Goal: Task Accomplishment & Management: Use online tool/utility

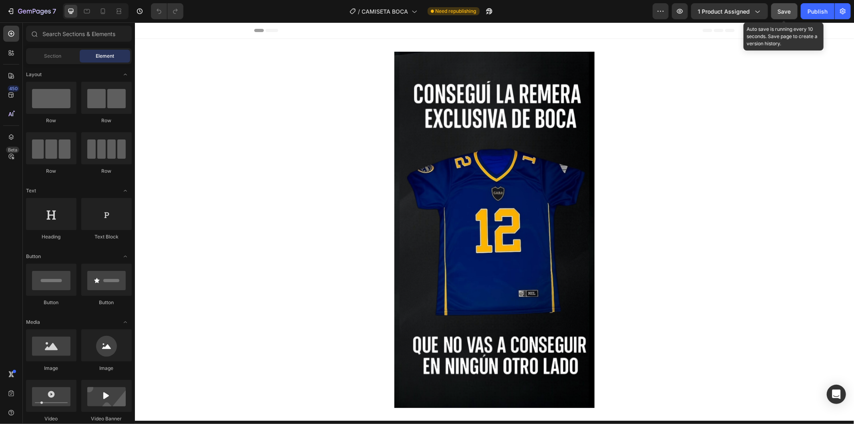
click at [790, 14] on span "Save" at bounding box center [784, 11] width 13 height 7
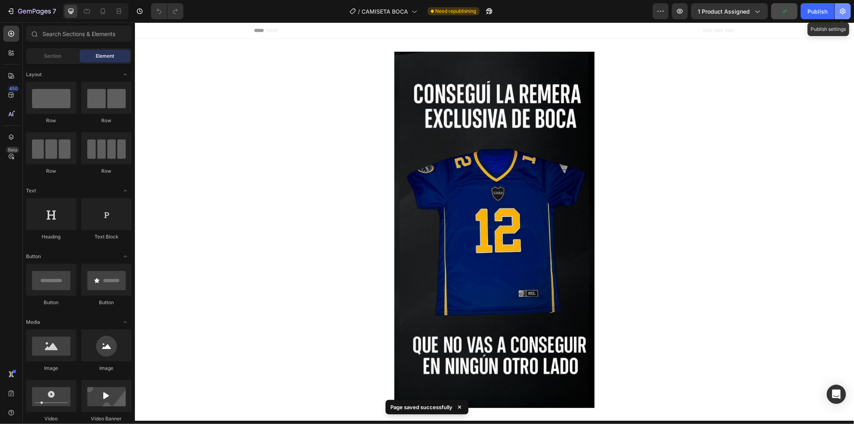
click at [845, 11] on icon "button" at bounding box center [843, 11] width 6 height 6
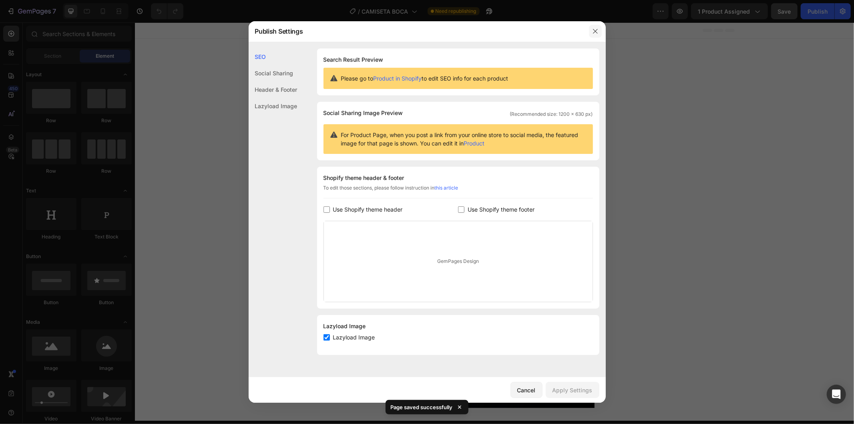
click at [596, 37] on button "button" at bounding box center [595, 31] width 13 height 13
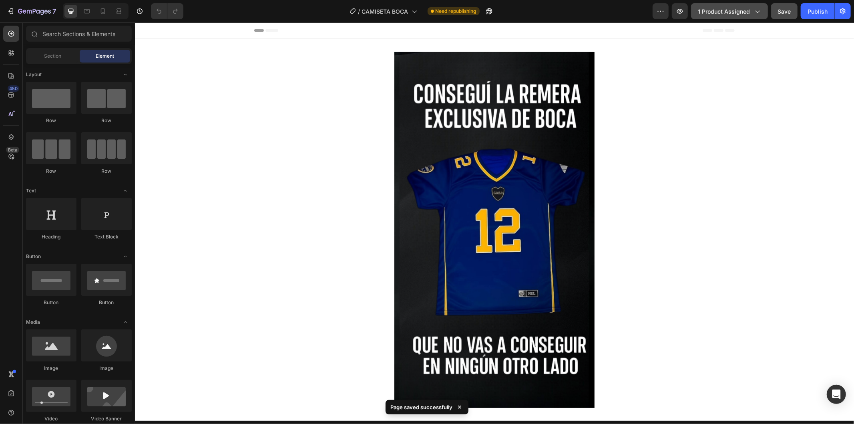
click at [749, 12] on span "1 product assigned" at bounding box center [724, 11] width 52 height 8
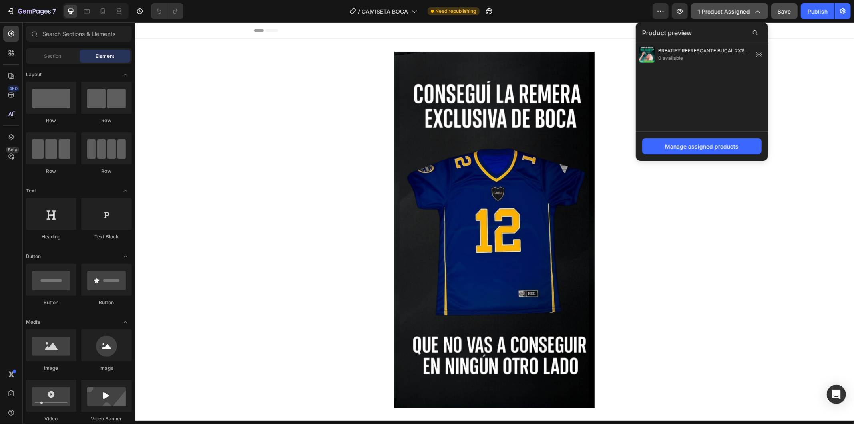
click at [749, 12] on span "1 product assigned" at bounding box center [724, 11] width 52 height 8
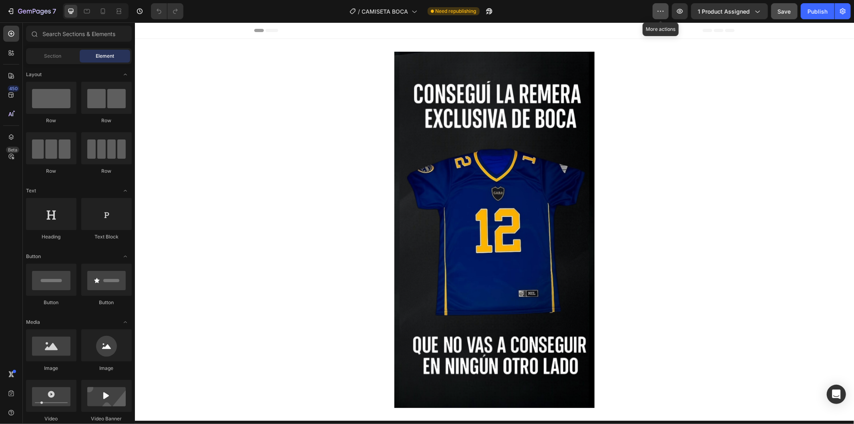
click at [661, 13] on icon "button" at bounding box center [661, 11] width 8 height 8
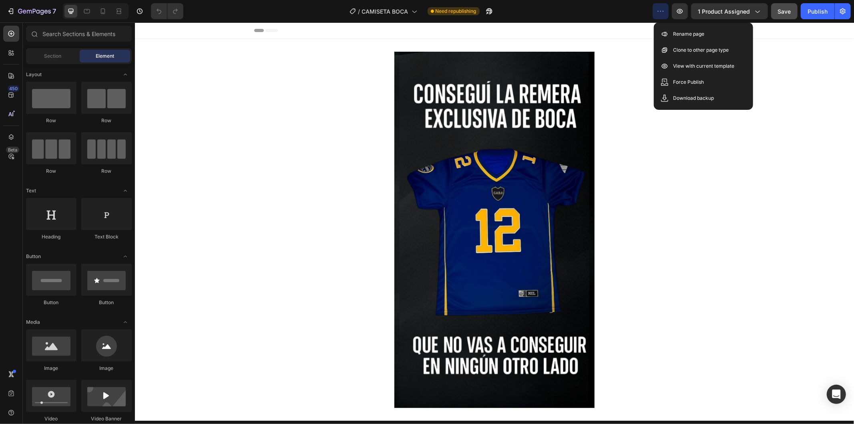
click at [661, 13] on icon "button" at bounding box center [661, 11] width 8 height 8
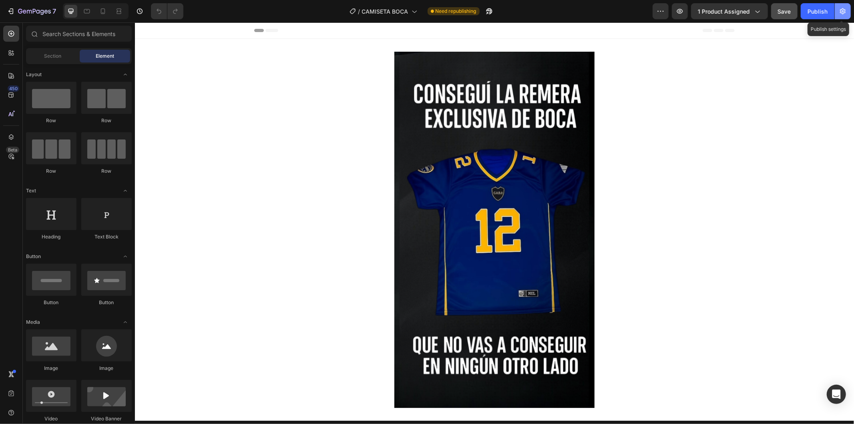
click at [841, 14] on icon "button" at bounding box center [843, 11] width 8 height 8
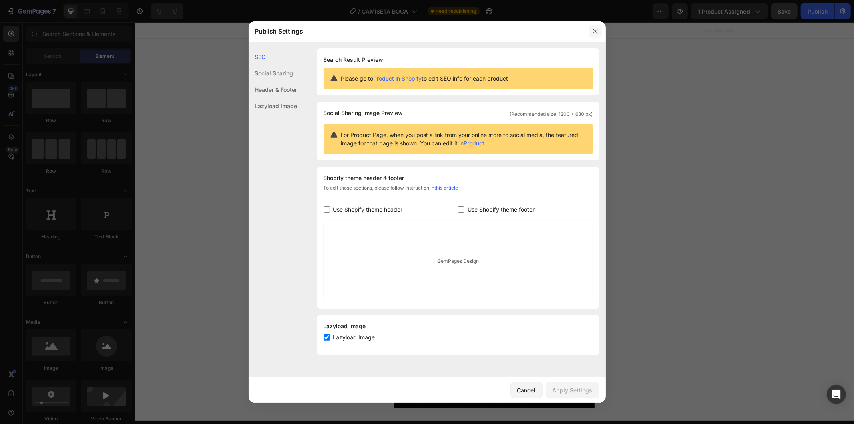
click at [598, 35] on button "button" at bounding box center [595, 31] width 13 height 13
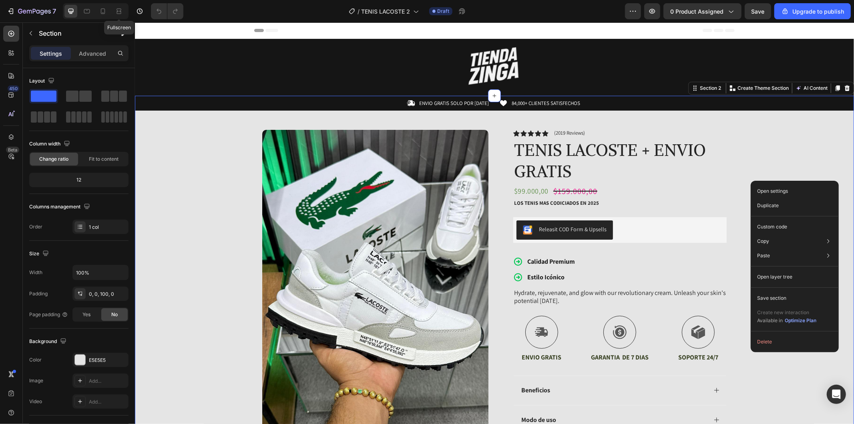
click at [111, 9] on div "Fullscreen" at bounding box center [96, 11] width 66 height 16
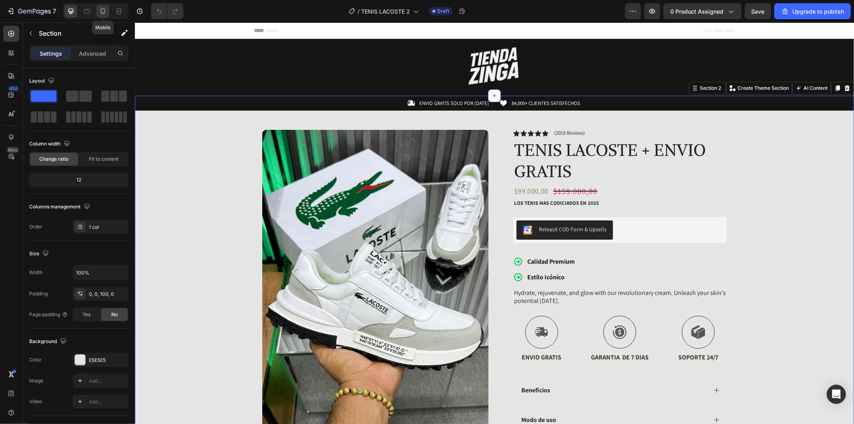
click at [108, 9] on div at bounding box center [103, 11] width 13 height 13
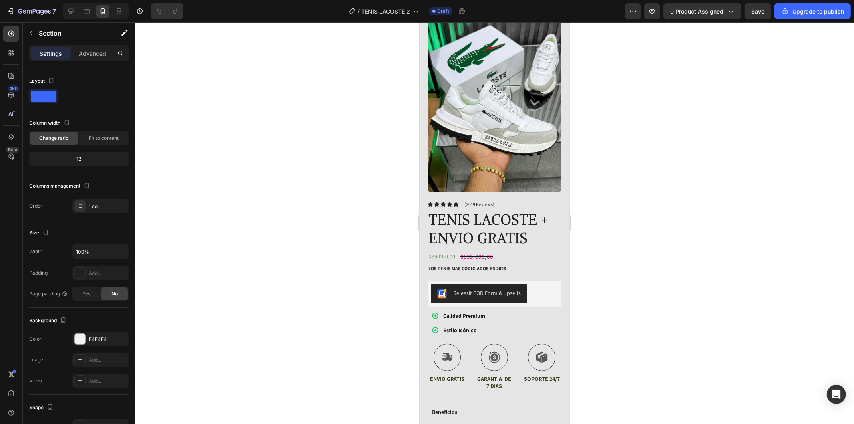
scroll to position [178, 0]
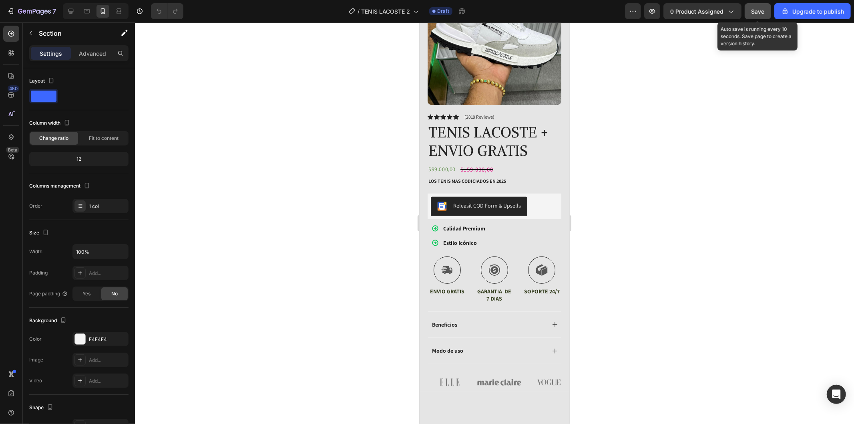
click at [753, 10] on span "Save" at bounding box center [758, 11] width 13 height 7
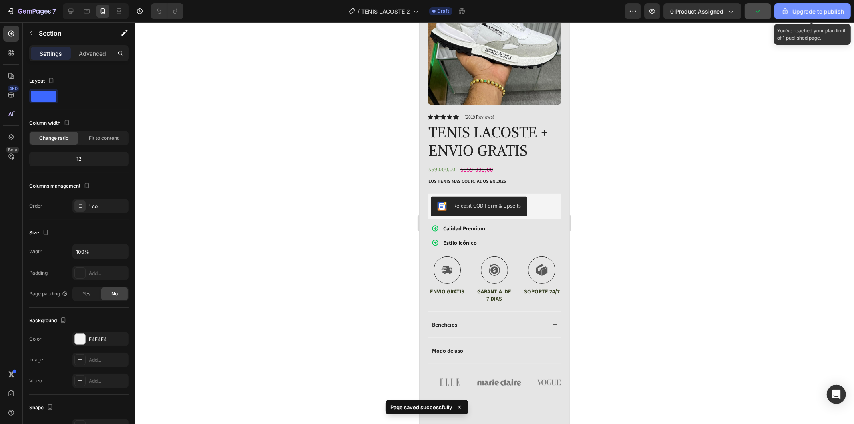
click at [805, 10] on div "Upgrade to publish" at bounding box center [812, 11] width 63 height 8
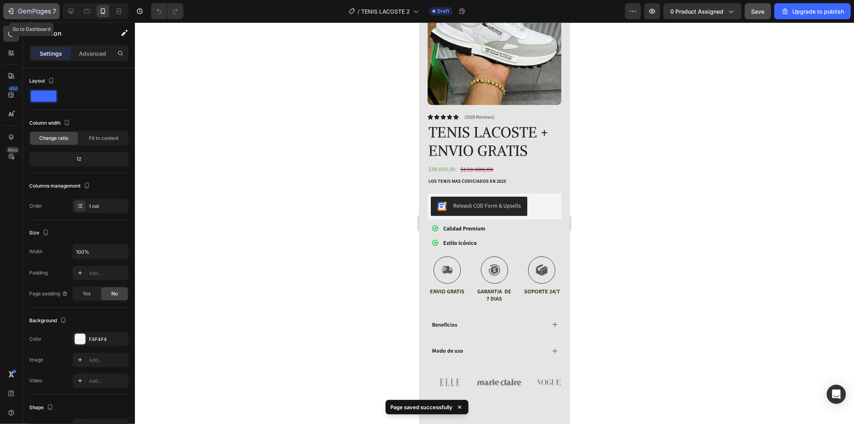
click at [16, 10] on div "7" at bounding box center [31, 11] width 49 height 10
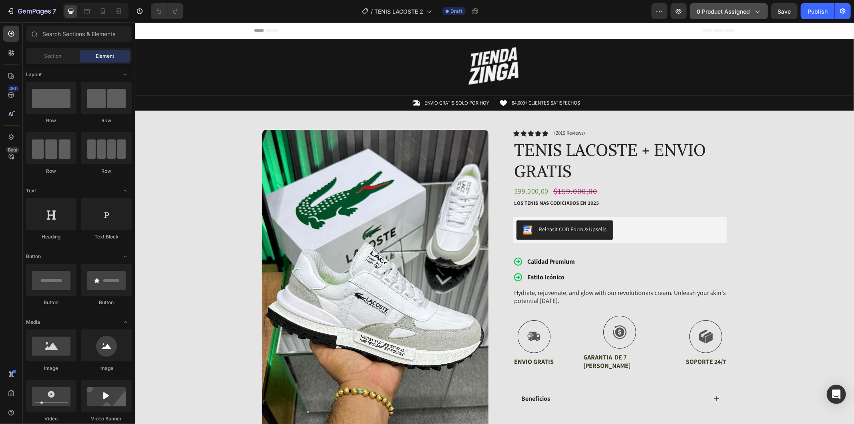
click at [735, 8] on span "0 product assigned" at bounding box center [723, 11] width 53 height 8
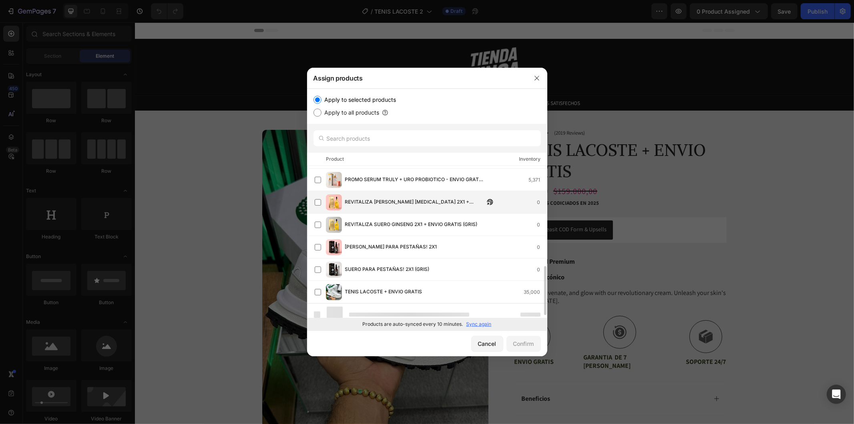
scroll to position [297, 0]
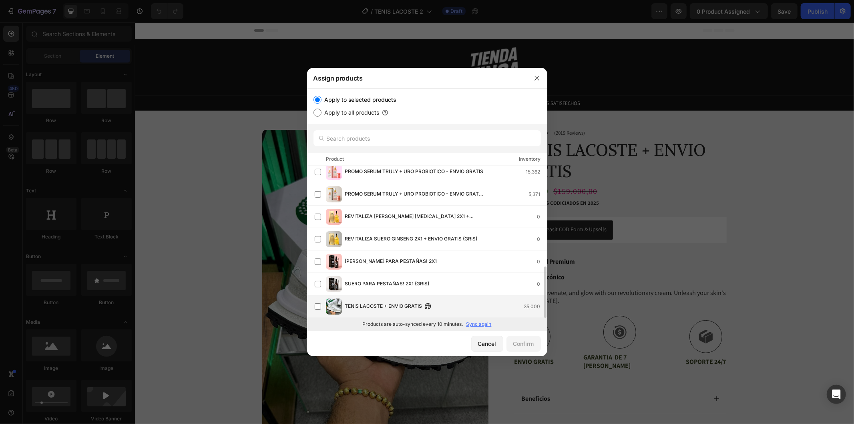
click at [402, 303] on span "TENIS LACOSTE + ENVIO GRATIS" at bounding box center [383, 306] width 77 height 9
click at [518, 343] on div "Confirm" at bounding box center [523, 343] width 21 height 8
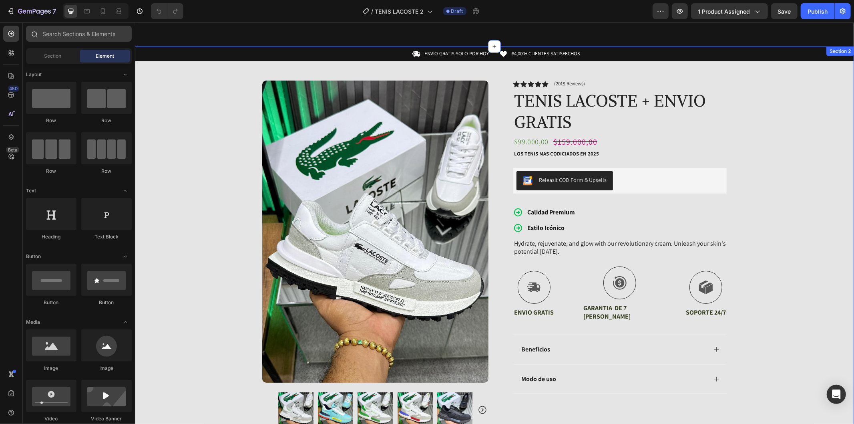
scroll to position [44, 0]
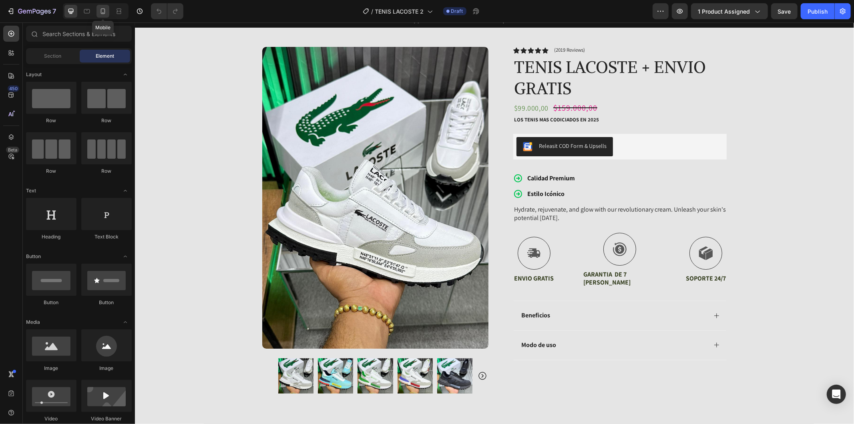
click at [102, 7] on icon at bounding box center [103, 11] width 8 height 8
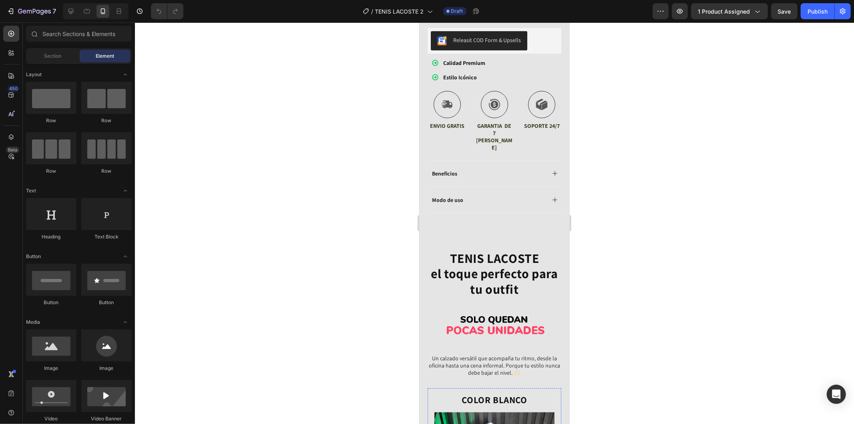
scroll to position [245, 0]
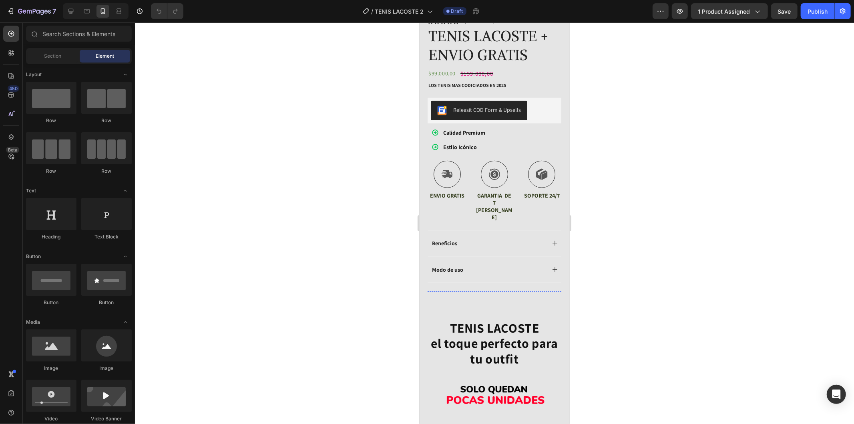
click at [464, 291] on img at bounding box center [449, 291] width 44 height 0
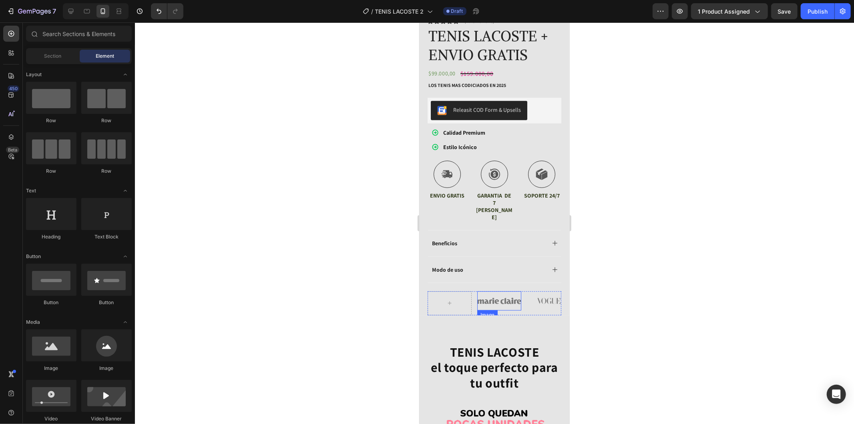
click at [496, 291] on img at bounding box center [499, 301] width 44 height 20
click at [535, 291] on img at bounding box center [549, 301] width 44 height 20
click at [448, 299] on icon at bounding box center [449, 302] width 6 height 7
click at [449, 299] on icon at bounding box center [449, 302] width 6 height 7
click at [451, 299] on icon at bounding box center [449, 302] width 6 height 7
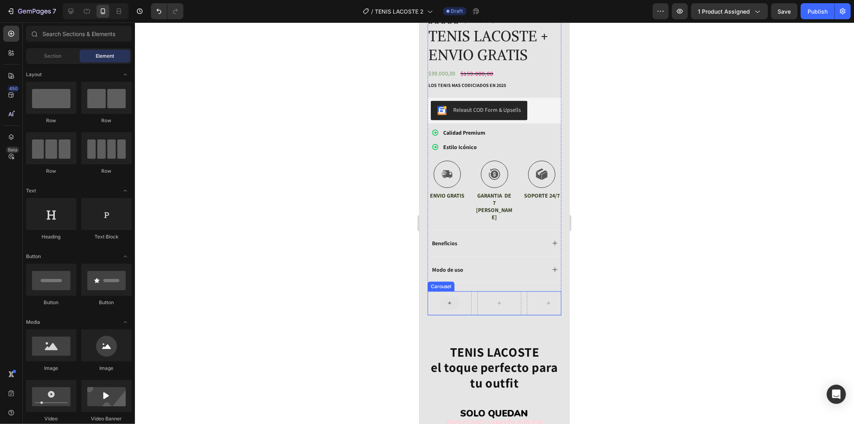
click at [451, 299] on icon at bounding box center [449, 302] width 6 height 7
click at [447, 299] on icon at bounding box center [449, 302] width 6 height 7
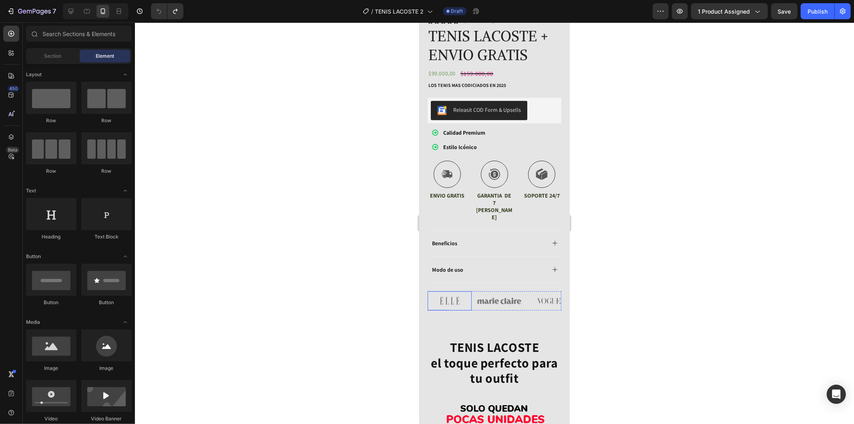
click at [448, 291] on img at bounding box center [449, 301] width 44 height 20
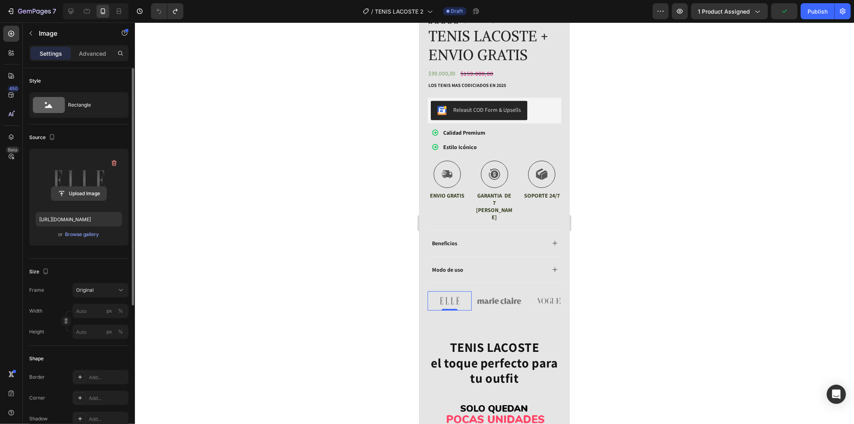
click at [92, 191] on input "file" at bounding box center [78, 194] width 55 height 14
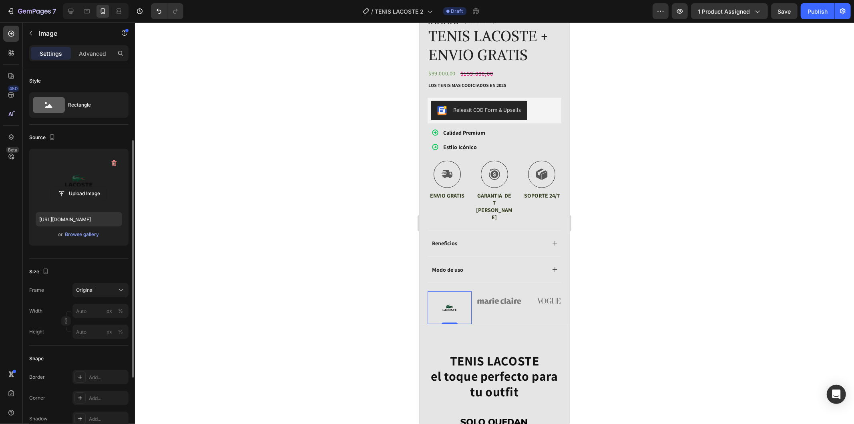
scroll to position [44, 0]
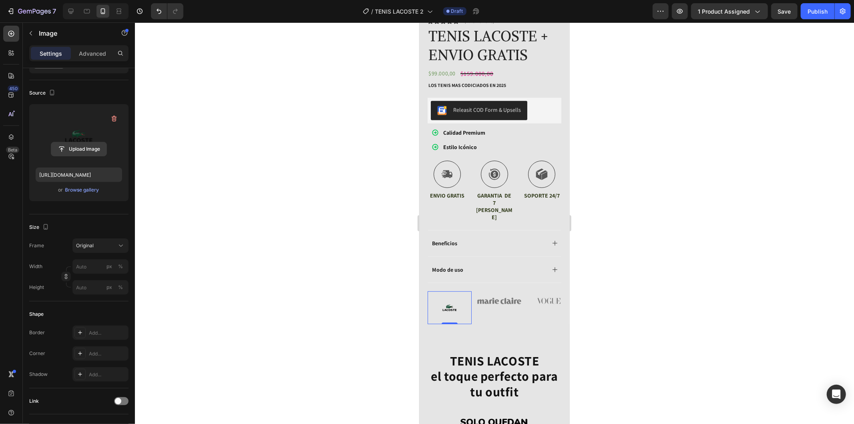
click at [87, 150] on input "file" at bounding box center [78, 149] width 55 height 14
type input "https://cdn.shopify.com/s/files/1/0937/2994/7940/files/gempages_579785421223887…"
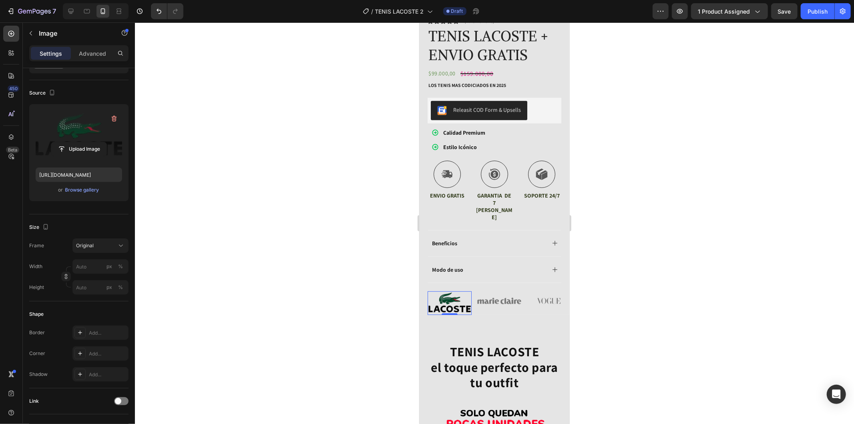
click at [637, 302] on div at bounding box center [494, 222] width 719 height 401
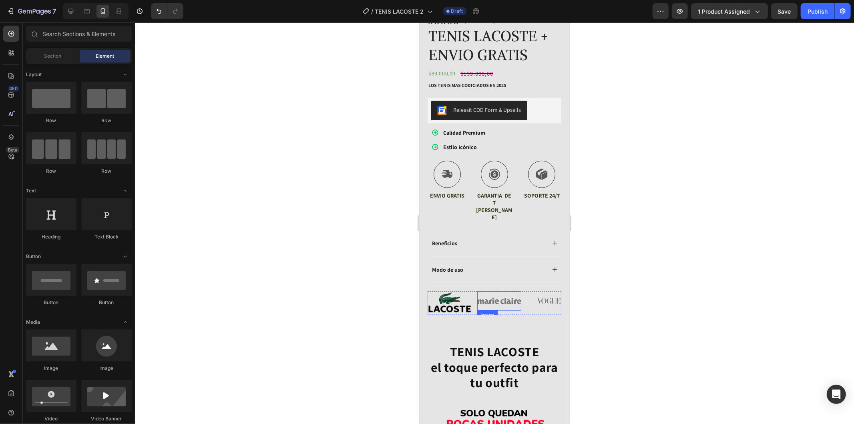
click at [502, 291] on img at bounding box center [499, 301] width 44 height 20
click at [543, 291] on img at bounding box center [549, 301] width 44 height 20
click at [665, 237] on div at bounding box center [494, 222] width 719 height 401
click at [441, 291] on img at bounding box center [449, 303] width 44 height 24
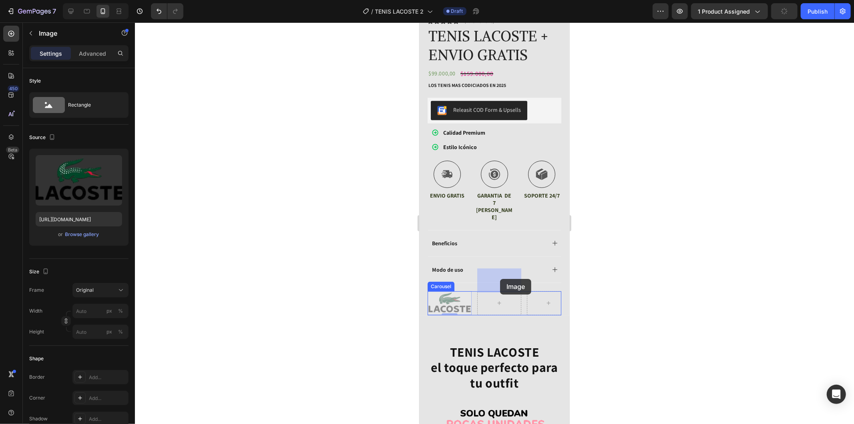
drag, startPoint x: 440, startPoint y: 282, endPoint x: 502, endPoint y: 278, distance: 62.2
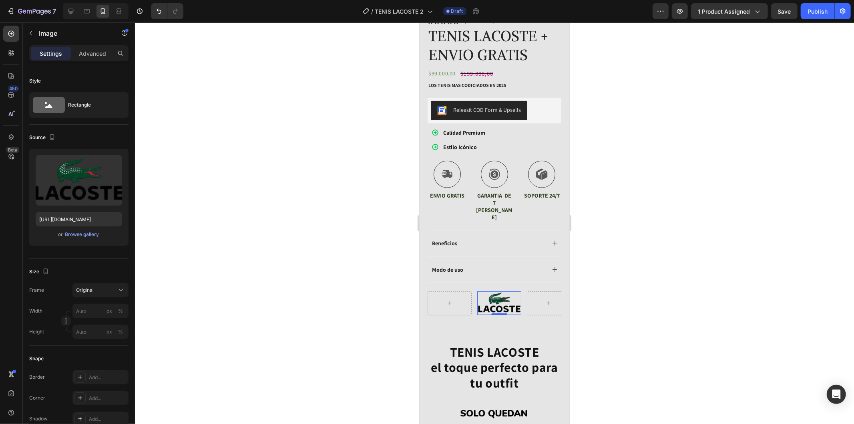
click at [682, 258] on div at bounding box center [494, 222] width 719 height 401
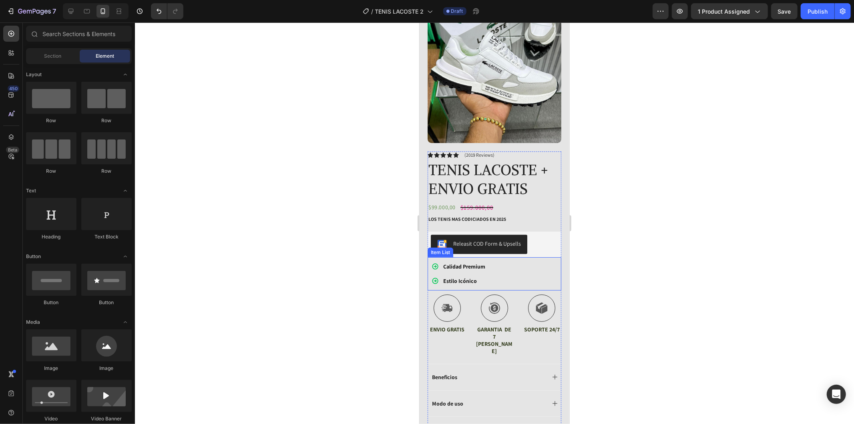
scroll to position [289, 0]
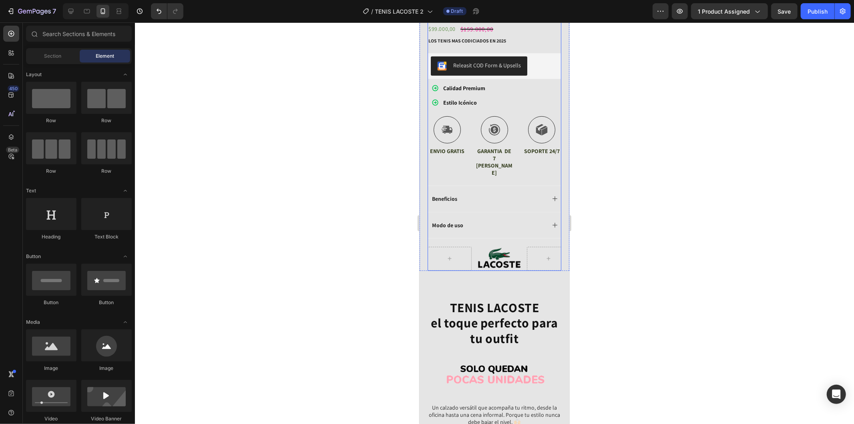
click at [507, 246] on img at bounding box center [499, 258] width 44 height 24
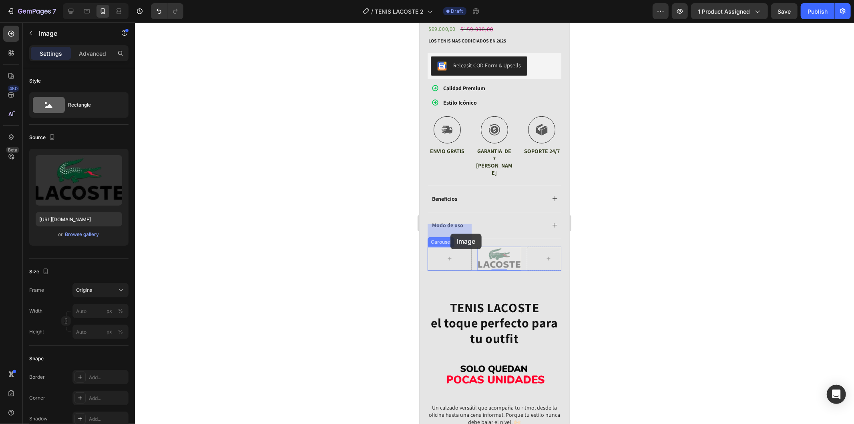
drag, startPoint x: 503, startPoint y: 235, endPoint x: 458, endPoint y: 233, distance: 44.9
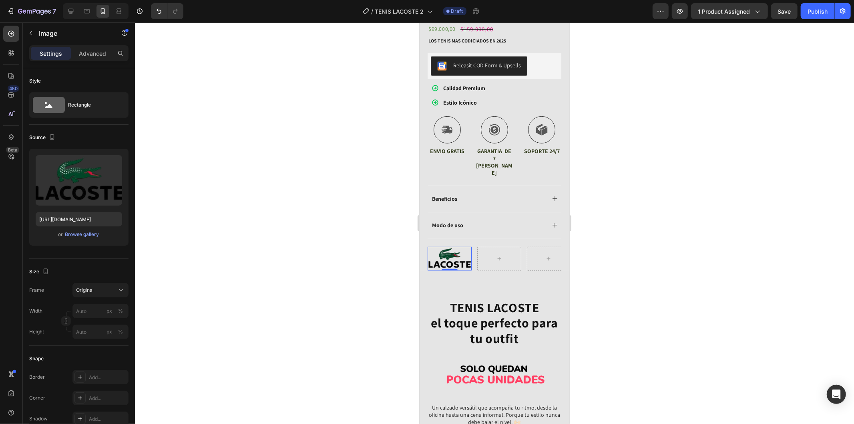
click at [629, 259] on div at bounding box center [494, 222] width 719 height 401
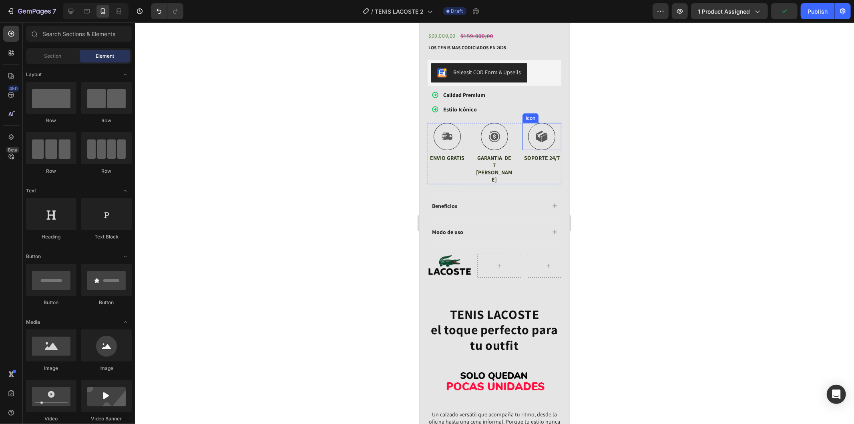
scroll to position [400, 0]
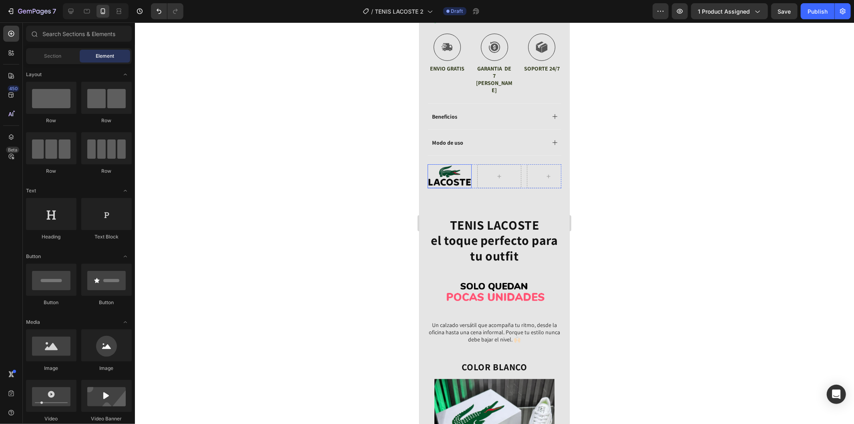
click at [469, 164] on img at bounding box center [449, 176] width 44 height 24
click at [516, 164] on div at bounding box center [499, 176] width 44 height 24
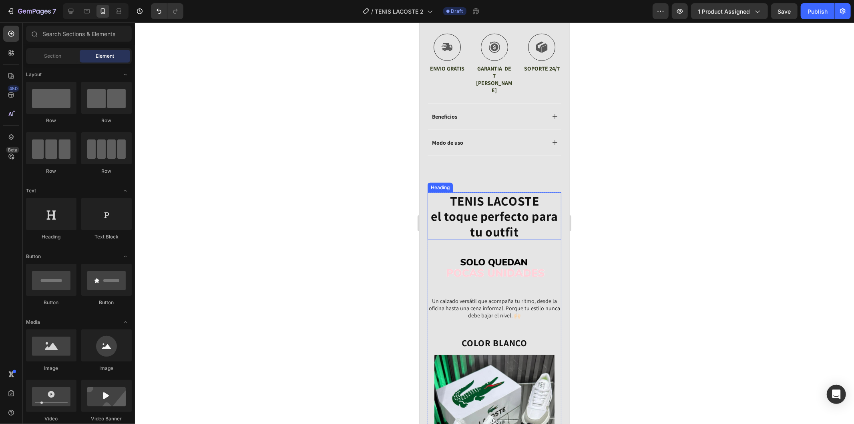
scroll to position [267, 0]
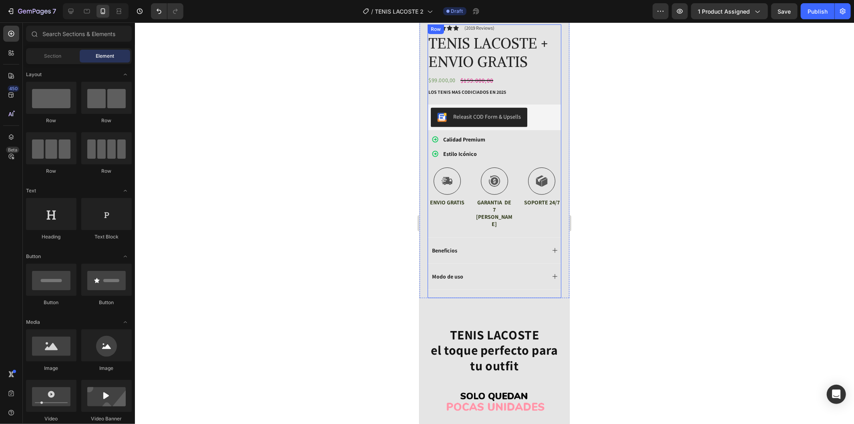
click at [505, 270] on div "Icon Icon Icon Icon Icon Icon List (2019 Reviews) Text Block Row TENIS LACOSTE …" at bounding box center [494, 160] width 134 height 273
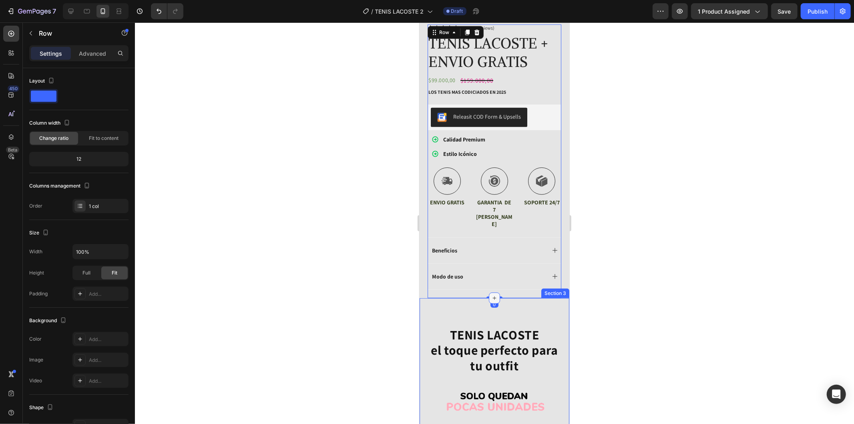
click at [492, 294] on icon at bounding box center [494, 297] width 6 height 6
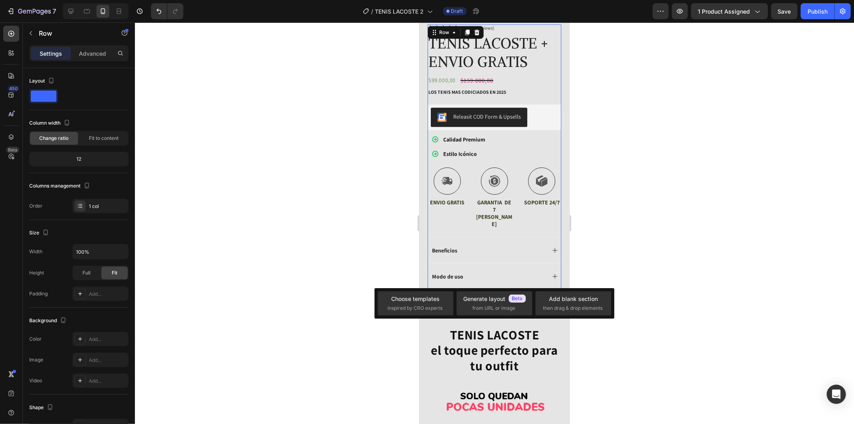
click at [503, 271] on div "Icon Icon Icon Icon Icon Icon List (2019 Reviews) Text Block Row TENIS LACOSTE …" at bounding box center [494, 160] width 134 height 273
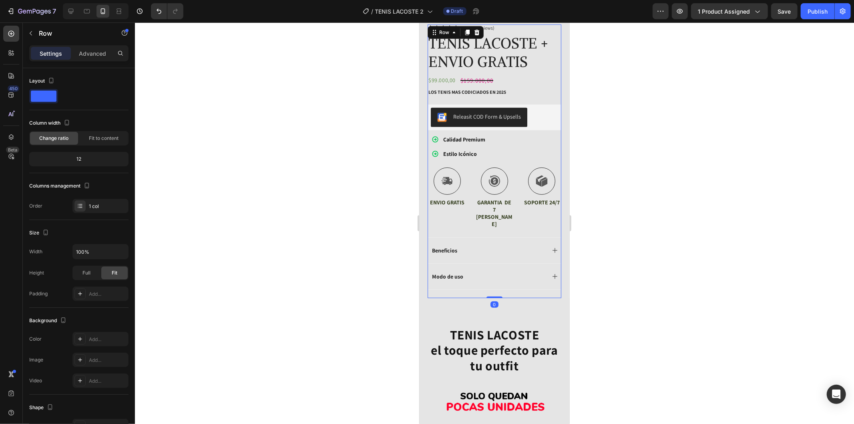
drag, startPoint x: 494, startPoint y: 273, endPoint x: 492, endPoint y: 265, distance: 8.6
click at [492, 265] on div "Icon Icon Icon Icon Icon Icon List (2019 Reviews) Text Block Row TENIS LACOSTE …" at bounding box center [494, 160] width 134 height 273
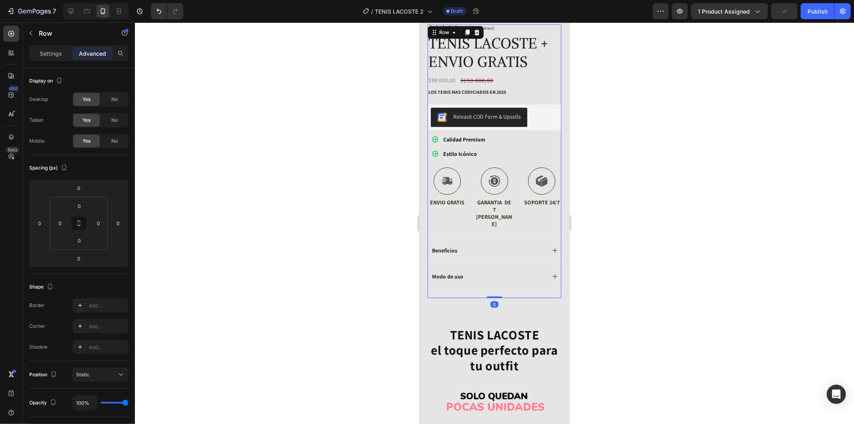
drag, startPoint x: 495, startPoint y: 273, endPoint x: 495, endPoint y: 267, distance: 5.6
click at [495, 267] on div "Icon Icon Icon Icon Icon Icon List (2019 Reviews) Text Block Row TENIS LACOSTE …" at bounding box center [494, 160] width 134 height 273
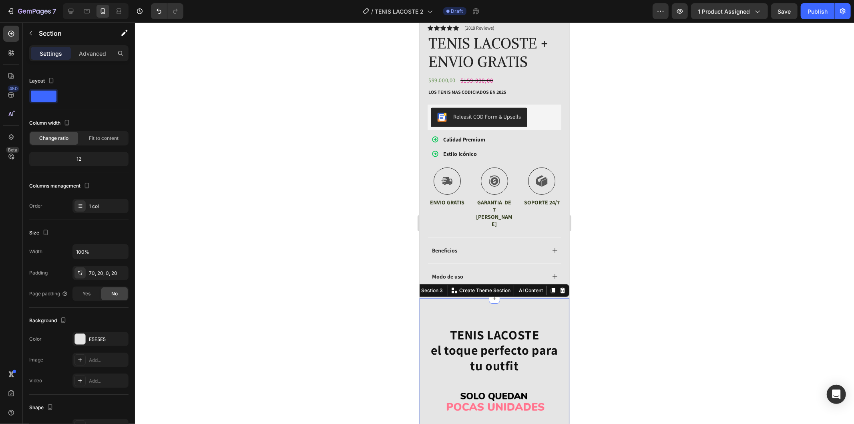
click at [633, 282] on div at bounding box center [494, 222] width 719 height 401
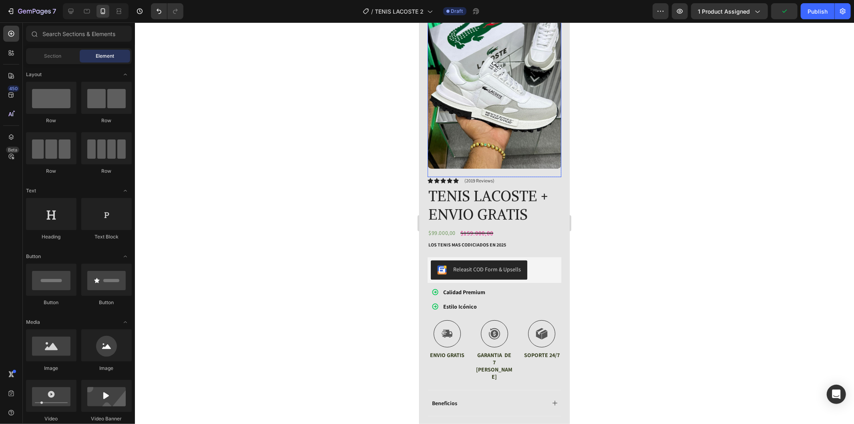
scroll to position [0, 0]
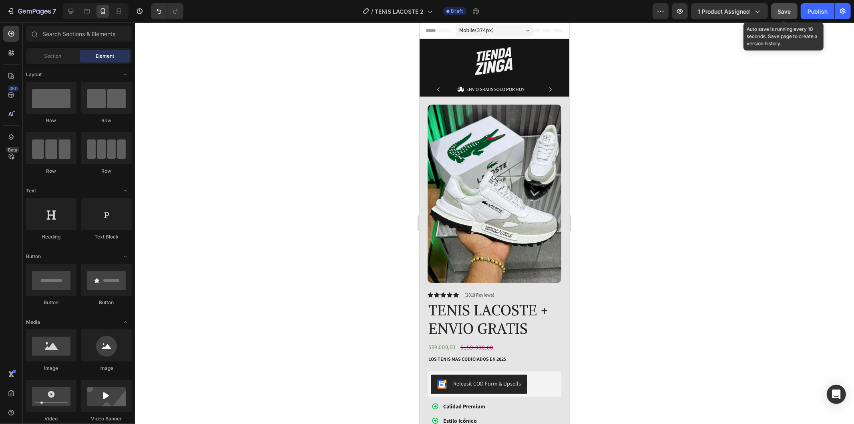
click at [779, 10] on span "Save" at bounding box center [784, 11] width 13 height 7
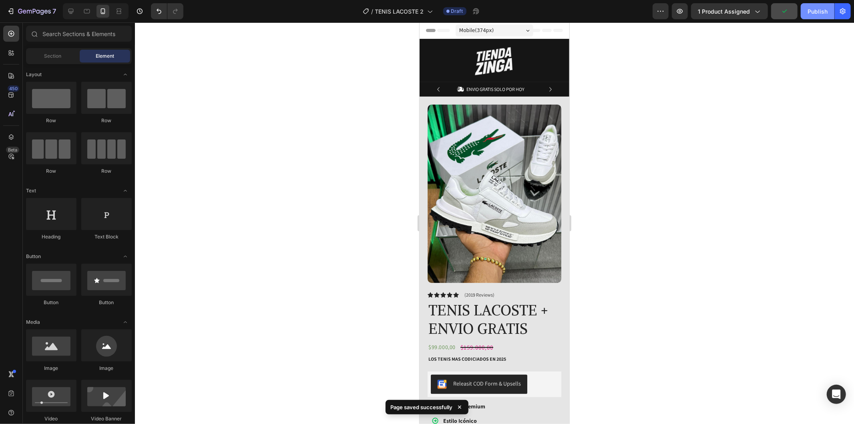
click at [806, 10] on button "Publish" at bounding box center [818, 11] width 34 height 16
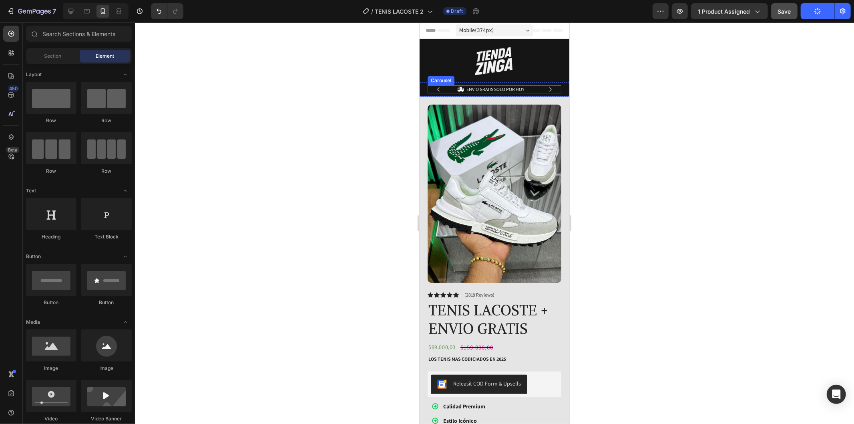
click at [546, 88] on icon "Carousel Next Arrow" at bounding box center [550, 88] width 9 height 9
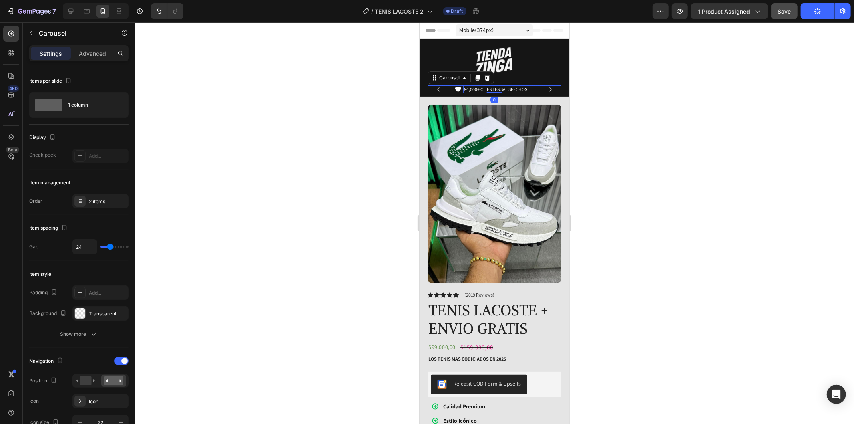
click at [470, 89] on p "84,000+ CLIENTES SATISFECHOS" at bounding box center [495, 89] width 63 height 6
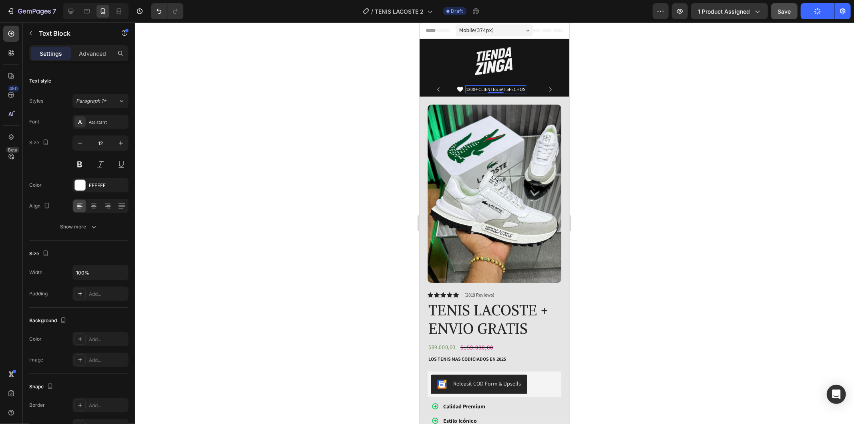
click at [646, 117] on div at bounding box center [494, 222] width 719 height 401
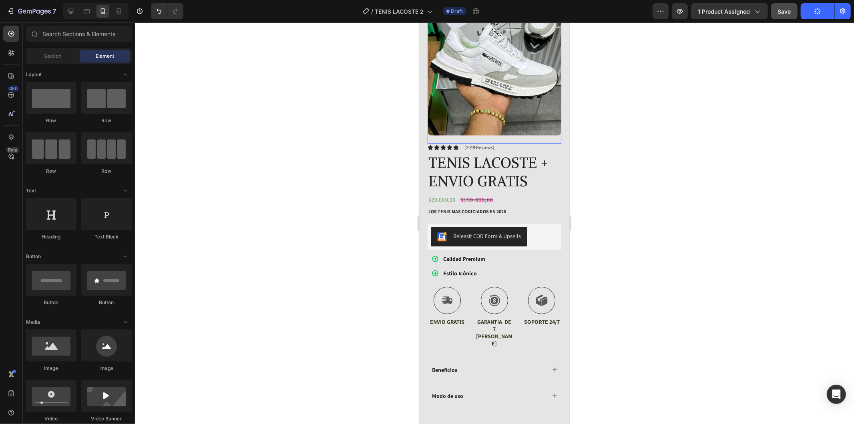
scroll to position [222, 0]
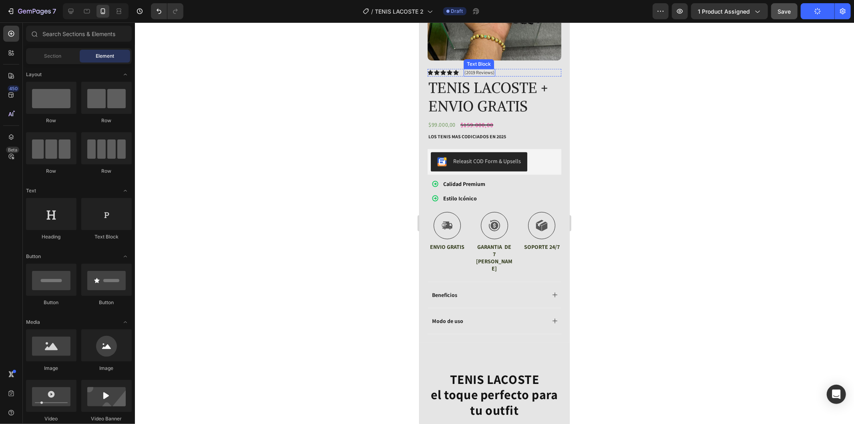
click at [475, 69] on p "(2019 Reviews)" at bounding box center [479, 72] width 30 height 6
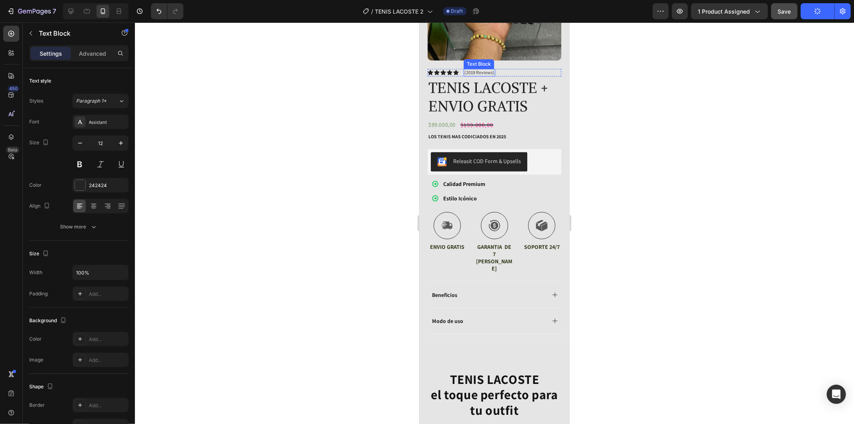
click at [475, 68] on div "(2019 Reviews) Text Block" at bounding box center [479, 71] width 32 height 7
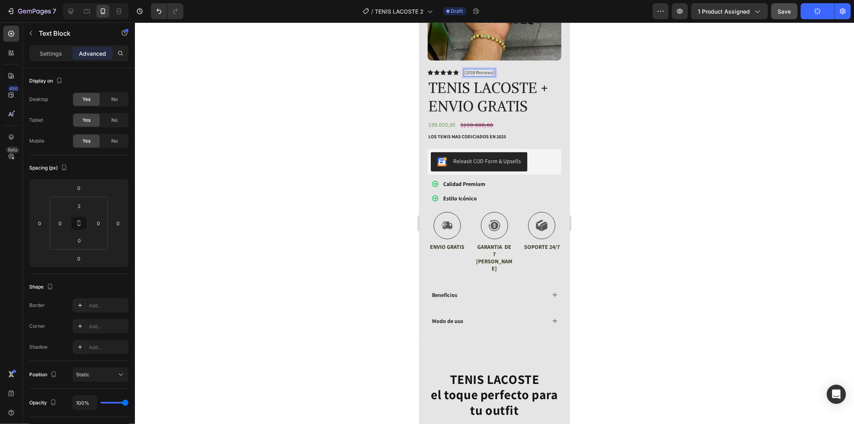
click at [474, 69] on p "(2019 Reviews)" at bounding box center [479, 72] width 30 height 6
click at [466, 69] on p "5( Reviews)" at bounding box center [475, 72] width 23 height 6
click at [466, 69] on p "( Reviews)" at bounding box center [474, 72] width 21 height 6
click at [467, 69] on p "35( Reviews)" at bounding box center [477, 72] width 26 height 6
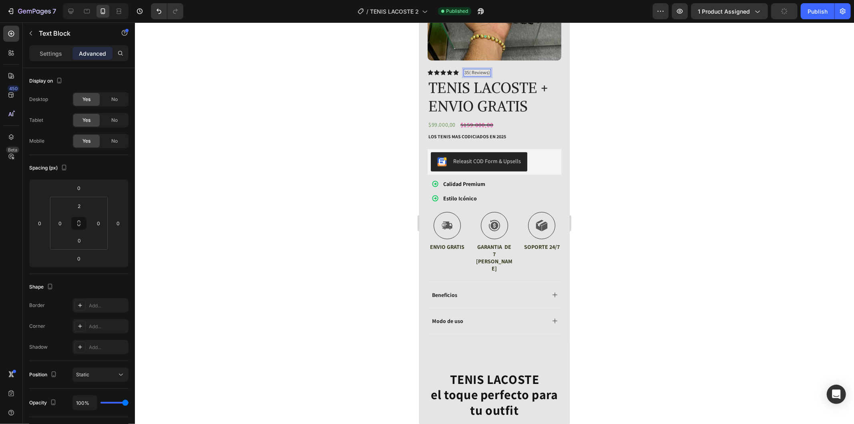
click at [469, 69] on p "35( Reviews)" at bounding box center [477, 72] width 26 height 6
click at [465, 69] on p "( Reviews)" at bounding box center [474, 72] width 21 height 6
click at [475, 69] on p "32(5 Reviews)" at bounding box center [478, 72] width 28 height 6
click at [471, 69] on p "32(5 Reviews)" at bounding box center [478, 72] width 28 height 6
click at [473, 69] on p "32(5 Reviews)" at bounding box center [478, 72] width 28 height 6
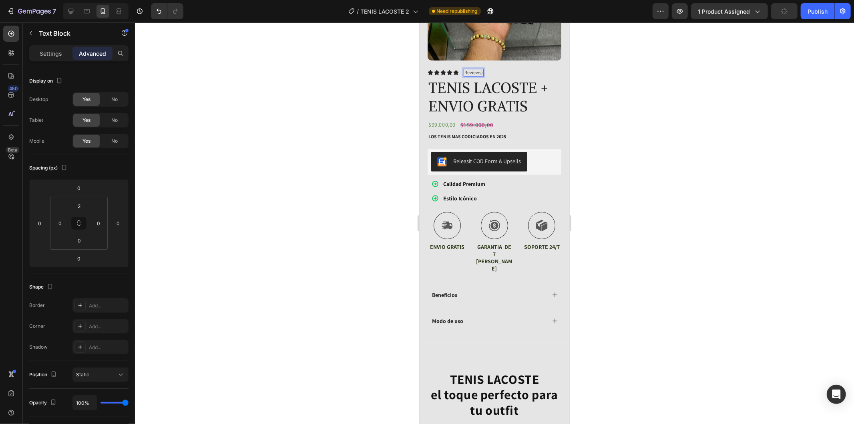
click at [686, 82] on div at bounding box center [494, 222] width 719 height 401
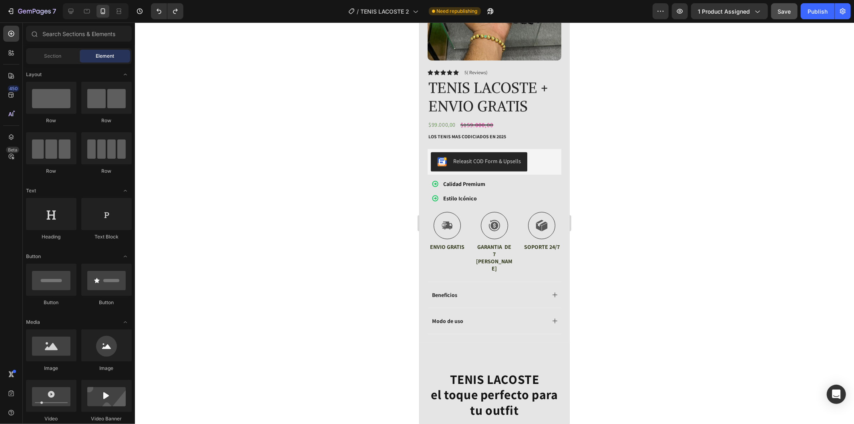
click at [638, 73] on div at bounding box center [494, 222] width 719 height 401
click at [496, 68] on div "Icon Icon Icon Icon Icon Icon List 5( Reviews) Text Block Row" at bounding box center [494, 71] width 134 height 7
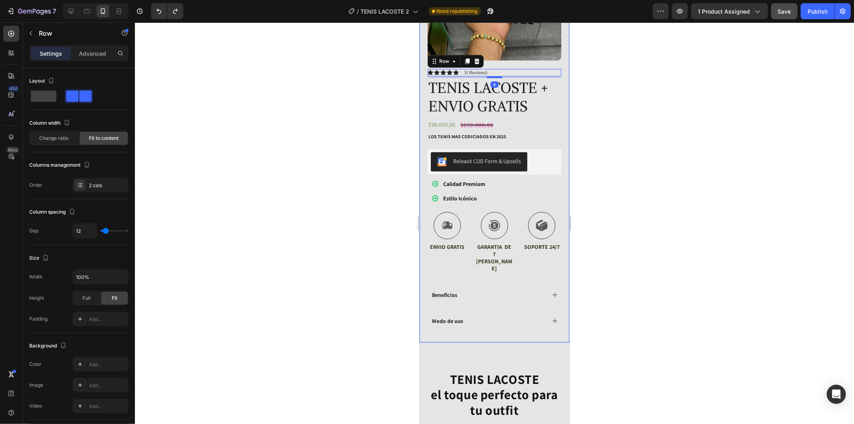
click at [594, 65] on div at bounding box center [494, 222] width 719 height 401
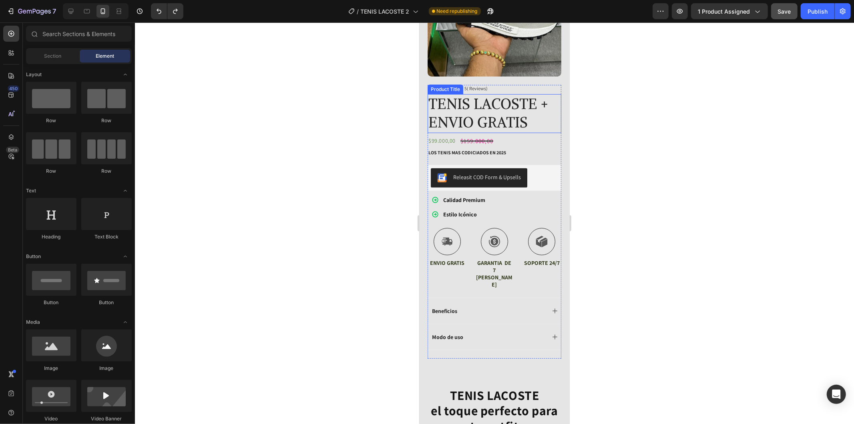
scroll to position [178, 0]
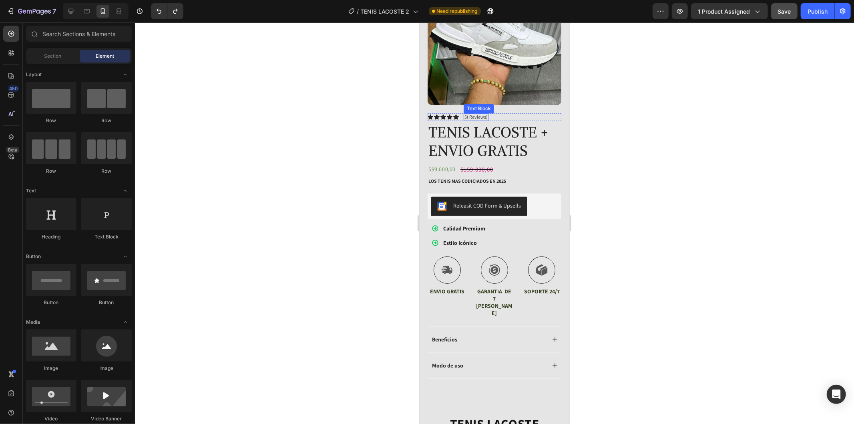
click at [478, 114] on p "5( Reviews)" at bounding box center [475, 117] width 23 height 6
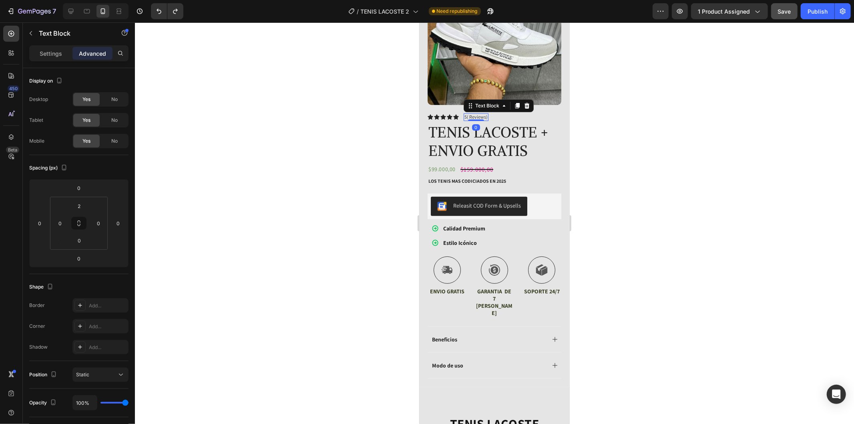
click at [477, 119] on div at bounding box center [476, 120] width 16 height 2
click at [469, 114] on p "5( Reviews)" at bounding box center [475, 117] width 23 height 6
click at [691, 114] on div at bounding box center [494, 222] width 719 height 401
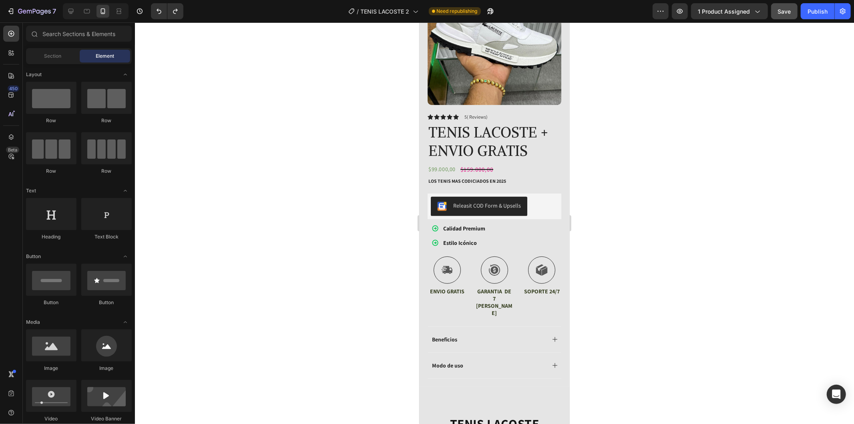
click at [515, 113] on div "Icon Icon Icon Icon Icon Icon List 5( Reviews) Text Block Row" at bounding box center [494, 116] width 134 height 7
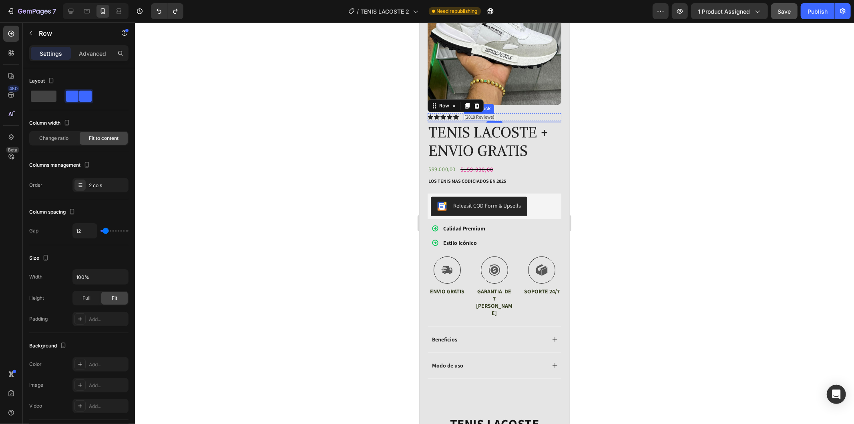
click at [475, 114] on p "(2019 Reviews)" at bounding box center [479, 117] width 30 height 6
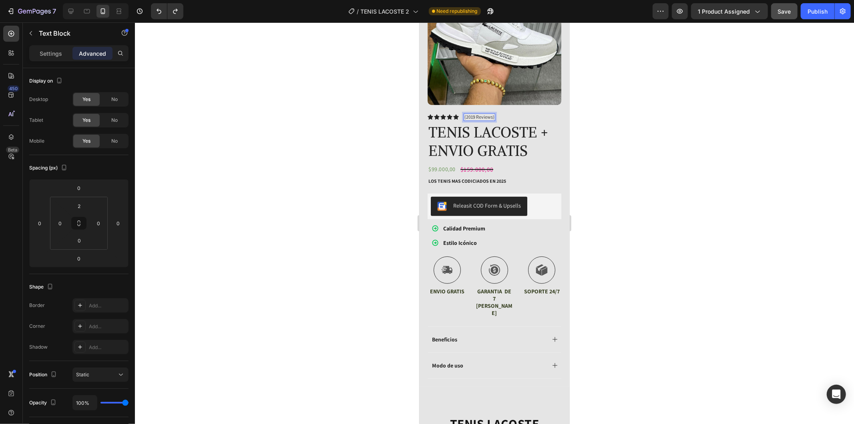
click at [474, 114] on p "(2019 Reviews)" at bounding box center [479, 117] width 30 height 6
click at [475, 114] on p "(2019 Reviews)" at bounding box center [479, 117] width 30 height 6
click at [473, 114] on p "(2019 Reviews)" at bounding box center [479, 117] width 30 height 6
click at [474, 114] on p "(2019 Reviews)" at bounding box center [479, 117] width 30 height 6
click at [469, 114] on p "(20 Reviews)" at bounding box center [477, 117] width 26 height 6
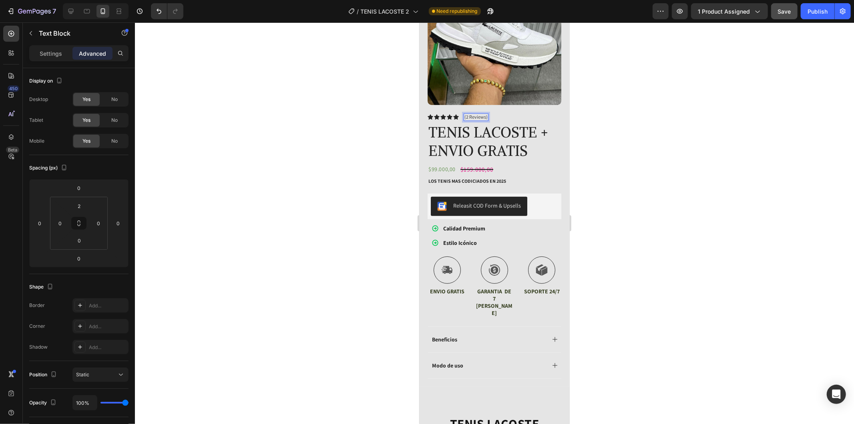
click at [468, 114] on p "(2 Reviews)" at bounding box center [475, 117] width 23 height 6
drag, startPoint x: 468, startPoint y: 107, endPoint x: 488, endPoint y: 107, distance: 20.4
click at [488, 113] on div "Icon Icon Icon Icon Icon Icon List 5( Reviews) Text Block 0 Row" at bounding box center [494, 116] width 134 height 7
click at [466, 114] on p "5" at bounding box center [465, 117] width 2 height 6
click at [696, 170] on div at bounding box center [494, 222] width 719 height 401
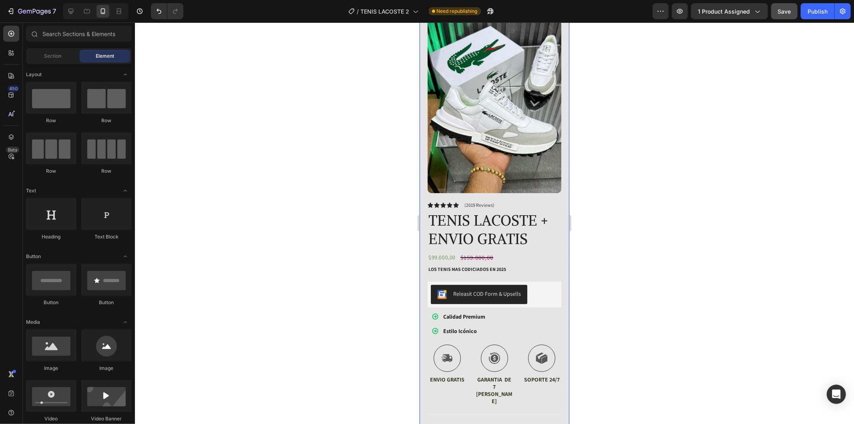
scroll to position [89, 0]
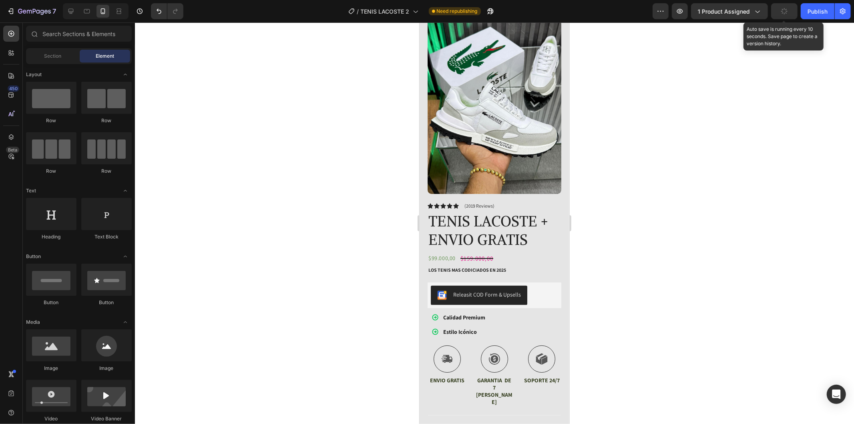
click at [787, 12] on icon "button" at bounding box center [784, 11] width 9 height 9
click at [816, 12] on div "Publish" at bounding box center [818, 11] width 20 height 8
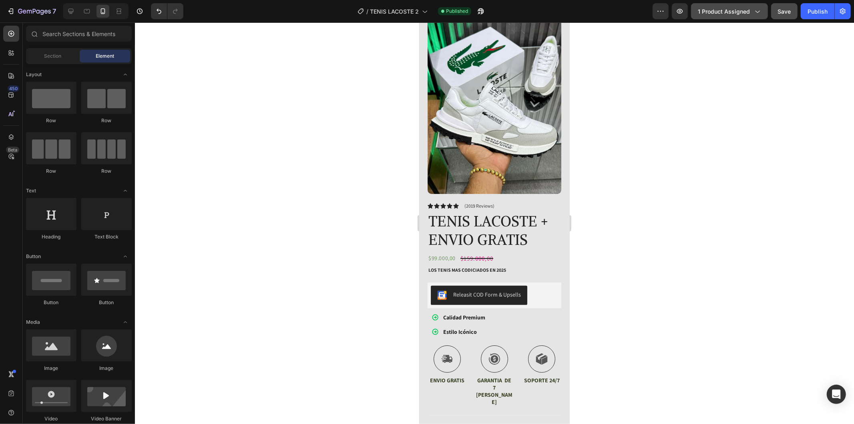
click at [723, 11] on span "1 product assigned" at bounding box center [724, 11] width 52 height 8
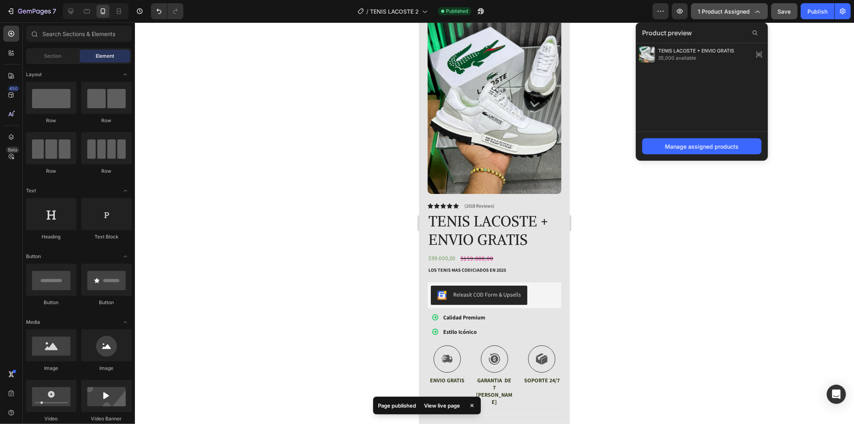
click at [723, 11] on span "1 product assigned" at bounding box center [724, 11] width 52 height 8
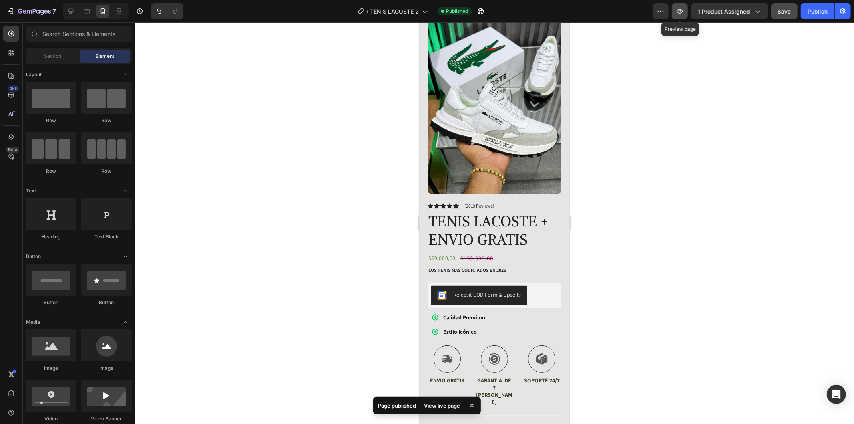
click at [687, 8] on button "button" at bounding box center [680, 11] width 16 height 16
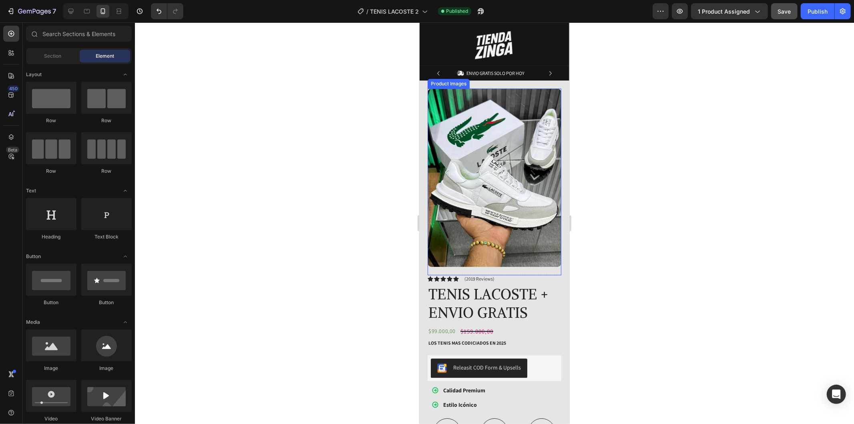
scroll to position [0, 0]
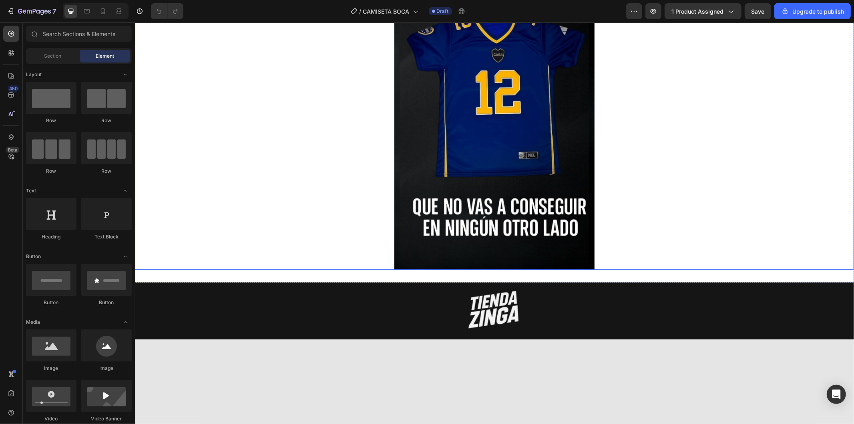
scroll to position [44, 0]
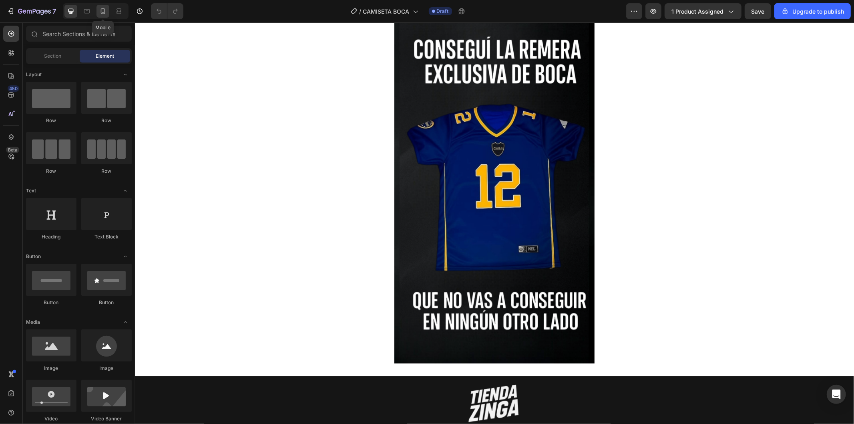
click at [106, 14] on icon at bounding box center [103, 11] width 8 height 8
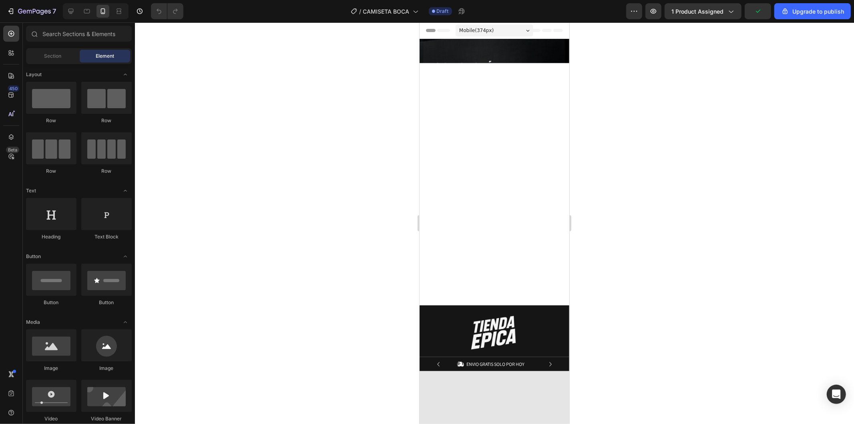
drag, startPoint x: 567, startPoint y: 326, endPoint x: 981, endPoint y: 43, distance: 501.2
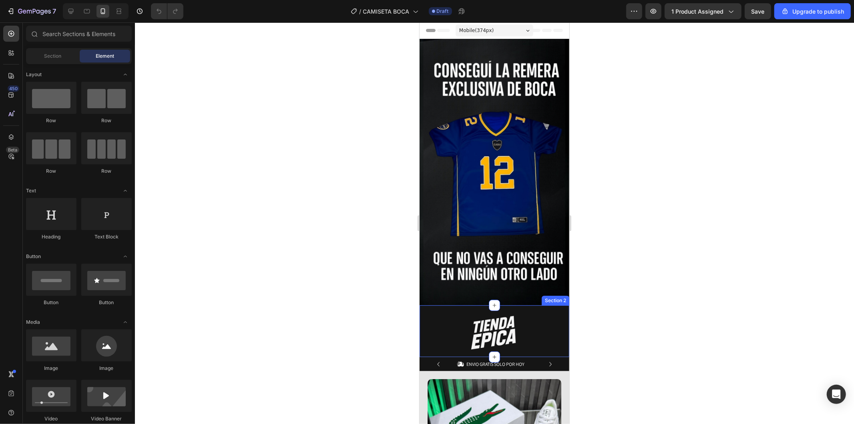
click at [522, 305] on div "Image Row Section 2" at bounding box center [494, 331] width 150 height 52
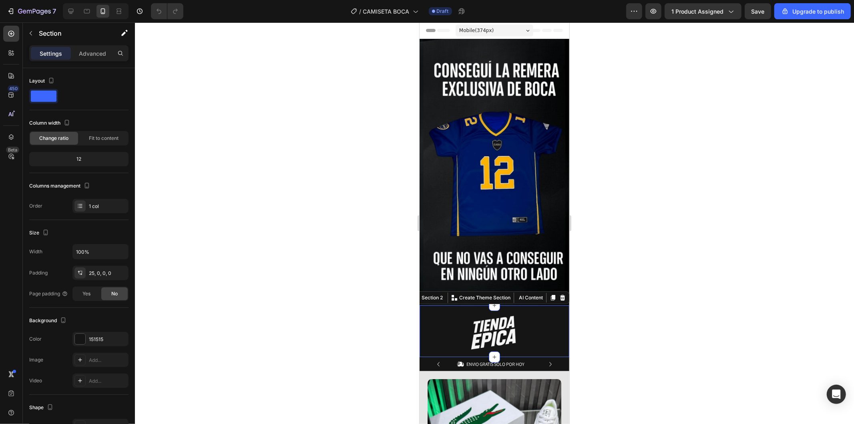
click at [515, 305] on div "Image Row Section 2 You can create reusable sections Create Theme Section AI Co…" at bounding box center [494, 331] width 150 height 52
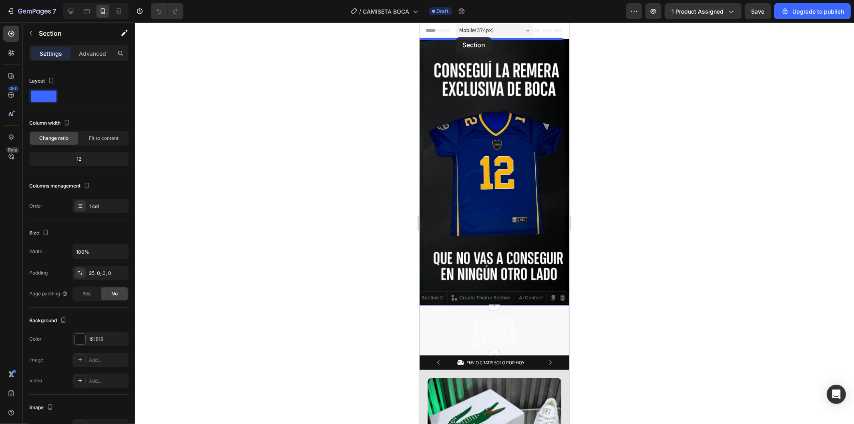
drag, startPoint x: 518, startPoint y: 295, endPoint x: 456, endPoint y: 37, distance: 265.2
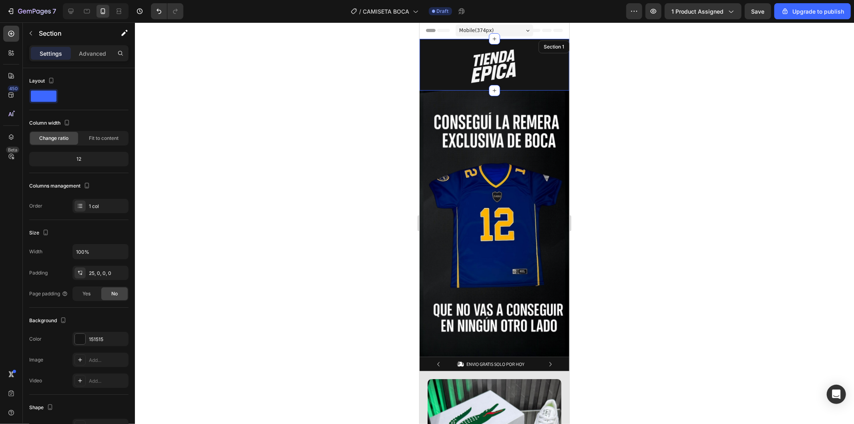
click at [629, 117] on div at bounding box center [494, 222] width 719 height 401
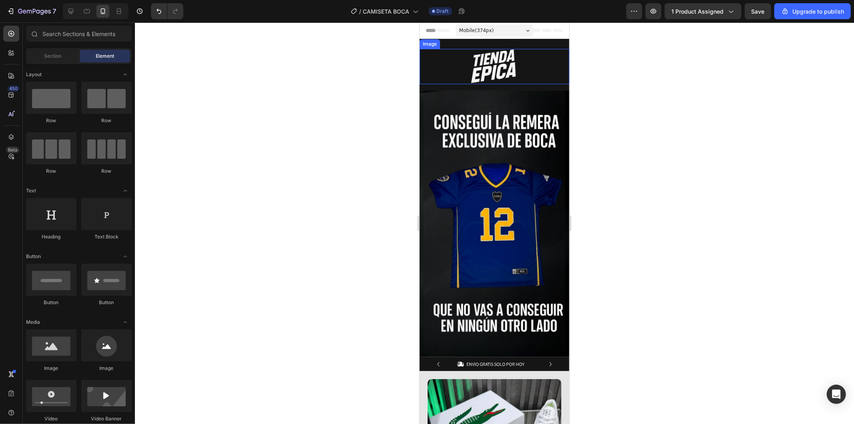
click at [541, 69] on div at bounding box center [494, 65] width 150 height 35
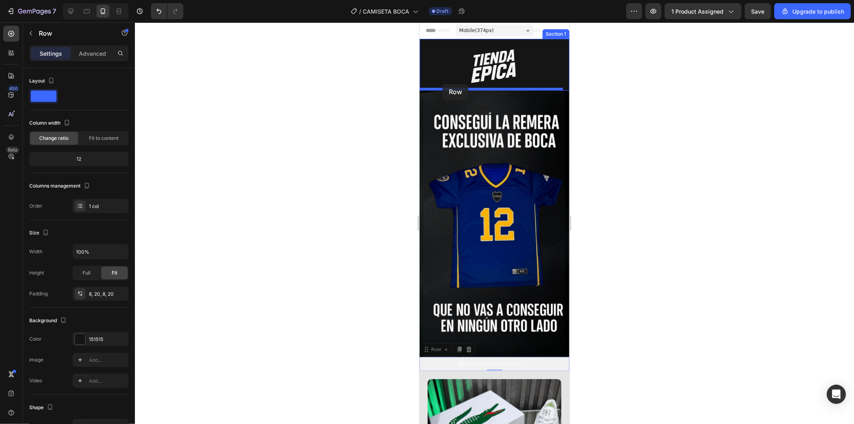
drag, startPoint x: 423, startPoint y: 352, endPoint x: 442, endPoint y: 84, distance: 269.0
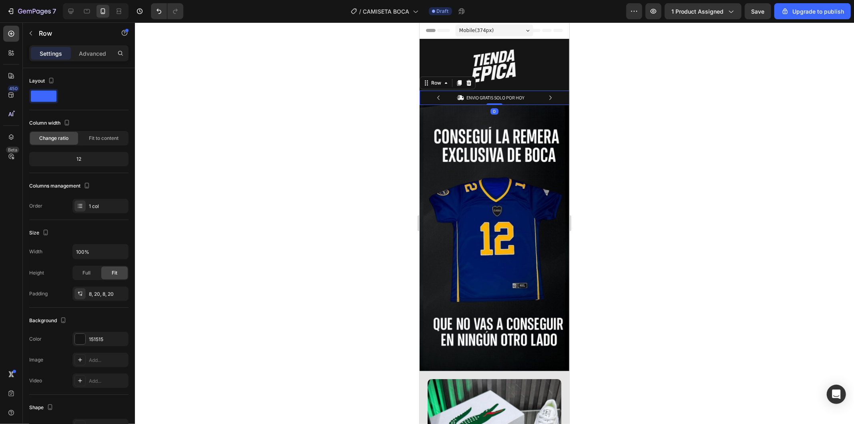
click at [664, 155] on div at bounding box center [494, 222] width 719 height 401
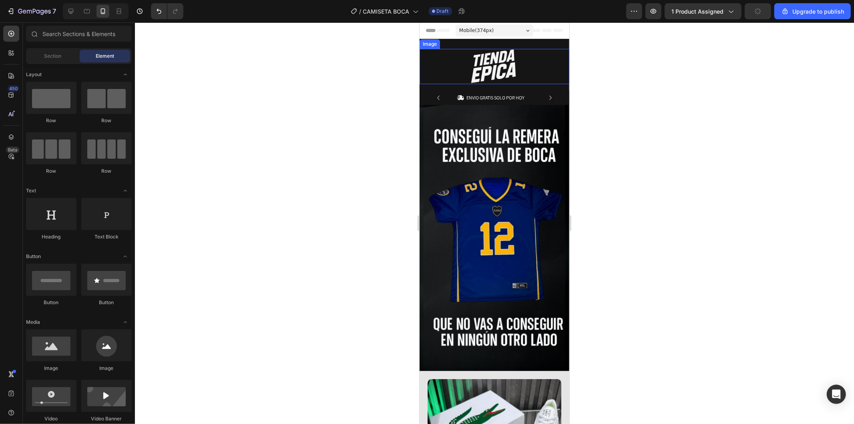
click at [539, 65] on div at bounding box center [494, 65] width 150 height 35
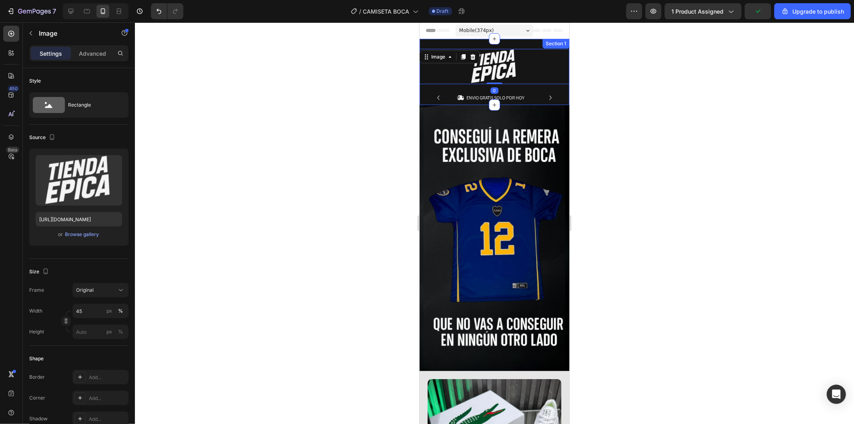
click at [529, 42] on div "Image 0 Row Icon ENVIO GRATIS SOLO POR HOY Text Block Row Icon 84,000+ CLIENTES…" at bounding box center [494, 71] width 150 height 66
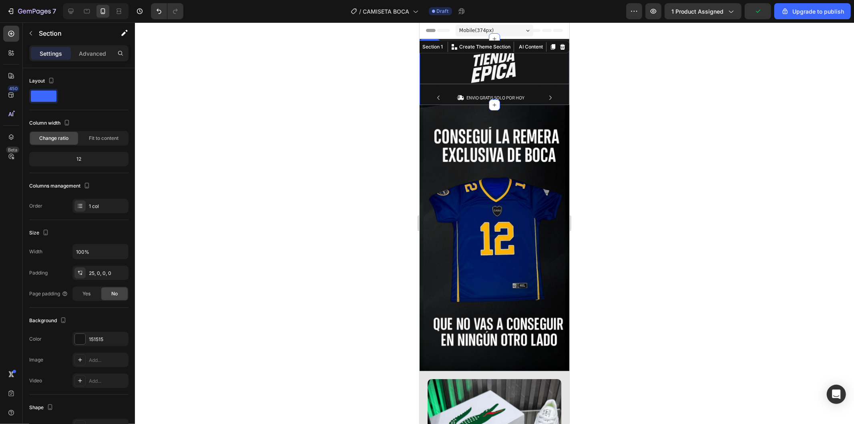
click at [535, 66] on div at bounding box center [494, 65] width 150 height 35
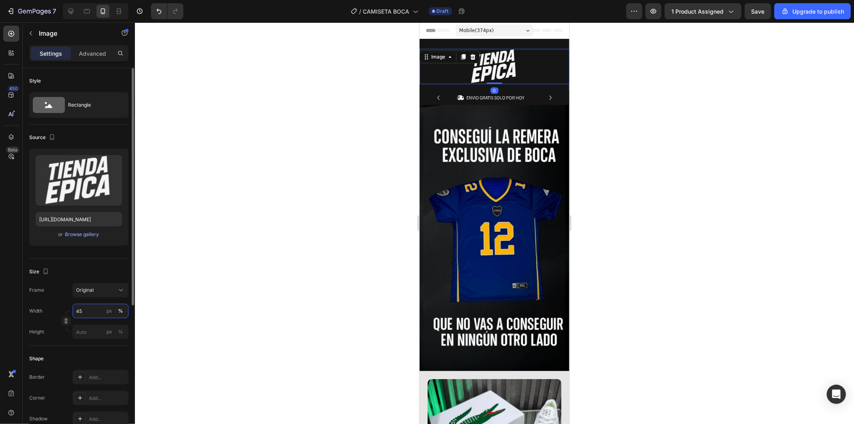
click at [92, 312] on input "45" at bounding box center [100, 311] width 56 height 14
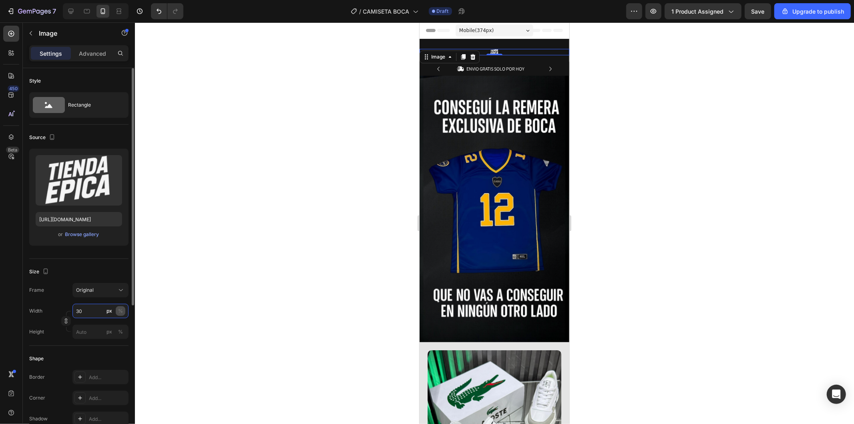
type input "30"
click at [119, 312] on div "%" at bounding box center [120, 310] width 5 height 7
click at [122, 312] on div "%" at bounding box center [120, 310] width 5 height 7
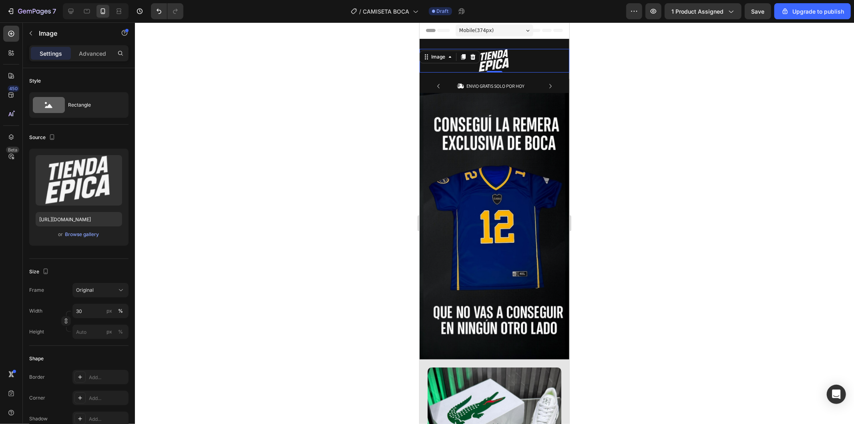
click at [322, 194] on div at bounding box center [494, 222] width 719 height 401
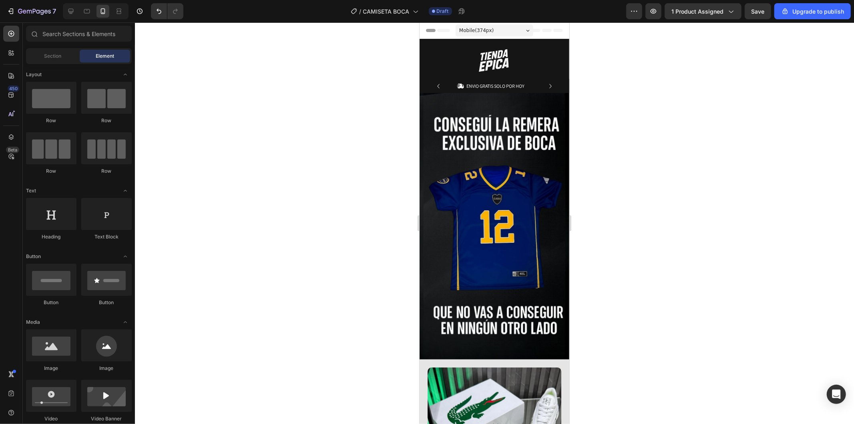
click at [710, 155] on div at bounding box center [494, 222] width 719 height 401
click at [652, 7] on icon "button" at bounding box center [653, 11] width 8 height 8
click at [679, 202] on div at bounding box center [494, 222] width 719 height 401
click at [522, 54] on div at bounding box center [494, 60] width 150 height 24
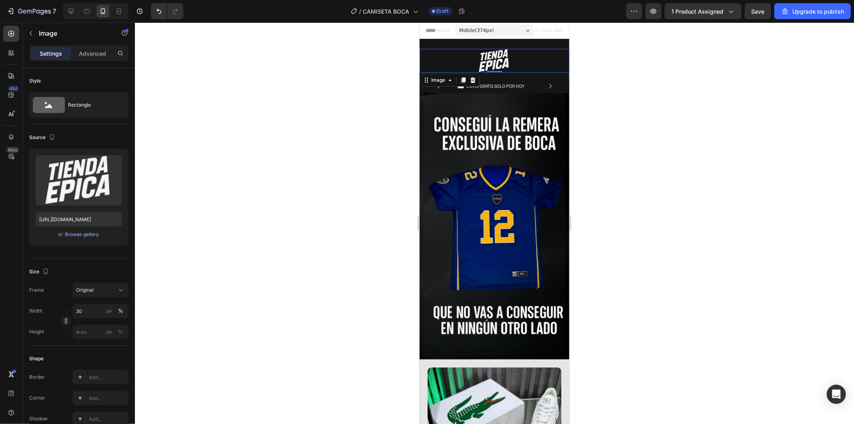
click at [263, 191] on div at bounding box center [494, 222] width 719 height 401
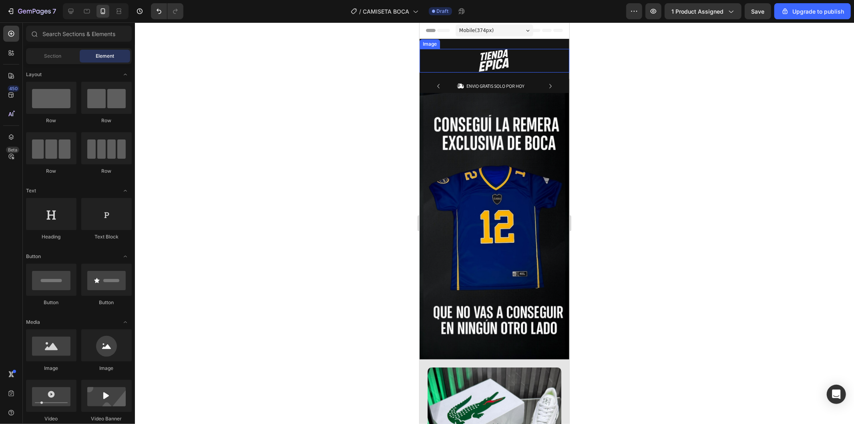
click at [485, 57] on img at bounding box center [494, 60] width 45 height 24
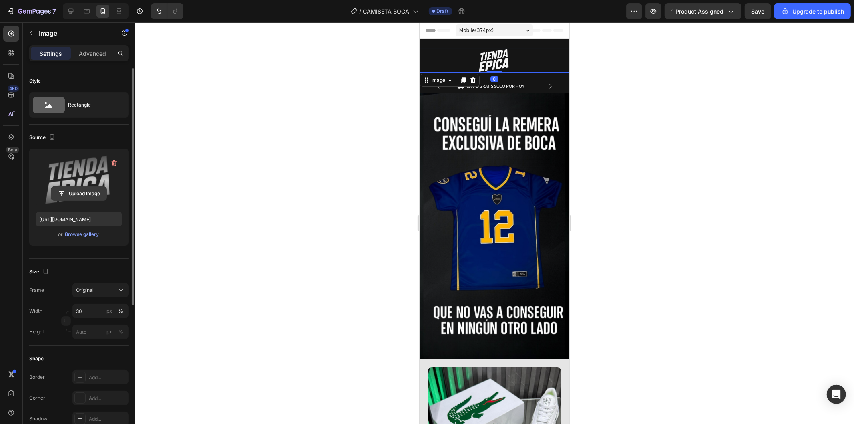
click at [85, 195] on input "file" at bounding box center [78, 194] width 55 height 14
type input "https://cdn.shopify.com/s/files/1/0937/2994/7940/files/gempages_579785421223887…"
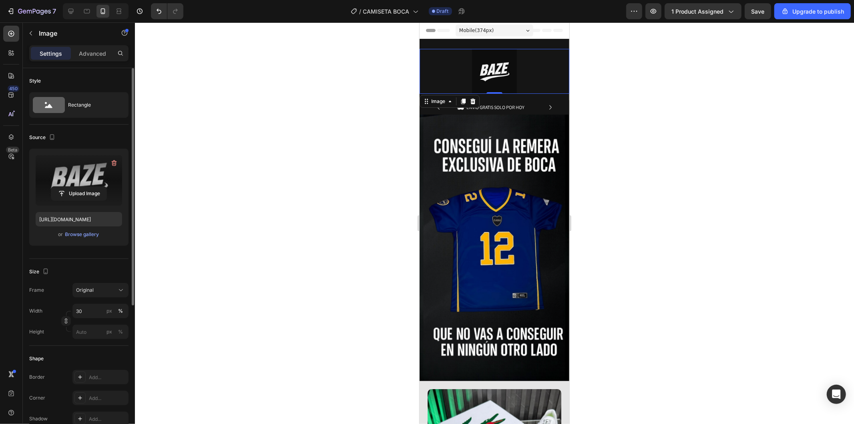
click at [678, 154] on div at bounding box center [494, 222] width 719 height 401
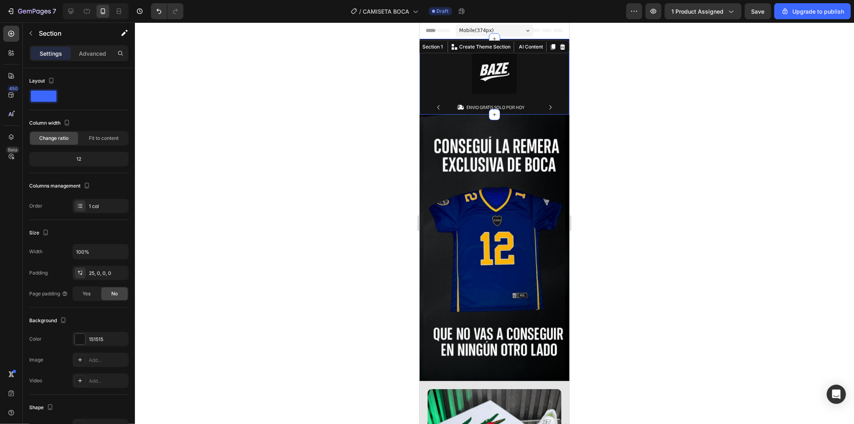
click at [527, 45] on div "Image Row Icon ENVIO GRATIS SOLO POR HOY Text Block Row Icon 84,000+ CLIENTES S…" at bounding box center [494, 76] width 150 height 76
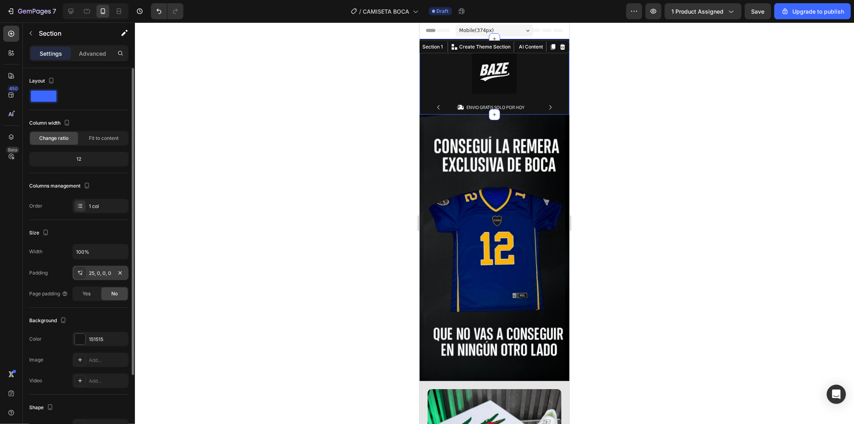
click at [97, 274] on div "25, 0, 0, 0" at bounding box center [100, 272] width 23 height 7
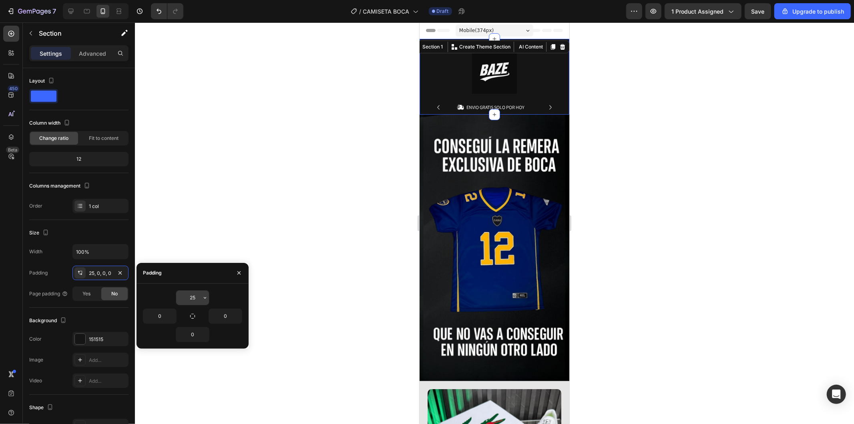
click at [195, 299] on input "25" at bounding box center [192, 297] width 33 height 14
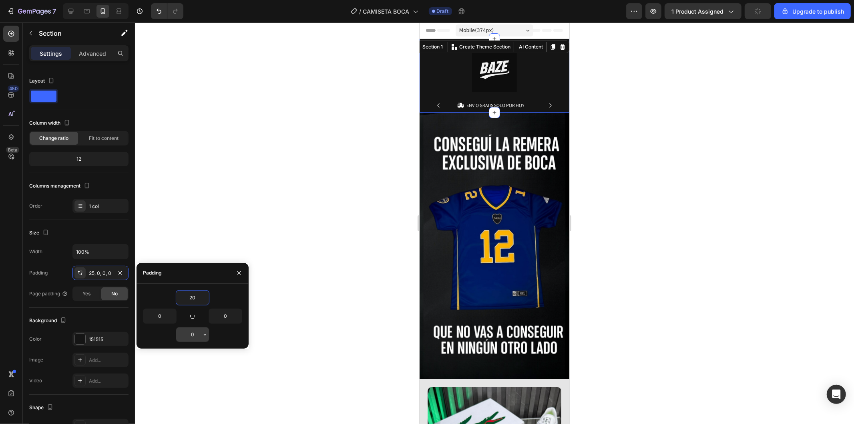
type input "20"
click at [201, 334] on button "button" at bounding box center [205, 334] width 8 height 14
click at [194, 335] on input "0" at bounding box center [192, 334] width 33 height 14
click at [508, 79] on img at bounding box center [494, 68] width 45 height 45
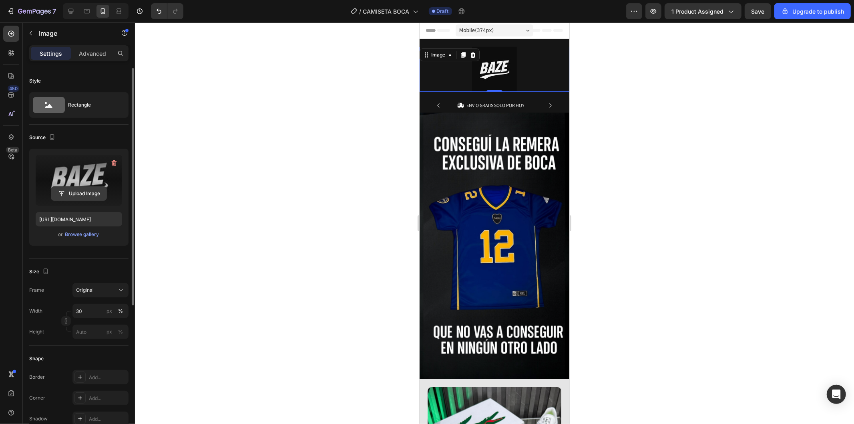
click at [95, 187] on input "file" at bounding box center [78, 194] width 55 height 14
type input "[URL][DOMAIN_NAME]"
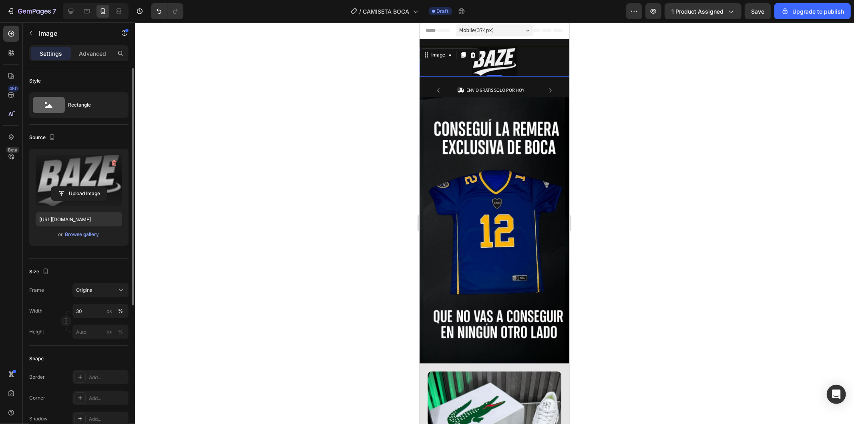
click at [639, 137] on div at bounding box center [494, 222] width 719 height 401
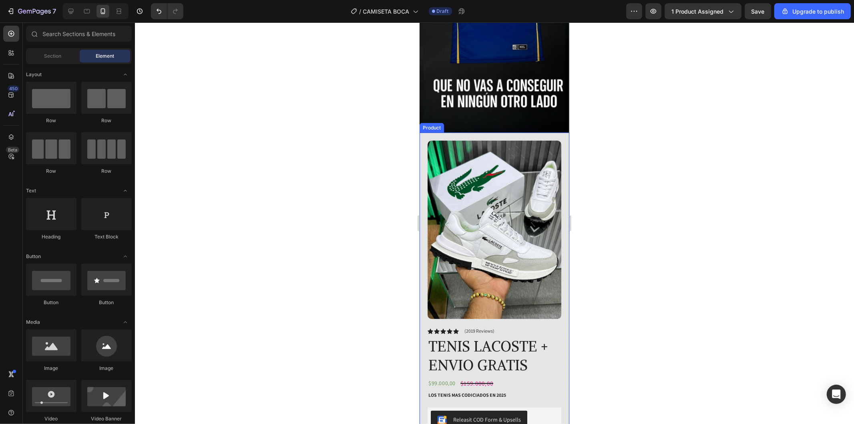
scroll to position [178, 0]
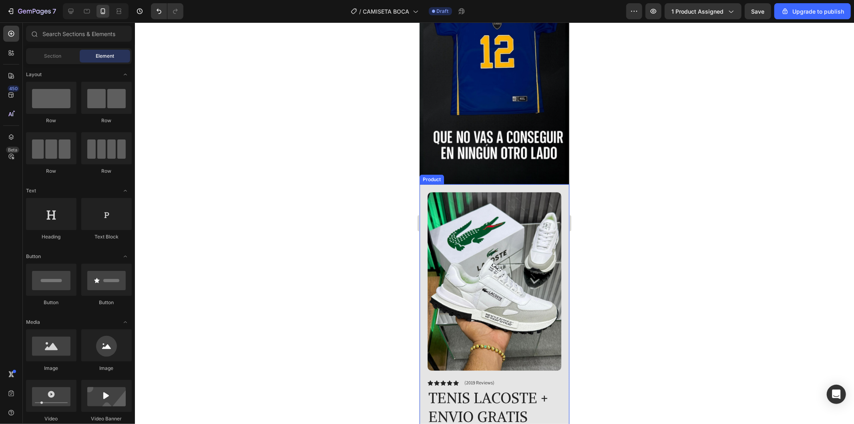
click at [557, 184] on div "Product Images Row Icon Icon Icon Icon Icon Icon List (2019 Reviews) Text Block…" at bounding box center [494, 420] width 150 height 473
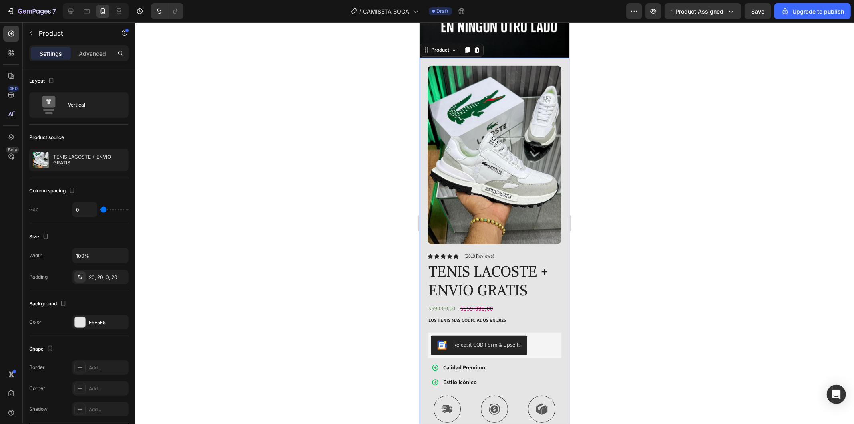
scroll to position [133, 0]
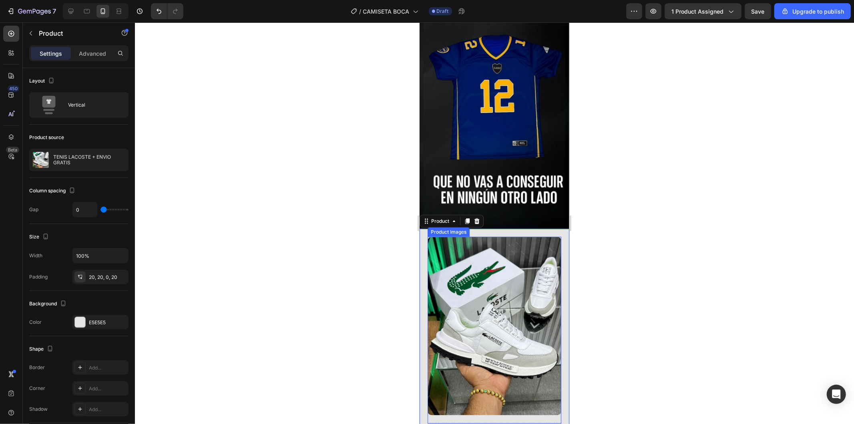
click at [537, 245] on img at bounding box center [494, 325] width 134 height 178
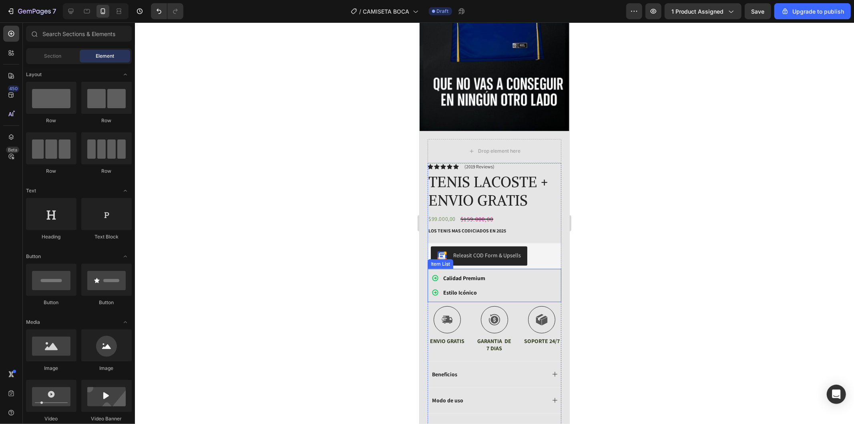
scroll to position [162, 0]
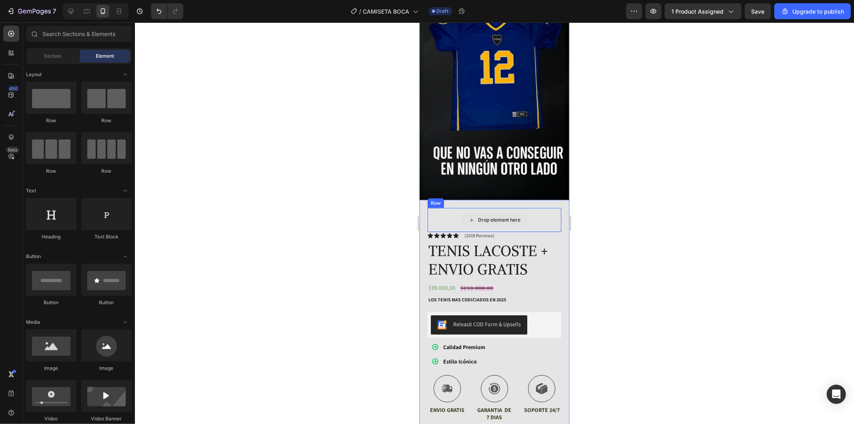
click at [535, 207] on div "Drop element here" at bounding box center [494, 219] width 134 height 24
click at [535, 199] on div "Drop element here Icon Icon Icon Icon Icon Icon List (2019 Reviews) Text Block …" at bounding box center [494, 354] width 150 height 310
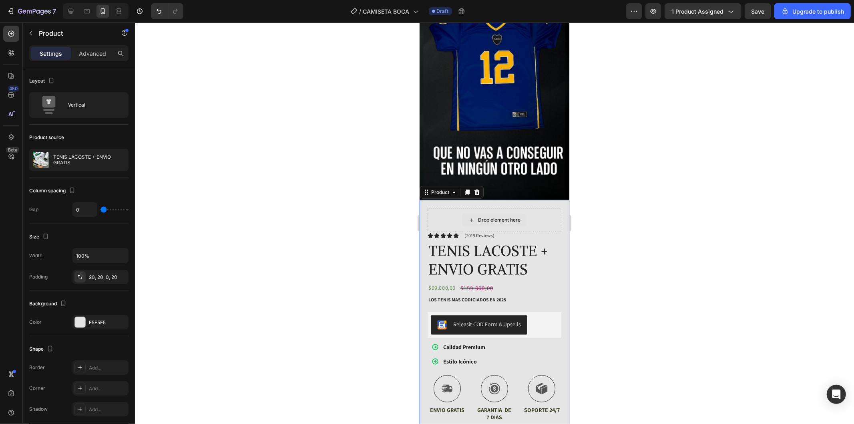
click at [534, 207] on div "Drop element here" at bounding box center [494, 219] width 134 height 24
click at [519, 231] on div "Icon Icon Icon Icon Icon Icon List (2019 Reviews) Text Block Row" at bounding box center [494, 234] width 134 height 7
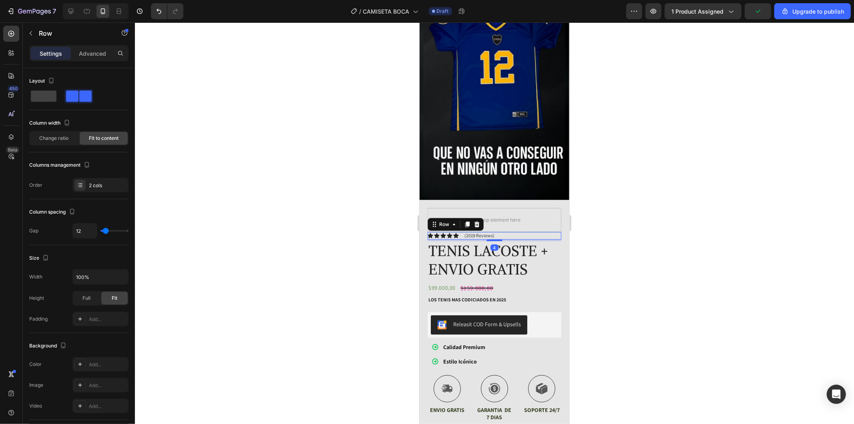
click at [554, 211] on div "Drop element here" at bounding box center [494, 219] width 134 height 24
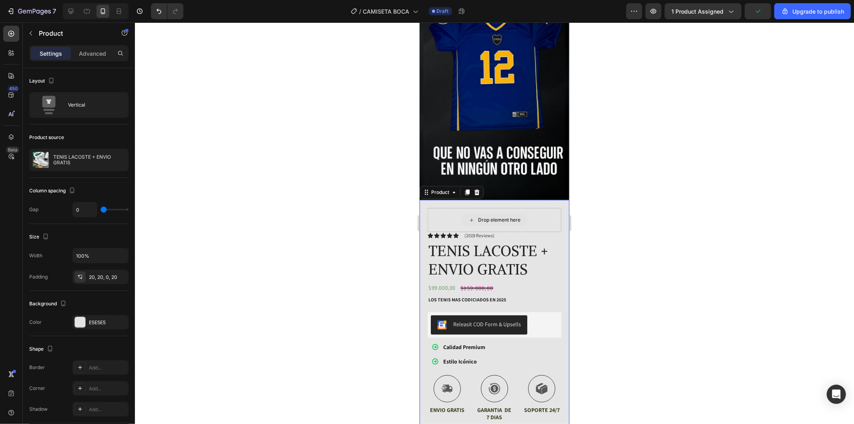
click at [544, 211] on div "Drop element here" at bounding box center [494, 219] width 134 height 24
click at [506, 241] on h1 "TENIS LACOSTE + ENVIO GRATIS" at bounding box center [494, 260] width 134 height 39
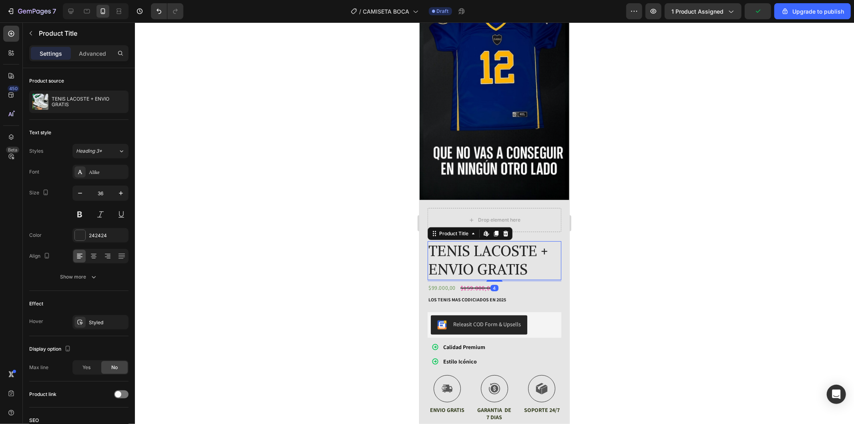
click at [532, 231] on div "Icon Icon Icon Icon Icon Icon List (2019 Reviews) Text Block Row" at bounding box center [494, 234] width 134 height 7
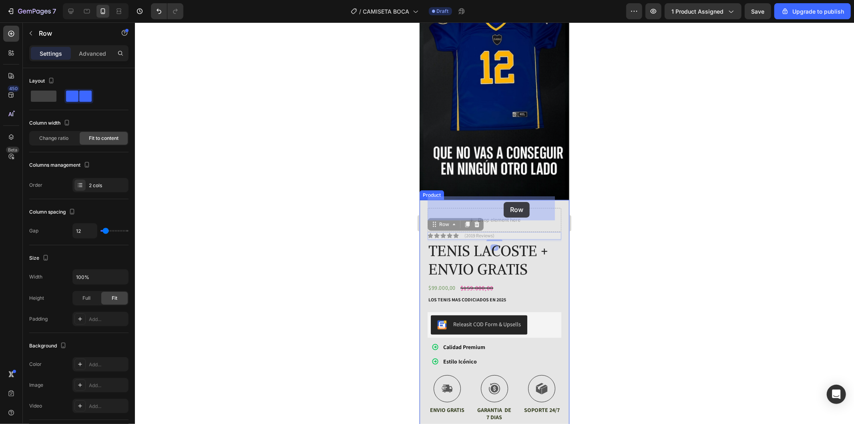
drag, startPoint x: 521, startPoint y: 224, endPoint x: 506, endPoint y: 205, distance: 24.2
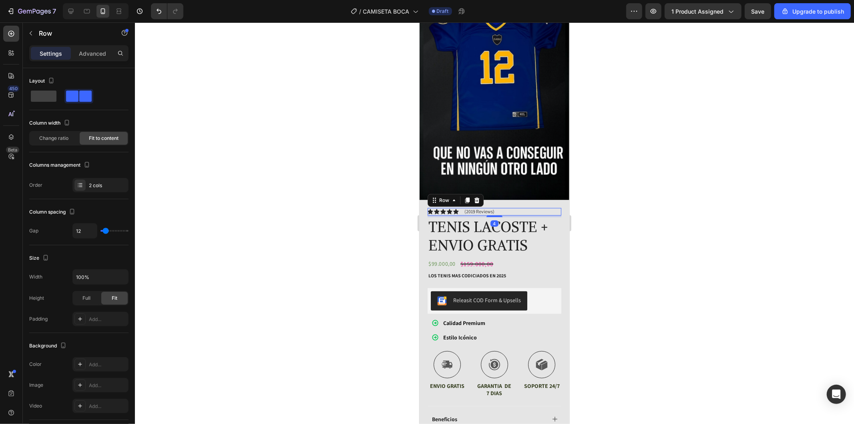
click at [575, 223] on div at bounding box center [494, 222] width 719 height 401
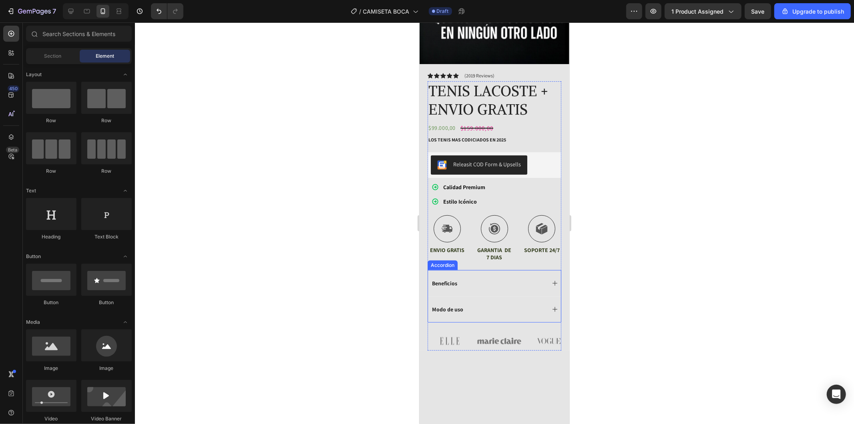
scroll to position [207, 0]
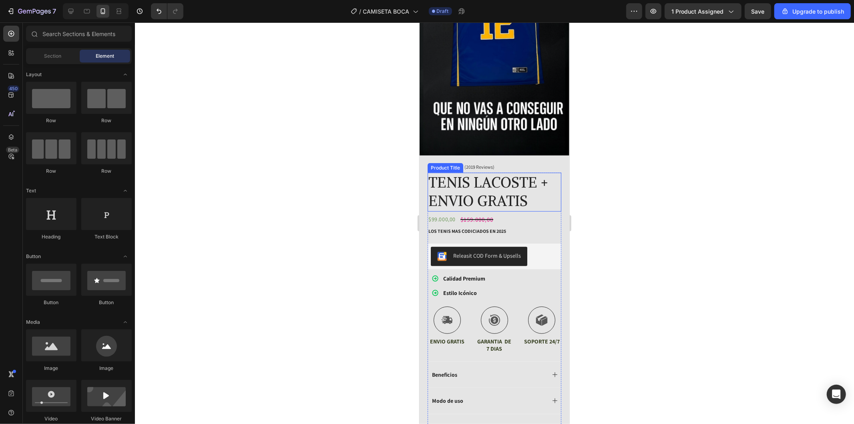
click at [514, 174] on h1 "TENIS LACOSTE + ENVIO GRATIS" at bounding box center [494, 191] width 134 height 39
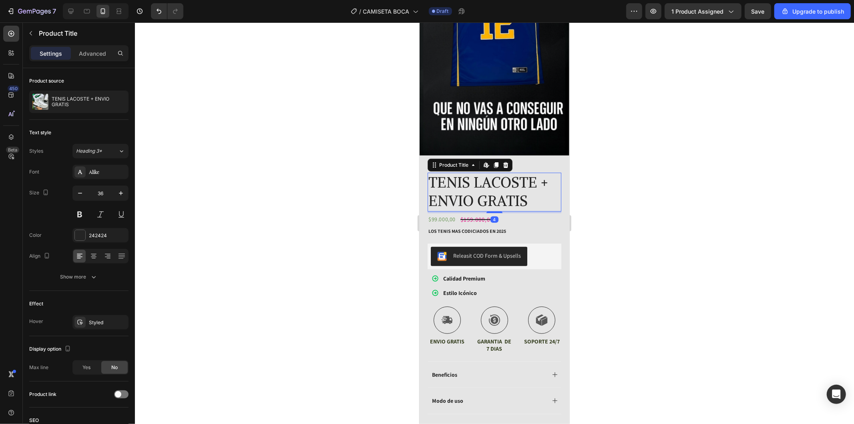
click at [514, 174] on h1 "TENIS LACOSTE + ENVIO GRATIS" at bounding box center [494, 191] width 134 height 39
click at [538, 172] on h1 "TENIS LACOSTE + ENVIO GRATIS" at bounding box center [494, 191] width 134 height 39
click at [527, 227] on p "LOS TENIS MAS CODICIADOS en 2025" at bounding box center [494, 230] width 132 height 6
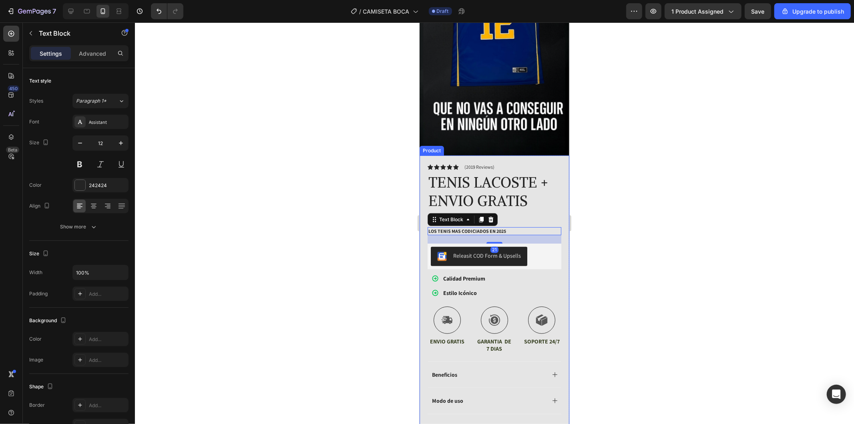
click at [419, 171] on div "Icon Icon Icon Icon Icon Icon List (2019 Reviews) Text Block Row TENIS LACOSTE …" at bounding box center [494, 298] width 150 height 286
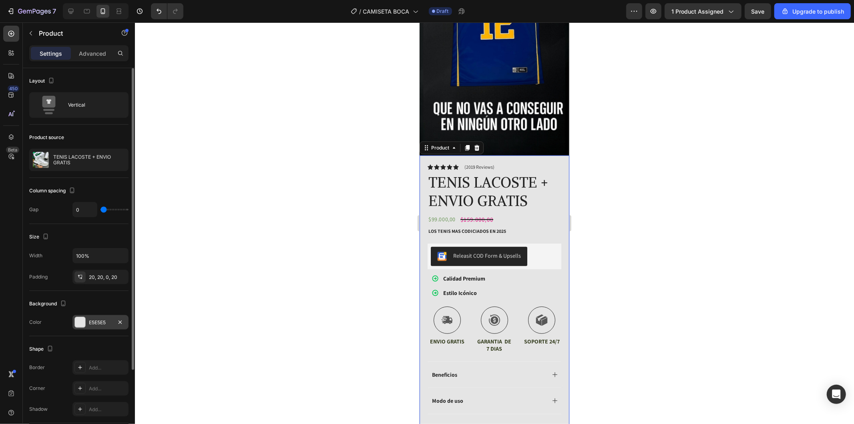
click at [95, 324] on div "E5E5E5" at bounding box center [100, 322] width 23 height 7
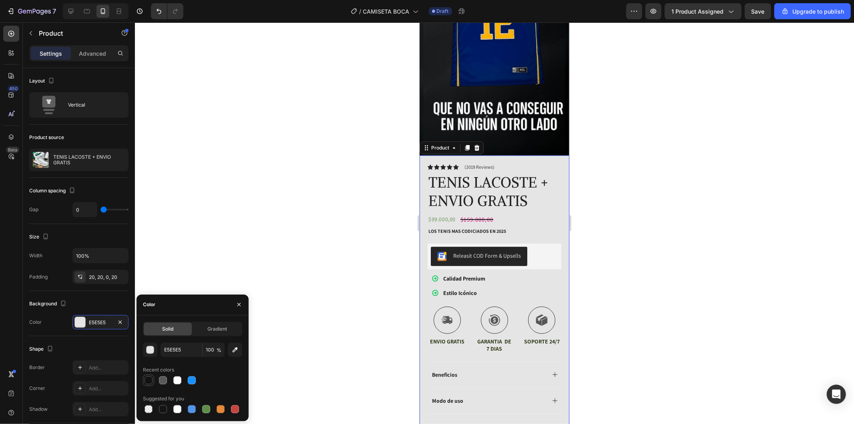
click at [150, 382] on div at bounding box center [149, 380] width 8 height 8
type input "121212"
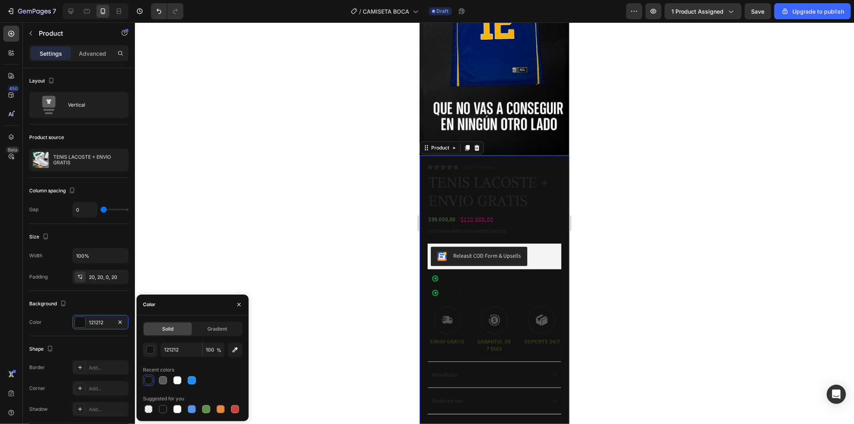
click at [306, 257] on div at bounding box center [494, 222] width 719 height 401
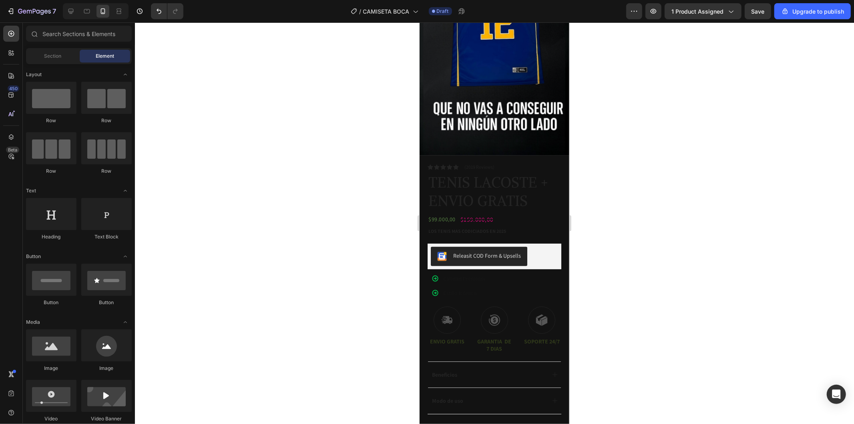
click at [382, 246] on div at bounding box center [494, 222] width 719 height 401
click at [513, 177] on h1 "TENIS LACOSTE + ENVIO GRATIS" at bounding box center [494, 191] width 134 height 39
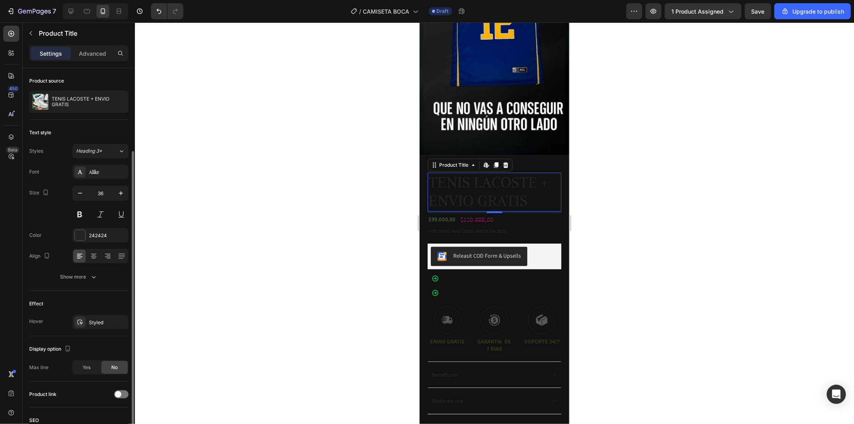
scroll to position [44, 0]
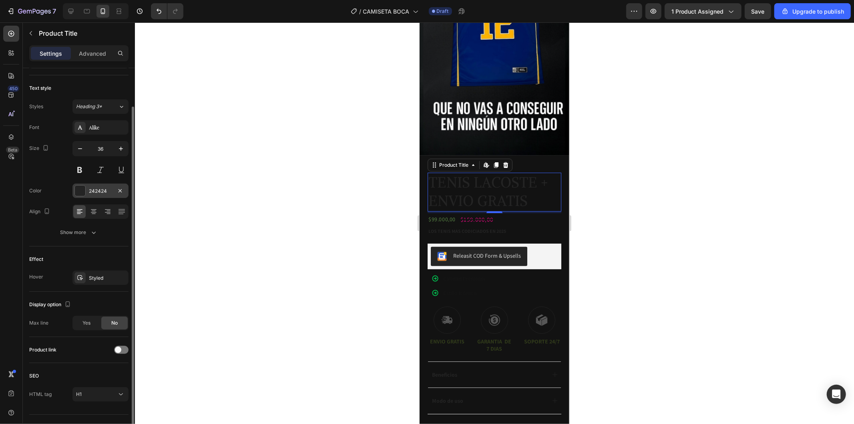
click at [81, 191] on div at bounding box center [80, 190] width 10 height 10
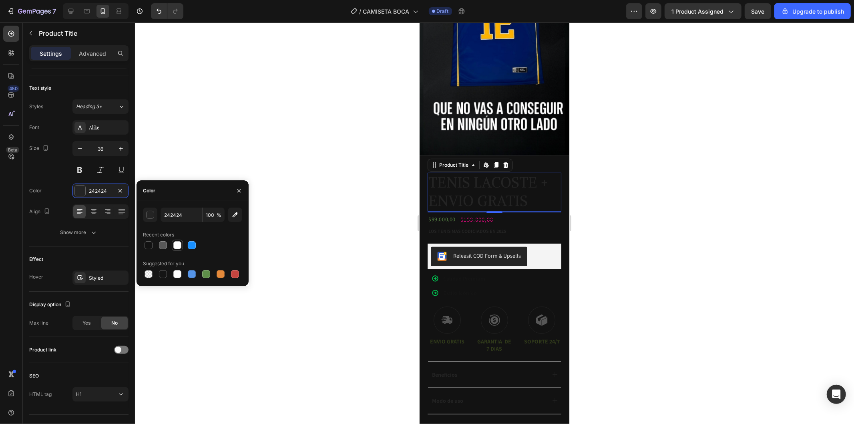
click at [179, 248] on div at bounding box center [177, 245] width 8 height 8
type input "FFFFFF"
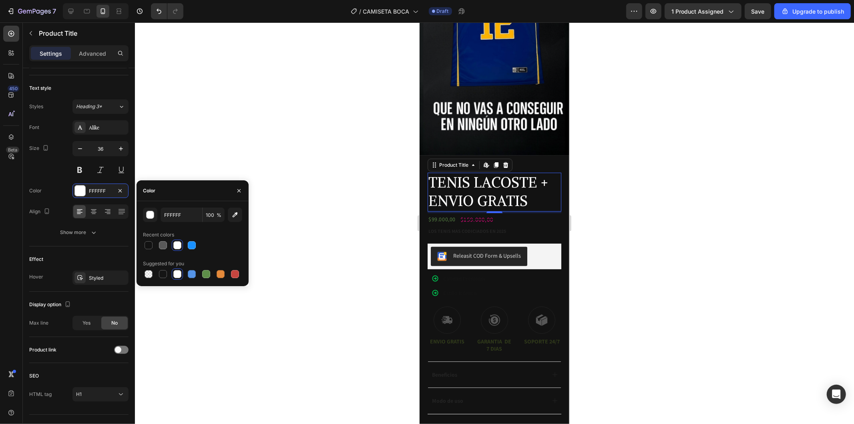
click at [362, 205] on div at bounding box center [494, 222] width 719 height 401
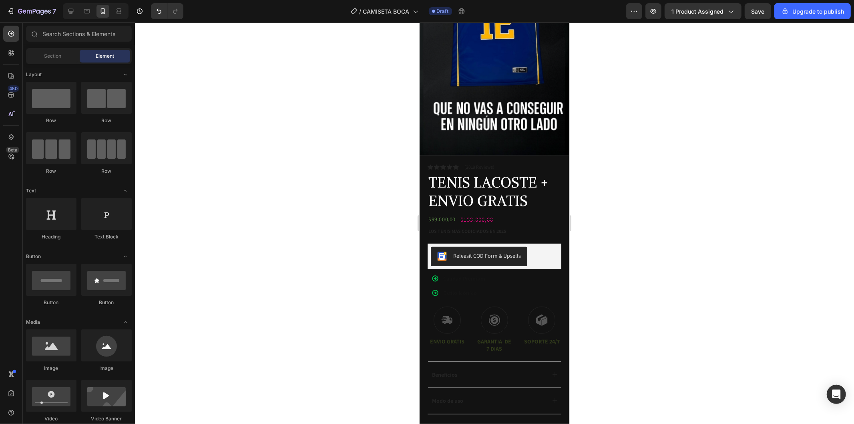
click at [362, 205] on div at bounding box center [494, 222] width 719 height 401
click at [490, 227] on p "LOS TENIS MAS CODICIADOS en 2025" at bounding box center [494, 230] width 132 height 6
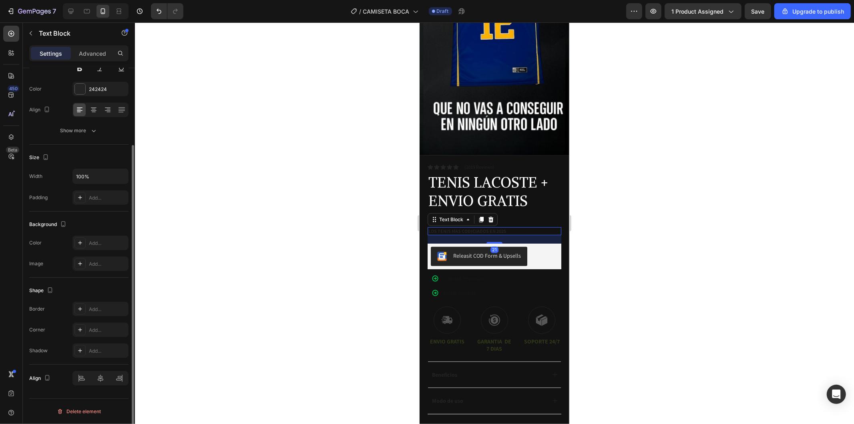
scroll to position [0, 0]
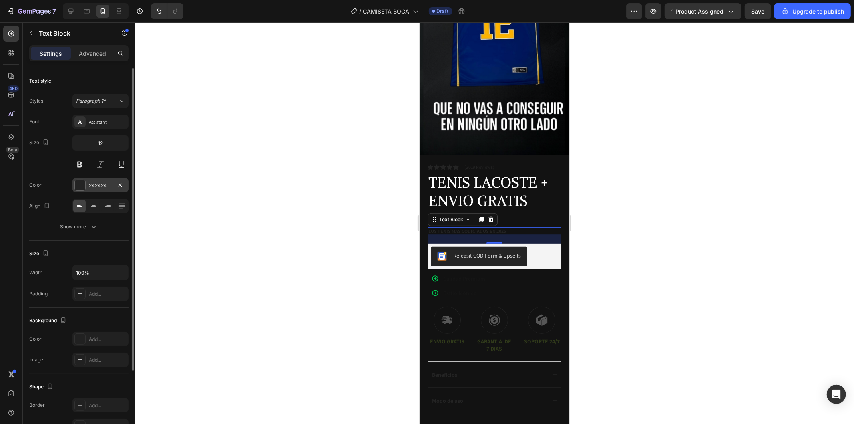
click at [79, 187] on div at bounding box center [80, 185] width 10 height 10
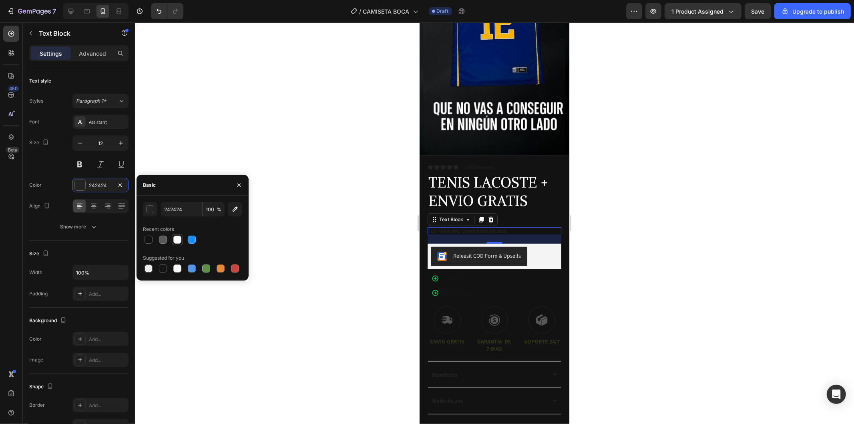
drag, startPoint x: 178, startPoint y: 241, endPoint x: 271, endPoint y: 229, distance: 93.6
click at [178, 240] on div at bounding box center [177, 239] width 8 height 8
type input "FFFFFF"
click at [328, 211] on div at bounding box center [494, 222] width 719 height 401
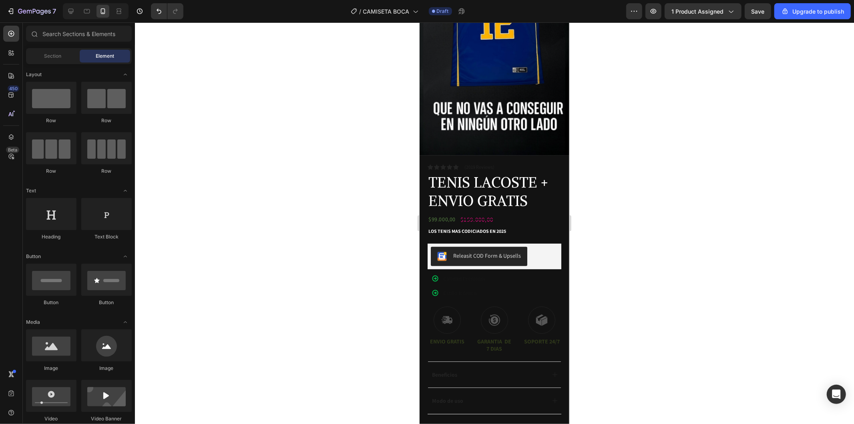
click at [328, 211] on div at bounding box center [494, 222] width 719 height 401
click at [478, 274] on strong "Calidad Premium" at bounding box center [464, 277] width 42 height 7
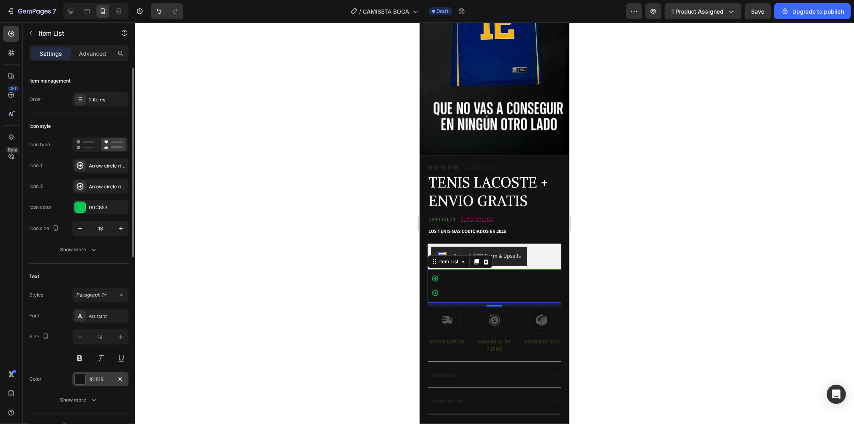
click at [86, 377] on div "151515" at bounding box center [100, 379] width 56 height 14
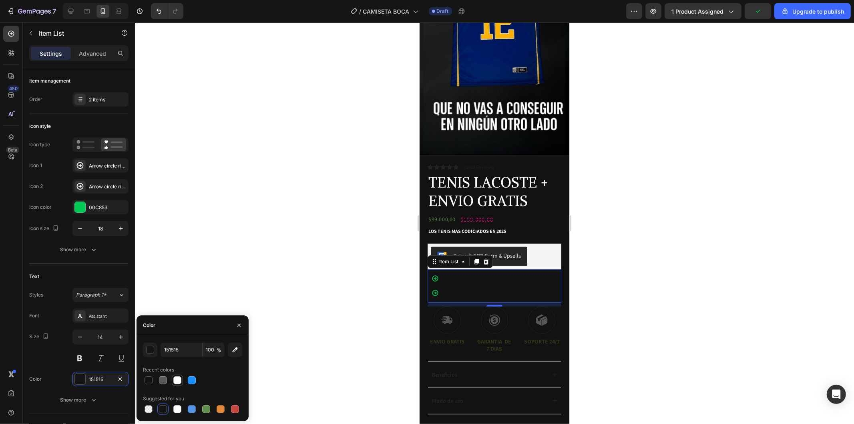
click at [174, 378] on div at bounding box center [177, 380] width 8 height 8
type input "FFFFFF"
click at [364, 301] on div at bounding box center [494, 222] width 719 height 401
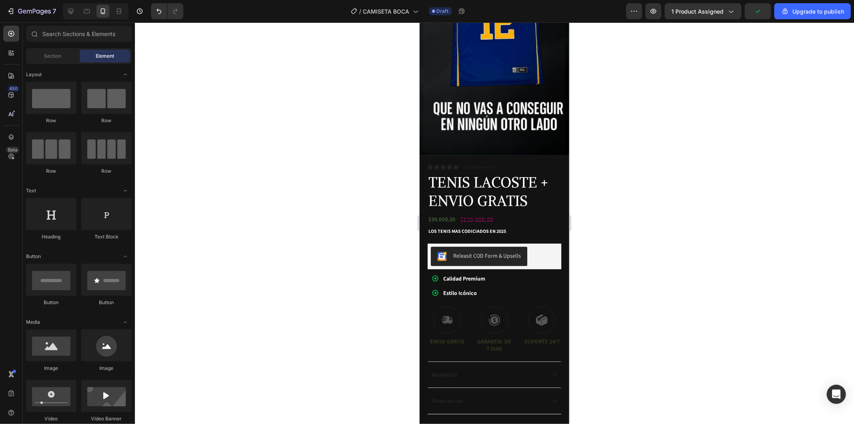
click at [364, 301] on div at bounding box center [494, 222] width 719 height 401
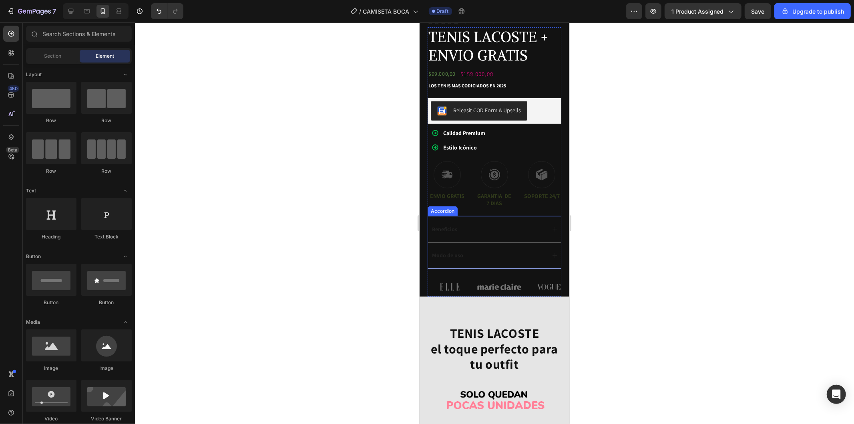
click at [447, 227] on p "Beneficios" at bounding box center [444, 228] width 25 height 7
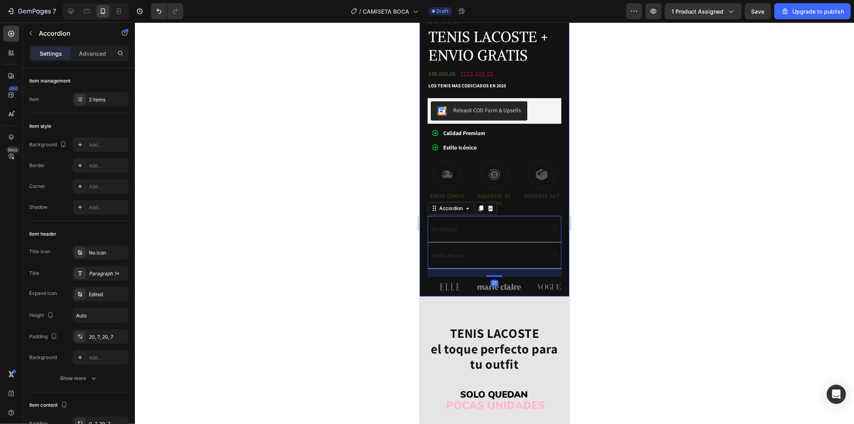
click at [580, 283] on div at bounding box center [494, 222] width 719 height 401
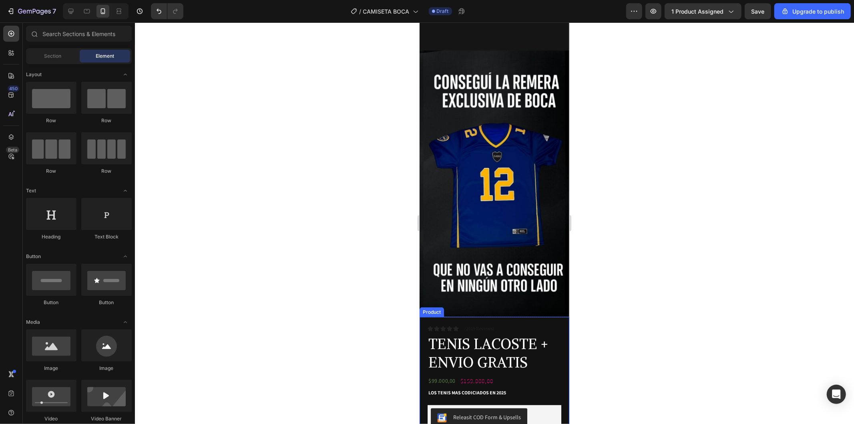
scroll to position [89, 0]
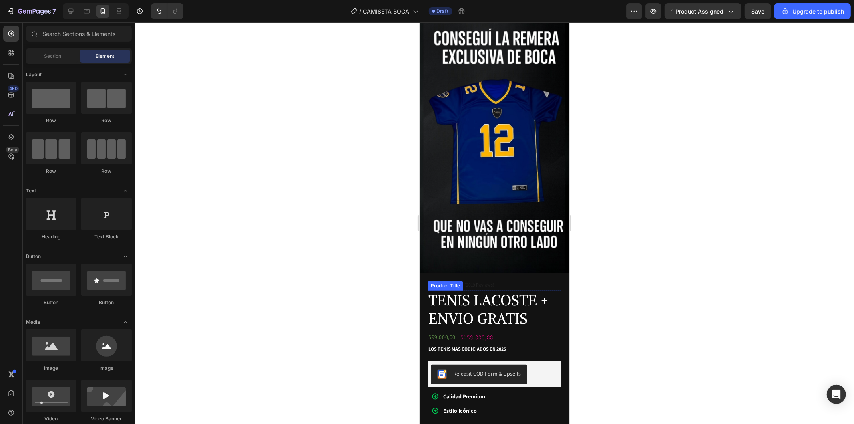
click at [506, 297] on h1 "TENIS LACOSTE + ENVIO GRATIS" at bounding box center [494, 309] width 134 height 39
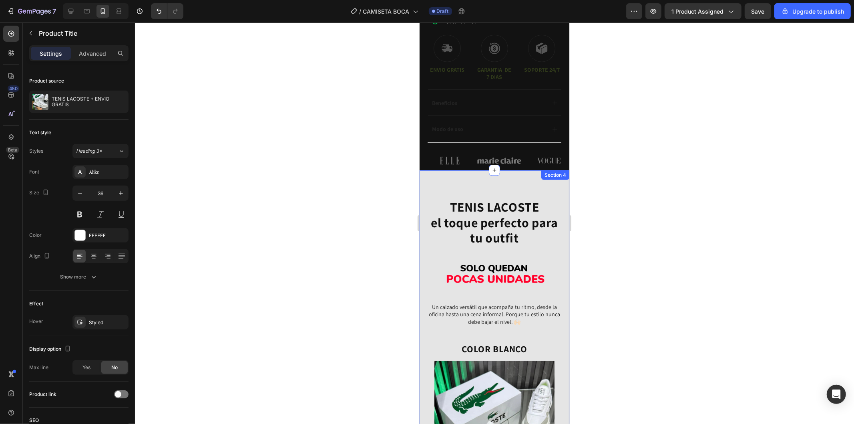
scroll to position [400, 0]
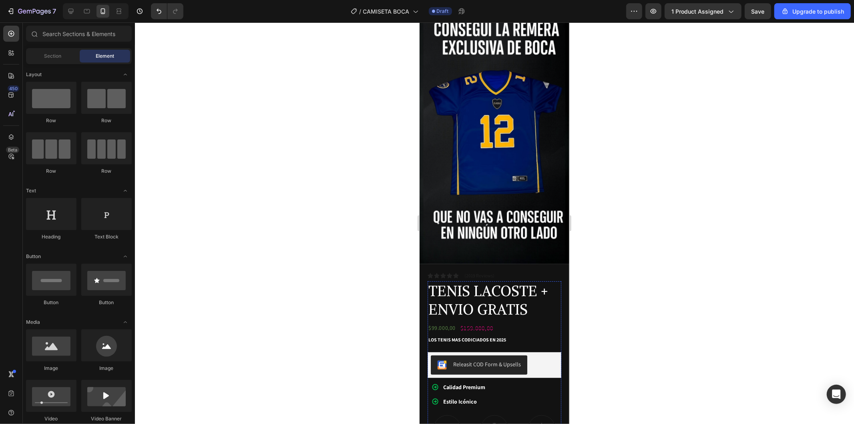
scroll to position [178, 0]
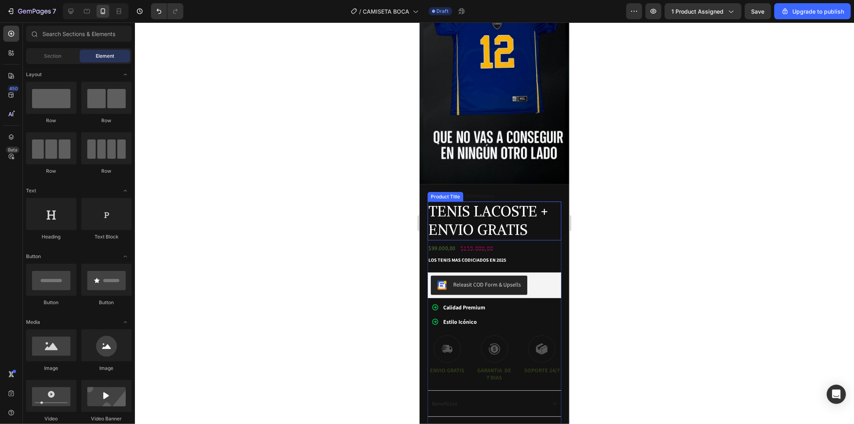
click at [525, 212] on h1 "TENIS LACOSTE + ENVIO GRATIS" at bounding box center [494, 220] width 134 height 39
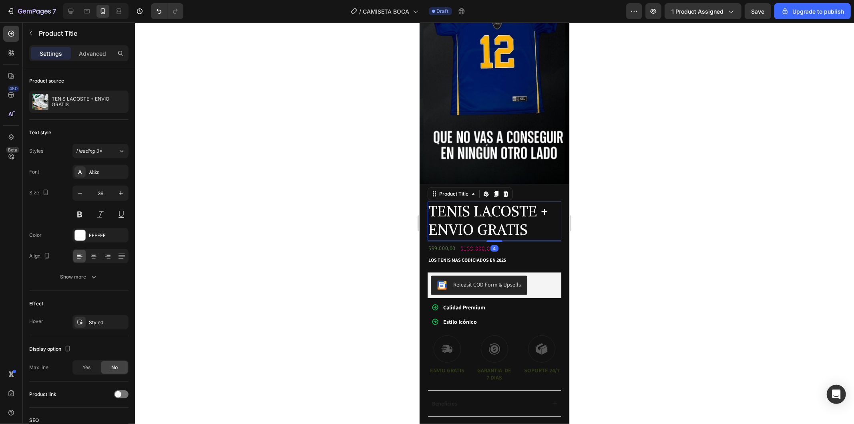
click at [613, 219] on div at bounding box center [494, 222] width 719 height 401
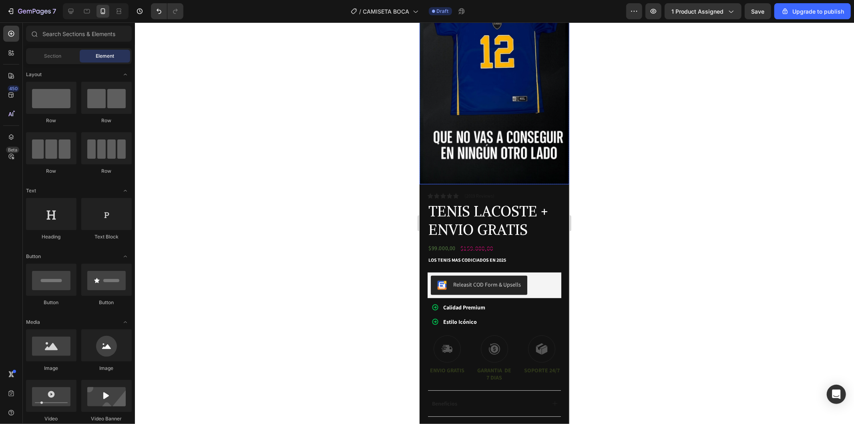
click at [517, 136] on img at bounding box center [494, 51] width 150 height 266
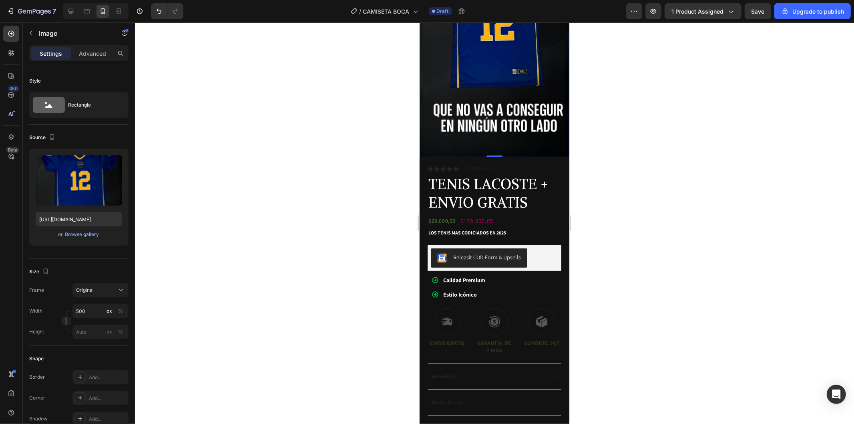
scroll to position [206, 0]
click at [493, 228] on p "LOS TENIS MAS CODICIADOS en 2025" at bounding box center [494, 231] width 132 height 6
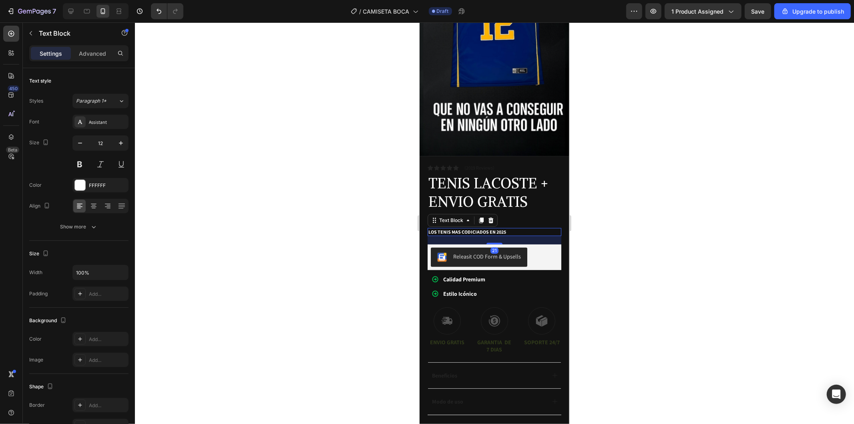
click at [445, 228] on p "LOS TENIS MAS CODICIADOS en 2025" at bounding box center [494, 231] width 132 height 6
click at [446, 227] on div "LOS TENIS MAS CODICIADOS en 2025" at bounding box center [494, 231] width 134 height 8
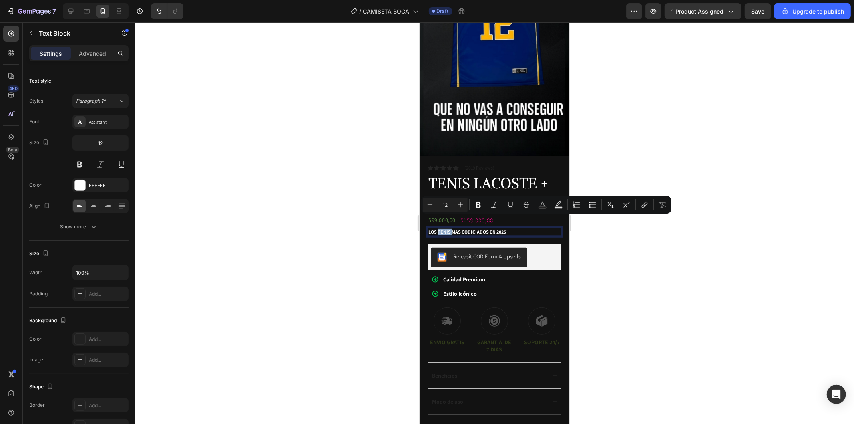
click at [450, 228] on p "LOS TENIS MAS CODICIADOS en 2025" at bounding box center [494, 231] width 132 height 6
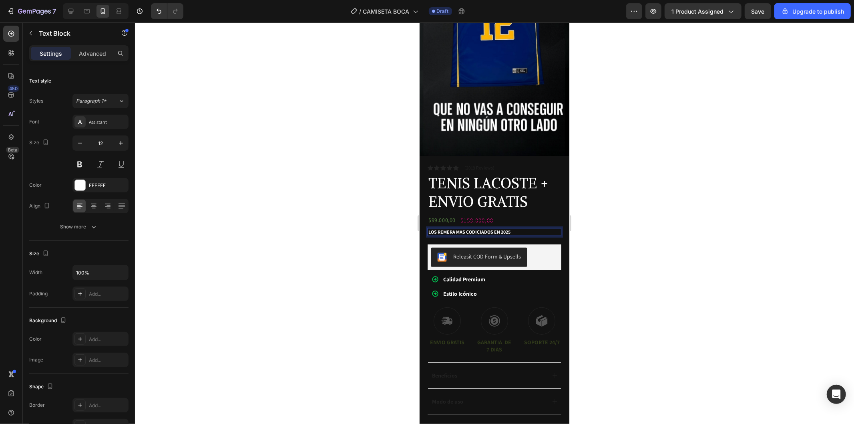
click at [491, 228] on p "LOS remera MAS CODICIADOS en 2025" at bounding box center [494, 231] width 132 height 6
click at [642, 226] on div at bounding box center [494, 222] width 719 height 401
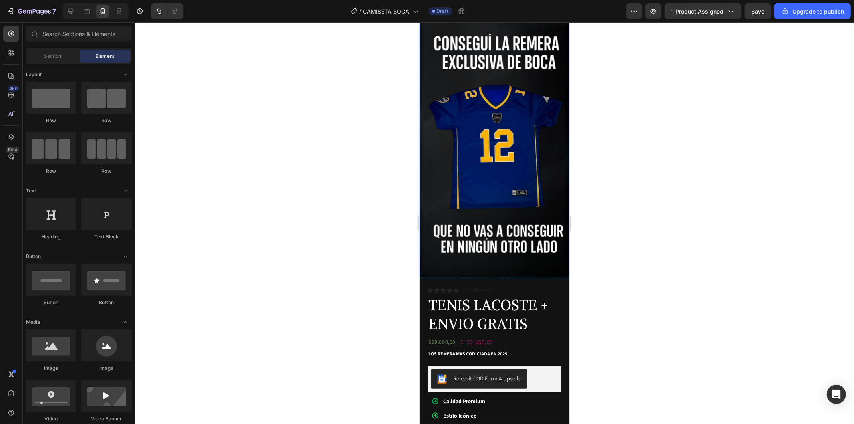
scroll to position [0, 0]
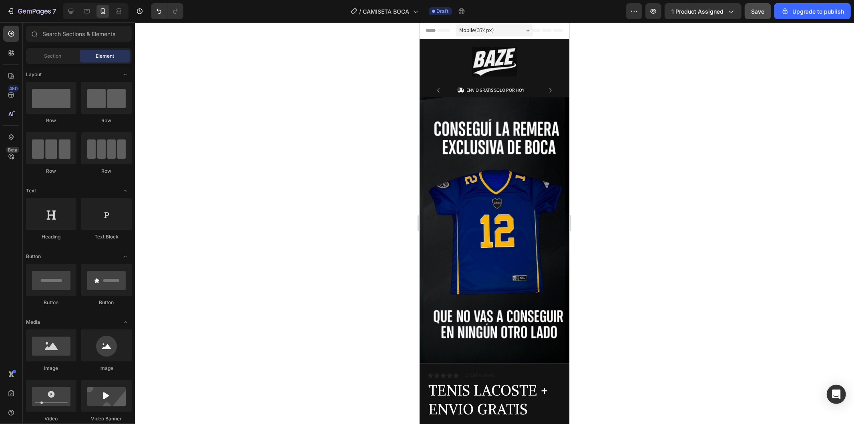
click at [762, 16] on button "Save" at bounding box center [758, 11] width 26 height 16
click at [7, 15] on icon "button" at bounding box center [11, 11] width 8 height 8
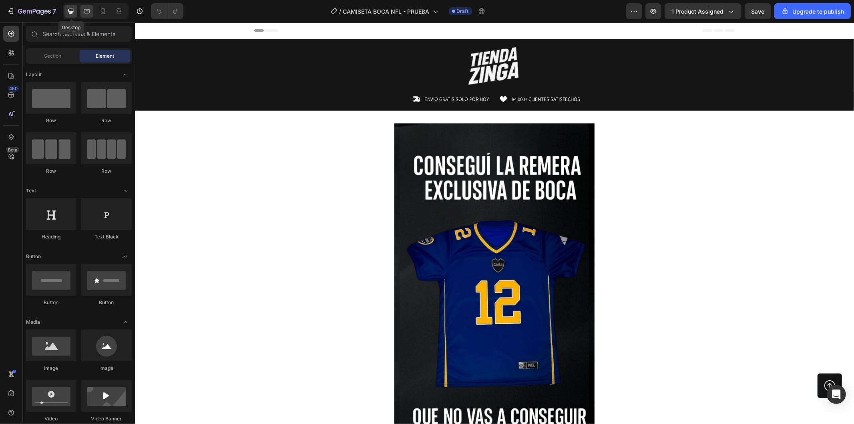
click at [83, 11] on icon at bounding box center [87, 11] width 8 height 8
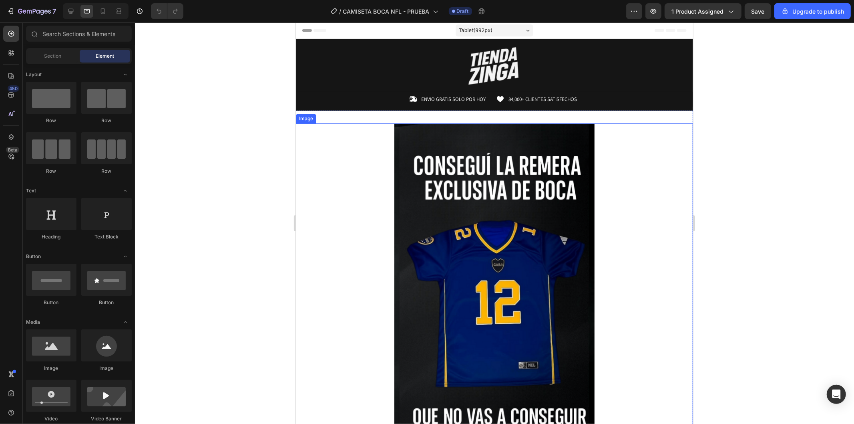
click at [635, 168] on div at bounding box center [494, 301] width 397 height 356
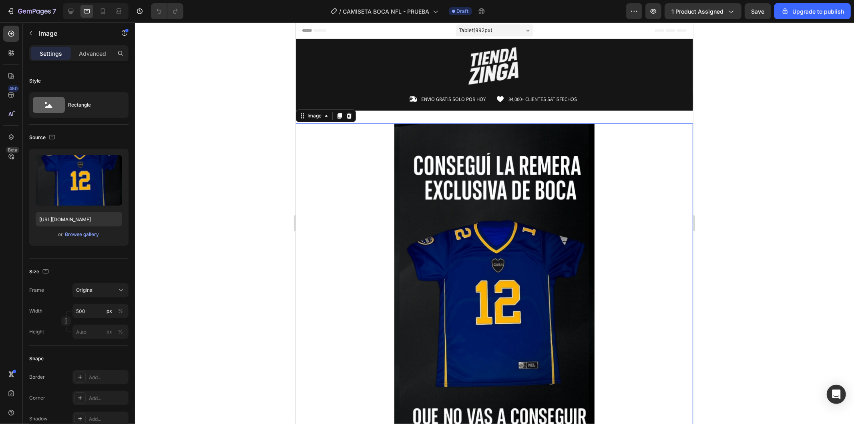
click at [723, 170] on div at bounding box center [494, 222] width 719 height 401
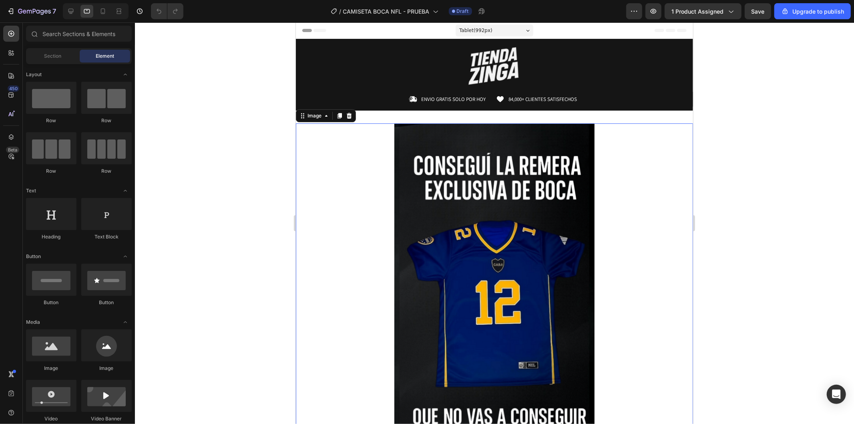
click at [622, 203] on div at bounding box center [494, 301] width 397 height 356
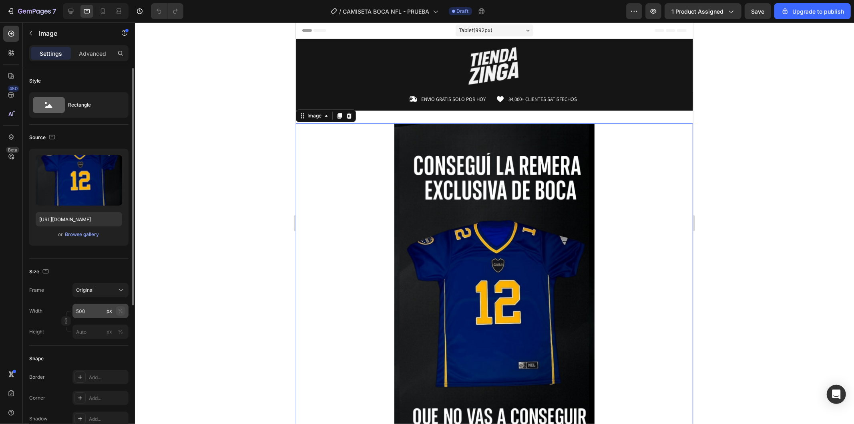
click at [118, 310] on div "%" at bounding box center [120, 310] width 5 height 7
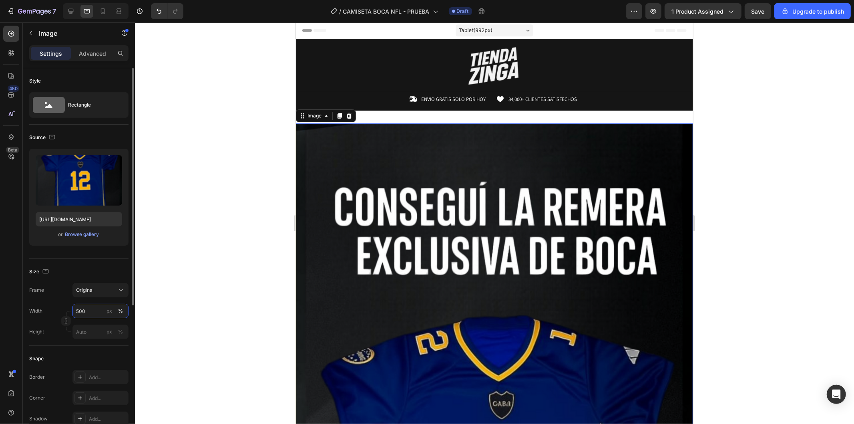
click at [97, 311] on input "500" at bounding box center [100, 311] width 56 height 14
click at [91, 310] on input "500" at bounding box center [100, 311] width 56 height 14
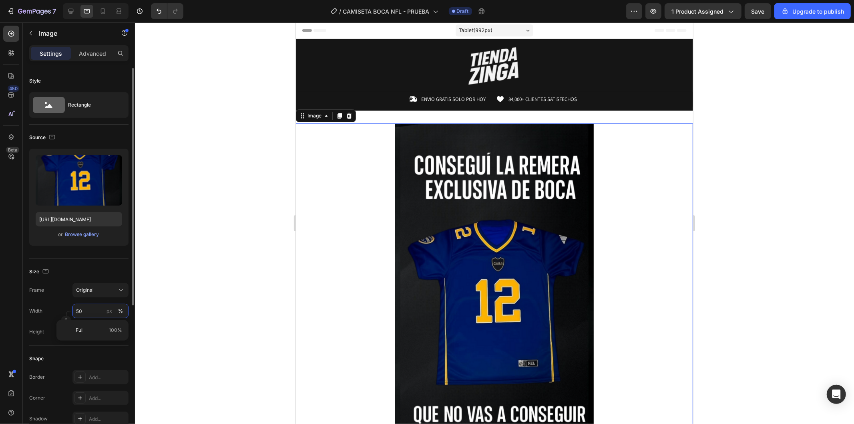
type input "5"
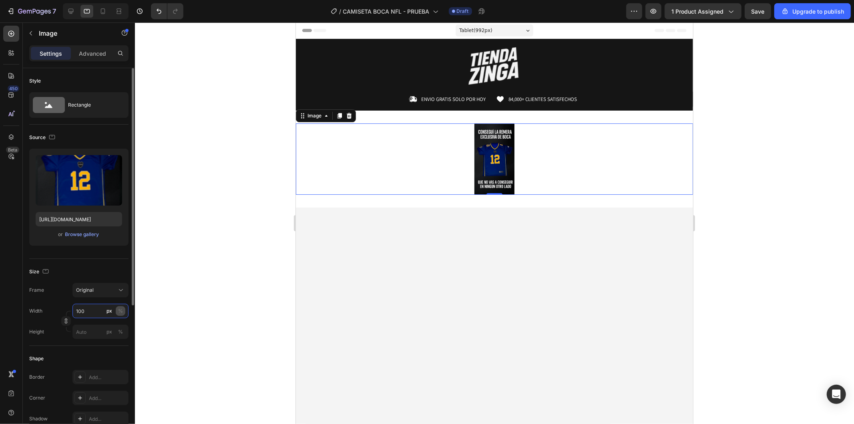
type input "100"
click at [117, 312] on button "%" at bounding box center [121, 311] width 10 height 10
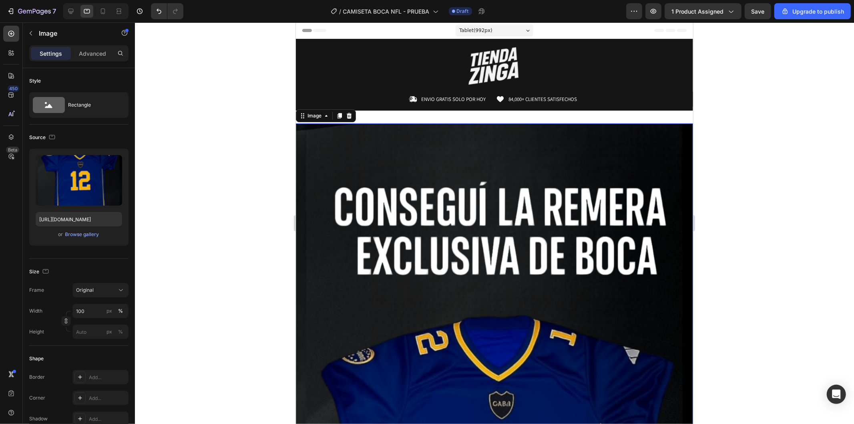
click at [215, 224] on div at bounding box center [494, 222] width 719 height 401
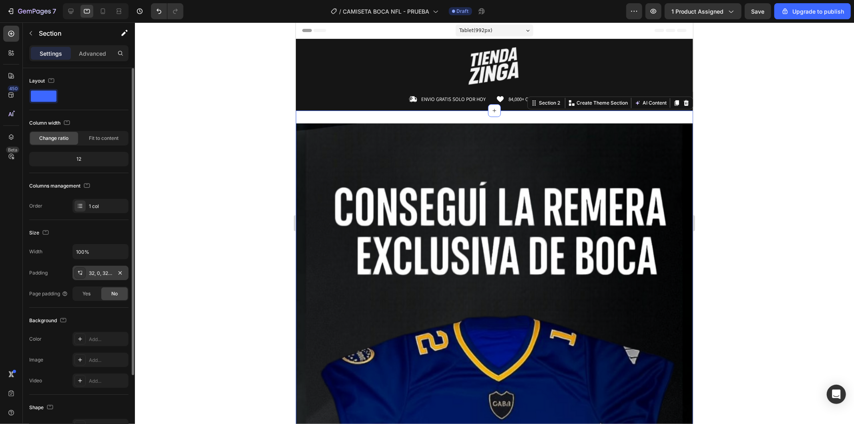
click at [93, 274] on div "32, 0, 32, 0" at bounding box center [100, 272] width 23 height 7
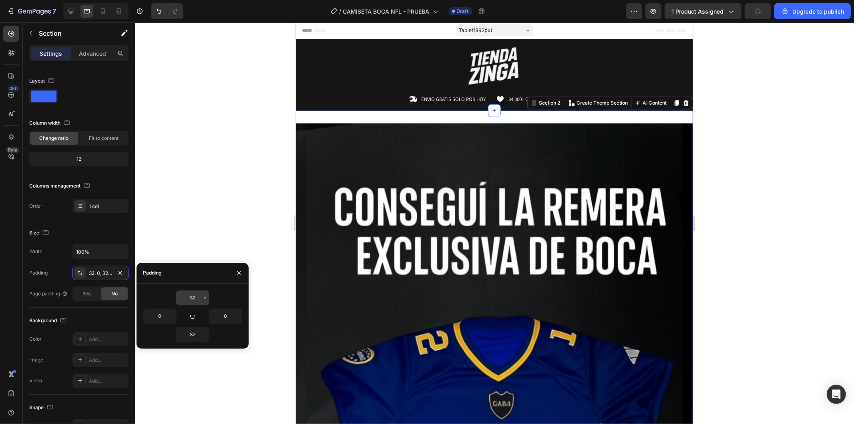
click at [200, 294] on input "32" at bounding box center [192, 297] width 33 height 14
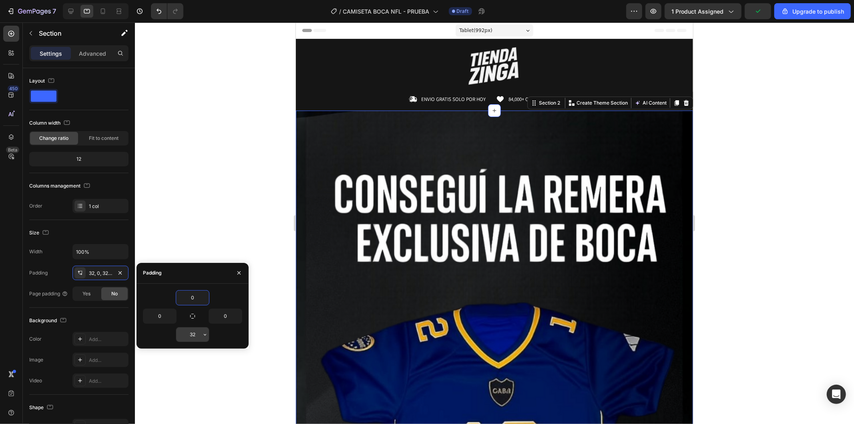
type input "0"
click at [193, 338] on input "32" at bounding box center [192, 334] width 33 height 14
type input "0"
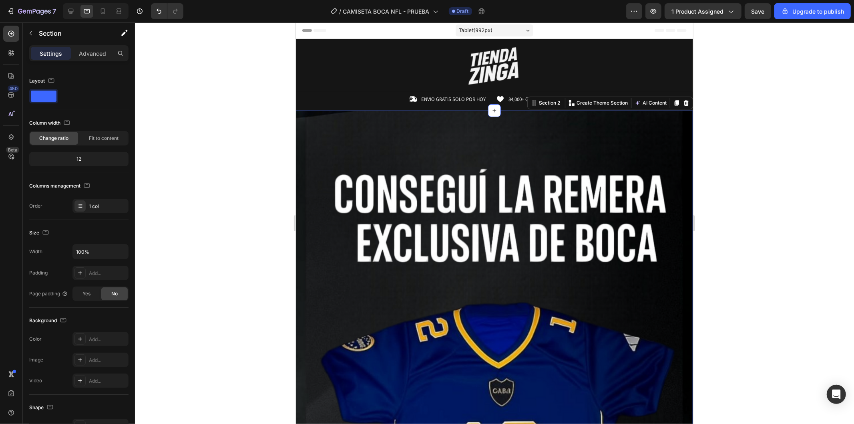
click at [225, 219] on div at bounding box center [494, 222] width 719 height 401
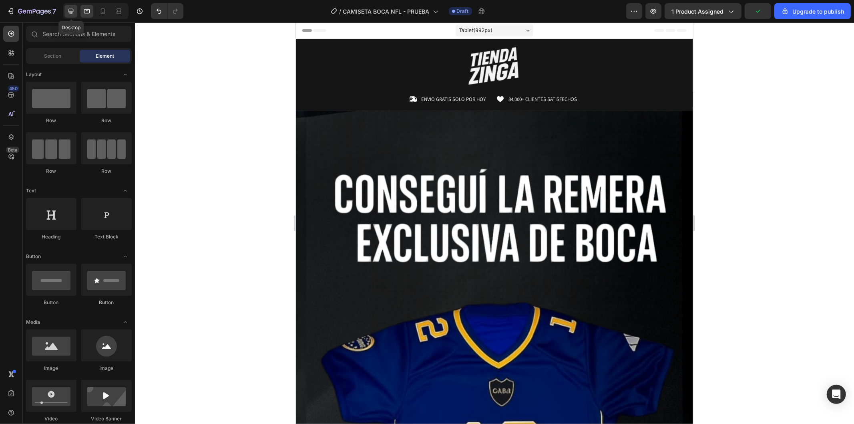
click at [75, 14] on div at bounding box center [70, 11] width 13 height 13
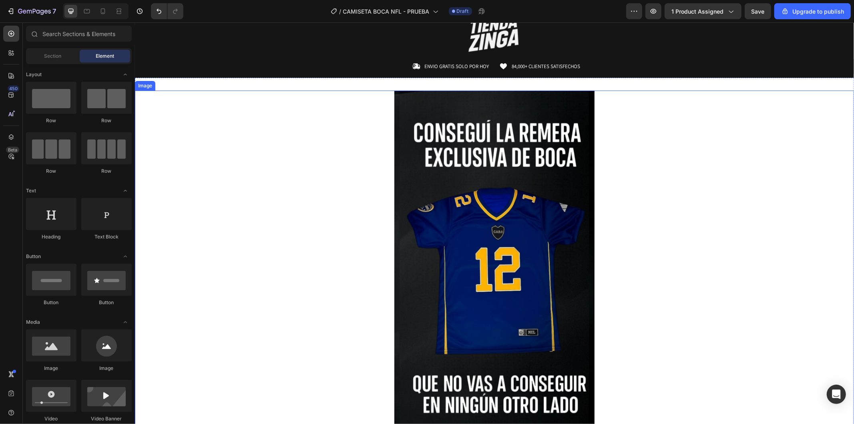
scroll to position [89, 0]
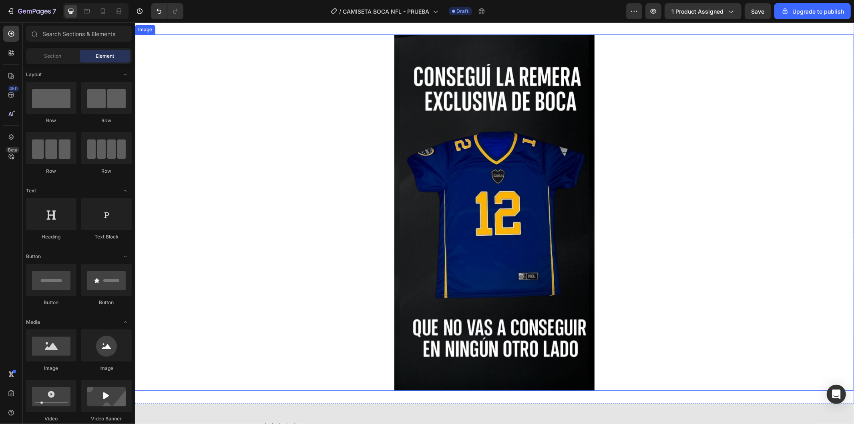
click at [624, 145] on div at bounding box center [494, 212] width 719 height 356
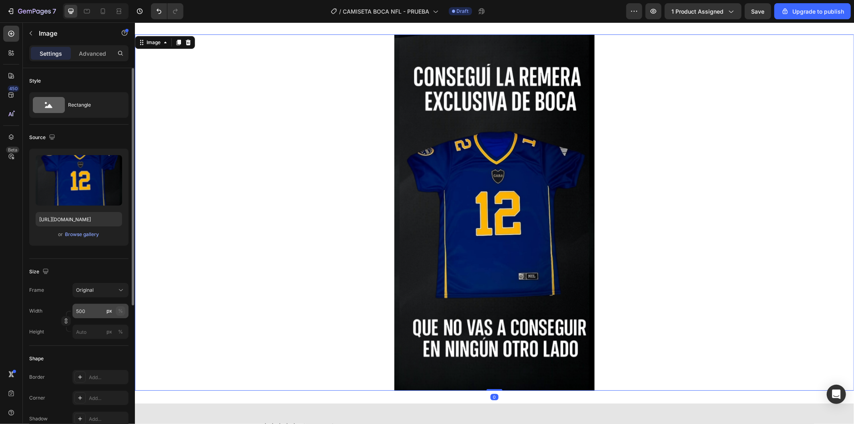
click at [120, 308] on div "%" at bounding box center [120, 310] width 5 height 7
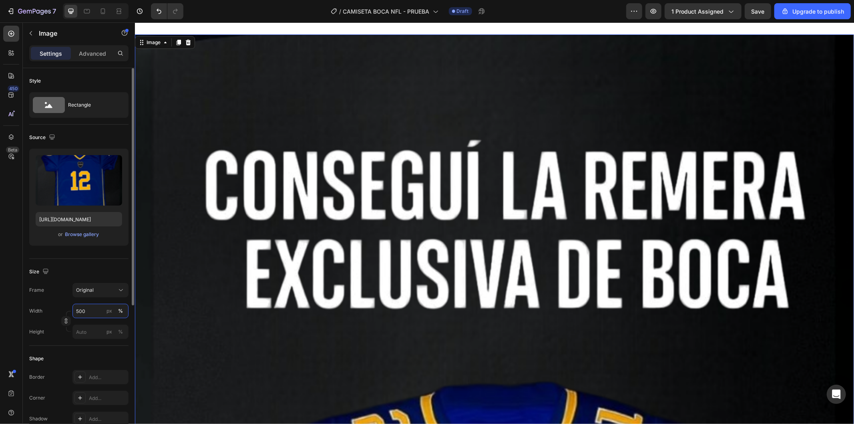
click at [92, 309] on input "500" at bounding box center [100, 311] width 56 height 14
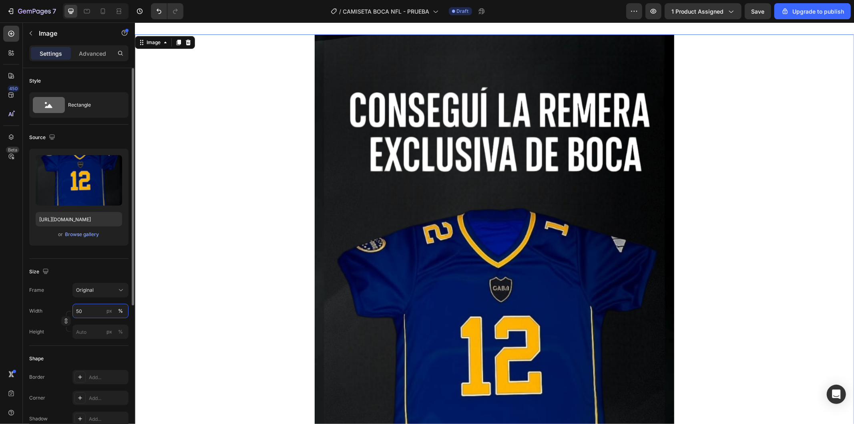
type input "5"
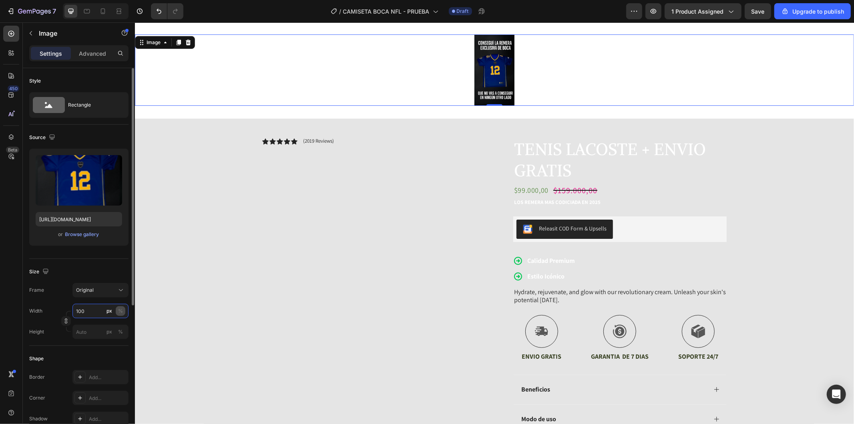
type input "100"
click at [123, 310] on button "%" at bounding box center [121, 311] width 10 height 10
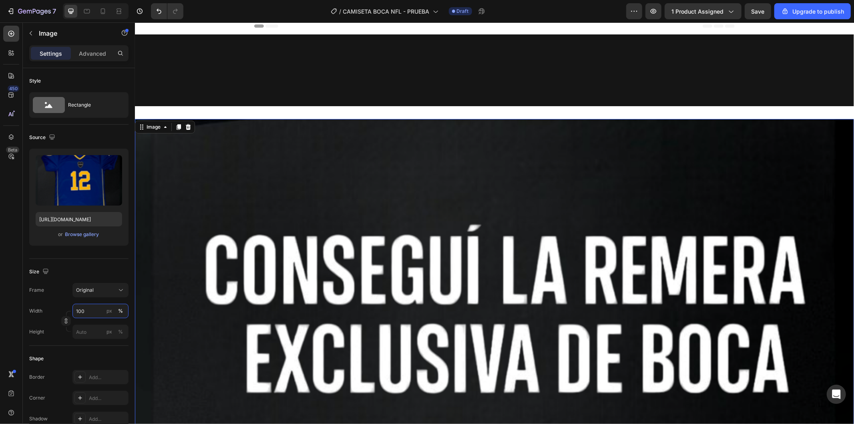
scroll to position [0, 0]
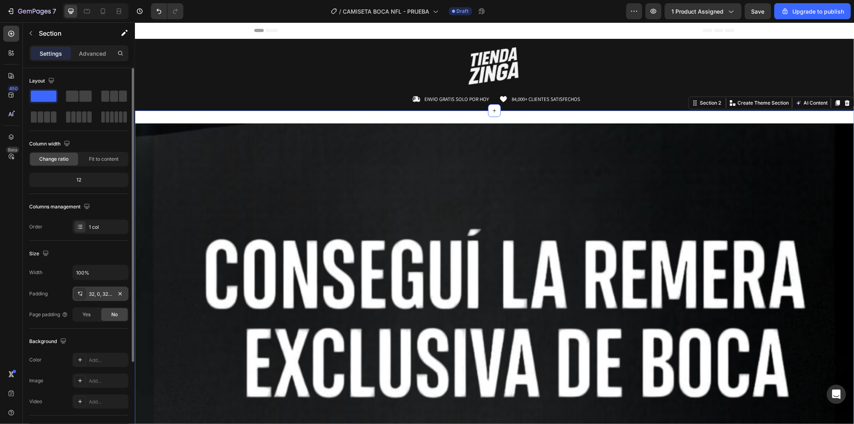
drag, startPoint x: 105, startPoint y: 290, endPoint x: 111, endPoint y: 293, distance: 6.8
click at [106, 290] on div "32, 0, 32, 0" at bounding box center [100, 293] width 56 height 14
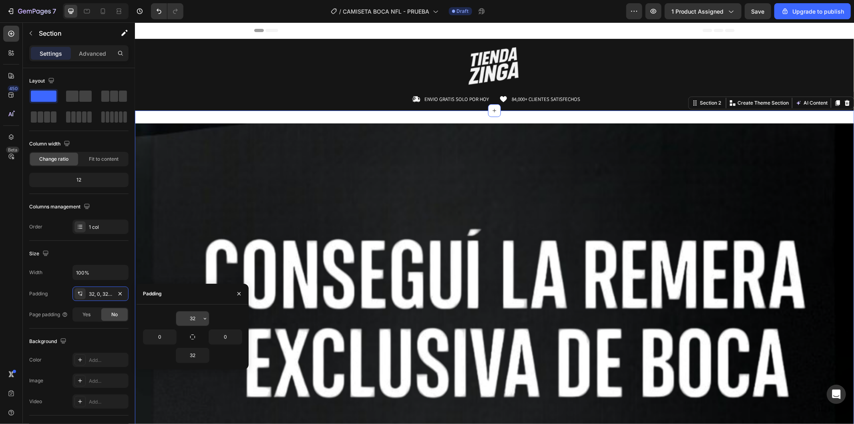
click at [198, 320] on input "32" at bounding box center [192, 318] width 33 height 14
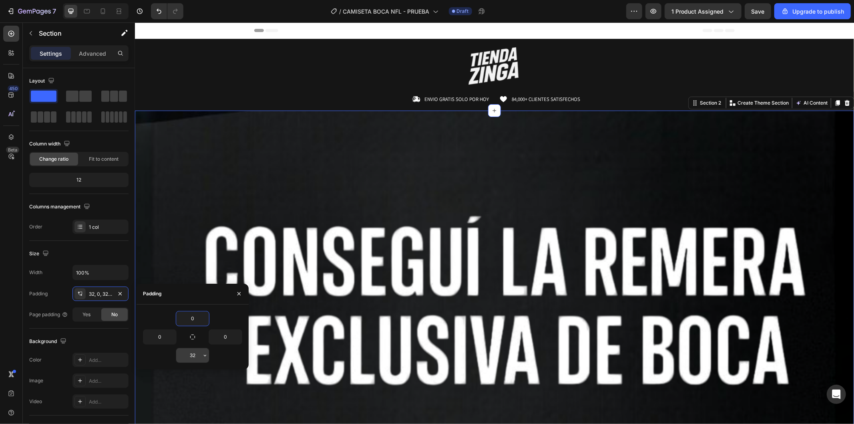
type input "0"
click at [194, 357] on input "32" at bounding box center [192, 355] width 33 height 14
type input "0"
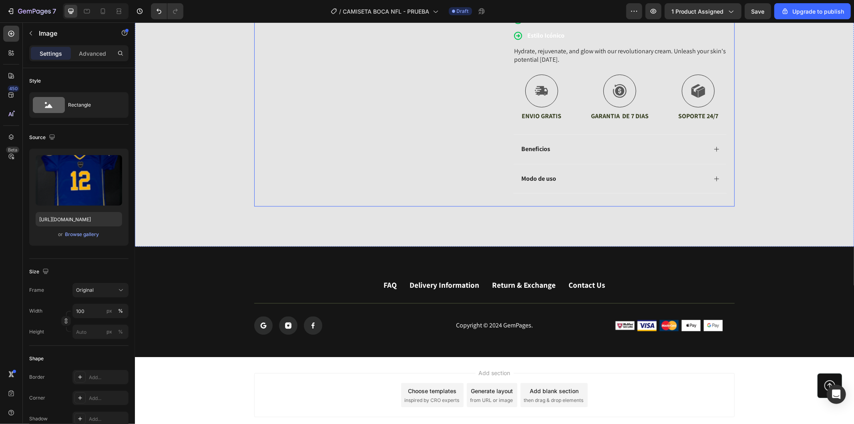
scroll to position [1417, 0]
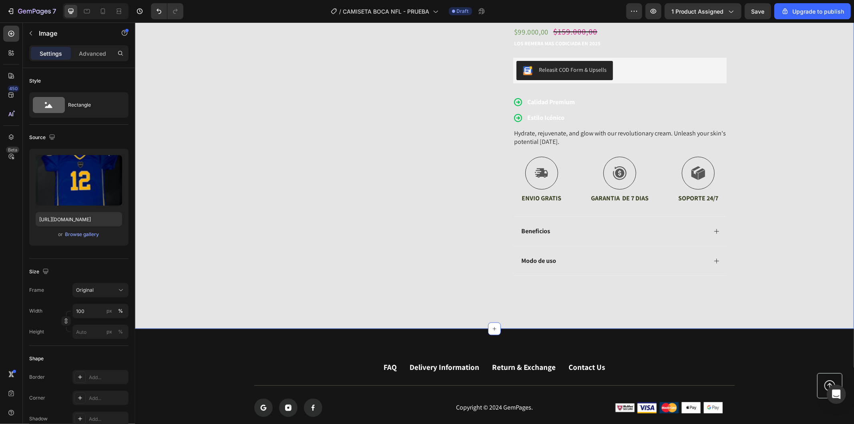
click at [770, 171] on div "Icon Icon Icon Icon Icon Icon List (2019 Reviews) Text Block Row TENIS LACOSTE …" at bounding box center [494, 124] width 719 height 328
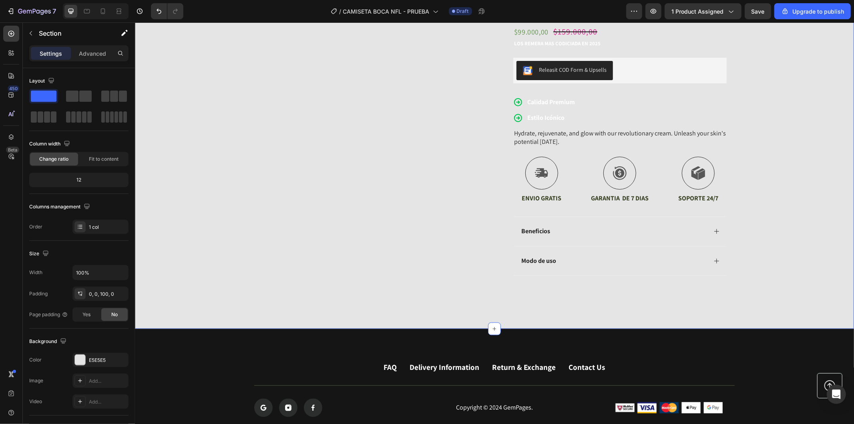
scroll to position [1194, 0]
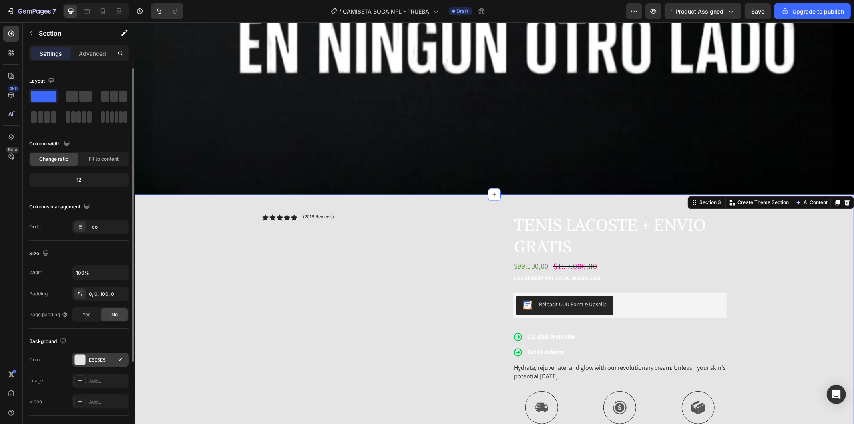
click at [78, 357] on div at bounding box center [80, 359] width 10 height 10
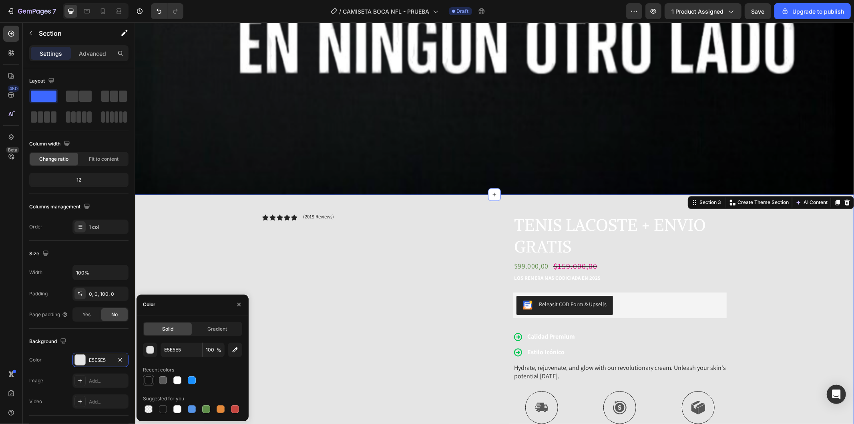
click at [147, 382] on div at bounding box center [149, 380] width 8 height 8
type input "121212"
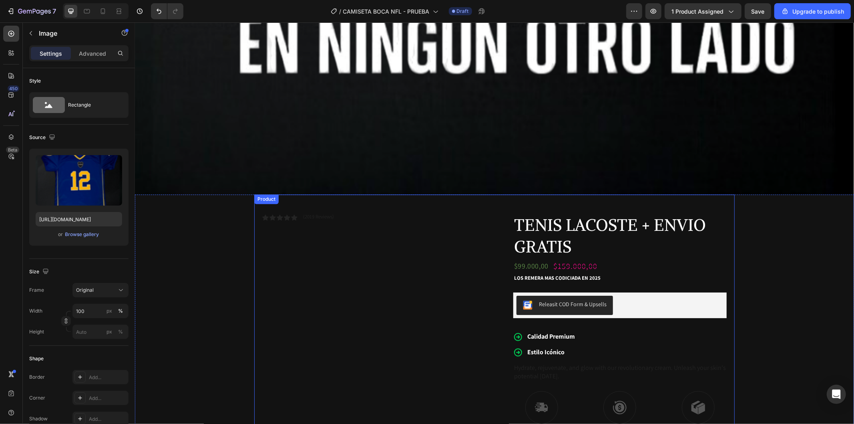
click at [345, 268] on div "Icon Icon Icon Icon Icon Icon List (2019 Reviews) Text Block Row" at bounding box center [375, 367] width 226 height 309
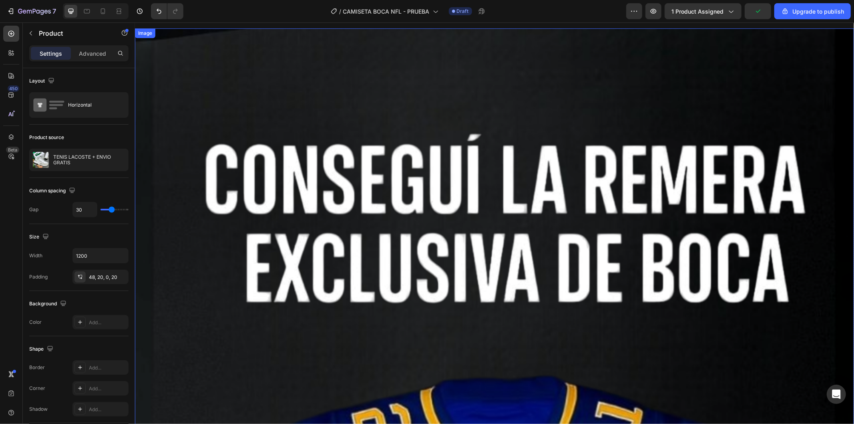
scroll to position [0, 0]
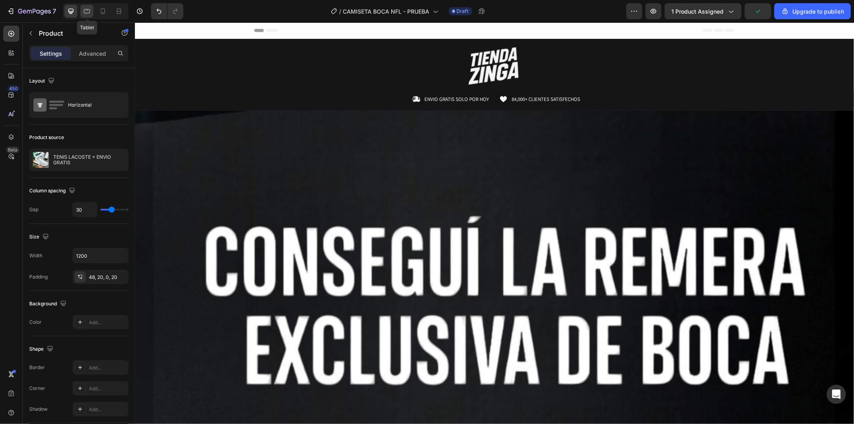
click at [89, 9] on icon at bounding box center [87, 11] width 8 height 8
type input "100%"
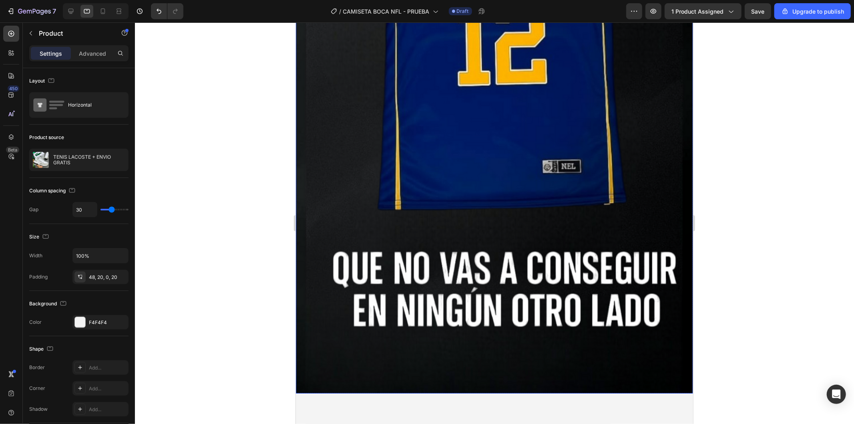
scroll to position [445, 0]
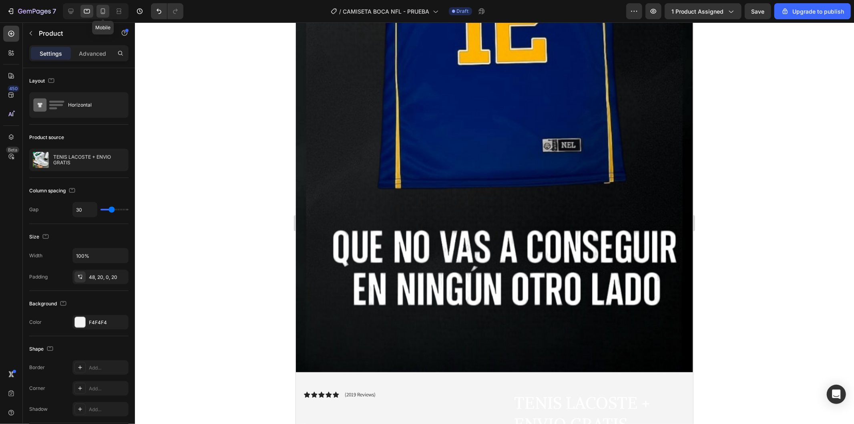
click at [100, 7] on icon at bounding box center [103, 11] width 8 height 8
type input "0"
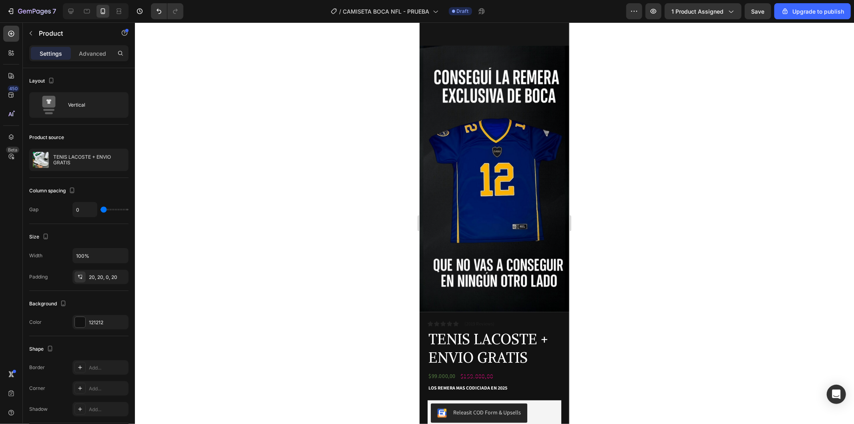
scroll to position [133, 0]
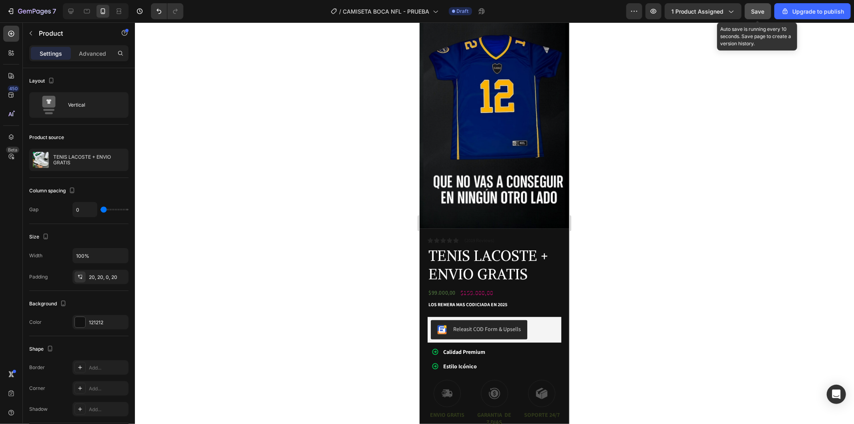
click at [760, 8] on span "Save" at bounding box center [758, 11] width 13 height 7
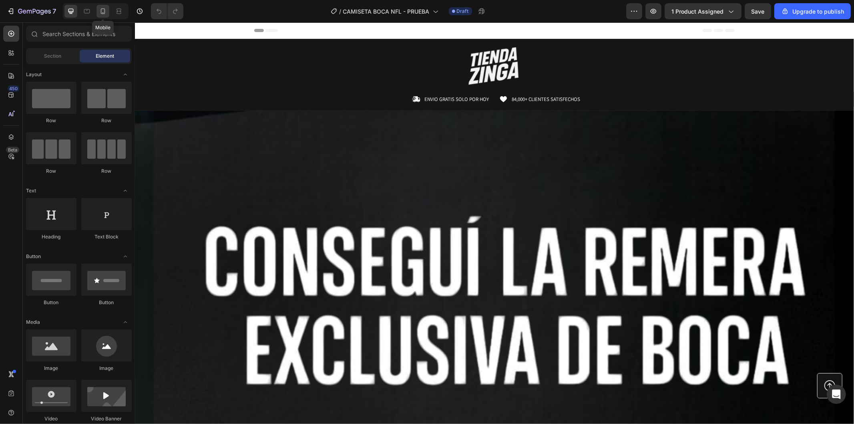
click at [108, 9] on div at bounding box center [103, 11] width 13 height 13
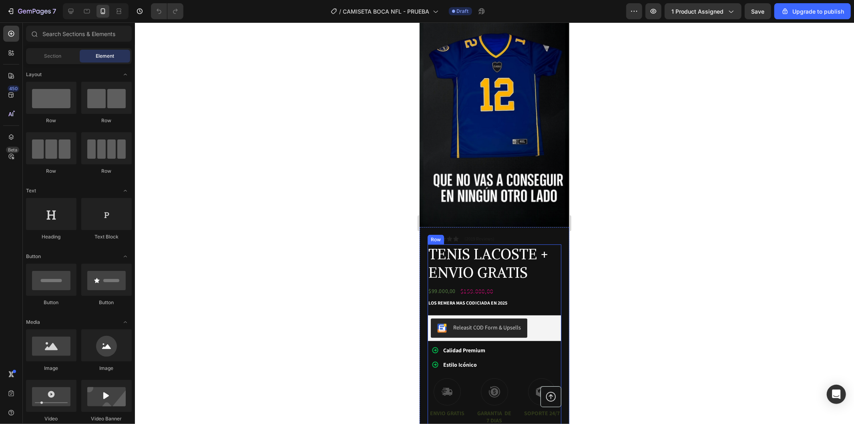
scroll to position [267, 0]
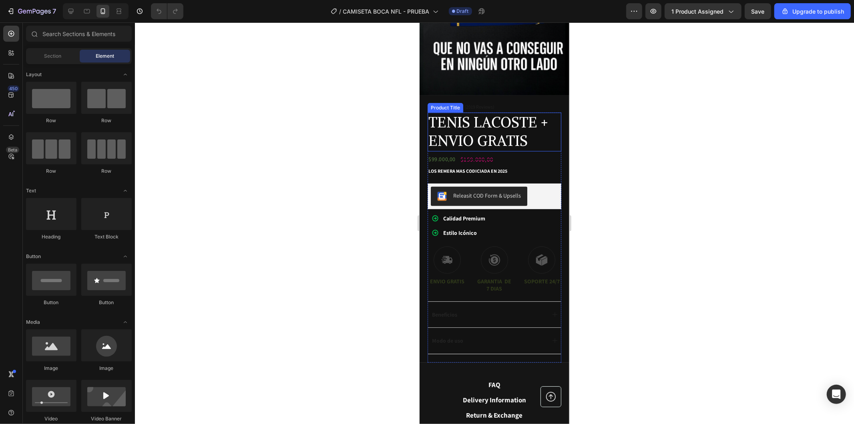
click at [544, 129] on h1 "TENIS LACOSTE + ENVIO GRATIS" at bounding box center [494, 131] width 134 height 39
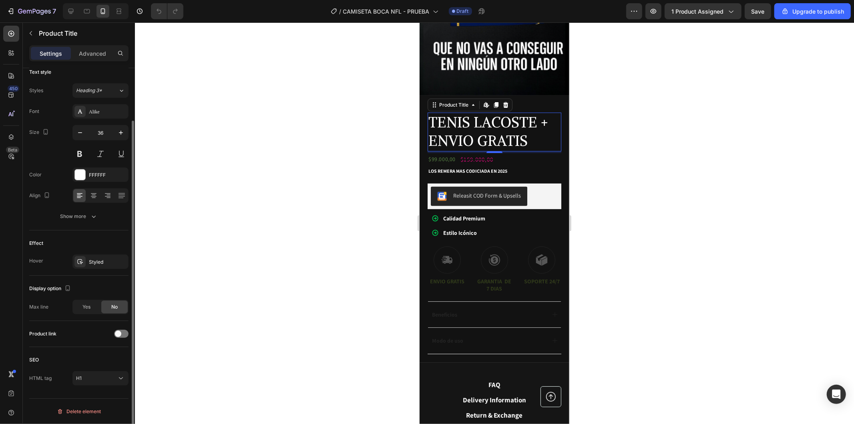
scroll to position [0, 0]
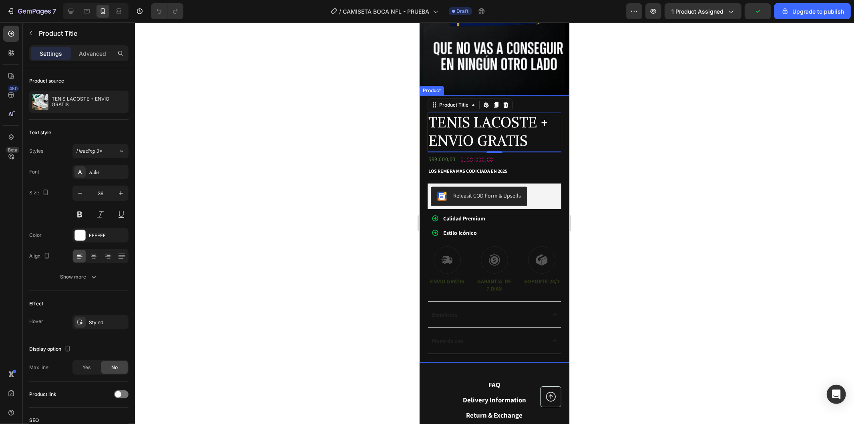
click at [398, 183] on div at bounding box center [494, 222] width 719 height 401
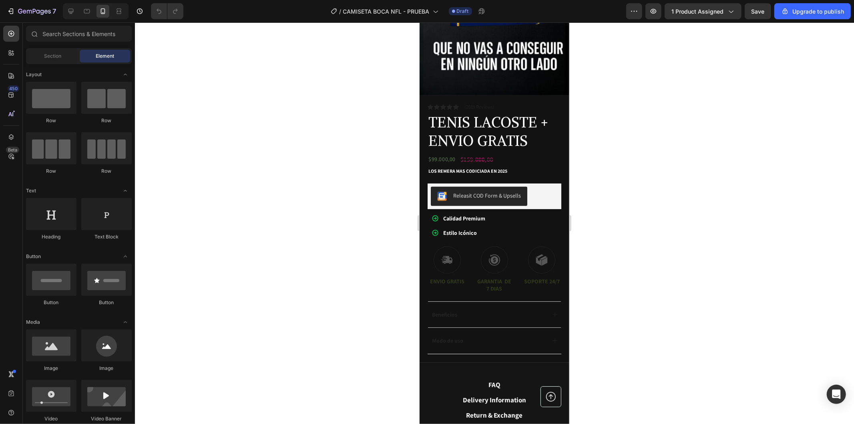
click at [605, 181] on div at bounding box center [494, 222] width 719 height 401
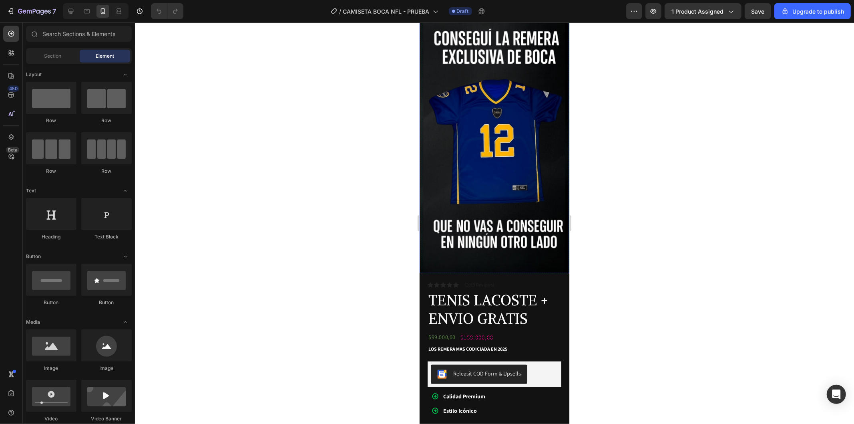
scroll to position [178, 0]
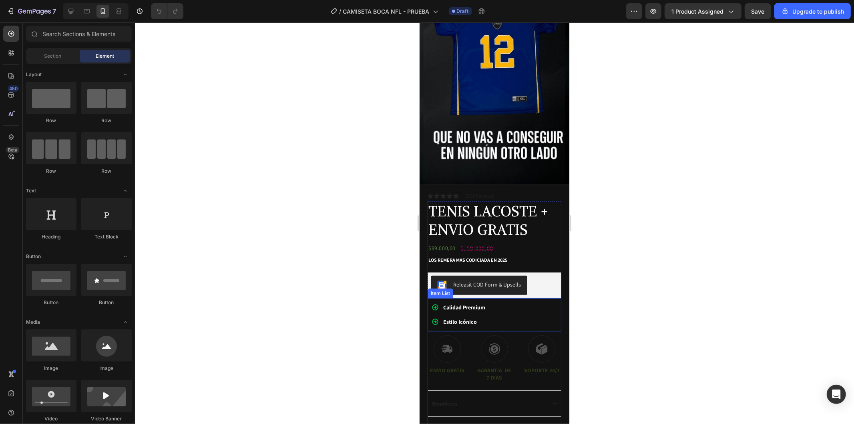
click at [504, 300] on div "Calidad Premium Estilo Icónico" at bounding box center [494, 314] width 134 height 33
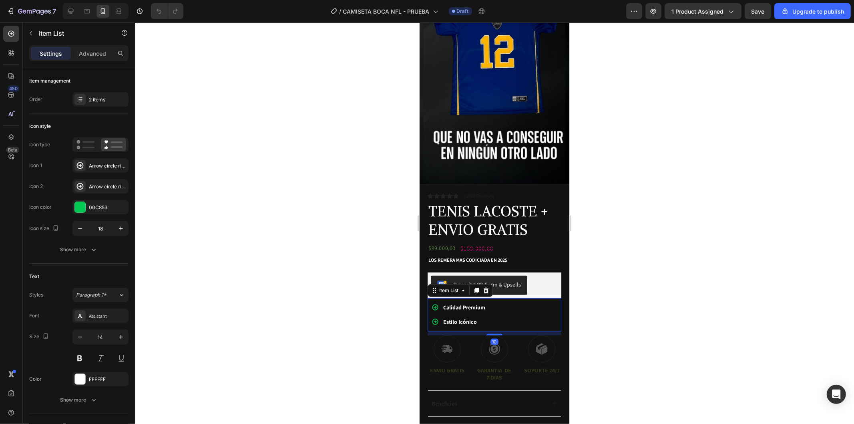
click at [631, 273] on div at bounding box center [494, 222] width 719 height 401
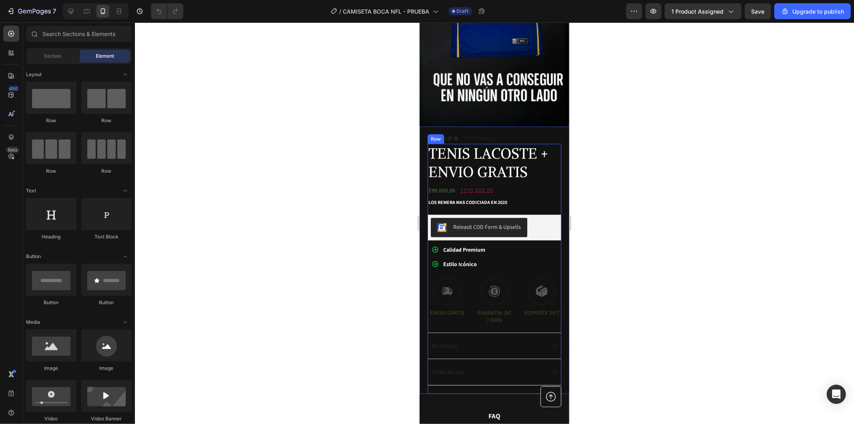
scroll to position [311, 0]
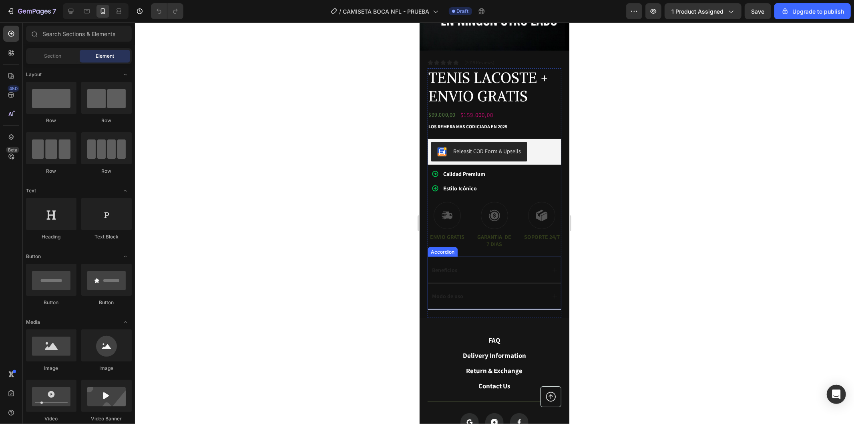
click at [444, 266] on p "Beneficios" at bounding box center [444, 269] width 25 height 7
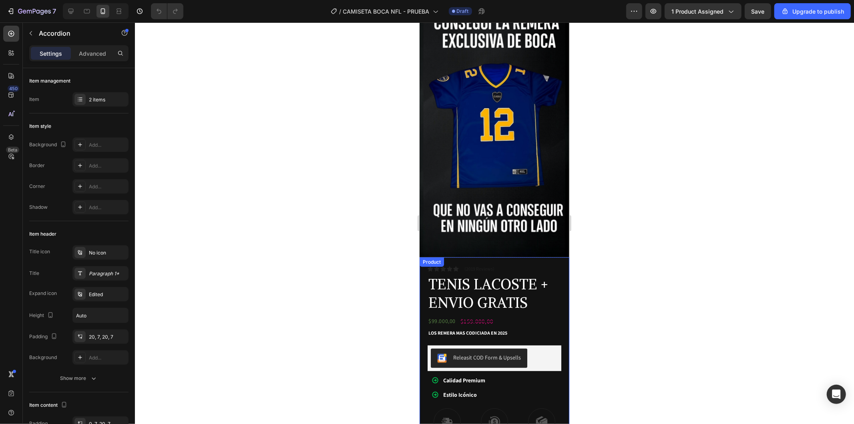
scroll to position [89, 0]
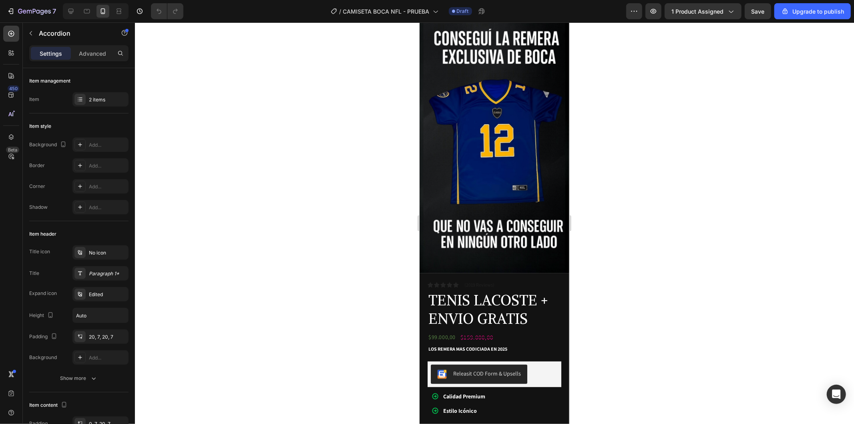
click at [723, 259] on div at bounding box center [494, 222] width 719 height 401
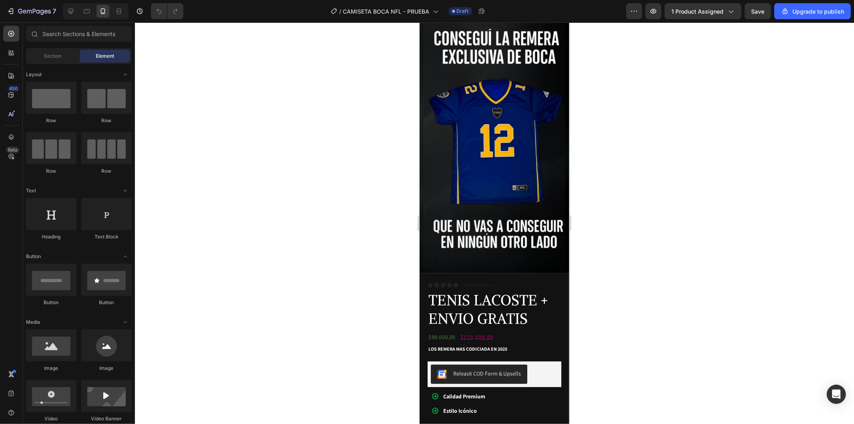
click at [2, 5] on div "7" at bounding box center [30, 11] width 60 height 16
click at [12, 8] on icon "button" at bounding box center [12, 11] width 4 height 6
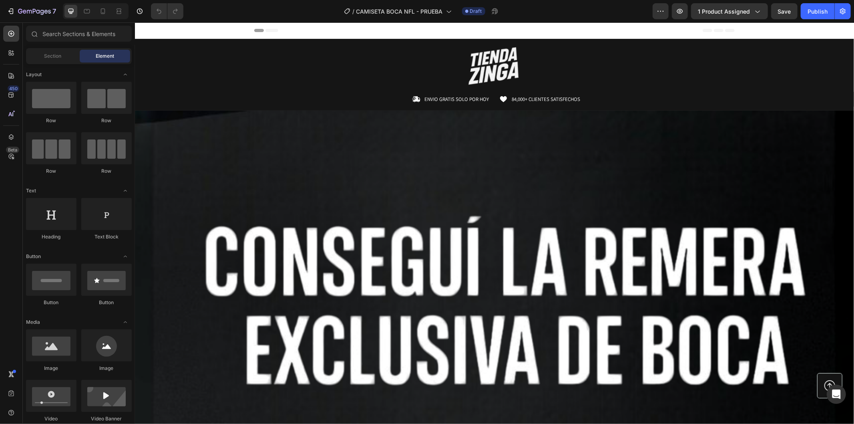
click at [784, 5] on button "Save" at bounding box center [784, 11] width 26 height 16
click at [822, 11] on div "Publish" at bounding box center [818, 11] width 20 height 8
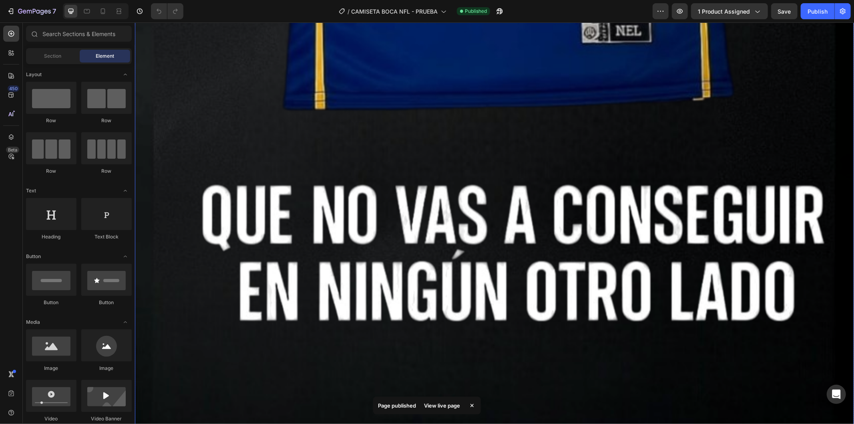
scroll to position [1112, 0]
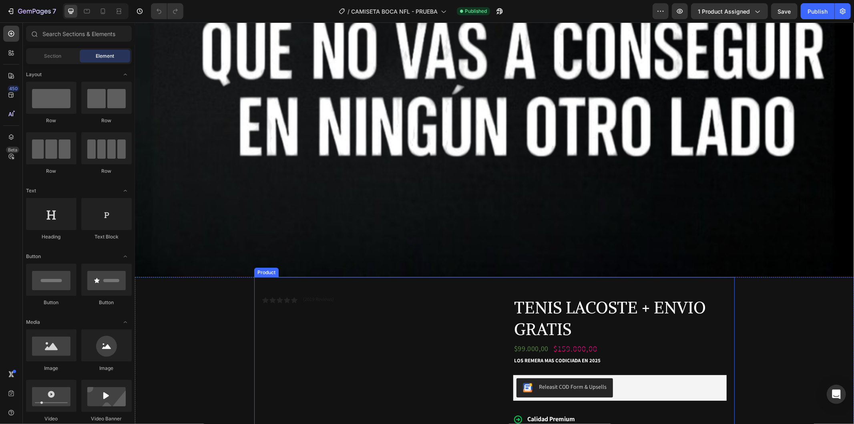
click at [659, 296] on h1 "TENIS LACOSTE + ENVIO GRATIS" at bounding box center [619, 318] width 213 height 44
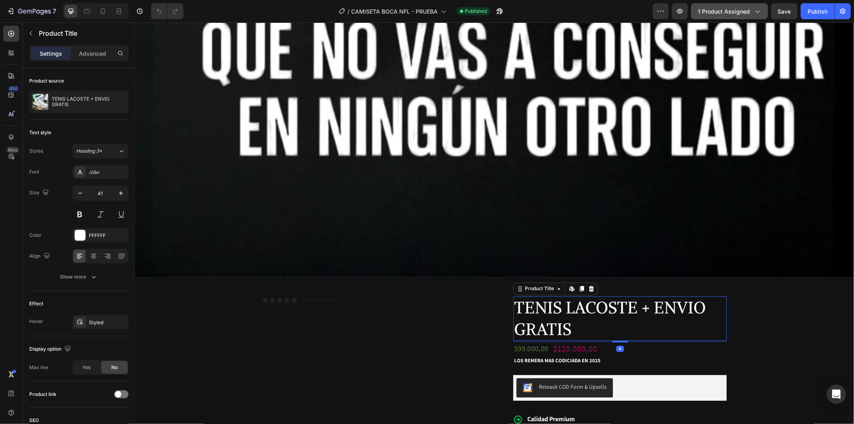
click at [733, 11] on span "1 product assigned" at bounding box center [724, 11] width 52 height 8
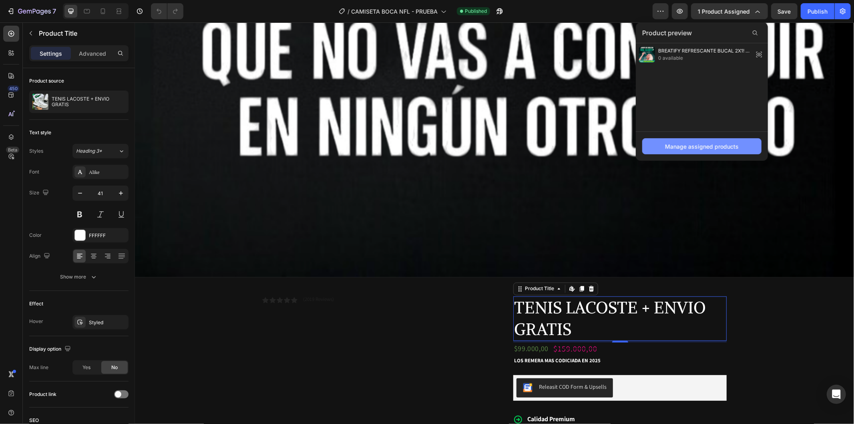
click at [714, 150] on div "Manage assigned products" at bounding box center [702, 146] width 74 height 8
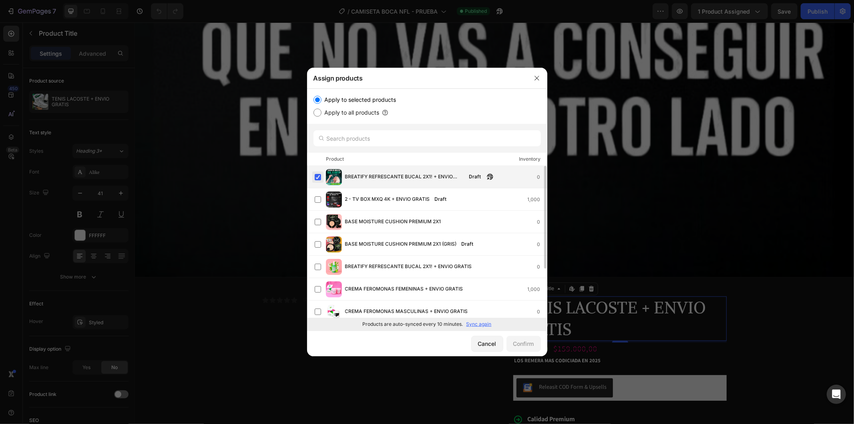
click at [318, 178] on label at bounding box center [318, 177] width 6 height 6
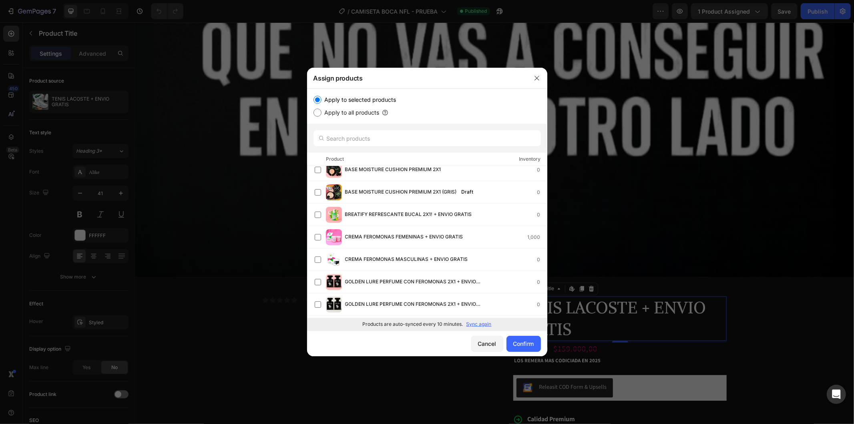
scroll to position [0, 0]
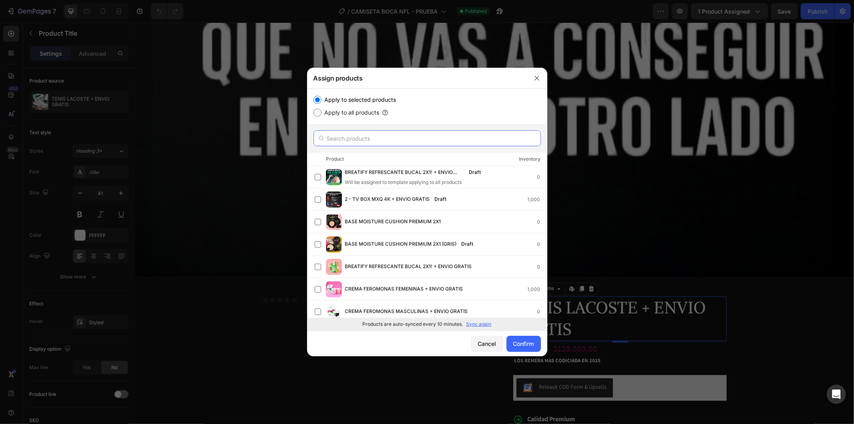
click at [419, 141] on input "text" at bounding box center [427, 138] width 227 height 16
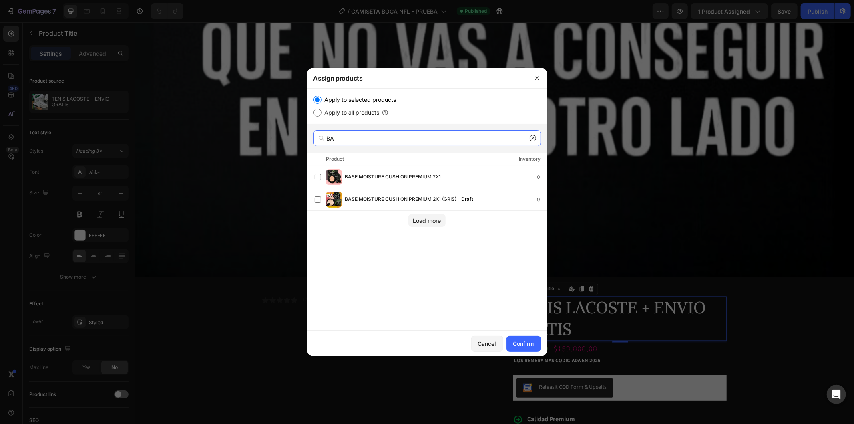
type input "B"
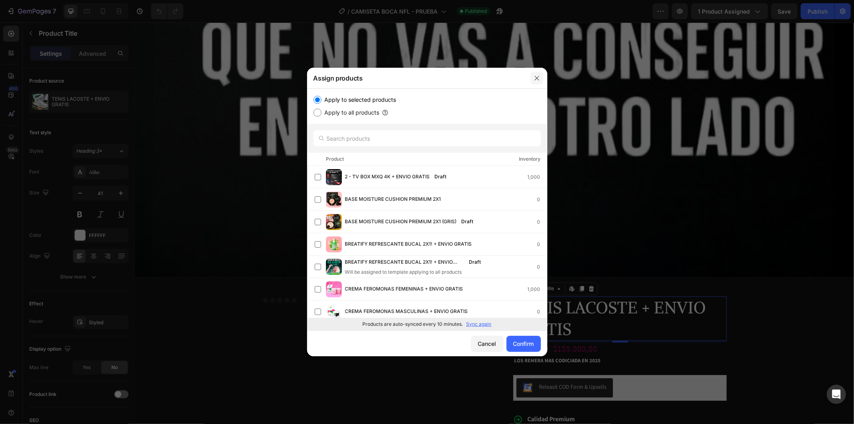
drag, startPoint x: 535, startPoint y: 76, endPoint x: 491, endPoint y: 83, distance: 43.8
click at [535, 76] on icon "button" at bounding box center [537, 78] width 6 height 6
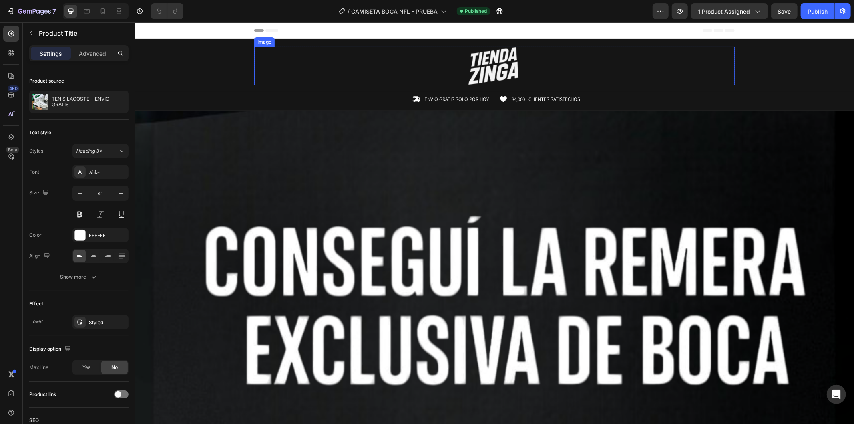
click at [385, 56] on div at bounding box center [494, 65] width 480 height 38
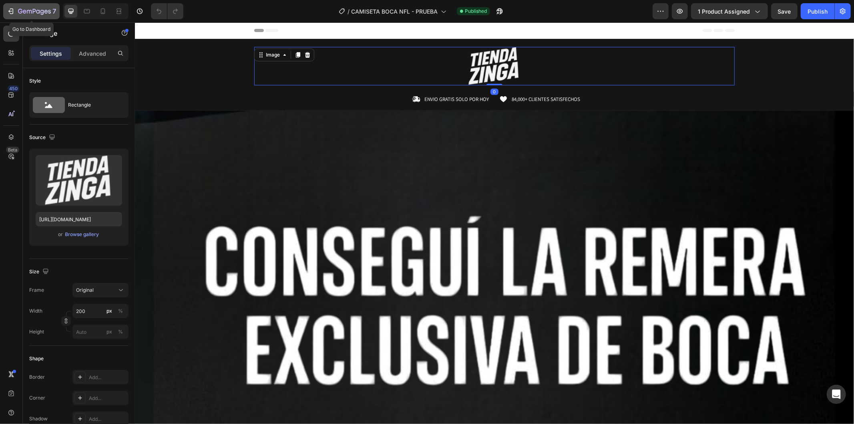
click at [27, 11] on icon "button" at bounding box center [29, 12] width 5 height 4
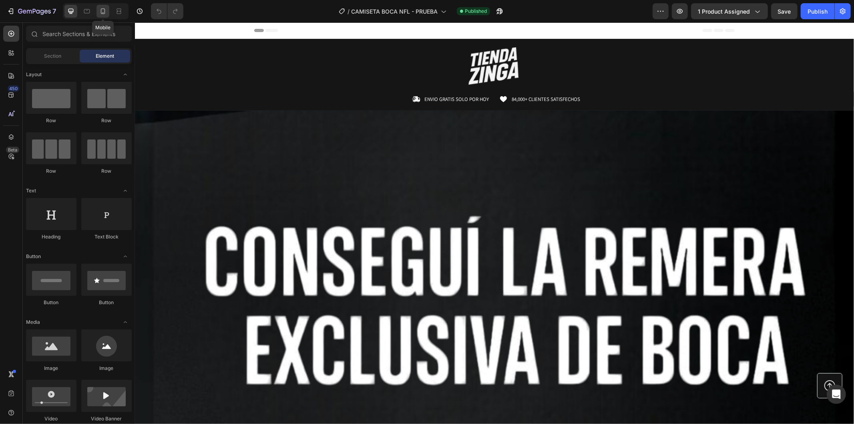
click at [101, 10] on icon at bounding box center [103, 11] width 4 height 6
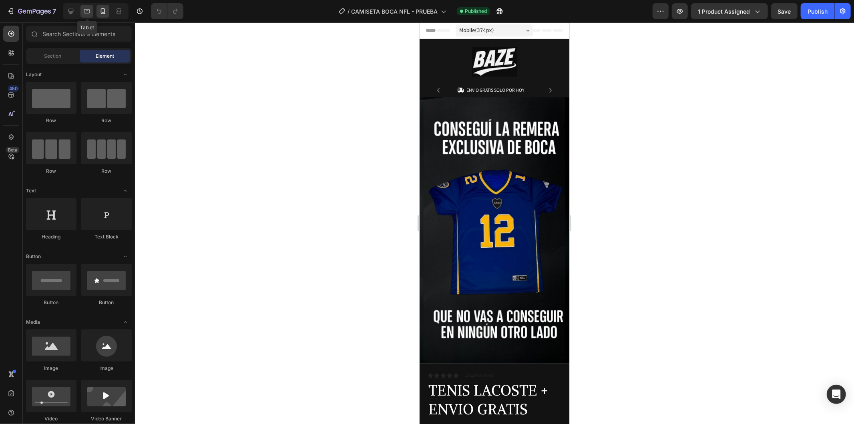
click at [93, 8] on div at bounding box center [86, 11] width 13 height 13
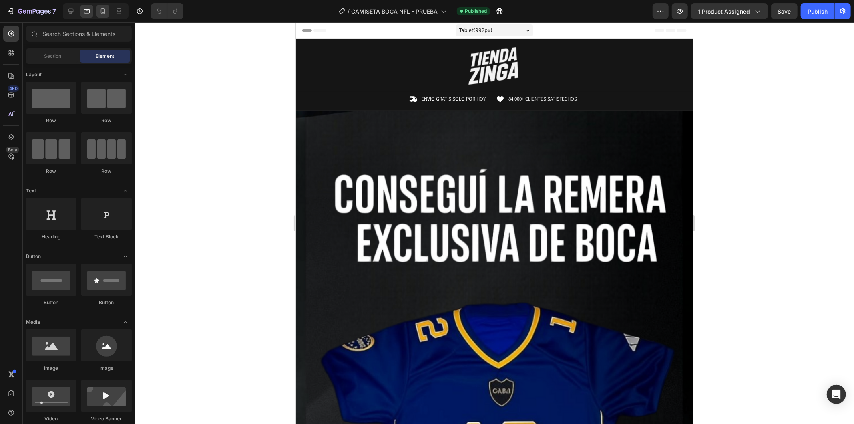
click at [97, 13] on div at bounding box center [103, 11] width 13 height 13
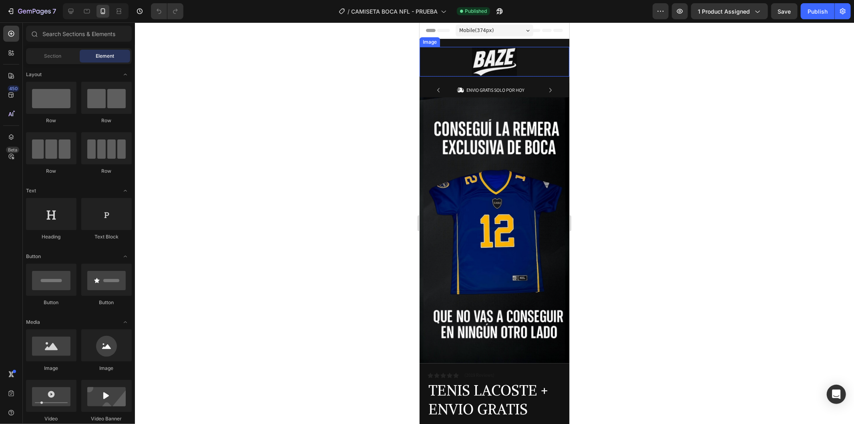
click at [487, 50] on img at bounding box center [494, 61] width 45 height 30
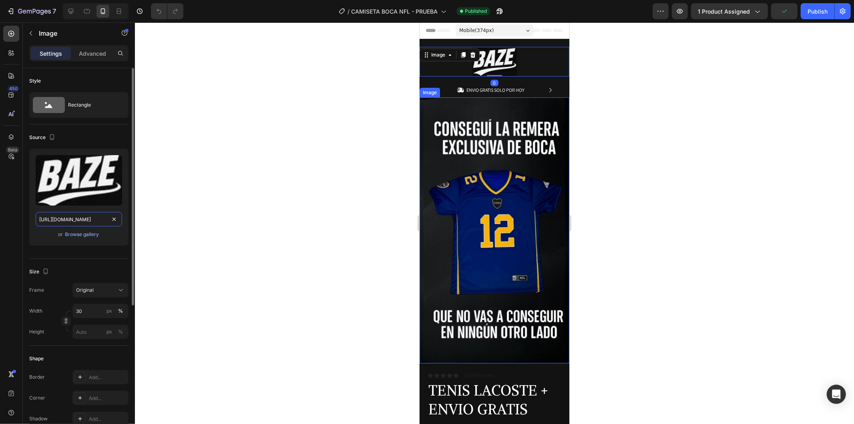
click at [99, 217] on input "https://cdn.shopify.com/s/files/1/0937/2994/7940/files/gempages_579785421223887…" at bounding box center [79, 219] width 86 height 14
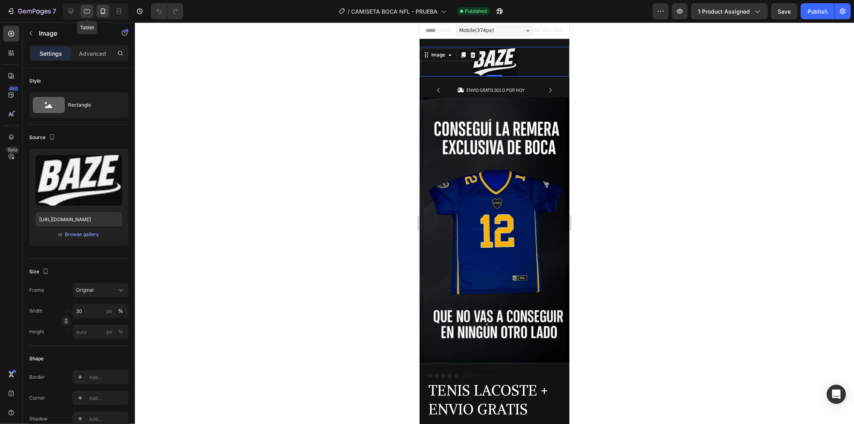
click at [81, 14] on div at bounding box center [86, 11] width 13 height 13
type input "https://cdn.shopify.com/s/files/1/0937/2994/7940/files/gempages_579785421223887…"
type input "200"
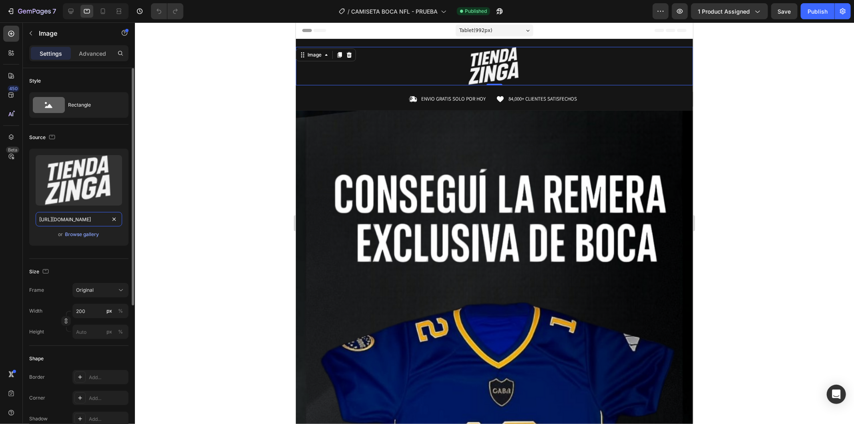
click at [57, 217] on input "https://cdn.shopify.com/s/files/1/0937/2994/7940/files/gempages_579785421223887…" at bounding box center [79, 219] width 86 height 14
paste input "19be7e38-9cae-498a-af53-f6ecc5ee31c3.jp"
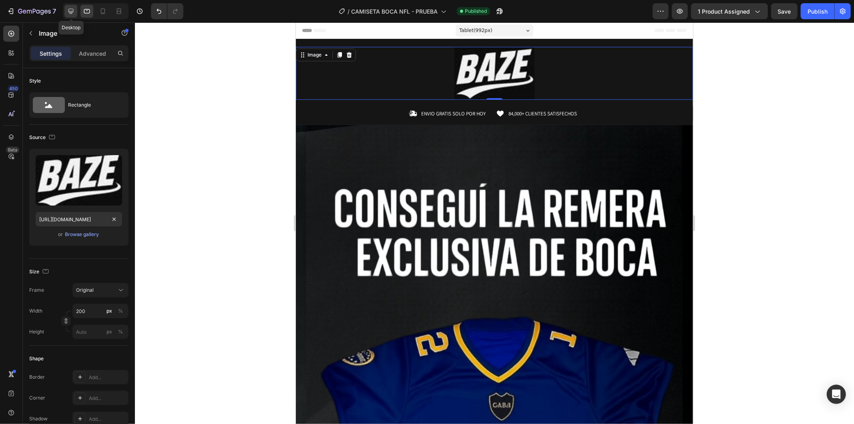
click at [71, 11] on icon at bounding box center [70, 11] width 5 height 5
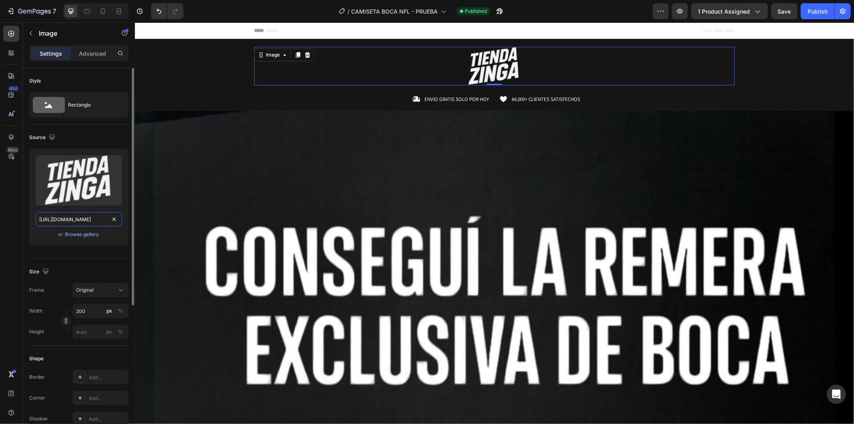
click at [91, 219] on input "https://cdn.shopify.com/s/files/1/0937/2994/7940/files/gempages_579785421223887…" at bounding box center [79, 219] width 86 height 14
paste input "19be7e38-9cae-498a-af53-f6ecc5ee31c3.jp"
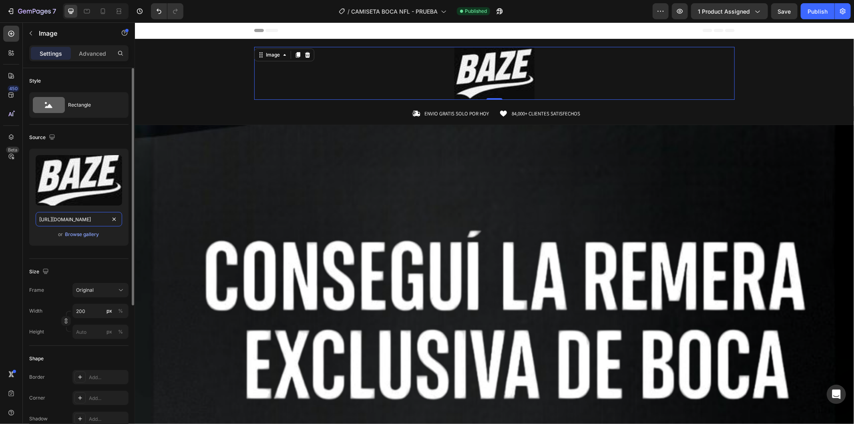
scroll to position [0, 244]
type input "https://cdn.shopify.com/s/files/1/0937/2994/7940/files/gempages_579785421223887…"
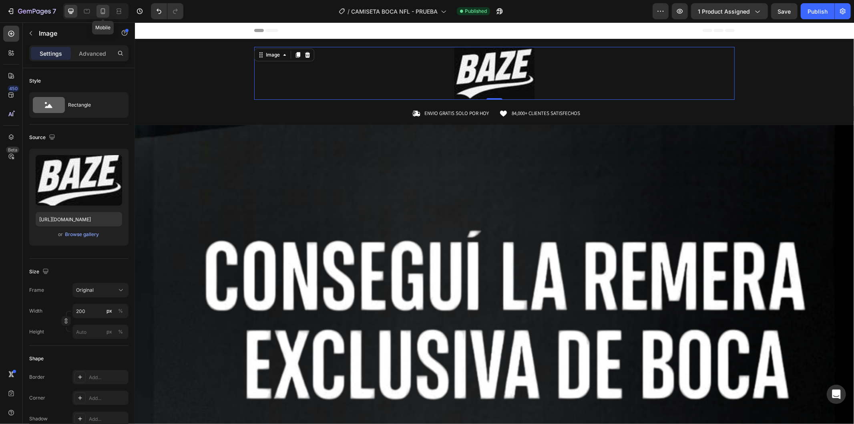
click at [99, 11] on icon at bounding box center [103, 11] width 8 height 8
type input "30"
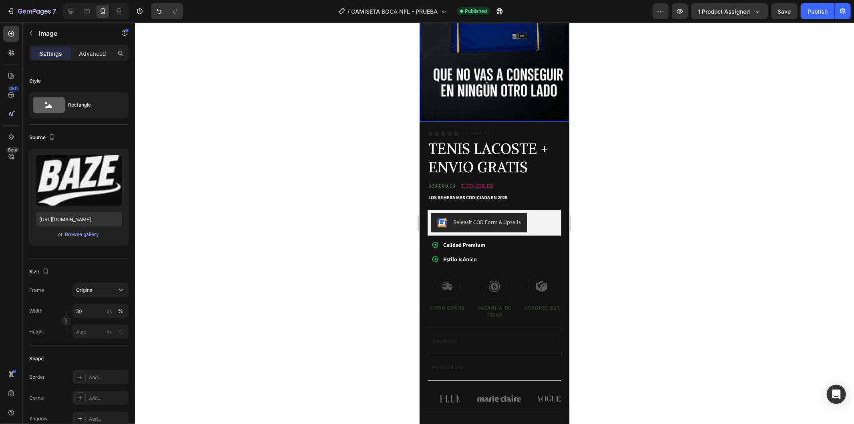
scroll to position [267, 0]
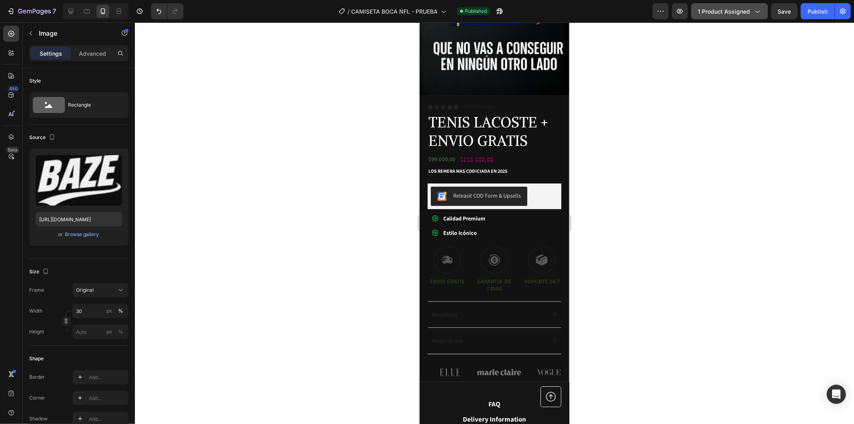
click at [719, 10] on span "1 product assigned" at bounding box center [724, 11] width 52 height 8
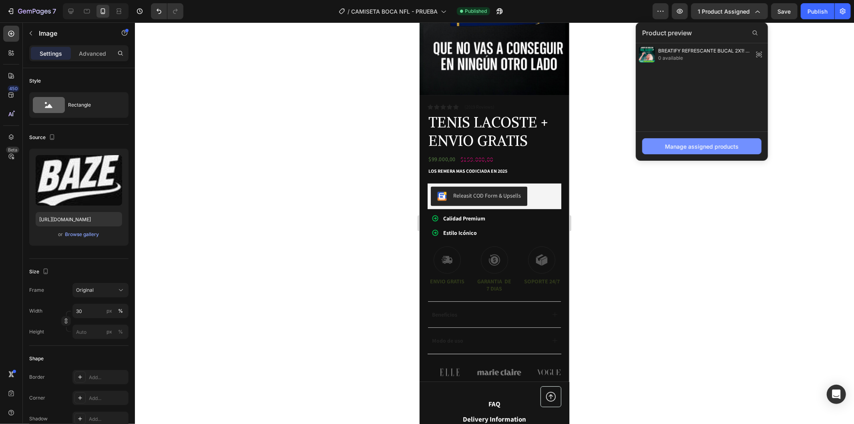
click at [727, 151] on button "Manage assigned products" at bounding box center [701, 146] width 119 height 16
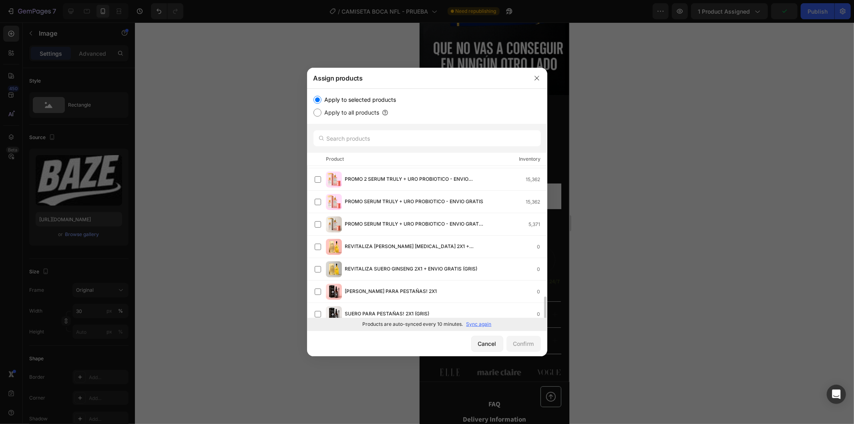
scroll to position [297, 0]
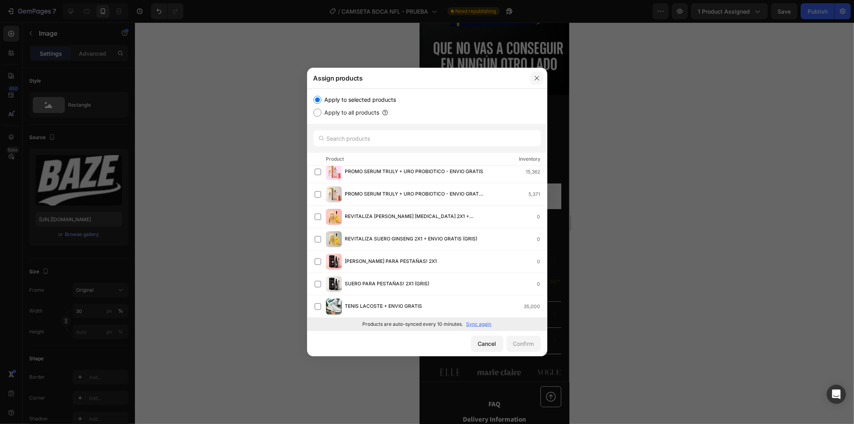
drag, startPoint x: 533, startPoint y: 79, endPoint x: 69, endPoint y: 269, distance: 501.5
click at [533, 79] on button "button" at bounding box center [537, 78] width 13 height 13
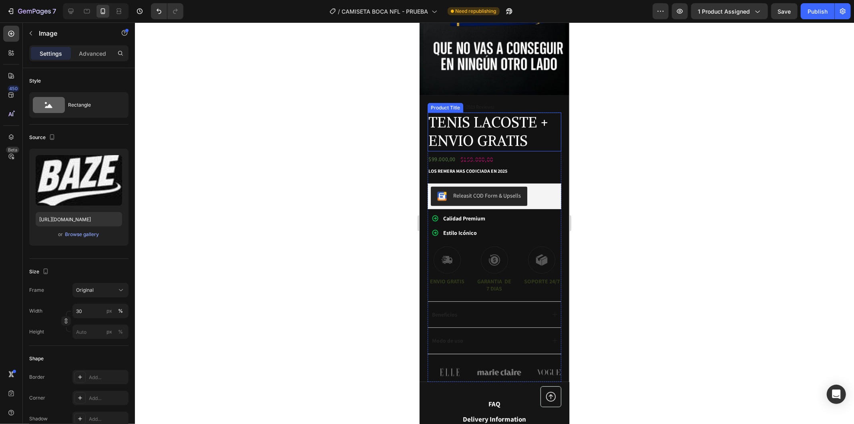
click at [522, 130] on h1 "TENIS LACOSTE + ENVIO GRATIS" at bounding box center [494, 131] width 134 height 39
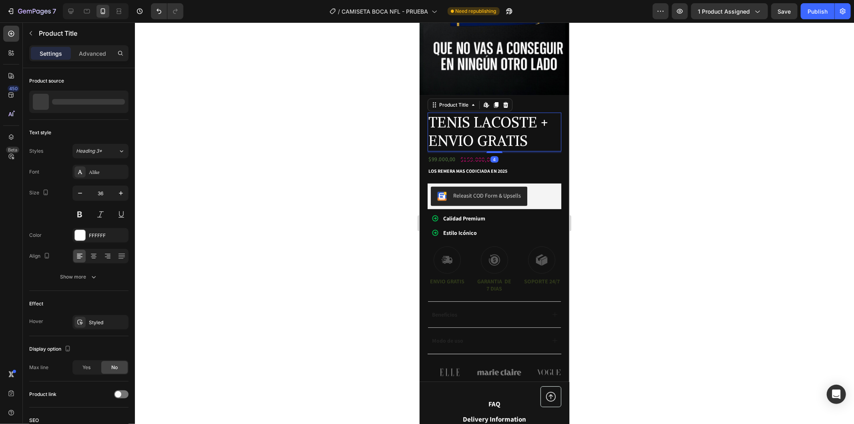
click at [522, 130] on h1 "TENIS LACOSTE + ENVIO GRATIS" at bounding box center [494, 131] width 134 height 39
click at [530, 130] on h1 "TENIS LACOSTE + ENVIO GRATIS" at bounding box center [494, 131] width 134 height 39
click at [531, 129] on h1 "TENIS LACOSTE + ENVIO GRATIS" at bounding box center [494, 131] width 134 height 39
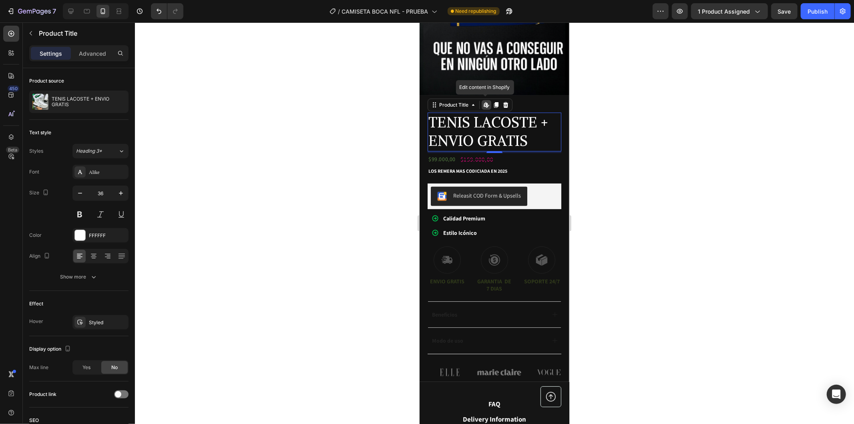
click at [531, 129] on h1 "TENIS LACOSTE + ENVIO GRATIS" at bounding box center [494, 131] width 134 height 39
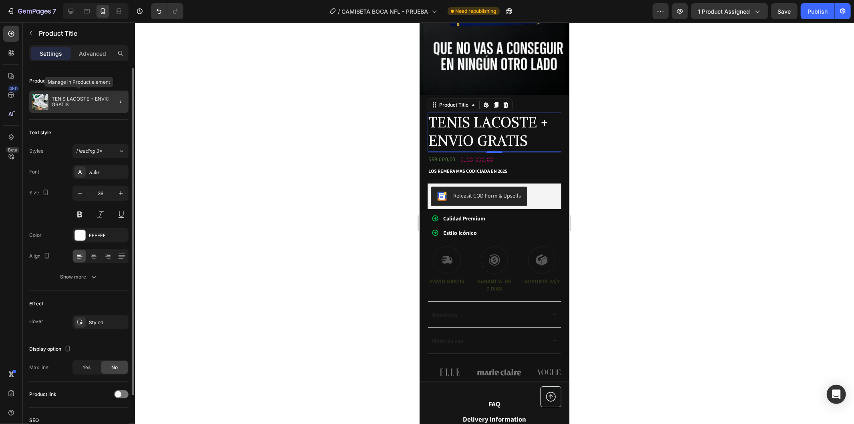
click at [89, 102] on p "TENIS LACOSTE + ENVIO GRATIS" at bounding box center [89, 101] width 74 height 11
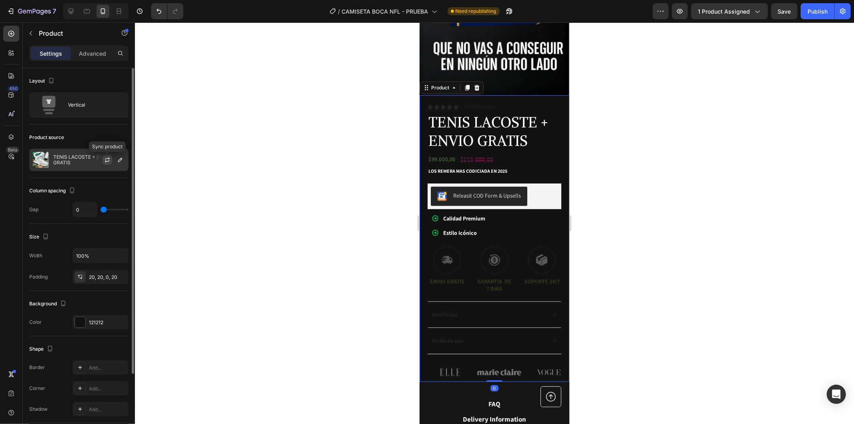
click at [107, 159] on icon "button" at bounding box center [107, 160] width 6 height 6
click at [123, 163] on button "button" at bounding box center [120, 160] width 10 height 10
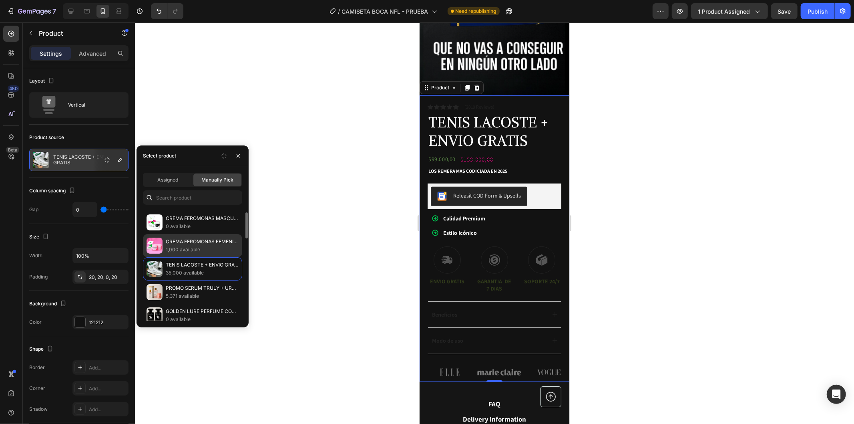
scroll to position [0, 0]
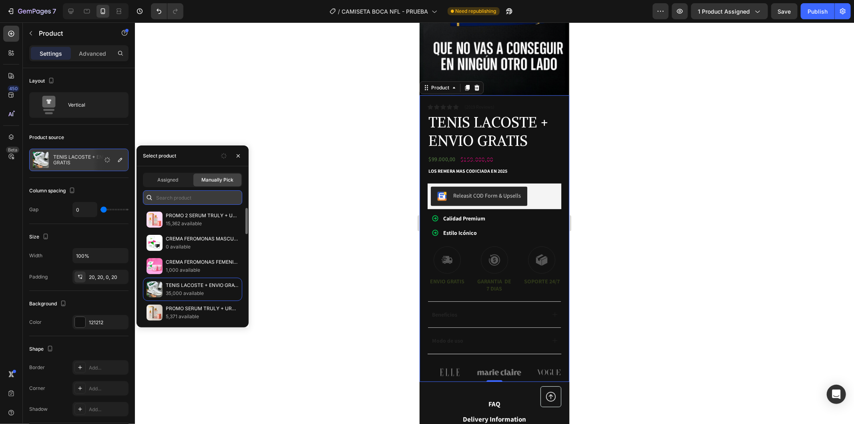
click at [204, 194] on input "text" at bounding box center [192, 197] width 99 height 14
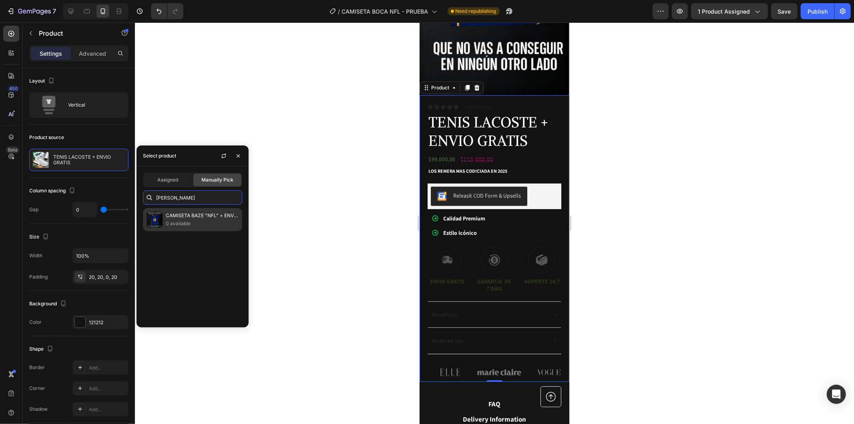
type input "BAZE"
click at [205, 216] on p "CAMISETA BAZE "NFL" + ENVIO GRATIS" at bounding box center [202, 215] width 73 height 8
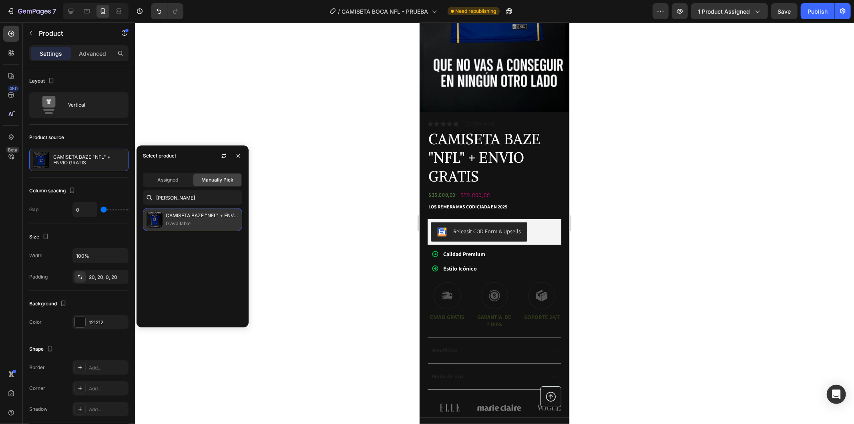
scroll to position [267, 0]
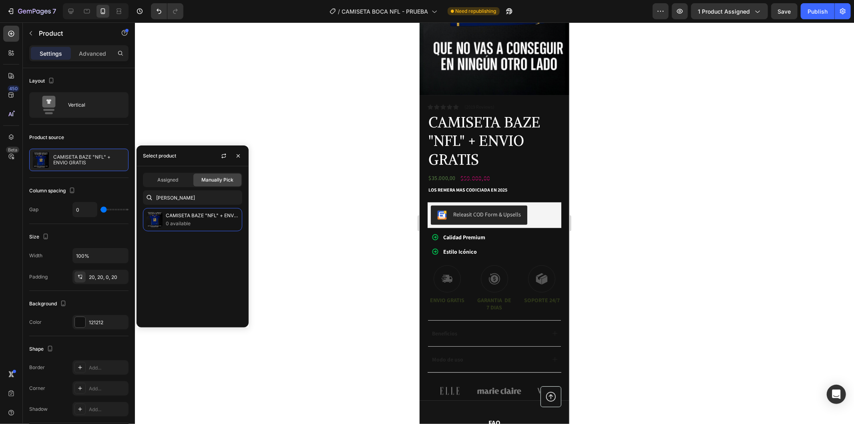
click at [320, 187] on div at bounding box center [494, 222] width 719 height 401
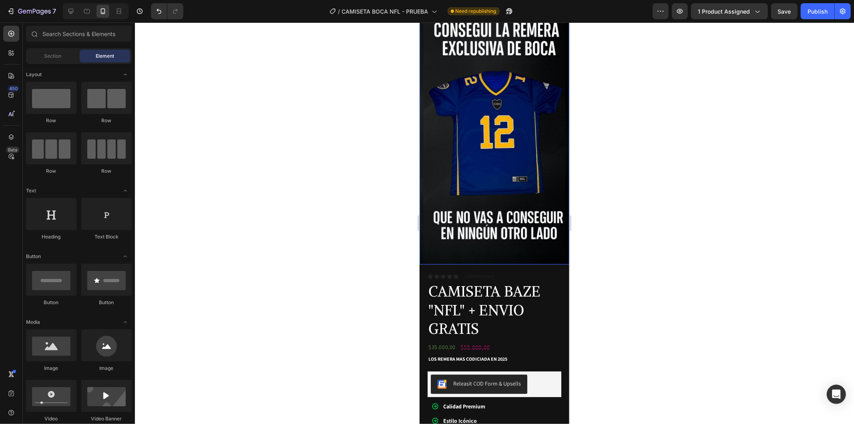
scroll to position [0, 0]
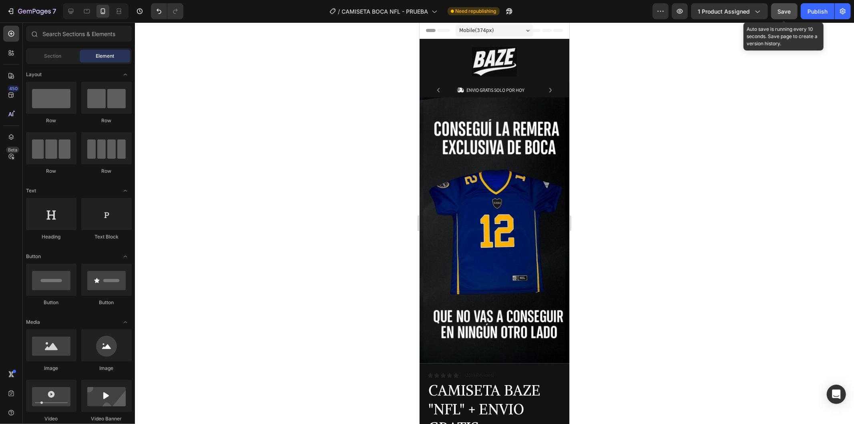
click at [785, 13] on span "Save" at bounding box center [784, 11] width 13 height 7
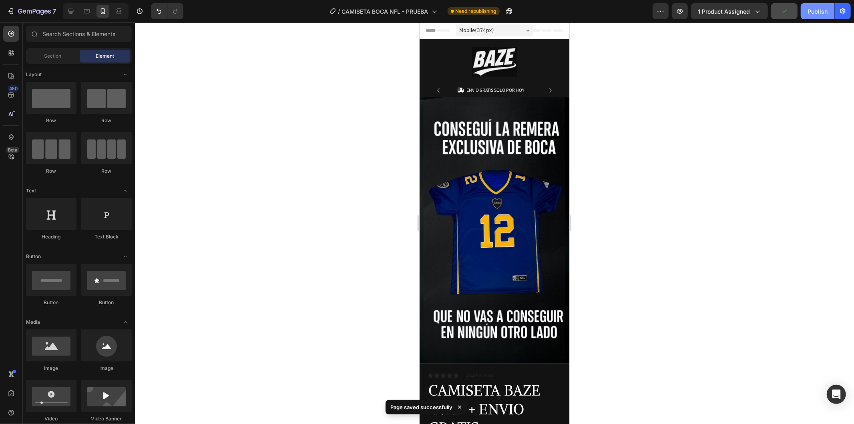
click at [816, 14] on div "Publish" at bounding box center [818, 11] width 20 height 8
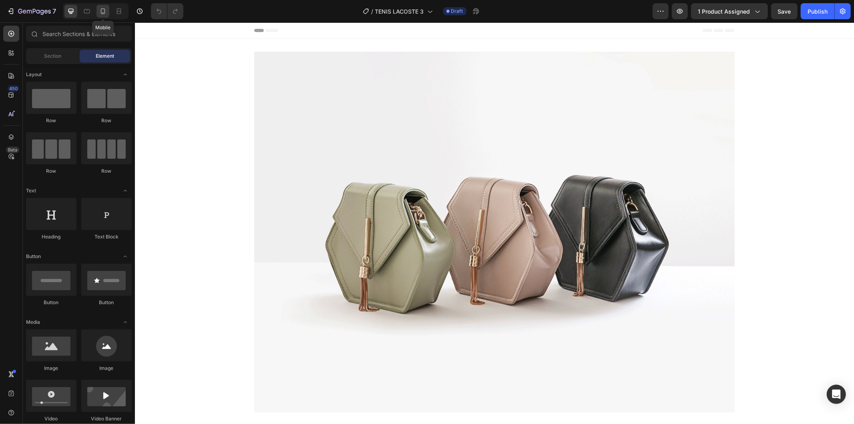
click at [107, 9] on icon at bounding box center [103, 11] width 8 height 8
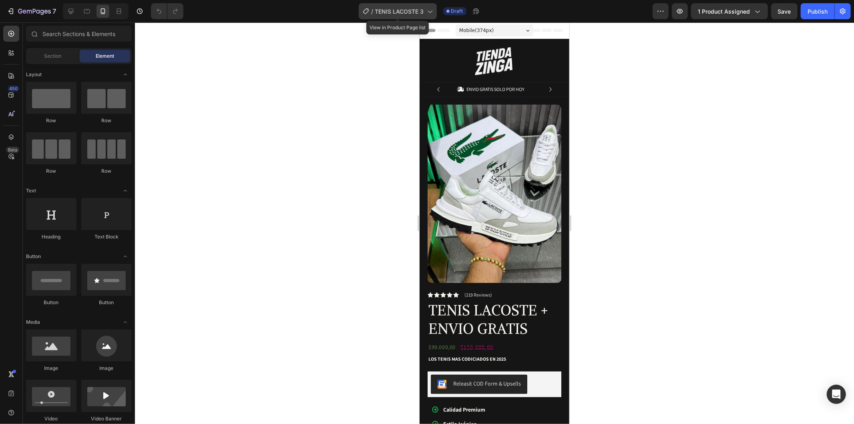
click at [413, 12] on span "TENIS LACOSTE 3" at bounding box center [399, 11] width 49 height 8
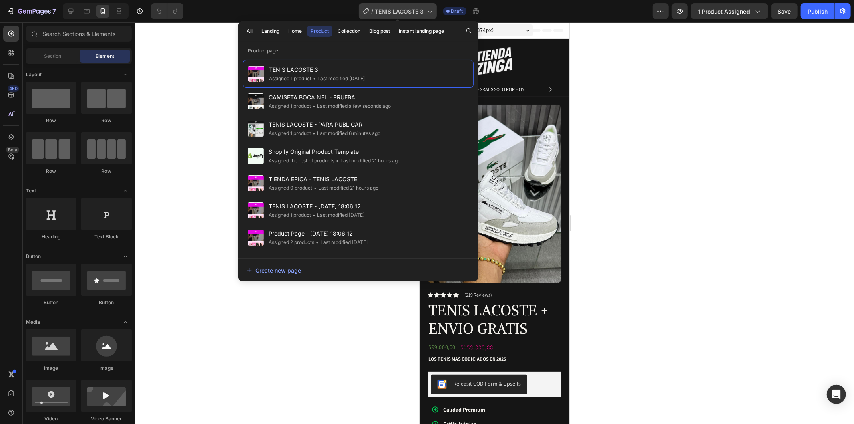
click at [413, 12] on span "TENIS LACOSTE 3" at bounding box center [399, 11] width 49 height 8
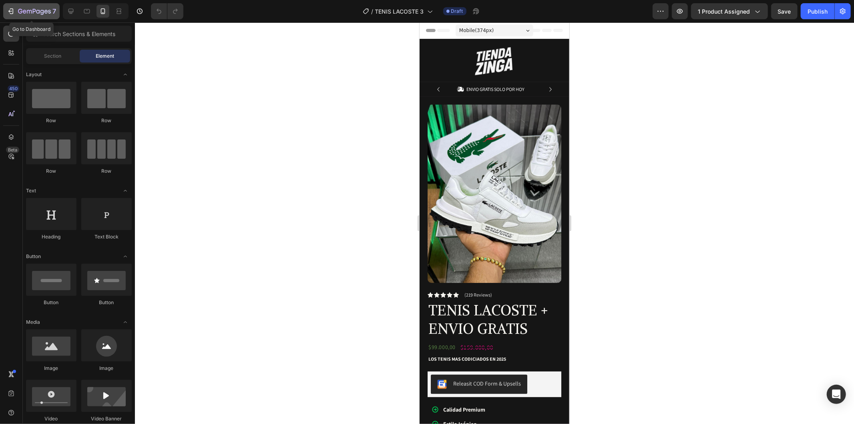
click at [14, 6] on div "7" at bounding box center [31, 11] width 49 height 10
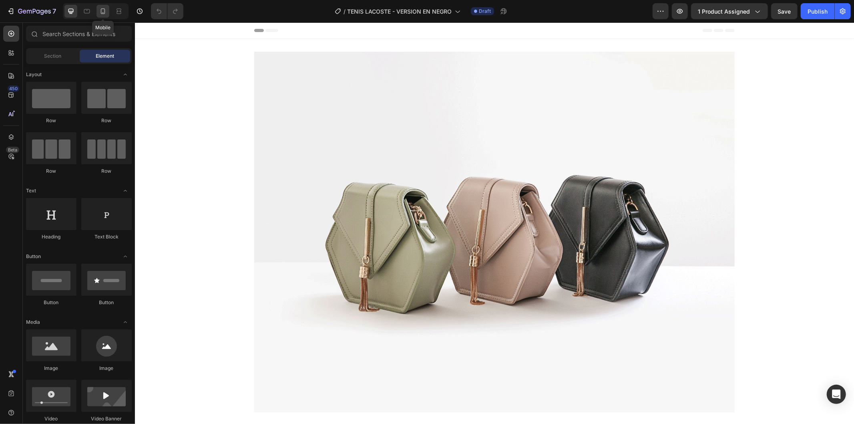
click at [103, 15] on div at bounding box center [103, 11] width 13 height 13
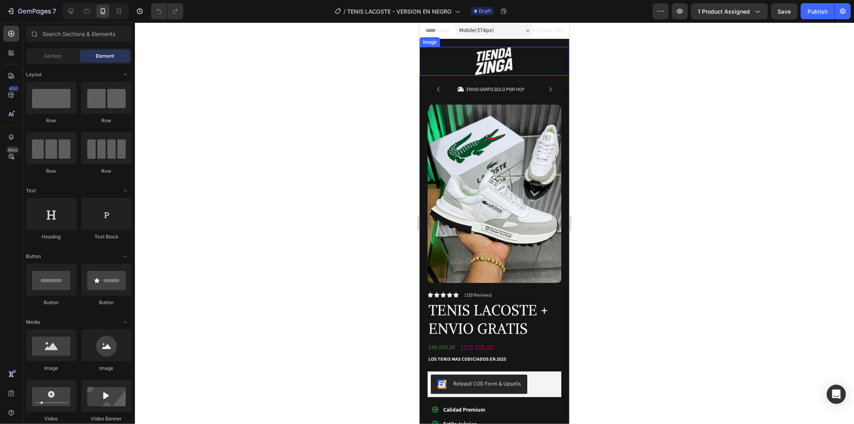
click at [544, 64] on div at bounding box center [494, 60] width 150 height 29
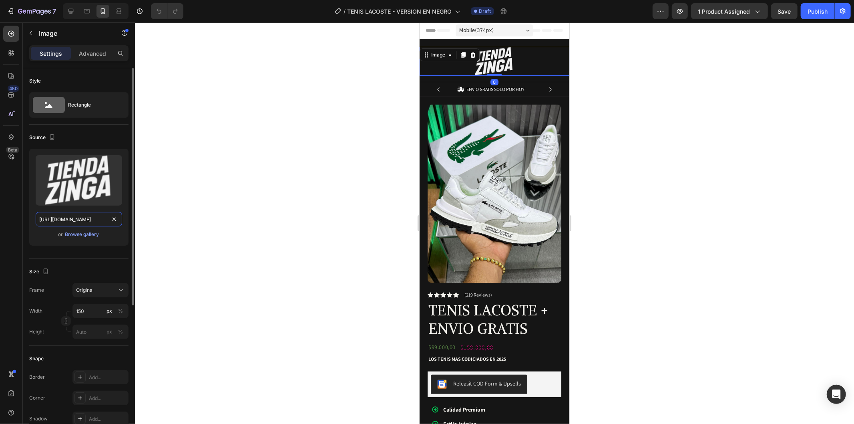
click at [73, 223] on input "[URL][DOMAIN_NAME]" at bounding box center [79, 219] width 86 height 14
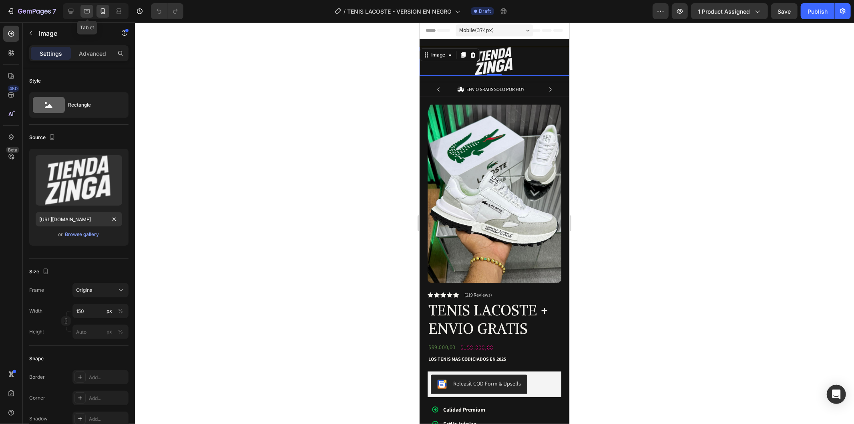
click at [85, 10] on icon at bounding box center [87, 11] width 8 height 8
type input "[URL][DOMAIN_NAME]"
type input "100"
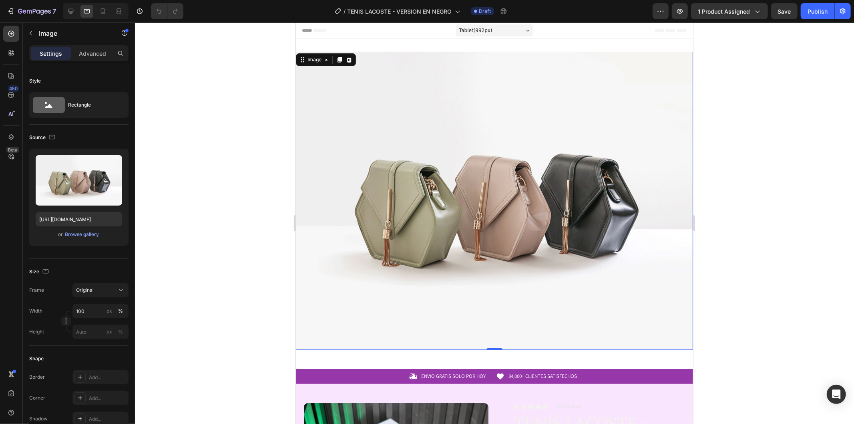
scroll to position [1, 0]
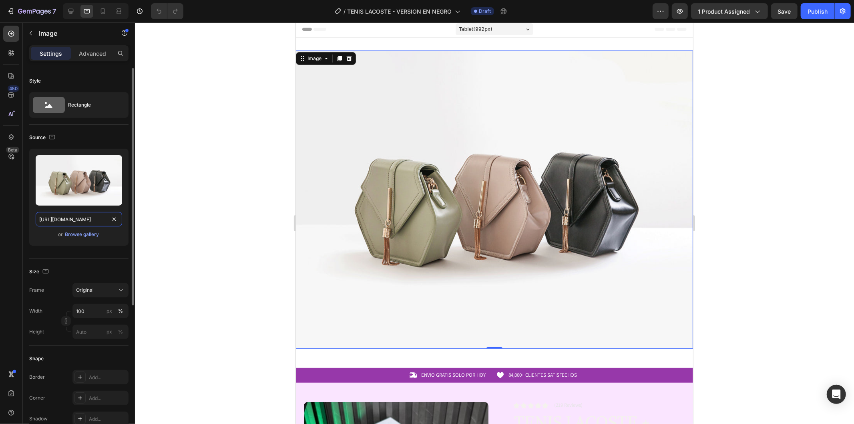
click at [85, 221] on input "[URL][DOMAIN_NAME]" at bounding box center [79, 219] width 86 height 14
paste input "0937/2994/7940/files/[URL][DOMAIN_NAME]"
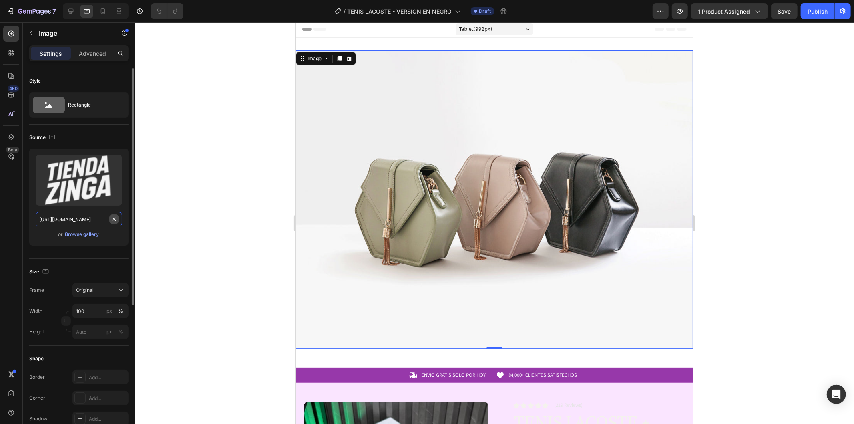
scroll to position [0, 246]
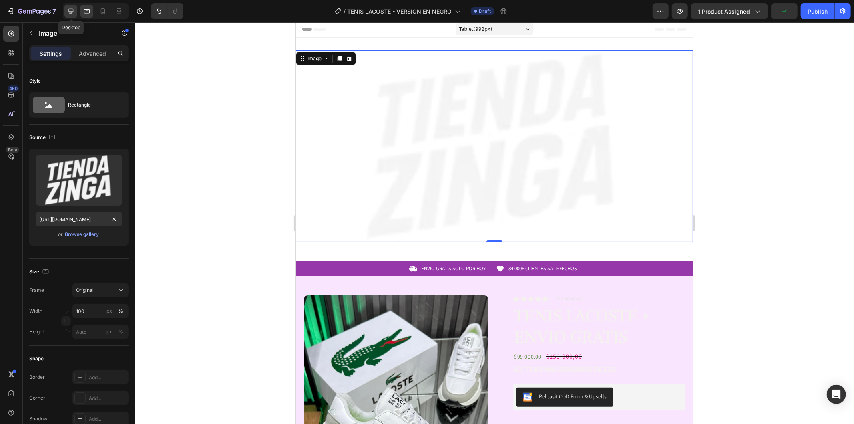
click at [68, 8] on icon at bounding box center [71, 11] width 8 height 8
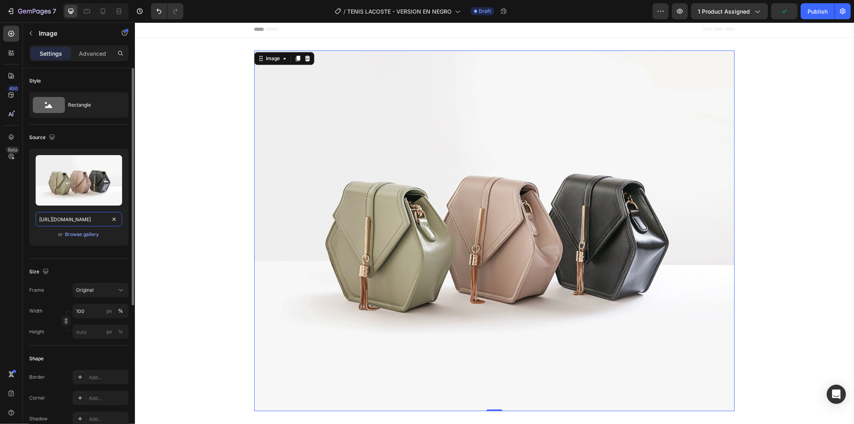
click at [94, 220] on input "[URL][DOMAIN_NAME]" at bounding box center [79, 219] width 86 height 14
paste input "0937/2994/7940/files/[URL][DOMAIN_NAME]"
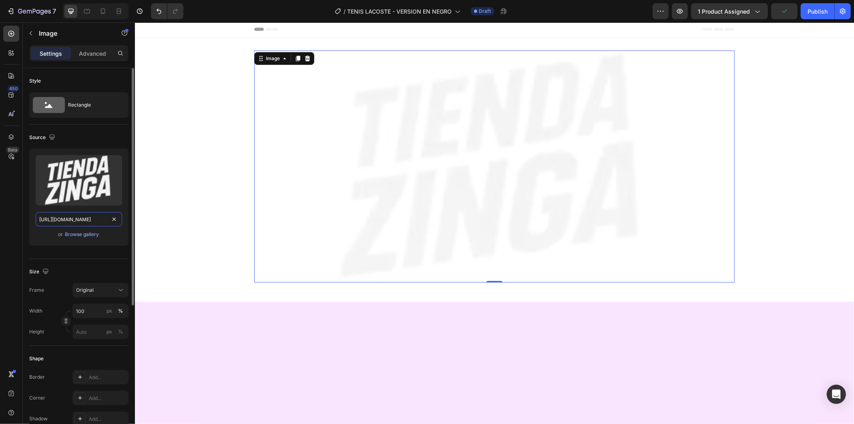
scroll to position [0, 246]
type input "[URL][DOMAIN_NAME]"
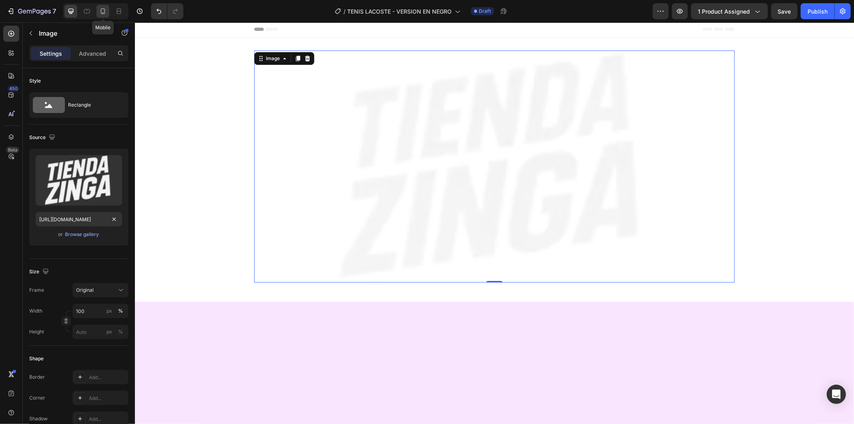
click at [105, 11] on icon at bounding box center [103, 11] width 8 height 8
type input "150"
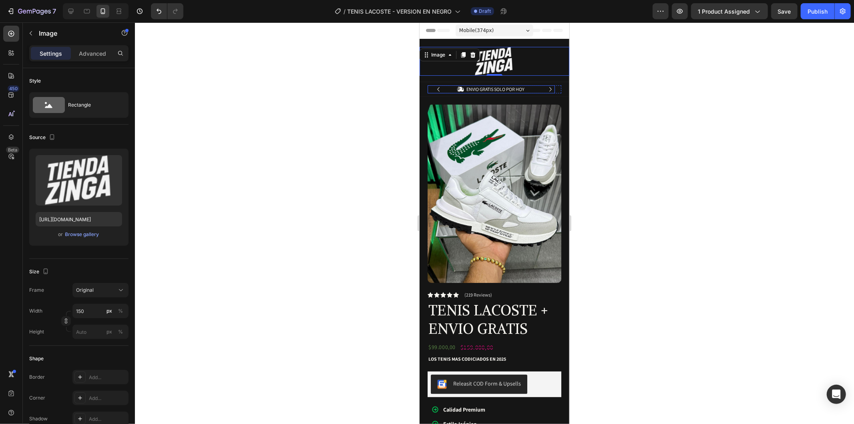
click at [430, 92] on div "Icon ENVIO GRATIS SOLO POR HOY Text Block Row" at bounding box center [490, 89] width 127 height 8
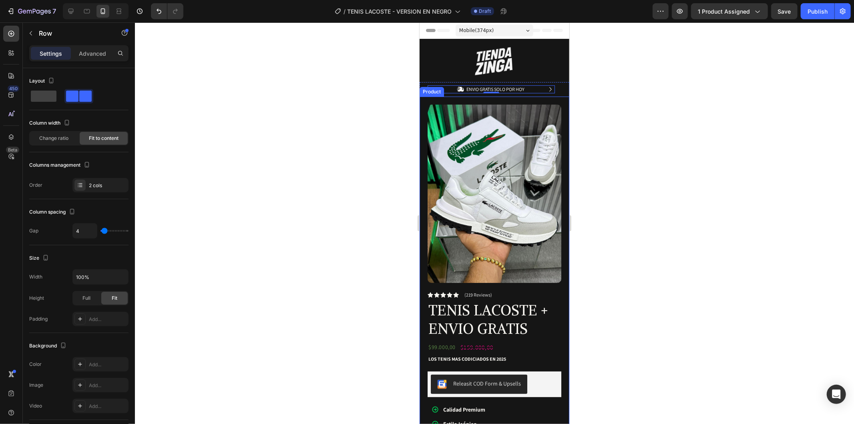
click at [425, 101] on div "Product Images Image Icon Icon Icon Icon Icon Icon List “This skin cream is a g…" at bounding box center [494, 331] width 150 height 471
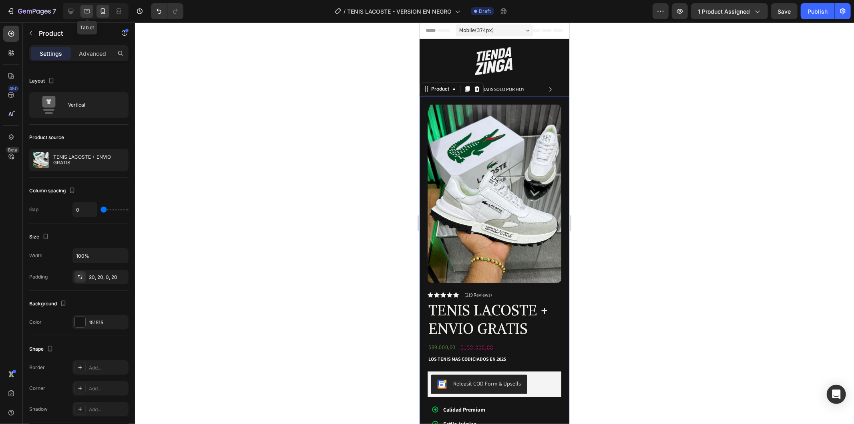
click at [84, 9] on icon at bounding box center [87, 11] width 8 height 8
type input "30"
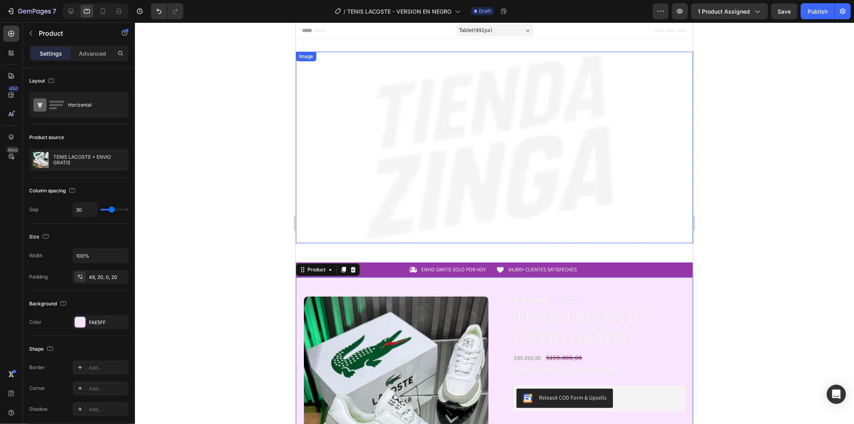
click at [334, 160] on img at bounding box center [494, 146] width 397 height 191
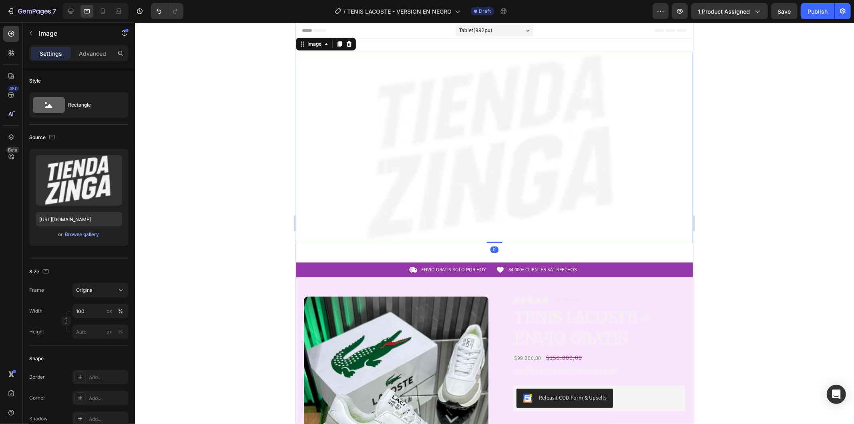
click at [347, 257] on div "Image 0 Row Section 1" at bounding box center [494, 149] width 397 height 223
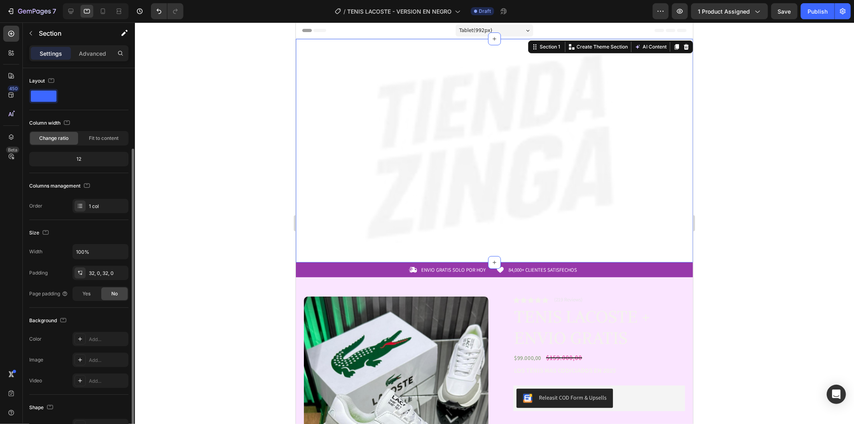
scroll to position [44, 0]
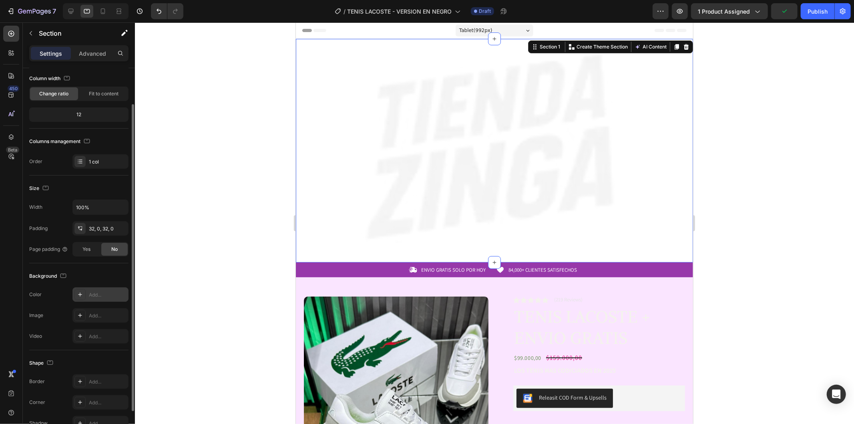
click at [90, 288] on div "Add..." at bounding box center [100, 294] width 56 height 14
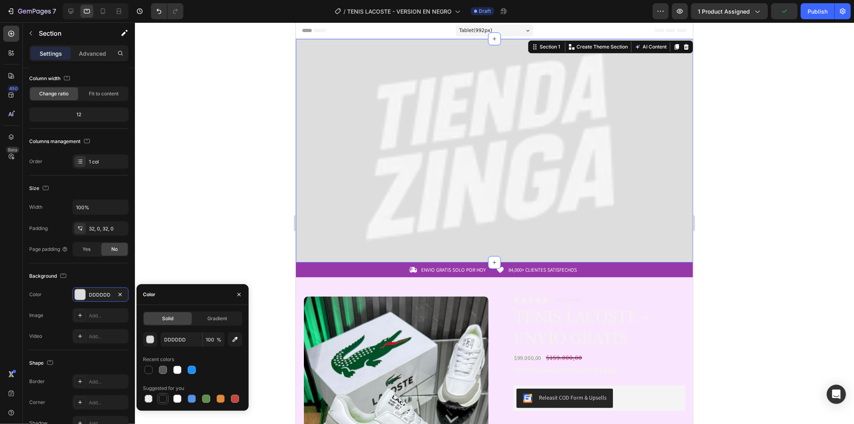
click at [165, 403] on div at bounding box center [162, 398] width 11 height 11
type input "151515"
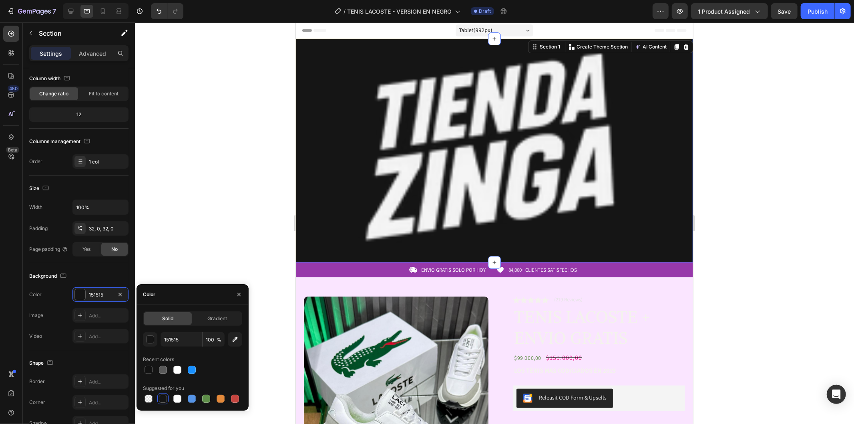
click at [201, 161] on div at bounding box center [494, 222] width 719 height 401
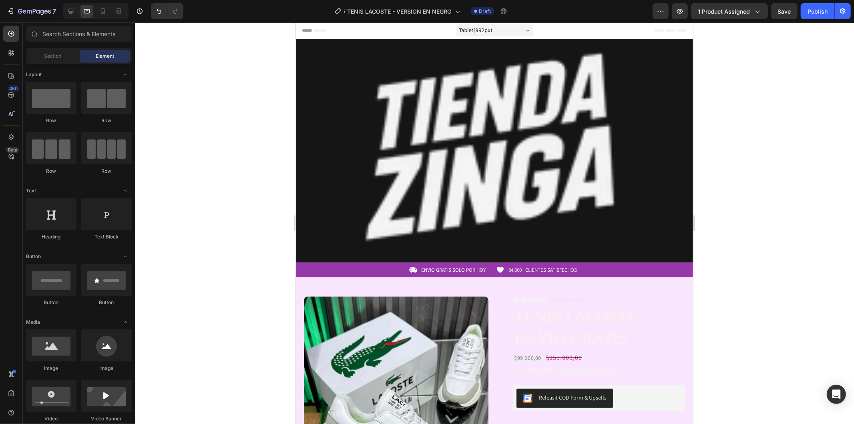
click at [201, 160] on div at bounding box center [494, 222] width 719 height 401
click at [440, 147] on img at bounding box center [494, 146] width 397 height 191
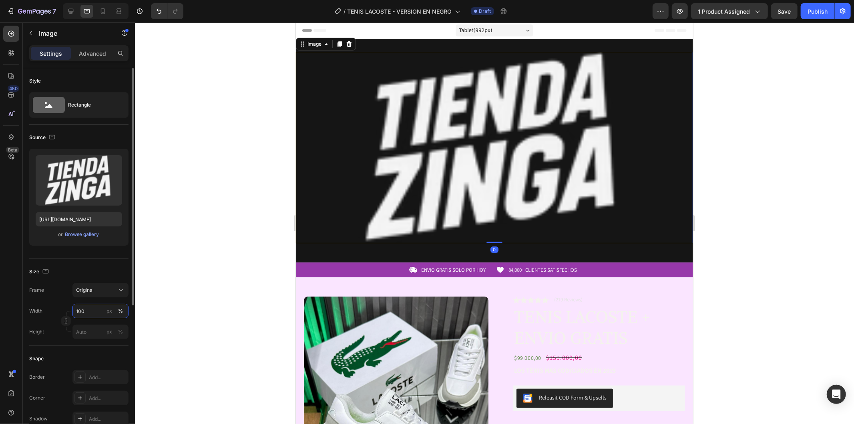
click at [95, 312] on input "100" at bounding box center [100, 311] width 56 height 14
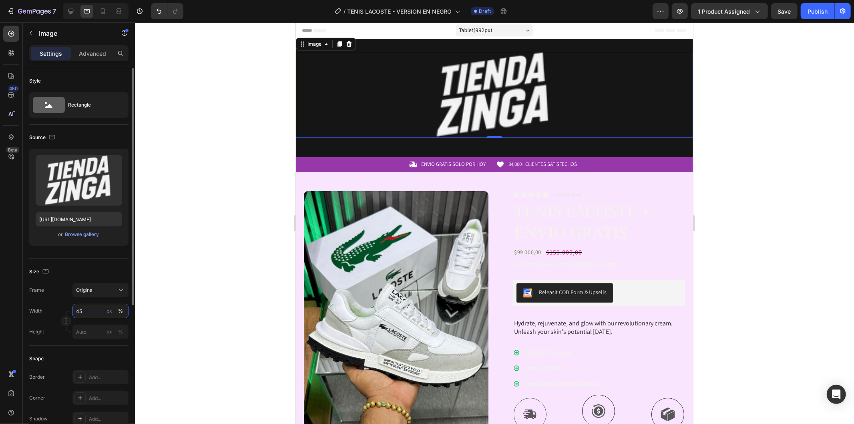
type input "4"
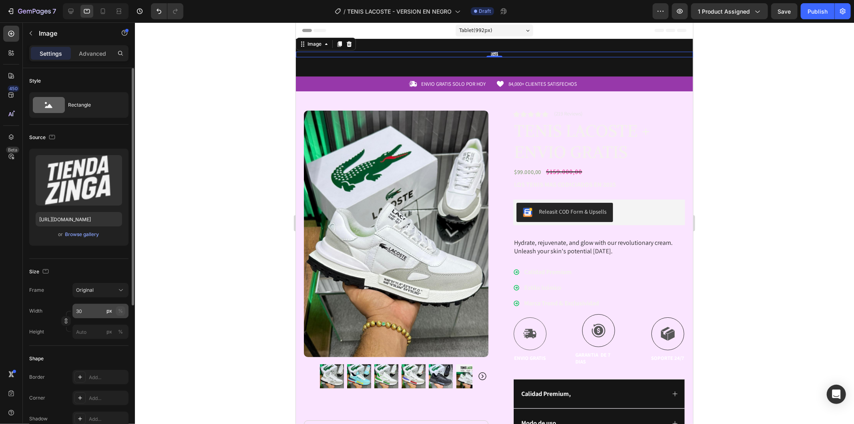
click at [122, 310] on div "%" at bounding box center [120, 310] width 5 height 7
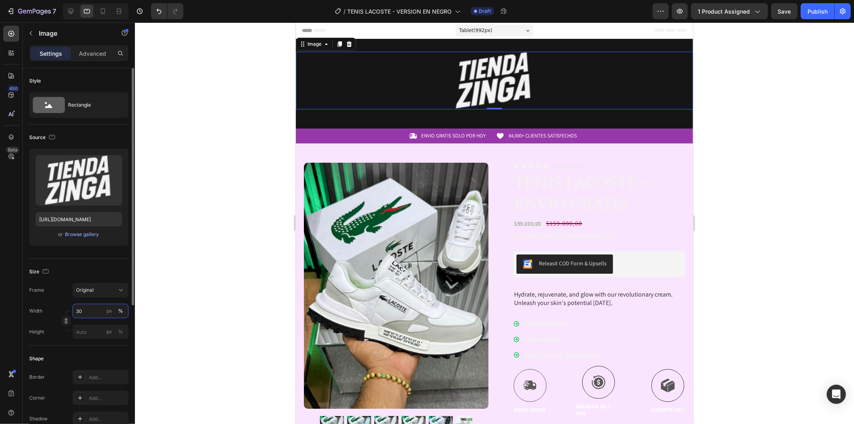
click at [84, 313] on input "30" at bounding box center [100, 311] width 56 height 14
type input "3"
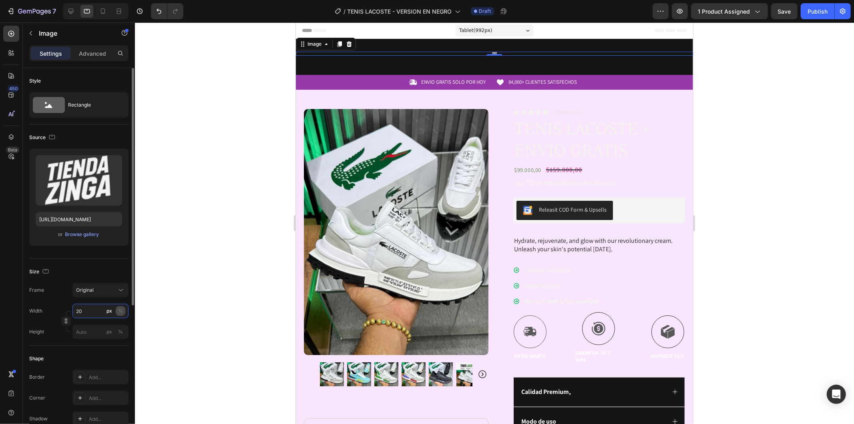
type input "20"
click at [123, 312] on div "%" at bounding box center [120, 310] width 5 height 7
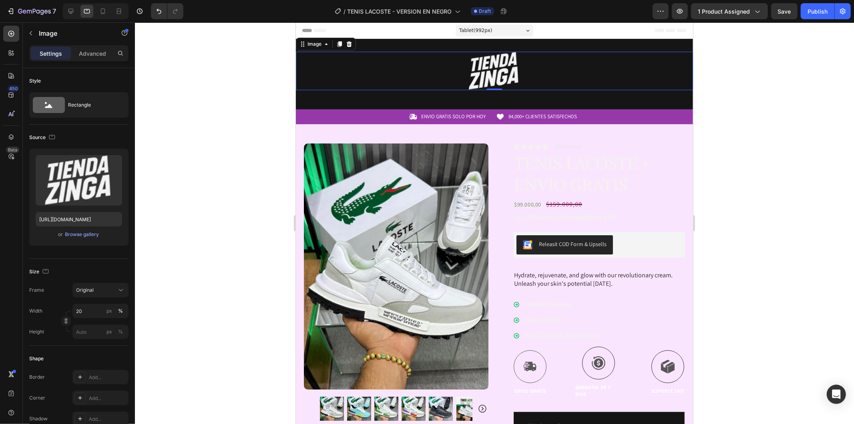
click at [253, 172] on div at bounding box center [494, 222] width 719 height 401
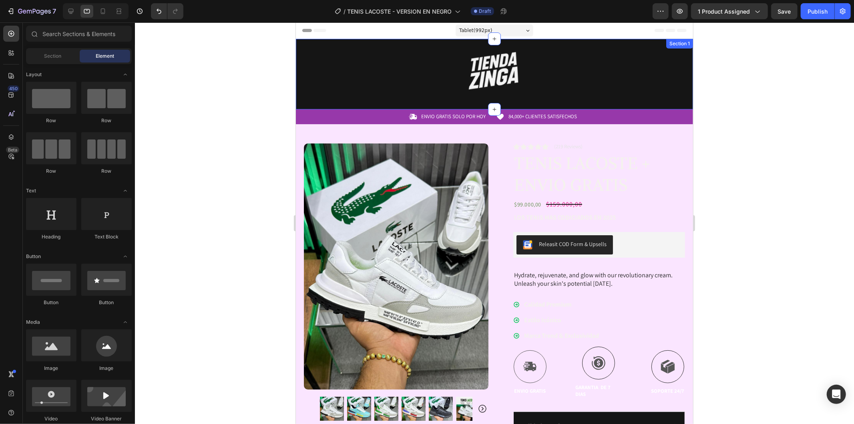
click at [486, 94] on div "Image Row" at bounding box center [494, 73] width 397 height 45
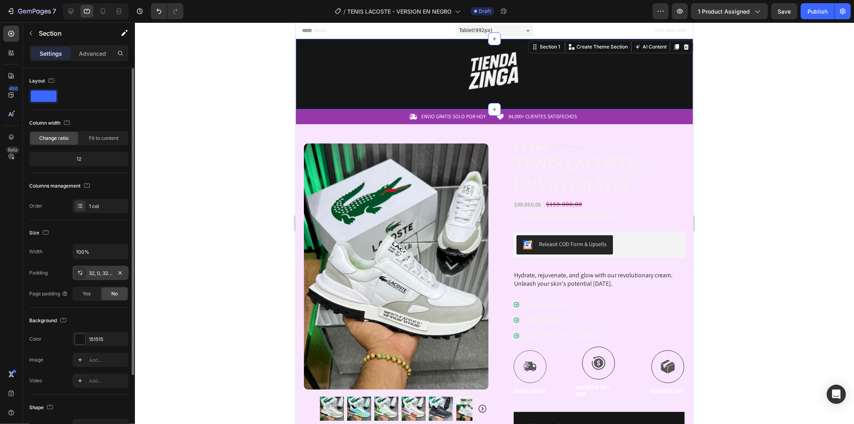
click at [96, 275] on div "32, 0, 32, 0" at bounding box center [100, 272] width 23 height 7
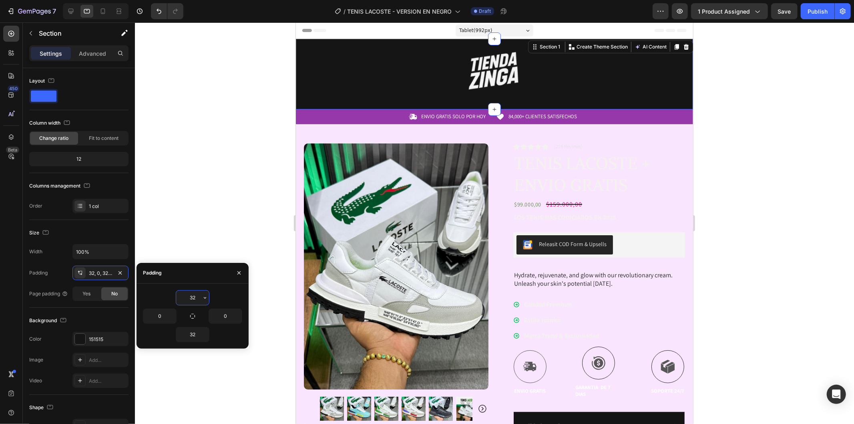
click at [199, 299] on input "32" at bounding box center [192, 297] width 33 height 14
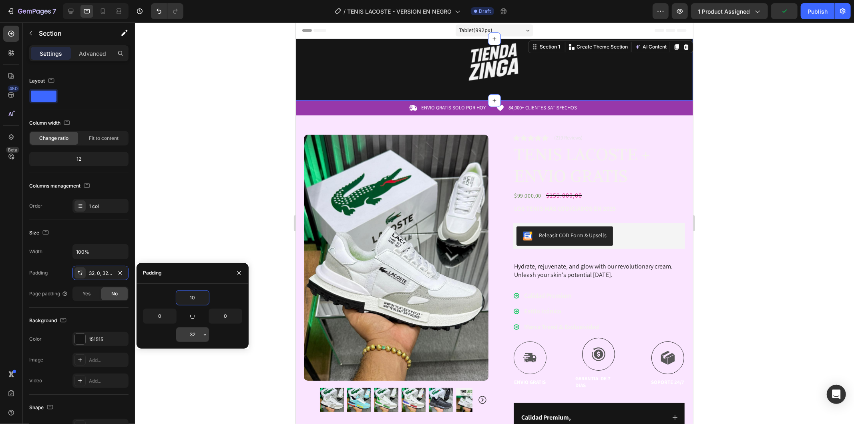
type input "10"
click at [194, 335] on input "32" at bounding box center [192, 334] width 33 height 14
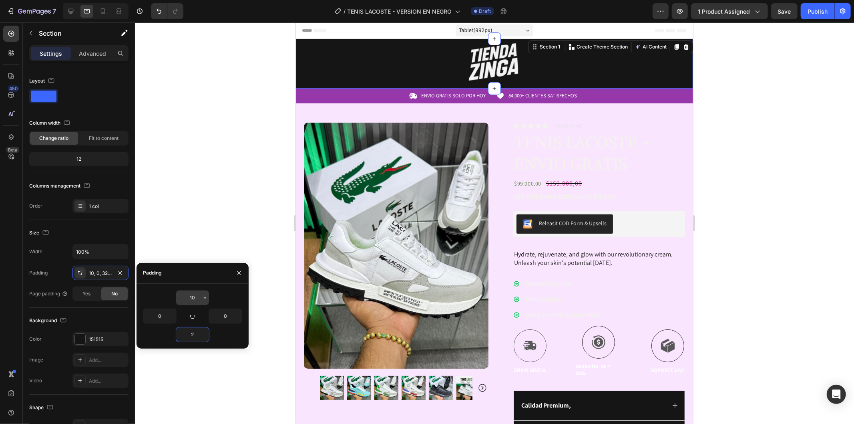
type input "2"
click at [194, 297] on input "10" at bounding box center [192, 297] width 33 height 14
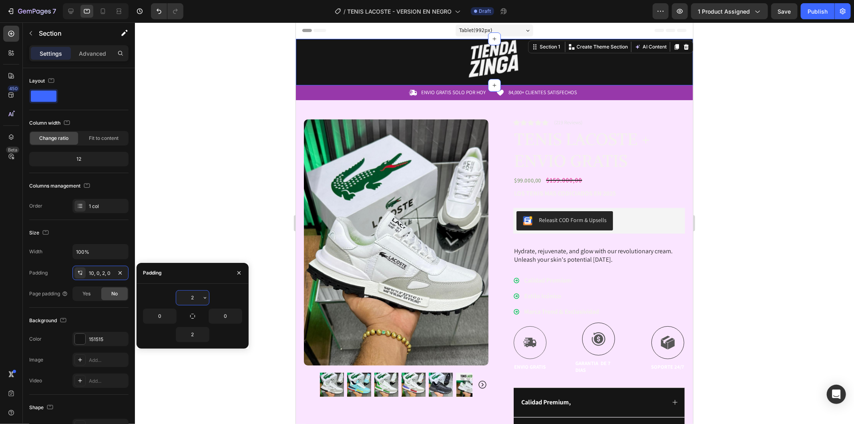
type input "20"
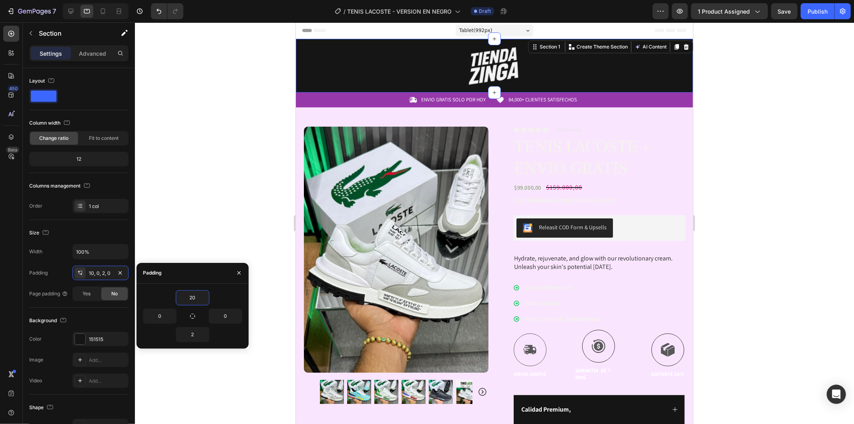
click at [243, 191] on div at bounding box center [494, 222] width 719 height 401
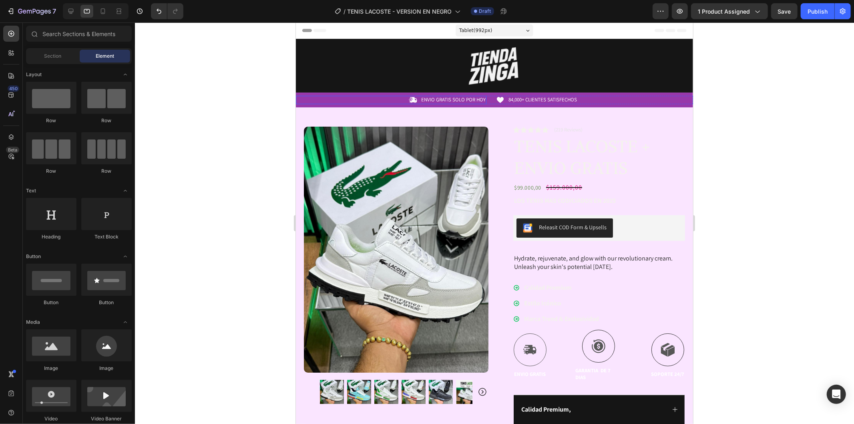
click at [368, 101] on div "Icon ENVIO GRATIS SOLO POR HOY Text Block Row" at bounding box center [391, 99] width 191 height 8
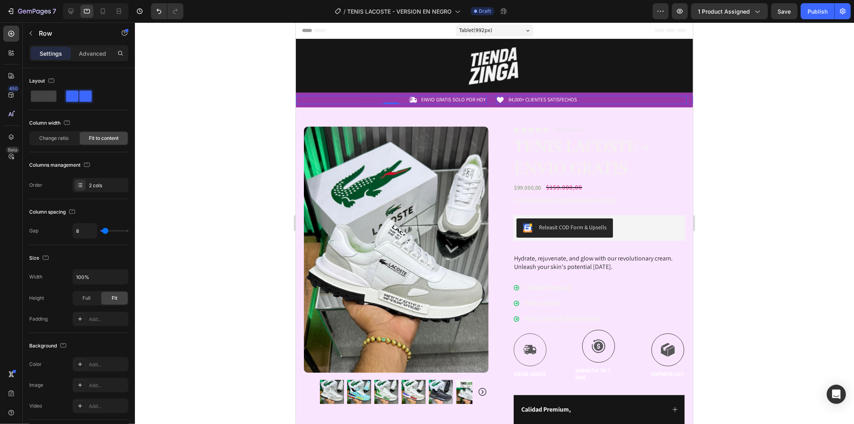
click at [670, 100] on div "Icon 84,000+ CLIENTES SATISFECHOS Text Block Row" at bounding box center [591, 99] width 191 height 8
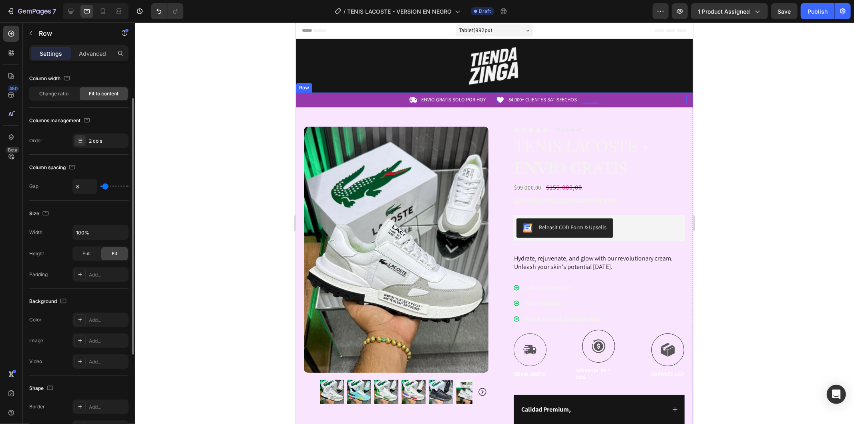
click at [670, 104] on div "Icon ENVIO GRATIS SOLO POR HOY Text Block Row Icon 84,000+ CLIENTES SATISFECHOS…" at bounding box center [494, 99] width 397 height 15
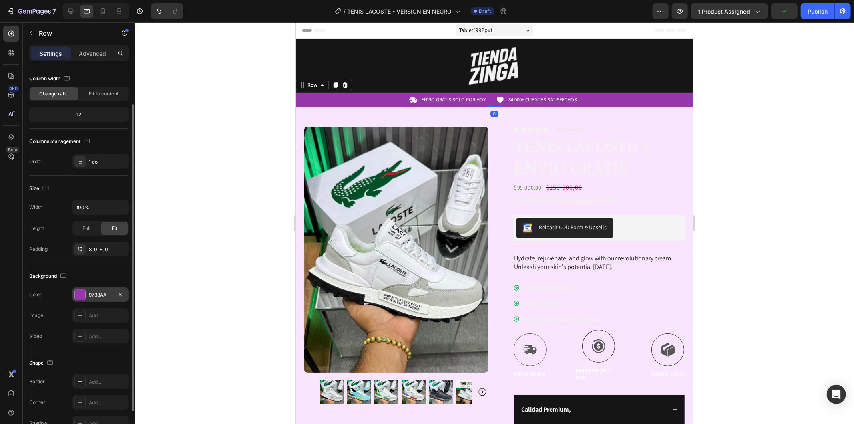
click at [96, 301] on div "9738AA" at bounding box center [100, 294] width 56 height 14
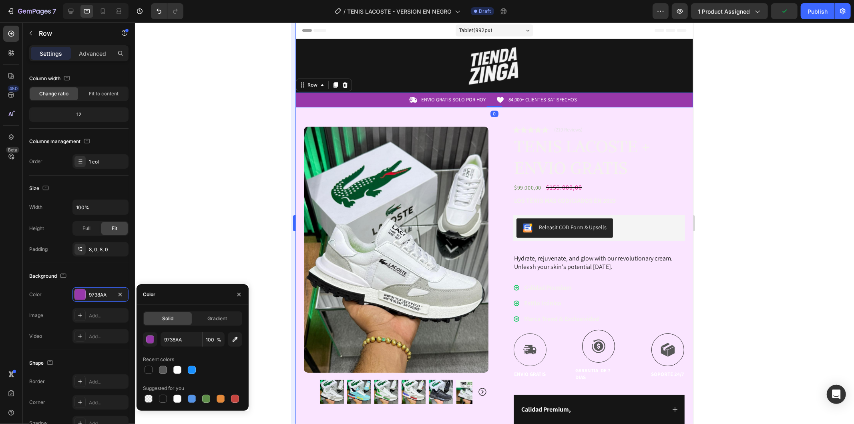
drag, startPoint x: 149, startPoint y: 374, endPoint x: 291, endPoint y: 227, distance: 203.9
click at [149, 374] on div at bounding box center [149, 370] width 8 height 8
type input "121212"
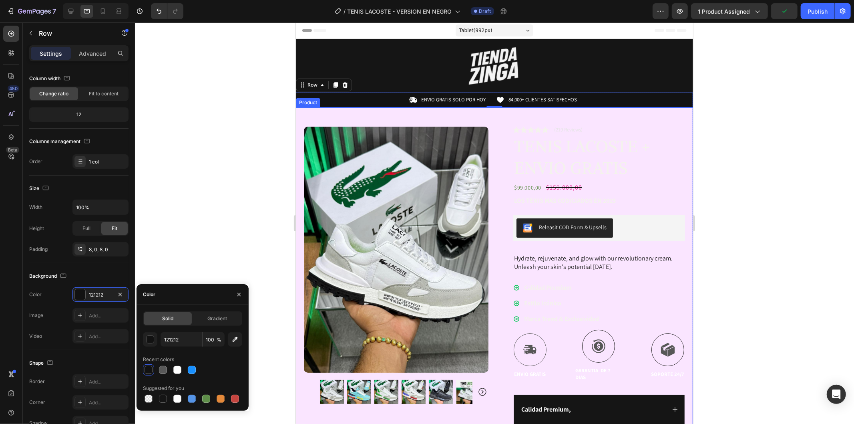
click at [404, 117] on div "Product Images Image Icon Icon Icon Icon Icon Icon List “This skin cream is a g…" at bounding box center [494, 319] width 397 height 425
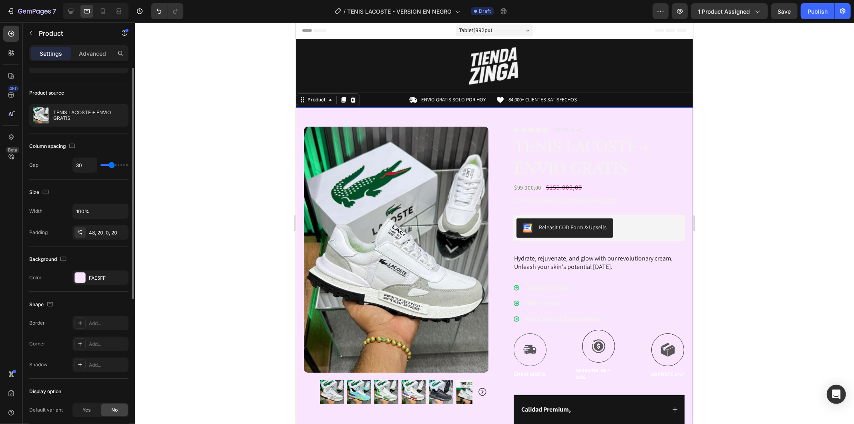
scroll to position [0, 0]
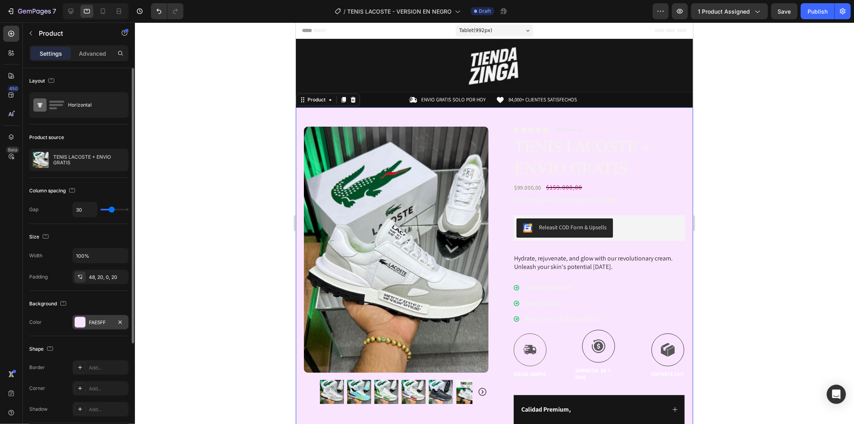
click at [101, 325] on div "FAE5FF" at bounding box center [100, 322] width 23 height 7
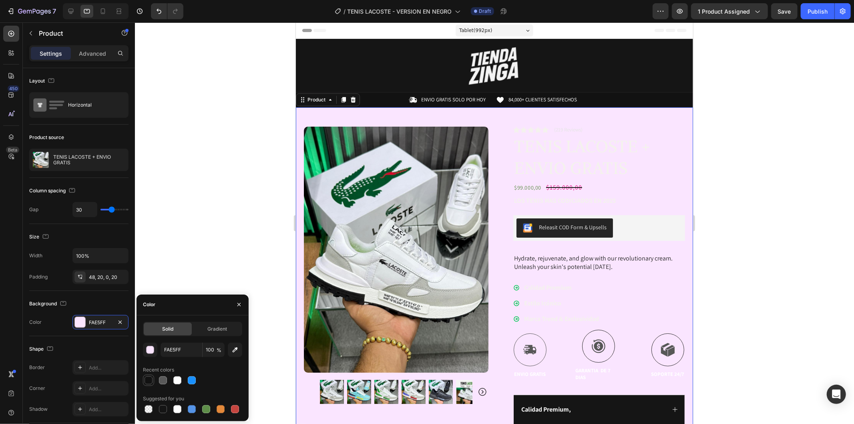
click at [149, 382] on div at bounding box center [149, 380] width 8 height 8
type input "121212"
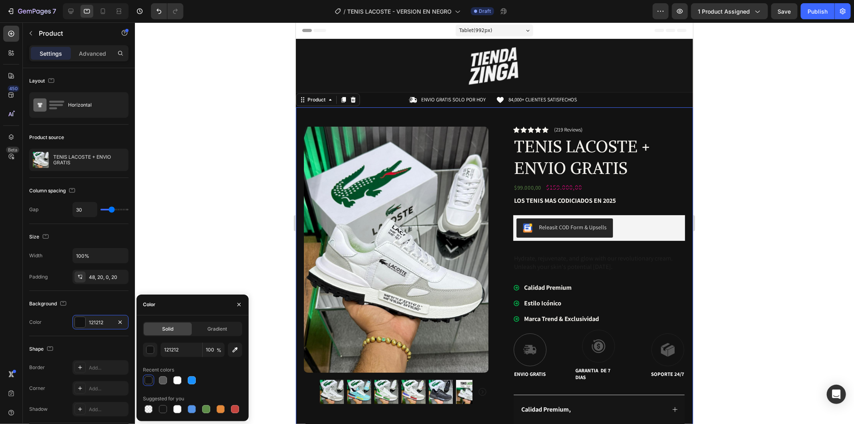
click at [248, 181] on div at bounding box center [494, 222] width 719 height 401
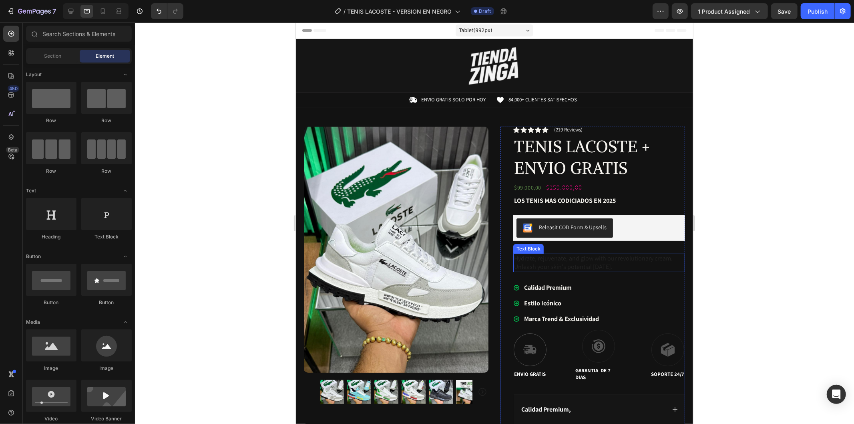
click at [589, 255] on p "Hydrate, rejuvenate, and glow with our revolutionary cream. Unleash your skin's…" at bounding box center [599, 262] width 170 height 17
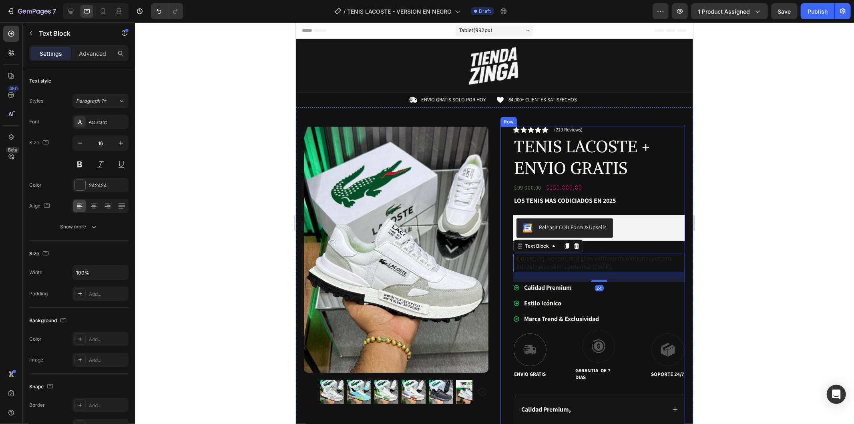
click at [594, 245] on div "Icon Icon Icon Icon Icon Icon List (219 Reviews) Text Block Row TENIS LACOSTE +…" at bounding box center [599, 296] width 172 height 340
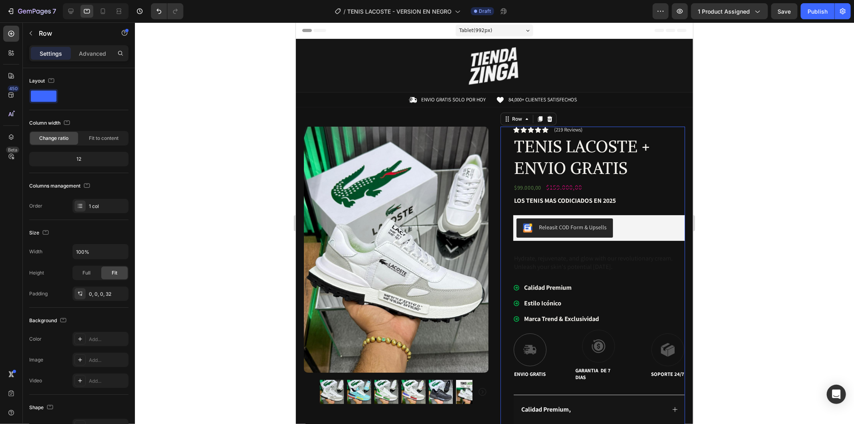
click at [551, 249] on div "Icon Icon Icon Icon Icon Icon List (219 Reviews) Text Block Row TENIS LACOSTE +…" at bounding box center [599, 296] width 172 height 340
click at [555, 265] on p "Hydrate, rejuvenate, and glow with our revolutionary cream. Unleash your skin's…" at bounding box center [599, 262] width 170 height 17
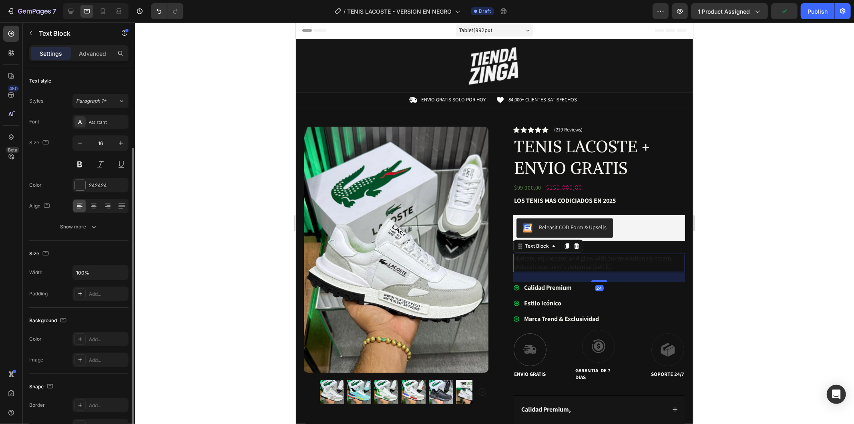
scroll to position [89, 0]
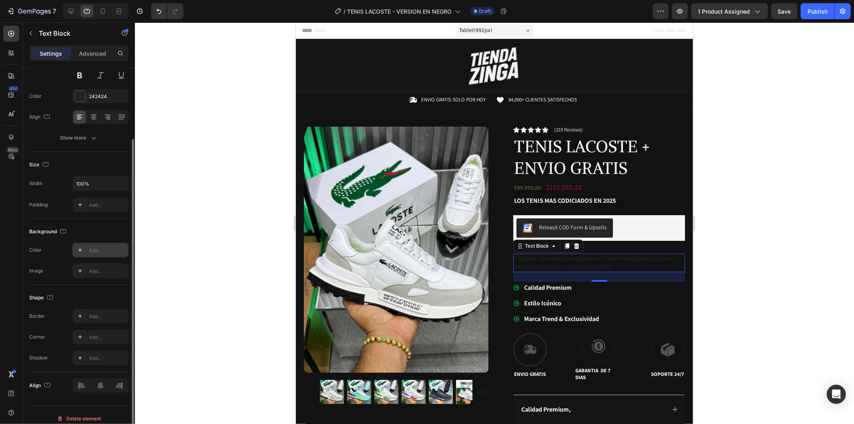
click at [94, 255] on div "Add..." at bounding box center [100, 250] width 56 height 14
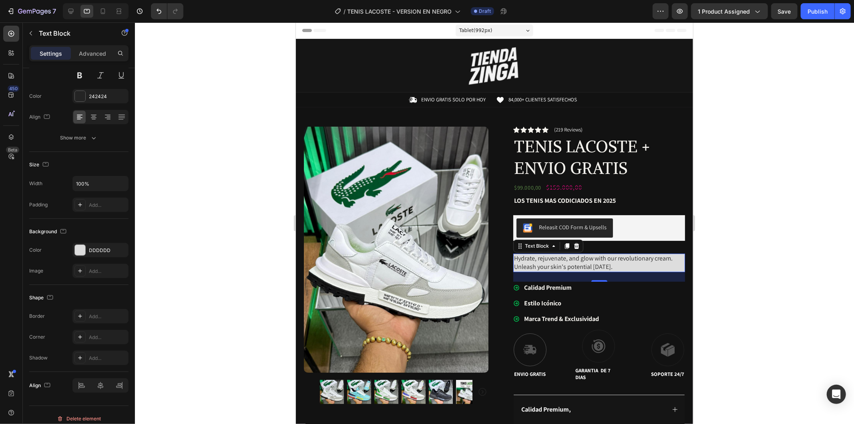
click at [750, 201] on div at bounding box center [494, 222] width 719 height 401
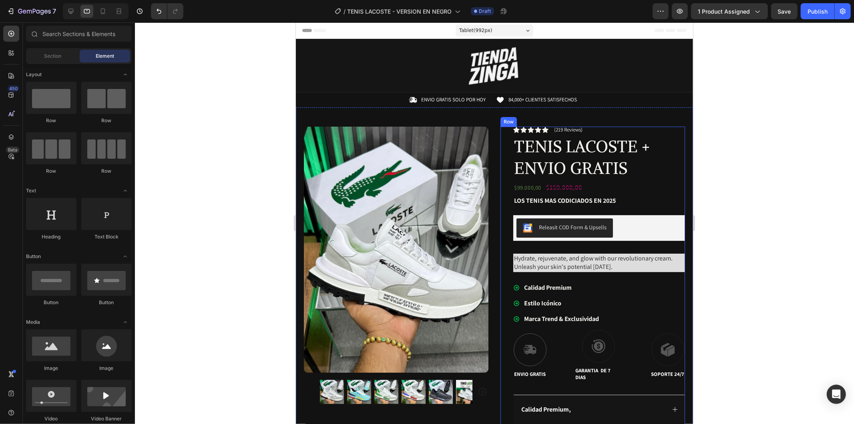
click at [621, 248] on div "Icon Icon Icon Icon Icon Icon List (219 Reviews) Text Block Row TENIS LACOSTE +…" at bounding box center [599, 296] width 172 height 340
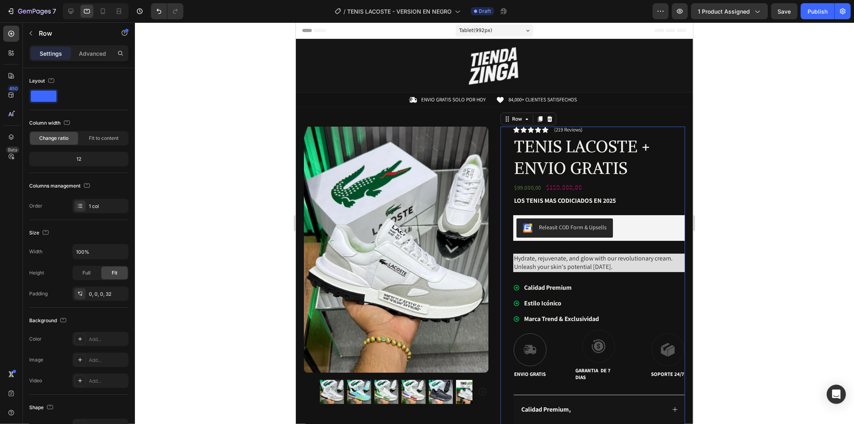
click at [623, 263] on p "Hydrate, rejuvenate, and glow with our revolutionary cream. Unleash your skin's…" at bounding box center [599, 262] width 170 height 17
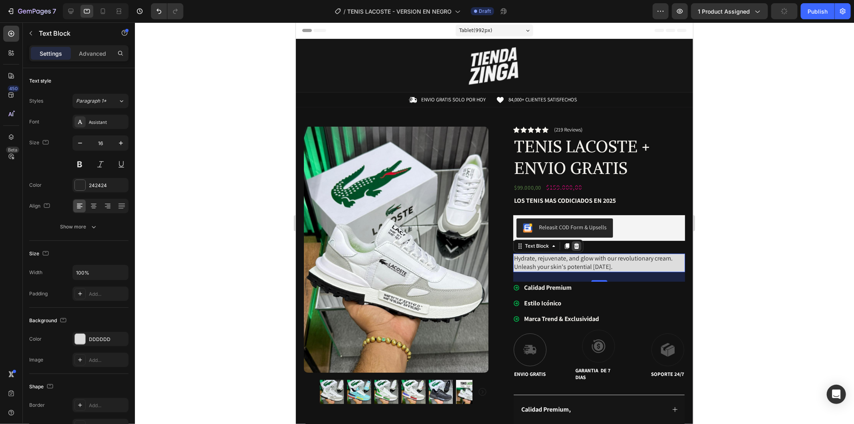
click at [575, 244] on icon at bounding box center [576, 246] width 5 height 6
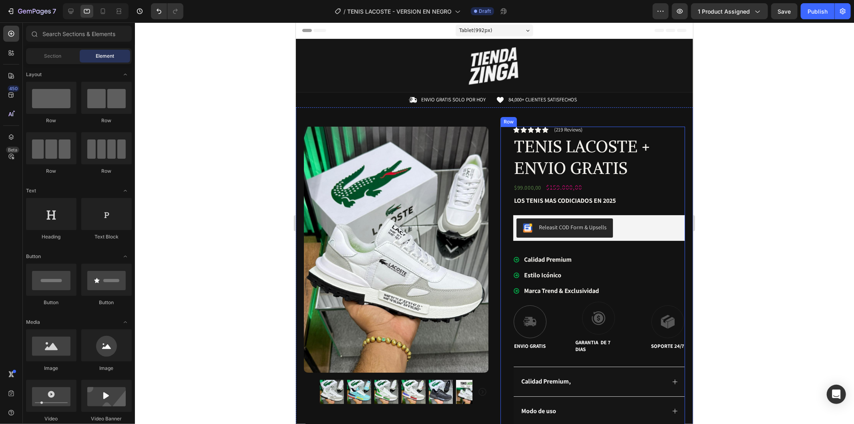
click at [588, 244] on div "Icon Icon Icon Icon Icon Icon List (219 Reviews) Text Block Row TENIS LACOSTE +…" at bounding box center [599, 282] width 172 height 312
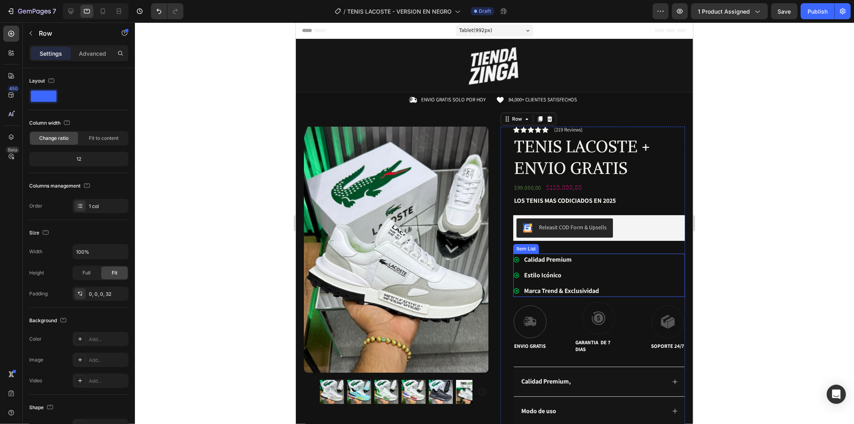
click at [589, 266] on div "Calidad Premium Estilo Icónico Marca Trend & Exclusividad" at bounding box center [557, 274] width 88 height 43
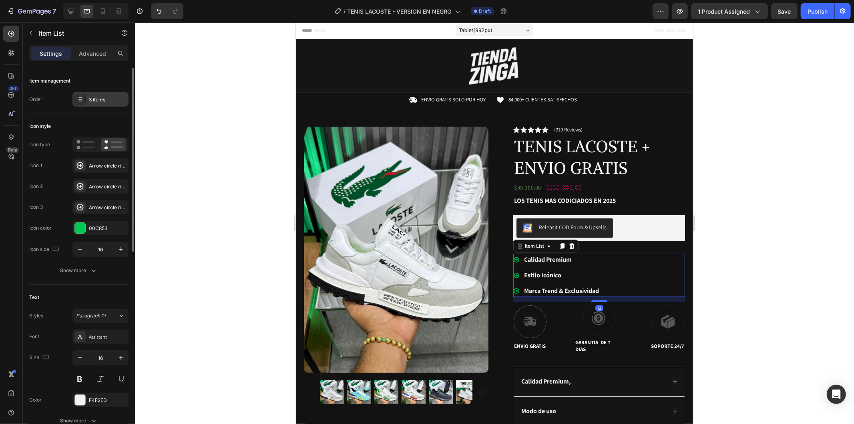
click at [91, 95] on div "3 items" at bounding box center [100, 99] width 56 height 14
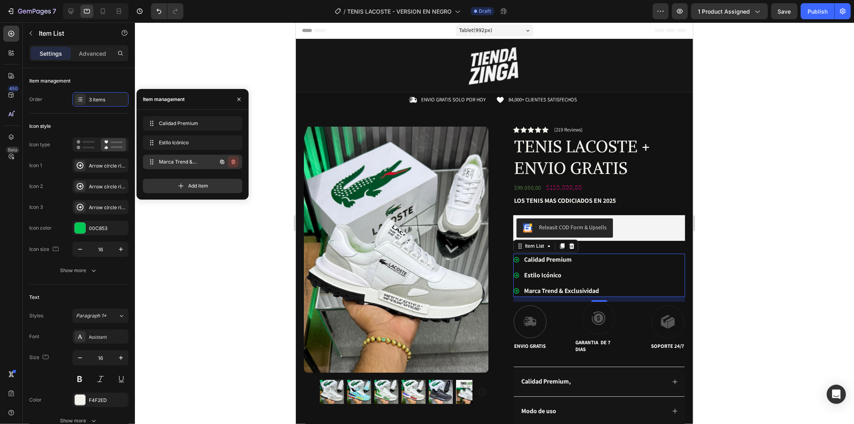
click at [231, 162] on icon "button" at bounding box center [233, 162] width 6 height 6
click at [231, 162] on div "Delete" at bounding box center [228, 161] width 15 height 7
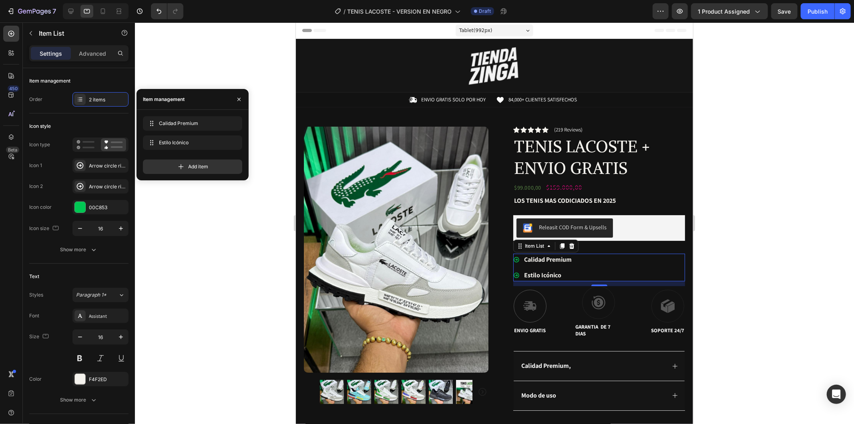
click at [745, 181] on div at bounding box center [494, 222] width 719 height 401
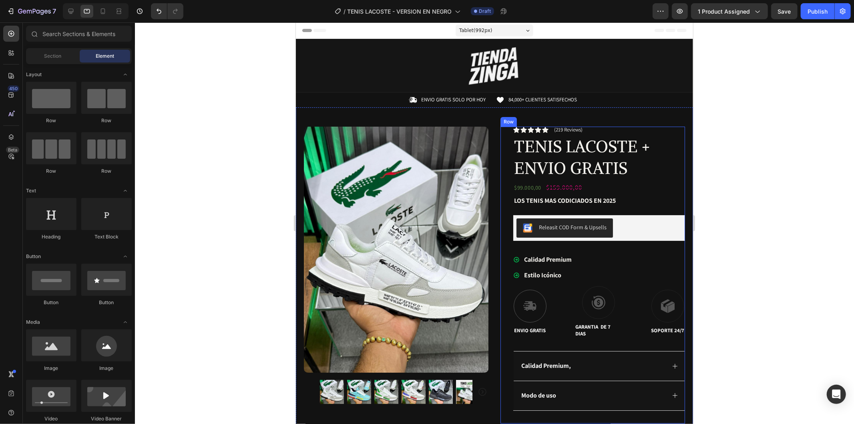
click at [588, 245] on div "Icon Icon Icon Icon Icon Icon List (219 Reviews) Text Block Row TENIS LACOSTE +…" at bounding box center [599, 274] width 172 height 297
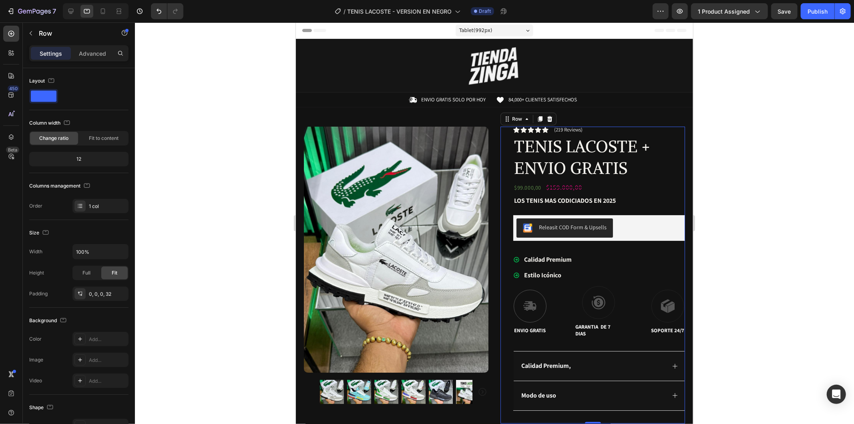
click at [628, 238] on div "Releasit COD Form & Upsells" at bounding box center [599, 228] width 172 height 26
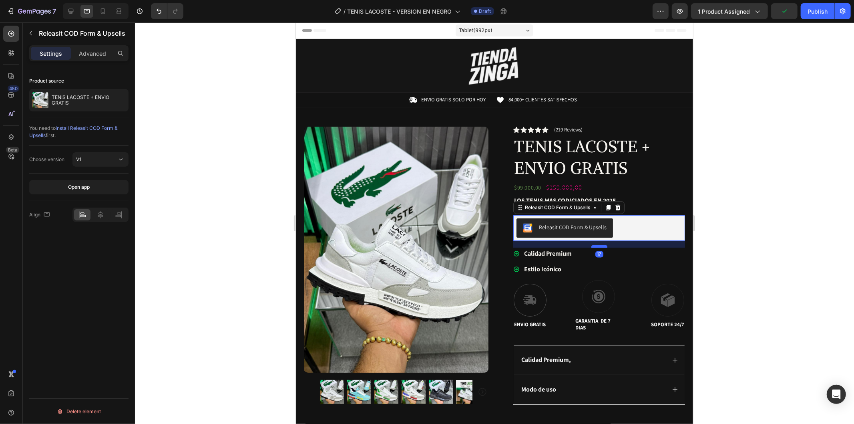
click at [596, 245] on div at bounding box center [599, 246] width 16 height 2
click at [732, 224] on div at bounding box center [494, 222] width 719 height 401
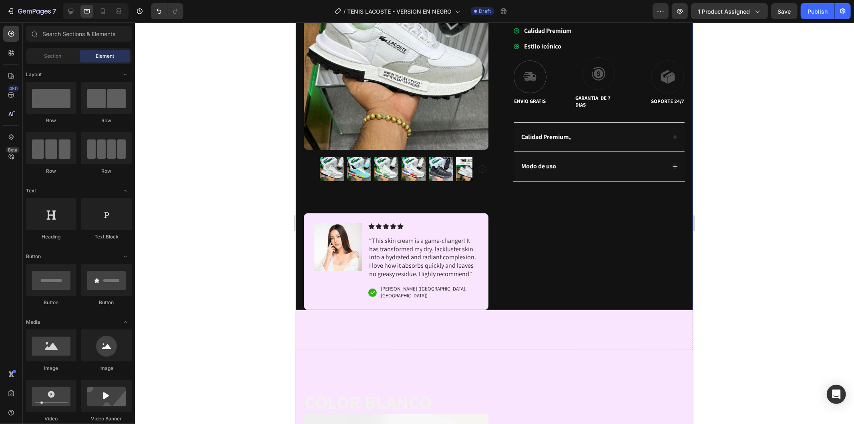
scroll to position [267, 0]
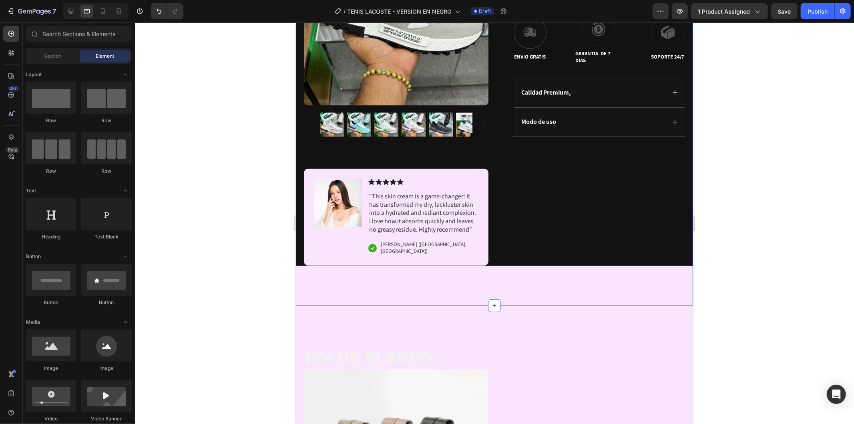
click at [372, 222] on p "“This skin cream is a game-changer! It has transformed my dry, lackluster skin …" at bounding box center [423, 213] width 109 height 42
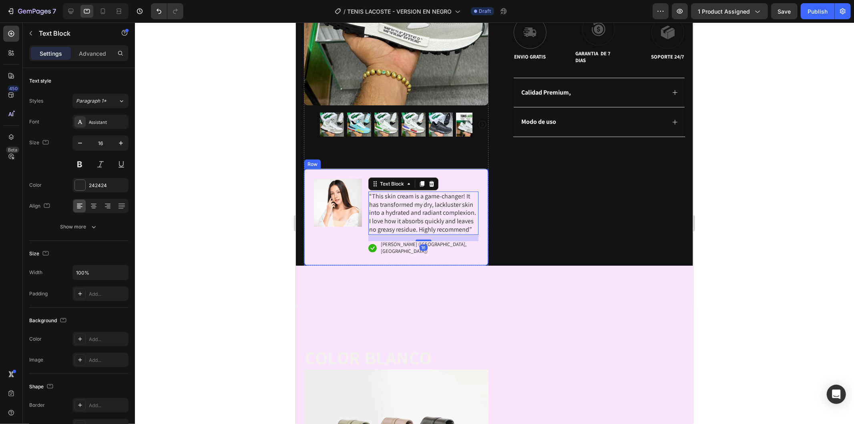
click at [317, 248] on div "Image" at bounding box center [338, 216] width 48 height 77
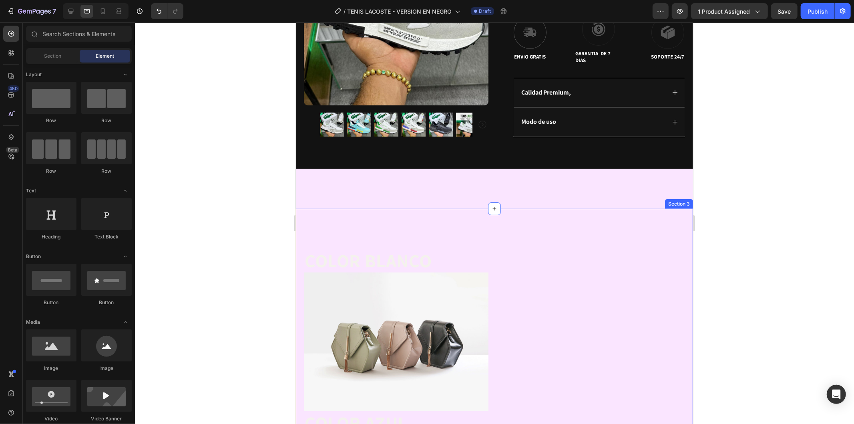
click at [508, 195] on div "Icon ENVIO GRATIS SOLO POR HOY Text Block Row Icon 84,000+ CLIENTES SATISFECHOS…" at bounding box center [494, 17] width 397 height 384
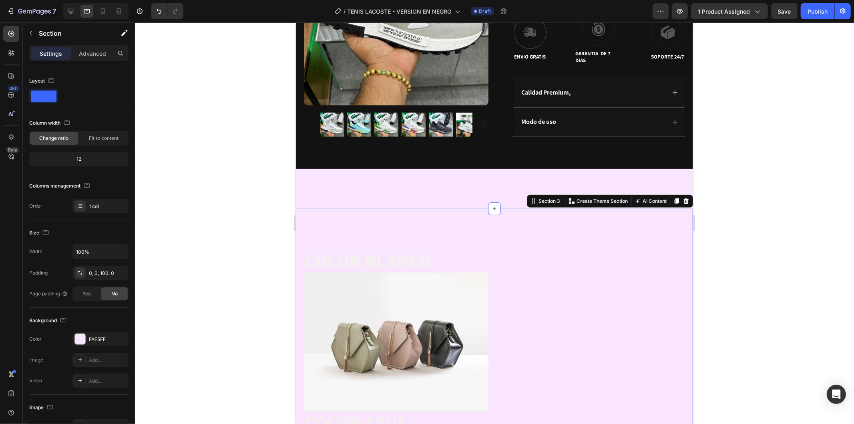
scroll to position [89, 0]
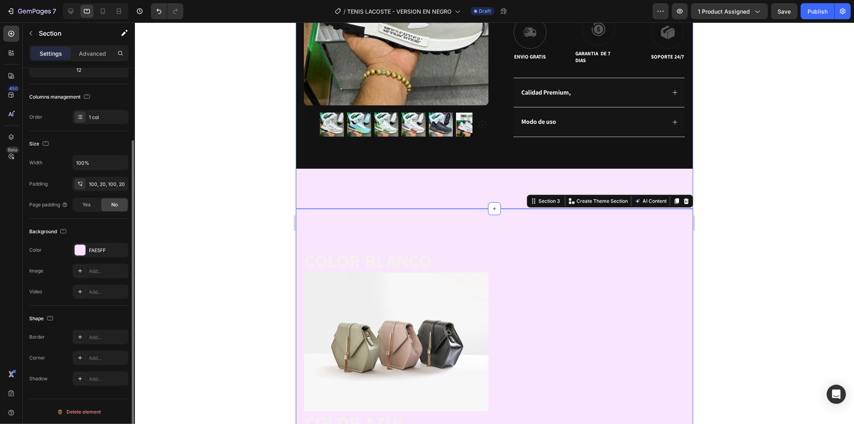
click at [531, 184] on div "Icon ENVIO GRATIS SOLO POR HOY Text Block Row Icon 84,000+ CLIENTES SATISFECHOS…" at bounding box center [494, 17] width 397 height 384
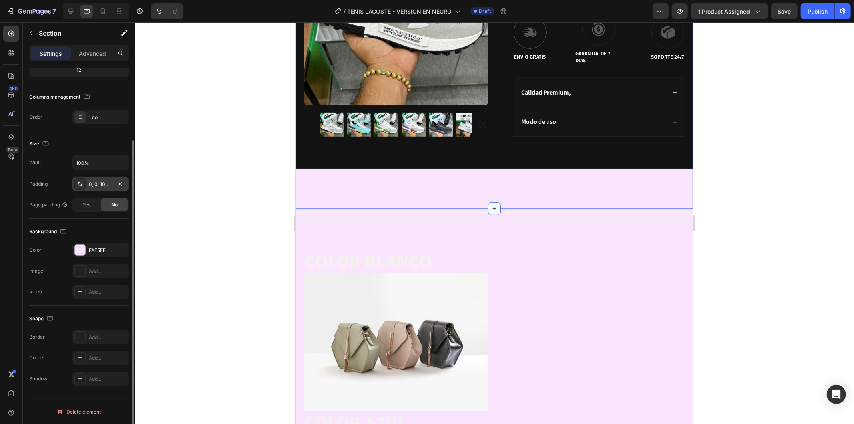
click at [103, 184] on div "0, 0, 100, 0" at bounding box center [100, 184] width 23 height 7
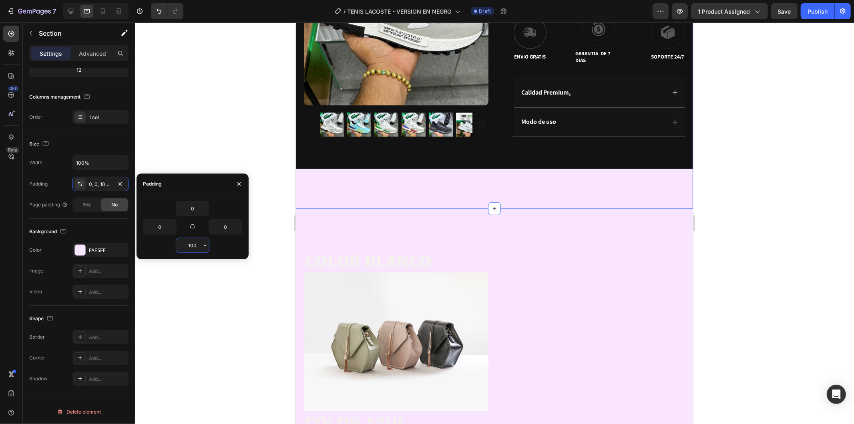
click at [195, 249] on input "100" at bounding box center [192, 245] width 33 height 14
type input "0"
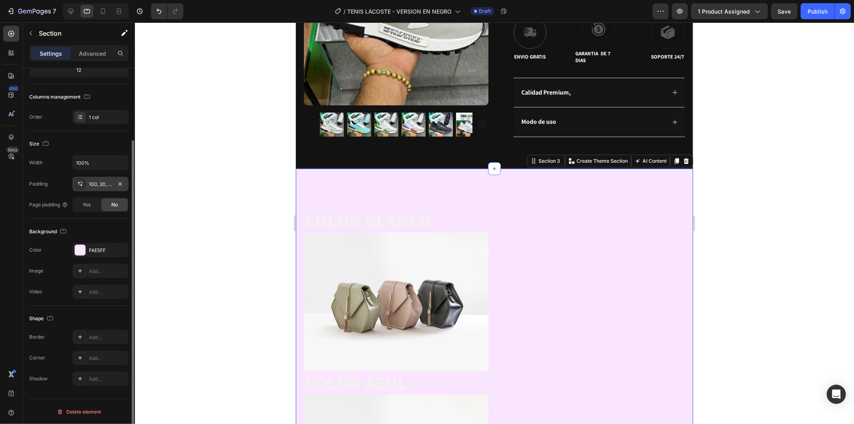
click at [99, 186] on div "100, 20, 100, 20" at bounding box center [100, 184] width 23 height 7
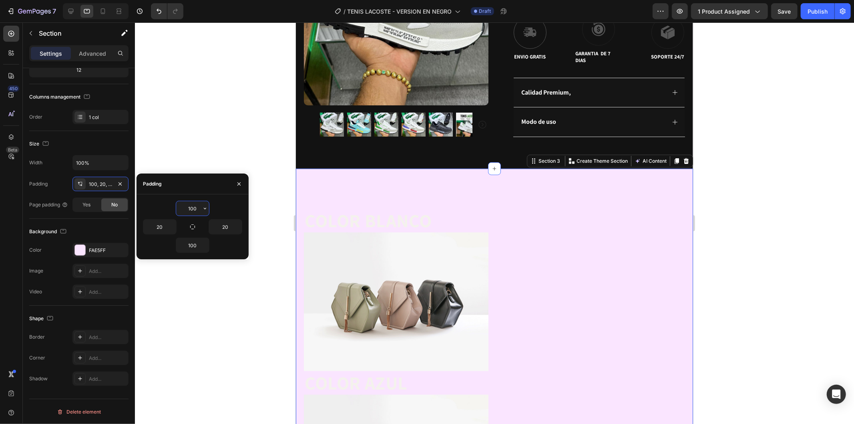
click at [195, 213] on input "100" at bounding box center [192, 208] width 33 height 14
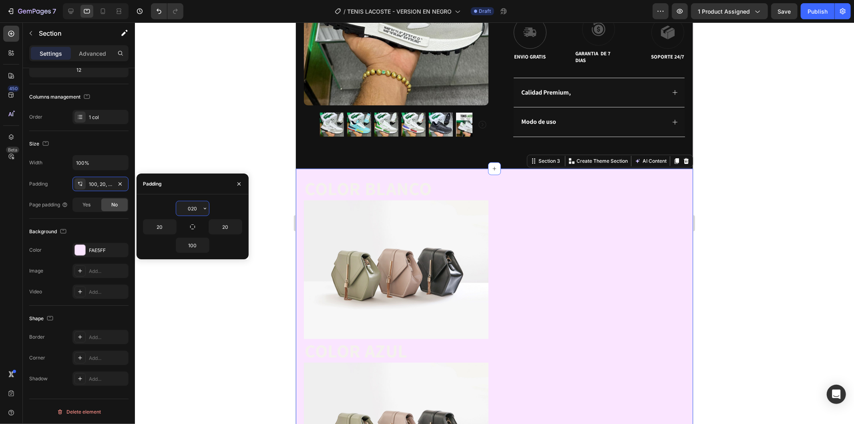
click at [190, 208] on input "020" at bounding box center [192, 208] width 33 height 14
type input "20"
click at [238, 134] on div at bounding box center [494, 222] width 719 height 401
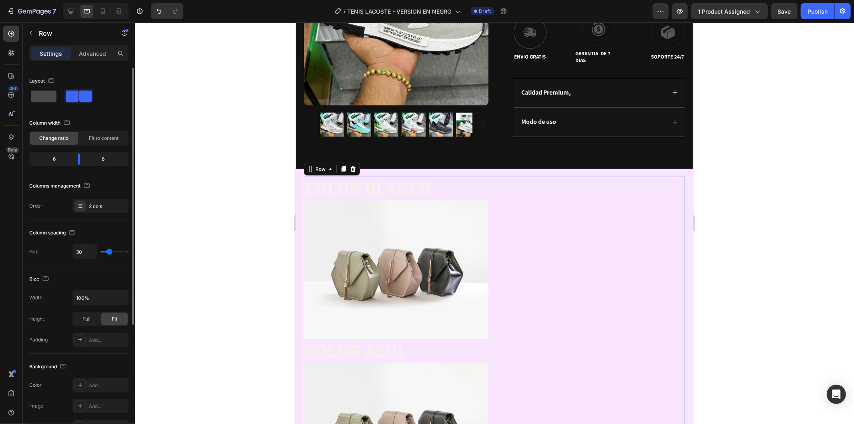
click at [45, 98] on span at bounding box center [44, 95] width 26 height 11
type input "0"
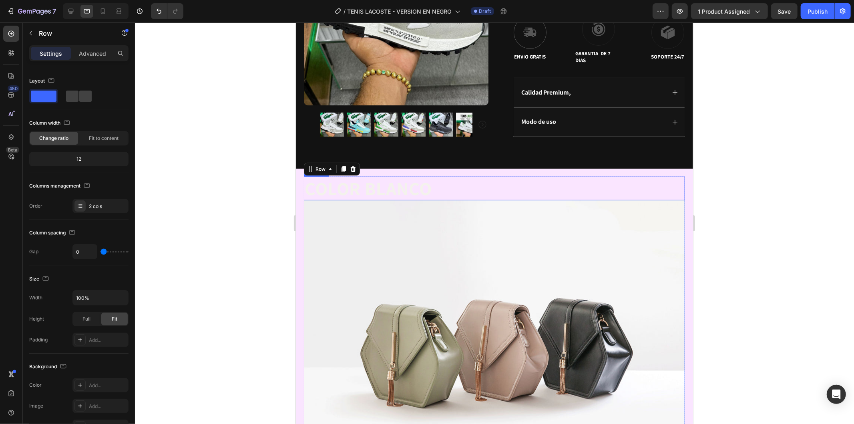
click at [454, 180] on h2 "COLOR BLANCO" at bounding box center [494, 188] width 381 height 24
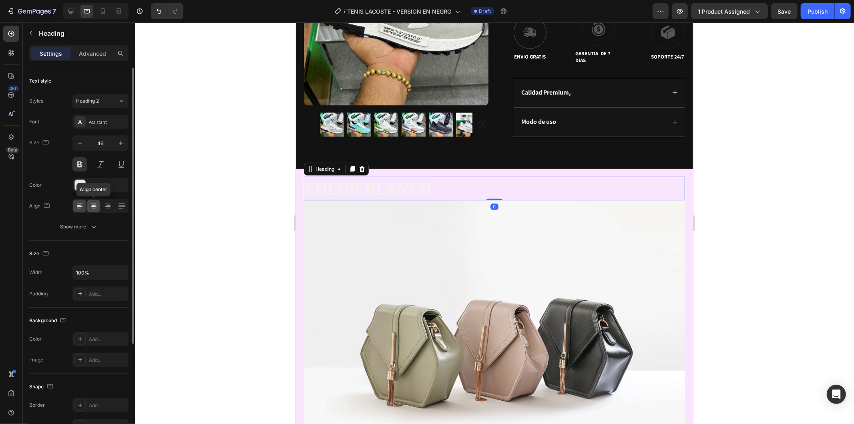
drag, startPoint x: 94, startPoint y: 205, endPoint x: 19, endPoint y: 197, distance: 75.7
click at [94, 205] on icon at bounding box center [94, 206] width 8 height 8
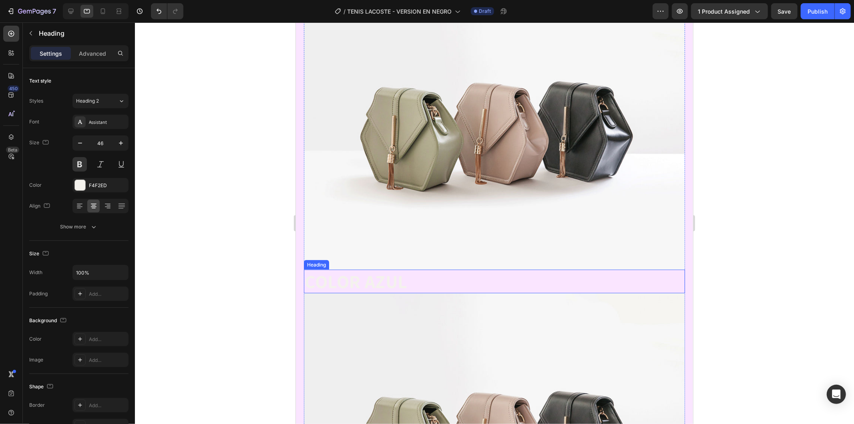
scroll to position [489, 0]
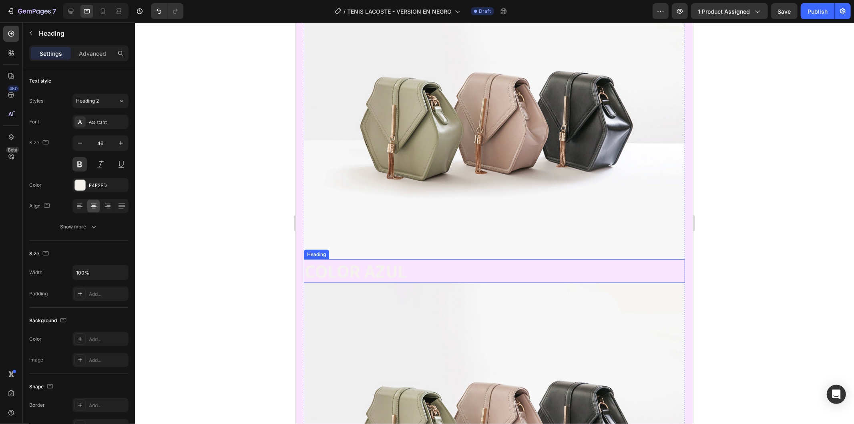
click at [511, 262] on h2 "COLOR AZUL" at bounding box center [494, 271] width 381 height 24
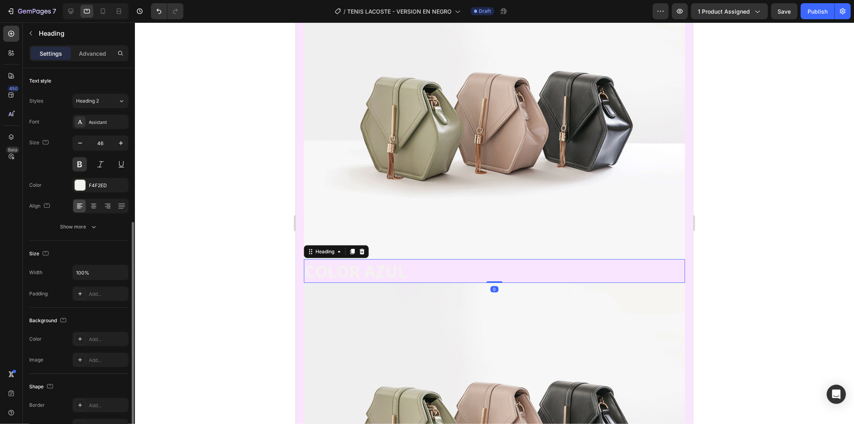
scroll to position [89, 0]
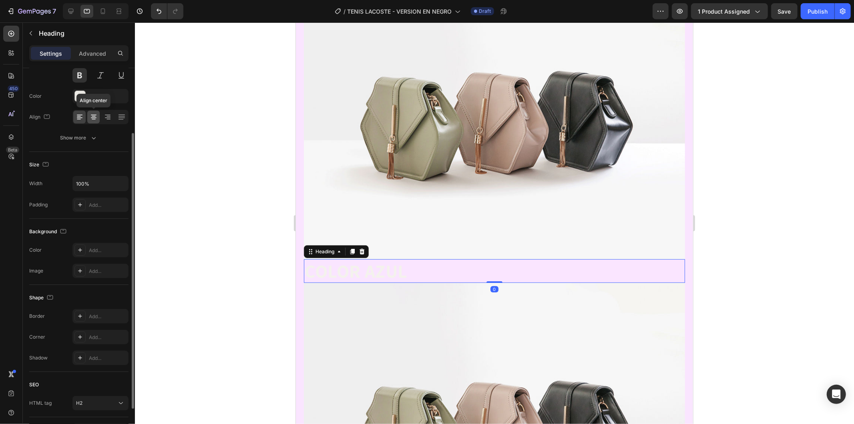
click at [92, 121] on div at bounding box center [93, 117] width 12 height 13
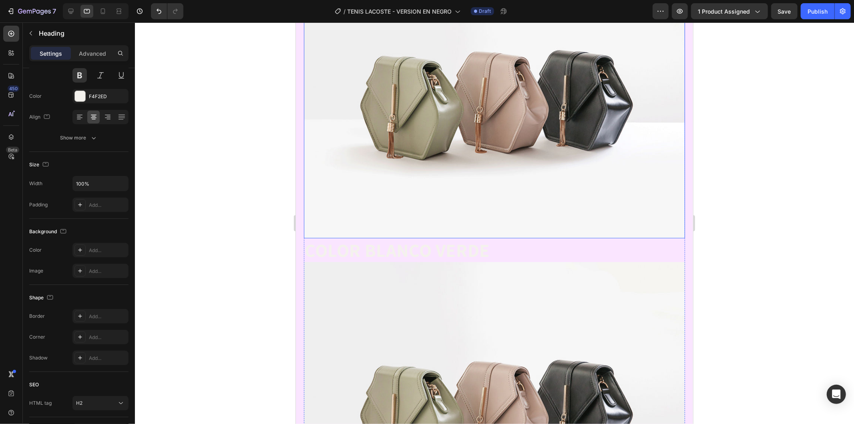
scroll to position [890, 0]
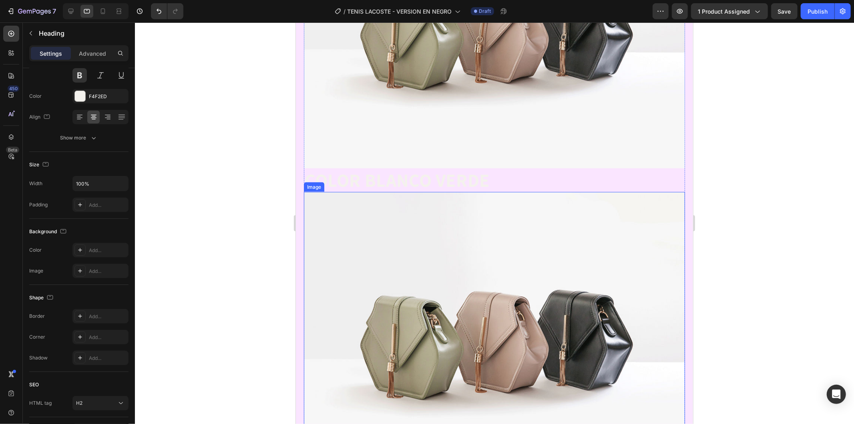
click at [503, 169] on h2 "COLOR BLANCO VERDE" at bounding box center [494, 180] width 381 height 24
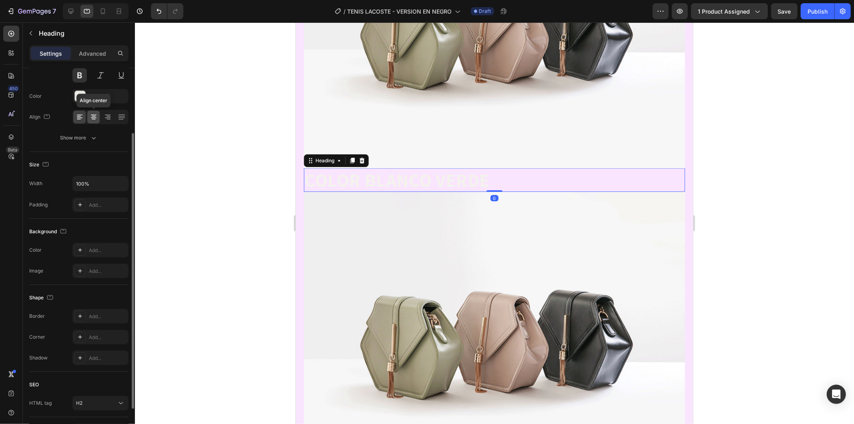
drag, startPoint x: 7, startPoint y: 176, endPoint x: 267, endPoint y: 188, distance: 260.1
click at [93, 115] on icon at bounding box center [94, 117] width 8 height 8
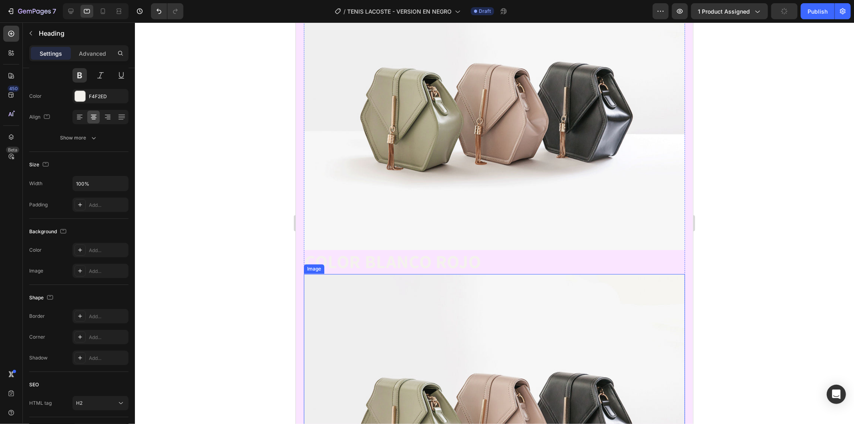
scroll to position [1156, 0]
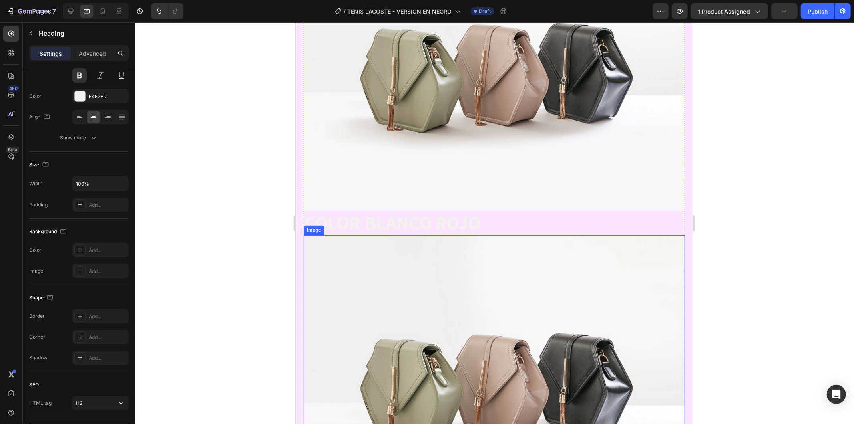
click at [495, 211] on h2 "COLOR BLANCO ROJO" at bounding box center [494, 223] width 381 height 24
click at [92, 115] on icon at bounding box center [94, 117] width 8 height 8
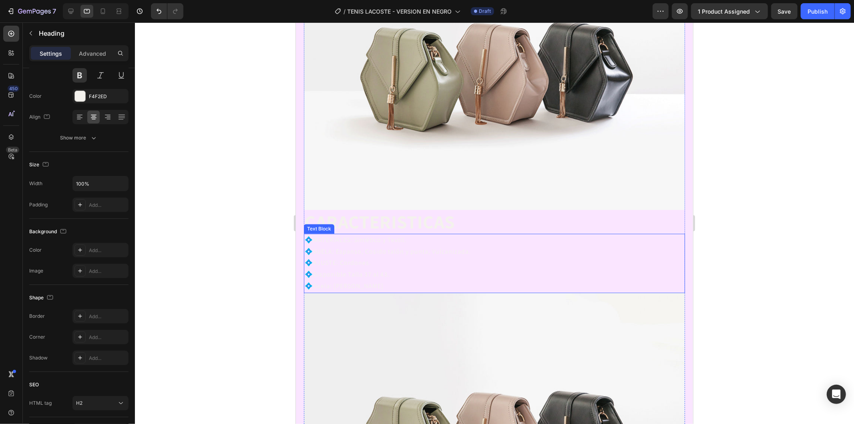
scroll to position [1468, 0]
click at [515, 209] on h2 "CARACTERISTICAS" at bounding box center [494, 221] width 381 height 24
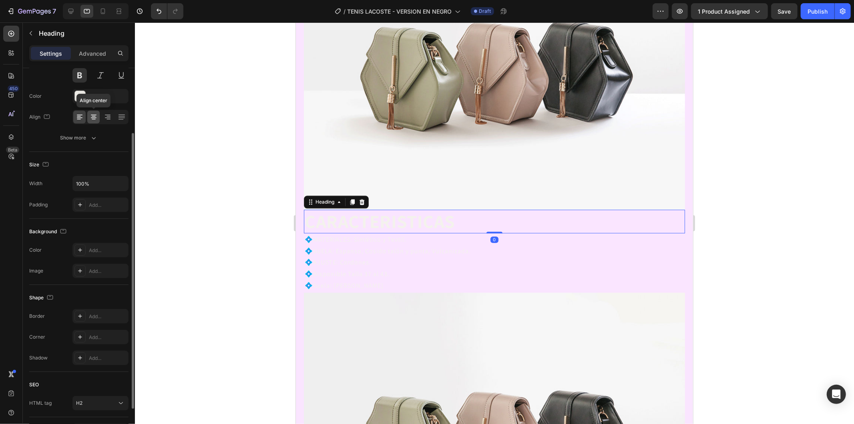
click at [96, 117] on icon at bounding box center [94, 117] width 8 height 8
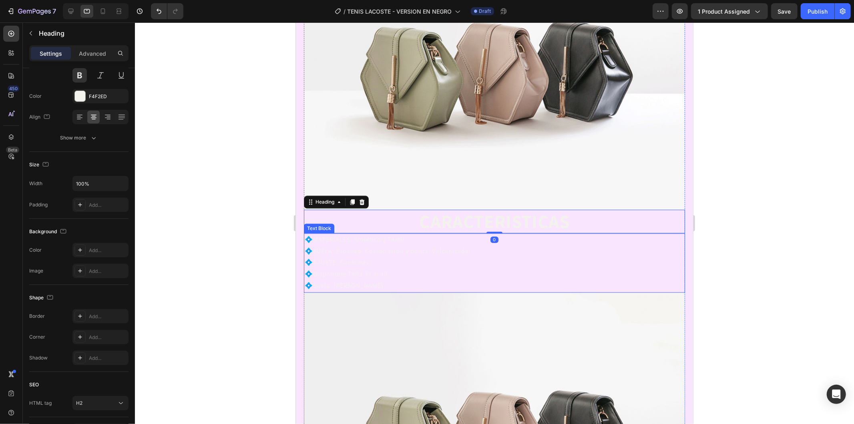
click at [487, 256] on p "💠AJUSTE: Cordones." at bounding box center [494, 262] width 380 height 12
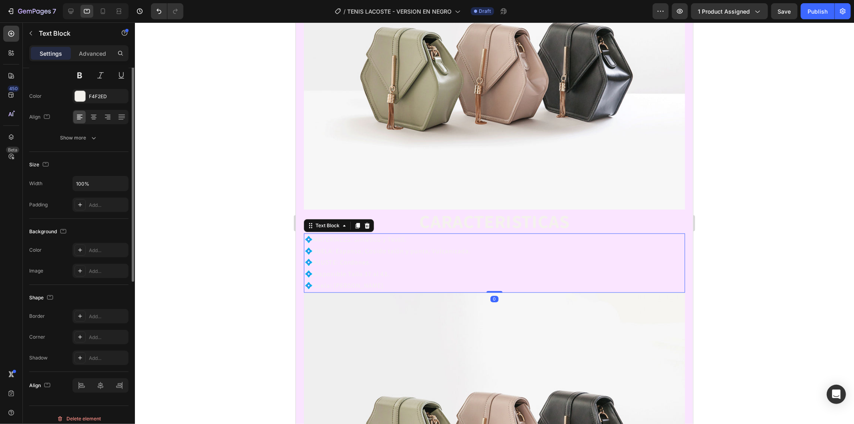
scroll to position [0, 0]
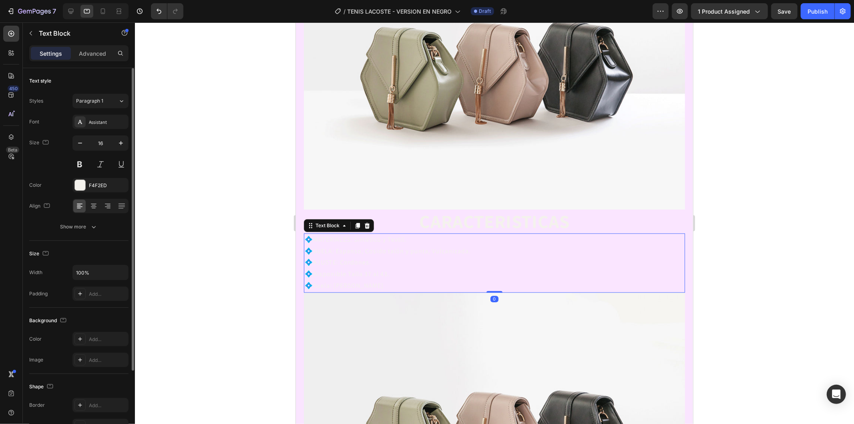
drag, startPoint x: 94, startPoint y: 205, endPoint x: 216, endPoint y: 221, distance: 123.1
click at [94, 205] on icon at bounding box center [94, 206] width 8 height 8
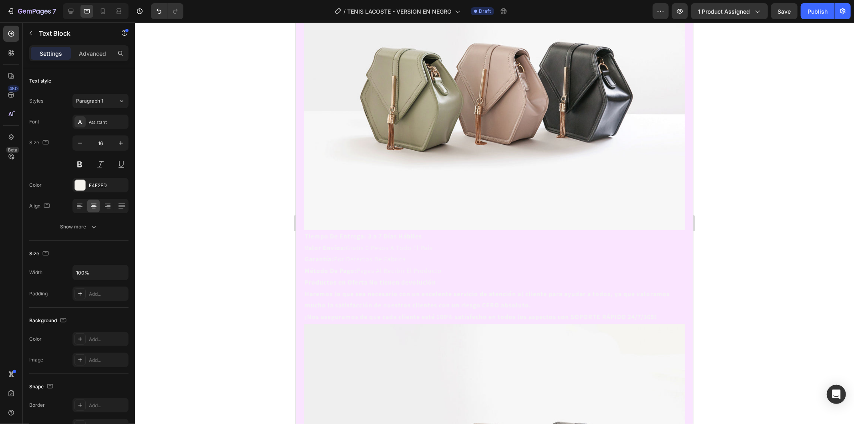
scroll to position [1868, 0]
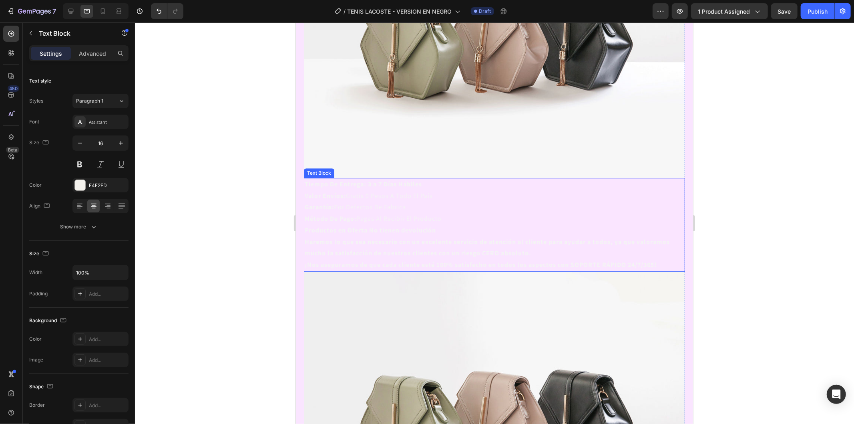
click at [444, 213] on p "Método De Pago: Pagas Al Recibir El Producto" at bounding box center [494, 219] width 380 height 12
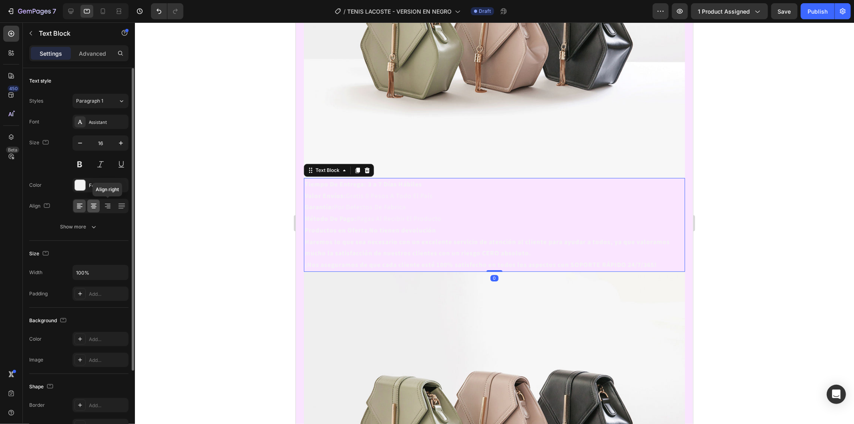
click at [93, 206] on icon at bounding box center [94, 206] width 6 height 1
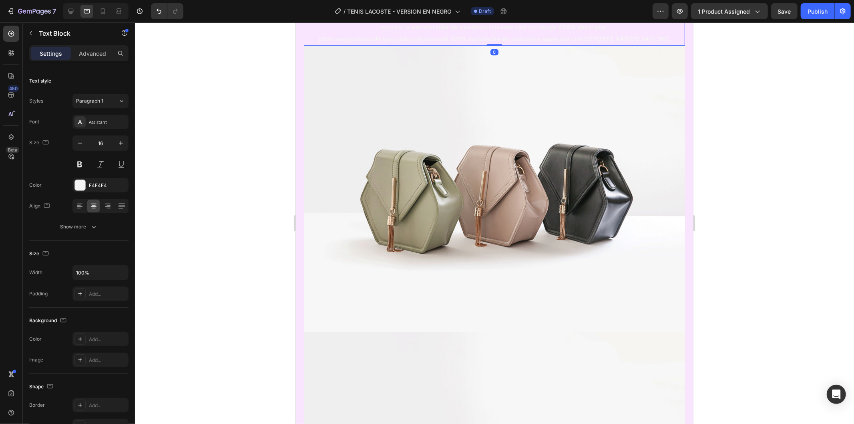
scroll to position [2135, 0]
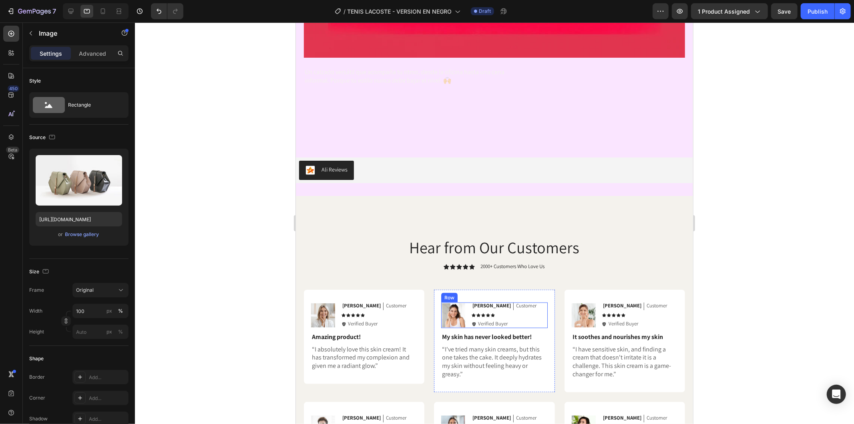
scroll to position [3292, 0]
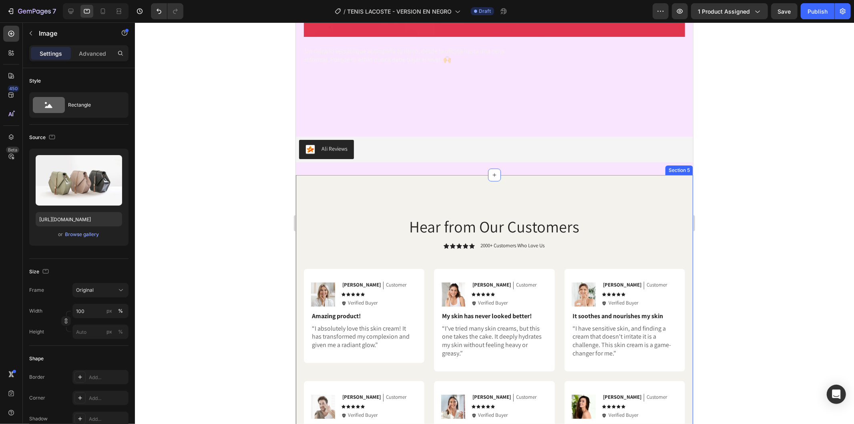
click at [504, 175] on div "Hear from Our Customers Heading Icon Icon Icon Icon Icon Icon List 2000+ Custom…" at bounding box center [494, 349] width 397 height 348
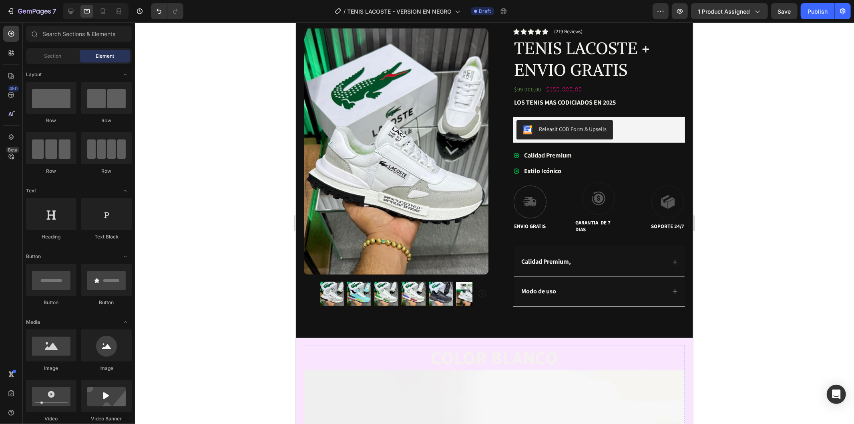
scroll to position [0, 0]
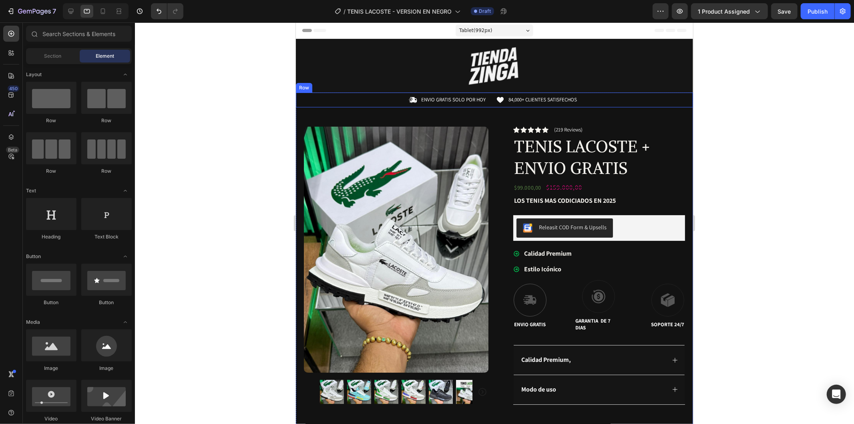
click at [525, 98] on p "84,000+ CLIENTES SATISFECHOS" at bounding box center [542, 99] width 68 height 7
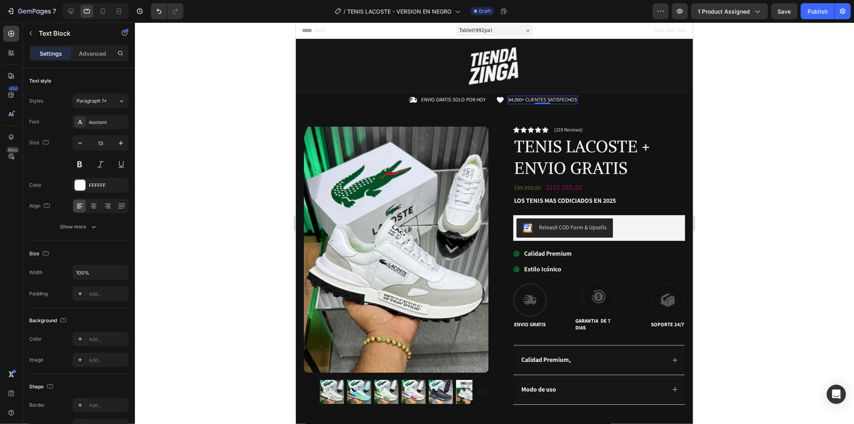
click at [519, 96] on p "84,000+ CLIENTES SATISFECHOS" at bounding box center [542, 99] width 68 height 7
click at [510, 99] on p "1200+ CLIENTES SATISFECHOS" at bounding box center [540, 99] width 65 height 7
click at [725, 96] on div at bounding box center [494, 222] width 719 height 401
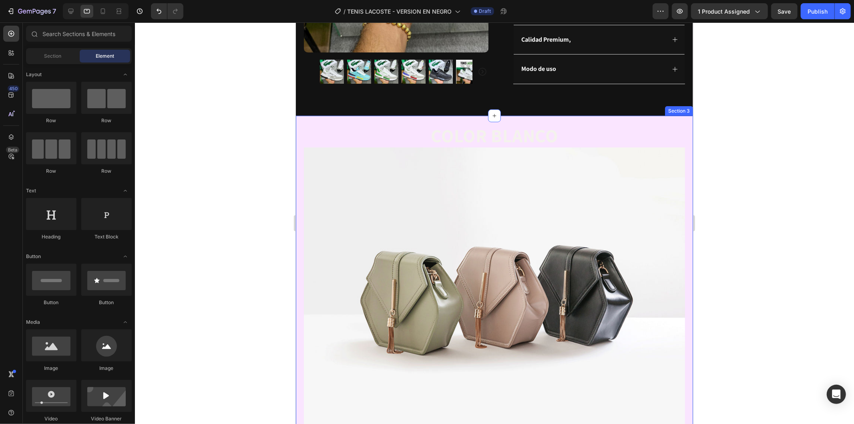
scroll to position [267, 0]
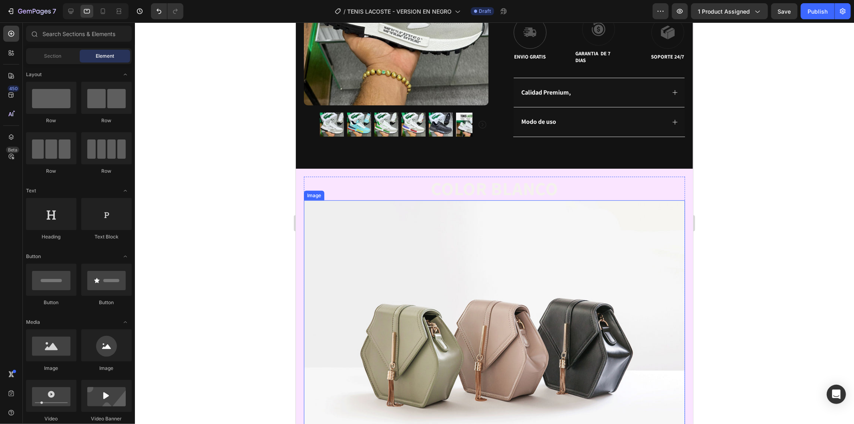
click at [576, 186] on h2 "COLOR BLANCO" at bounding box center [494, 188] width 381 height 24
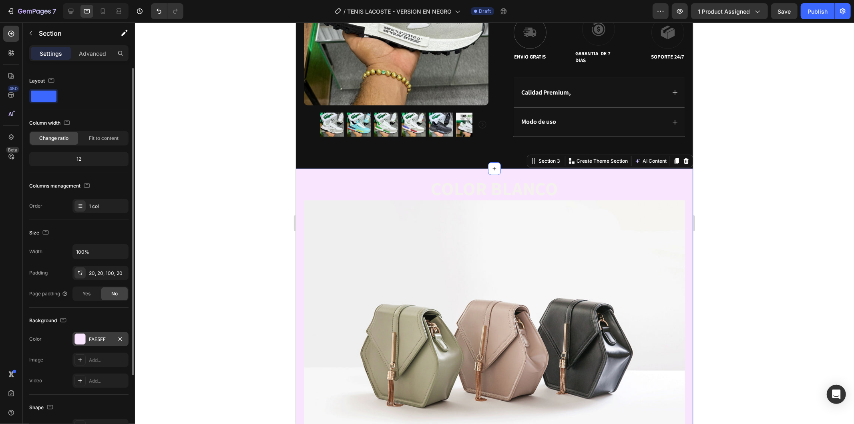
click at [109, 338] on div "FAE5FF" at bounding box center [100, 339] width 23 height 7
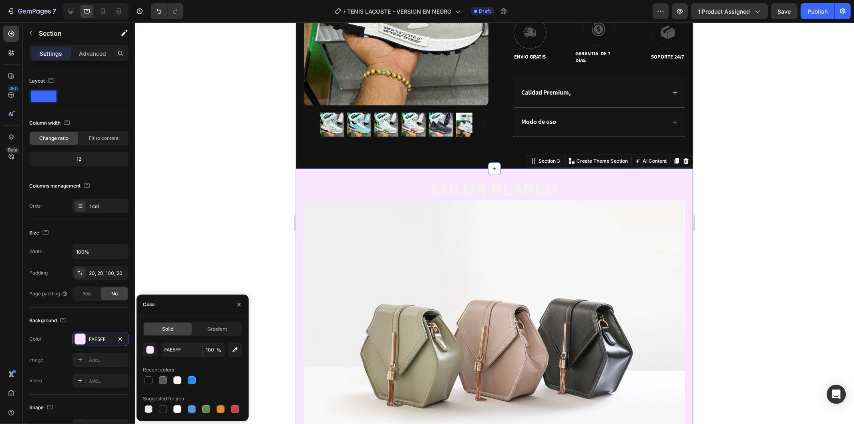
click at [145, 381] on div at bounding box center [149, 380] width 8 height 8
type input "121212"
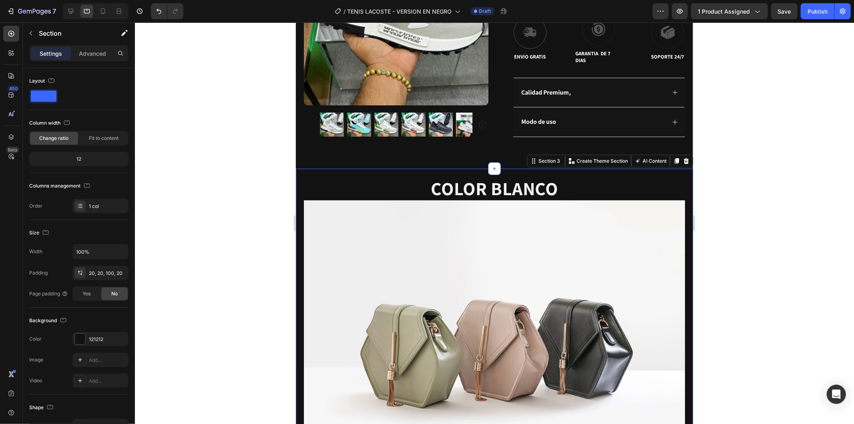
click at [235, 211] on div at bounding box center [494, 222] width 719 height 401
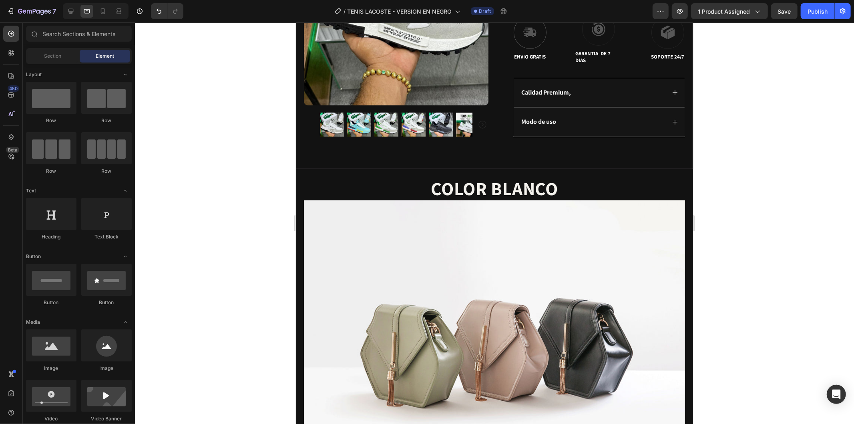
click at [235, 211] on div at bounding box center [494, 222] width 719 height 401
click at [107, 10] on icon at bounding box center [103, 11] width 8 height 8
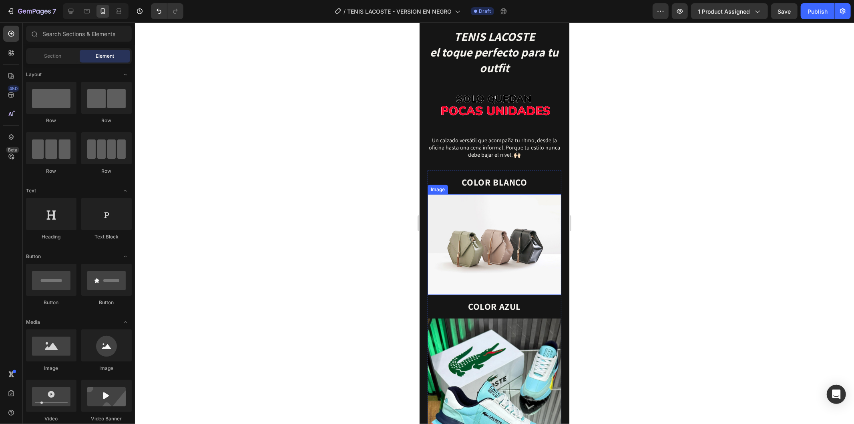
scroll to position [445, 0]
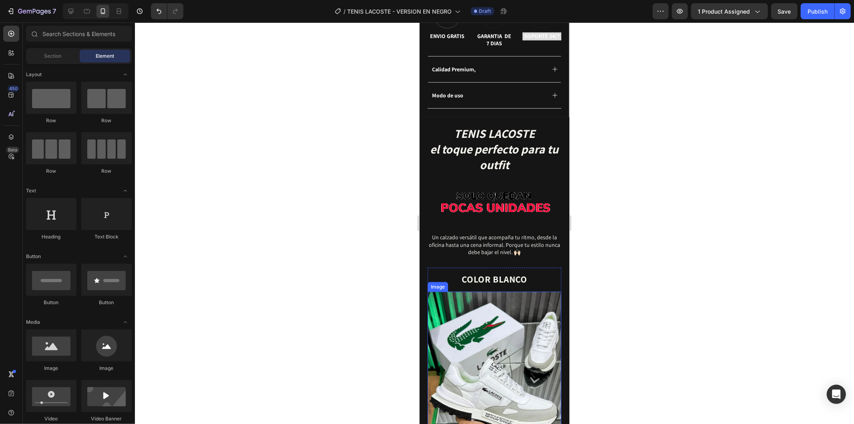
click at [515, 320] on img at bounding box center [494, 380] width 134 height 178
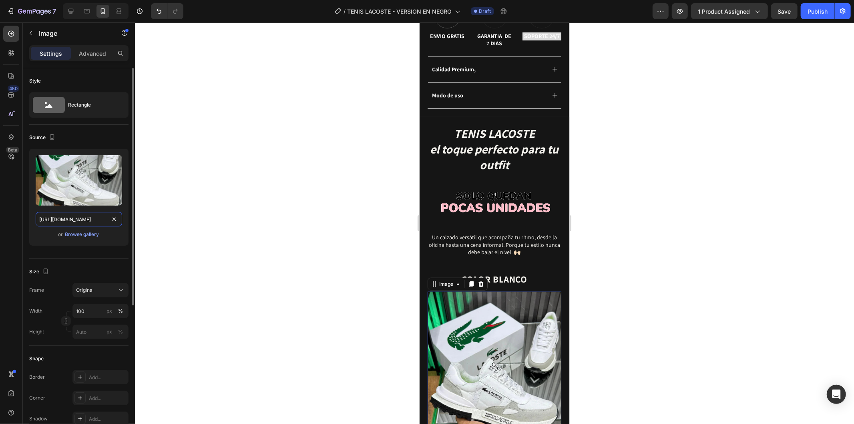
click at [90, 220] on input "[URL][DOMAIN_NAME]" at bounding box center [79, 219] width 86 height 14
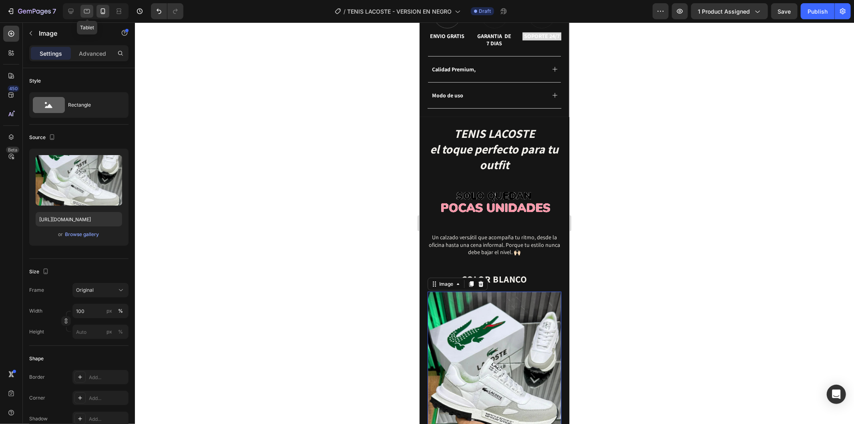
drag, startPoint x: 85, startPoint y: 10, endPoint x: 99, endPoint y: 231, distance: 222.3
click at [85, 10] on icon at bounding box center [87, 11] width 8 height 8
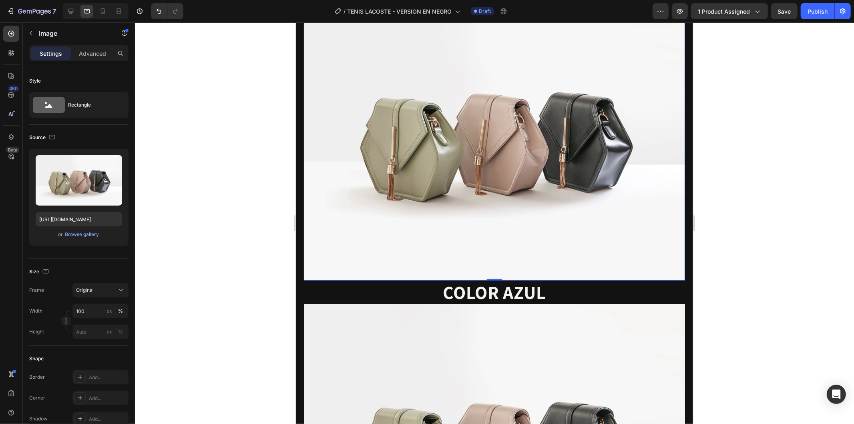
scroll to position [455, 0]
click at [514, 196] on img at bounding box center [494, 137] width 381 height 286
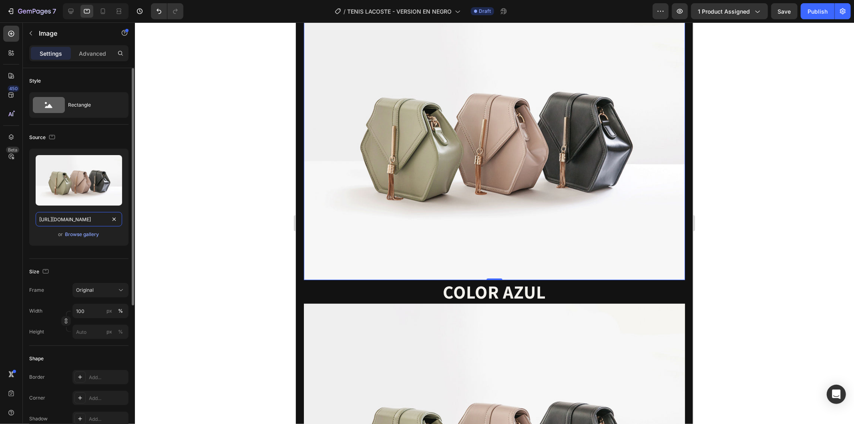
click at [87, 221] on input "[URL][DOMAIN_NAME]" at bounding box center [79, 219] width 86 height 14
paste input "0937/2994/7940/files/gempages_579785421223887620-9ac8a27e-e896-434f-bb21-f0fe53…"
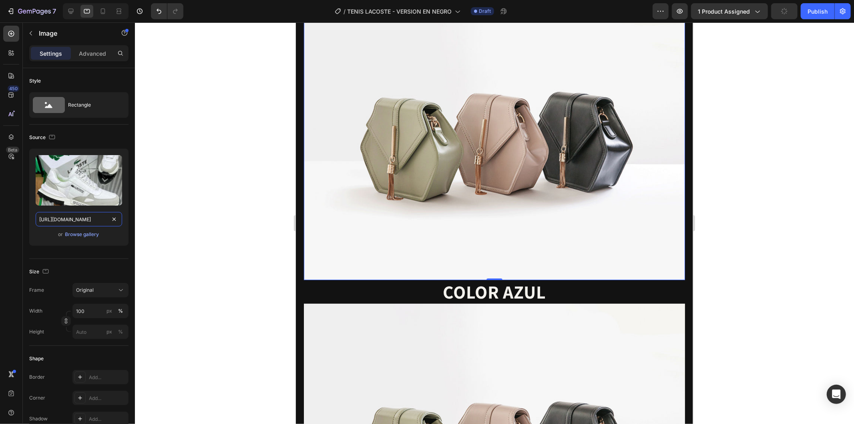
scroll to position [0, 250]
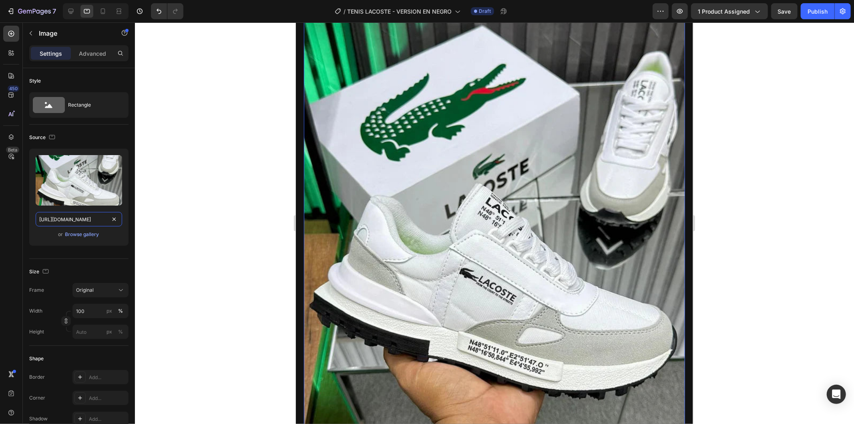
type input "[URL][DOMAIN_NAME]"
click at [265, 242] on div at bounding box center [494, 222] width 719 height 401
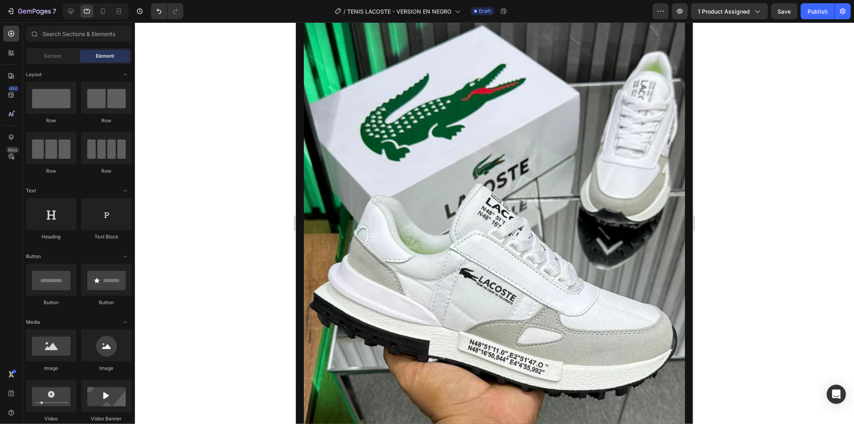
click at [500, 235] on img at bounding box center [494, 248] width 381 height 509
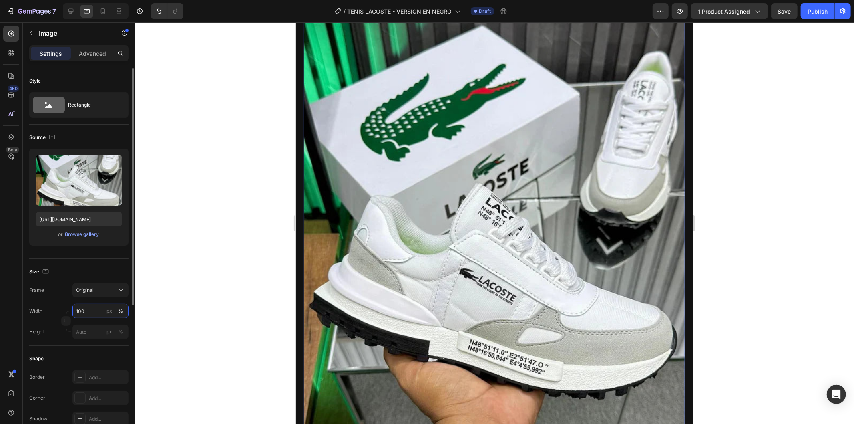
click at [91, 310] on input "100" at bounding box center [100, 311] width 56 height 14
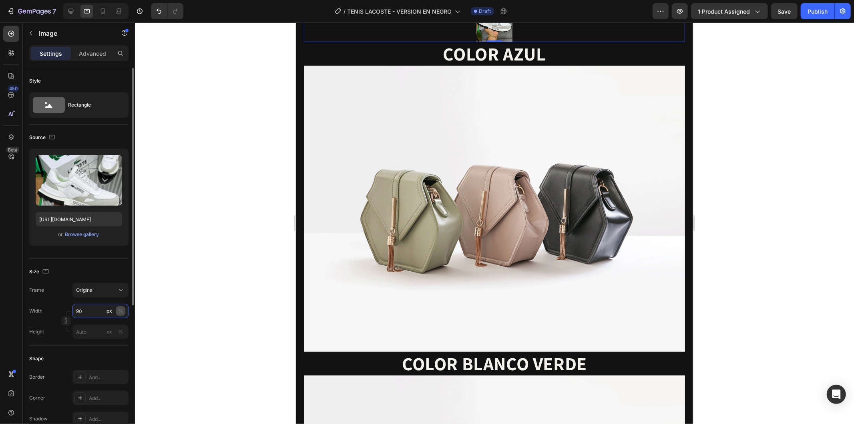
type input "90"
click at [121, 310] on div "%" at bounding box center [120, 310] width 5 height 7
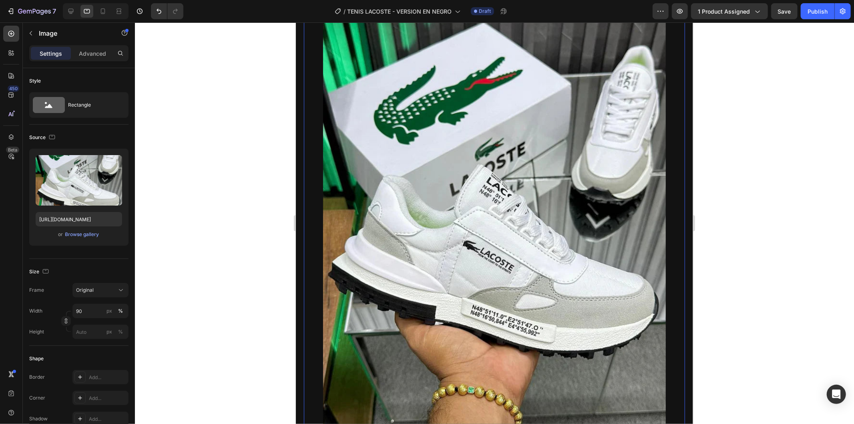
click at [209, 246] on div at bounding box center [494, 222] width 719 height 401
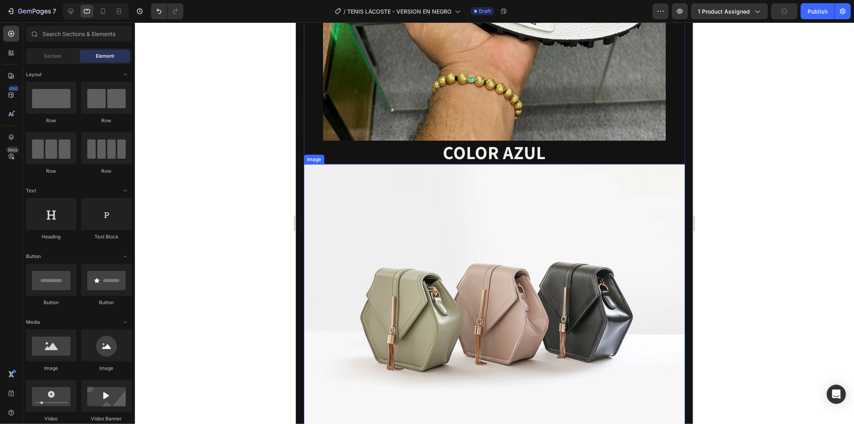
scroll to position [801, 0]
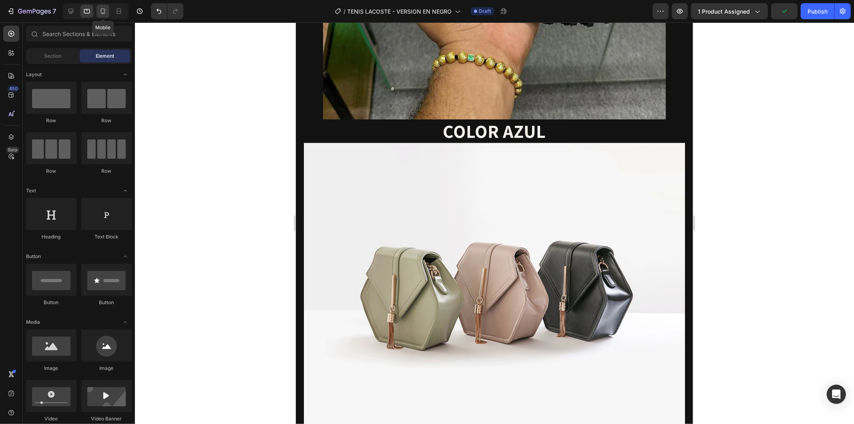
click at [105, 12] on icon at bounding box center [103, 11] width 4 height 6
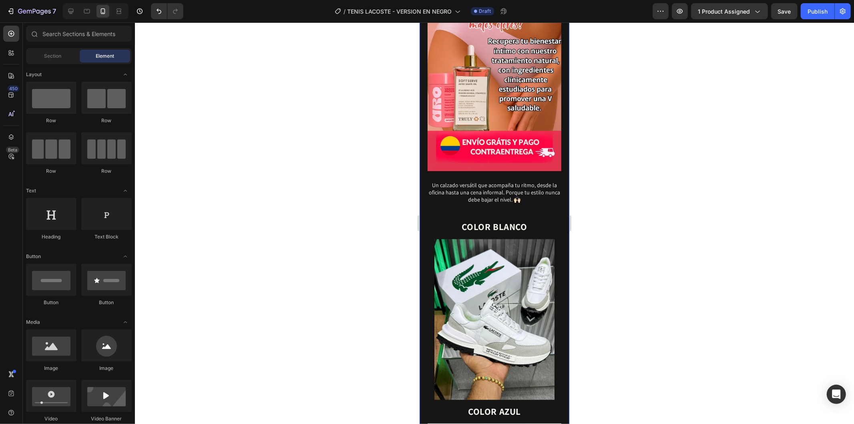
scroll to position [585, 0]
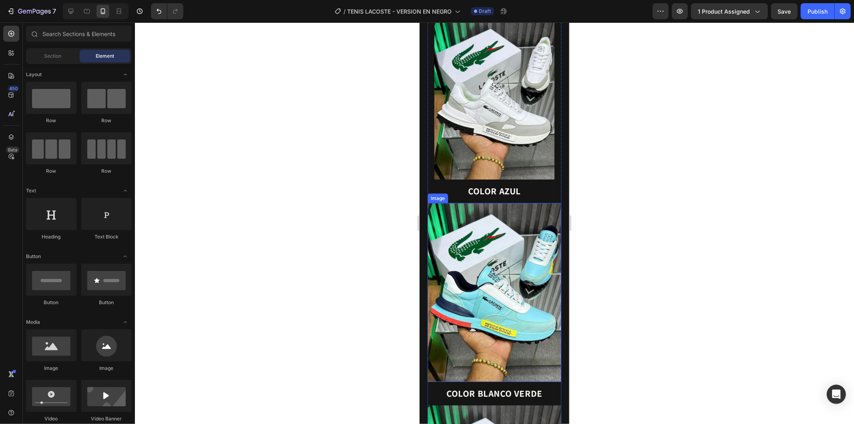
click at [511, 246] on img at bounding box center [494, 292] width 134 height 178
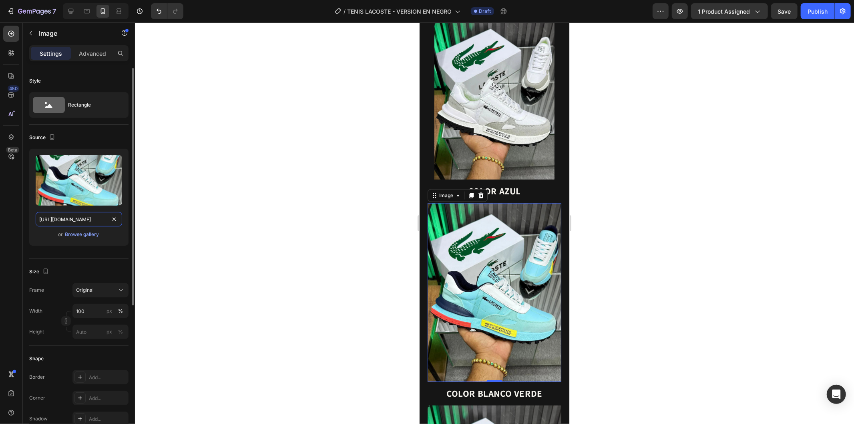
click at [82, 215] on input "[URL][DOMAIN_NAME]" at bounding box center [79, 219] width 86 height 14
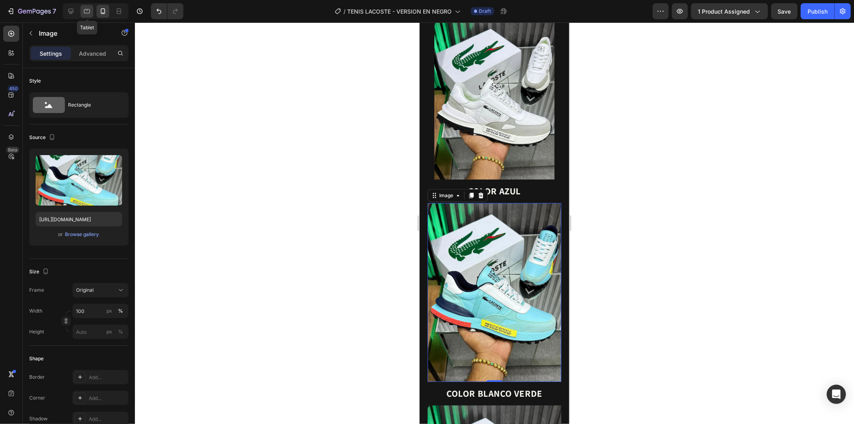
click at [86, 13] on icon at bounding box center [87, 11] width 6 height 4
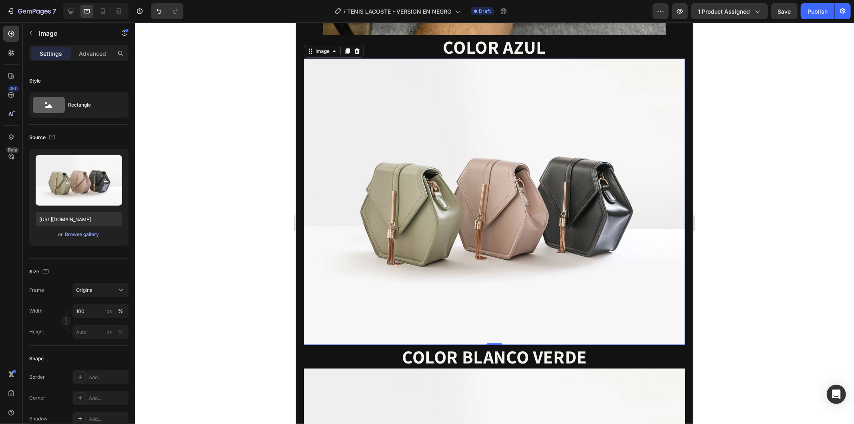
scroll to position [977, 0]
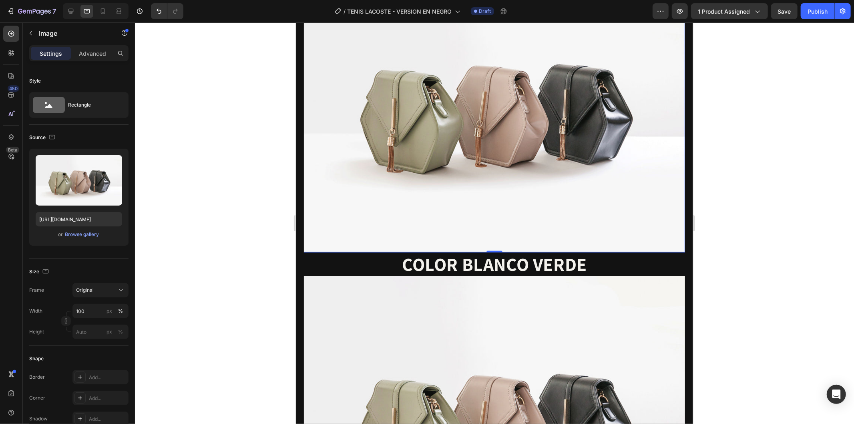
click at [525, 189] on img at bounding box center [494, 109] width 381 height 286
click at [75, 215] on input "[URL][DOMAIN_NAME]" at bounding box center [79, 219] width 86 height 14
paste input "0937/2994/7940/files/gempages_579785421223887620-e1027af9-9cf5-4868-a32f-35ca95…"
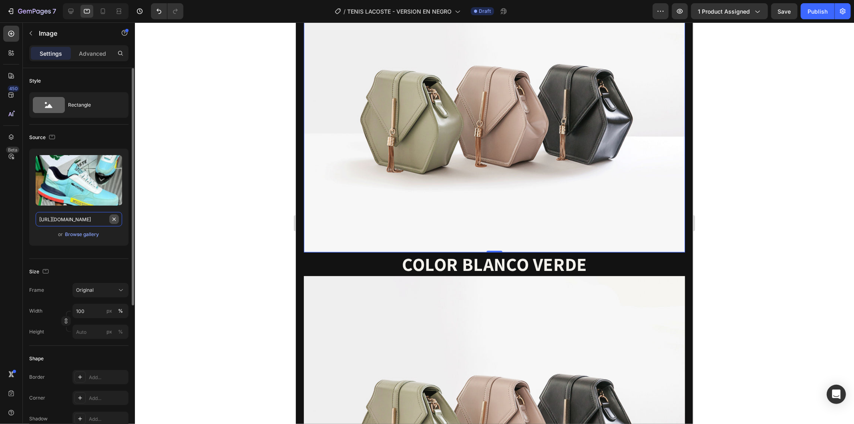
scroll to position [0, 250]
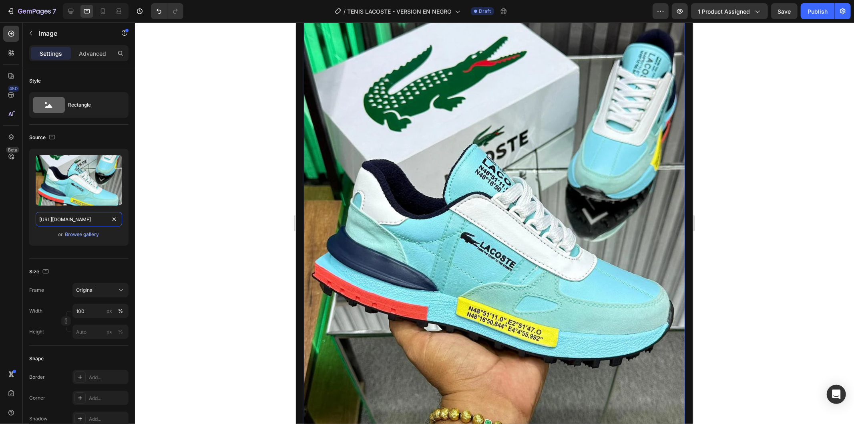
type input "[URL][DOMAIN_NAME]"
click at [207, 215] on div at bounding box center [494, 222] width 719 height 401
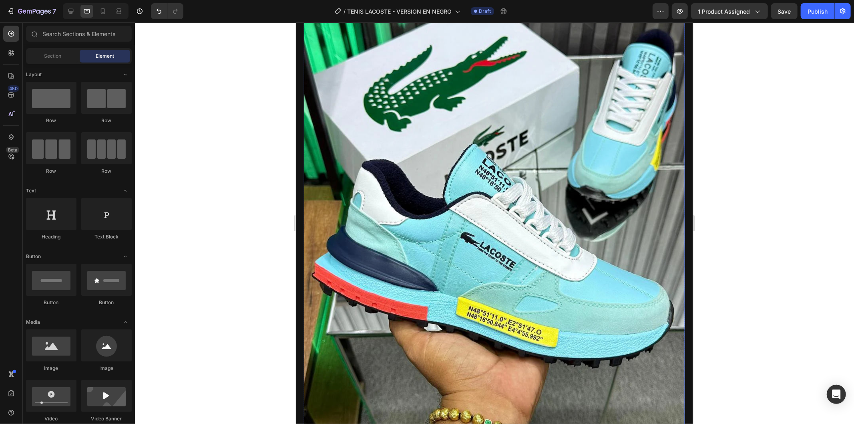
click at [476, 165] on img at bounding box center [494, 220] width 381 height 508
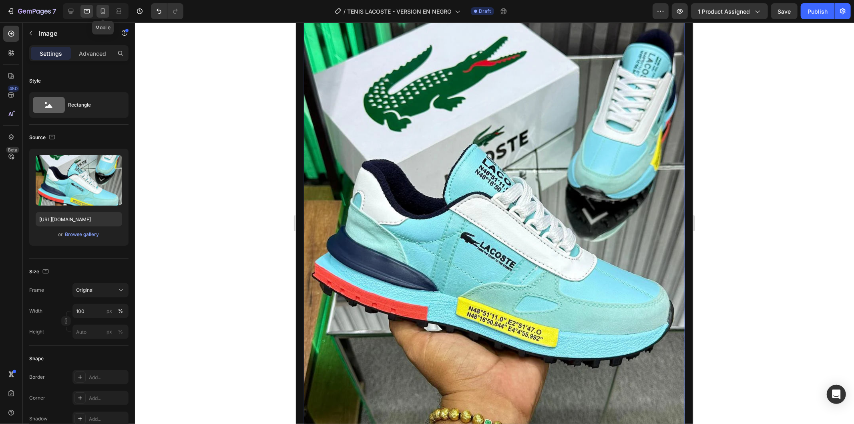
click at [99, 13] on icon at bounding box center [103, 11] width 8 height 8
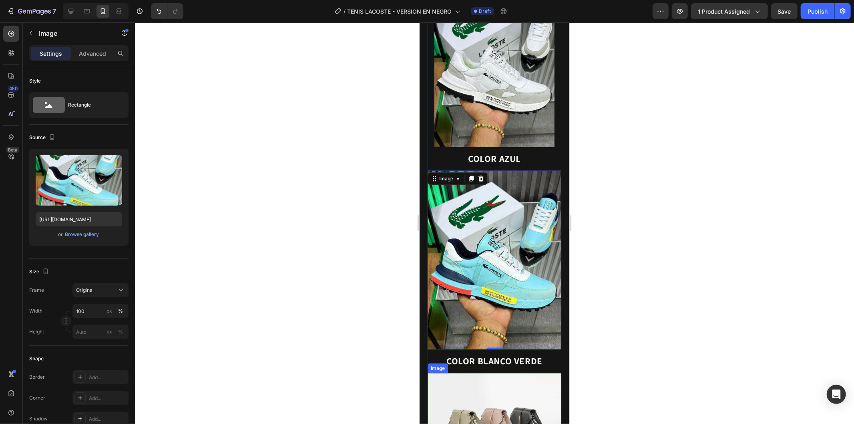
scroll to position [840, 0]
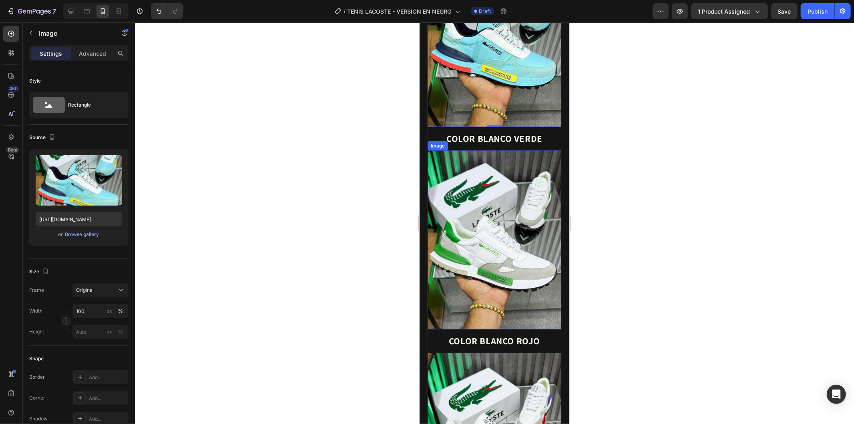
click at [518, 242] on img at bounding box center [494, 239] width 134 height 178
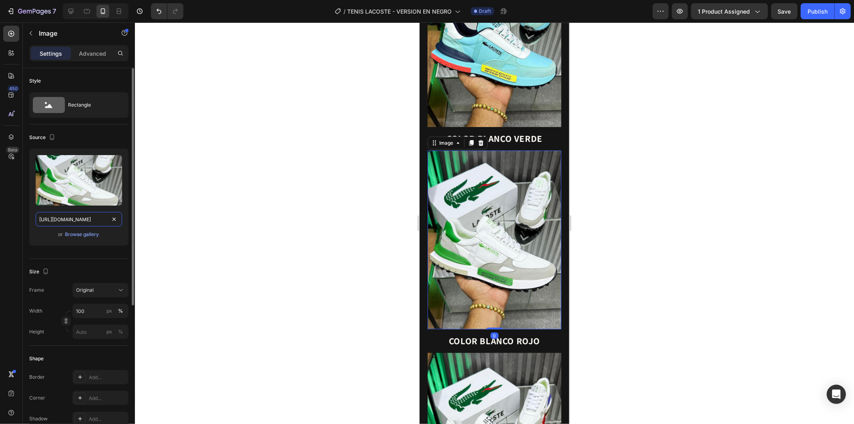
click at [83, 221] on input "[URL][DOMAIN_NAME]" at bounding box center [79, 219] width 86 height 14
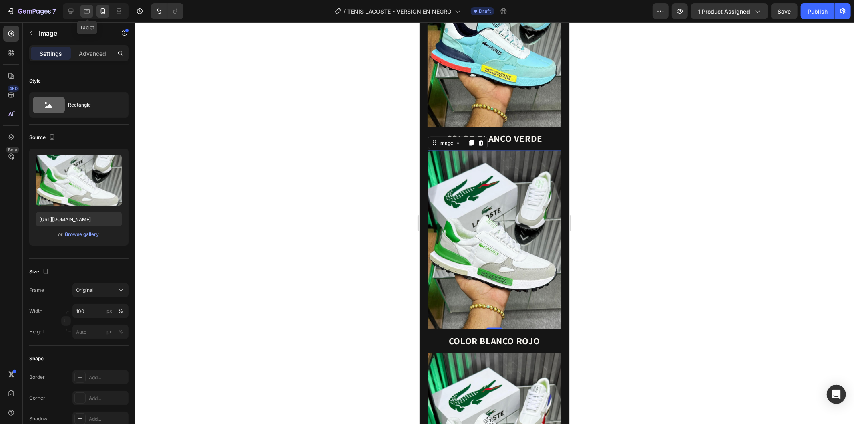
click at [84, 12] on icon at bounding box center [87, 11] width 6 height 4
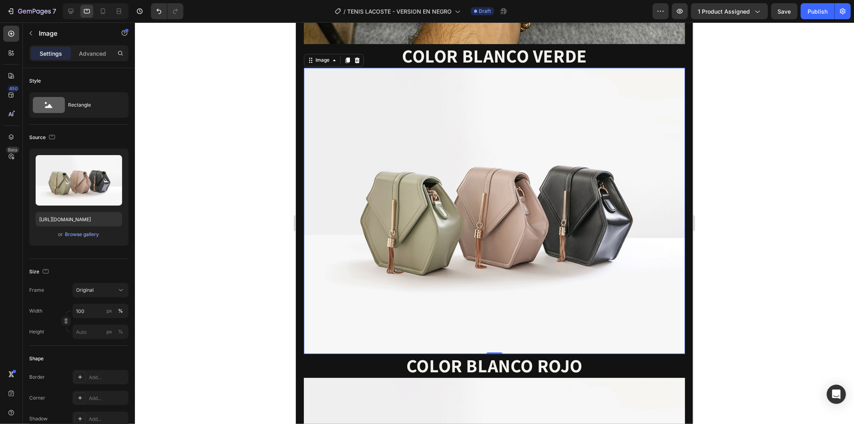
scroll to position [1408, 0]
click at [519, 192] on img at bounding box center [494, 210] width 381 height 286
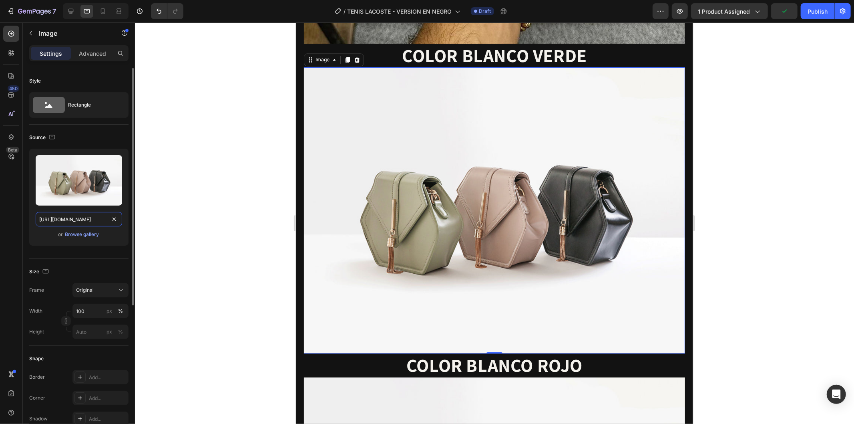
click at [81, 216] on input "[URL][DOMAIN_NAME]" at bounding box center [79, 219] width 86 height 14
paste input "0937/2994/7940/files/gempages_579785421223887620-3f1b38f2-a925-4415-8e43-572f1d…"
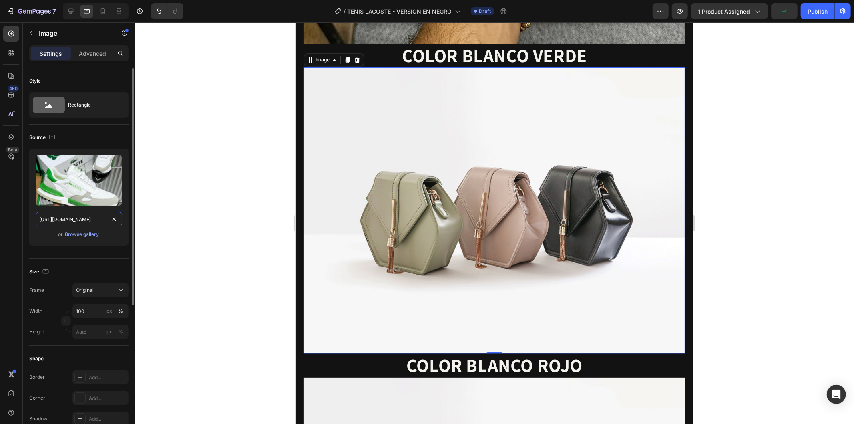
scroll to position [0, 243]
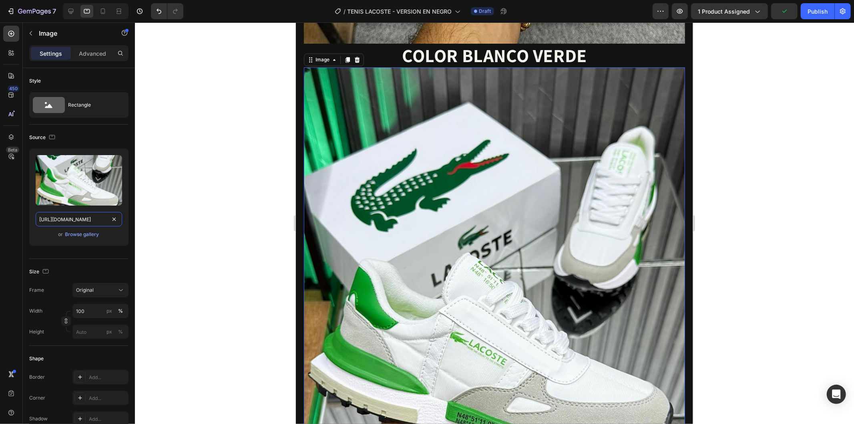
type input "[URL][DOMAIN_NAME]"
click at [246, 214] on div at bounding box center [494, 222] width 719 height 401
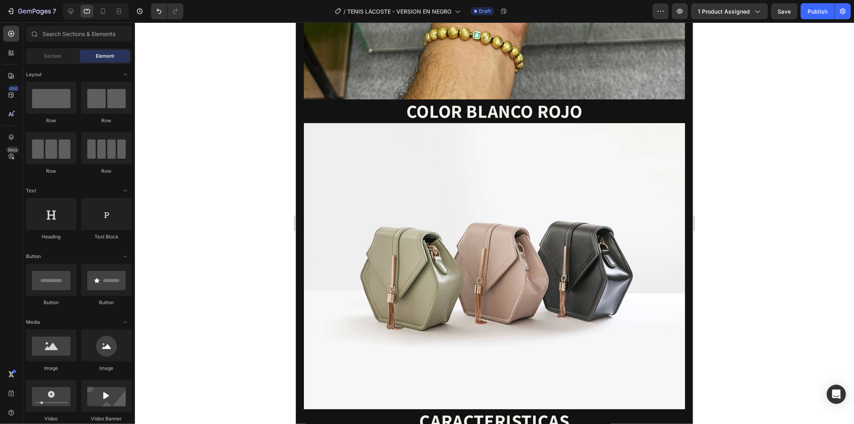
scroll to position [2002, 0]
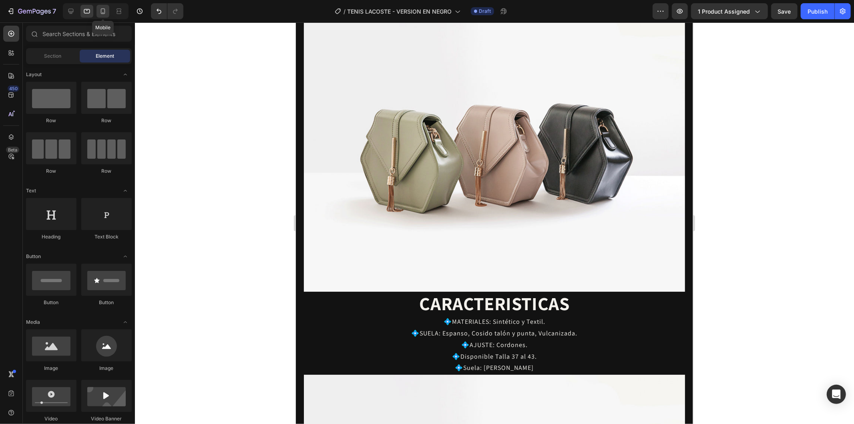
click at [101, 14] on icon at bounding box center [103, 11] width 8 height 8
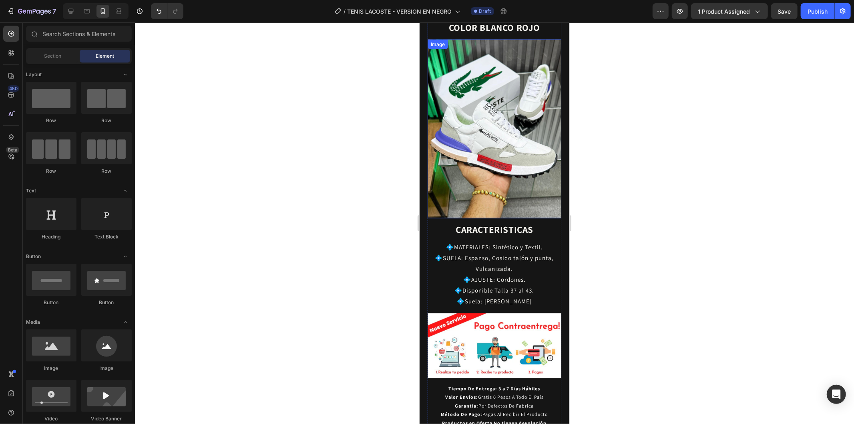
scroll to position [1118, 0]
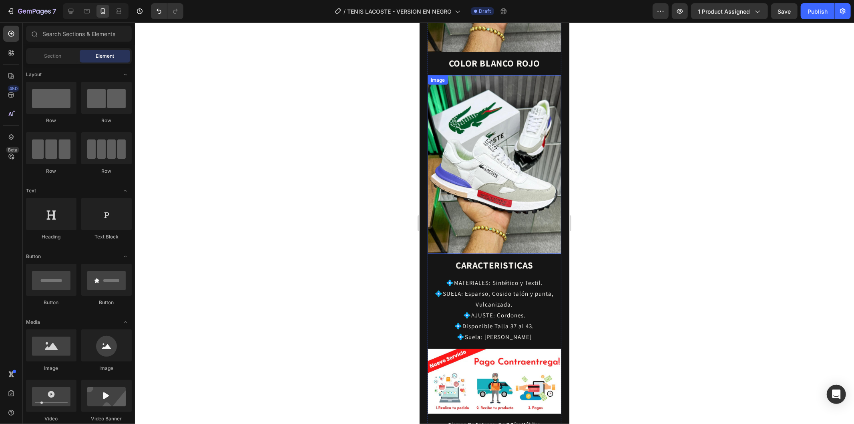
click at [517, 176] on img at bounding box center [494, 164] width 134 height 178
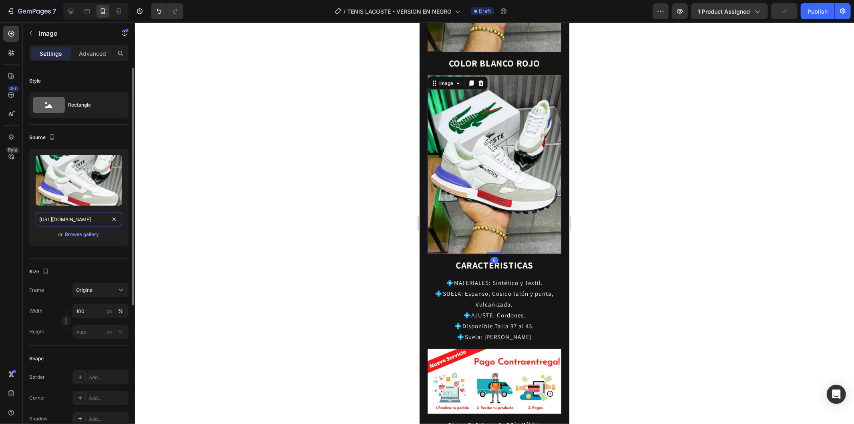
click at [76, 217] on input "[URL][DOMAIN_NAME]" at bounding box center [79, 219] width 86 height 14
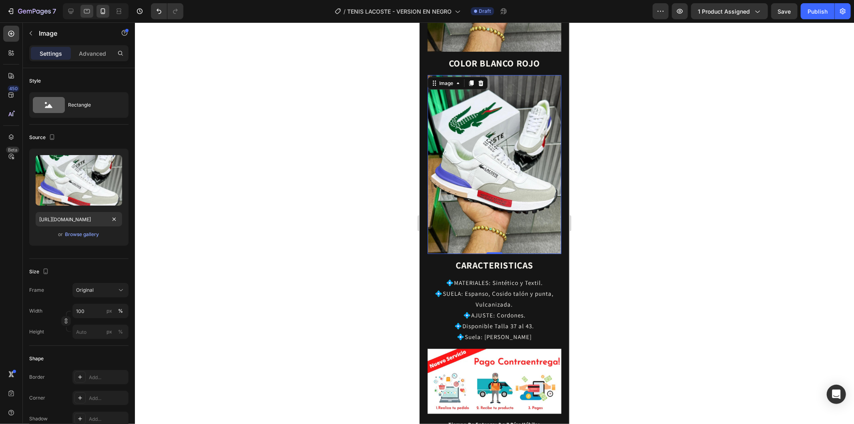
click at [86, 16] on div at bounding box center [86, 11] width 13 height 13
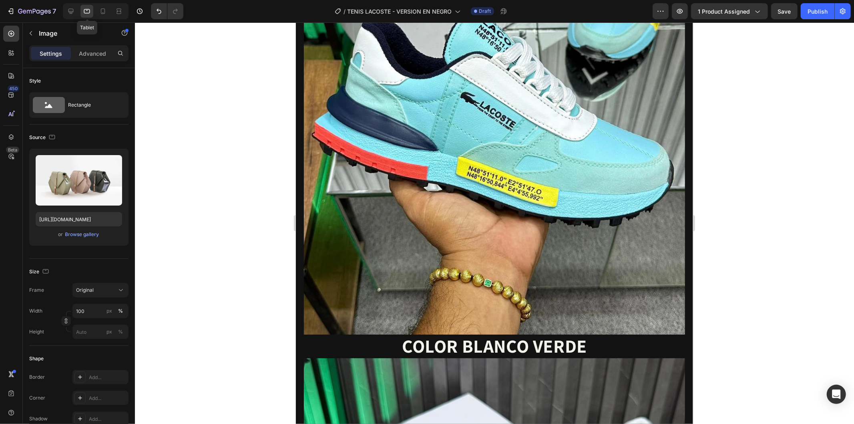
type input "[URL][DOMAIN_NAME]"
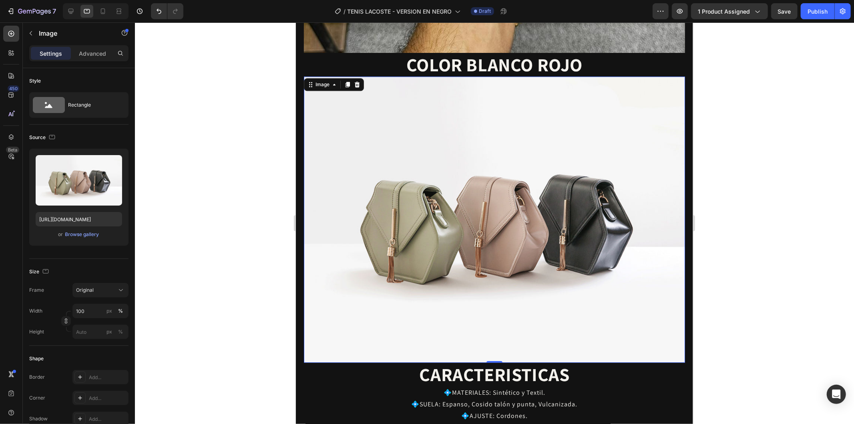
scroll to position [1932, 0]
click at [410, 156] on img at bounding box center [494, 219] width 381 height 286
click at [75, 215] on input "[URL][DOMAIN_NAME]" at bounding box center [79, 219] width 86 height 14
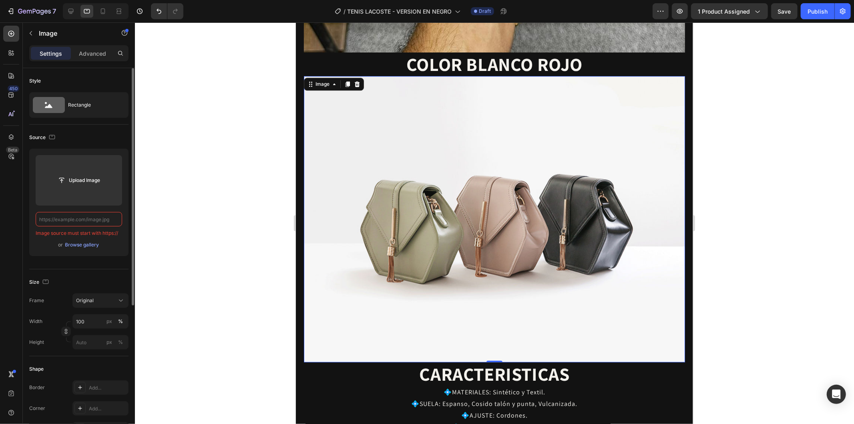
paste input "[URL][DOMAIN_NAME]"
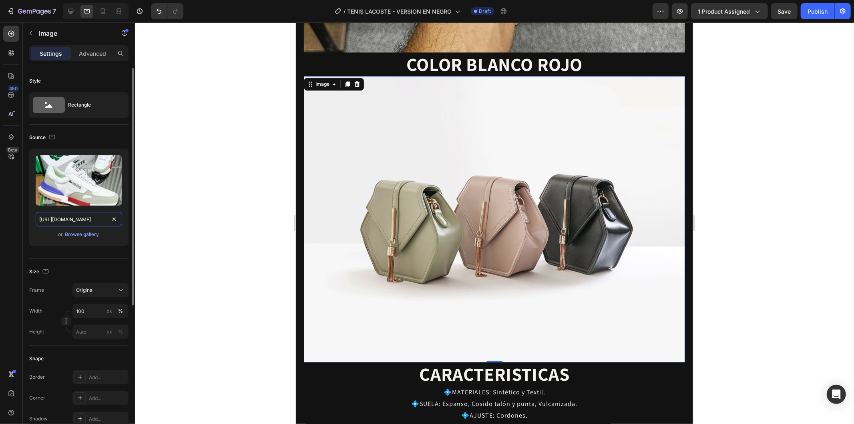
scroll to position [0, 245]
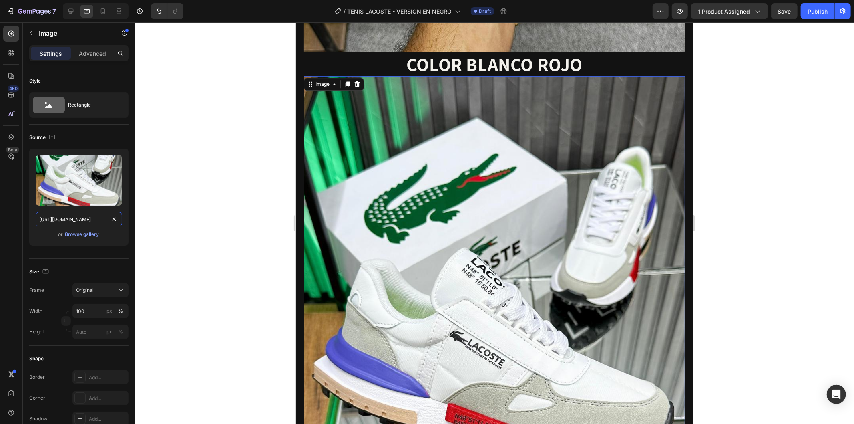
type input "[URL][DOMAIN_NAME]"
click at [182, 191] on div at bounding box center [494, 222] width 719 height 401
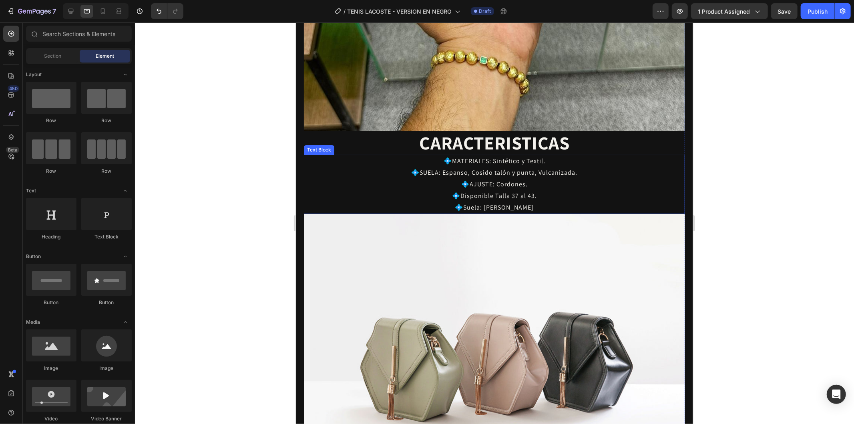
scroll to position [2465, 0]
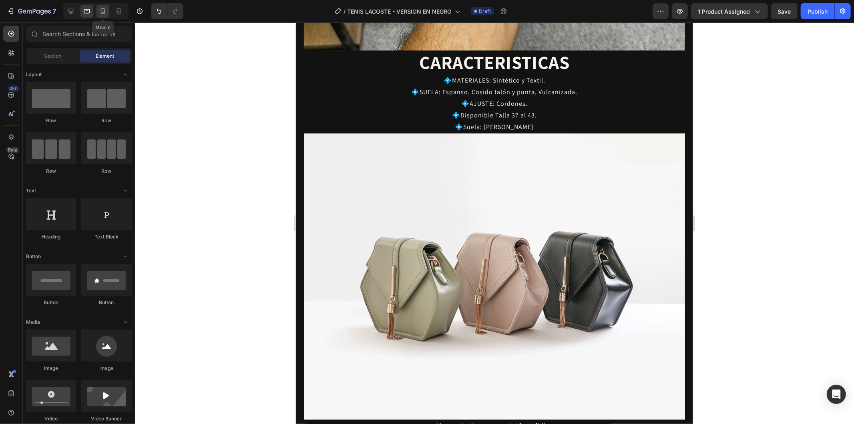
click at [104, 14] on icon at bounding box center [103, 11] width 8 height 8
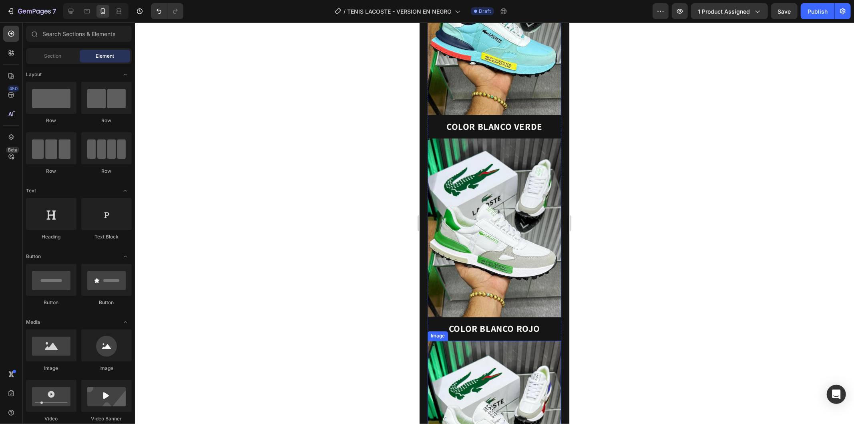
scroll to position [1088, 0]
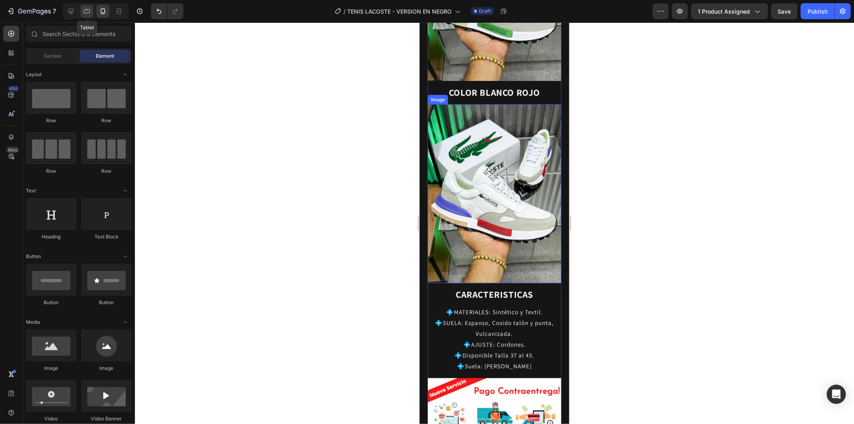
click at [93, 11] on div at bounding box center [86, 11] width 13 height 13
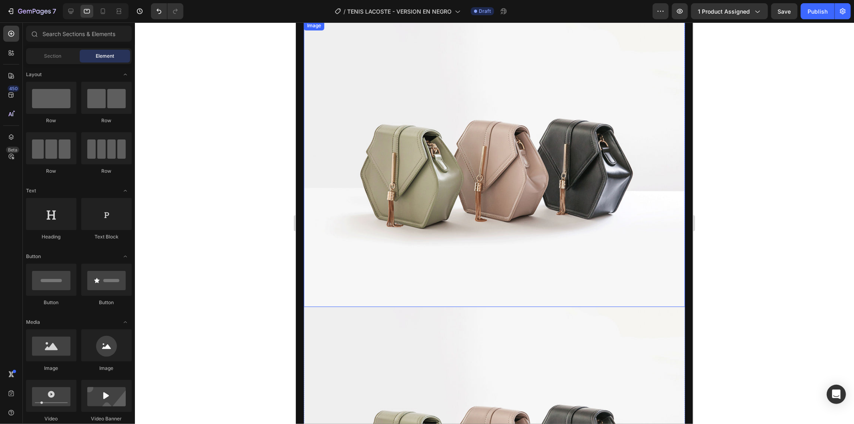
scroll to position [2883, 0]
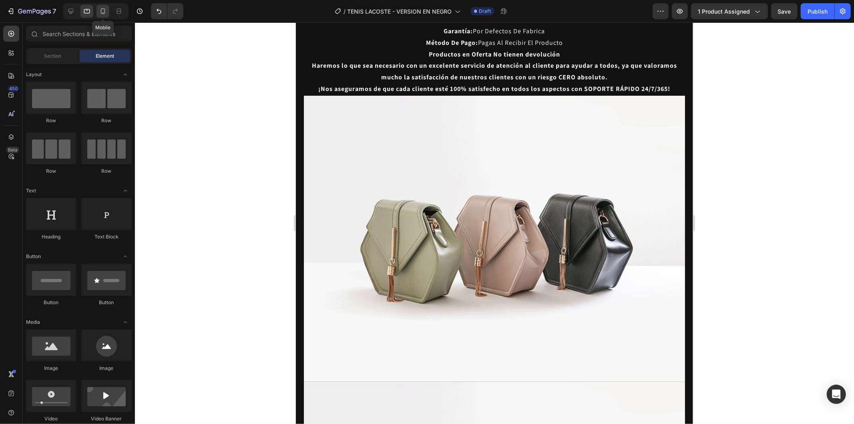
click at [105, 10] on icon at bounding box center [103, 11] width 4 height 6
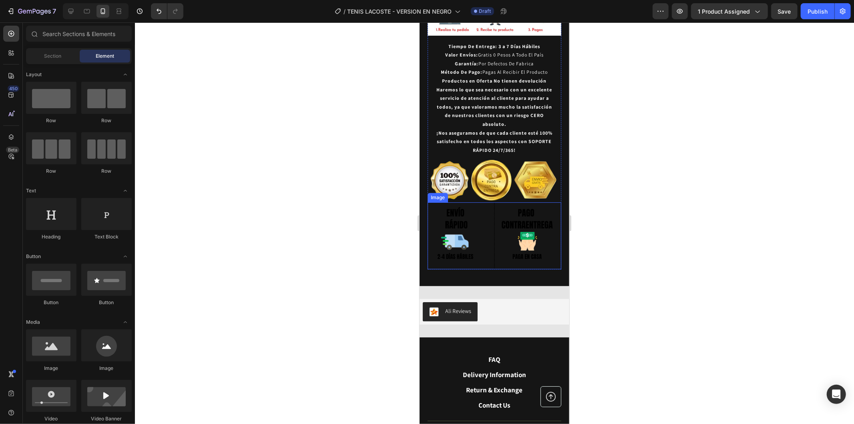
scroll to position [1413, 0]
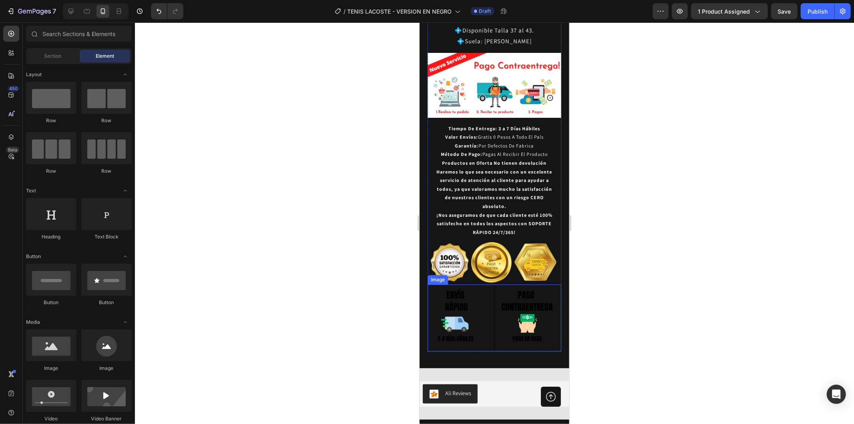
click at [523, 284] on img at bounding box center [494, 317] width 134 height 67
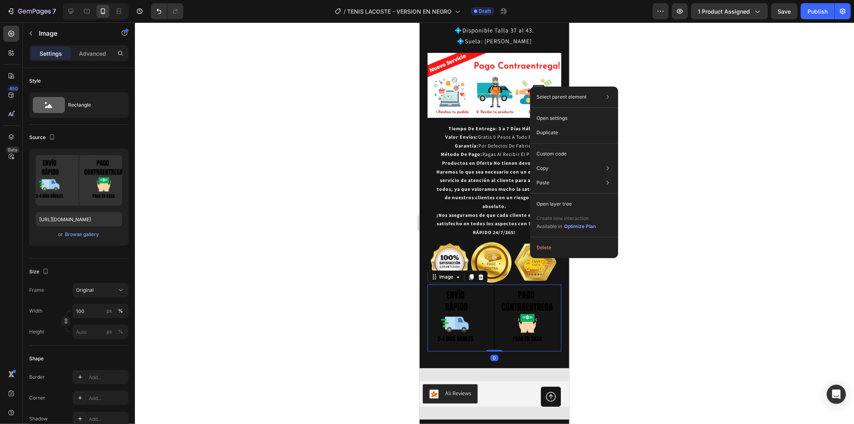
click at [530, 284] on img at bounding box center [494, 317] width 134 height 67
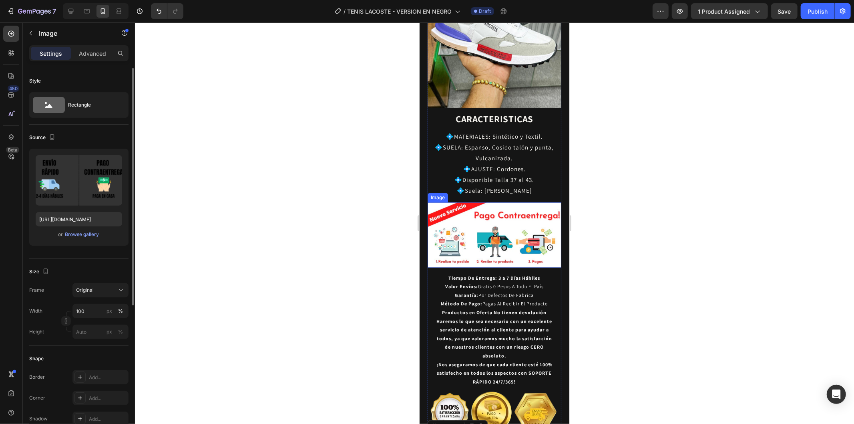
scroll to position [1280, 0]
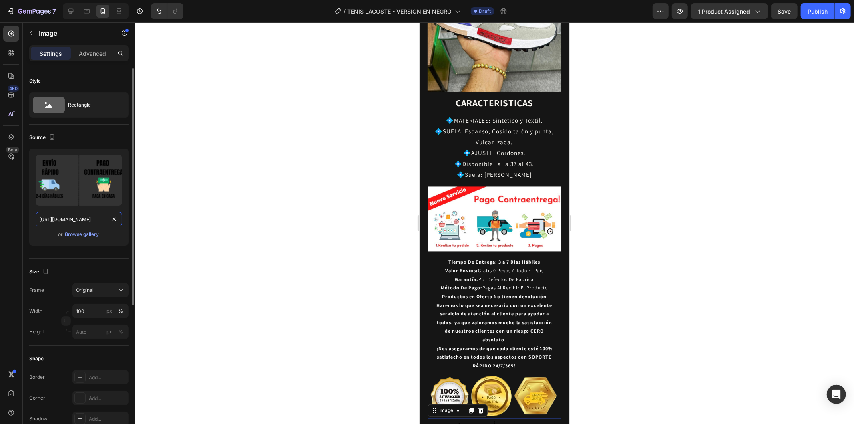
click at [83, 219] on input "https://cdn.shopify.com/s/files/1/0937/2994/7940/files/gempages_579785421223887…" at bounding box center [79, 219] width 86 height 14
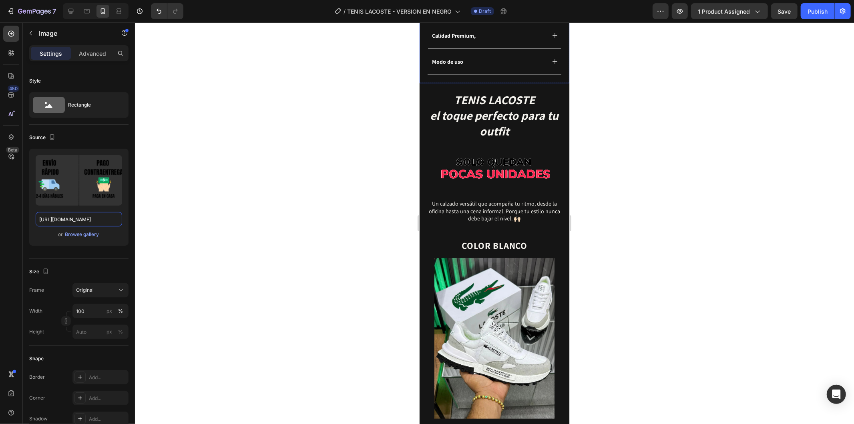
scroll to position [346, 0]
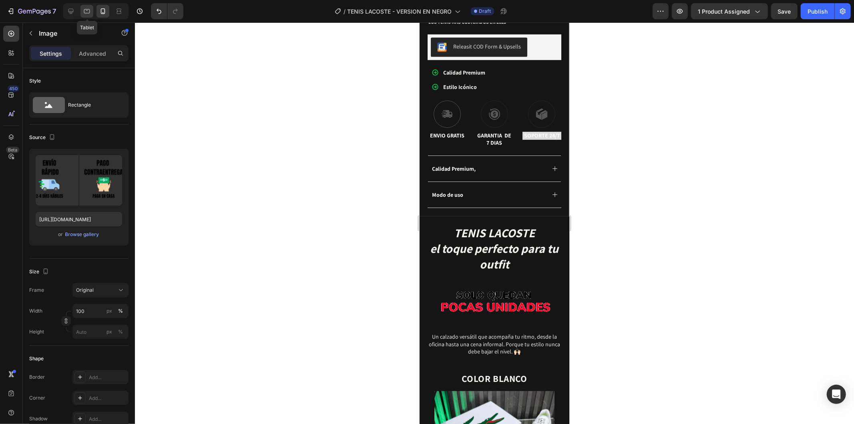
click at [83, 13] on icon at bounding box center [87, 11] width 8 height 8
type input "[URL][DOMAIN_NAME]"
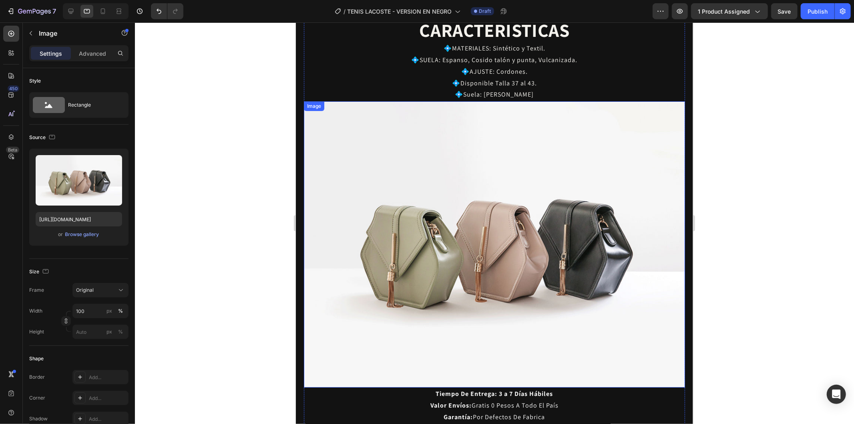
scroll to position [2400, 0]
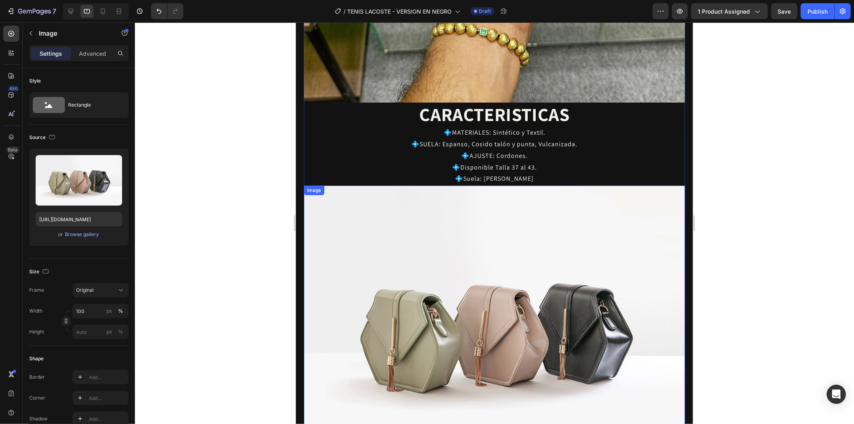
click at [551, 204] on img at bounding box center [494, 328] width 381 height 286
click at [103, 10] on icon at bounding box center [103, 11] width 8 height 8
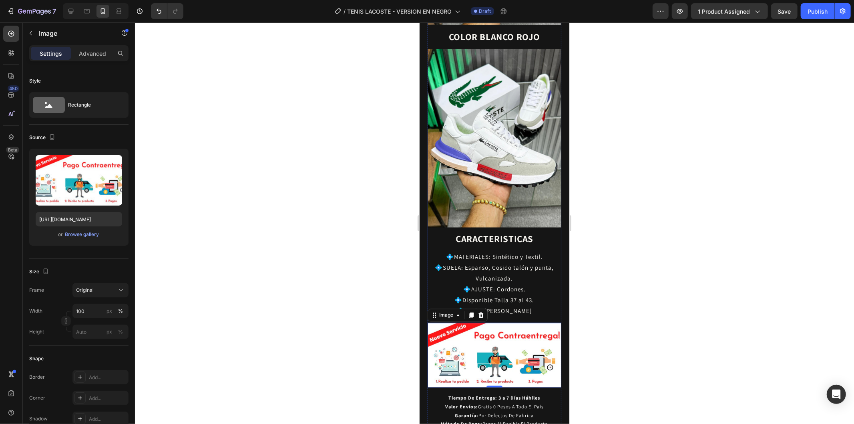
scroll to position [1174, 0]
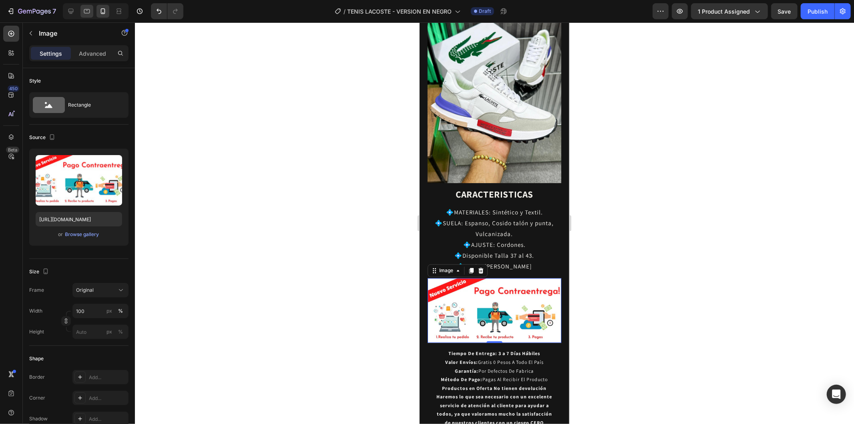
drag, startPoint x: 93, startPoint y: 15, endPoint x: 88, endPoint y: 15, distance: 5.2
click at [93, 15] on div at bounding box center [96, 11] width 66 height 16
click at [88, 15] on icon at bounding box center [87, 11] width 8 height 8
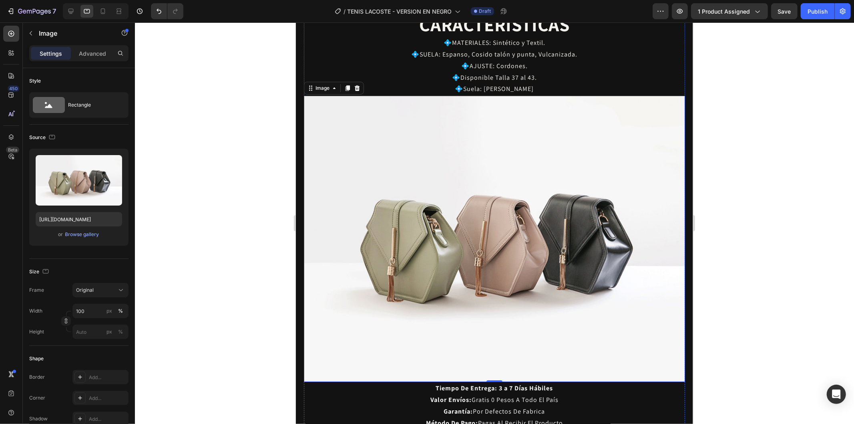
scroll to position [2500, 0]
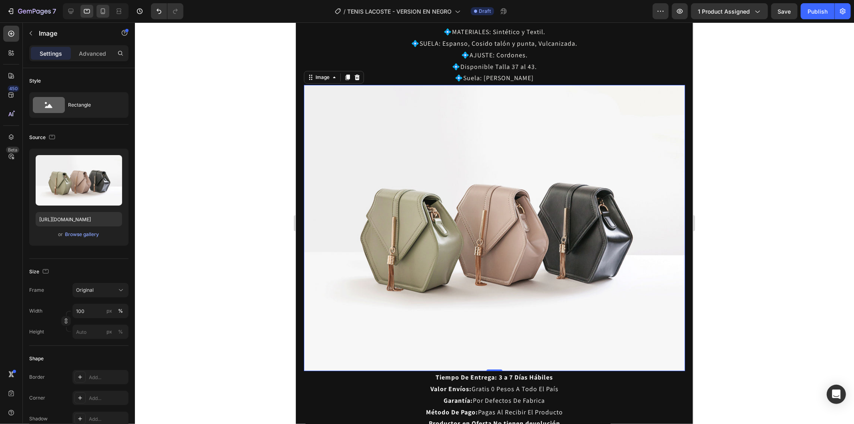
click at [105, 12] on icon at bounding box center [103, 11] width 4 height 6
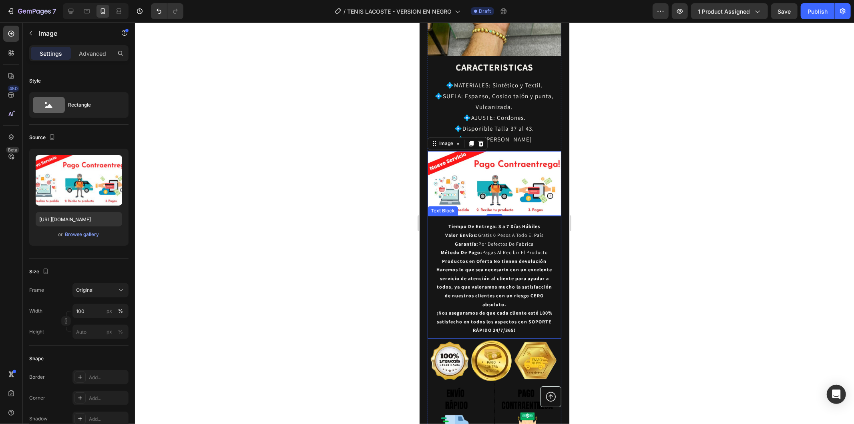
scroll to position [1366, 0]
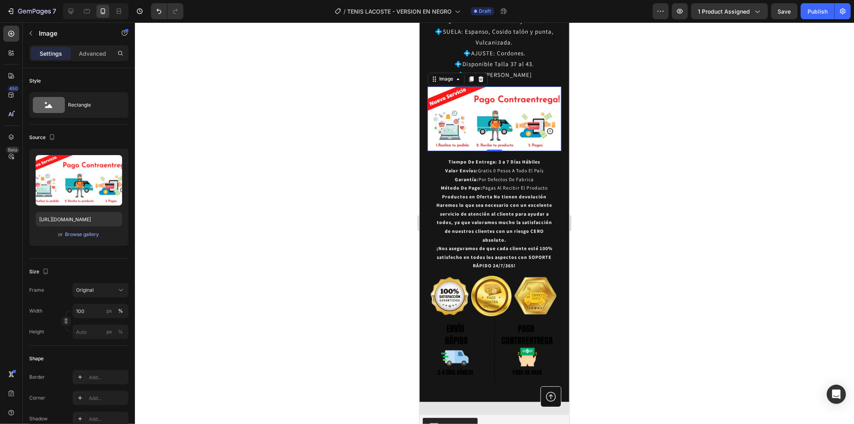
click at [501, 93] on img at bounding box center [494, 118] width 134 height 64
click at [86, 217] on input "[URL][DOMAIN_NAME]" at bounding box center [79, 219] width 86 height 14
click at [83, 10] on icon at bounding box center [87, 11] width 8 height 8
type input "[URL][DOMAIN_NAME]"
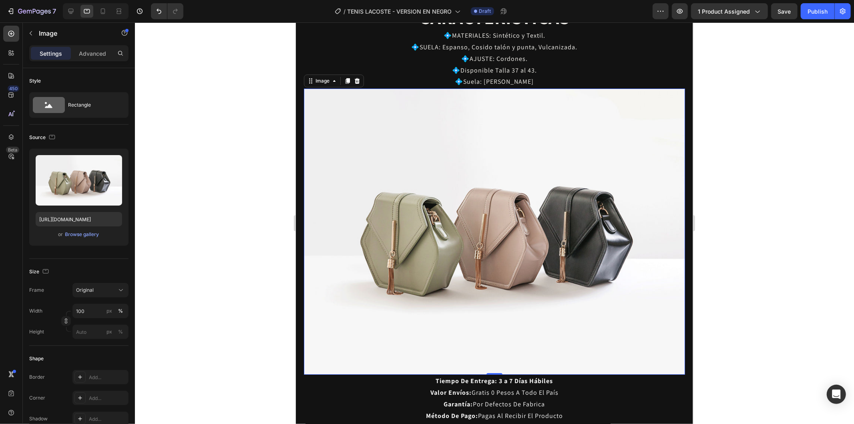
scroll to position [2500, 0]
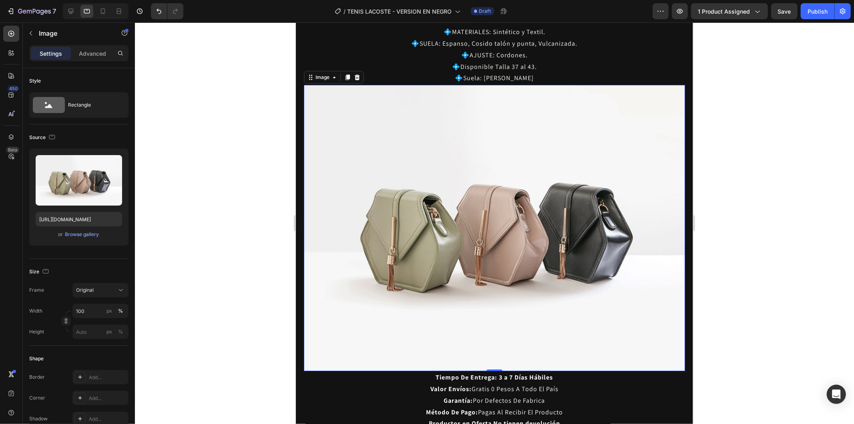
click at [527, 211] on img at bounding box center [494, 227] width 381 height 286
click at [84, 222] on input "[URL][DOMAIN_NAME]" at bounding box center [79, 219] width 86 height 14
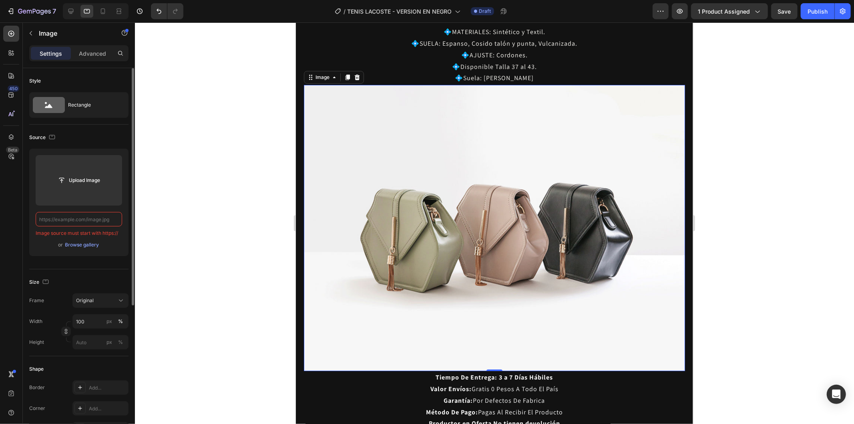
paste input "[URL][DOMAIN_NAME]"
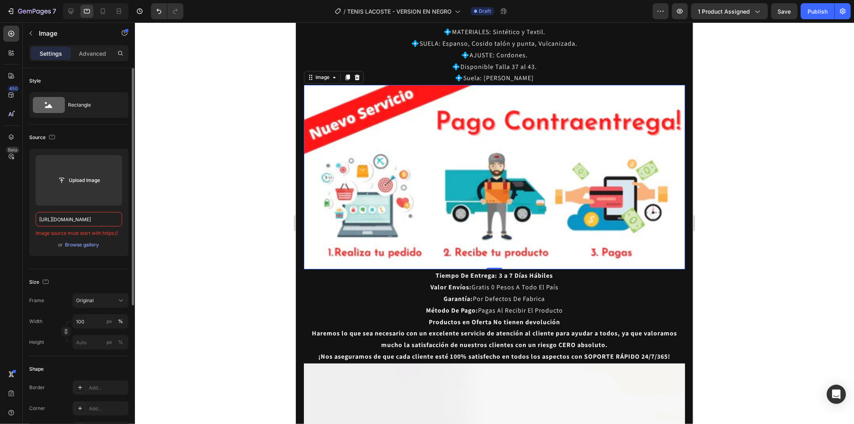
scroll to position [0, 249]
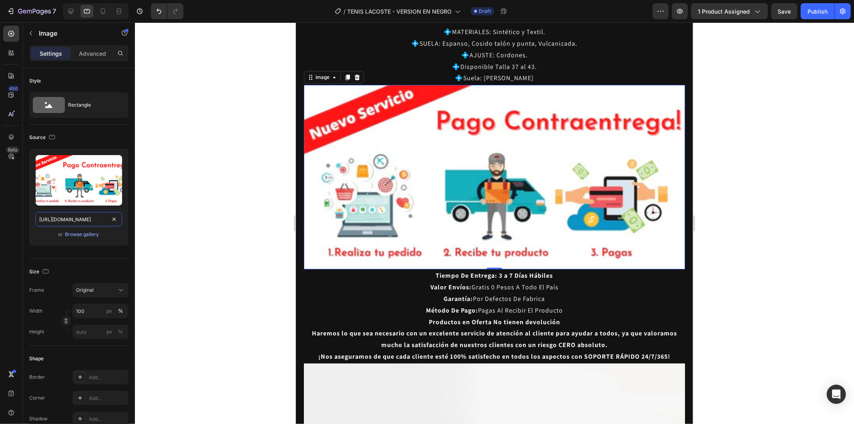
type input "[URL][DOMAIN_NAME]"
click at [235, 179] on div at bounding box center [494, 222] width 719 height 401
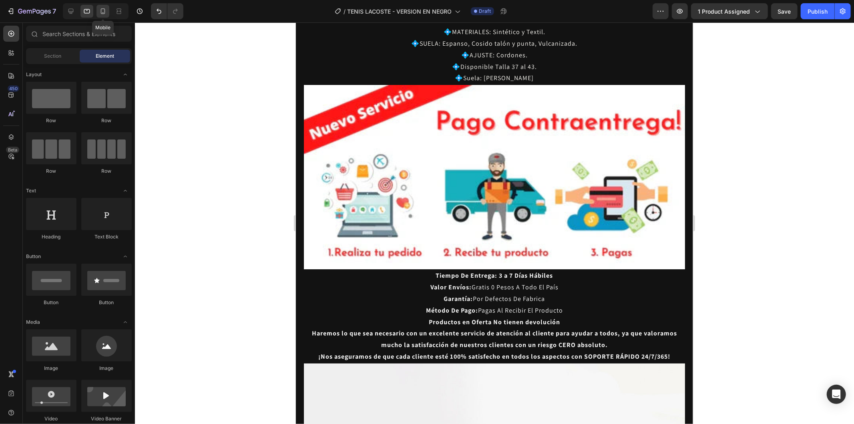
click at [100, 11] on icon at bounding box center [103, 11] width 8 height 8
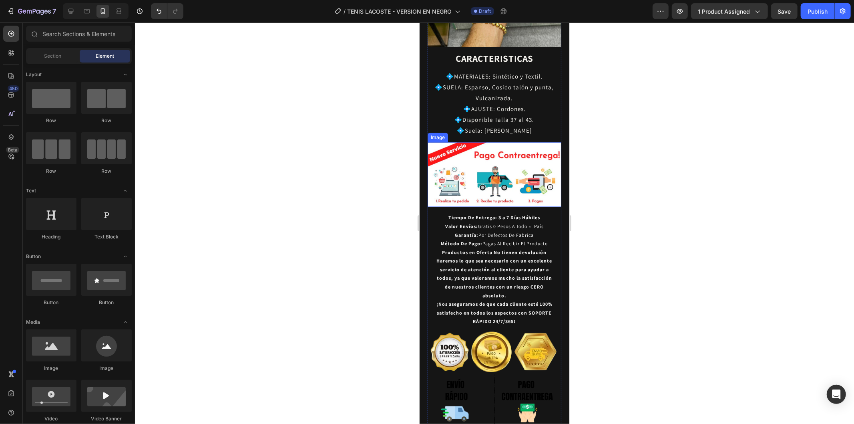
scroll to position [1388, 0]
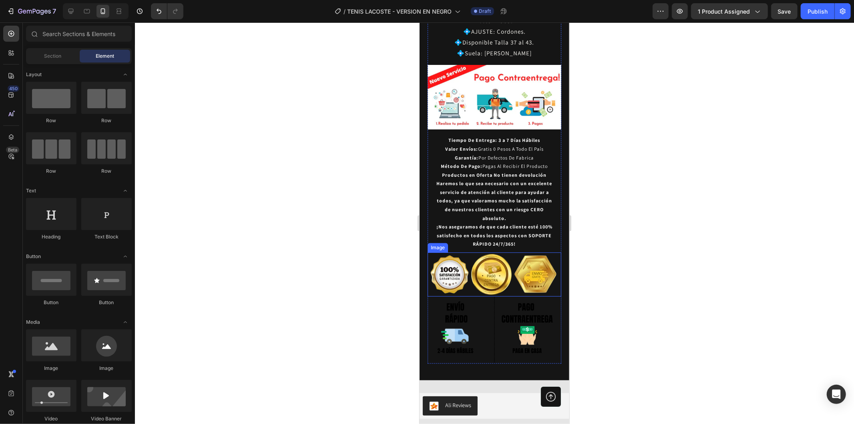
click at [509, 252] on img at bounding box center [494, 274] width 134 height 44
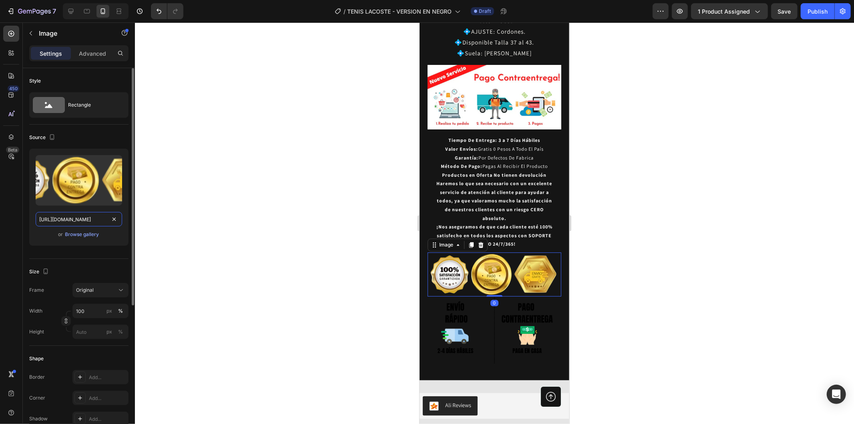
click at [77, 222] on input "[URL][DOMAIN_NAME]" at bounding box center [79, 219] width 86 height 14
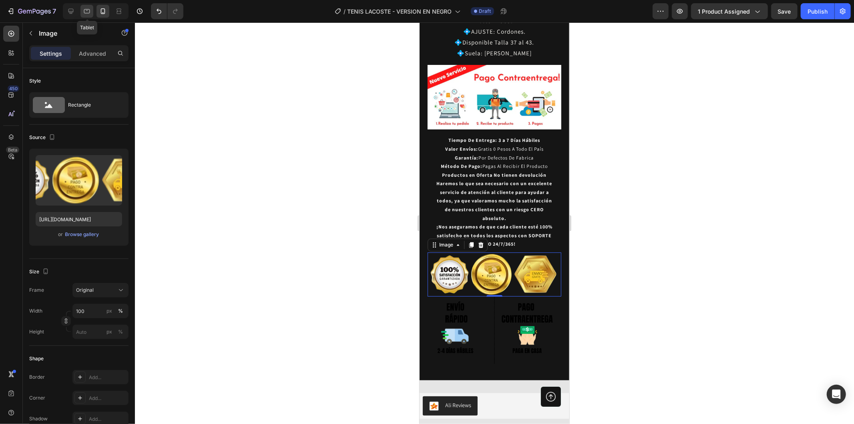
click at [85, 14] on icon at bounding box center [87, 11] width 8 height 8
type input "[URL][DOMAIN_NAME]"
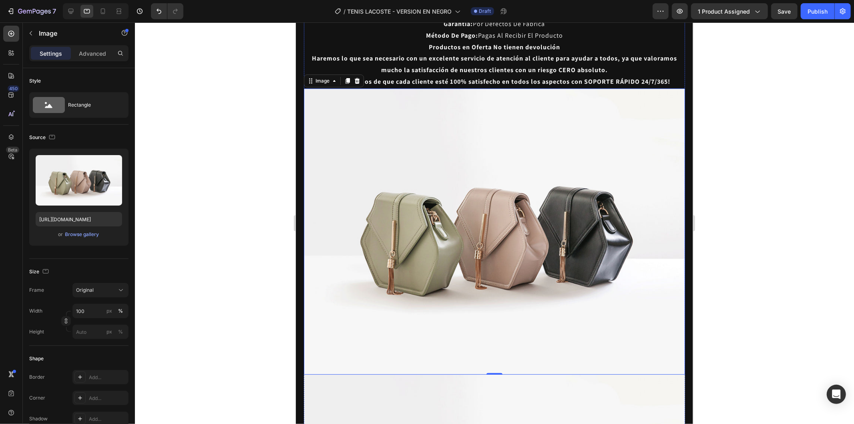
scroll to position [2775, 0]
click at [500, 220] on img at bounding box center [494, 231] width 381 height 286
click at [77, 219] on input "[URL][DOMAIN_NAME]" at bounding box center [79, 219] width 86 height 14
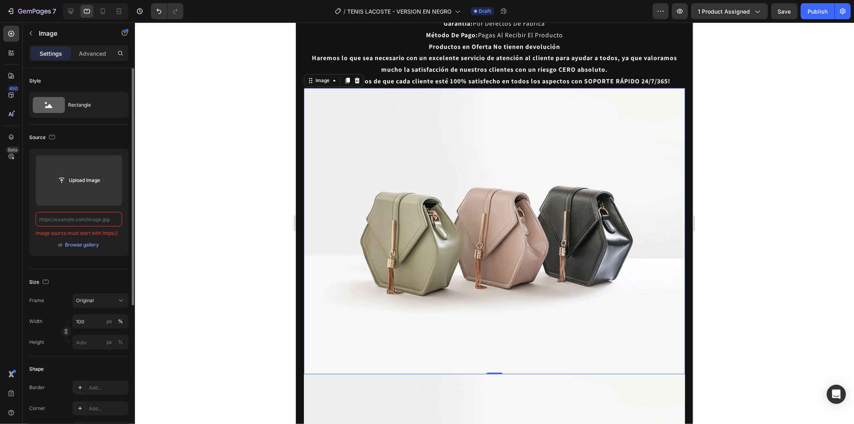
paste input "[URL][DOMAIN_NAME]"
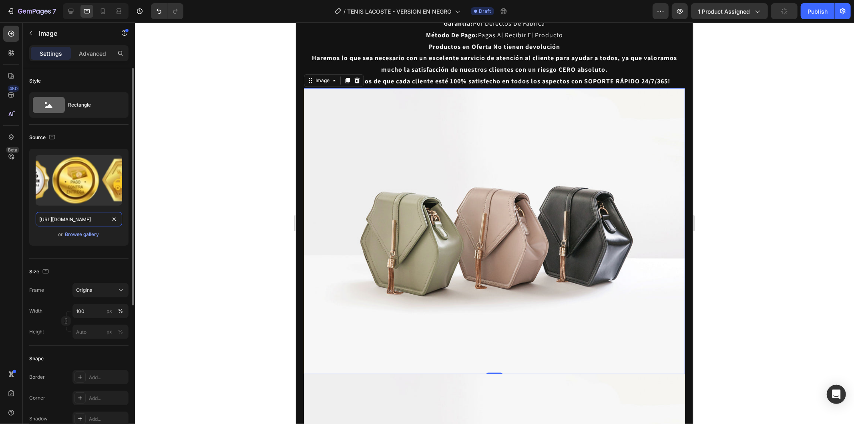
scroll to position [0, 245]
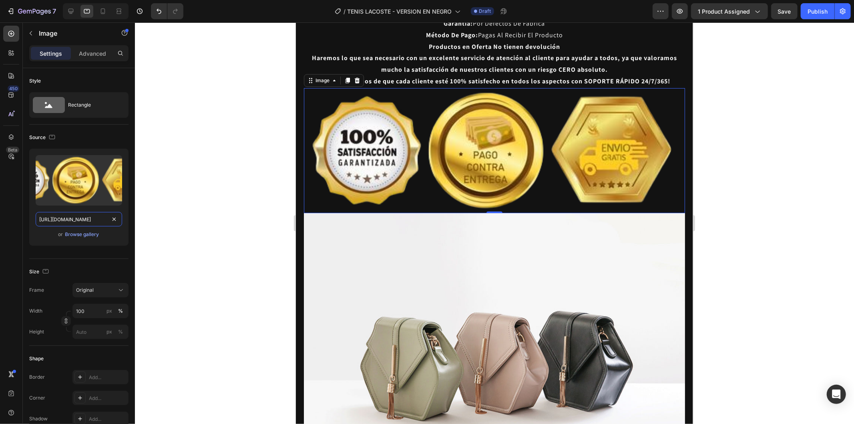
type input "[URL][DOMAIN_NAME]"
click at [237, 174] on div at bounding box center [494, 222] width 719 height 401
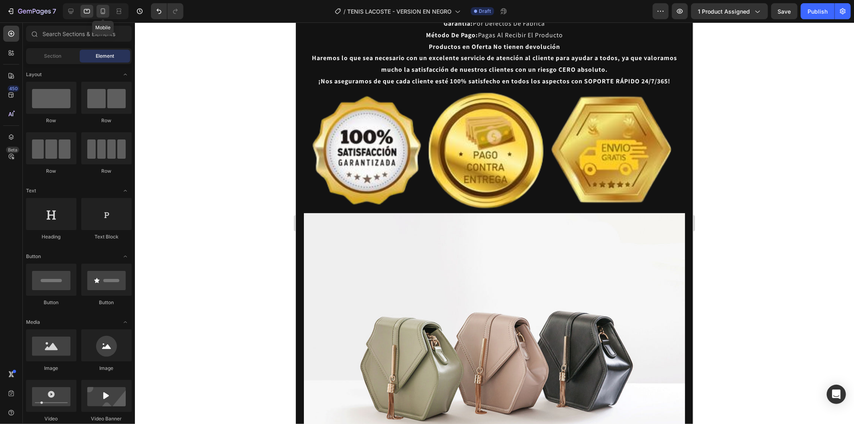
click at [98, 6] on div at bounding box center [103, 11] width 13 height 13
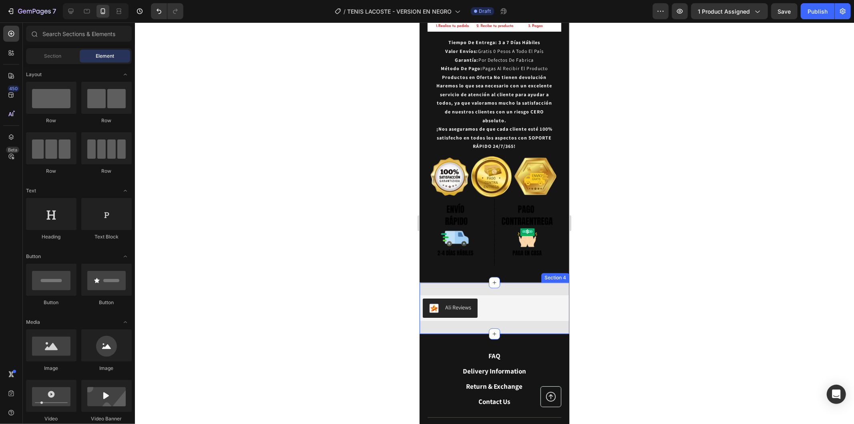
scroll to position [1493, 0]
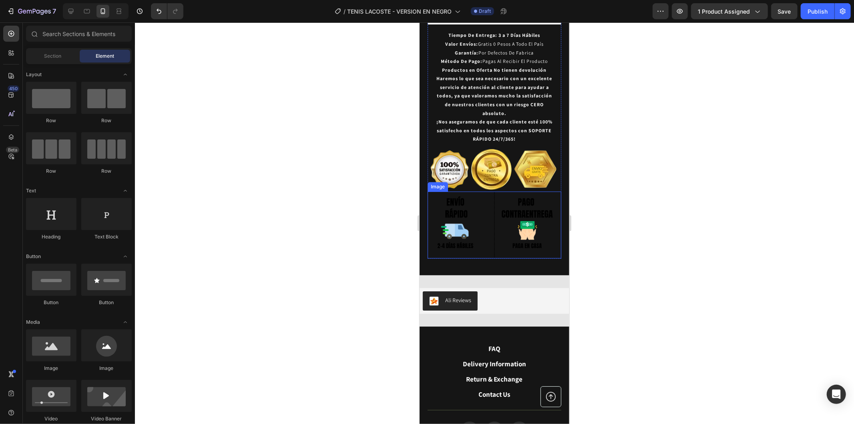
click at [511, 191] on img at bounding box center [494, 224] width 134 height 67
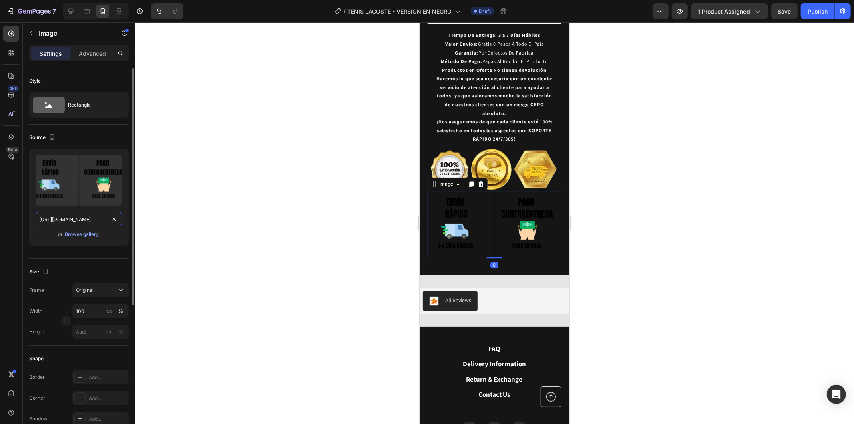
click at [80, 220] on input "https://cdn.shopify.com/s/files/1/0937/2994/7940/files/gempages_579785421223887…" at bounding box center [79, 219] width 86 height 14
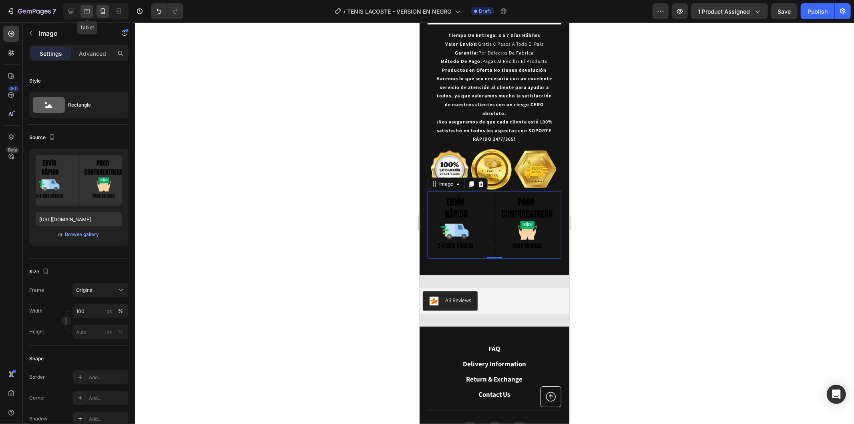
click at [86, 12] on icon at bounding box center [87, 11] width 8 height 8
type input "[URL][DOMAIN_NAME]"
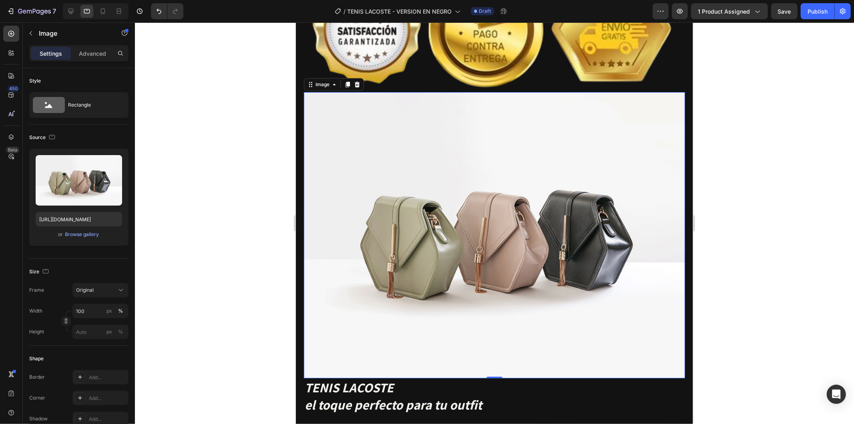
scroll to position [2898, 0]
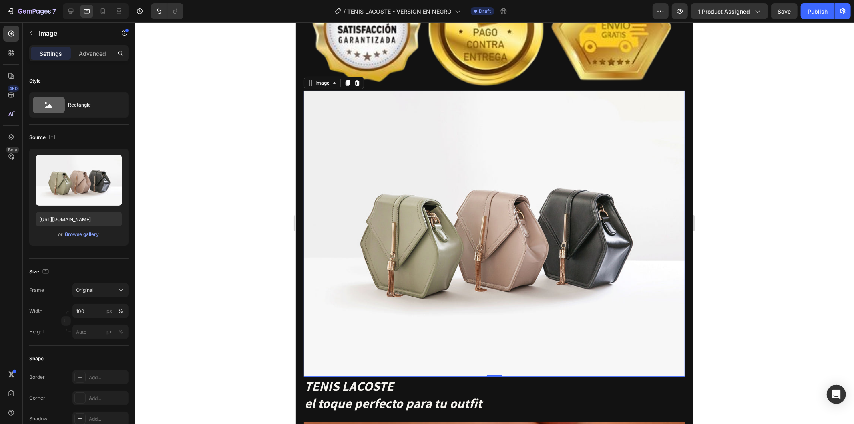
click at [491, 244] on img at bounding box center [494, 233] width 381 height 286
click at [73, 217] on input "[URL][DOMAIN_NAME]" at bounding box center [79, 219] width 86 height 14
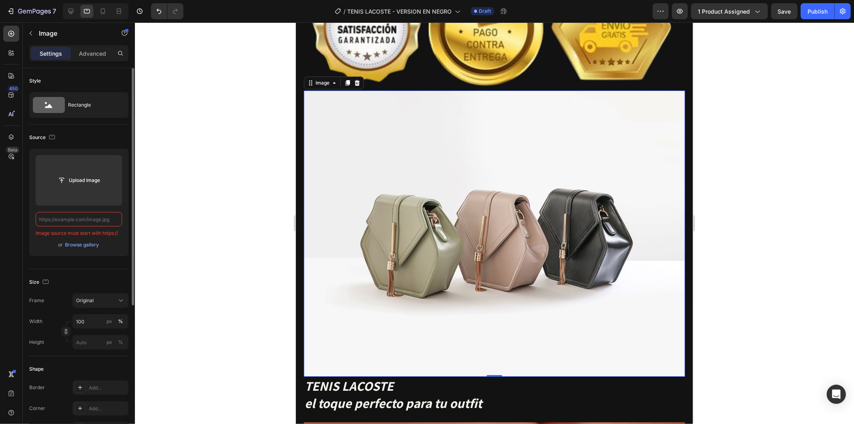
paste input "https://cdn.shopify.com/s/files/1/0937/2994/7940/files/gempages_579785421223887…"
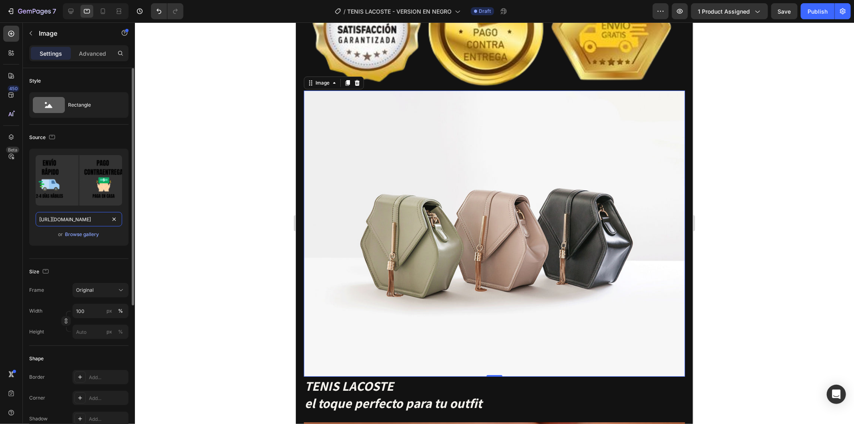
scroll to position [0, 250]
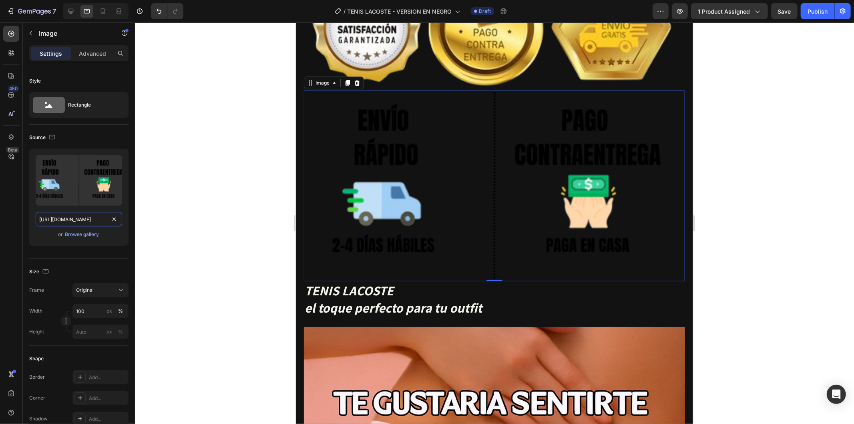
type input "https://cdn.shopify.com/s/files/1/0937/2994/7940/files/gempages_579785421223887…"
click at [173, 214] on div at bounding box center [494, 222] width 719 height 401
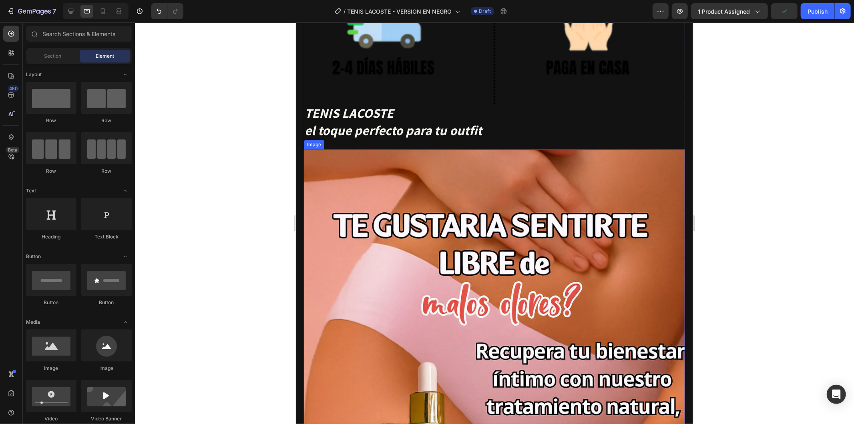
scroll to position [3076, 0]
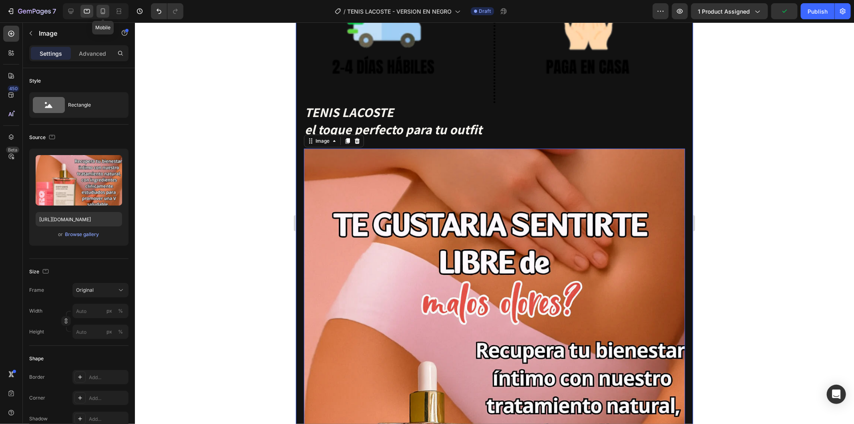
click at [103, 14] on icon at bounding box center [103, 11] width 8 height 8
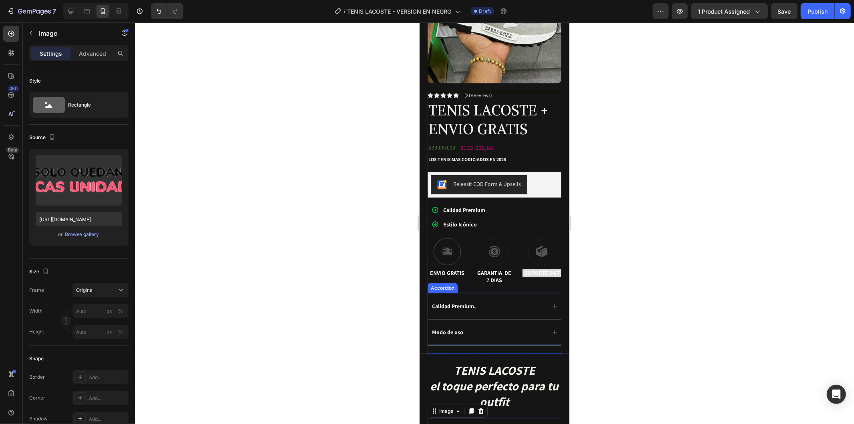
scroll to position [386, 0]
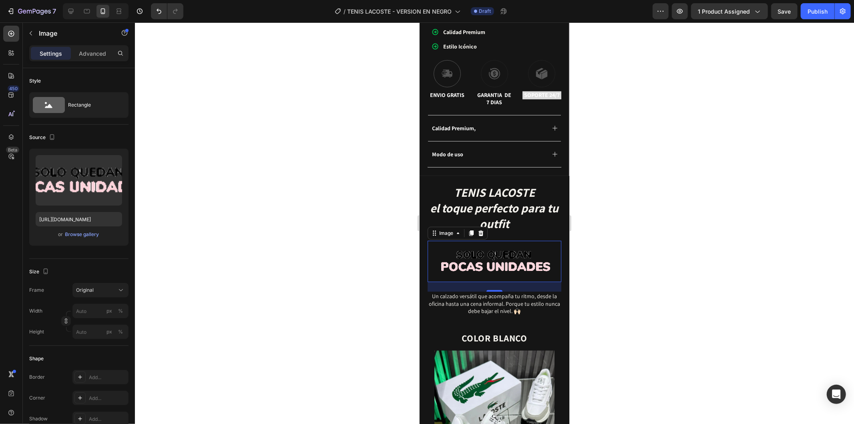
click at [524, 242] on img at bounding box center [494, 260] width 134 height 41
click at [90, 217] on input "[URL][DOMAIN_NAME]" at bounding box center [79, 219] width 86 height 14
click at [89, 11] on icon at bounding box center [87, 11] width 8 height 8
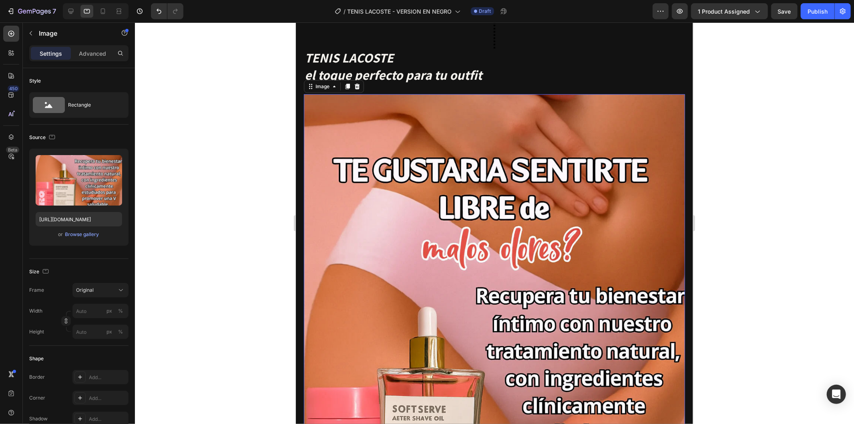
scroll to position [3131, 0]
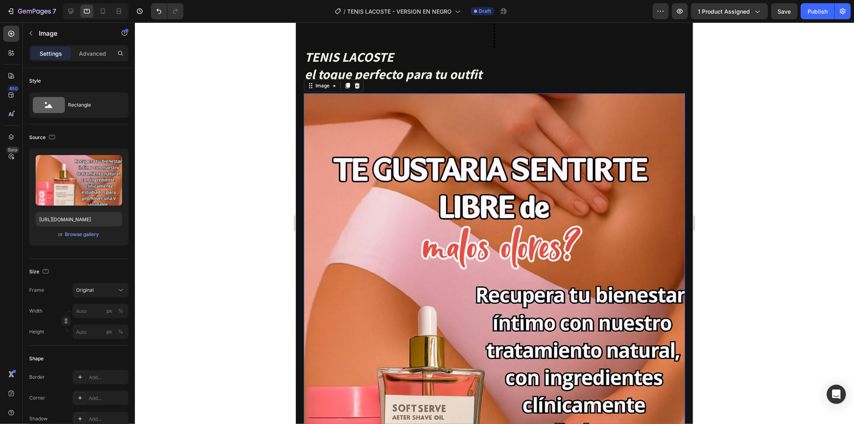
click at [522, 249] on img at bounding box center [494, 379] width 381 height 572
click at [84, 214] on input "[URL][DOMAIN_NAME]" at bounding box center [79, 219] width 86 height 14
paste input "74c50710-04d7-4cf3-91ec-9a1a41d53951.gif"
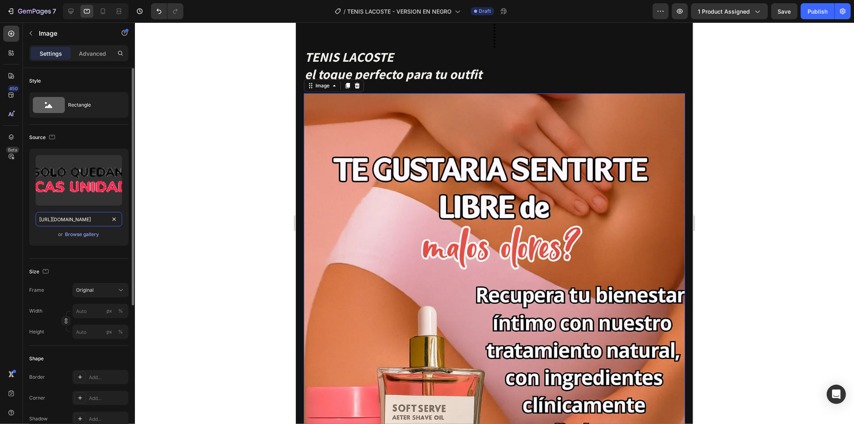
scroll to position [0, 242]
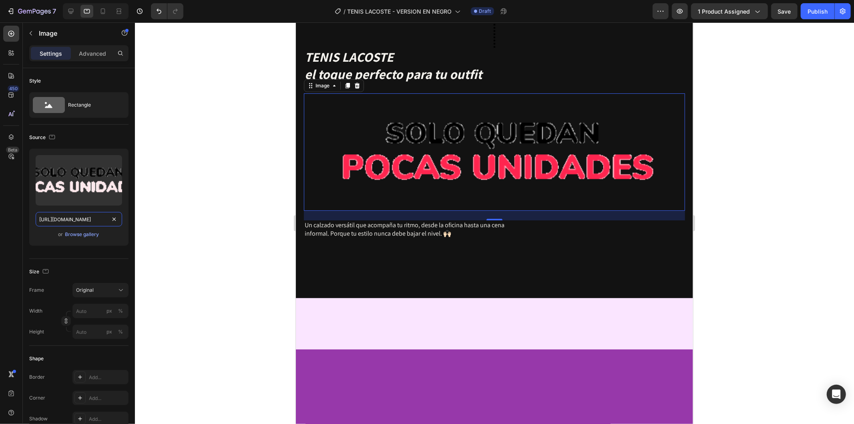
type input "[URL][DOMAIN_NAME]"
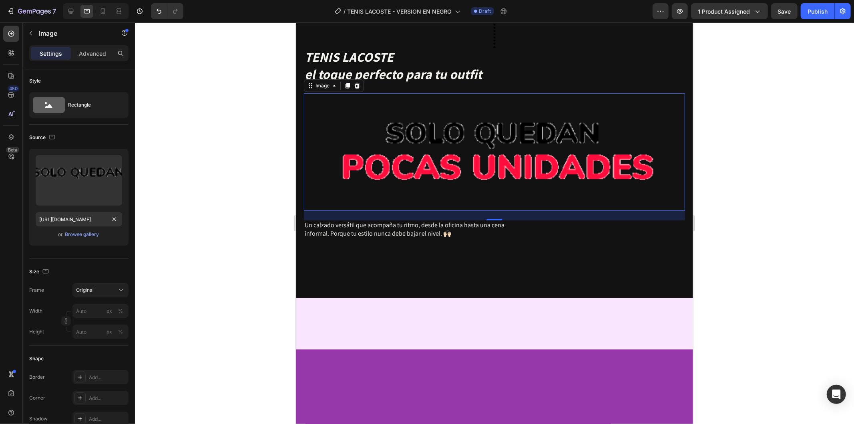
click at [200, 181] on div at bounding box center [494, 222] width 719 height 401
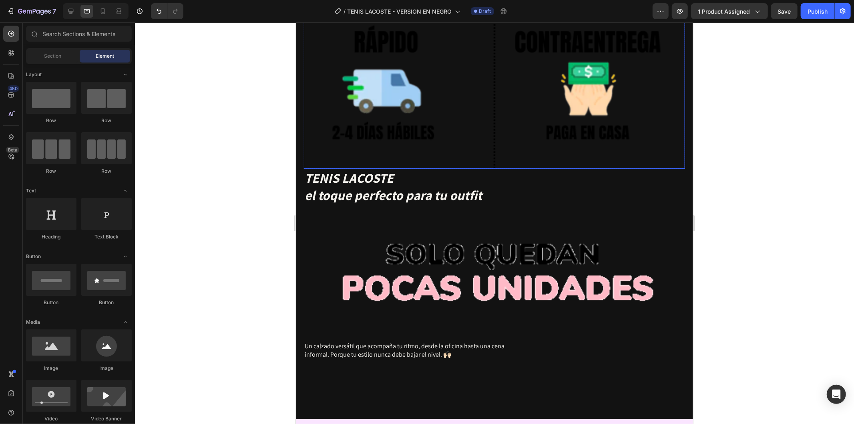
scroll to position [2998, 0]
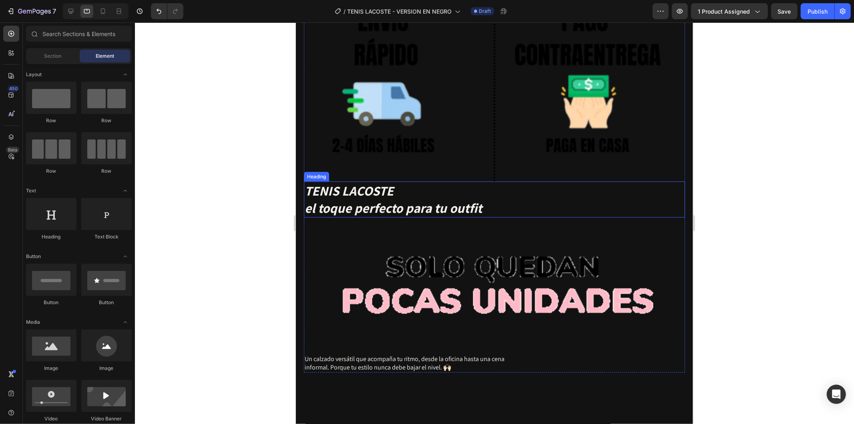
click at [515, 181] on h2 "TENIS LACOSTE el toque perfecto para tu outfit" at bounding box center [414, 199] width 221 height 36
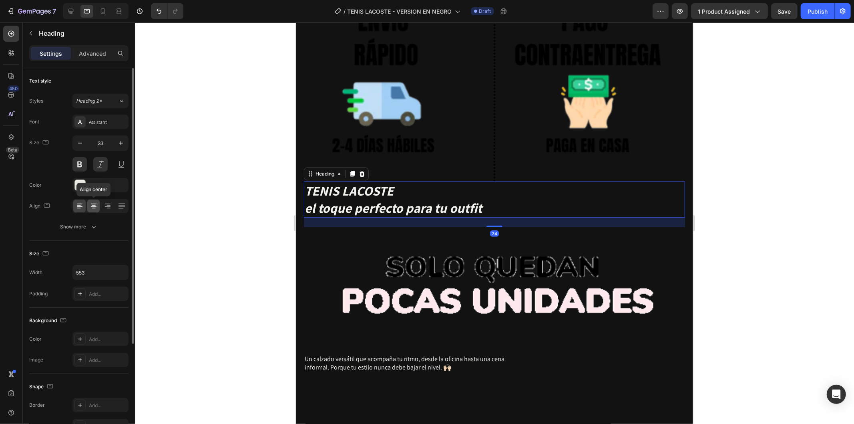
click at [97, 209] on icon at bounding box center [94, 206] width 8 height 8
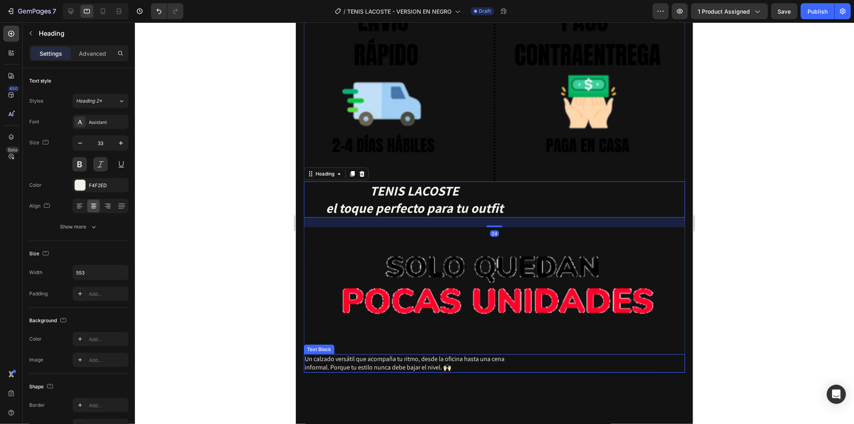
click at [571, 354] on div "Un calzado versátil que acompaña tu ritmo, desde la oficina hasta una cena info…" at bounding box center [494, 363] width 381 height 18
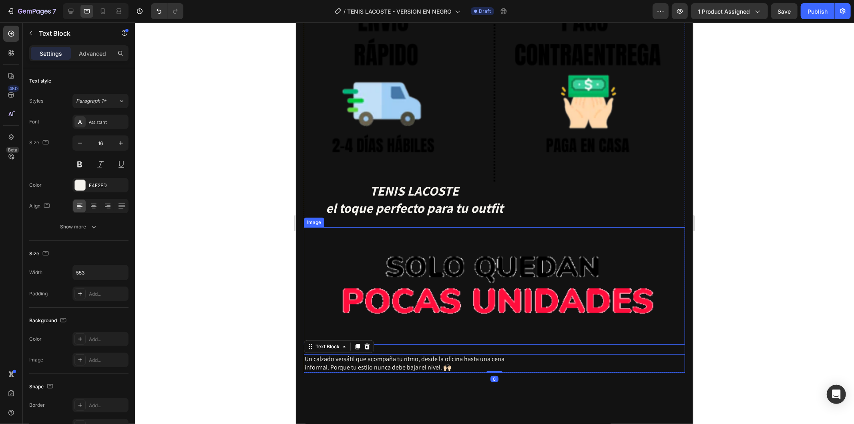
click at [503, 181] on h2 "TENIS LACOSTE el toque perfecto para tu outfit" at bounding box center [414, 199] width 221 height 36
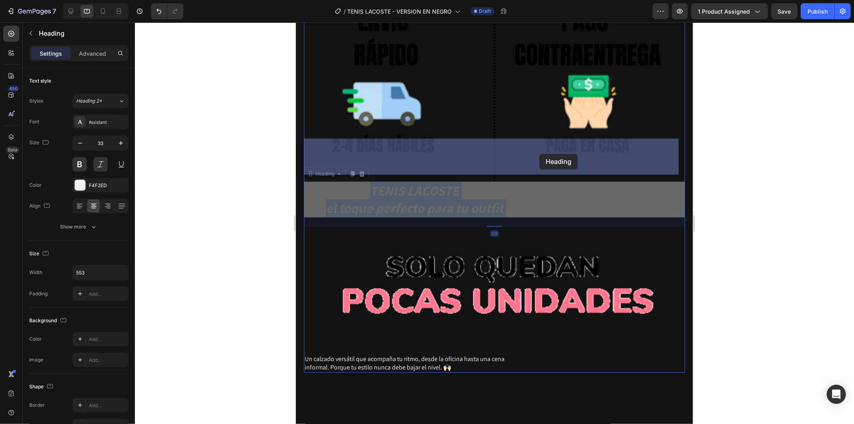
drag, startPoint x: 446, startPoint y: 153, endPoint x: 522, endPoint y: 153, distance: 75.7
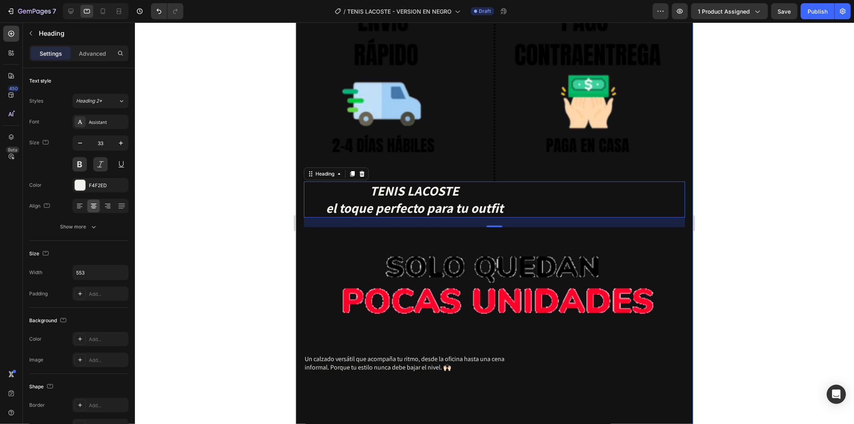
click at [496, 354] on div "Un calzado versátil que acompaña tu ritmo, desde la oficina hasta una cena info…" at bounding box center [414, 363] width 221 height 18
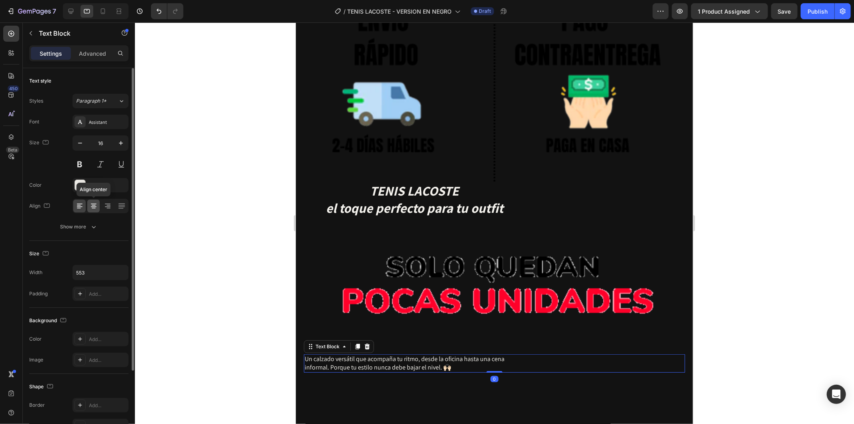
click at [98, 205] on div at bounding box center [93, 205] width 12 height 13
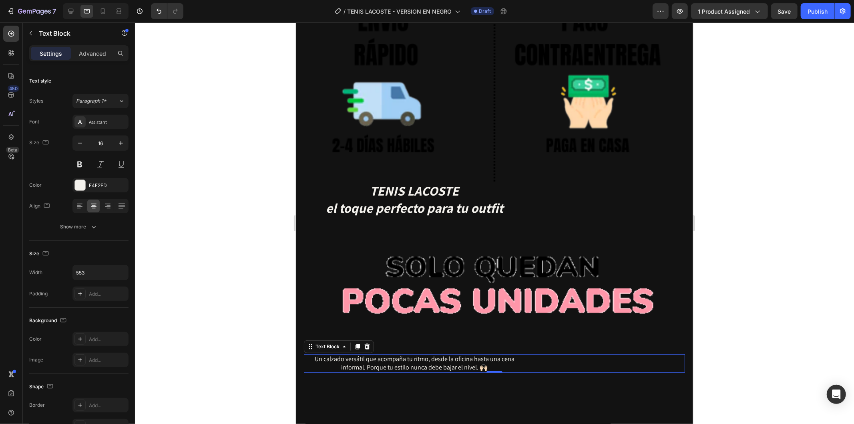
click at [275, 273] on div at bounding box center [494, 222] width 719 height 401
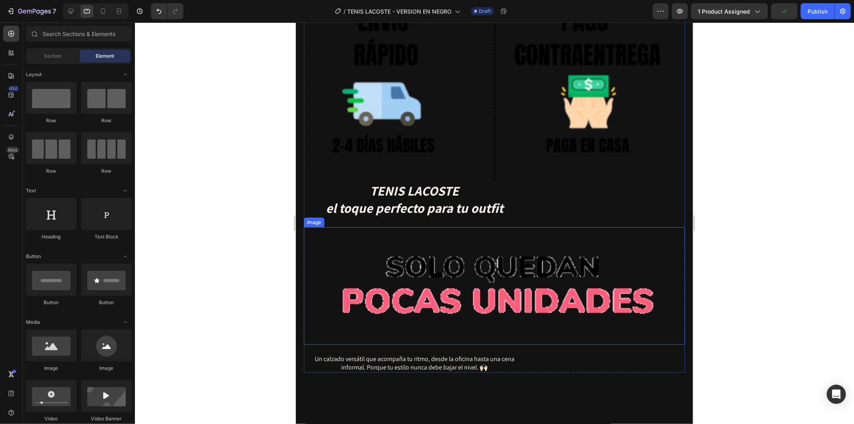
click at [573, 354] on div "Un calzado versátil que acompaña tu ritmo, desde la oficina hasta una cena info…" at bounding box center [494, 363] width 381 height 18
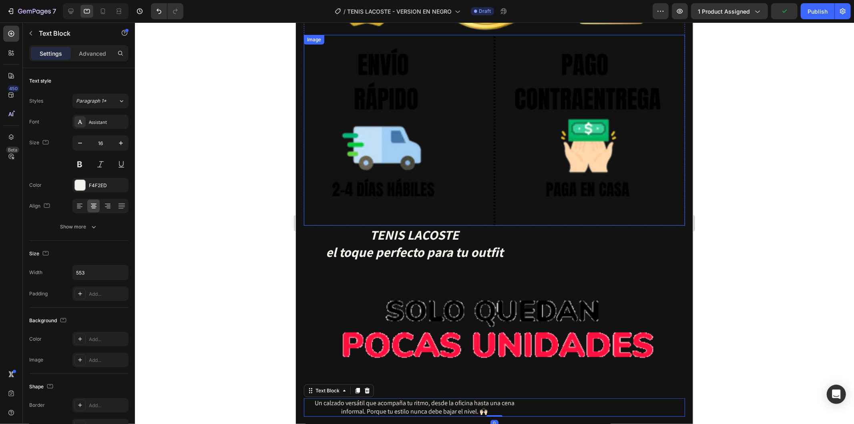
scroll to position [2953, 0]
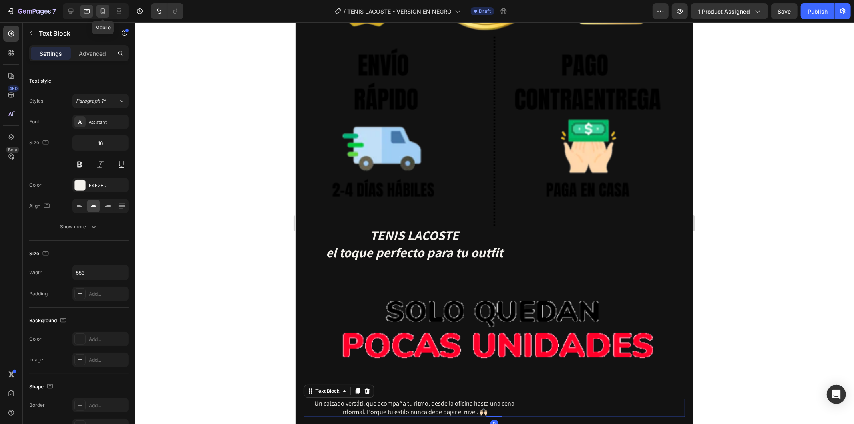
click at [107, 12] on div at bounding box center [103, 11] width 13 height 13
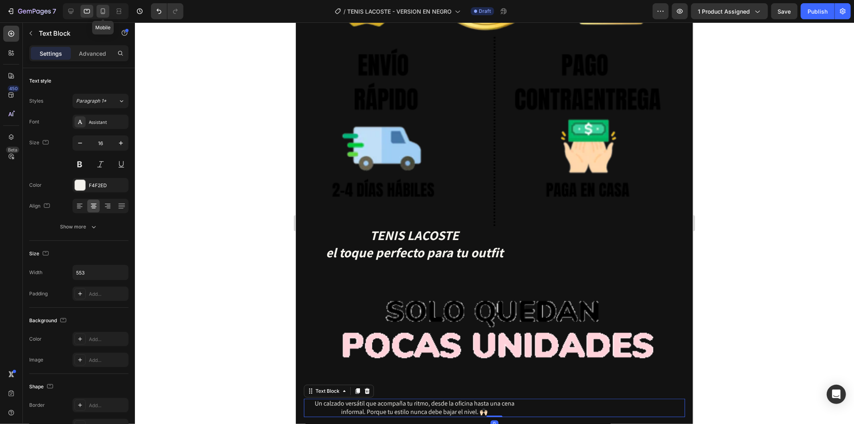
type input "14"
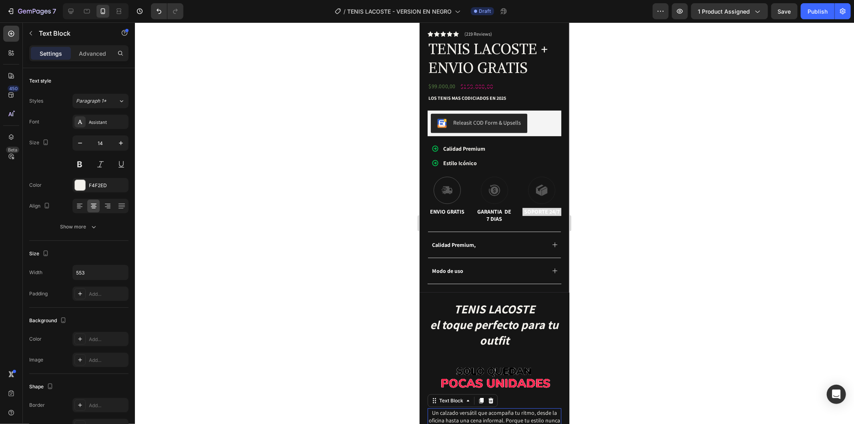
scroll to position [257, 0]
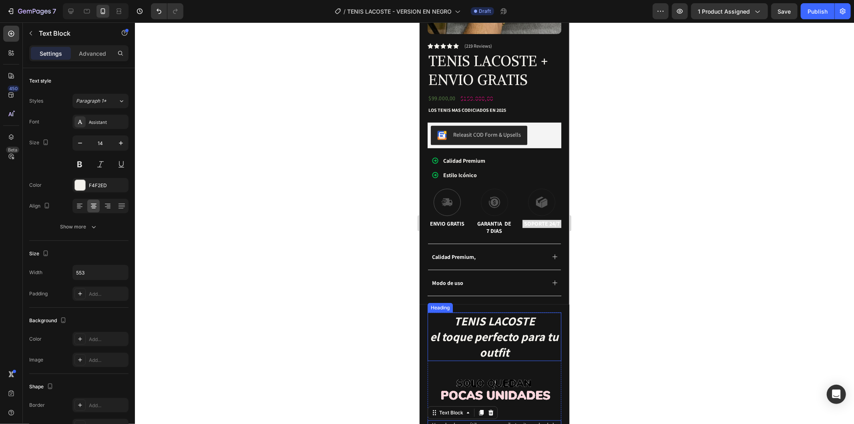
click at [521, 333] on p "TENIS LACOSTE el toque perfecto para tu outfit" at bounding box center [494, 336] width 132 height 47
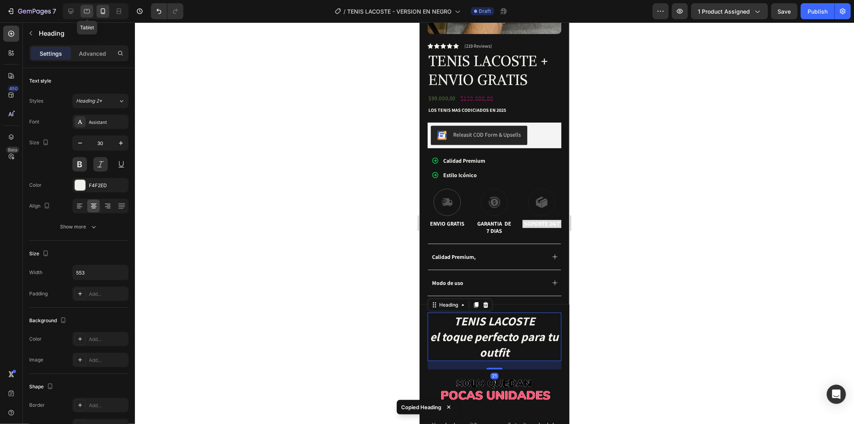
click at [90, 11] on icon at bounding box center [87, 11] width 6 height 4
type input "33"
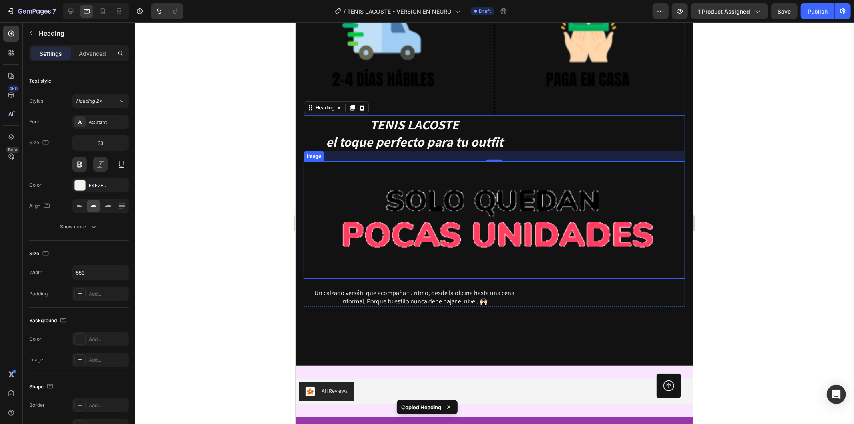
scroll to position [3085, 0]
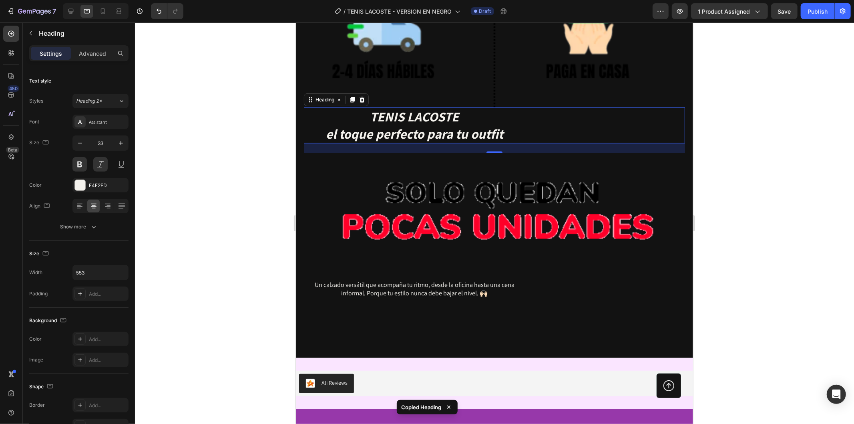
click at [540, 107] on div "TENIS LACOSTE el toque perfecto para tu outfit" at bounding box center [494, 125] width 381 height 36
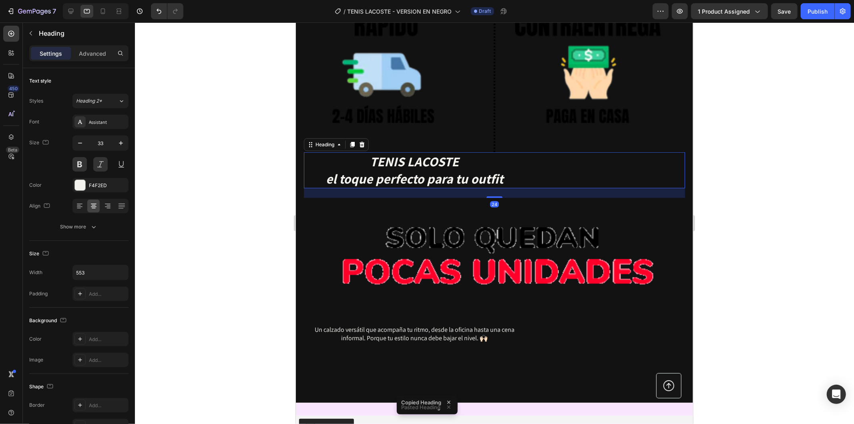
scroll to position [2996, 0]
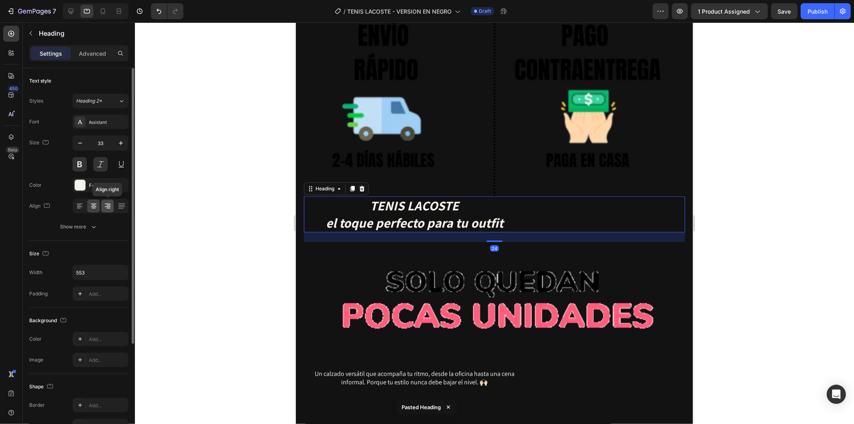
click at [106, 207] on icon at bounding box center [108, 206] width 6 height 1
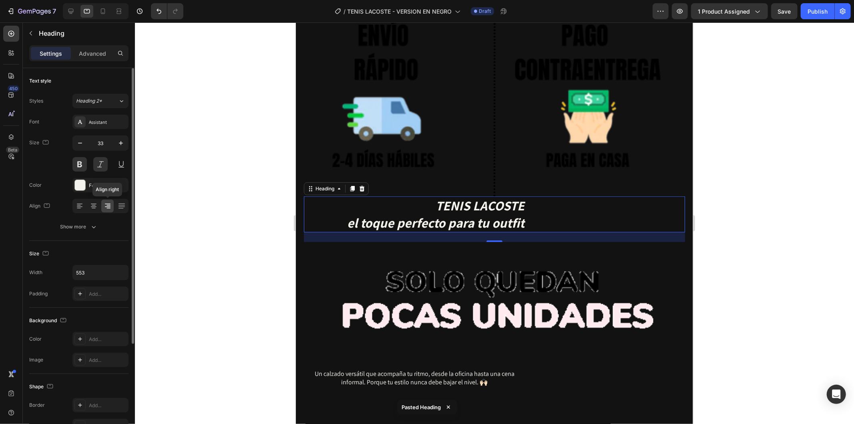
click at [101, 205] on div "Align right" at bounding box center [100, 206] width 56 height 14
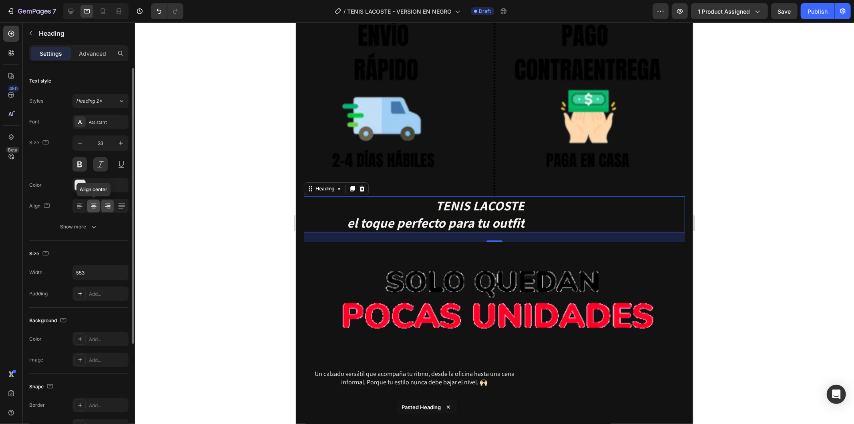
click at [94, 205] on icon at bounding box center [94, 205] width 4 height 1
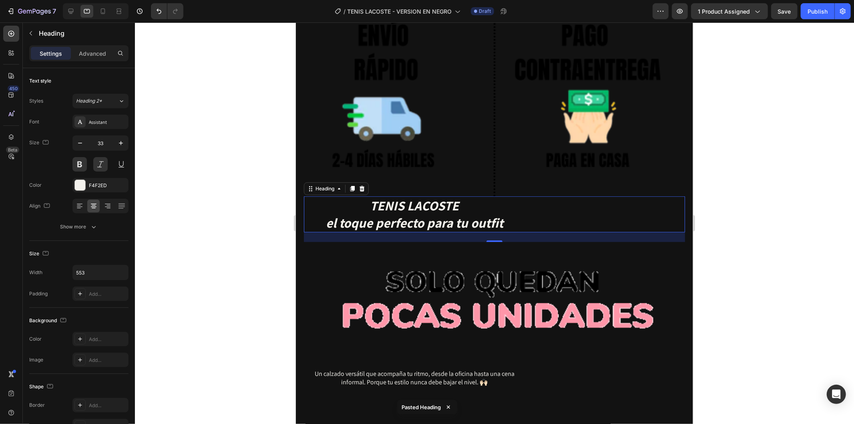
click at [193, 216] on div at bounding box center [494, 222] width 719 height 401
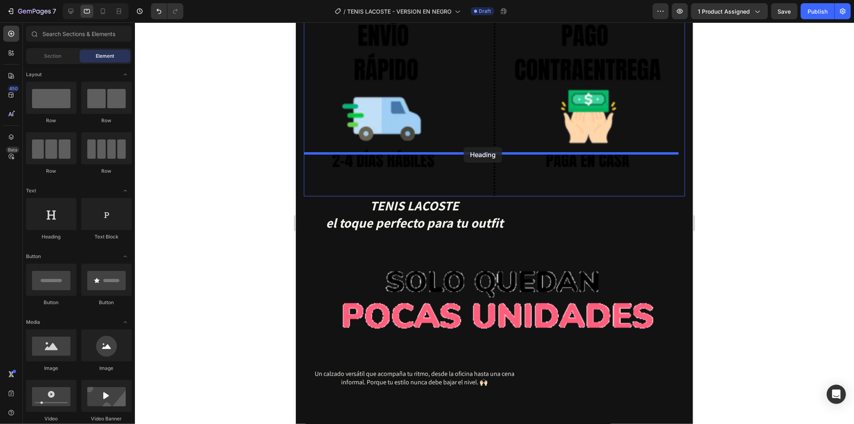
drag, startPoint x: 352, startPoint y: 249, endPoint x: 463, endPoint y: 147, distance: 150.8
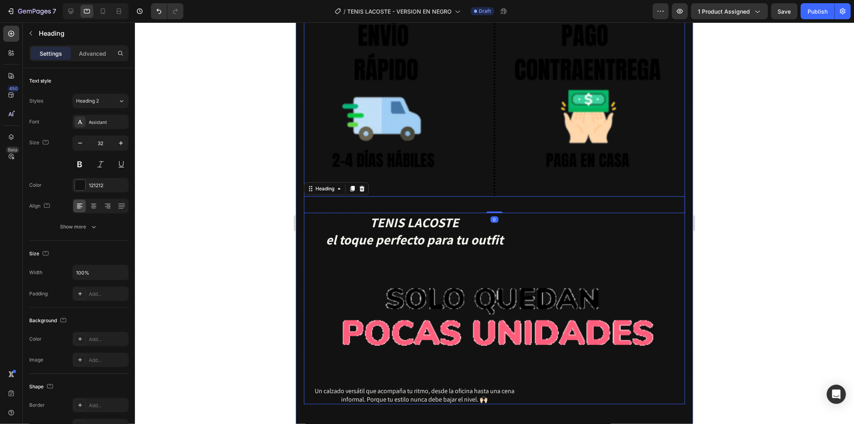
click at [501, 213] on div "TENIS LACOSTE el toque perfecto para tu outfit Heading Image Un calzado versáti…" at bounding box center [494, 308] width 381 height 191
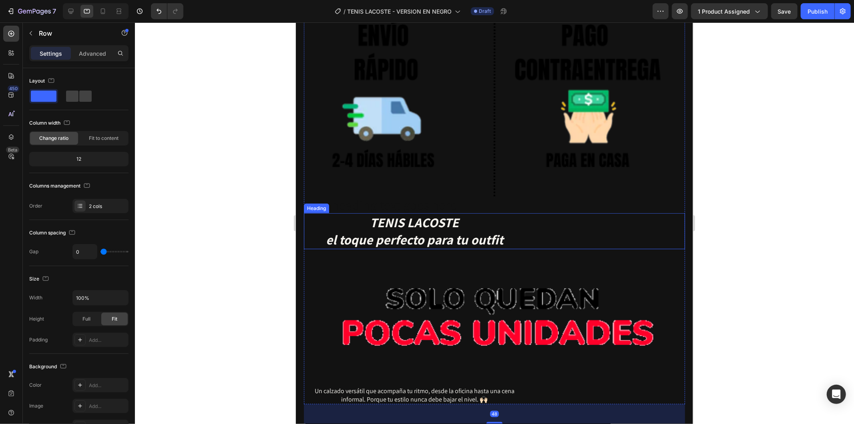
click at [501, 213] on h2 "TENIS LACOSTE el toque perfecto para tu outfit" at bounding box center [414, 231] width 221 height 36
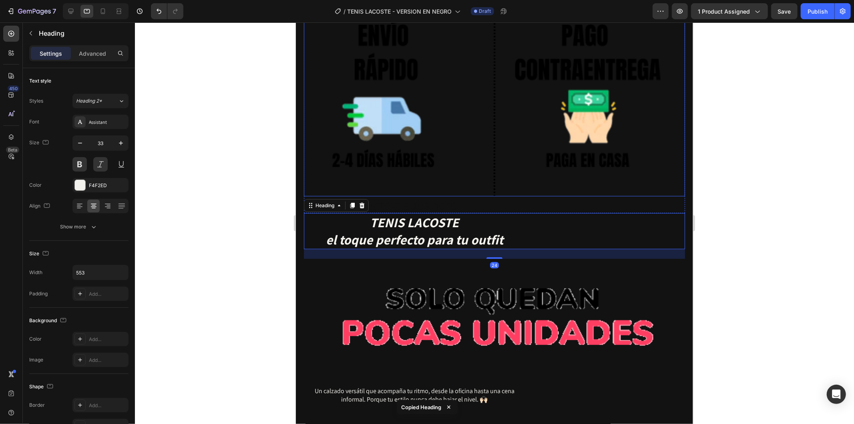
click at [530, 150] on img at bounding box center [494, 100] width 381 height 191
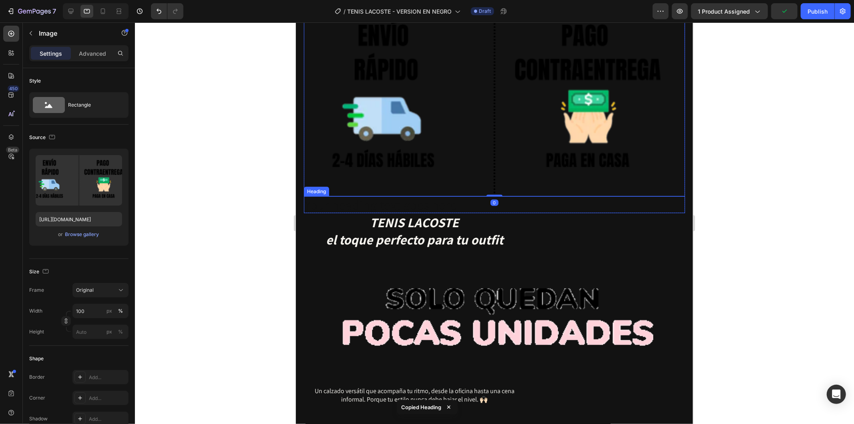
click at [531, 196] on h2 "Your heading text goes here" at bounding box center [494, 204] width 381 height 17
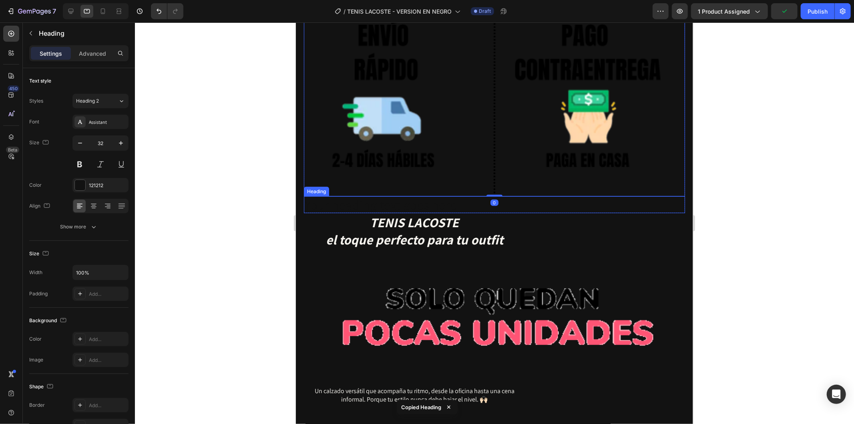
click at [531, 196] on h2 "Your heading text goes here" at bounding box center [494, 204] width 381 height 17
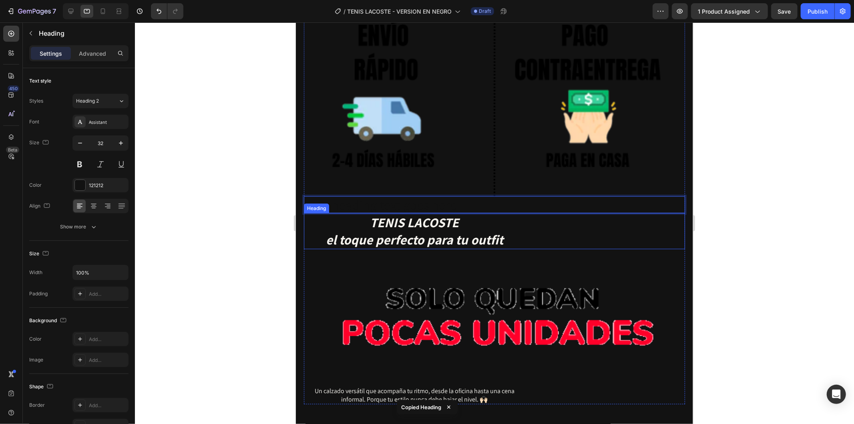
click at [439, 213] on h2 "TENIS LACOSTE el toque perfecto para tu outfit" at bounding box center [414, 231] width 221 height 36
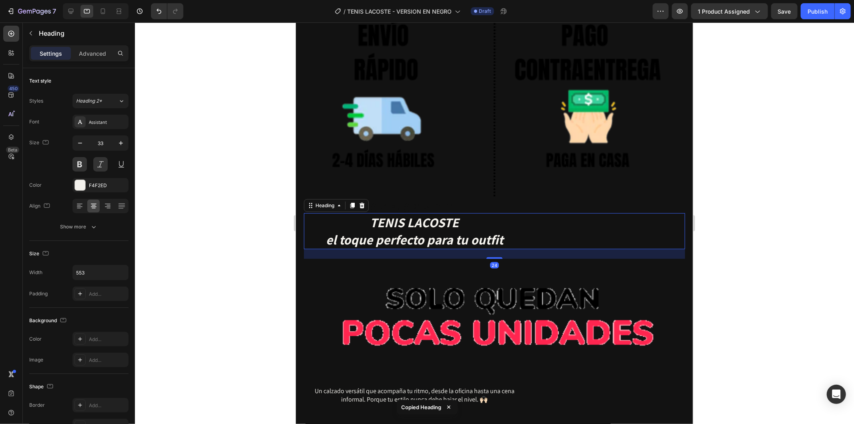
click at [440, 213] on h2 "TENIS LACOSTE el toque perfecto para tu outfit" at bounding box center [414, 231] width 221 height 36
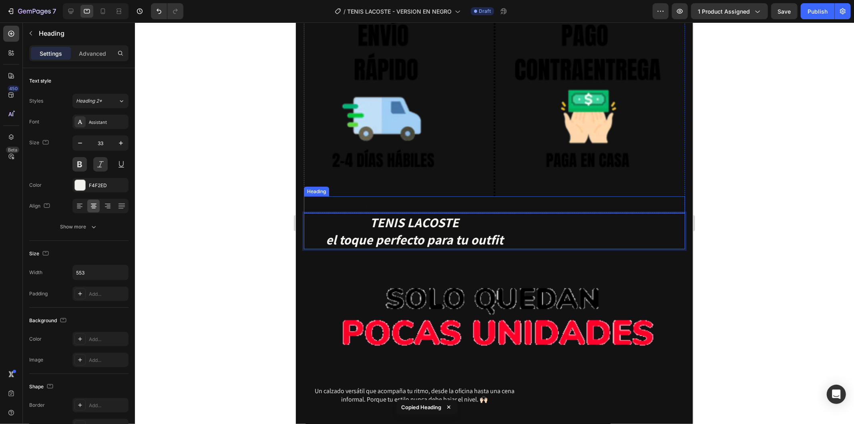
click at [455, 197] on p "Your heading text goes here" at bounding box center [494, 204] width 380 height 15
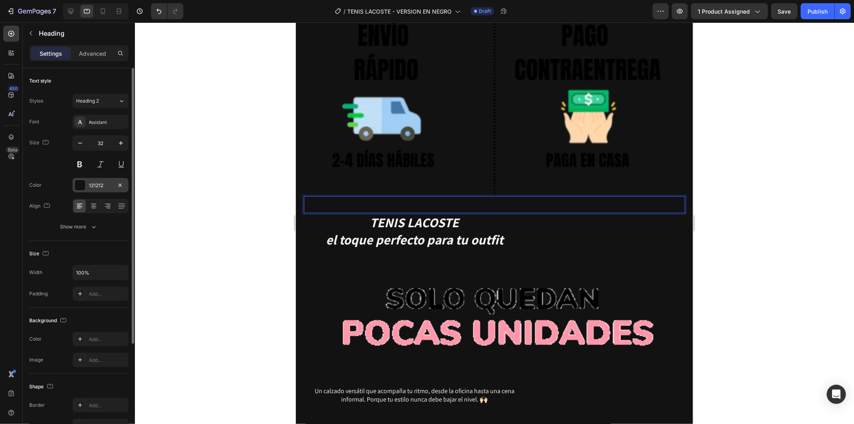
click at [96, 187] on div "121212" at bounding box center [100, 185] width 23 height 7
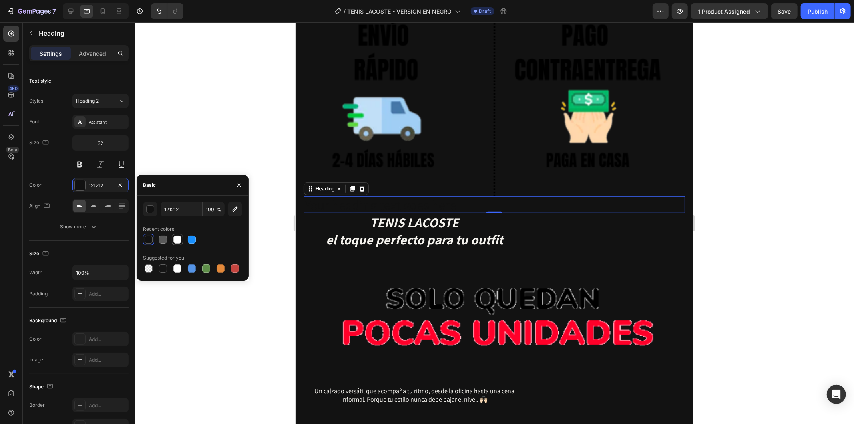
click at [175, 241] on div at bounding box center [177, 239] width 8 height 8
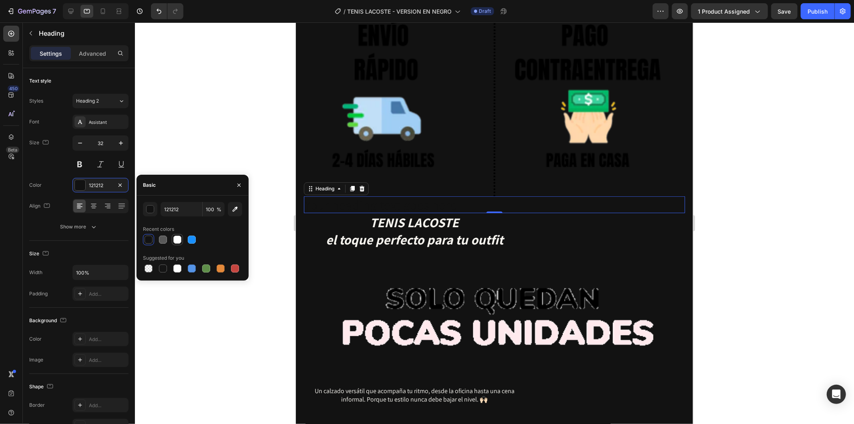
type input "FFFFFF"
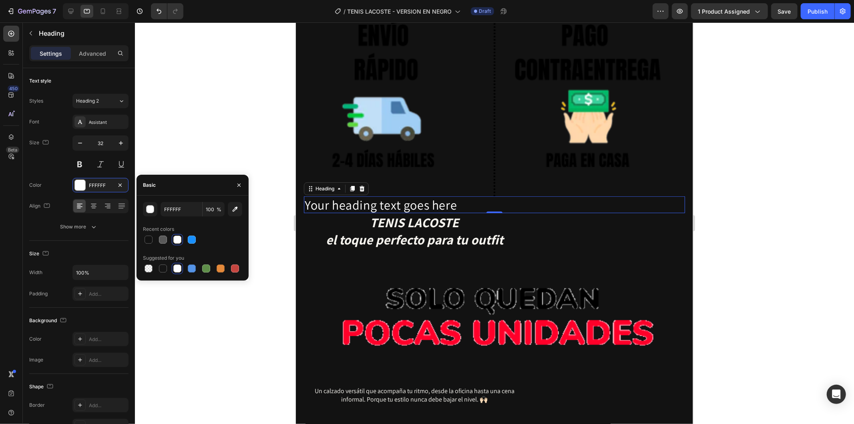
drag, startPoint x: 227, startPoint y: 134, endPoint x: 231, endPoint y: 136, distance: 5.2
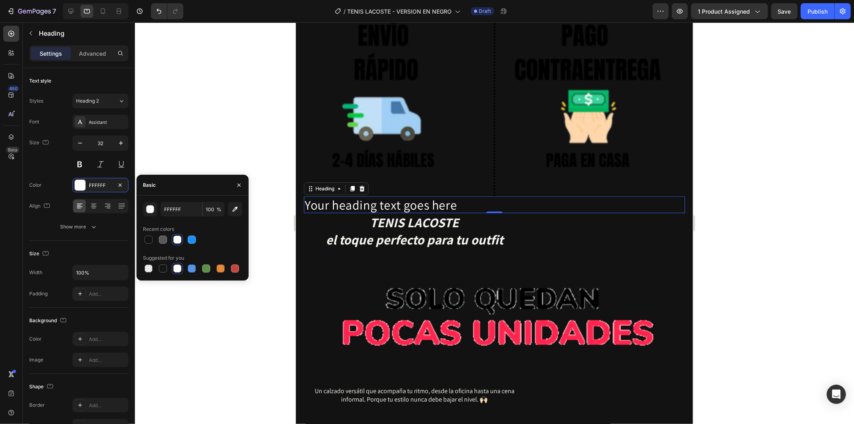
click at [227, 134] on div at bounding box center [494, 222] width 719 height 401
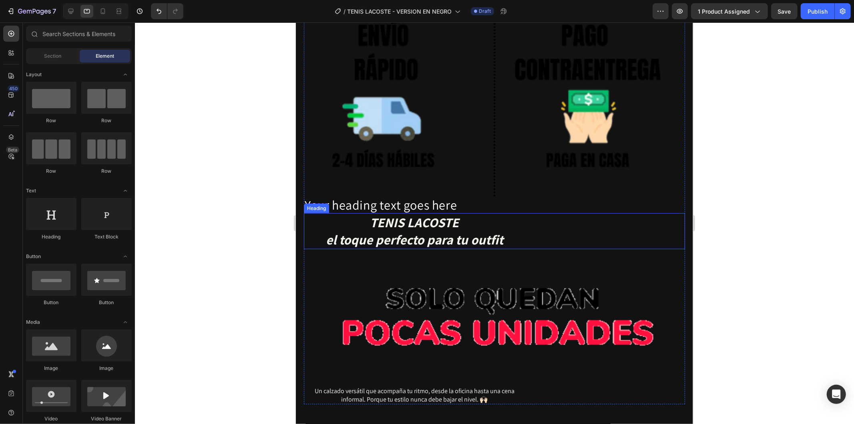
click at [461, 213] on p "TENIS LACOSTE el toque perfecto para tu outfit" at bounding box center [414, 230] width 220 height 34
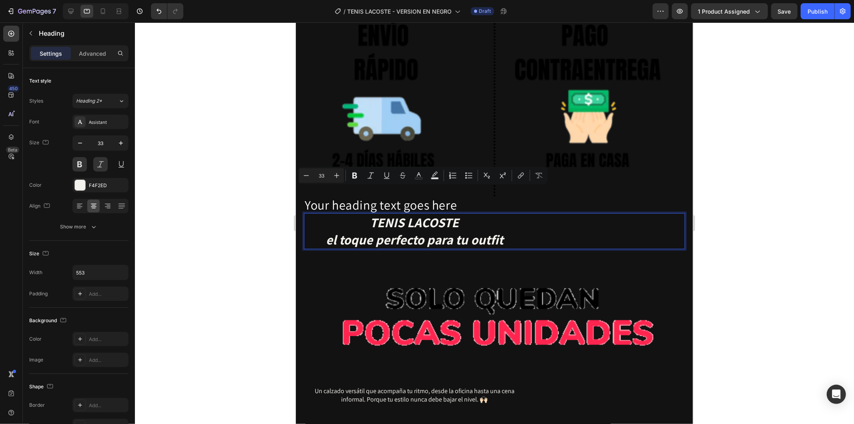
click at [506, 213] on p "TENIS LACOSTE el toque perfecto para tu outfit" at bounding box center [414, 230] width 220 height 34
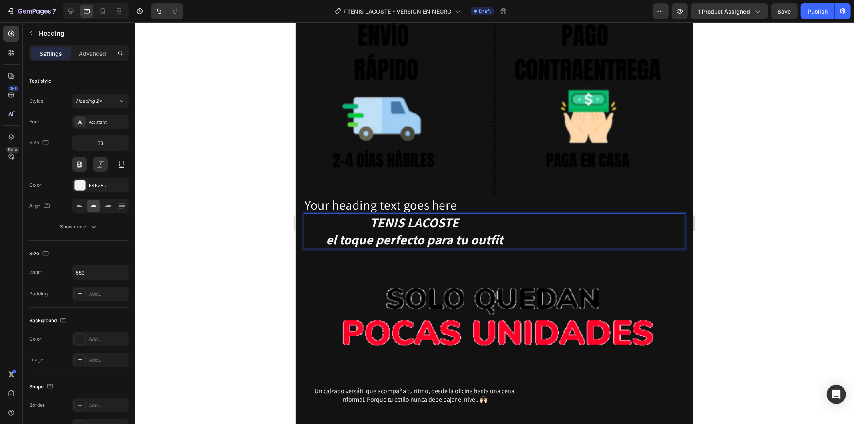
drag, startPoint x: 510, startPoint y: 197, endPoint x: 354, endPoint y: 173, distance: 158.4
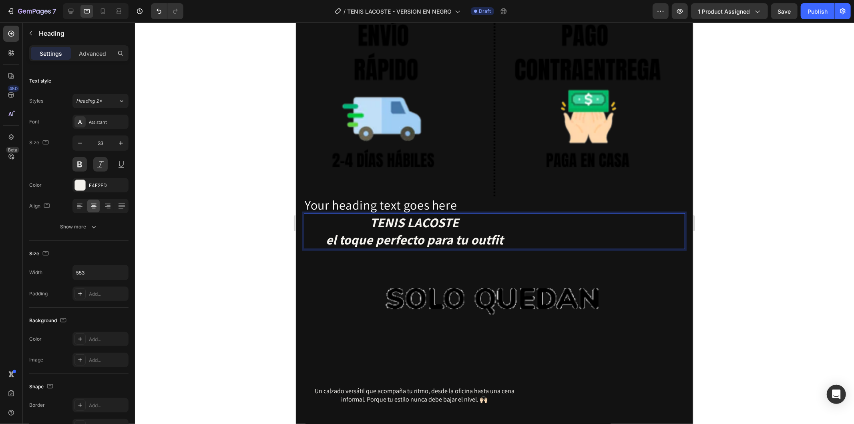
click at [354, 213] on p "TENIS LACOSTE el toque perfecto para tu outfit" at bounding box center [414, 230] width 220 height 34
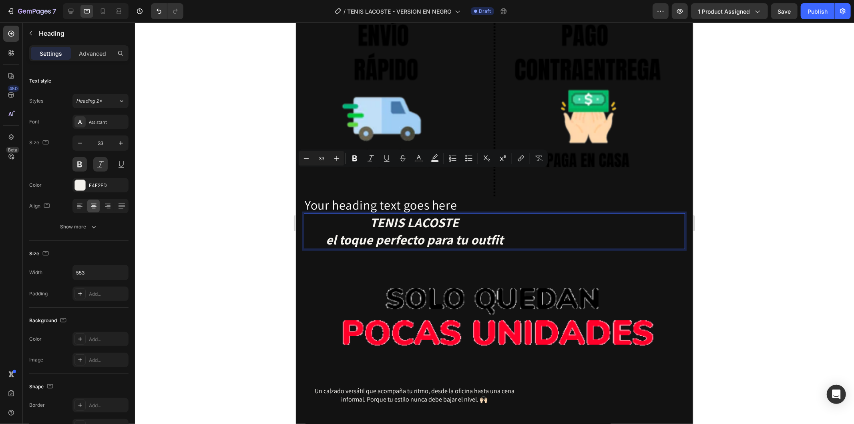
copy p "TENIS LACOSTE el toque perfecto para tu outfit"
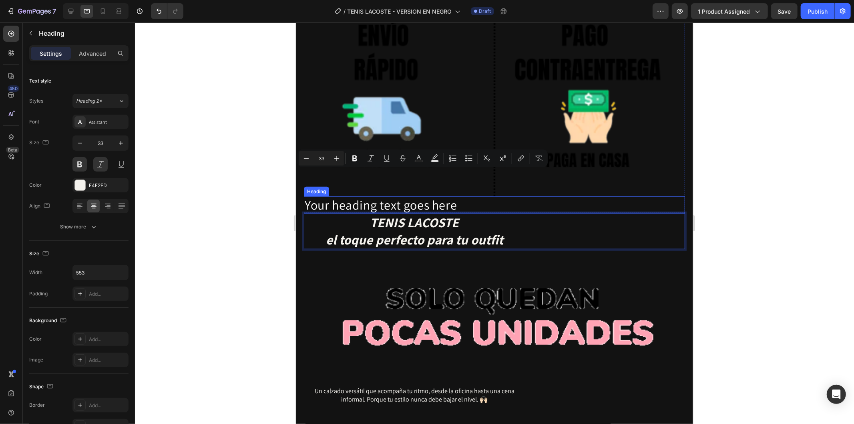
click at [589, 197] on p "Your heading text goes here" at bounding box center [494, 204] width 380 height 15
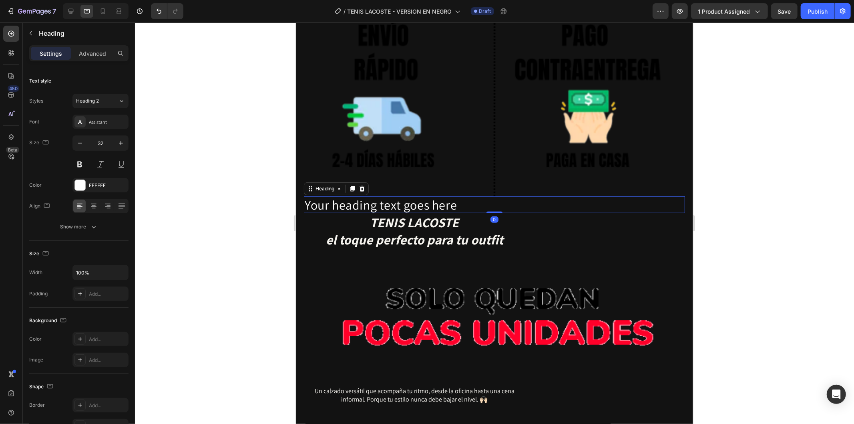
click at [589, 197] on p "Your heading text goes here" at bounding box center [494, 204] width 380 height 15
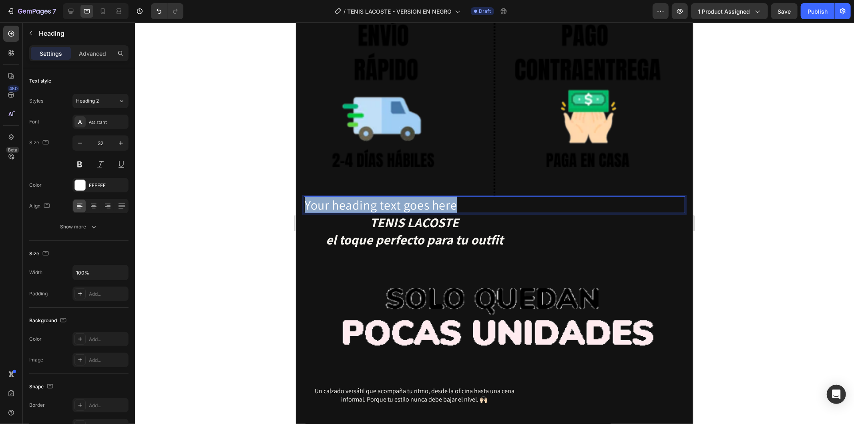
drag, startPoint x: 555, startPoint y: 159, endPoint x: 203, endPoint y: 159, distance: 351.2
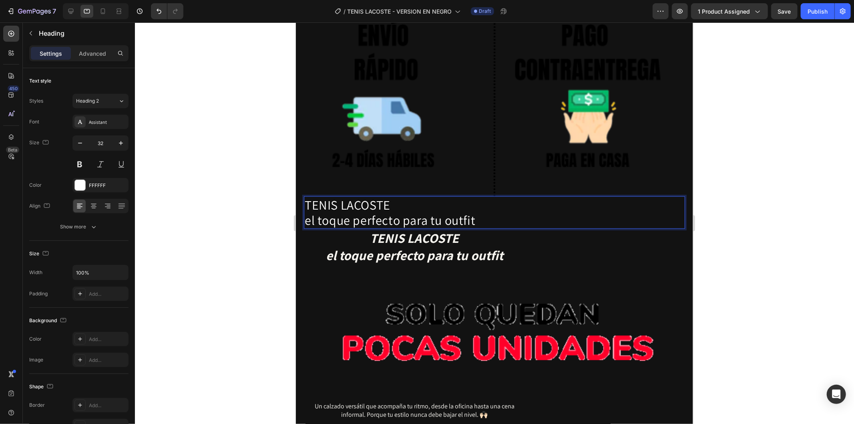
drag, startPoint x: 477, startPoint y: 176, endPoint x: 424, endPoint y: 220, distance: 68.8
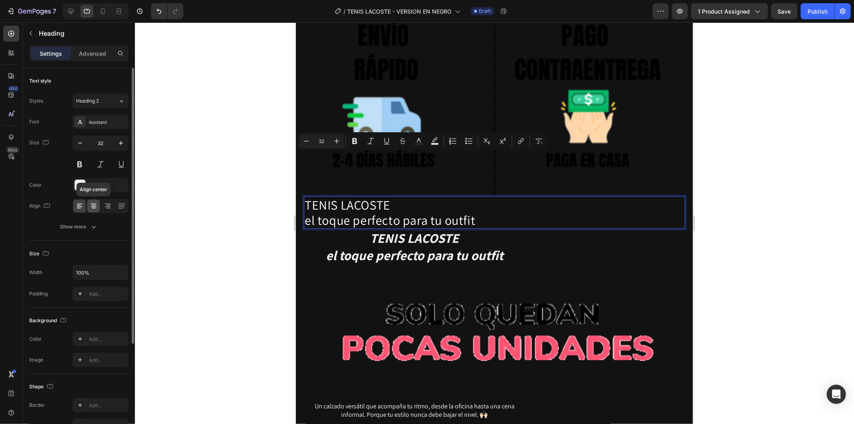
click at [94, 201] on div at bounding box center [93, 205] width 12 height 13
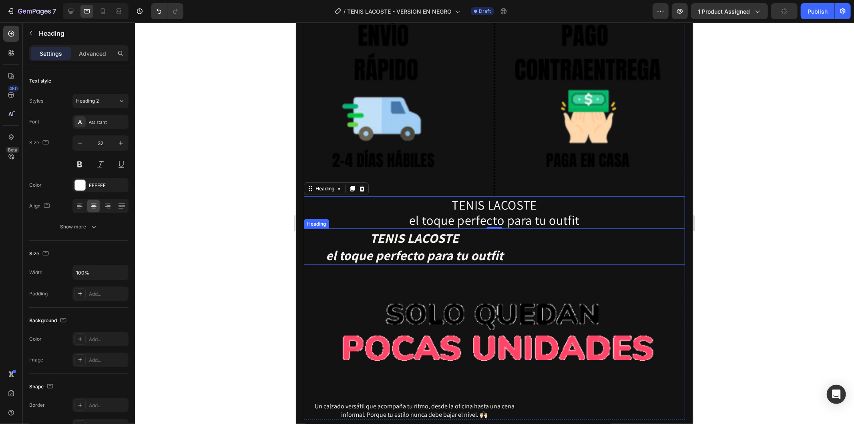
click at [496, 229] on p "TENIS LACOSTE el toque perfecto para tu outfit" at bounding box center [414, 246] width 220 height 34
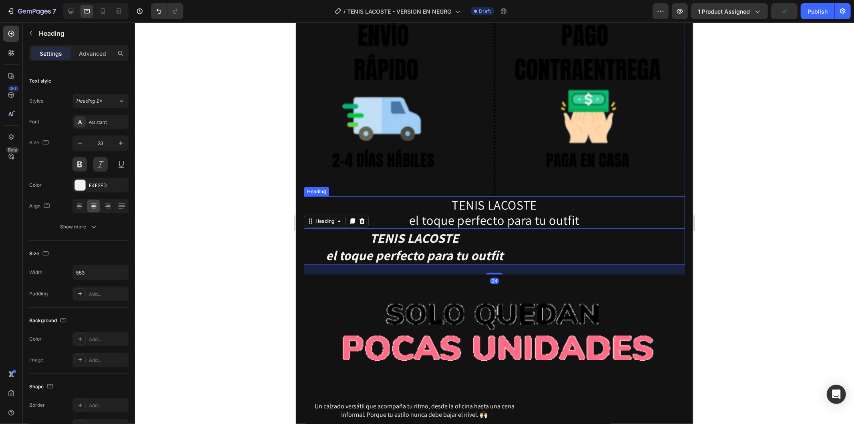
click at [539, 197] on p "TENIS LACOSTE el toque perfecto para tu outfit" at bounding box center [494, 212] width 380 height 31
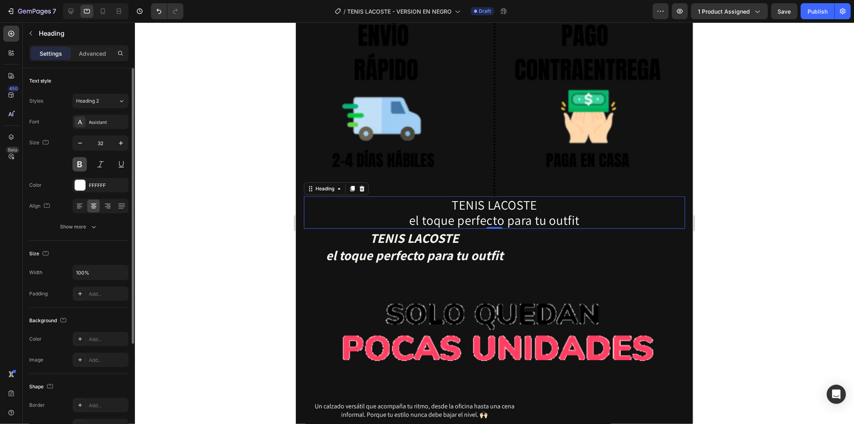
click at [82, 166] on button at bounding box center [79, 164] width 14 height 14
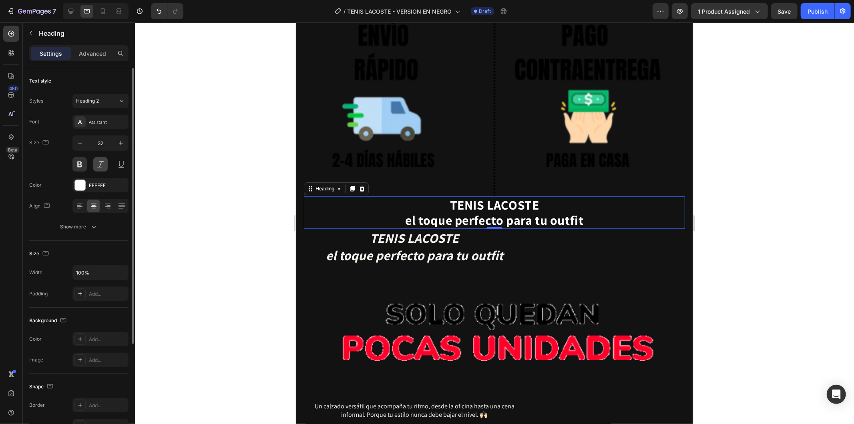
click at [98, 167] on button at bounding box center [100, 164] width 14 height 14
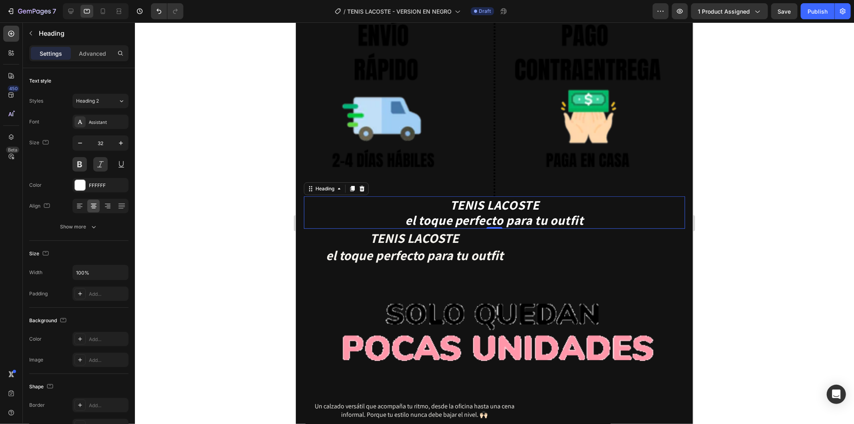
click at [199, 189] on div at bounding box center [494, 222] width 719 height 401
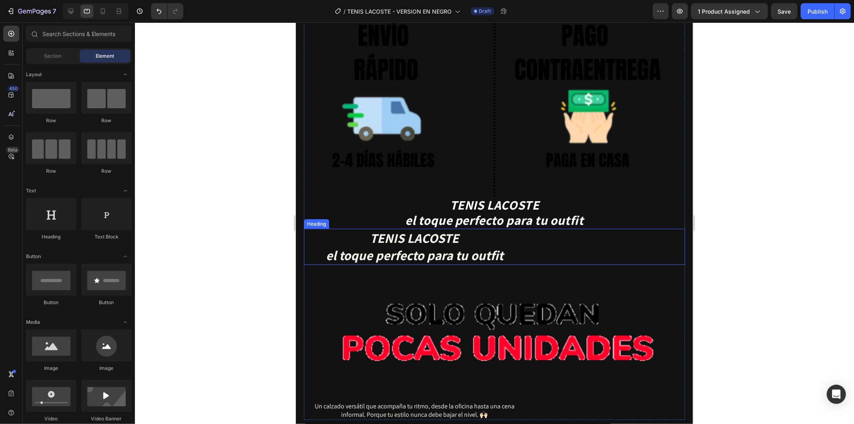
click at [527, 228] on div "TENIS LACOSTE el toque perfecto para tu outfit" at bounding box center [494, 246] width 381 height 36
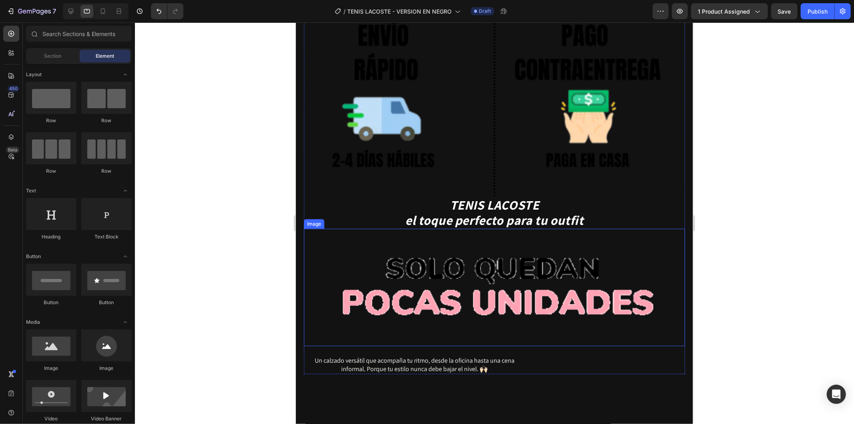
click at [557, 228] on img at bounding box center [494, 287] width 381 height 118
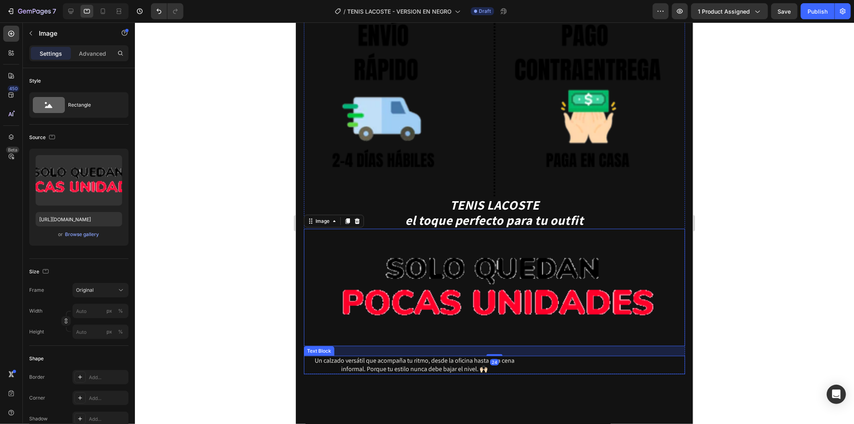
click at [516, 356] on p "Un calzado versátil que acompaña tu ritmo, desde la oficina hasta una cena info…" at bounding box center [414, 364] width 220 height 17
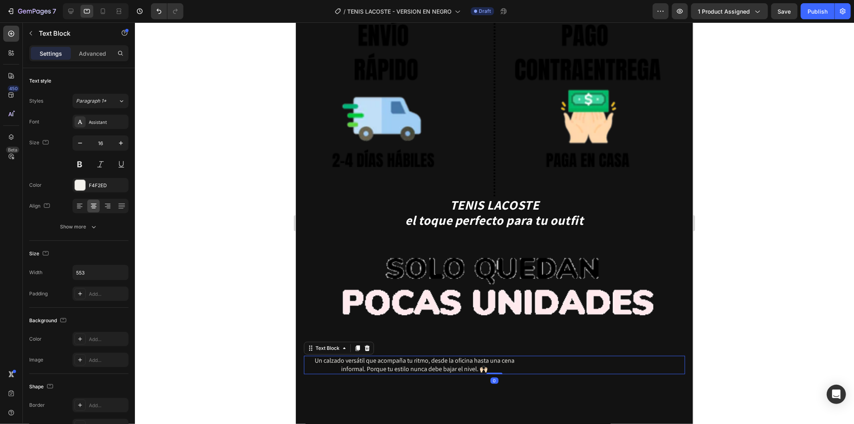
click at [245, 133] on div at bounding box center [494, 222] width 719 height 401
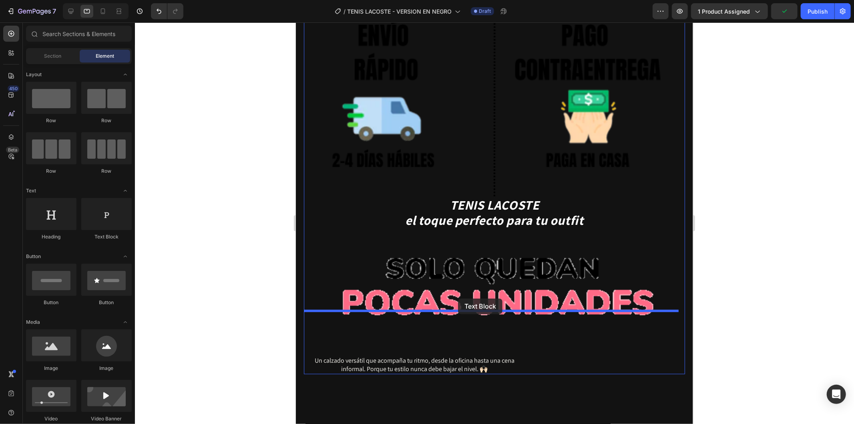
drag, startPoint x: 412, startPoint y: 240, endPoint x: 458, endPoint y: 298, distance: 74.1
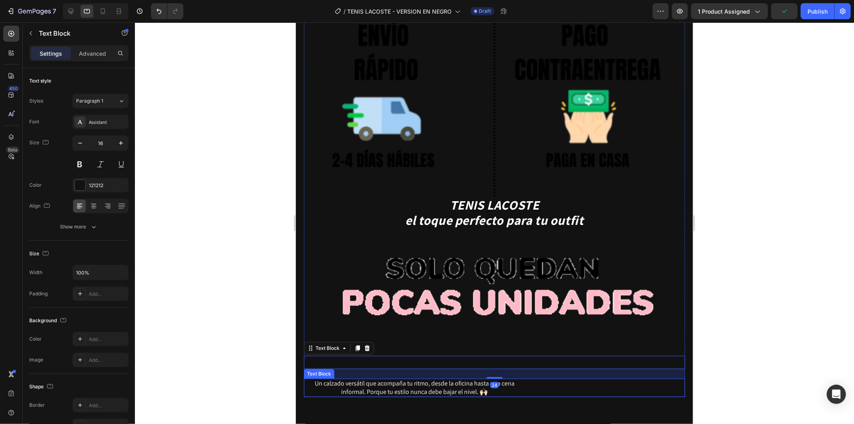
click at [523, 379] on p "Un calzado versátil que acompaña tu ritmo, desde la oficina hasta una cena info…" at bounding box center [414, 387] width 220 height 17
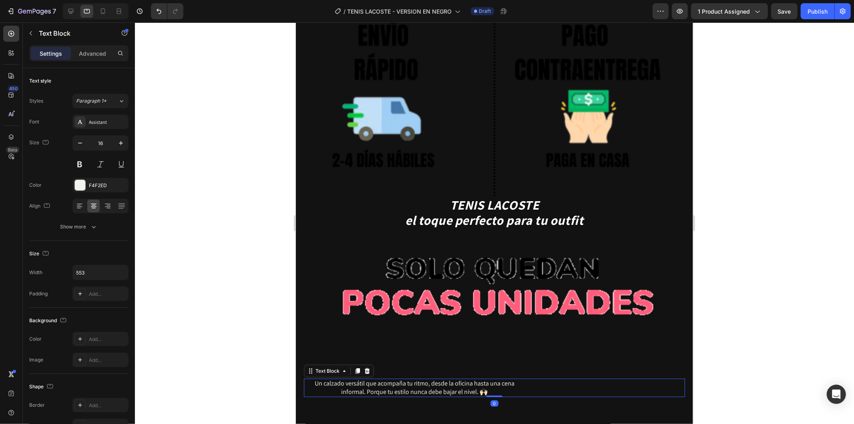
click at [523, 379] on p "Un calzado versátil que acompaña tu ritmo, desde la oficina hasta una cena info…" at bounding box center [414, 387] width 220 height 17
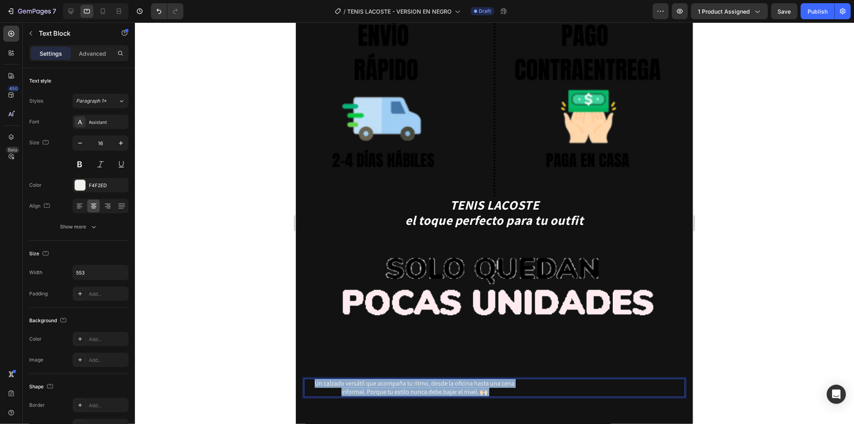
drag, startPoint x: 511, startPoint y: 344, endPoint x: 590, endPoint y: 347, distance: 79.3
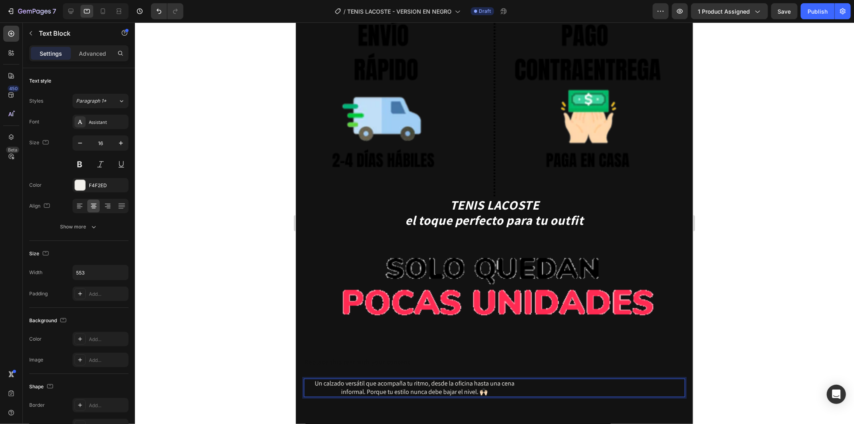
click at [316, 379] on p "Un calzado versátil que acompaña tu ritmo, desde la oficina hasta una cena info…" at bounding box center [414, 387] width 220 height 17
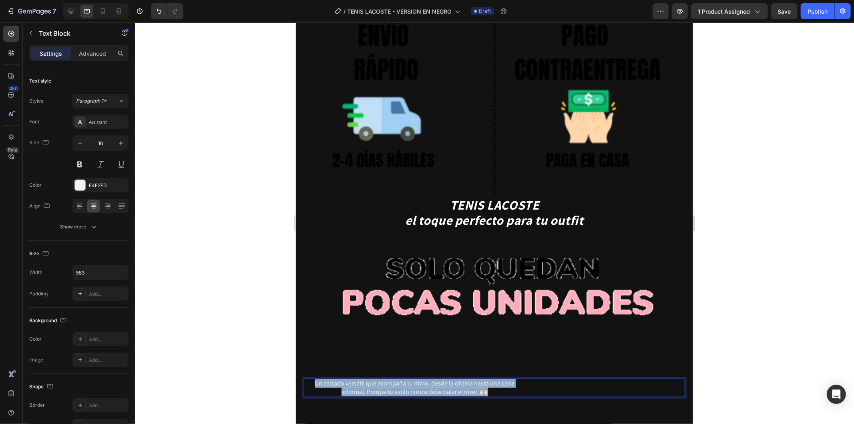
drag, startPoint x: 313, startPoint y: 336, endPoint x: 494, endPoint y: 349, distance: 181.0
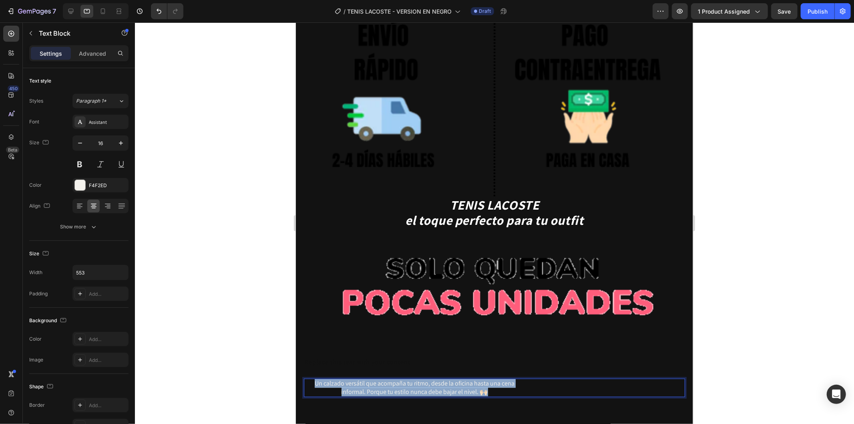
click at [494, 379] on p "Un calzado versátil que acompaña tu ritmo, desde la oficina hasta una cena info…" at bounding box center [414, 387] width 220 height 17
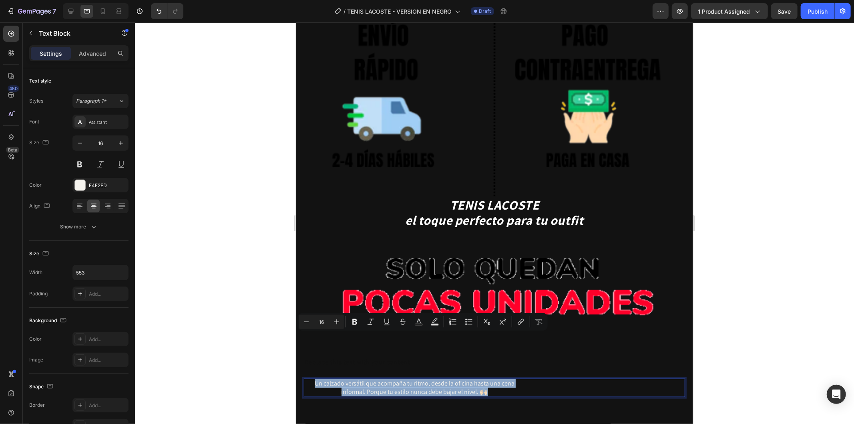
copy p "Un calzado versátil que acompaña tu ritmo, desde la oficina hasta una cena info…"
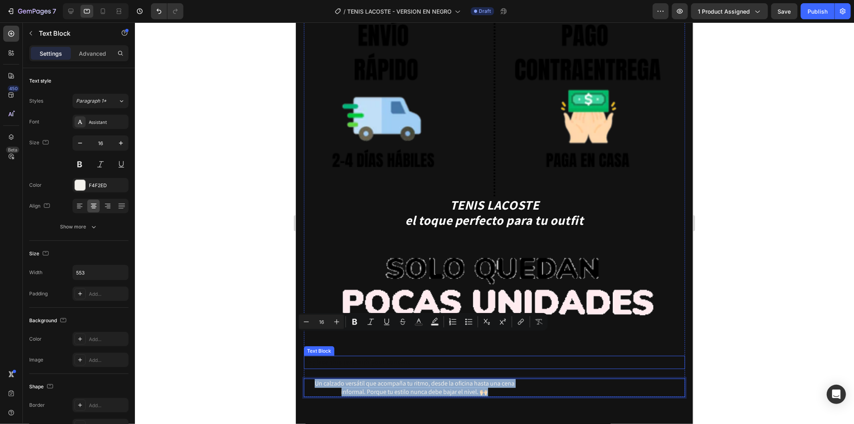
click at [575, 355] on div "Replace this text with your content" at bounding box center [494, 361] width 381 height 13
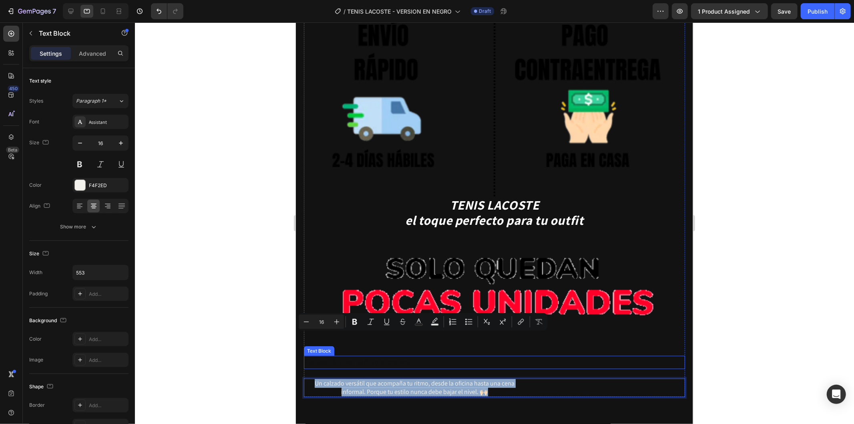
click at [575, 355] on div "Replace this text with your content" at bounding box center [494, 361] width 381 height 13
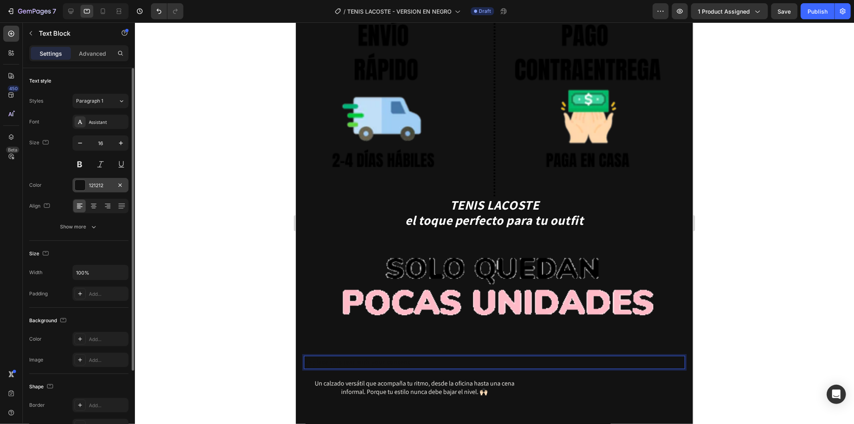
click at [82, 185] on div at bounding box center [80, 185] width 10 height 10
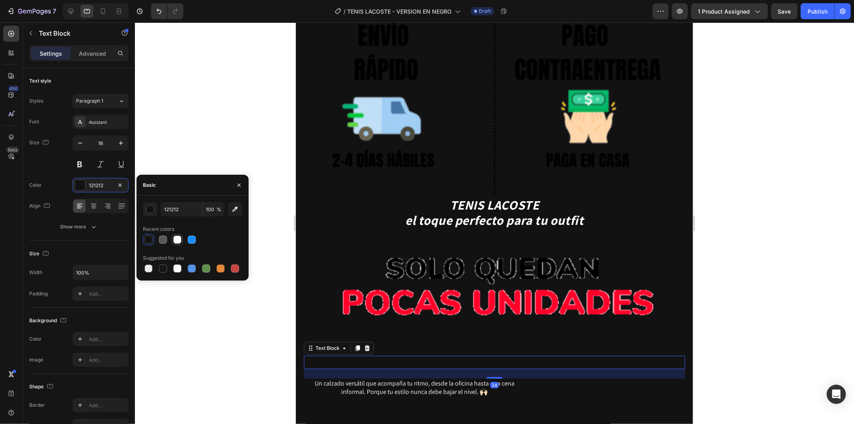
click at [179, 239] on div at bounding box center [177, 239] width 8 height 8
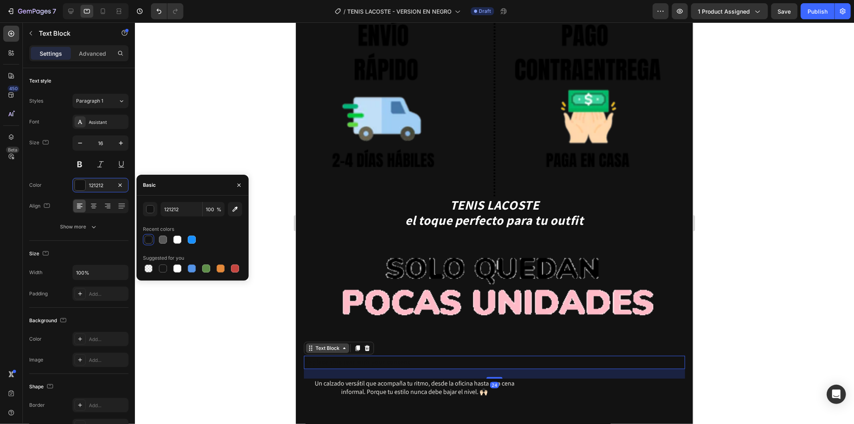
type input "FFFFFF"
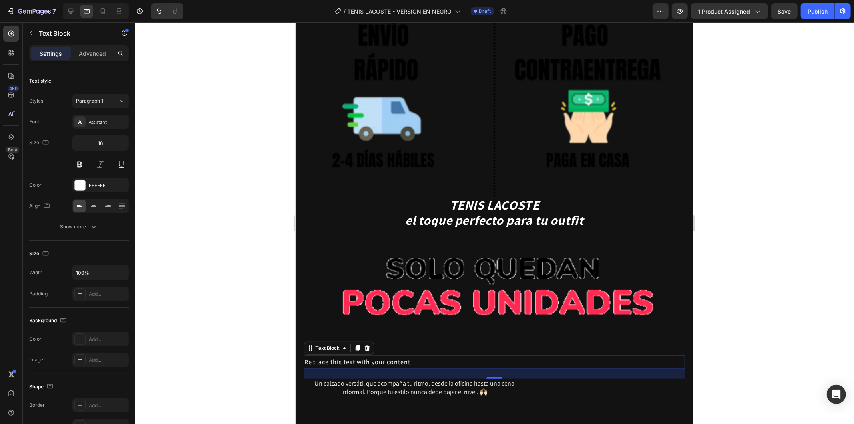
click at [499, 356] on p "Replace this text with your content" at bounding box center [494, 362] width 380 height 12
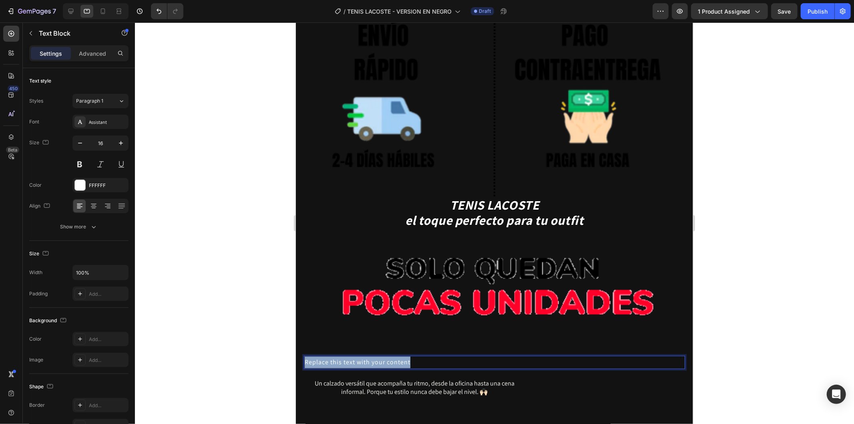
drag, startPoint x: 509, startPoint y: 319, endPoint x: 278, endPoint y: 314, distance: 231.1
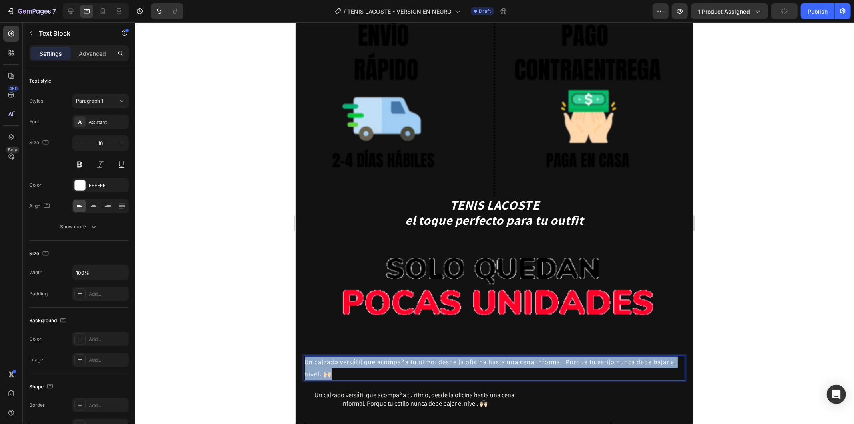
drag, startPoint x: 368, startPoint y: 327, endPoint x: 291, endPoint y: 311, distance: 78.6
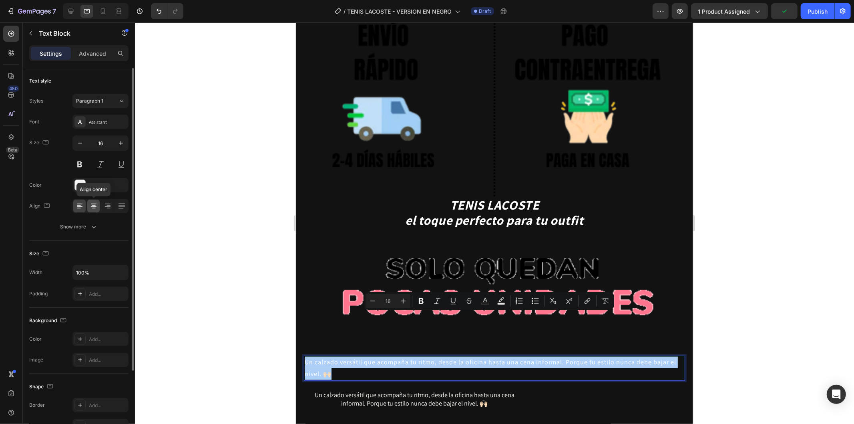
click at [92, 202] on icon at bounding box center [94, 206] width 8 height 8
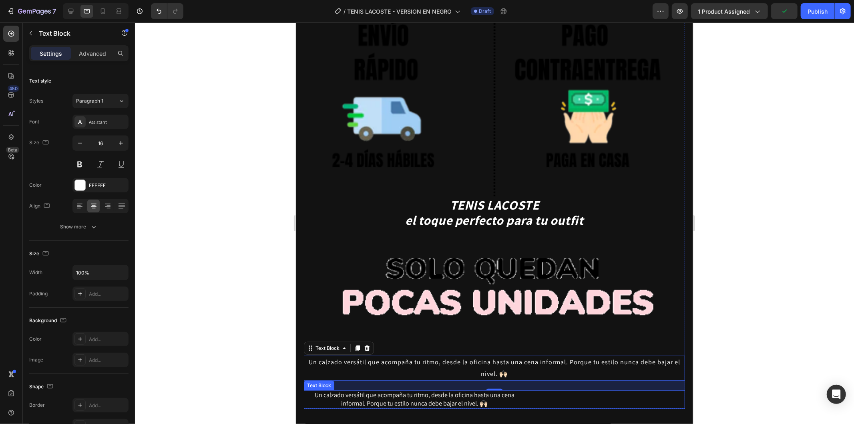
click at [573, 380] on div "24" at bounding box center [494, 385] width 381 height 10
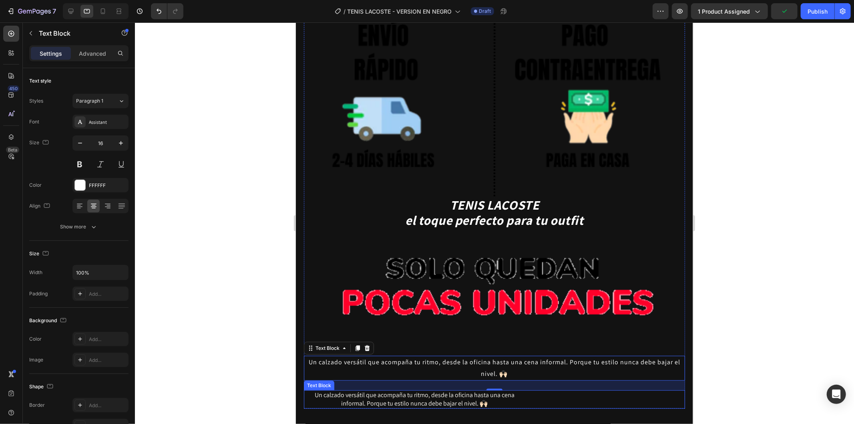
click at [583, 390] on div "Un calzado versátil que acompaña tu ritmo, desde la oficina hasta una cena info…" at bounding box center [494, 399] width 381 height 18
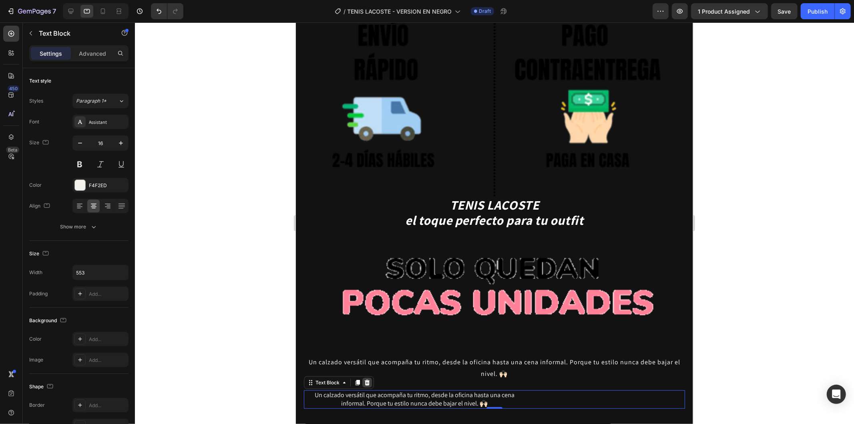
click at [366, 379] on icon at bounding box center [367, 382] width 6 height 6
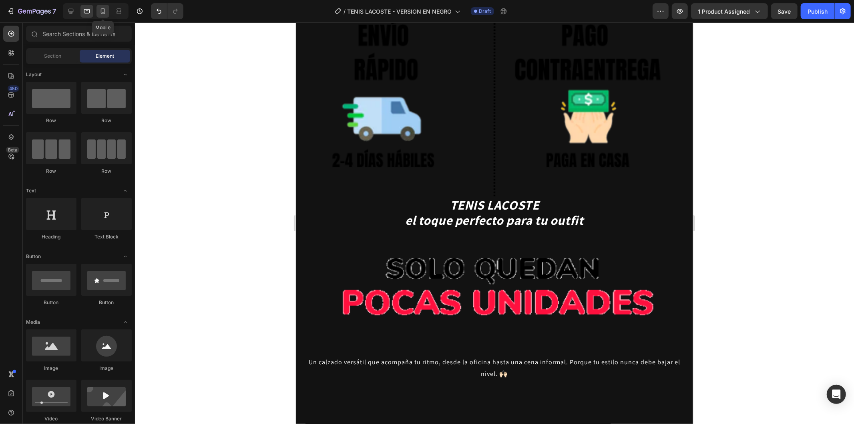
click at [105, 7] on icon at bounding box center [103, 11] width 8 height 8
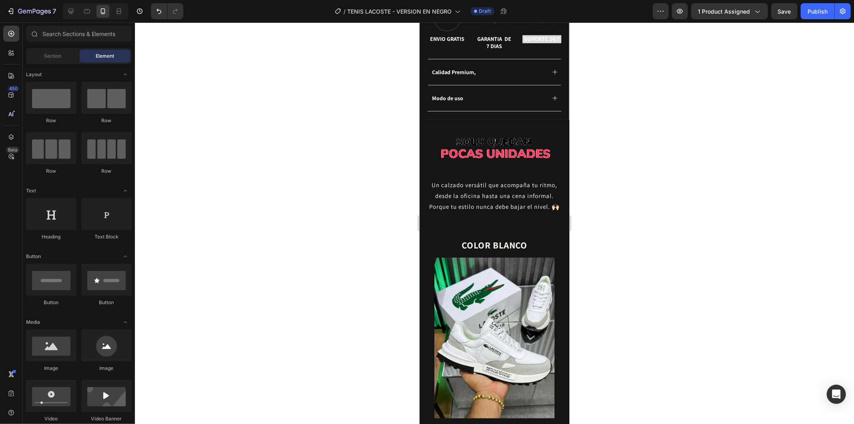
scroll to position [315, 0]
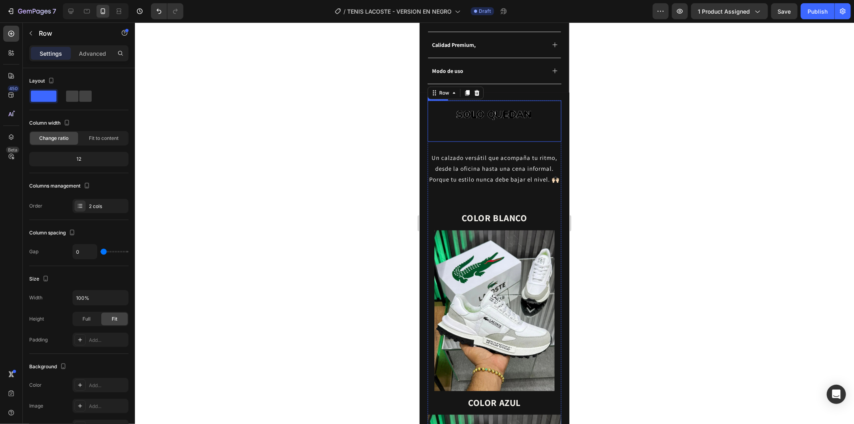
scroll to position [360, 0]
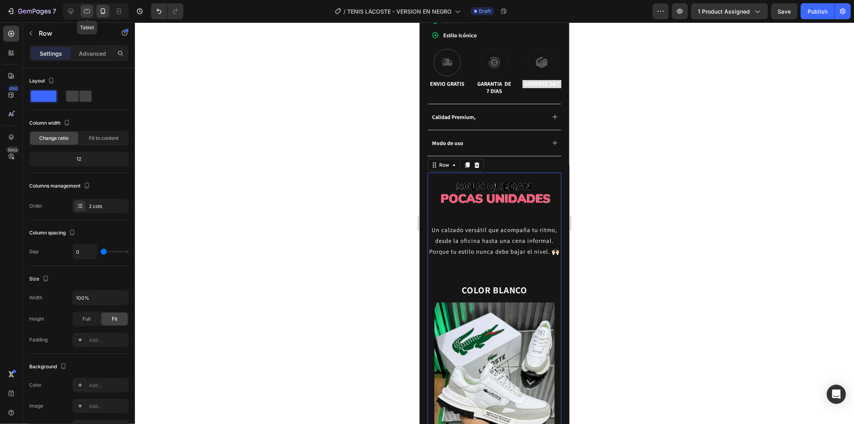
click at [83, 11] on icon at bounding box center [87, 11] width 8 height 8
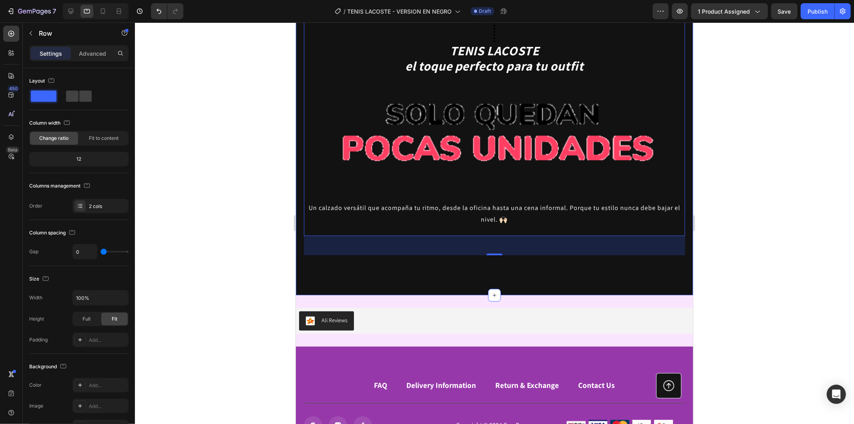
scroll to position [3097, 0]
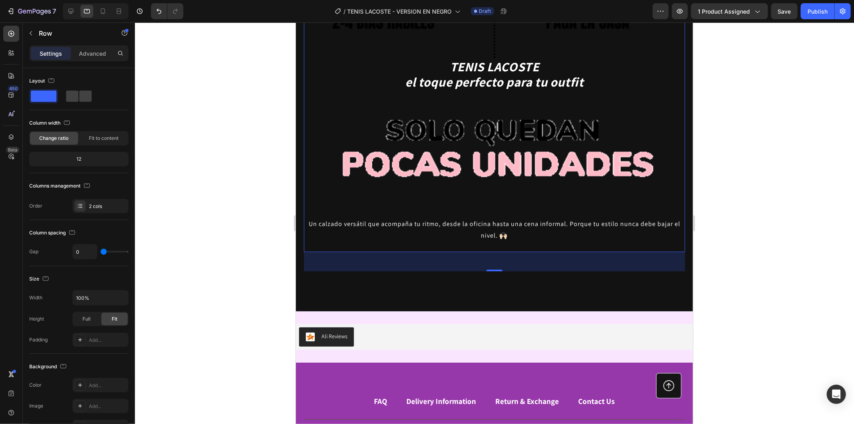
click at [519, 218] on p "Un calzado versátil que acompaña tu ritmo, desde la oficina hasta una cena info…" at bounding box center [494, 229] width 380 height 23
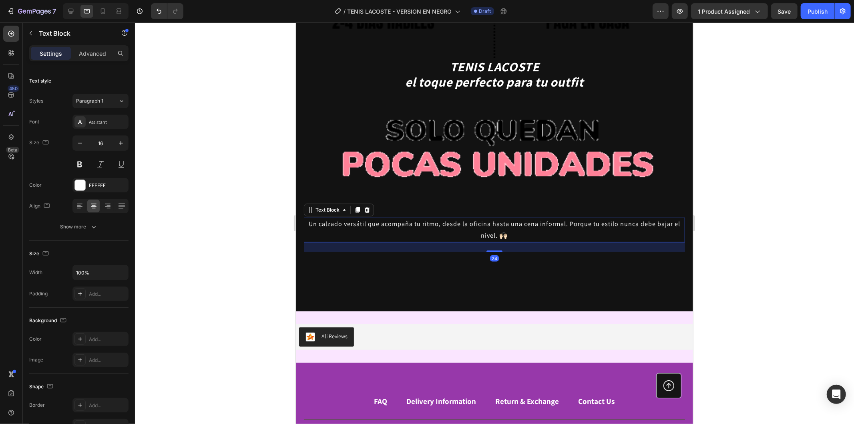
click at [519, 218] on p "Un calzado versátil que acompaña tu ritmo, desde la oficina hasta una cena info…" at bounding box center [494, 229] width 380 height 23
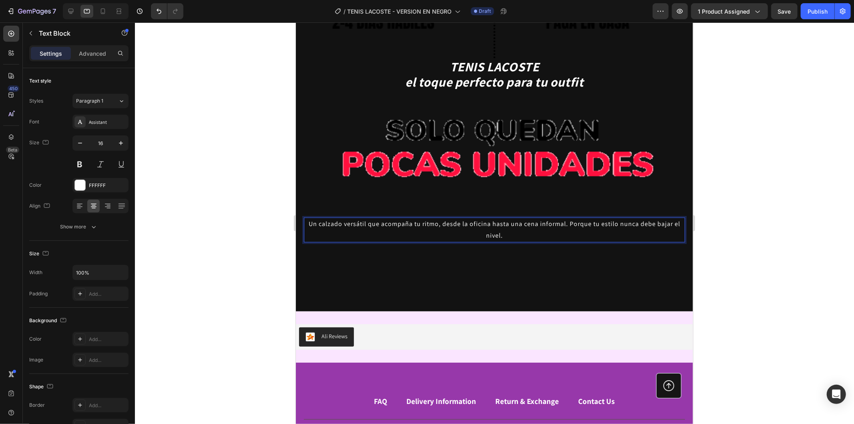
click at [730, 154] on div at bounding box center [494, 222] width 719 height 401
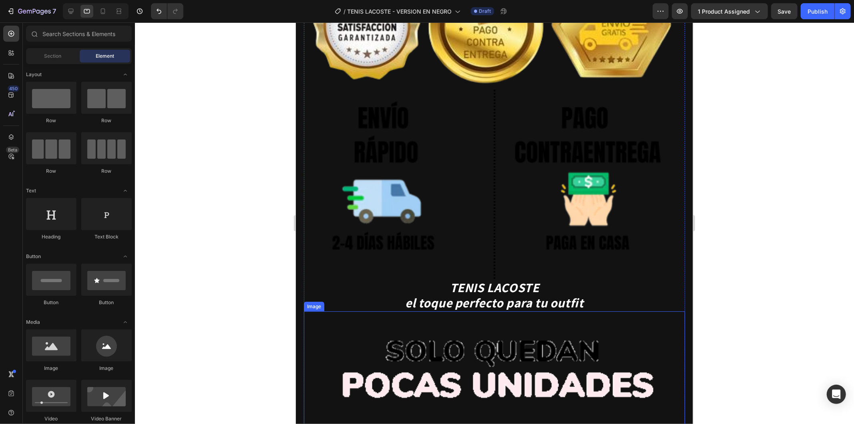
scroll to position [2874, 0]
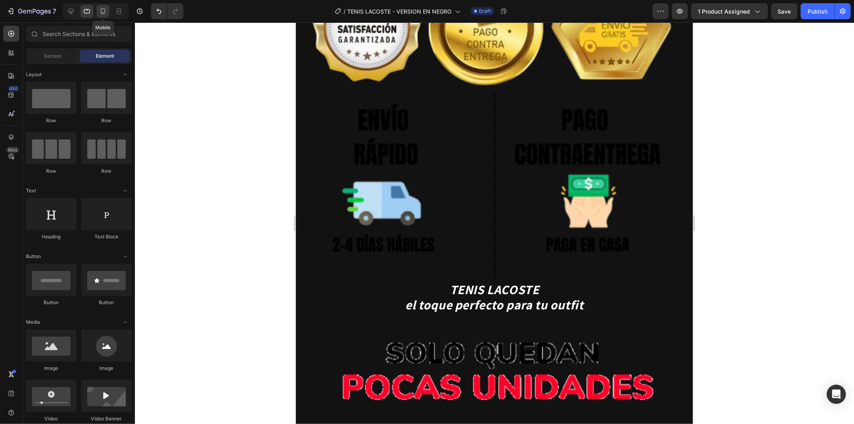
click at [97, 9] on div at bounding box center [103, 11] width 13 height 13
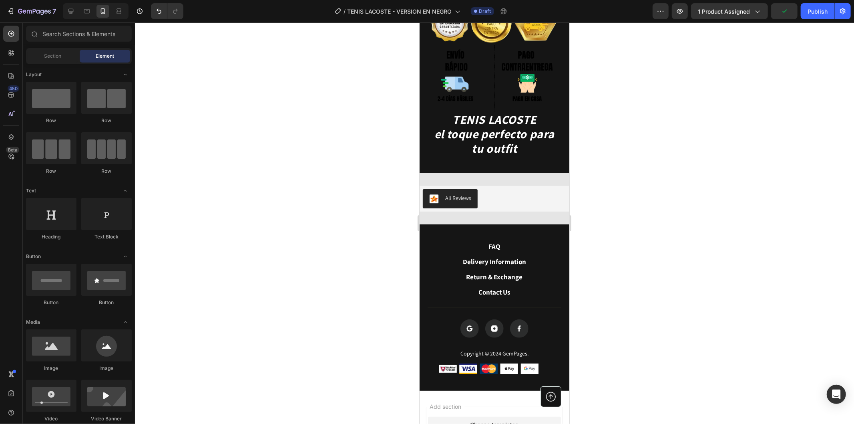
scroll to position [1804, 0]
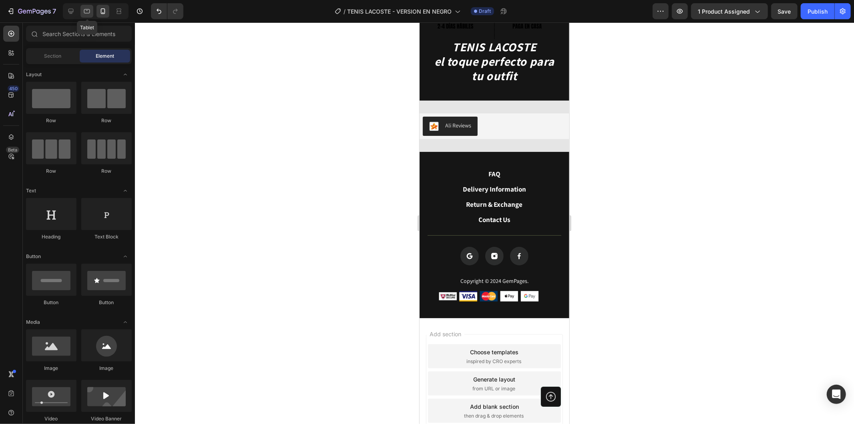
click at [90, 12] on icon at bounding box center [87, 11] width 8 height 8
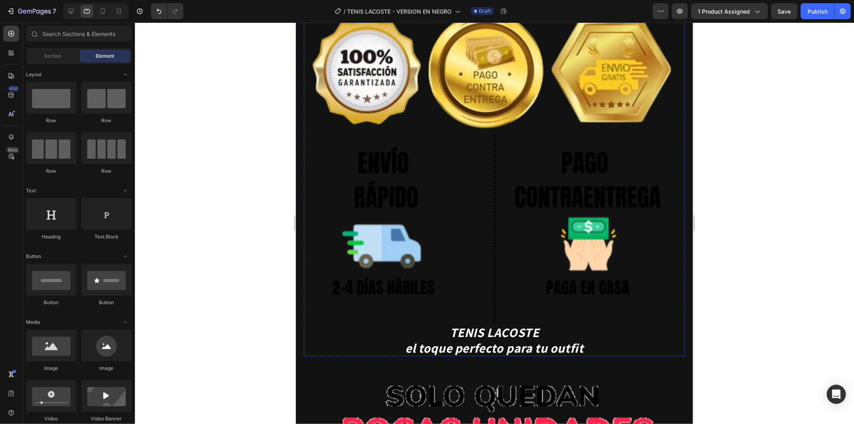
scroll to position [3158, 0]
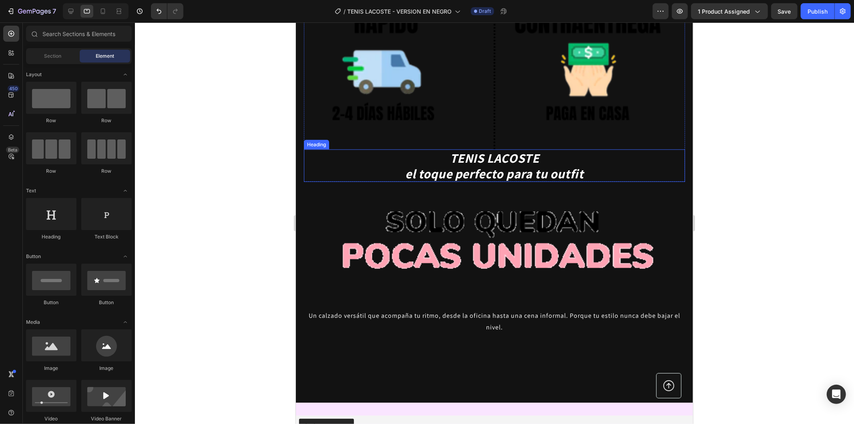
click at [550, 149] on h2 "TENIS LACOSTE el toque perfecto para tu outfit" at bounding box center [494, 165] width 381 height 32
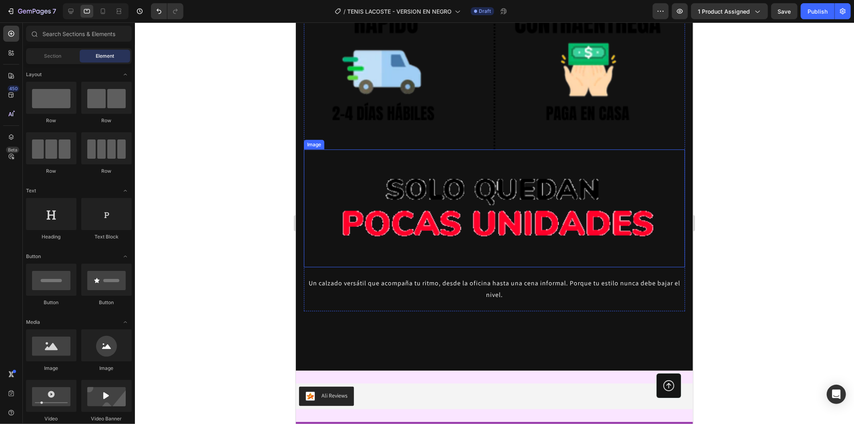
click at [617, 158] on img at bounding box center [494, 208] width 381 height 118
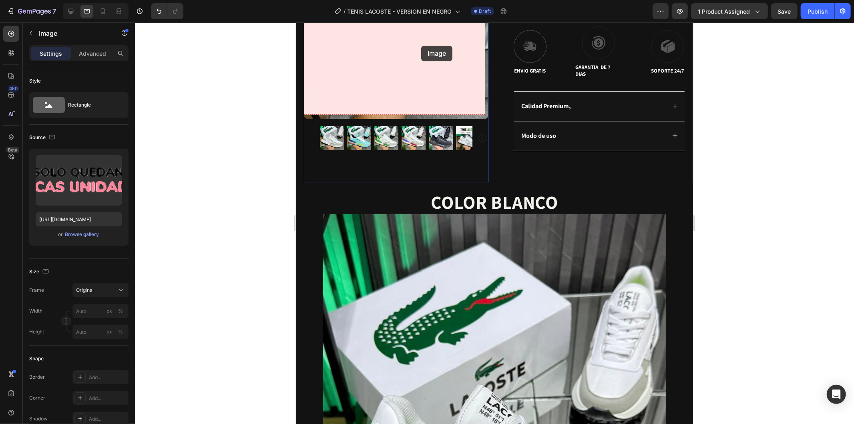
scroll to position [239, 0]
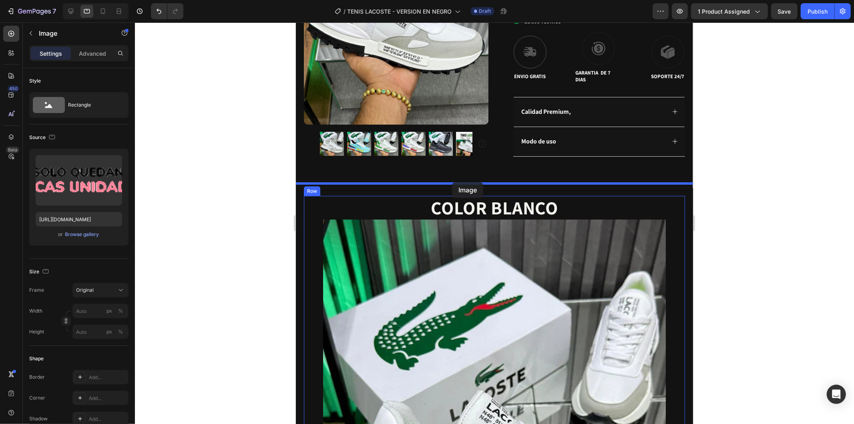
drag, startPoint x: 417, startPoint y: 376, endPoint x: 452, endPoint y: 182, distance: 197.6
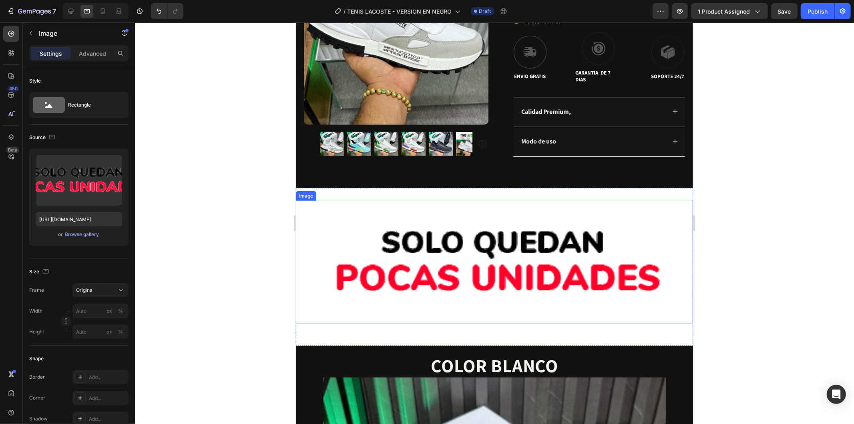
click at [541, 236] on img at bounding box center [494, 261] width 397 height 123
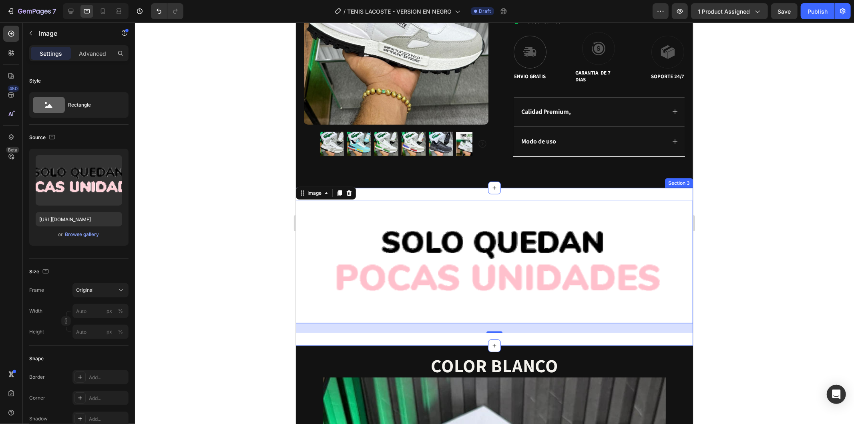
click at [494, 189] on div "Image 0 Section 3" at bounding box center [494, 266] width 397 height 158
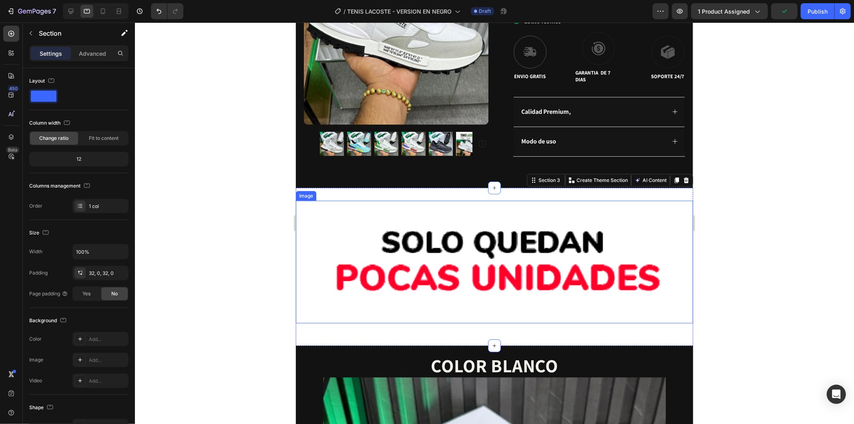
click at [436, 272] on img at bounding box center [494, 261] width 397 height 123
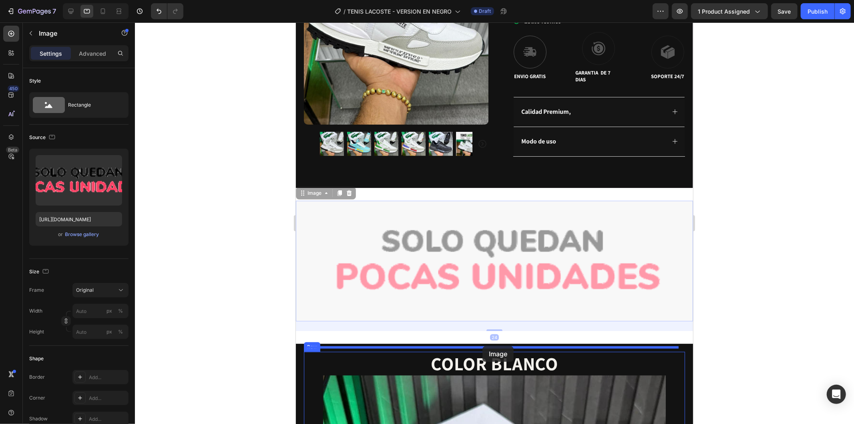
drag, startPoint x: 502, startPoint y: 255, endPoint x: 482, endPoint y: 346, distance: 92.6
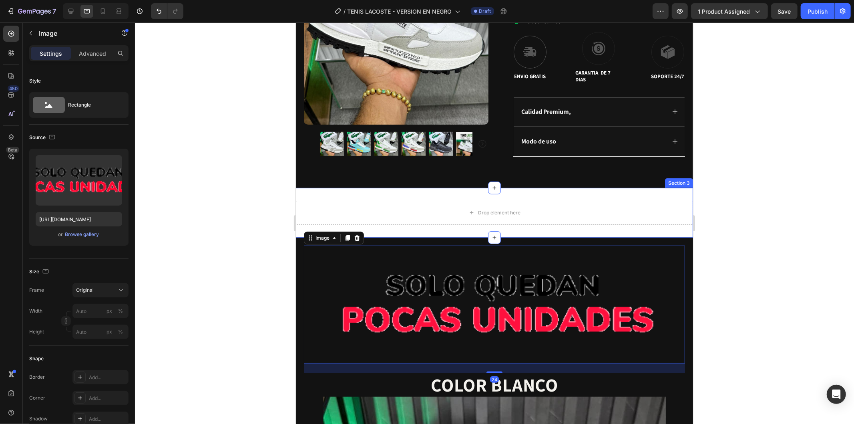
click at [568, 227] on div "Drop element here Section 3" at bounding box center [494, 212] width 397 height 50
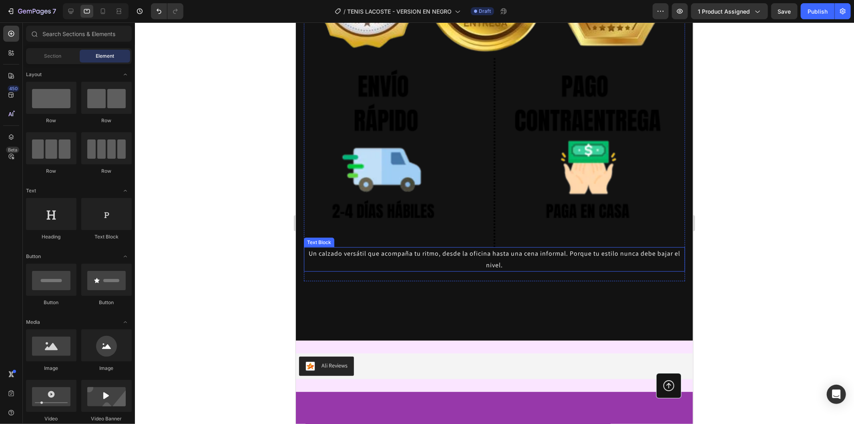
scroll to position [3042, 0]
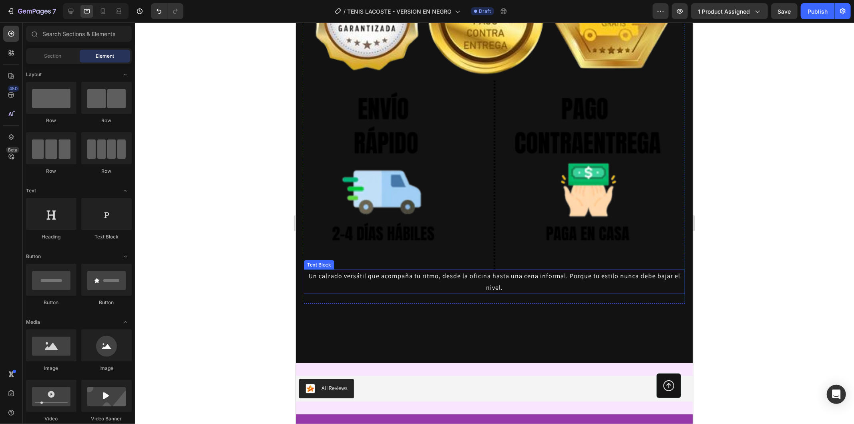
click at [560, 270] on p "Un calzado versátil que acompaña tu ritmo, desde la oficina hasta una cena info…" at bounding box center [494, 281] width 380 height 23
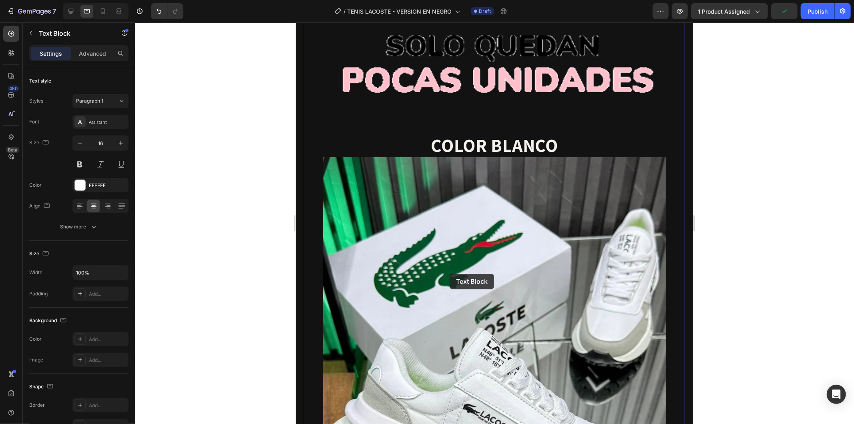
scroll to position [279, 0]
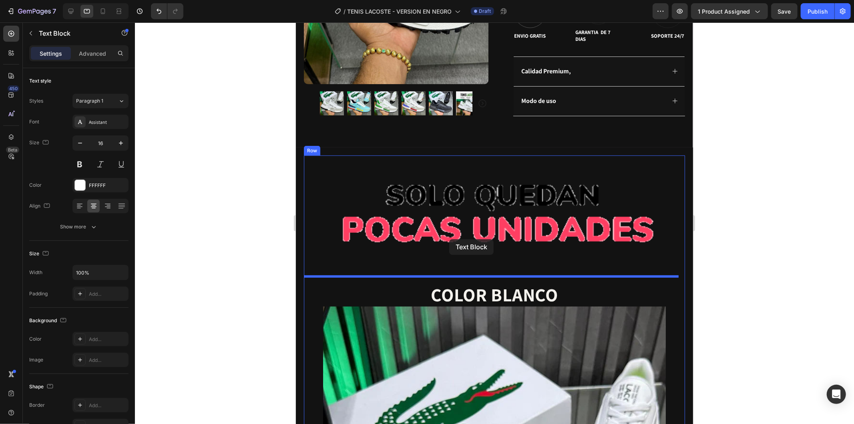
drag, startPoint x: 420, startPoint y: 241, endPoint x: 449, endPoint y: 239, distance: 29.3
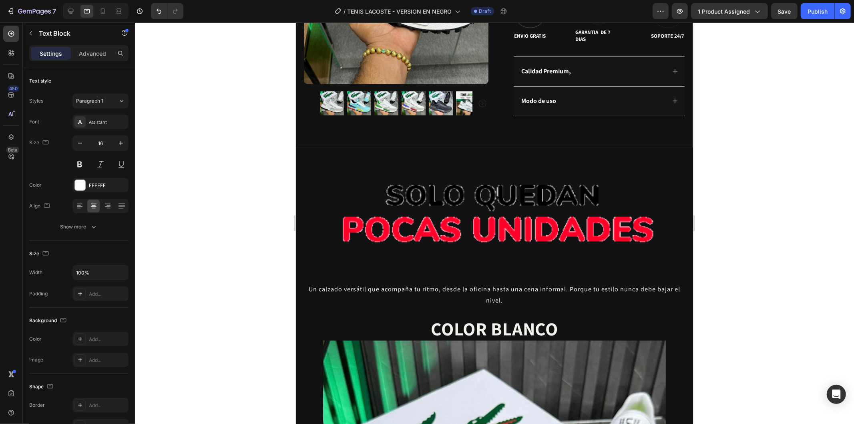
click at [617, 297] on p "Un calzado versátil que acompaña tu ritmo, desde la oficina hasta una cena info…" at bounding box center [494, 294] width 380 height 23
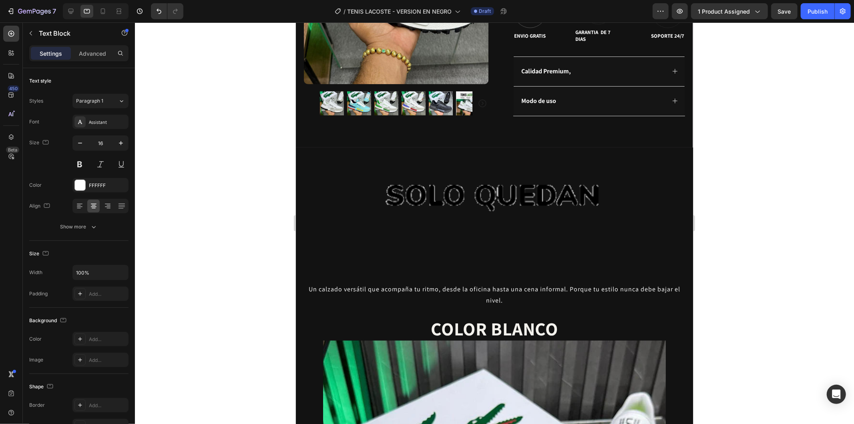
drag, startPoint x: 575, startPoint y: 282, endPoint x: 524, endPoint y: 246, distance: 63.0
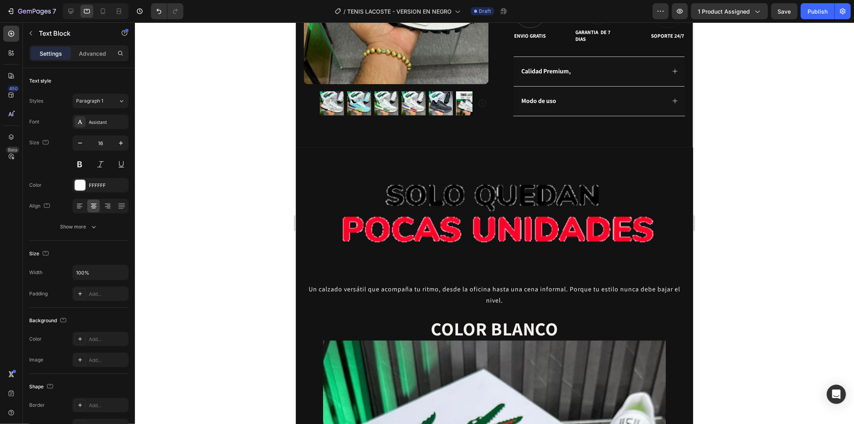
click at [574, 283] on p "Un calzado versátil que acompaña tu ritmo, desde la oficina hasta una cena info…" at bounding box center [494, 294] width 380 height 23
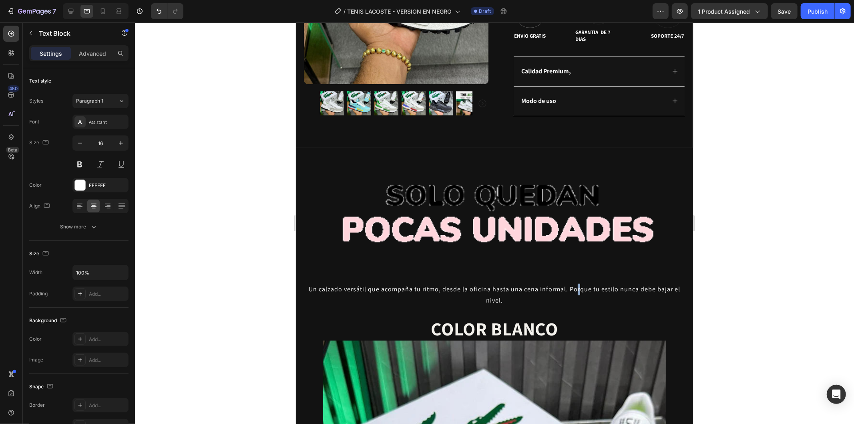
click at [520, 244] on img at bounding box center [494, 214] width 381 height 118
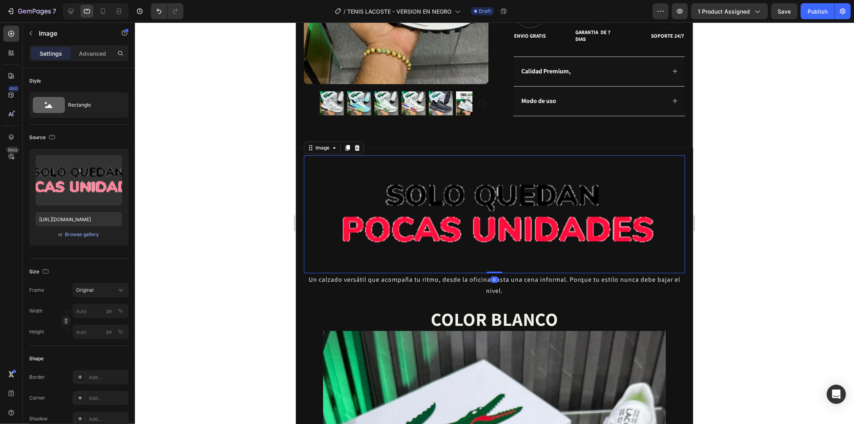
drag, startPoint x: 495, startPoint y: 274, endPoint x: 495, endPoint y: 260, distance: 14.4
click at [495, 260] on div "Image 0" at bounding box center [494, 214] width 381 height 118
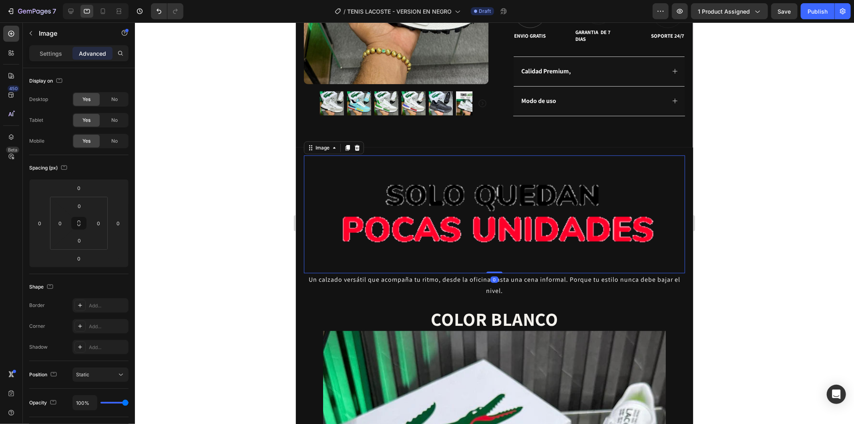
click at [531, 281] on p "Un calzado versátil que acompaña tu ritmo, desde la oficina hasta una cena info…" at bounding box center [494, 284] width 380 height 23
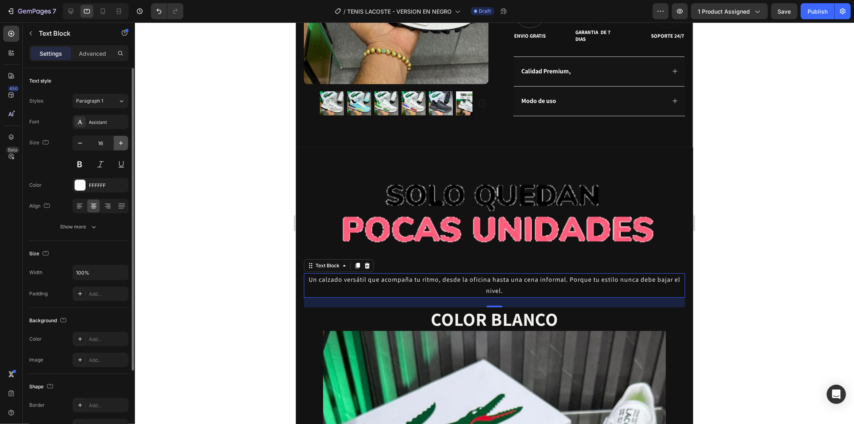
click at [121, 145] on icon "button" at bounding box center [121, 143] width 8 height 8
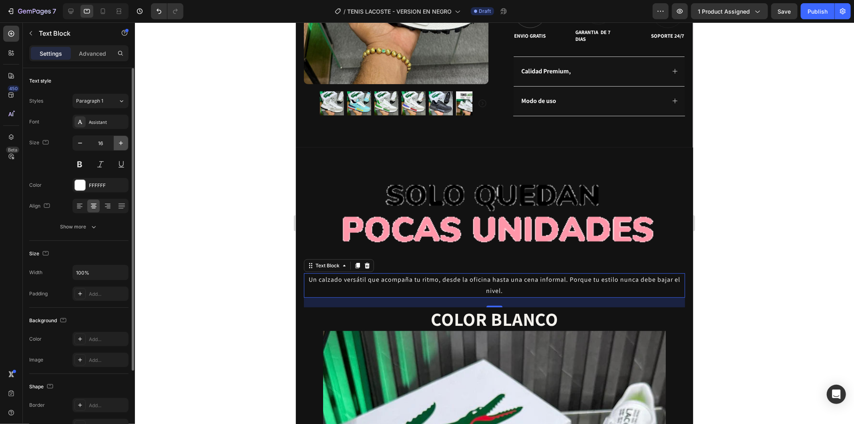
click at [121, 145] on icon "button" at bounding box center [121, 143] width 8 height 8
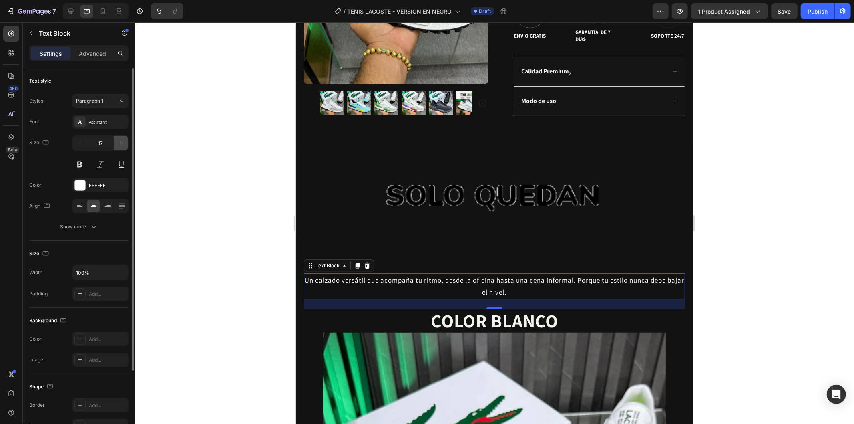
click at [121, 145] on icon "button" at bounding box center [121, 143] width 8 height 8
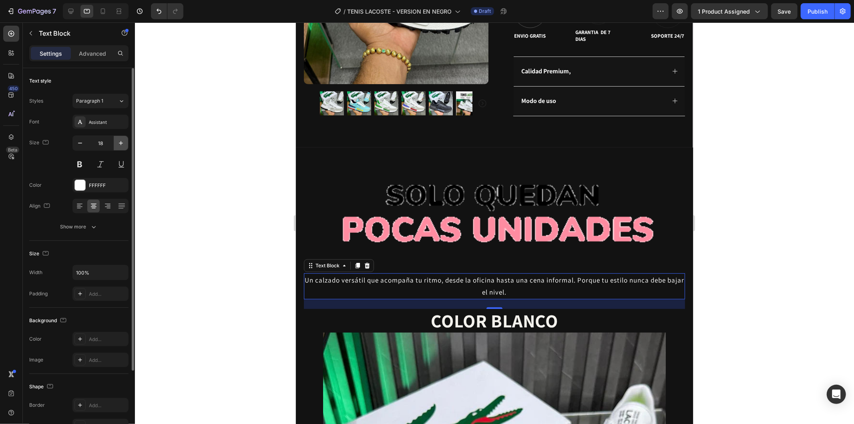
click at [121, 145] on icon "button" at bounding box center [121, 143] width 8 height 8
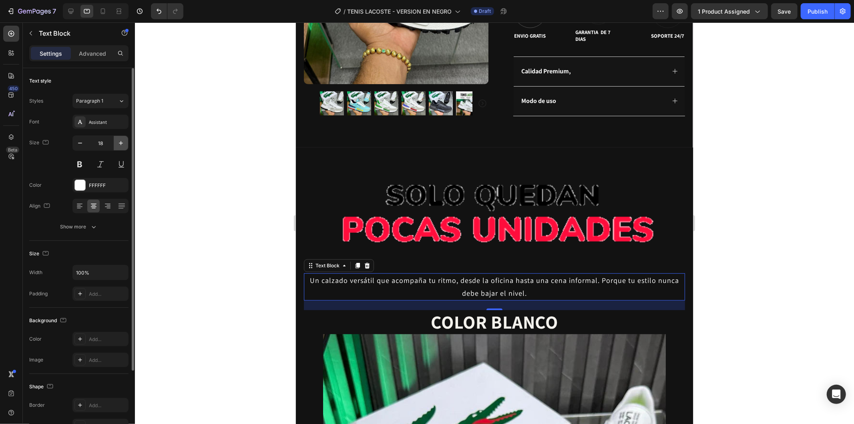
click at [121, 145] on icon "button" at bounding box center [121, 143] width 8 height 8
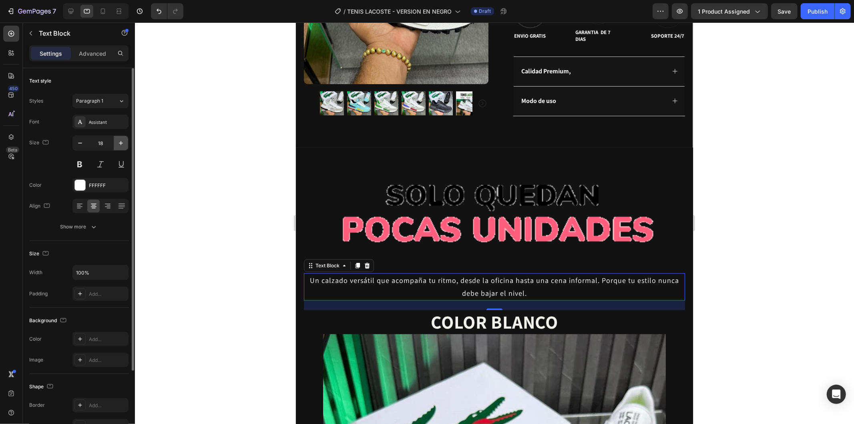
click at [121, 145] on icon "button" at bounding box center [121, 143] width 8 height 8
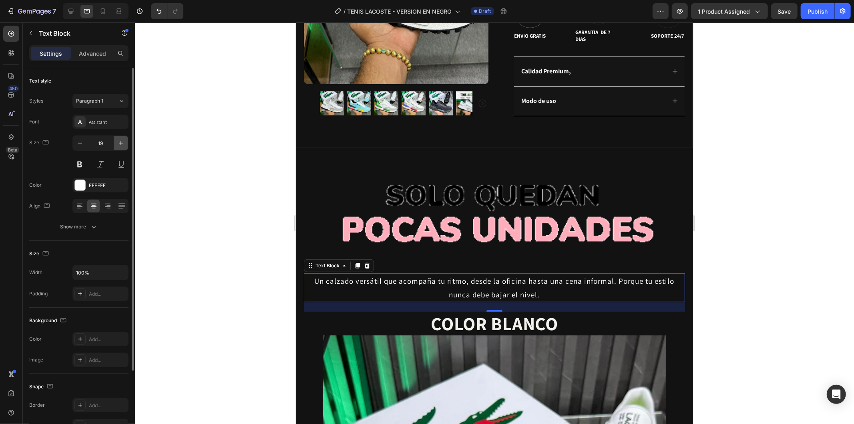
click at [121, 145] on icon "button" at bounding box center [121, 143] width 8 height 8
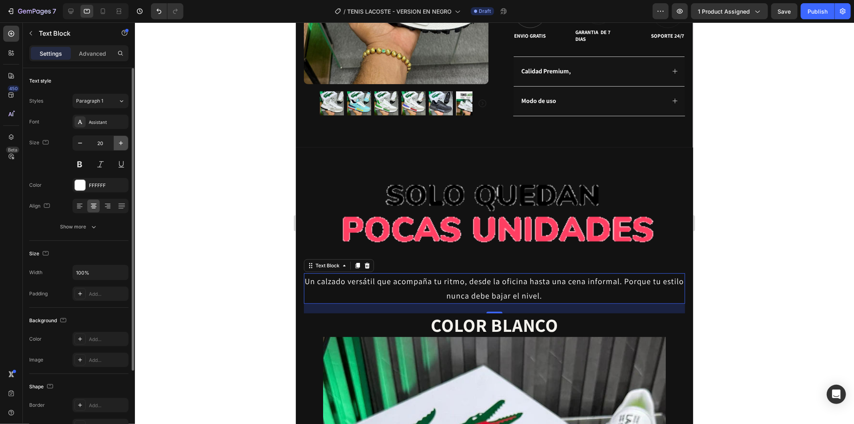
click at [121, 145] on icon "button" at bounding box center [121, 143] width 8 height 8
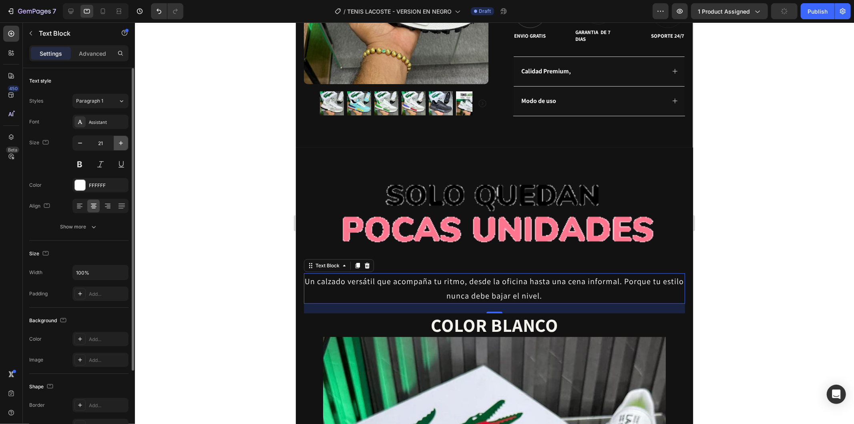
click at [121, 145] on icon "button" at bounding box center [121, 143] width 8 height 8
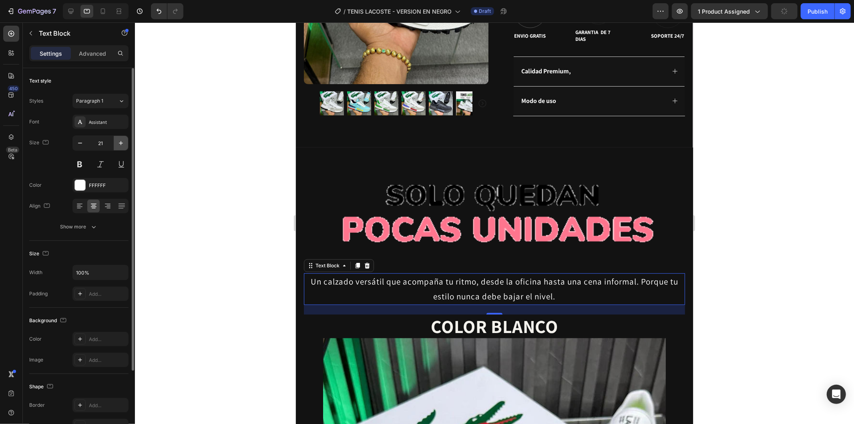
click at [121, 145] on icon "button" at bounding box center [121, 143] width 8 height 8
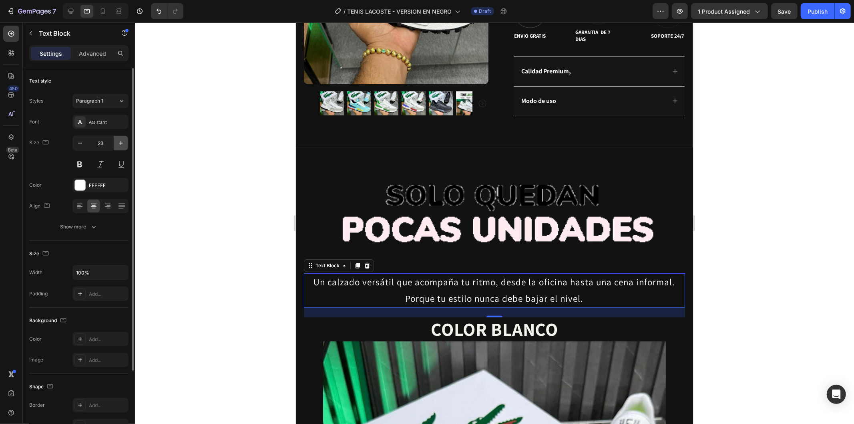
click at [121, 145] on icon "button" at bounding box center [121, 143] width 8 height 8
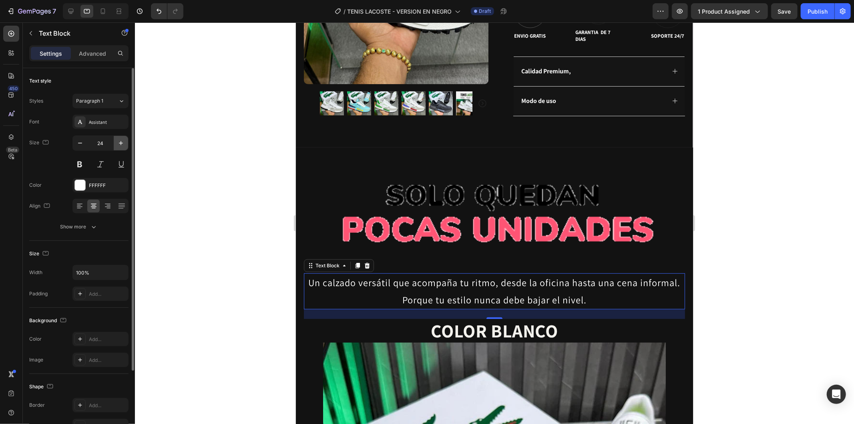
click at [122, 141] on icon "button" at bounding box center [121, 143] width 8 height 8
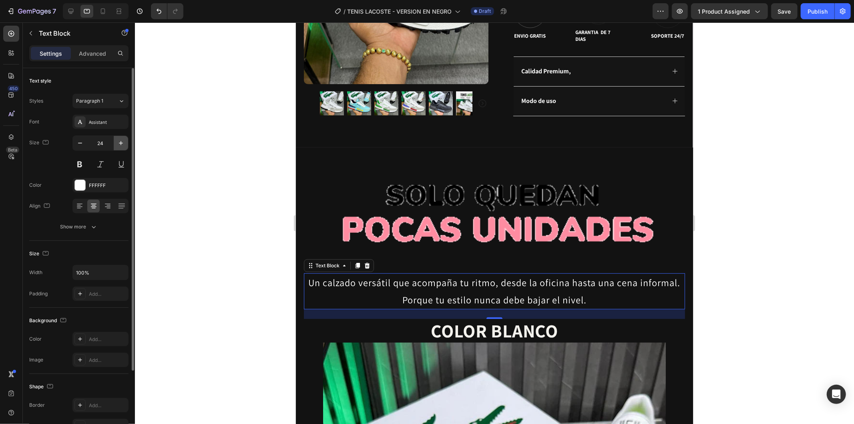
click at [122, 141] on icon "button" at bounding box center [121, 143] width 8 height 8
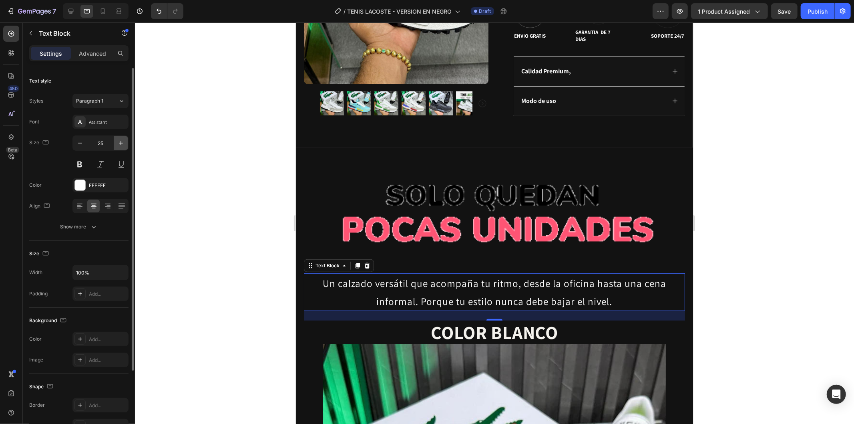
click at [122, 141] on icon "button" at bounding box center [121, 143] width 8 height 8
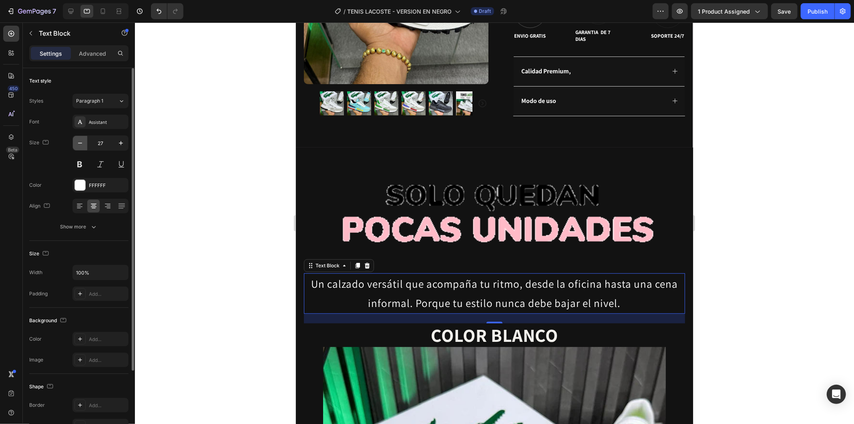
click at [83, 145] on icon "button" at bounding box center [80, 143] width 8 height 8
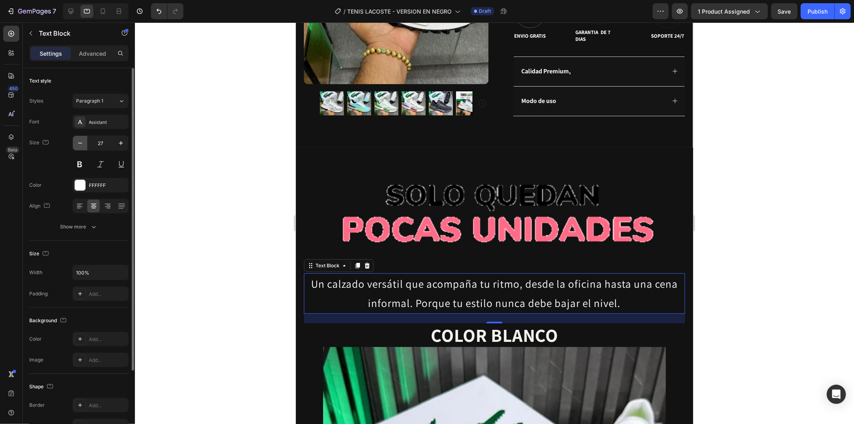
click at [83, 145] on icon "button" at bounding box center [80, 143] width 8 height 8
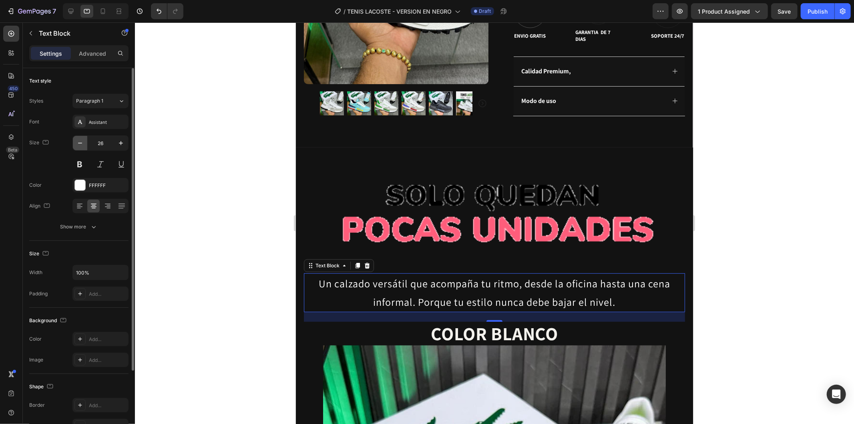
type input "25"
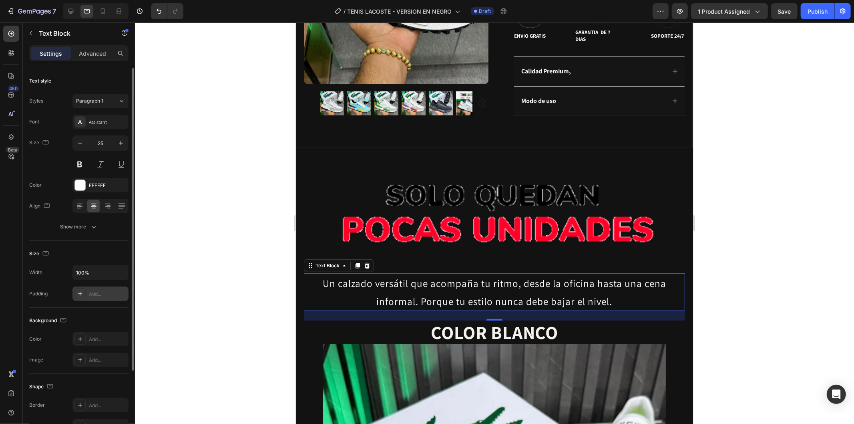
click at [101, 292] on div "Add..." at bounding box center [108, 293] width 38 height 7
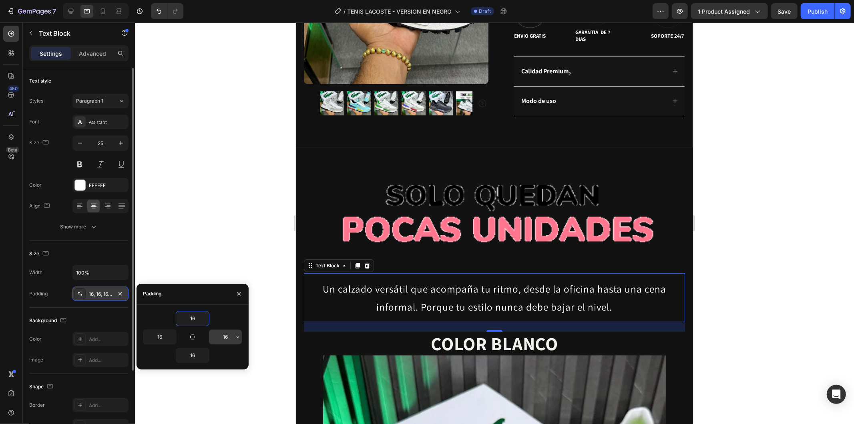
click at [222, 337] on input "16" at bounding box center [225, 337] width 33 height 14
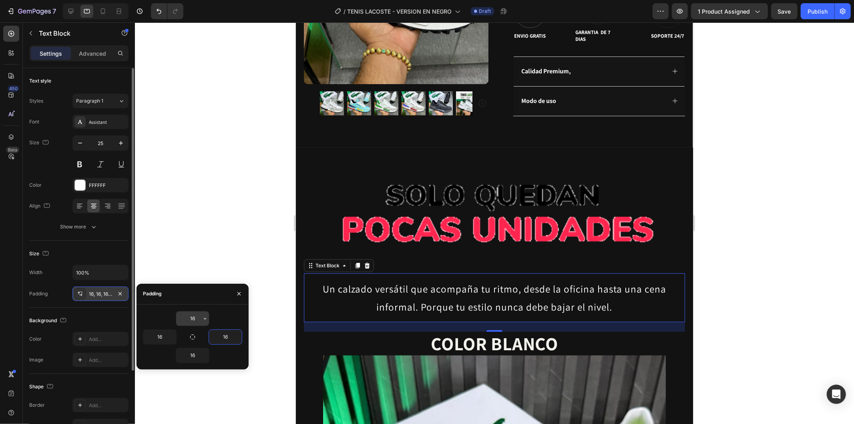
click at [192, 318] on input "16" at bounding box center [192, 318] width 33 height 14
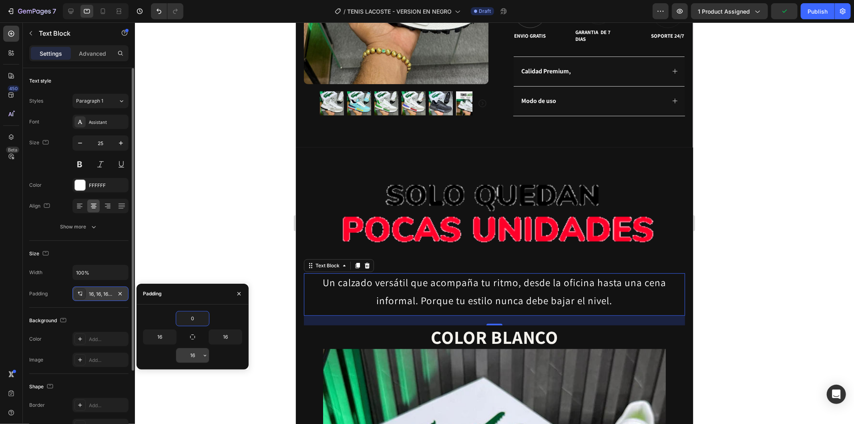
type input "0"
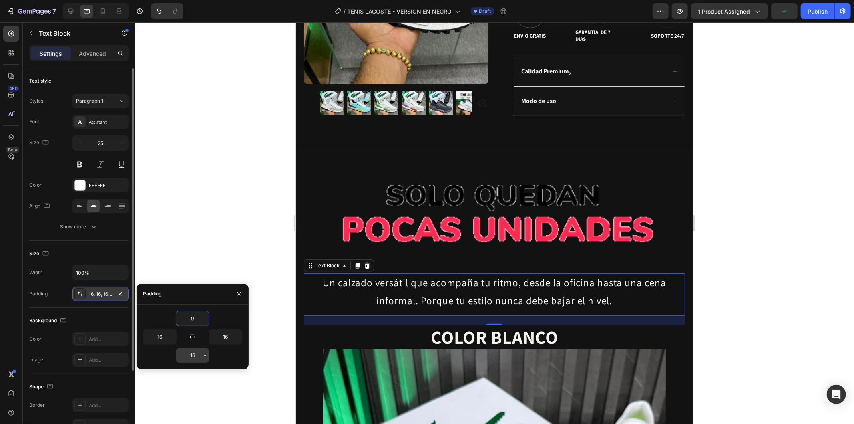
click at [197, 354] on input "16" at bounding box center [192, 355] width 33 height 14
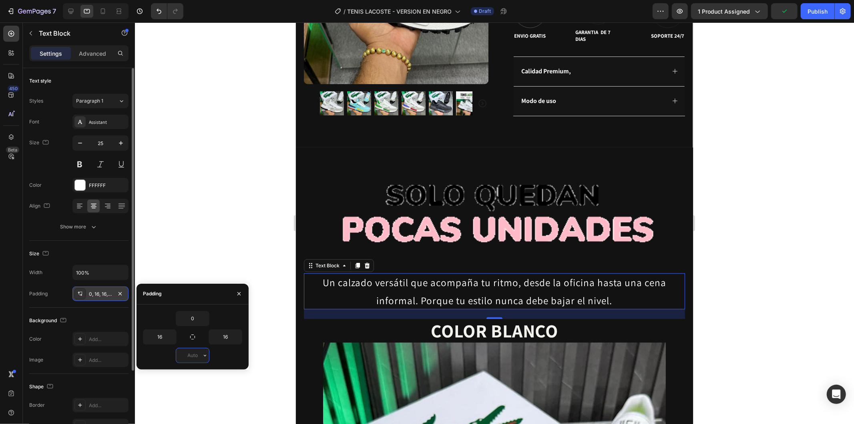
type input "0"
click at [263, 190] on div at bounding box center [494, 222] width 719 height 401
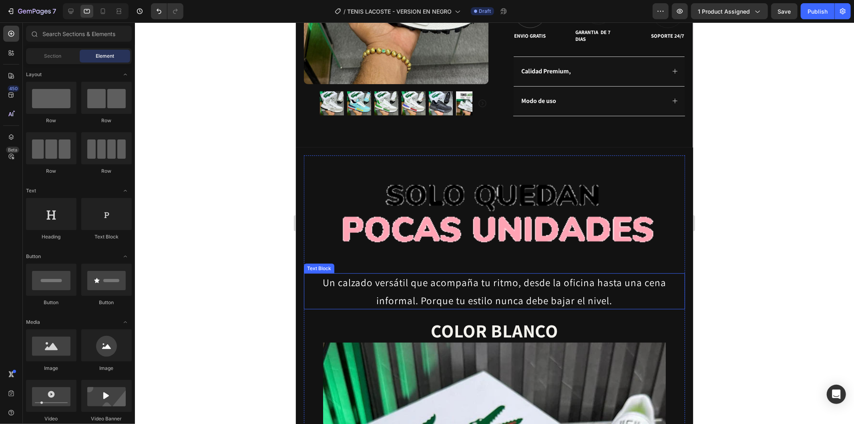
click at [499, 283] on p "Un calzado versátil que acompaña tu ritmo, desde la oficina hasta una cena info…" at bounding box center [494, 291] width 368 height 36
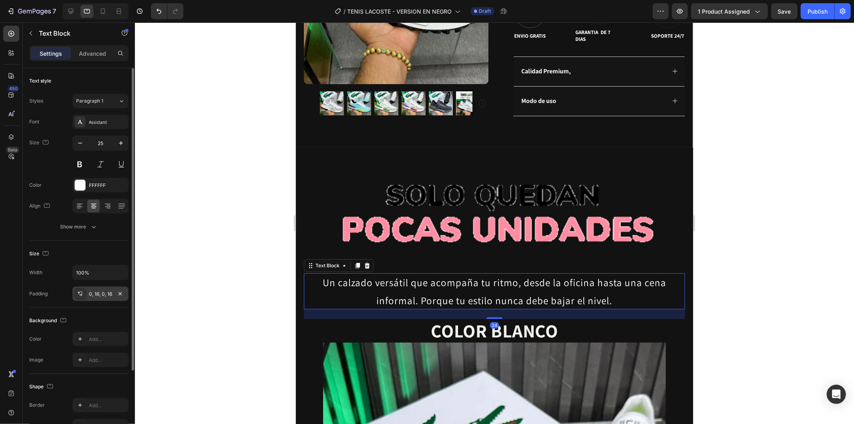
click at [95, 294] on div "0, 16, 0, 16" at bounding box center [100, 293] width 23 height 7
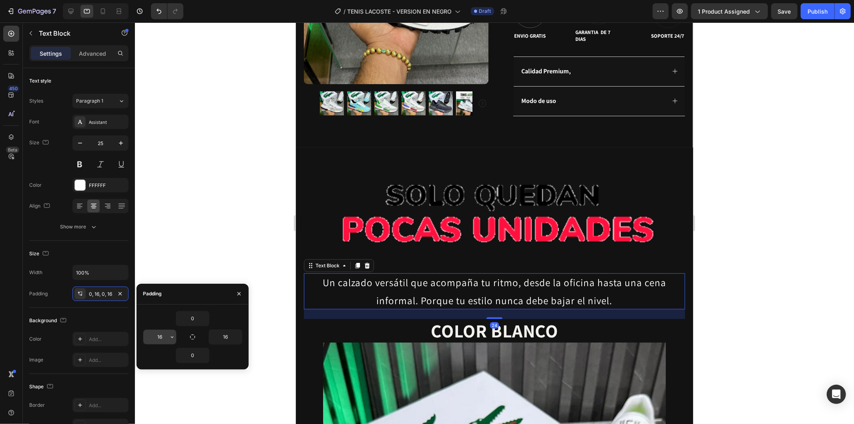
click at [168, 336] on button "button" at bounding box center [172, 337] width 8 height 14
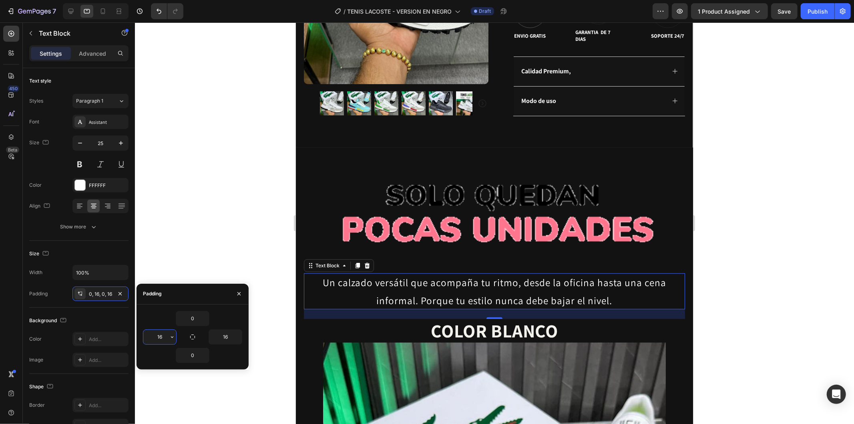
click at [165, 336] on input "16" at bounding box center [159, 337] width 33 height 14
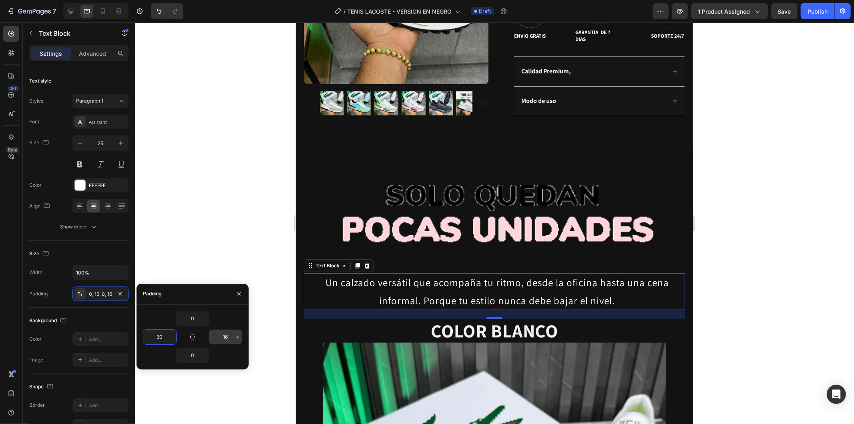
type input "30"
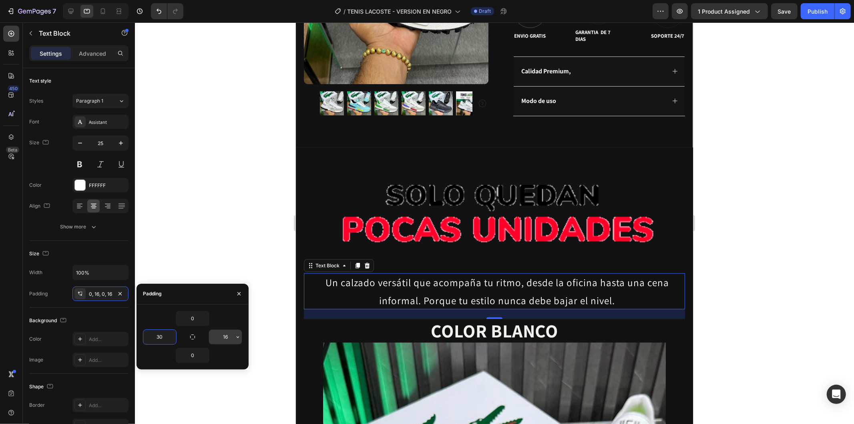
click at [229, 340] on input "16" at bounding box center [225, 337] width 33 height 14
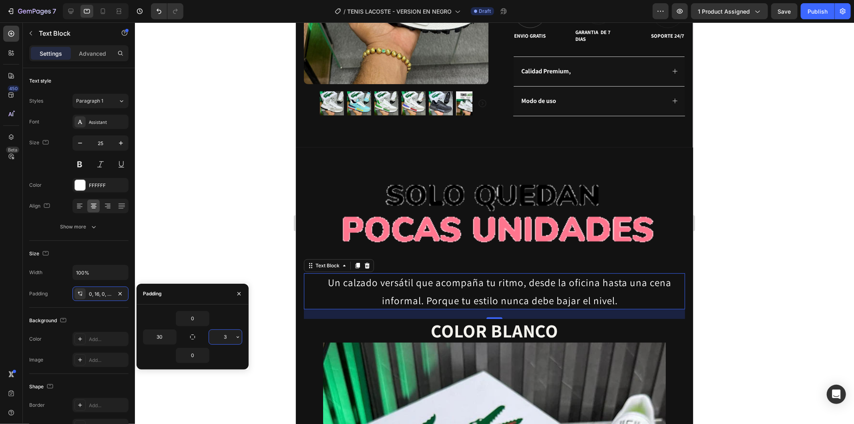
type input "30"
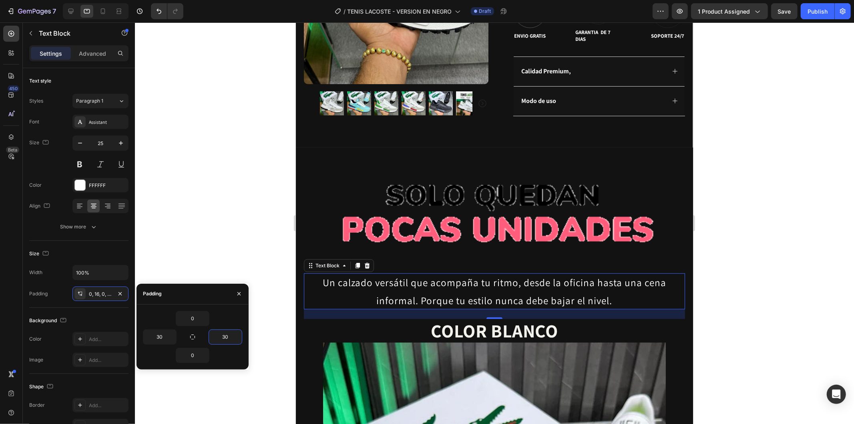
click at [213, 230] on div at bounding box center [494, 222] width 719 height 401
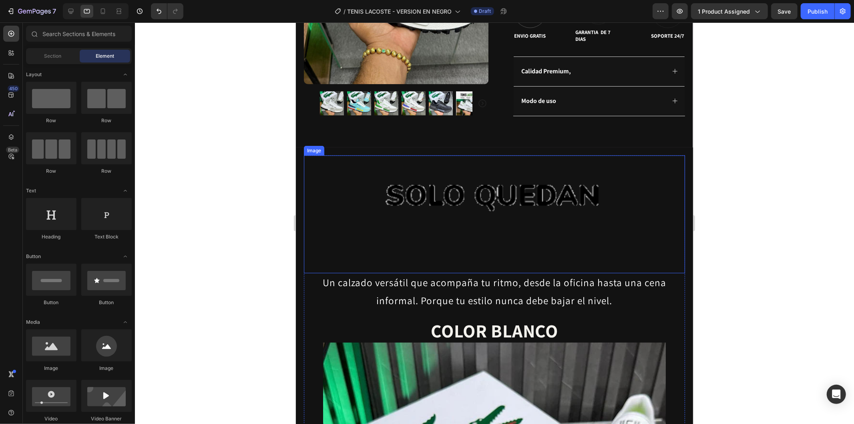
click at [557, 280] on p "Un calzado versátil que acompaña tu ritmo, desde la oficina hasta una cena info…" at bounding box center [494, 291] width 357 height 36
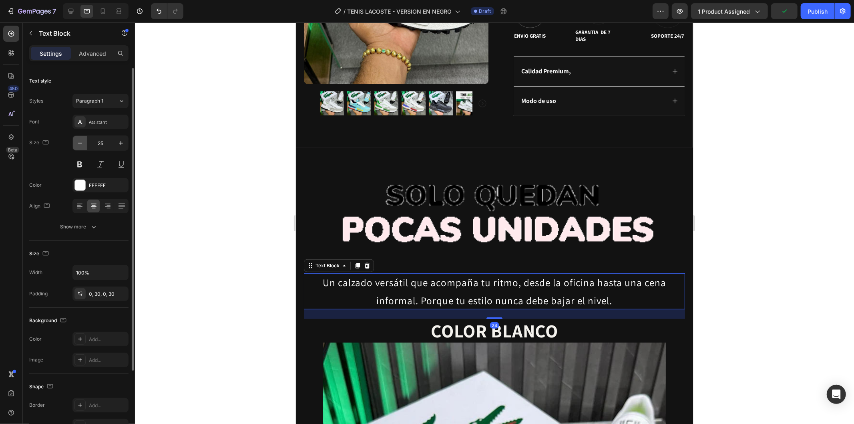
click at [78, 144] on icon "button" at bounding box center [80, 143] width 8 height 8
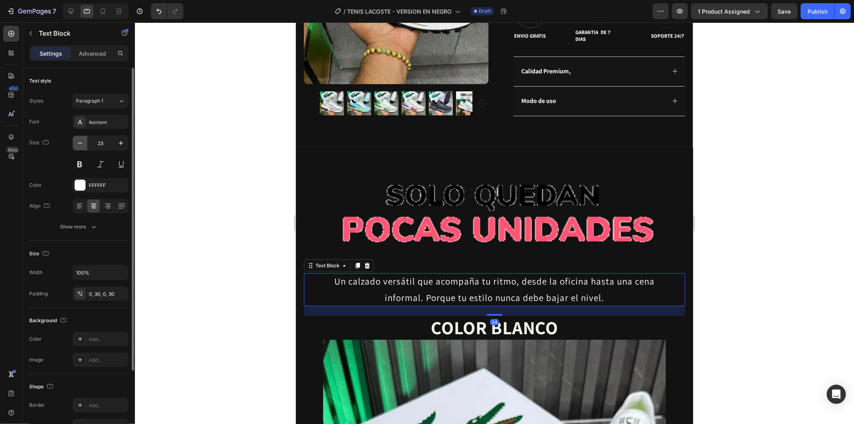
click at [79, 145] on icon "button" at bounding box center [80, 143] width 8 height 8
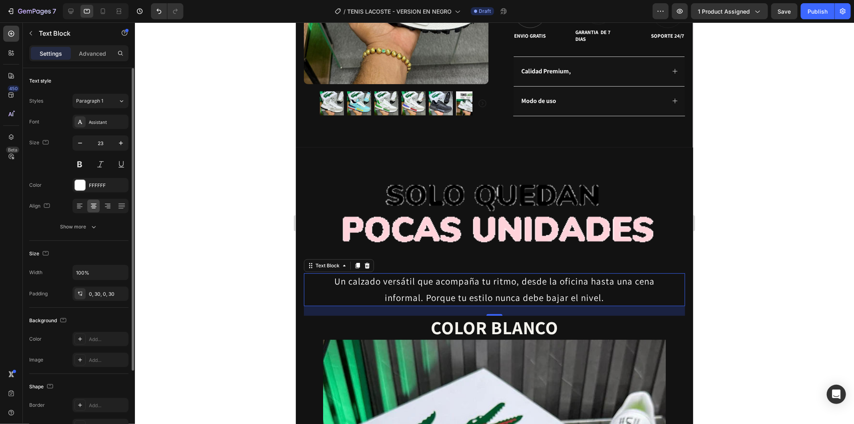
type input "22"
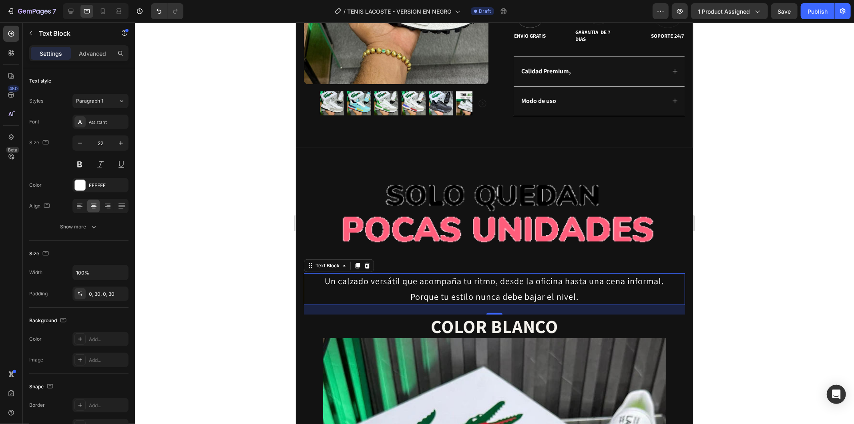
click at [243, 163] on div at bounding box center [494, 222] width 719 height 401
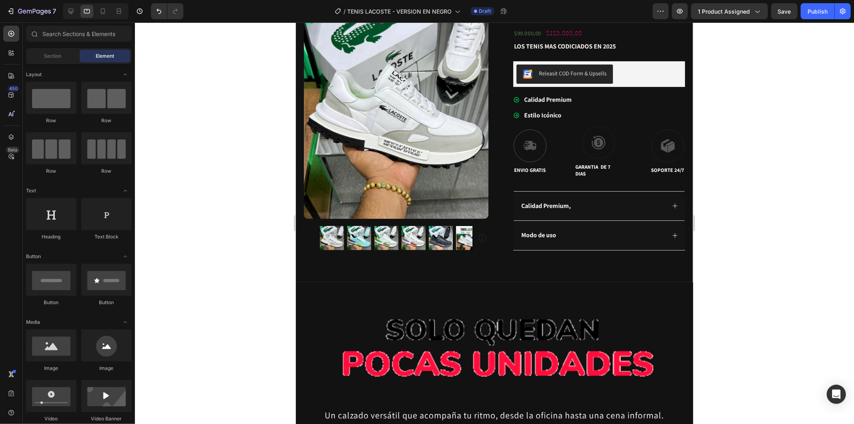
scroll to position [190, 0]
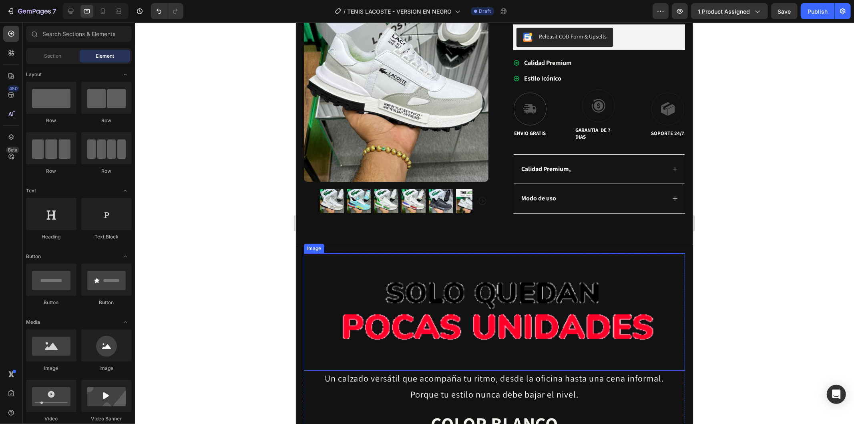
click at [411, 354] on img at bounding box center [494, 312] width 381 height 118
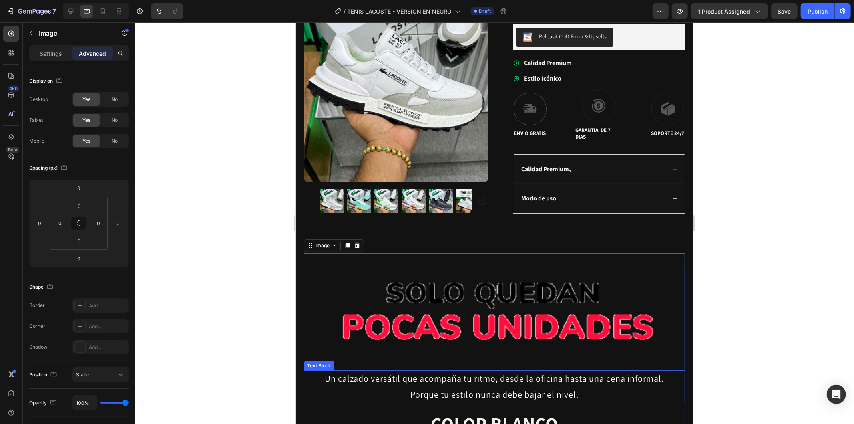
drag, startPoint x: 395, startPoint y: 382, endPoint x: 388, endPoint y: 382, distance: 6.8
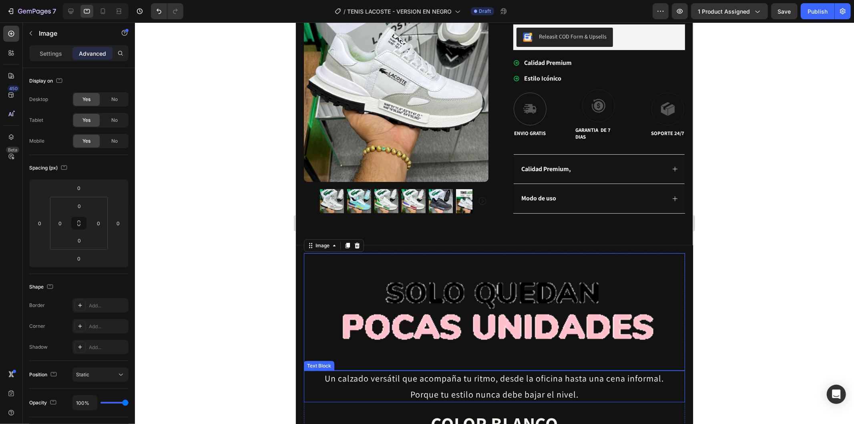
click at [394, 382] on p "Un calzado versátil que acompaña tu ritmo, desde la oficina hasta una cena info…" at bounding box center [494, 386] width 357 height 32
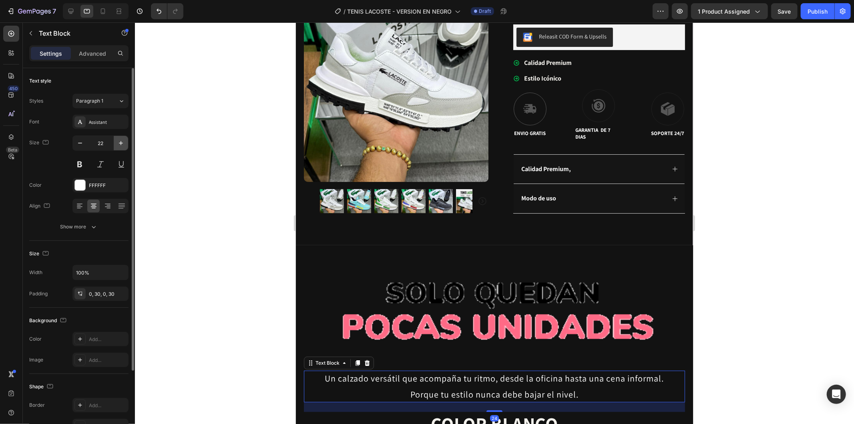
click at [123, 144] on icon "button" at bounding box center [121, 143] width 8 height 8
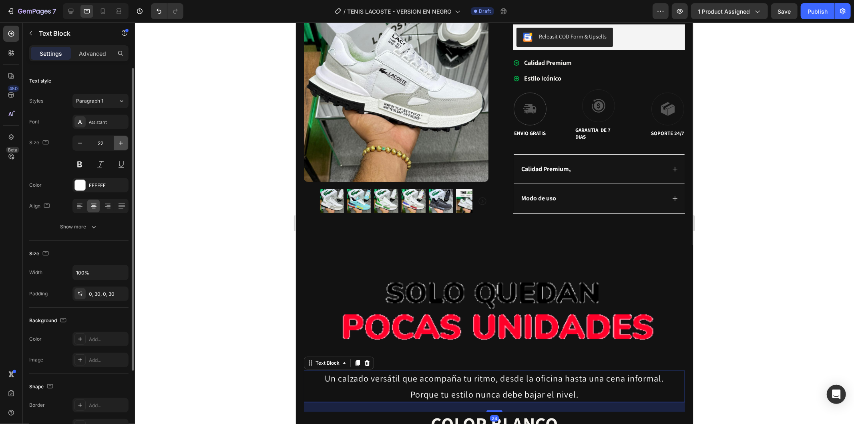
click at [123, 144] on icon "button" at bounding box center [121, 143] width 8 height 8
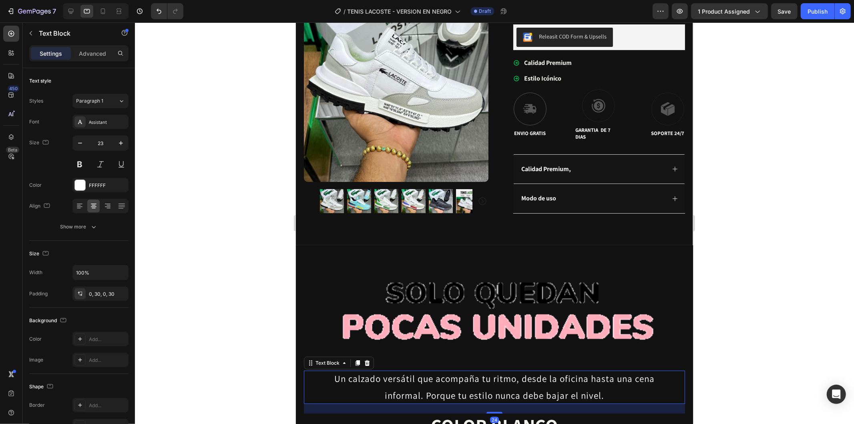
type input "24"
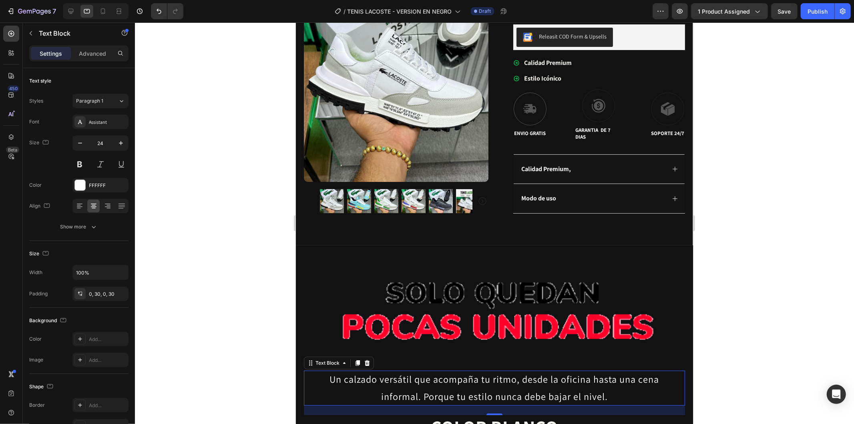
click at [188, 179] on div at bounding box center [494, 222] width 719 height 401
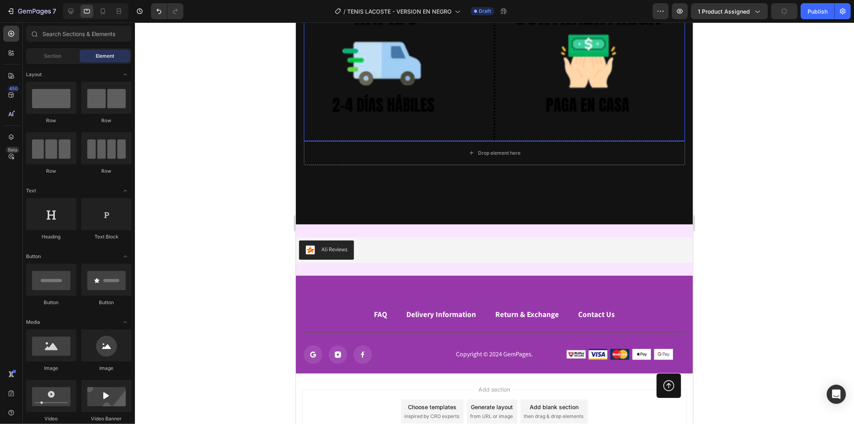
scroll to position [2991, 0]
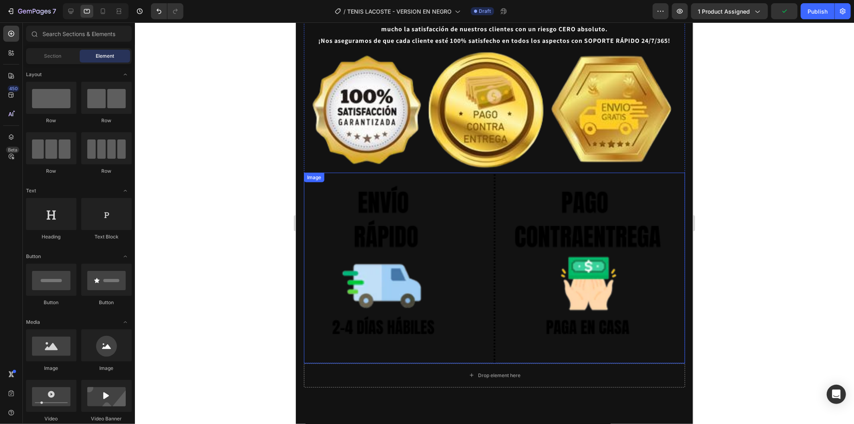
click at [581, 220] on img at bounding box center [494, 267] width 381 height 191
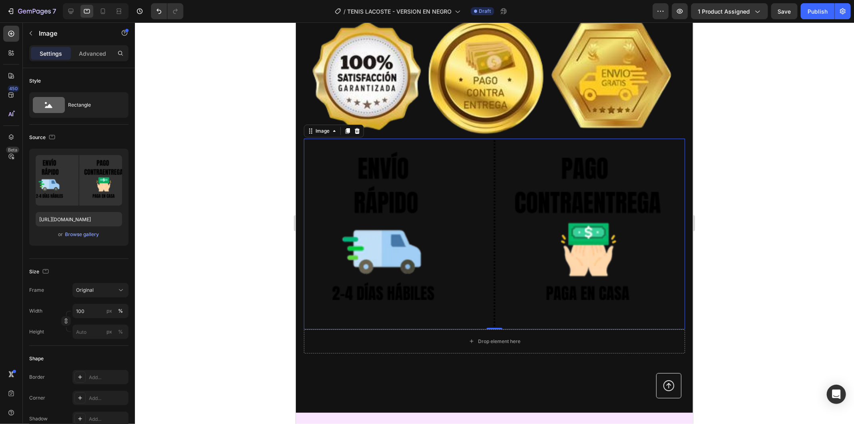
scroll to position [3080, 0]
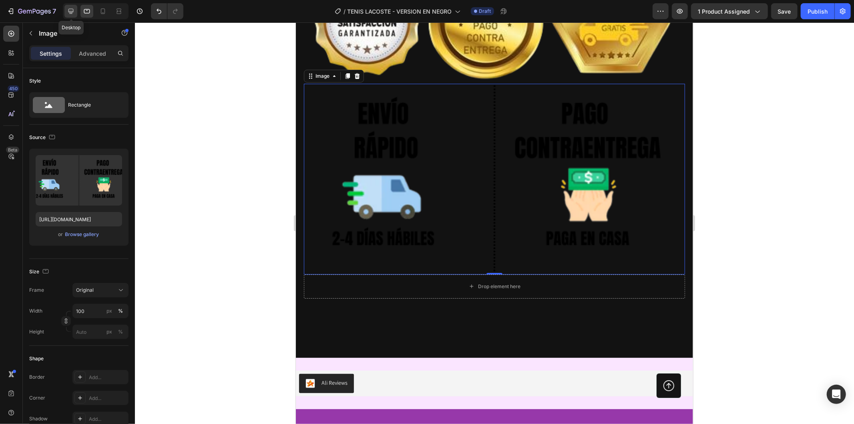
click at [65, 13] on div at bounding box center [70, 11] width 13 height 13
type input "https://cdn.shopify.com/s/files/1/2005/9307/files/image_demo.jpg"
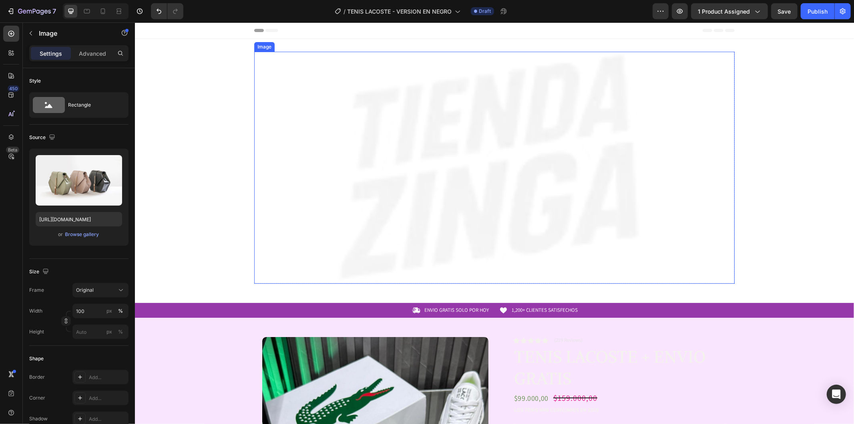
click at [300, 197] on img at bounding box center [494, 167] width 480 height 232
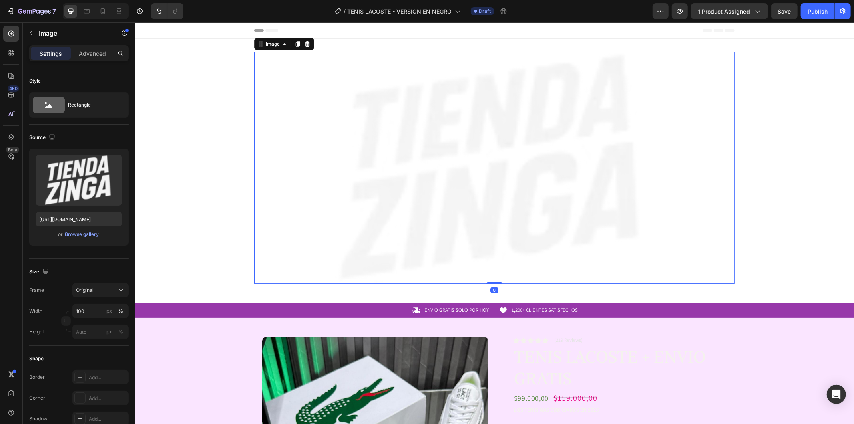
click at [159, 206] on div "Image 0 Row" at bounding box center [494, 170] width 719 height 238
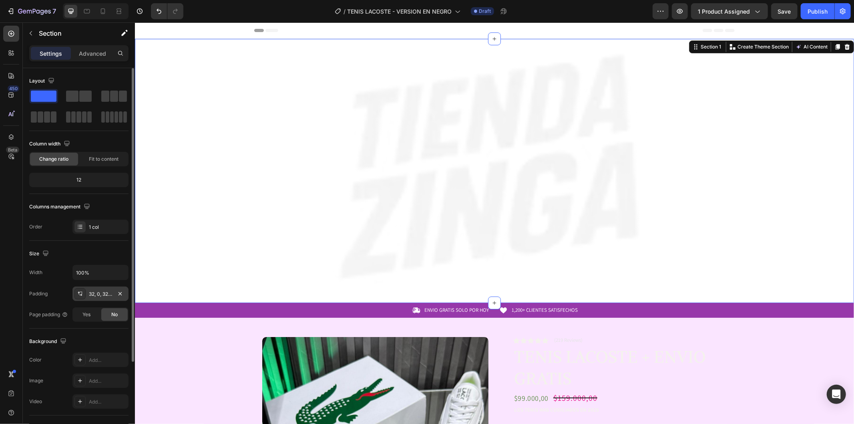
scroll to position [110, 0]
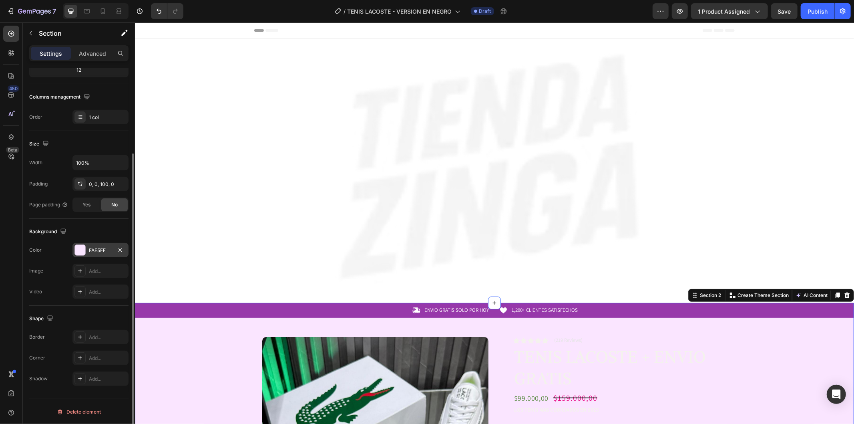
click at [101, 251] on div "FAE5FF" at bounding box center [100, 250] width 23 height 7
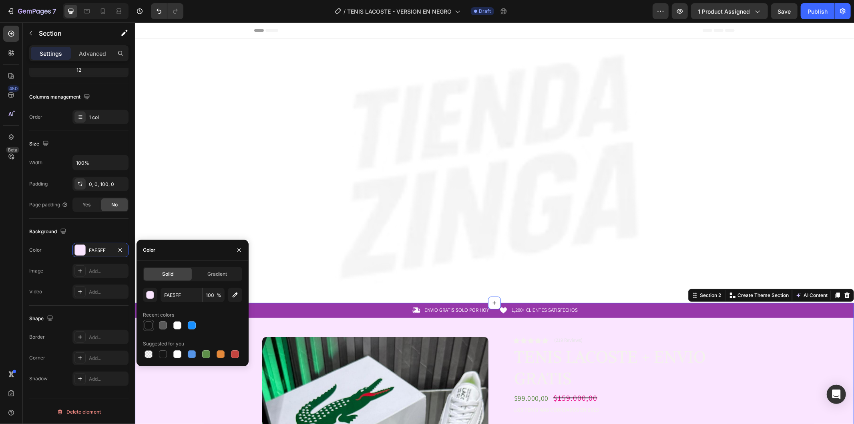
click at [149, 325] on div at bounding box center [149, 325] width 8 height 8
type input "121212"
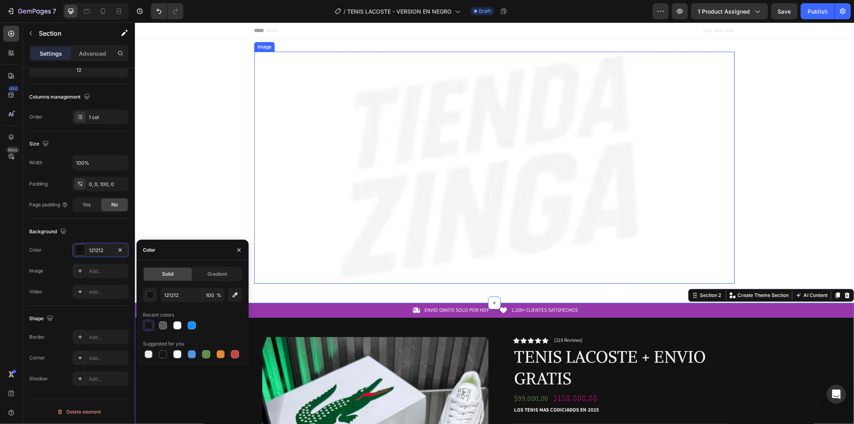
drag, startPoint x: 277, startPoint y: 162, endPoint x: 270, endPoint y: 162, distance: 7.2
click at [277, 162] on img at bounding box center [494, 167] width 480 height 232
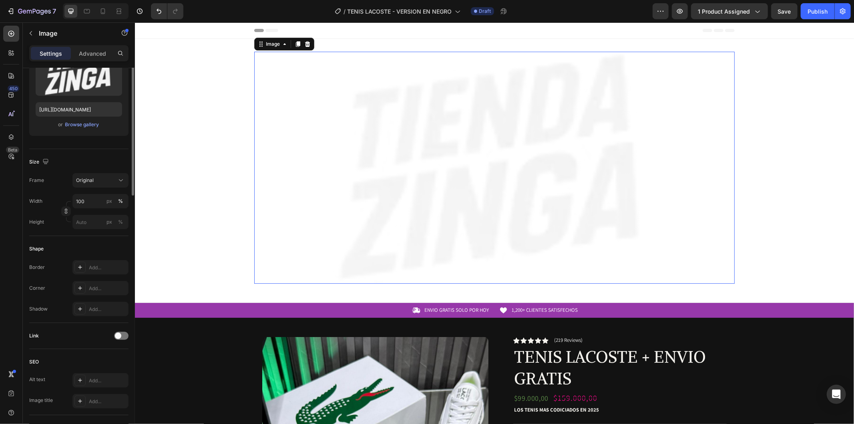
scroll to position [0, 0]
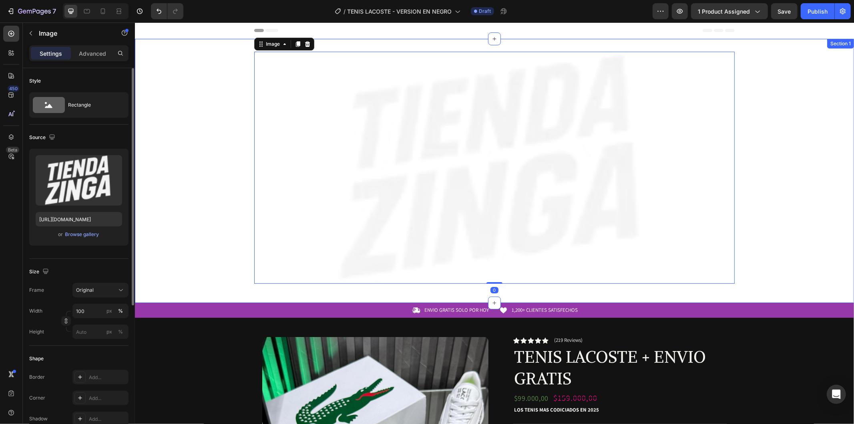
click at [211, 161] on div "Image 0 Row" at bounding box center [494, 170] width 719 height 238
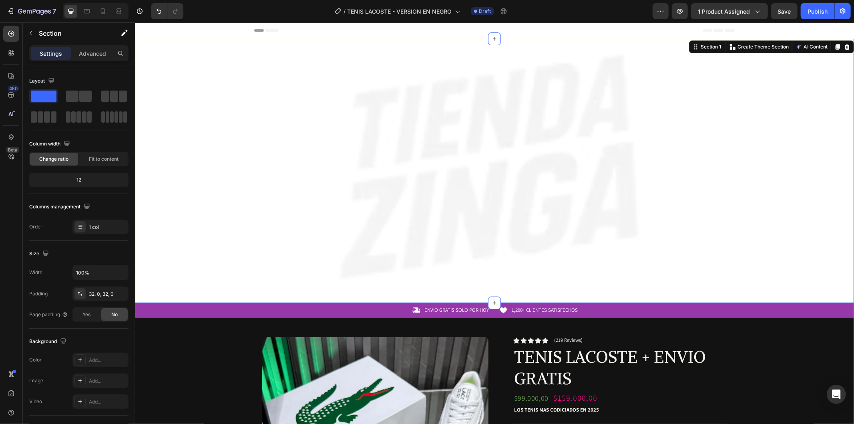
click at [315, 34] on div "Header" at bounding box center [494, 30] width 480 height 16
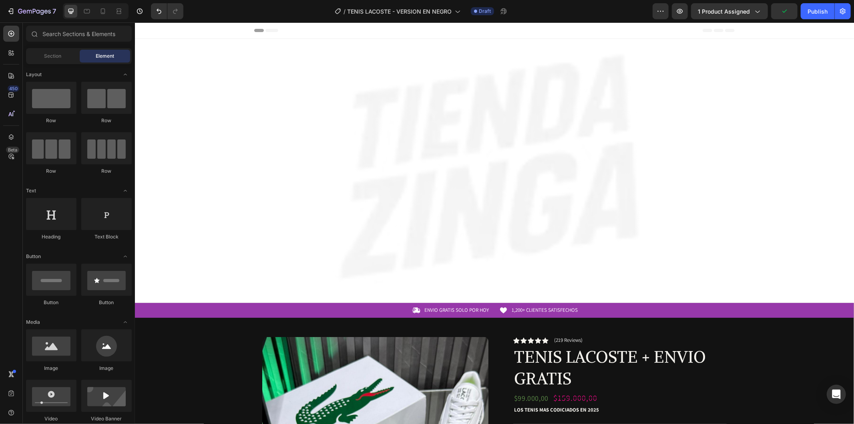
click at [439, 30] on div "Header" at bounding box center [494, 30] width 480 height 16
click at [380, 306] on div "Icon ENVIO GRATIS SOLO POR HOY Text Block Row" at bounding box center [371, 310] width 235 height 8
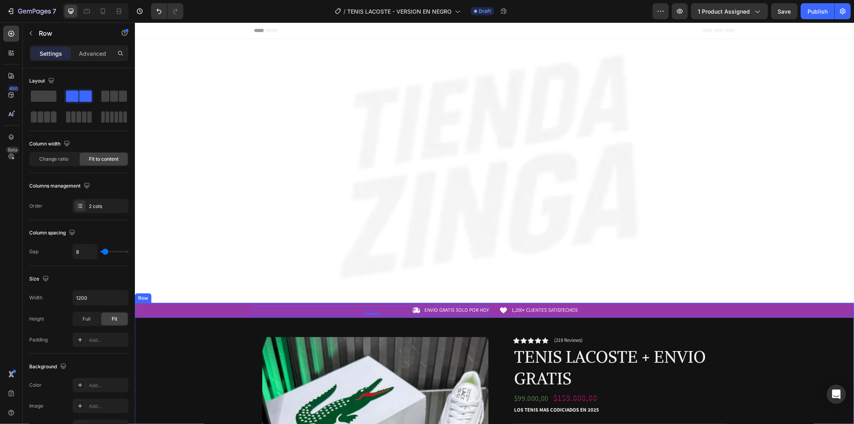
click at [157, 310] on div "Icon ENVIO GRATIS SOLO POR HOY Text Block Row 0 Icon 1,200+ CLIENTES SATISFECHO…" at bounding box center [494, 310] width 719 height 8
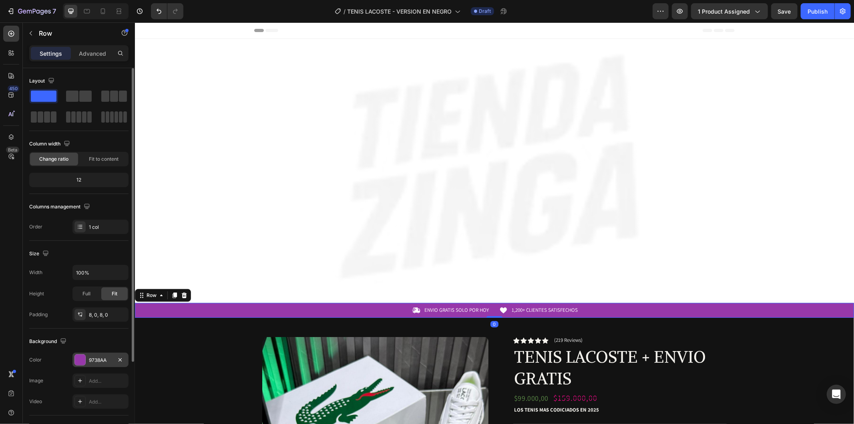
click at [109, 354] on div "9738AA" at bounding box center [100, 359] width 56 height 14
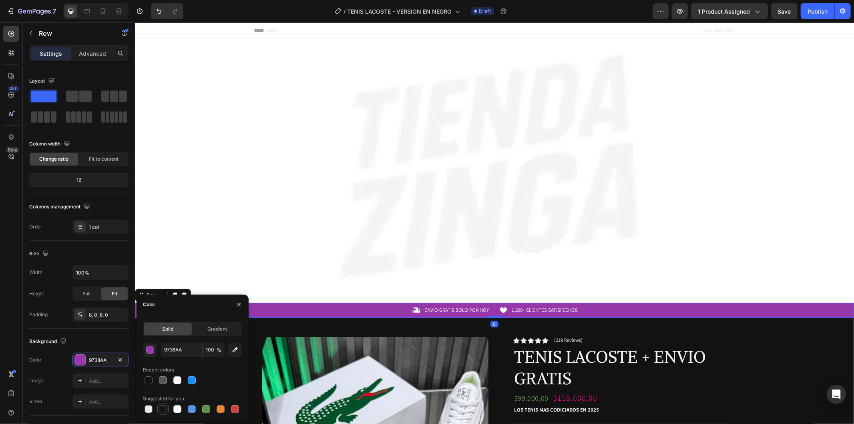
drag, startPoint x: 158, startPoint y: 411, endPoint x: 50, endPoint y: 181, distance: 254.4
click at [158, 411] on div at bounding box center [163, 409] width 10 height 10
type input "151515"
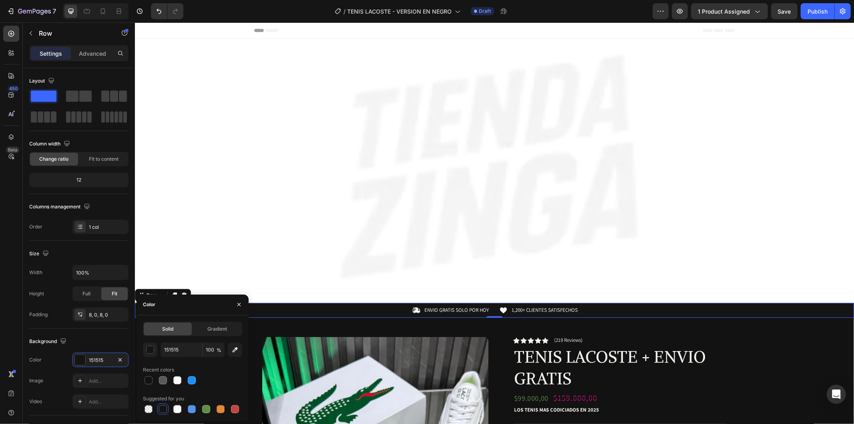
click at [200, 34] on div "Header" at bounding box center [494, 30] width 719 height 16
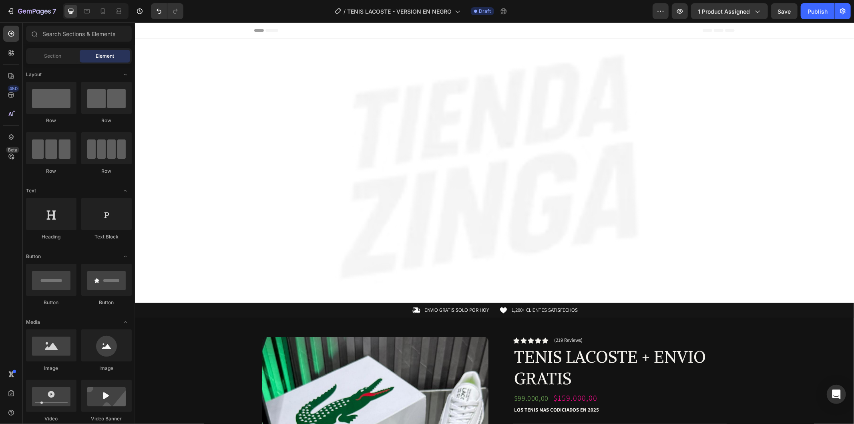
click at [179, 32] on div "Header" at bounding box center [494, 30] width 719 height 16
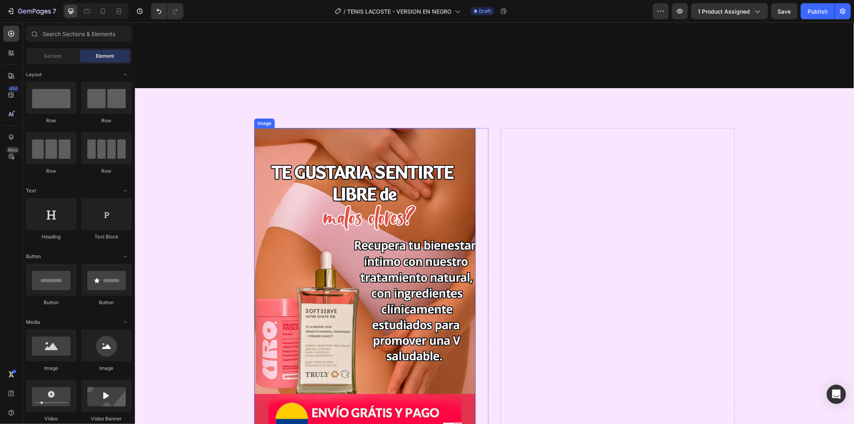
scroll to position [712, 0]
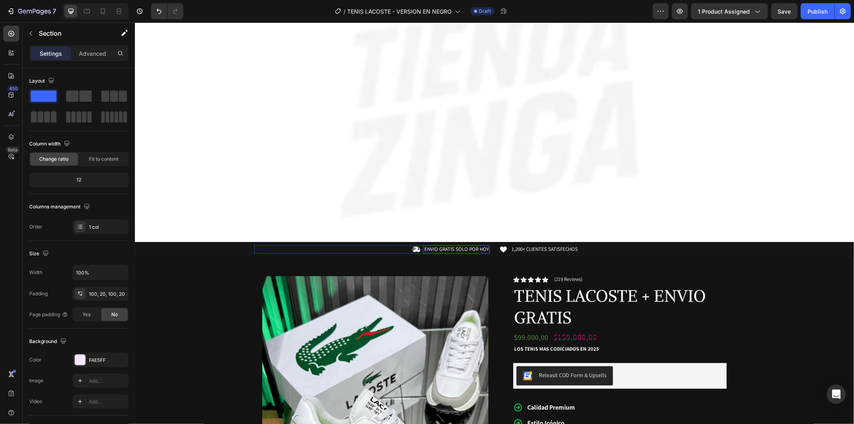
scroll to position [0, 0]
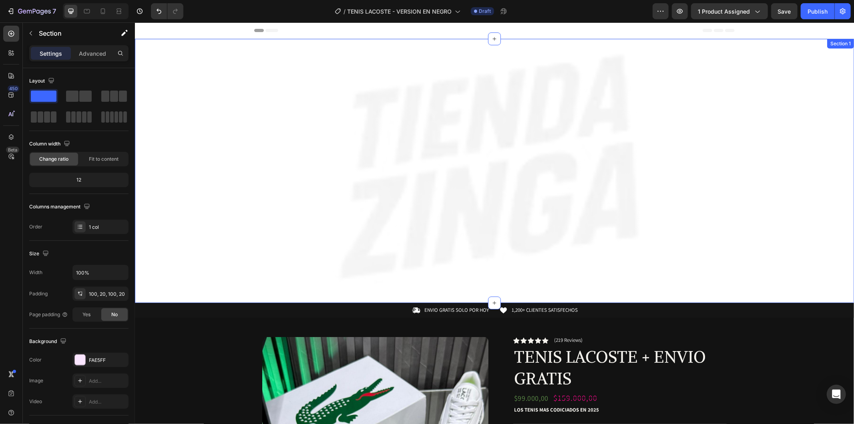
click at [208, 157] on div "Image Row" at bounding box center [494, 170] width 719 height 238
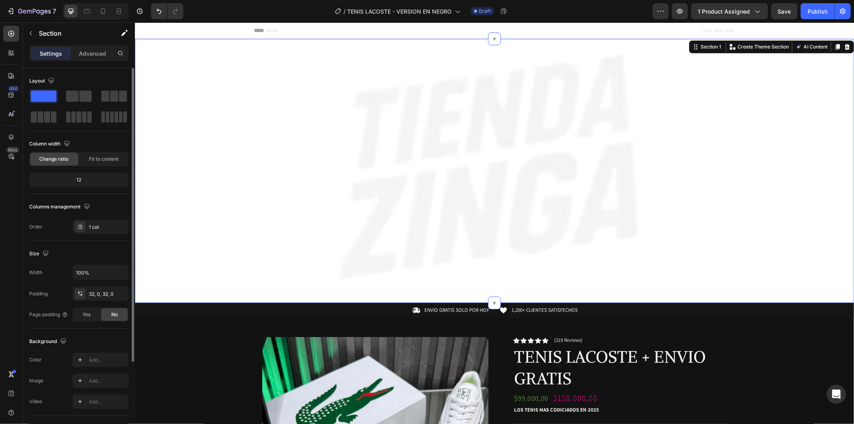
scroll to position [110, 0]
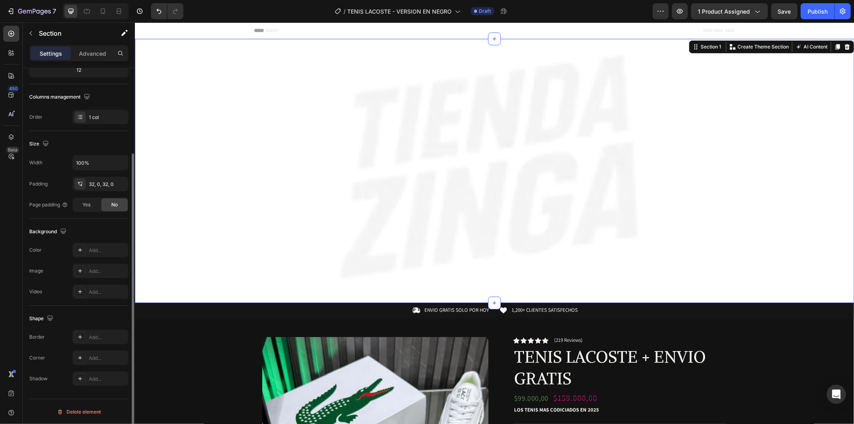
click at [87, 249] on div "Add..." at bounding box center [100, 250] width 56 height 14
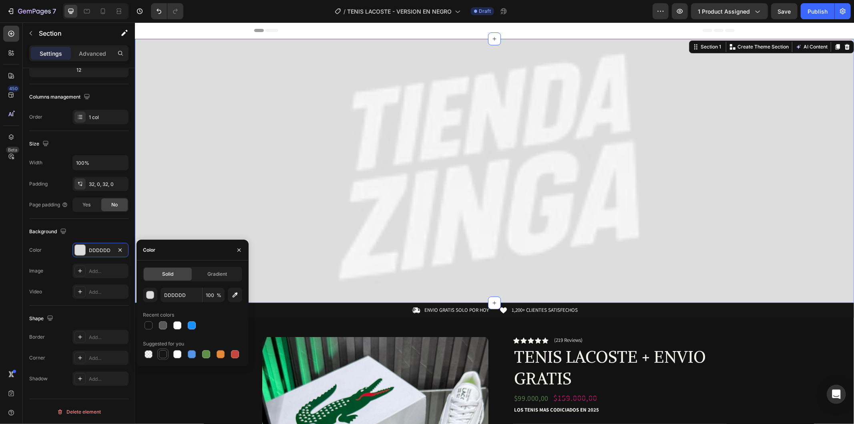
click at [163, 357] on div at bounding box center [163, 354] width 8 height 8
type input "151515"
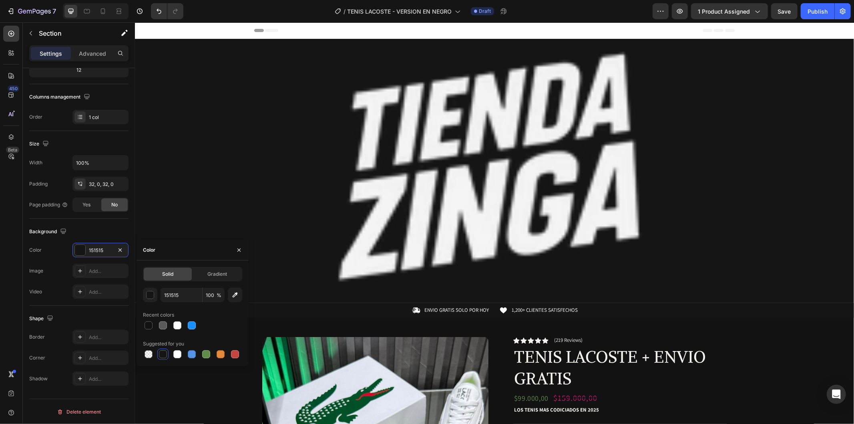
click at [323, 34] on div "Header" at bounding box center [494, 30] width 480 height 16
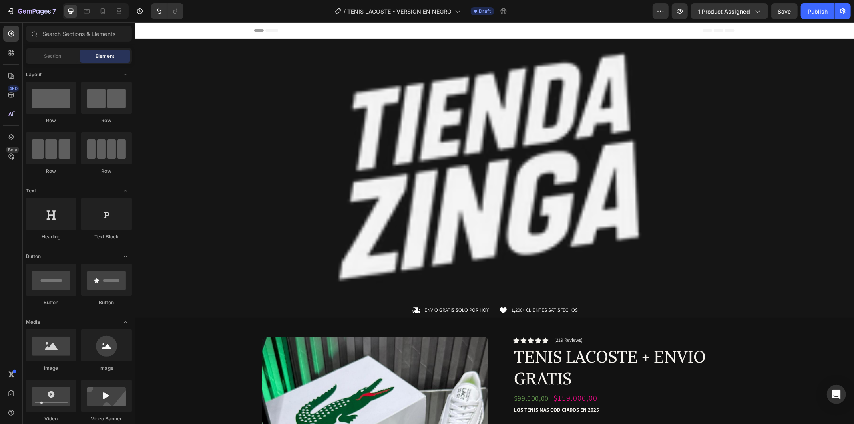
click at [243, 220] on div "Image Row" at bounding box center [494, 170] width 719 height 238
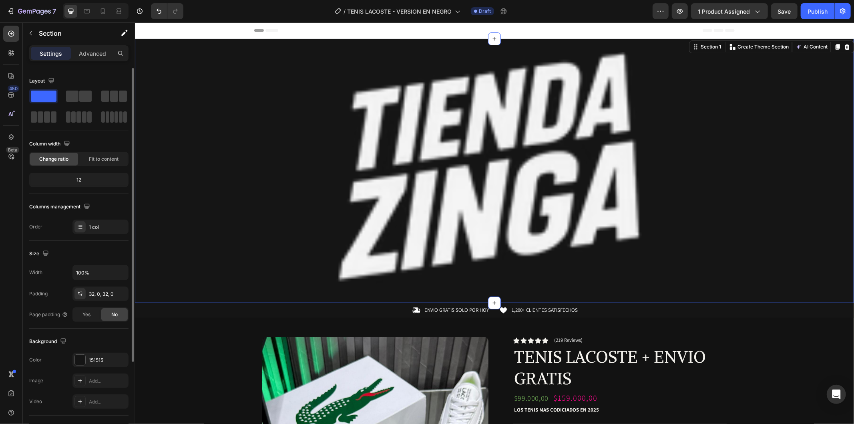
click at [92, 264] on div "Size Width 100% Padding 32, 0, 32, 0 Page padding Yes No" at bounding box center [78, 285] width 99 height 88
click at [107, 278] on input "100%" at bounding box center [100, 272] width 55 height 14
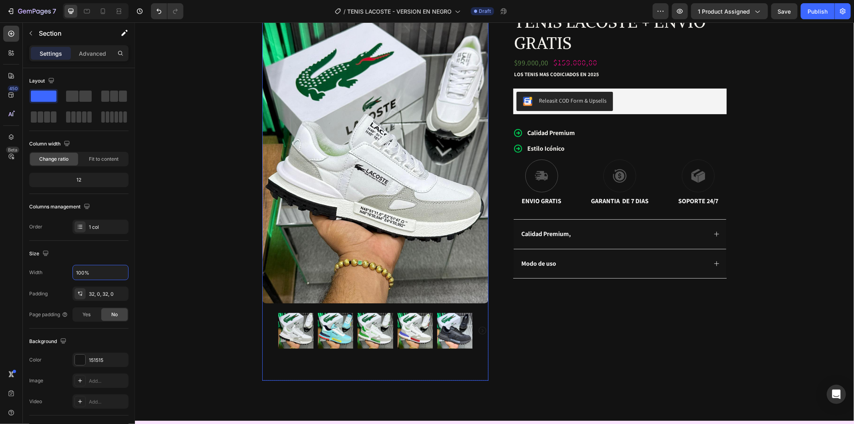
scroll to position [0, 0]
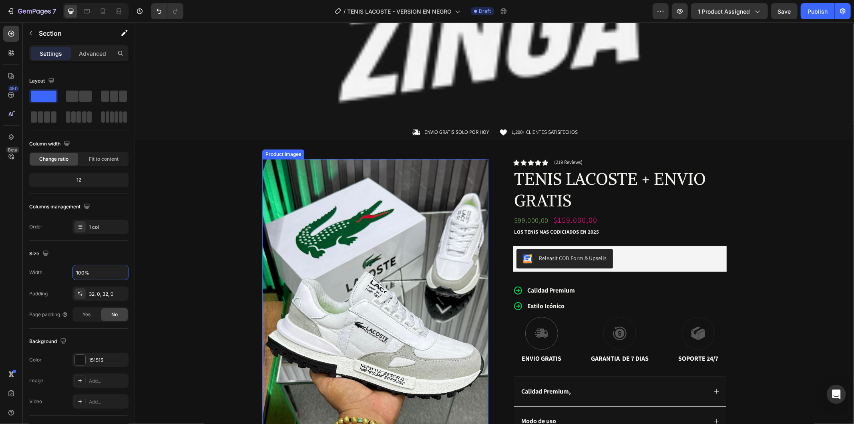
scroll to position [44, 0]
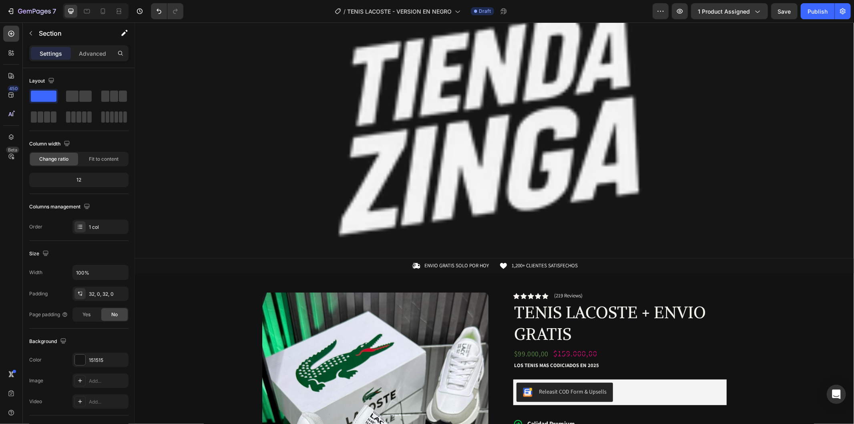
click at [233, 198] on div "Image Row" at bounding box center [494, 126] width 719 height 238
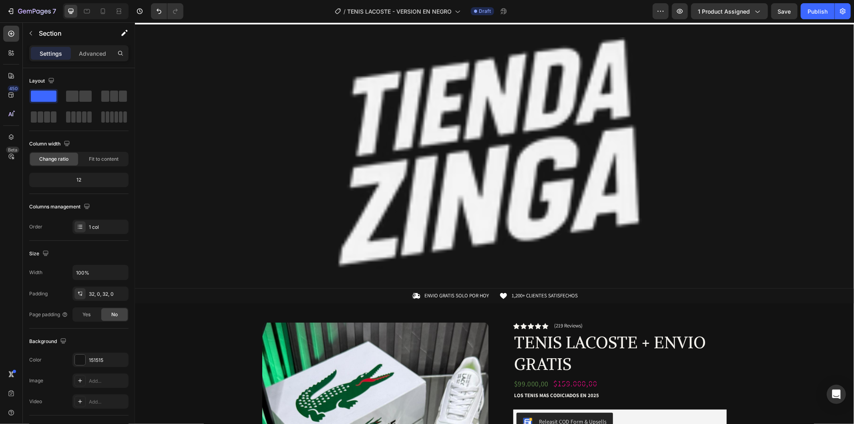
scroll to position [0, 0]
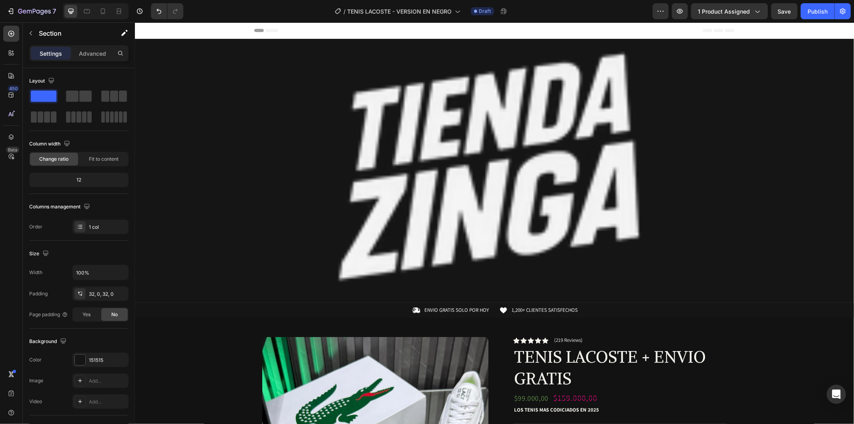
click at [337, 56] on img at bounding box center [494, 167] width 480 height 232
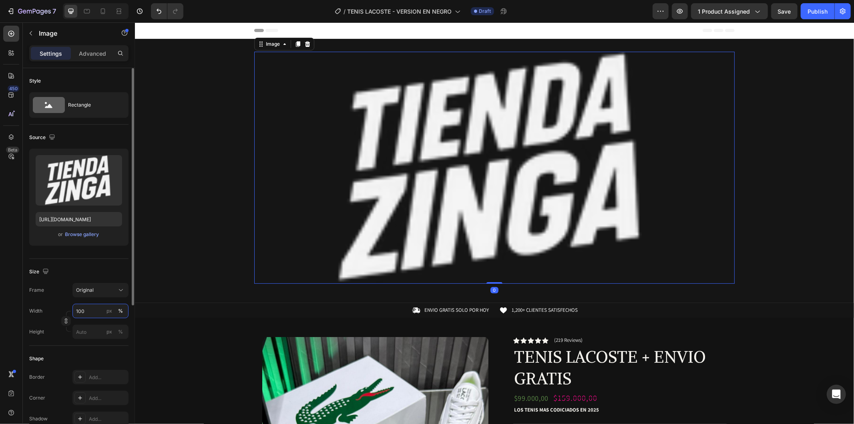
click at [88, 310] on input "100" at bounding box center [100, 311] width 56 height 14
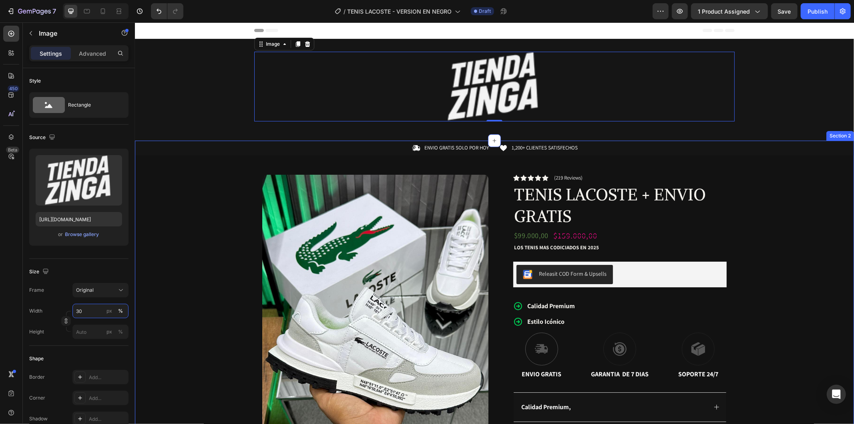
type input "30"
click at [255, 107] on div at bounding box center [494, 86] width 480 height 70
click at [424, 136] on div "Image 0 Row Section 1" at bounding box center [494, 89] width 719 height 102
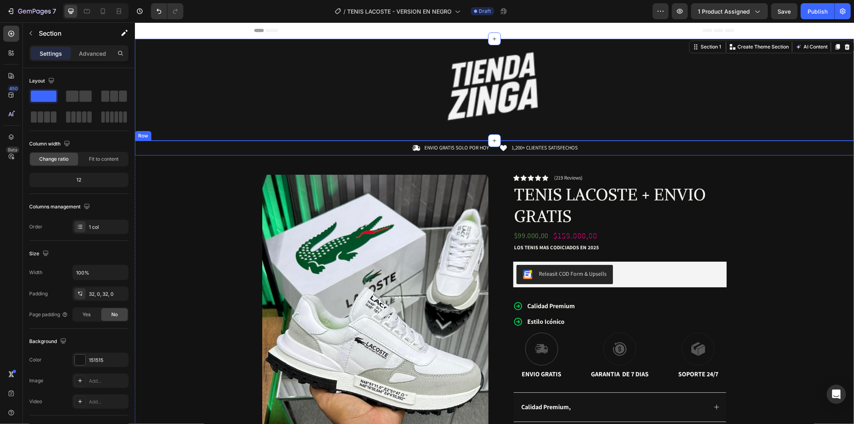
click at [289, 88] on div at bounding box center [494, 86] width 480 height 70
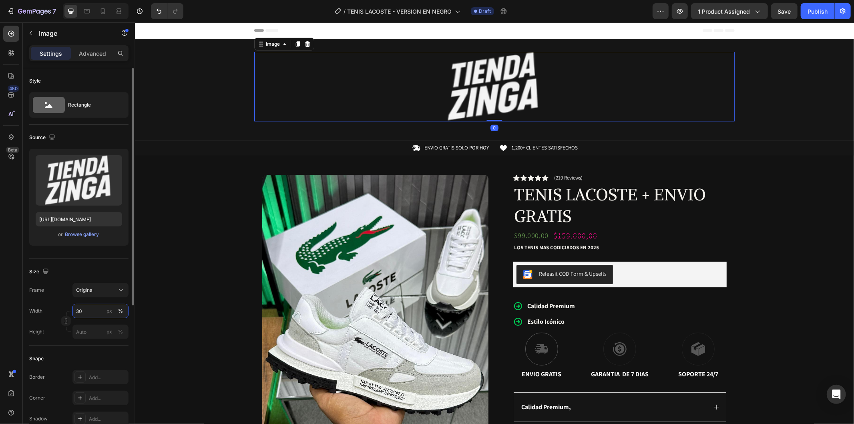
click at [89, 312] on input "30" at bounding box center [100, 311] width 56 height 14
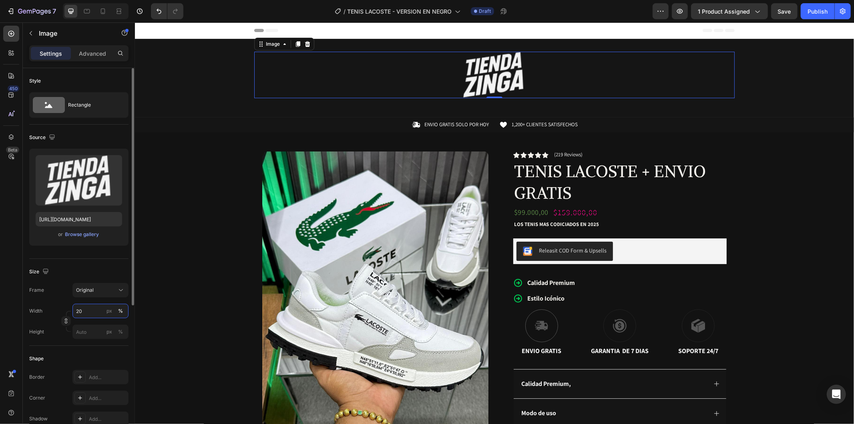
type input "2"
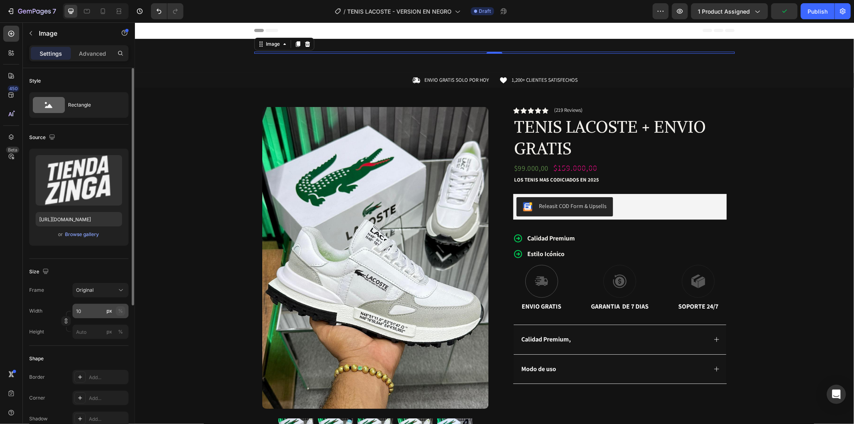
click at [120, 310] on div "%" at bounding box center [120, 310] width 5 height 7
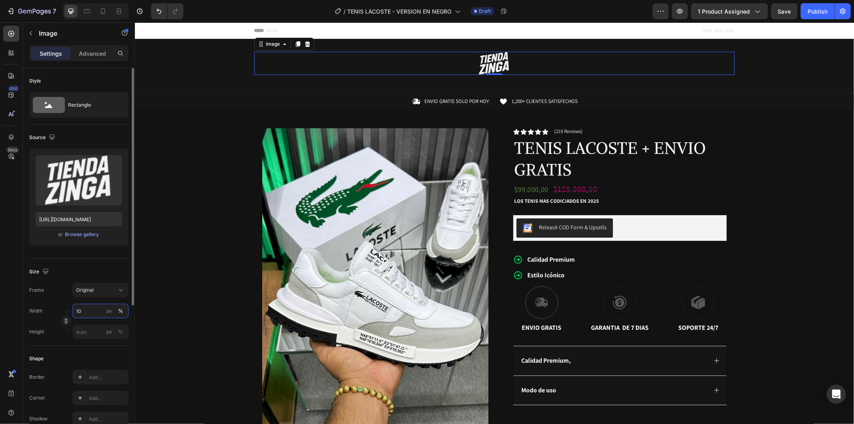
click at [97, 307] on input "10" at bounding box center [100, 311] width 56 height 14
type input "1"
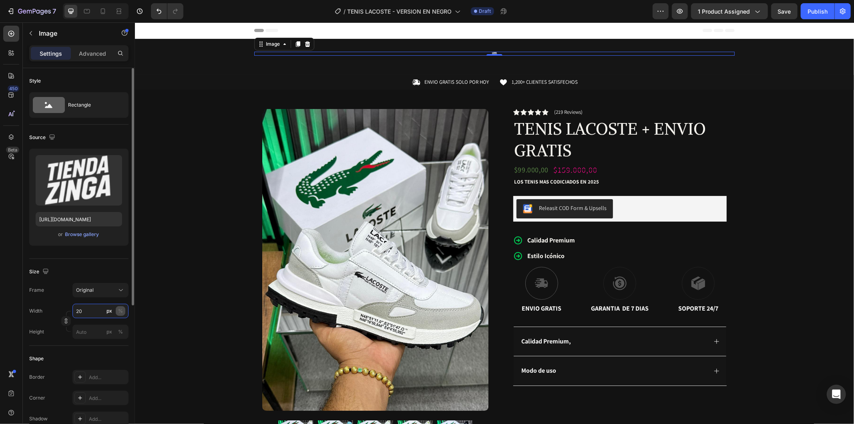
type input "20"
click at [119, 309] on div "%" at bounding box center [120, 310] width 5 height 7
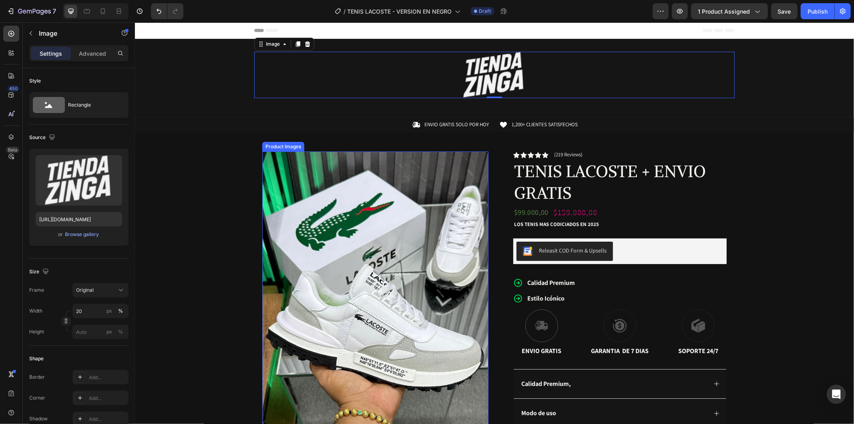
click at [292, 222] on img at bounding box center [375, 302] width 226 height 302
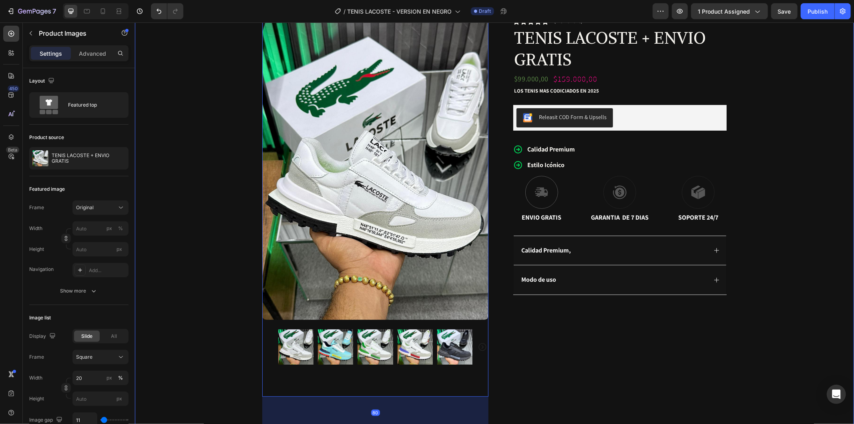
click at [737, 183] on div "Icon ENVIO GRATIS SOLO POR HOY Text Block Row Icon 1,200+ CLIENTES SATISFECHOS …" at bounding box center [494, 190] width 719 height 413
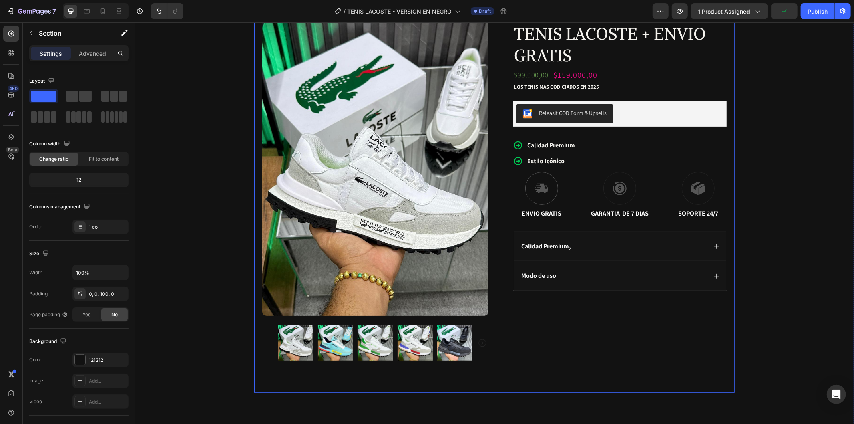
scroll to position [489, 0]
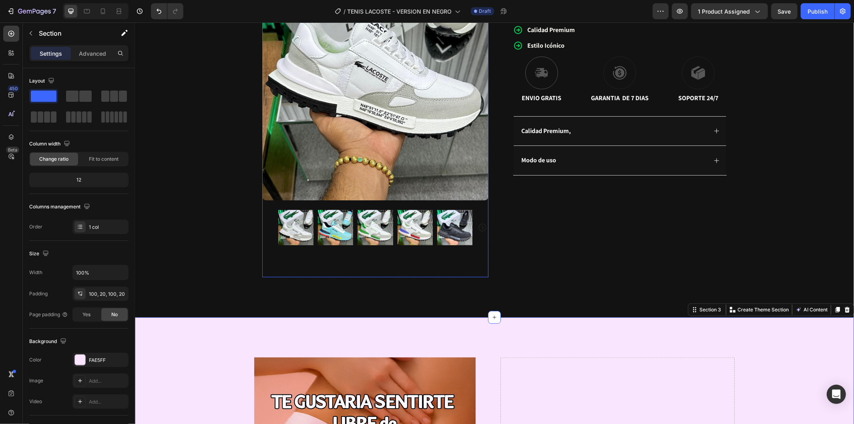
scroll to position [311, 0]
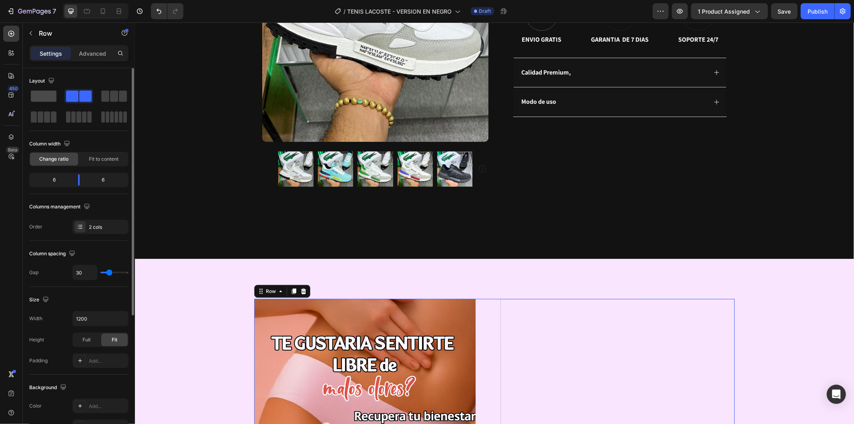
click at [36, 99] on span at bounding box center [44, 95] width 26 height 11
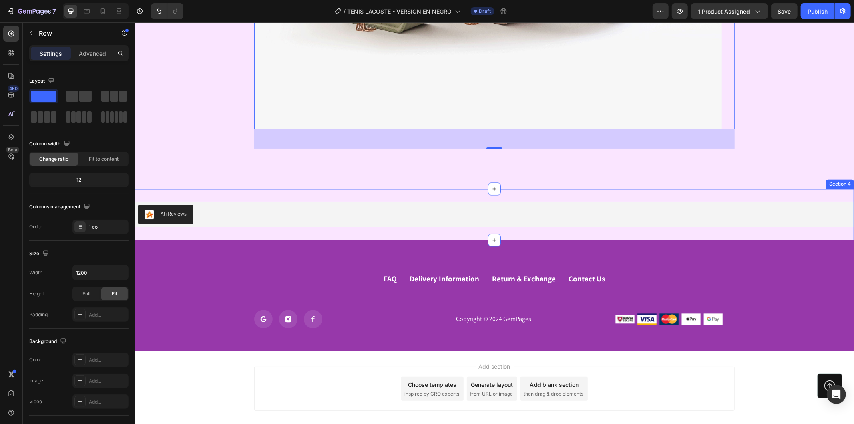
scroll to position [3908, 0]
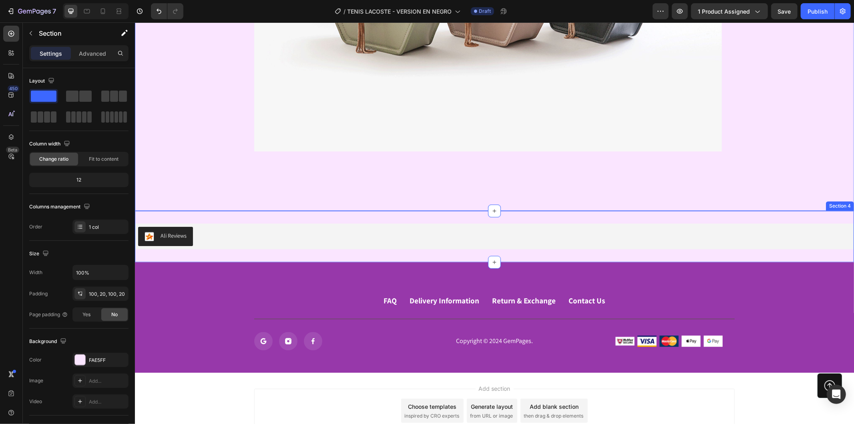
click at [187, 215] on div "Ali Reviews Ali Reviews Section 4" at bounding box center [494, 235] width 719 height 51
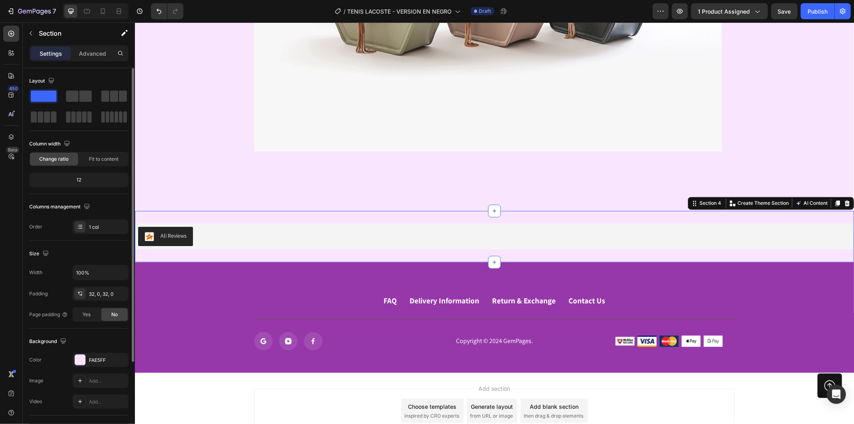
click at [84, 350] on div "Background The changes might be hidden by the video. Color FAE5FF Image Add... …" at bounding box center [78, 371] width 99 height 87
click at [93, 364] on div "FAE5FF" at bounding box center [100, 359] width 56 height 14
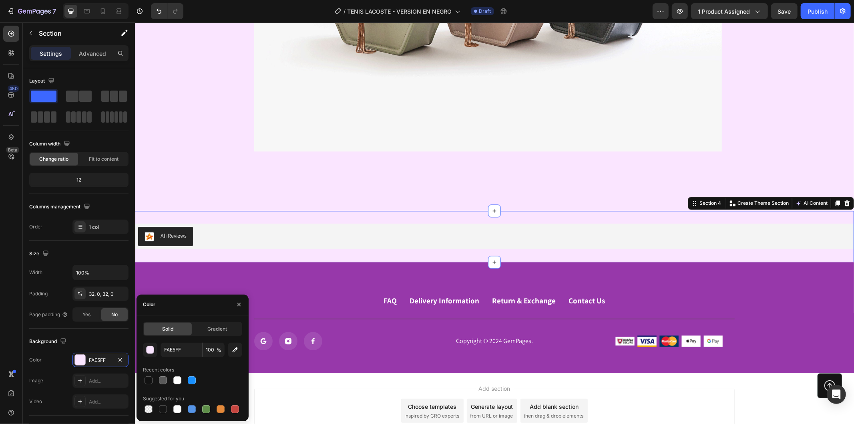
drag, startPoint x: 145, startPoint y: 381, endPoint x: 175, endPoint y: 370, distance: 31.5
click at [145, 380] on div at bounding box center [149, 380] width 8 height 8
type input "121212"
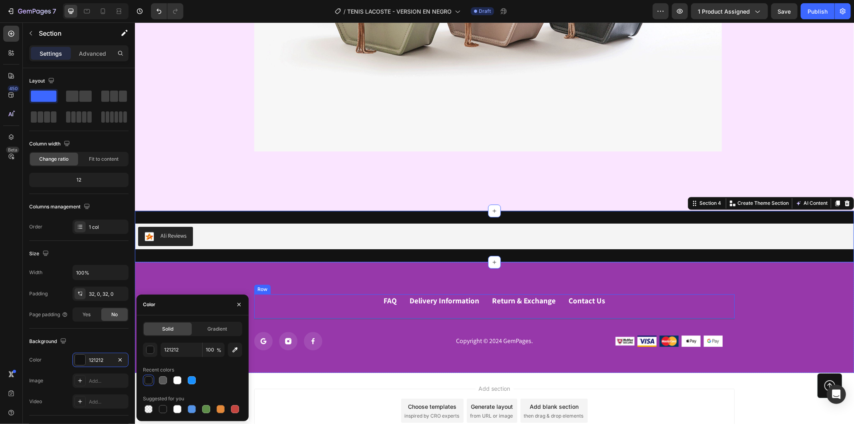
click at [270, 281] on div "FAQ Button Delivery Information Button Return & Exchange Button Contact Us Butt…" at bounding box center [494, 316] width 719 height 111
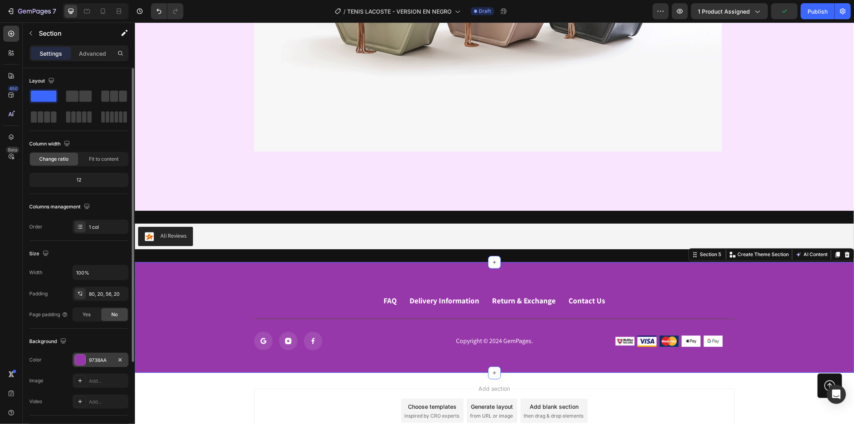
click at [86, 362] on div "9738AA" at bounding box center [100, 359] width 56 height 14
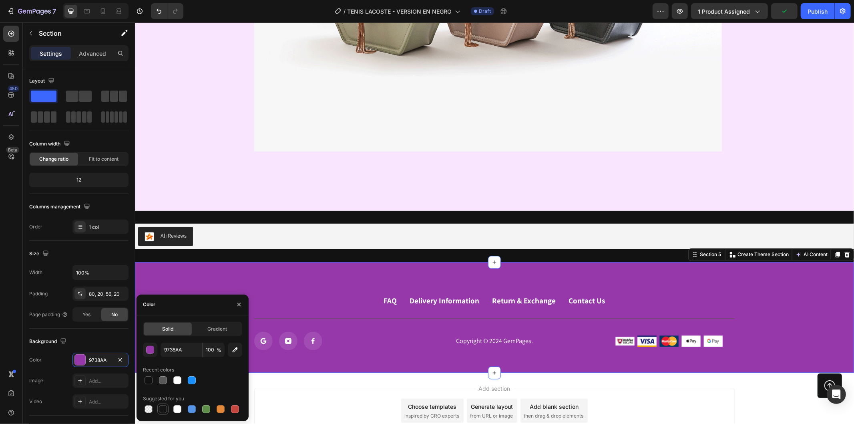
click at [159, 405] on div at bounding box center [163, 409] width 8 height 8
type input "151515"
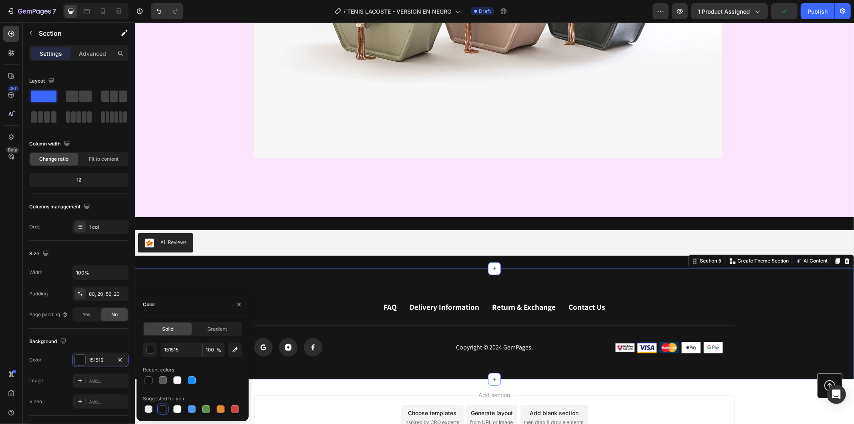
scroll to position [3819, 0]
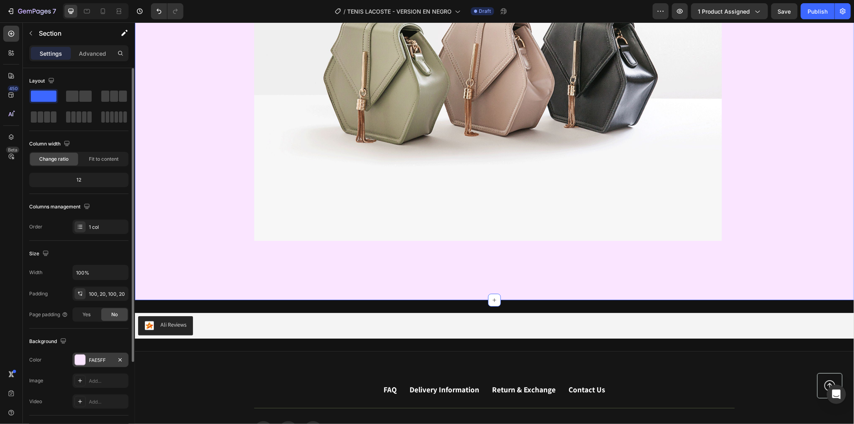
click at [84, 360] on div at bounding box center [80, 359] width 10 height 10
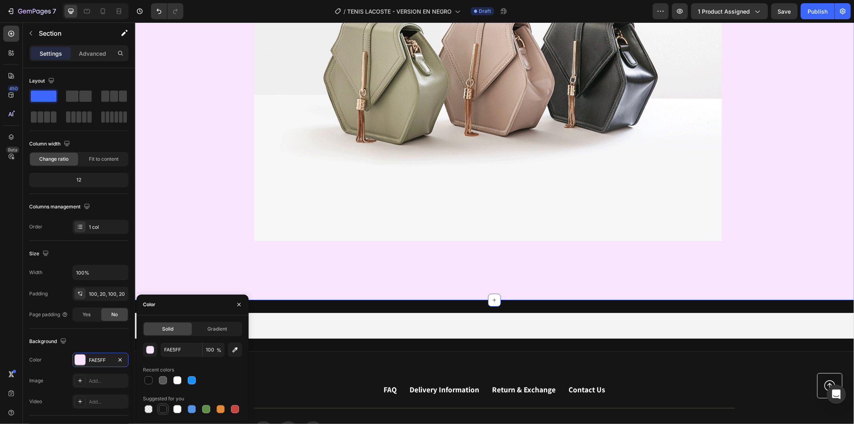
click at [159, 407] on div at bounding box center [163, 409] width 10 height 10
type input "151515"
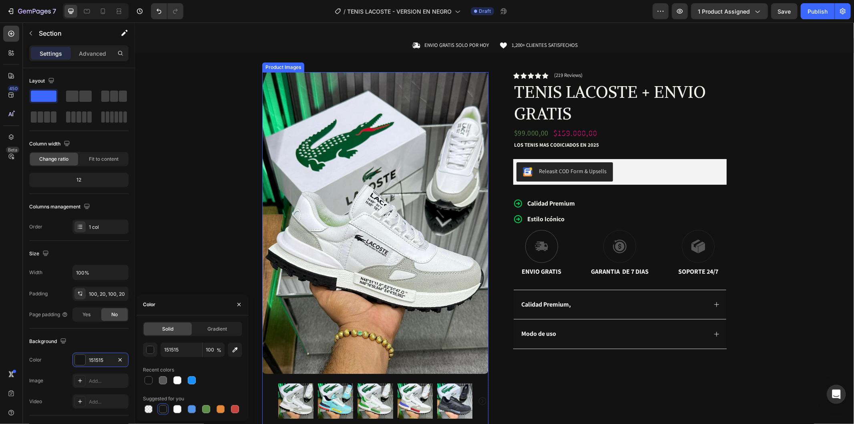
scroll to position [0, 0]
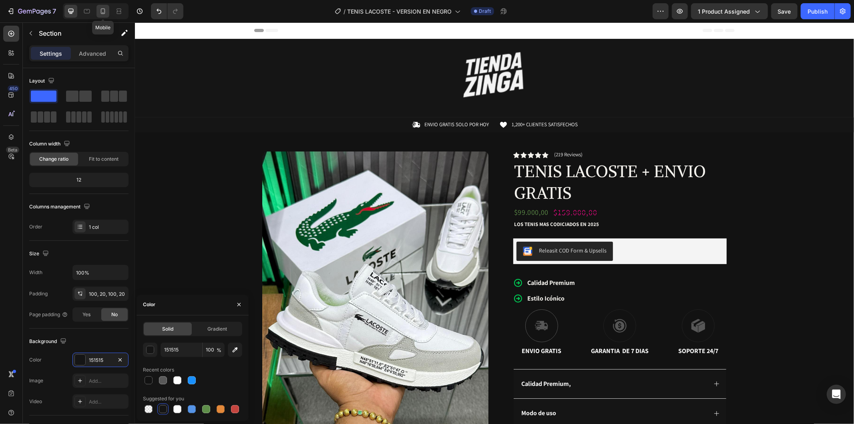
click at [99, 14] on icon at bounding box center [103, 11] width 8 height 8
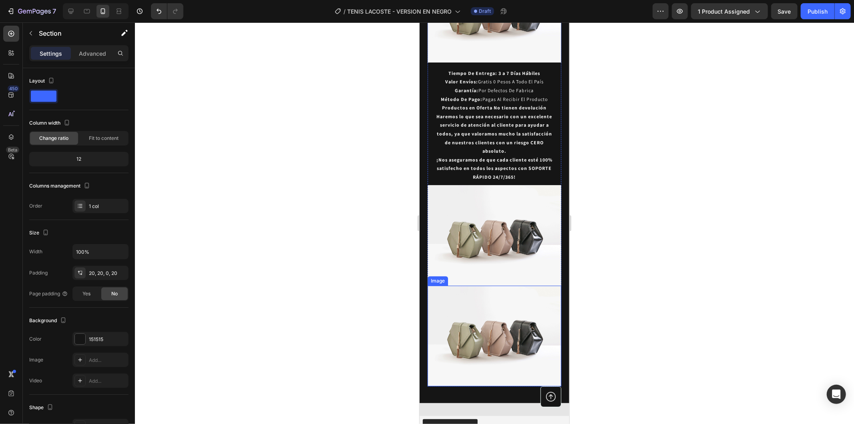
scroll to position [1536, 0]
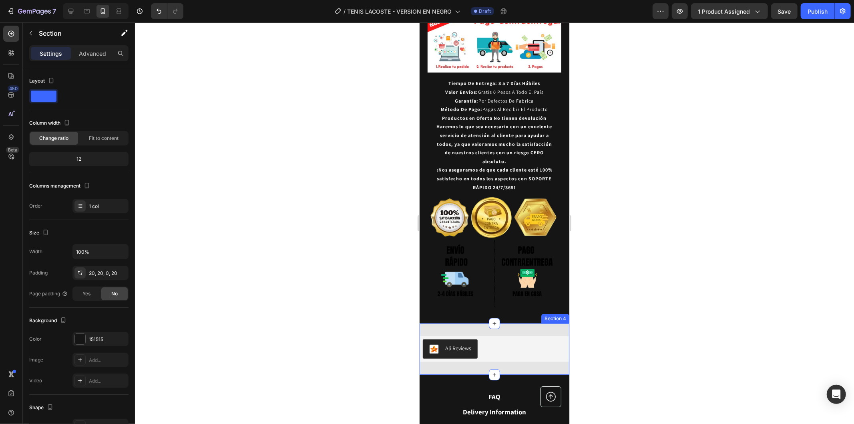
click at [515, 323] on div "Ali Reviews Ali Reviews Section 4" at bounding box center [494, 348] width 150 height 51
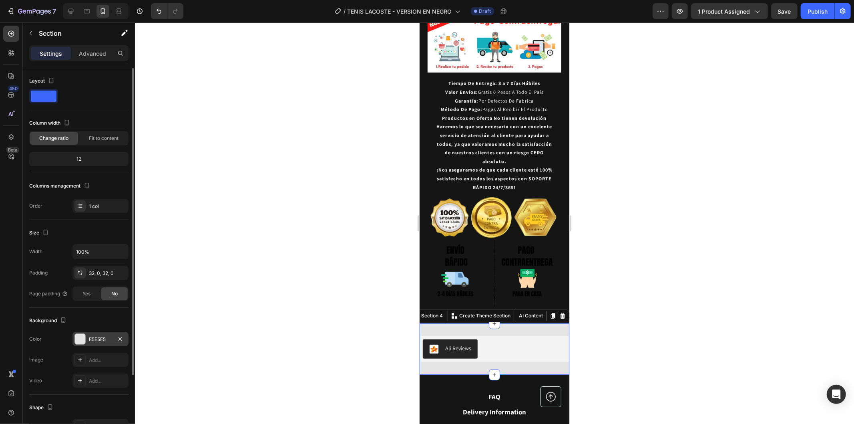
click at [94, 344] on div "E5E5E5" at bounding box center [100, 339] width 56 height 14
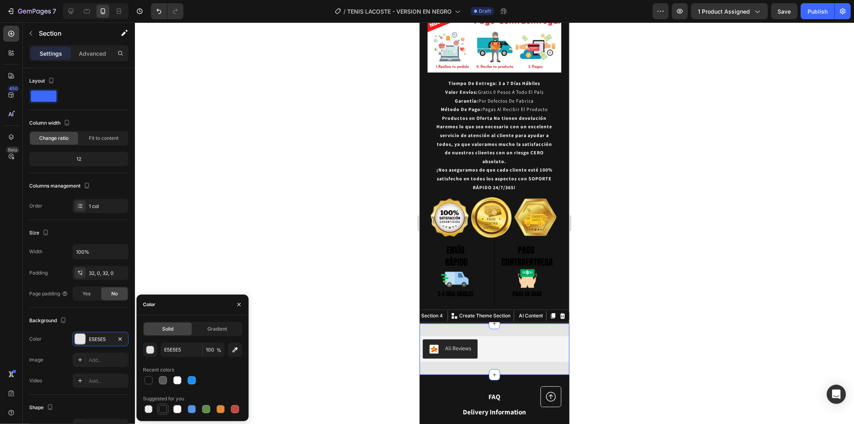
click at [162, 408] on div at bounding box center [163, 409] width 8 height 8
type input "151515"
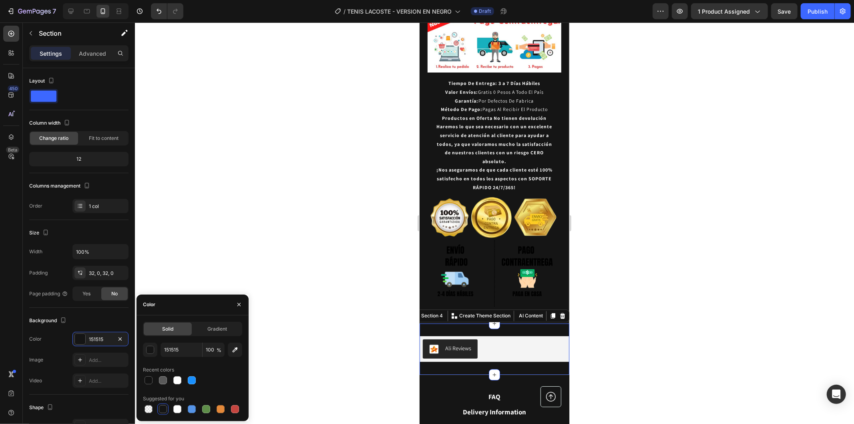
click at [643, 228] on div at bounding box center [494, 222] width 719 height 401
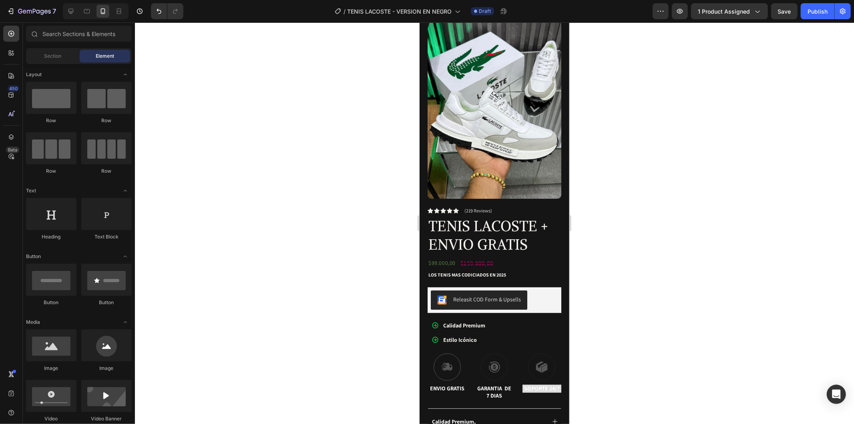
scroll to position [0, 0]
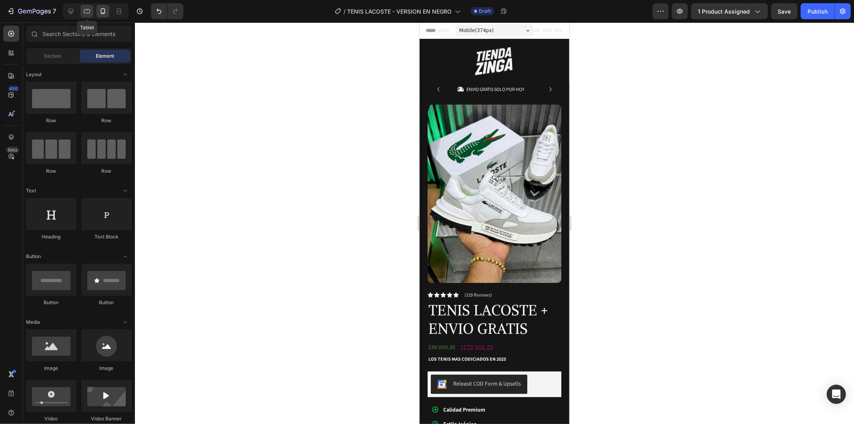
click at [89, 8] on icon at bounding box center [87, 11] width 8 height 8
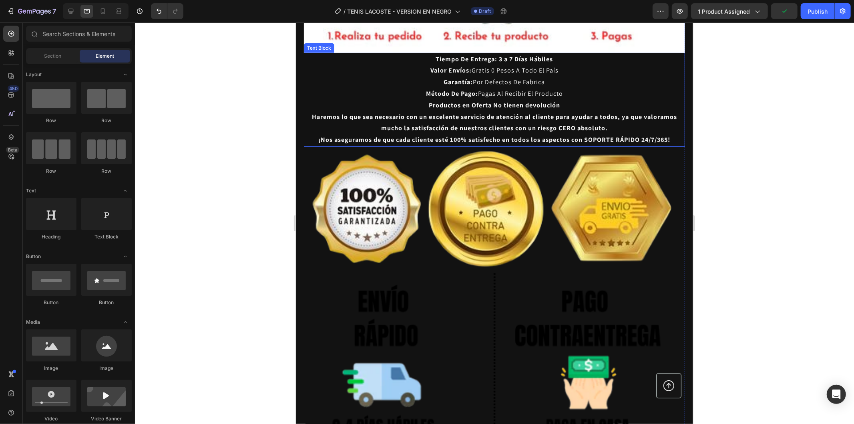
scroll to position [3189, 0]
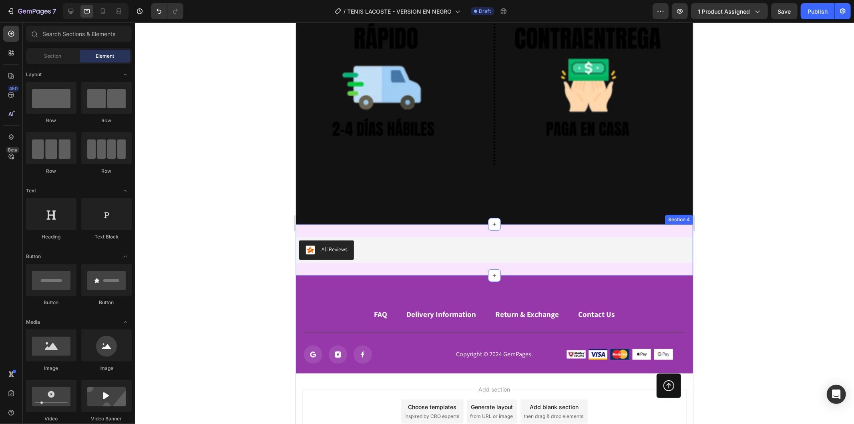
click at [470, 224] on div "Ali Reviews Ali Reviews Section 4" at bounding box center [494, 249] width 397 height 51
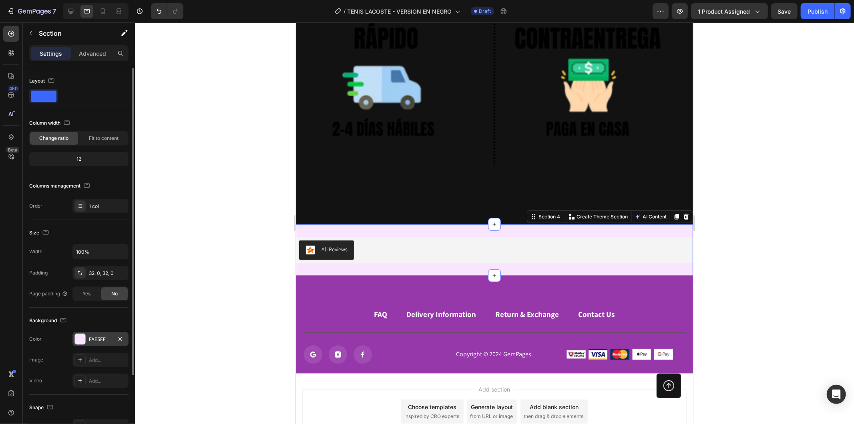
click at [97, 338] on div "FAE5FF" at bounding box center [100, 339] width 23 height 7
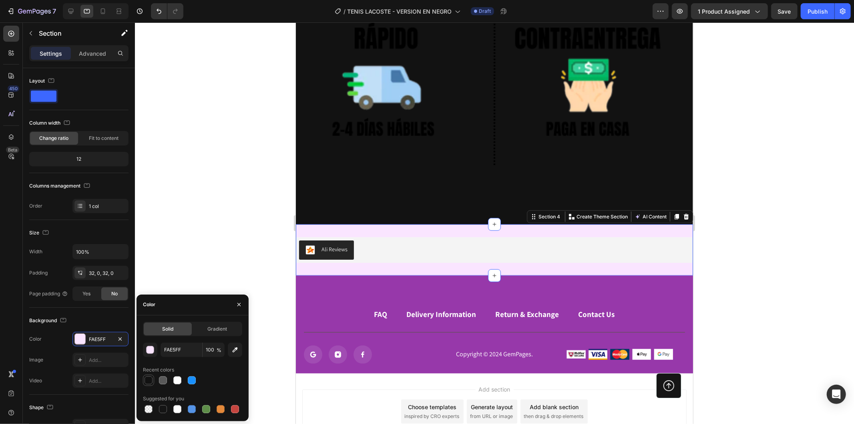
click at [145, 384] on div at bounding box center [149, 380] width 10 height 10
type input "121212"
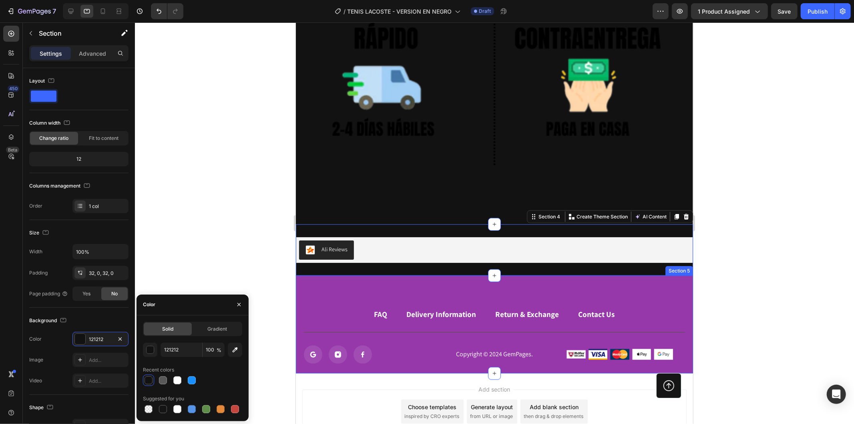
click at [356, 275] on div "FAQ Button Delivery Information Button Return & Exchange Button Contact Us Butt…" at bounding box center [494, 324] width 397 height 98
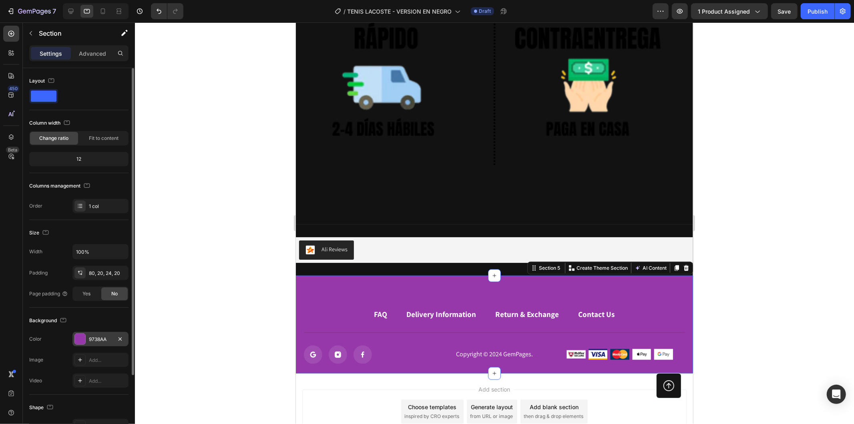
click at [87, 341] on div "9738AA" at bounding box center [100, 339] width 56 height 14
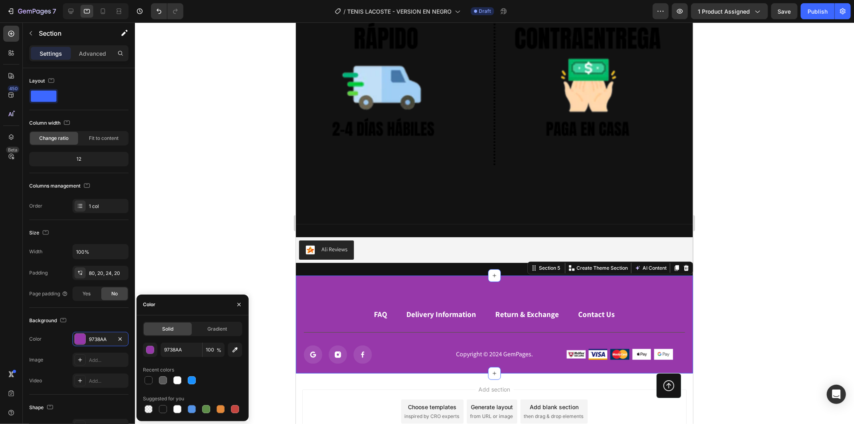
click at [167, 407] on div at bounding box center [163, 409] width 10 height 10
type input "151515"
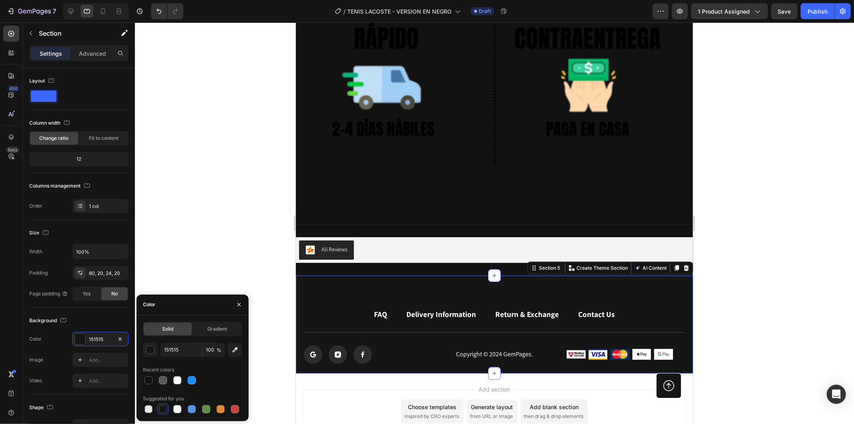
click at [360, 389] on div "Add section Choose templates inspired by CRO experts Generate layout from URL o…" at bounding box center [494, 411] width 384 height 44
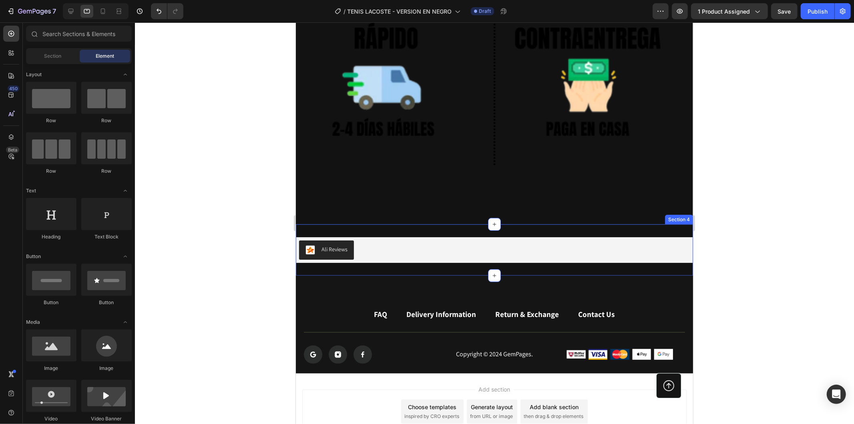
click at [426, 225] on div "Ali Reviews Ali Reviews Section 4" at bounding box center [494, 249] width 397 height 51
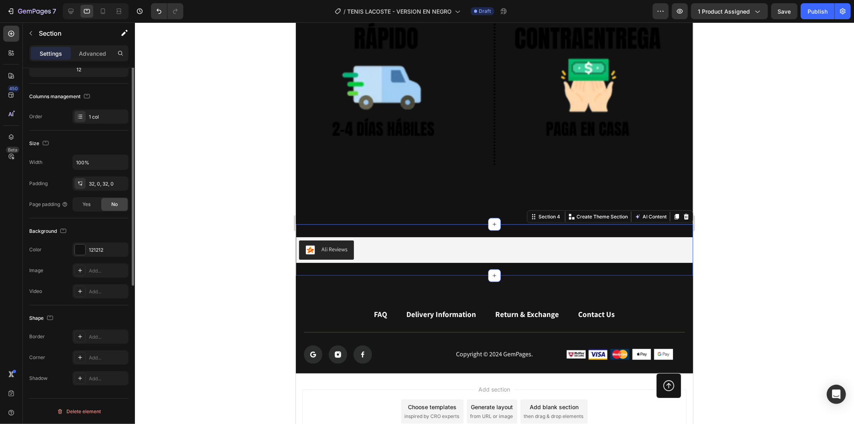
scroll to position [0, 0]
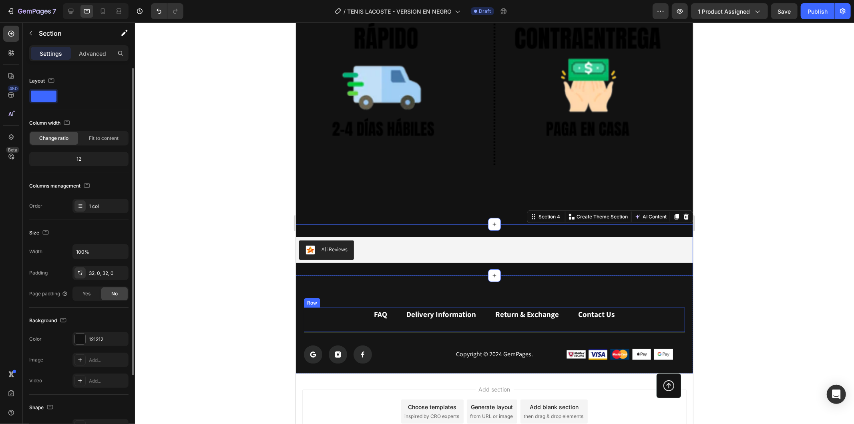
click at [392, 345] on div "Icon Icon Icon" at bounding box center [363, 354] width 119 height 18
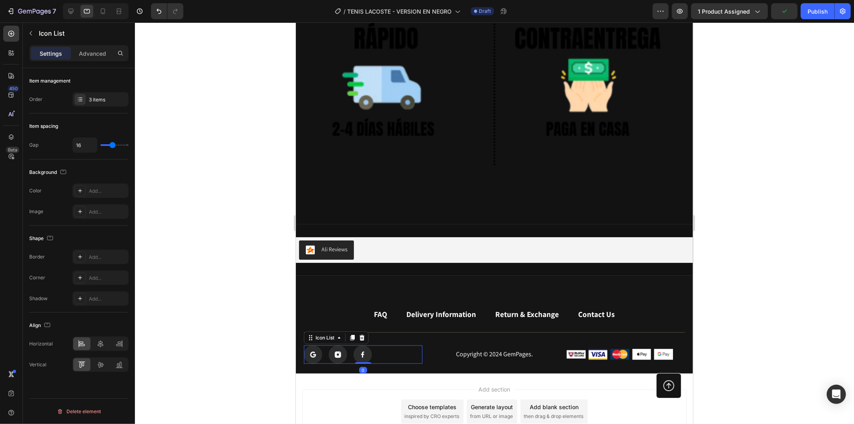
click at [391, 389] on div "Add section Choose templates inspired by CRO experts Generate layout from URL o…" at bounding box center [494, 411] width 384 height 44
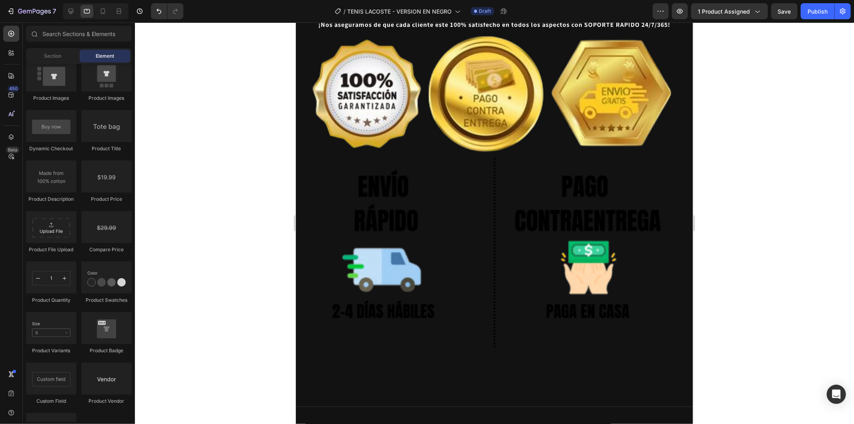
scroll to position [2922, 0]
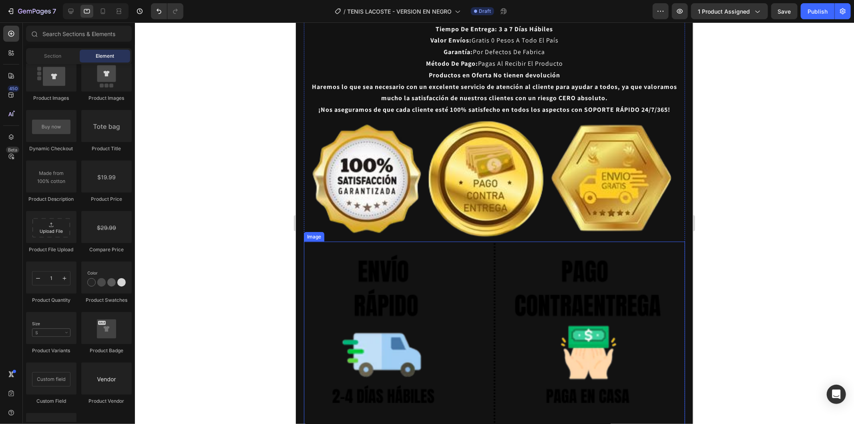
click at [524, 273] on img at bounding box center [494, 336] width 381 height 191
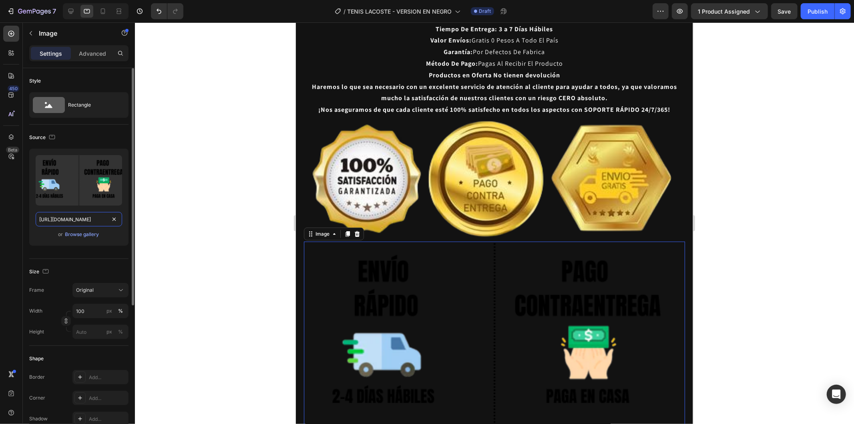
click at [89, 218] on input "https://cdn.shopify.com/s/files/1/0937/2994/7940/files/gempages_579785421223887…" at bounding box center [79, 219] width 86 height 14
click at [89, 166] on label at bounding box center [79, 180] width 86 height 50
click at [89, 187] on input "file" at bounding box center [78, 194] width 55 height 14
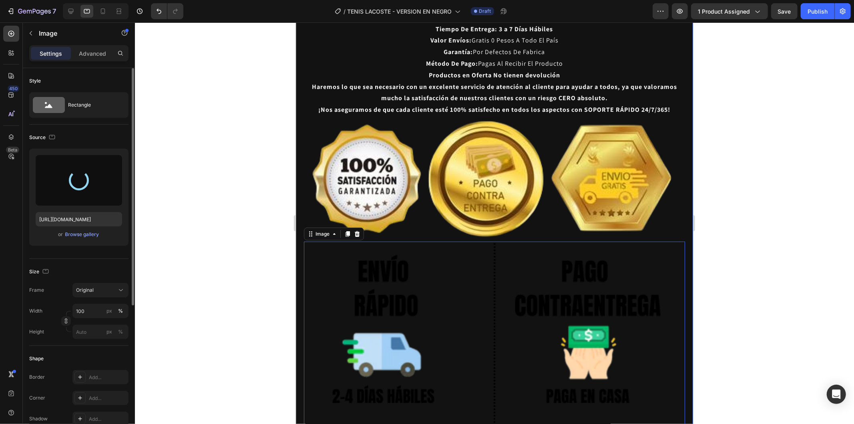
type input "https://cdn.shopify.com/s/files/1/0937/2994/7940/files/gempages_579785421223887…"
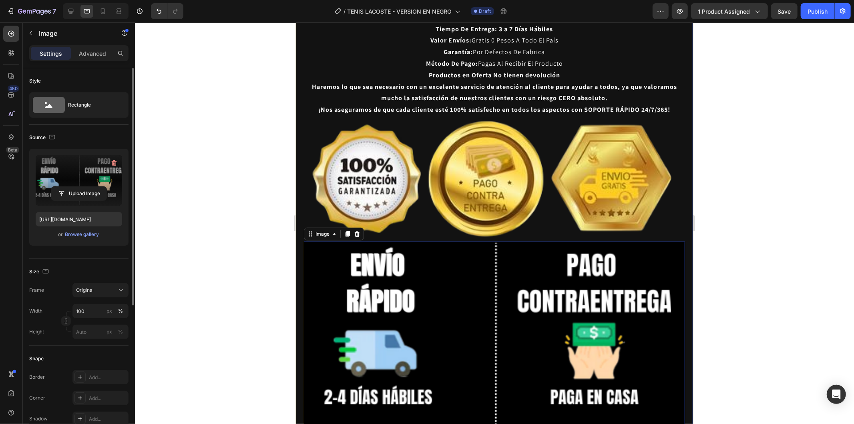
click at [214, 179] on div at bounding box center [494, 222] width 719 height 401
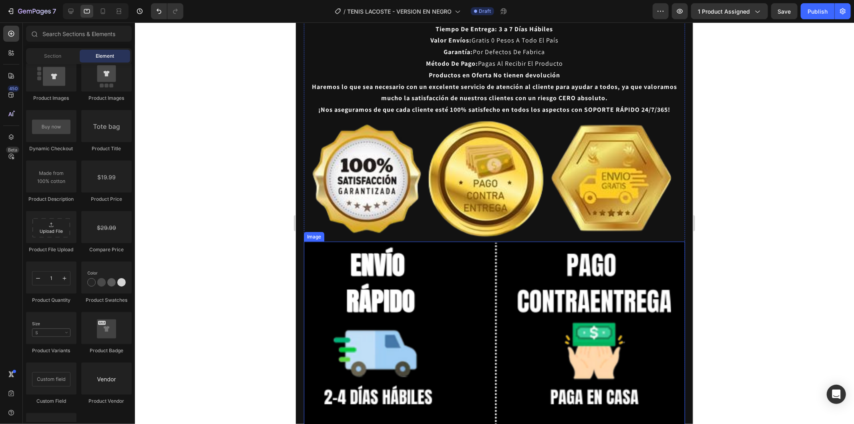
click at [432, 241] on img at bounding box center [494, 339] width 381 height 196
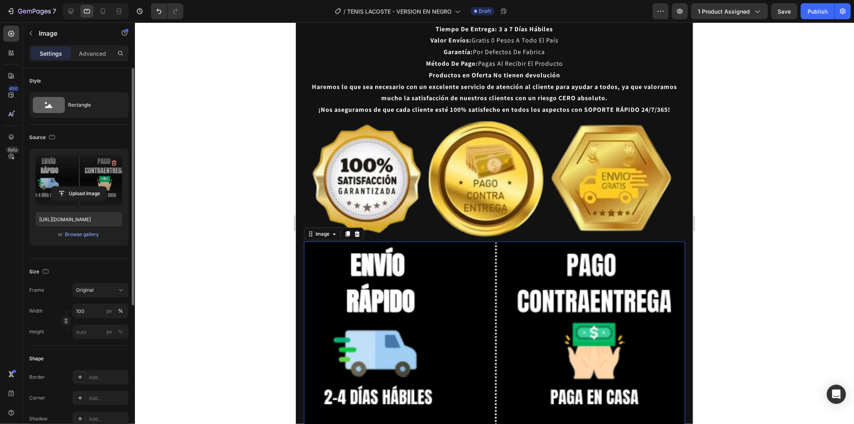
click at [92, 177] on label at bounding box center [79, 180] width 86 height 50
click at [92, 187] on input "file" at bounding box center [78, 194] width 55 height 14
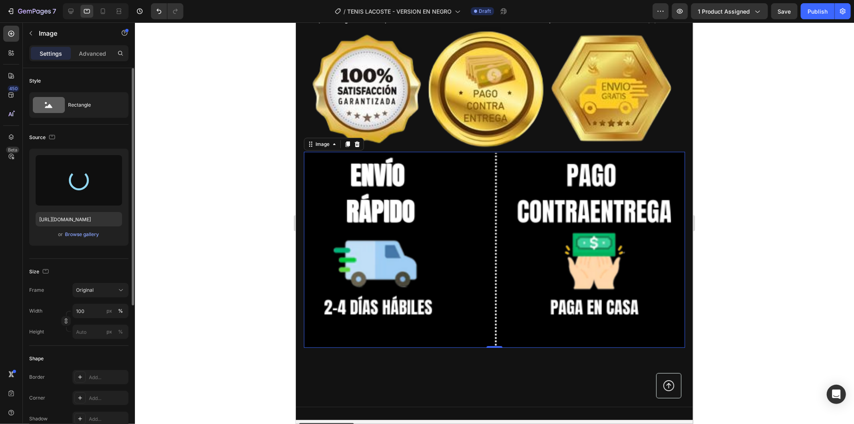
scroll to position [3012, 0]
type input "https://cdn.shopify.com/s/files/1/0937/2994/7940/files/gempages_579785421223887…"
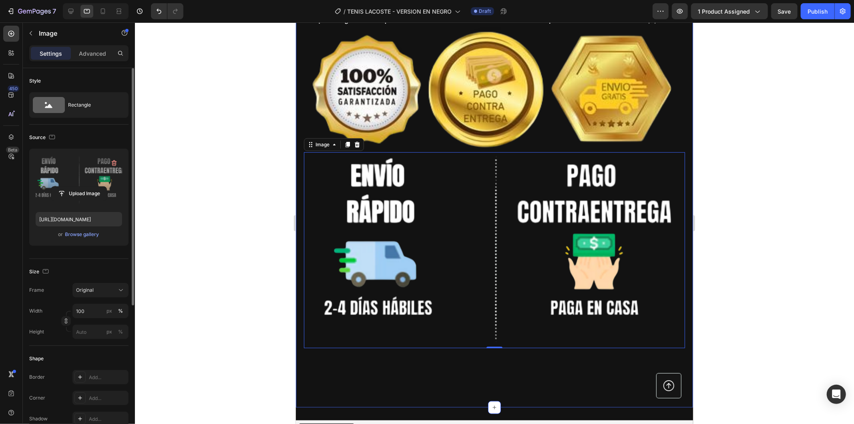
click at [244, 175] on div at bounding box center [494, 222] width 719 height 401
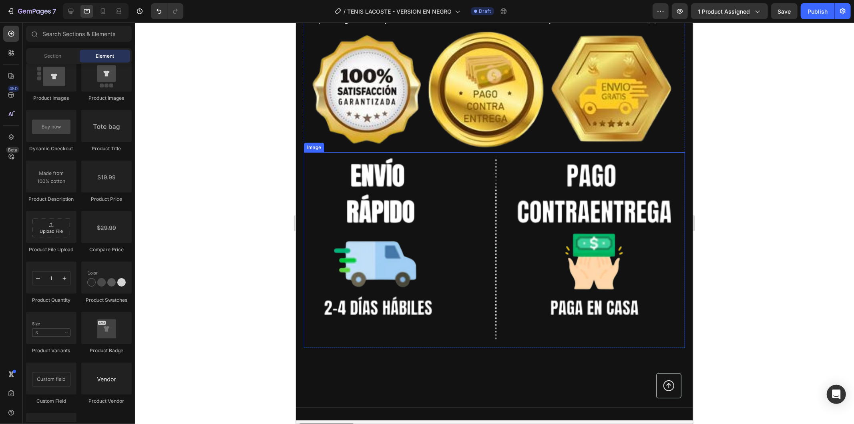
click at [437, 193] on img at bounding box center [494, 250] width 381 height 196
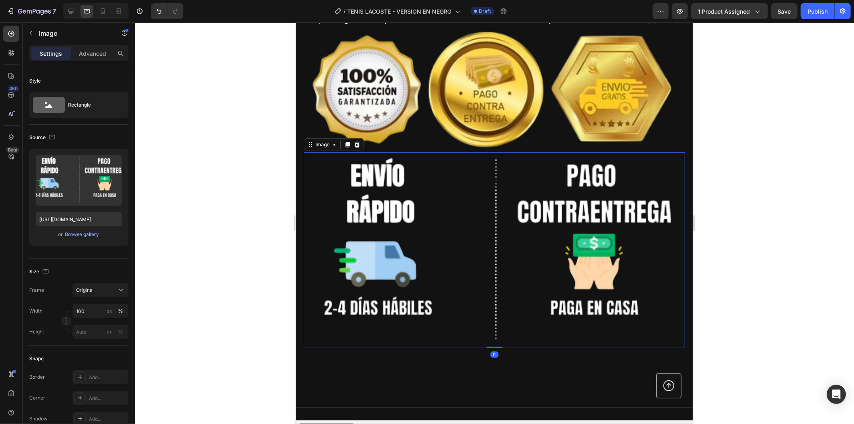
click at [807, 186] on div at bounding box center [494, 222] width 719 height 401
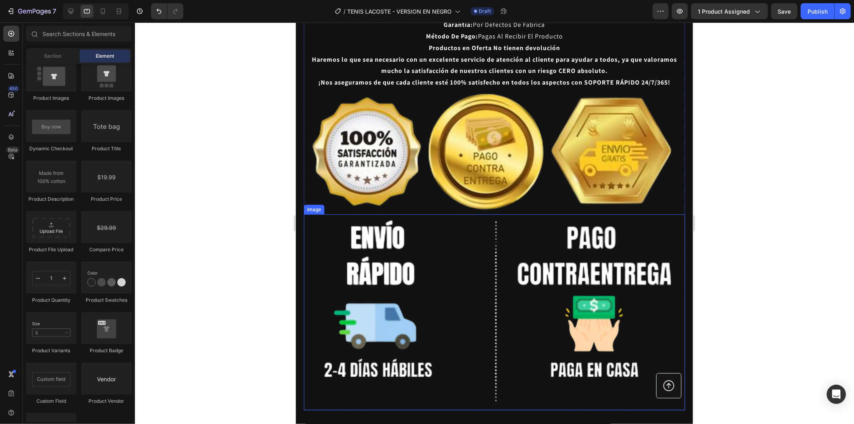
scroll to position [3056, 0]
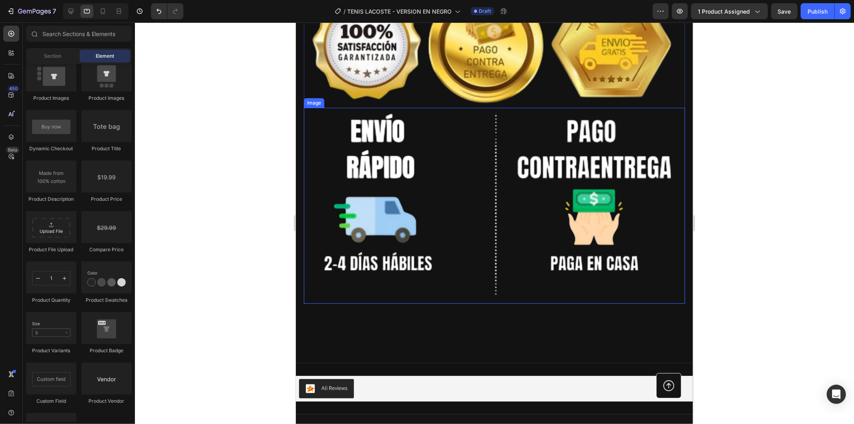
click at [612, 232] on img at bounding box center [494, 205] width 381 height 196
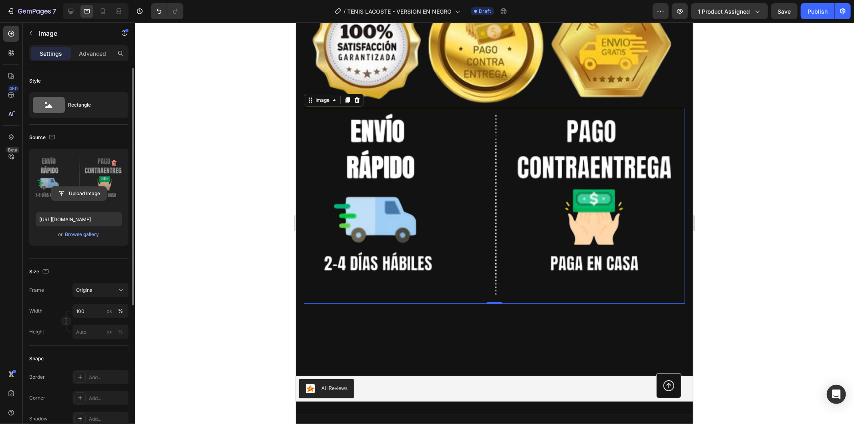
click at [81, 189] on input "file" at bounding box center [78, 194] width 55 height 14
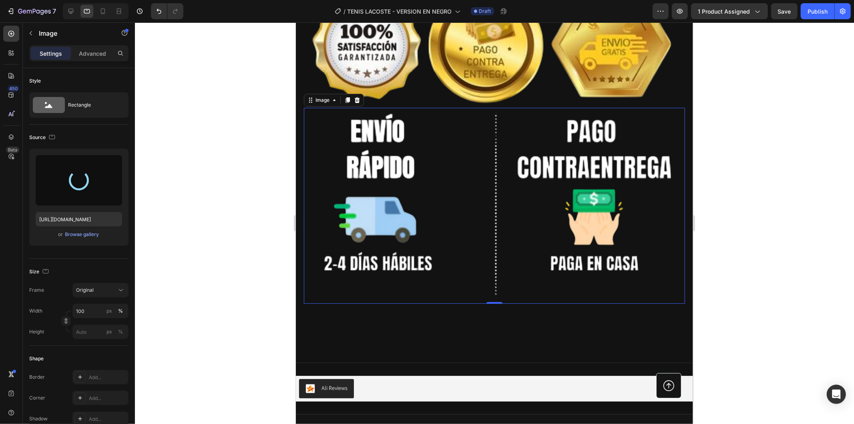
type input "[URL][DOMAIN_NAME]"
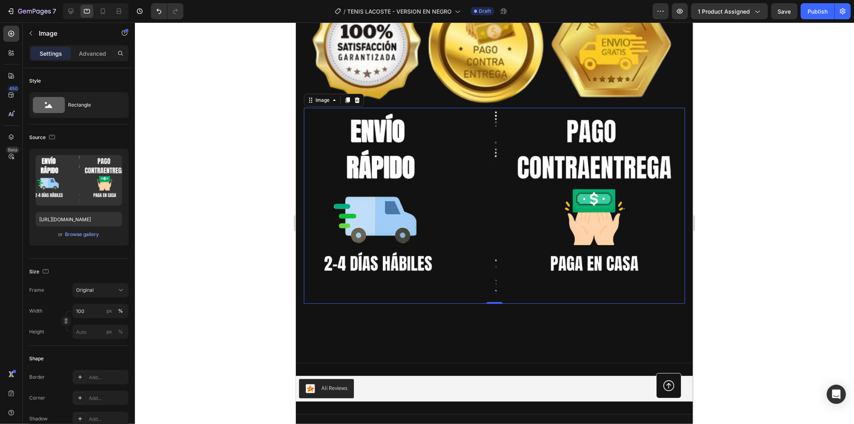
click at [144, 154] on div at bounding box center [494, 222] width 719 height 401
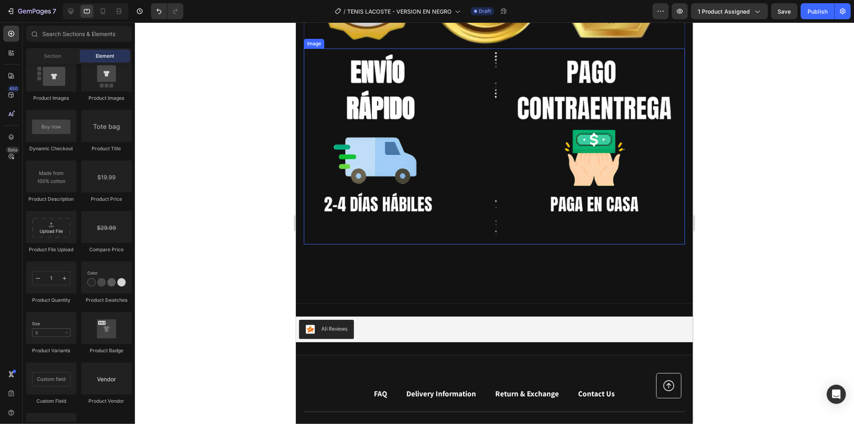
scroll to position [3195, 0]
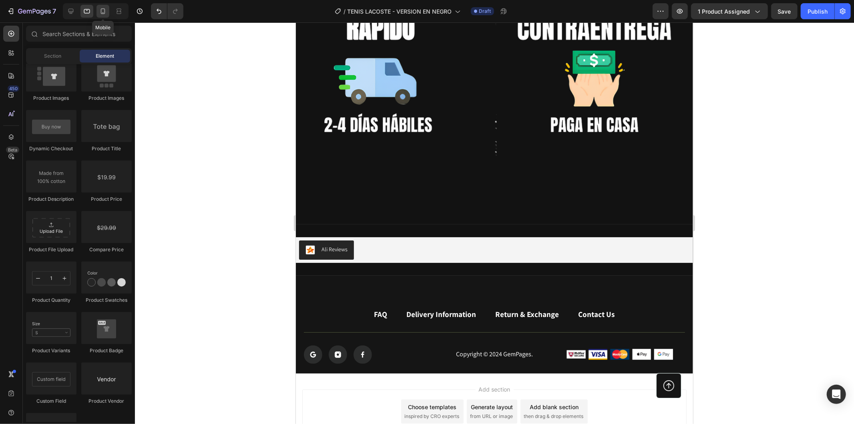
click at [102, 13] on icon at bounding box center [103, 11] width 8 height 8
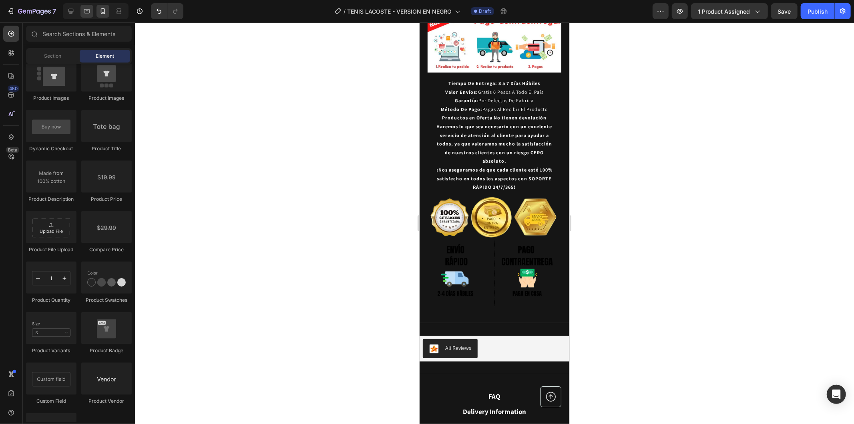
click at [85, 12] on icon at bounding box center [87, 11] width 8 height 8
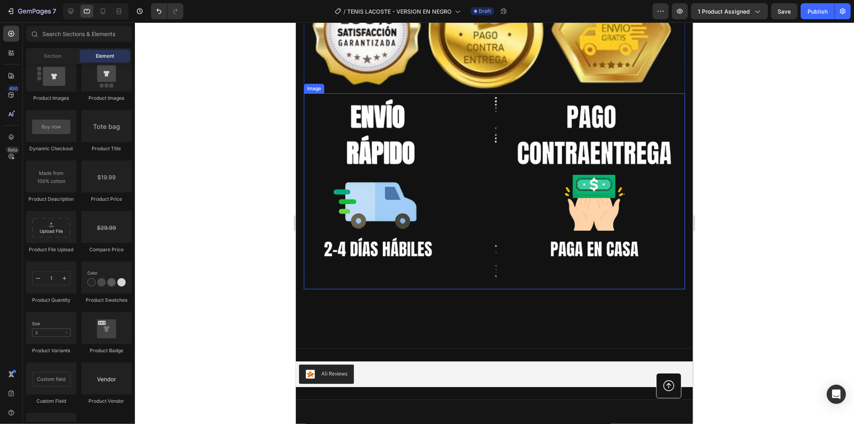
scroll to position [3080, 0]
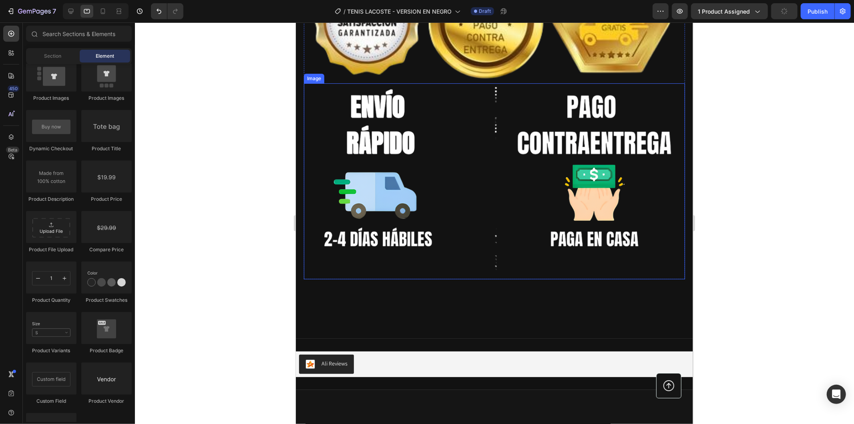
click at [514, 198] on img at bounding box center [494, 181] width 381 height 196
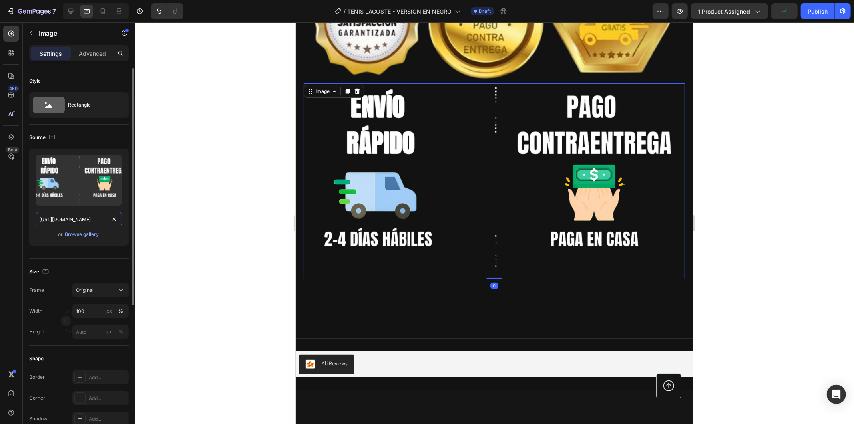
click at [89, 215] on input "[URL][DOMAIN_NAME]" at bounding box center [79, 219] width 86 height 14
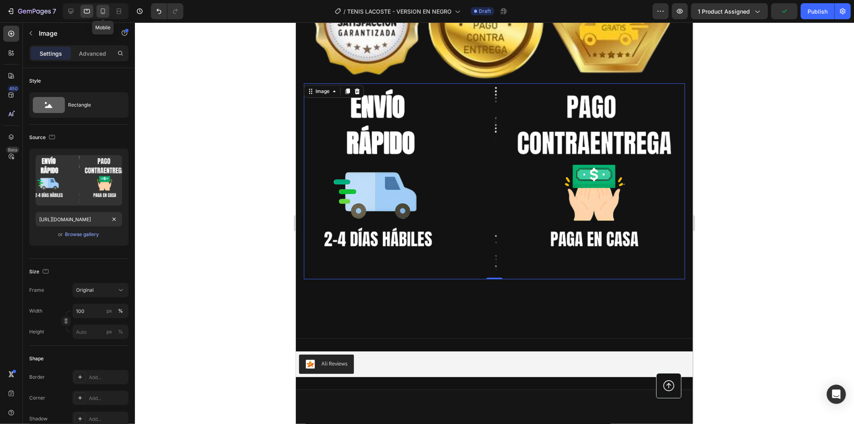
click at [105, 13] on icon at bounding box center [103, 11] width 4 height 6
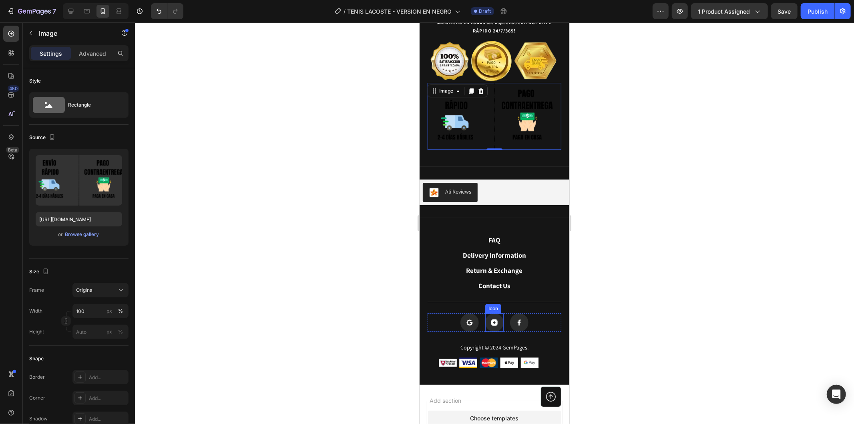
scroll to position [1569, 0]
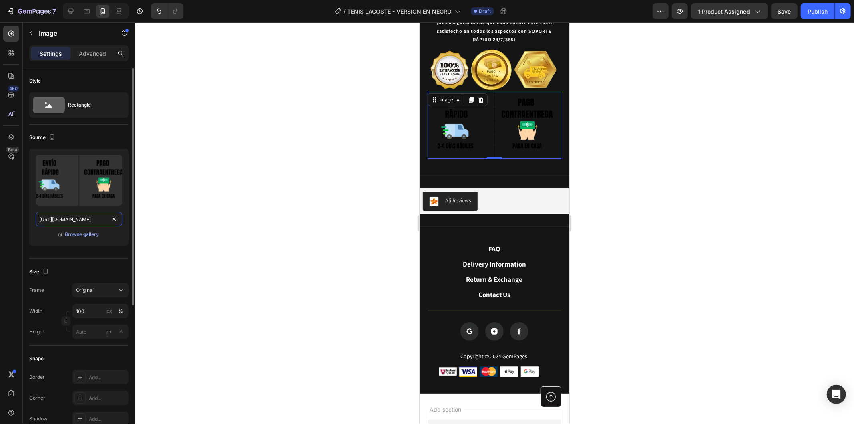
click at [90, 218] on input "https://cdn.shopify.com/s/files/1/0937/2994/7940/files/gempages_579785421223887…" at bounding box center [79, 219] width 86 height 14
paste input "e8e82e3a-47b7-4ba6-873d-daedc4e770ea.png"
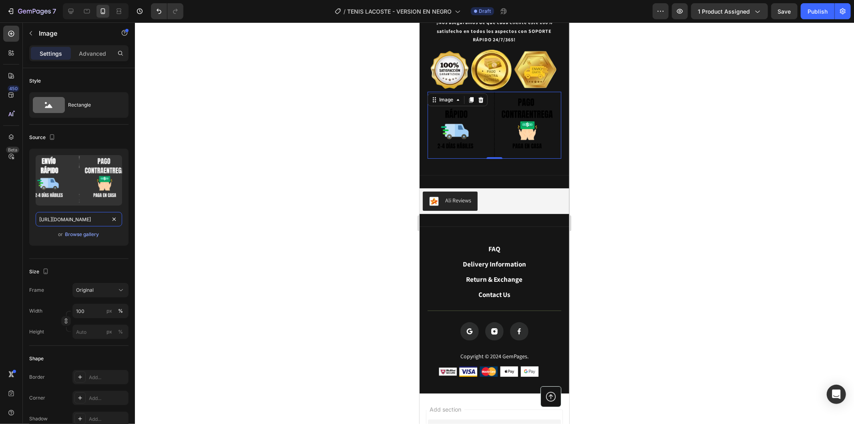
type input "[URL][DOMAIN_NAME]"
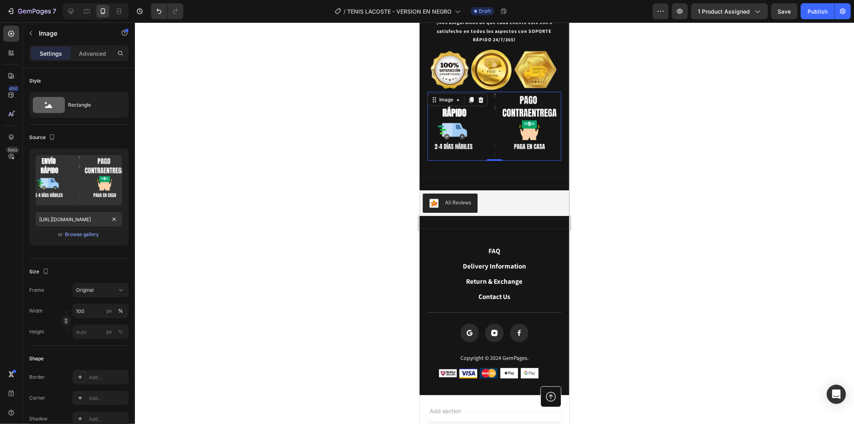
scroll to position [0, 0]
click at [364, 142] on div at bounding box center [494, 222] width 719 height 401
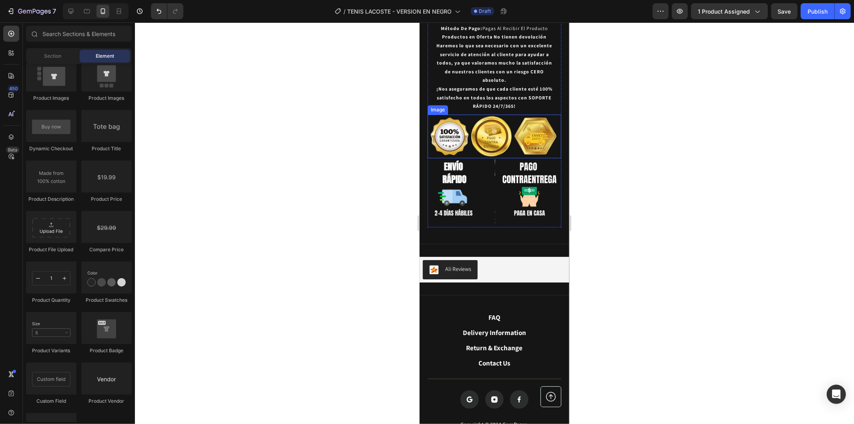
scroll to position [1435, 0]
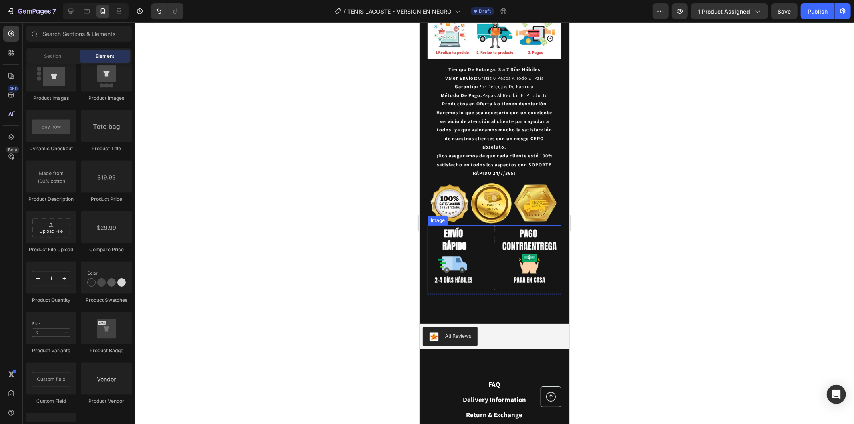
drag, startPoint x: 503, startPoint y: 239, endPoint x: 509, endPoint y: 233, distance: 8.8
click at [503, 239] on img at bounding box center [494, 259] width 134 height 68
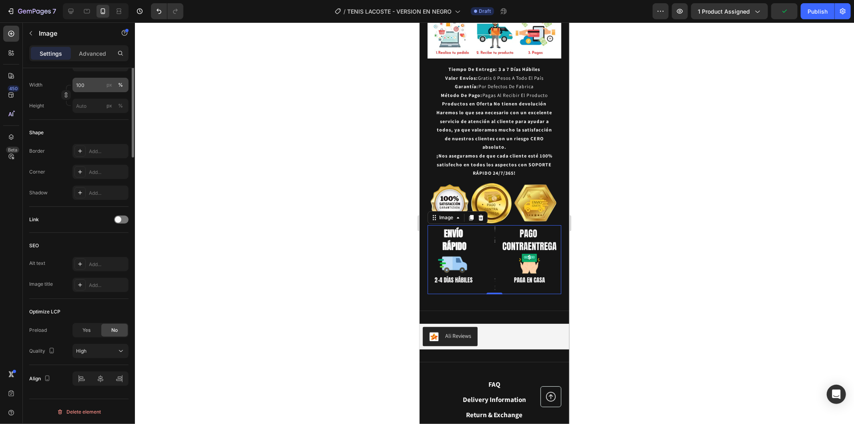
scroll to position [0, 0]
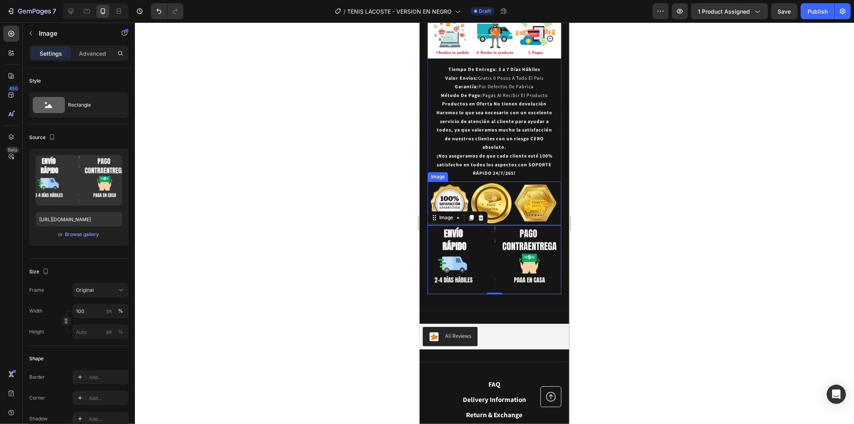
click at [554, 181] on img at bounding box center [494, 203] width 134 height 44
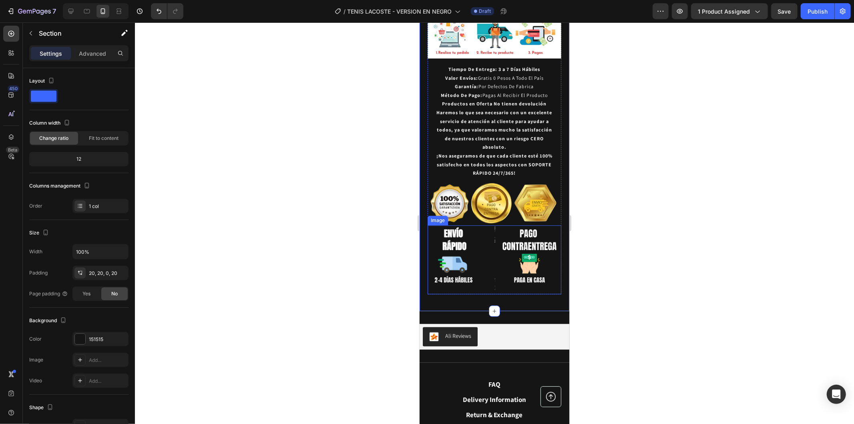
click at [429, 225] on img at bounding box center [494, 259] width 134 height 68
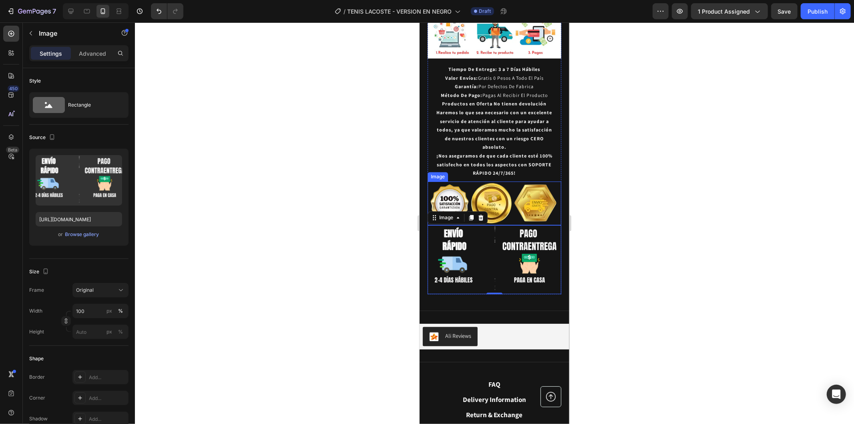
click at [552, 181] on img at bounding box center [494, 203] width 134 height 44
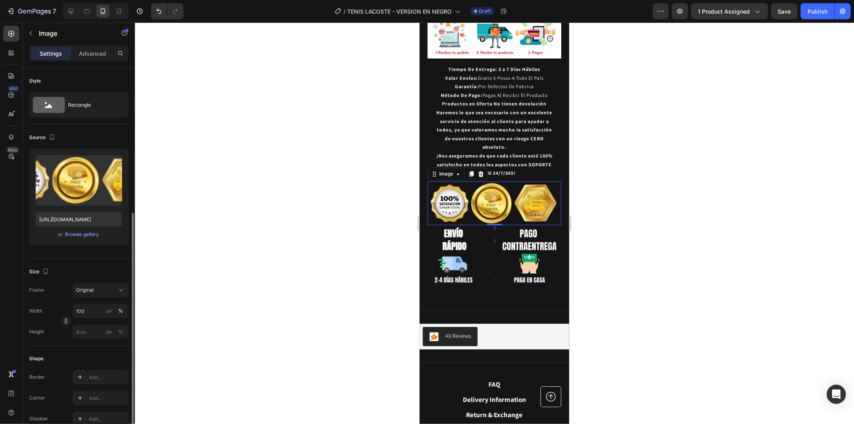
scroll to position [89, 0]
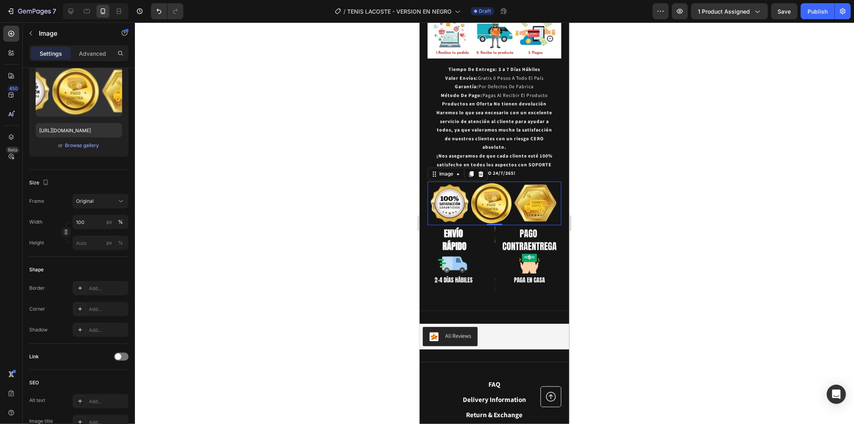
drag, startPoint x: 299, startPoint y: 213, endPoint x: 388, endPoint y: 203, distance: 89.0
click at [300, 213] on div at bounding box center [494, 222] width 719 height 401
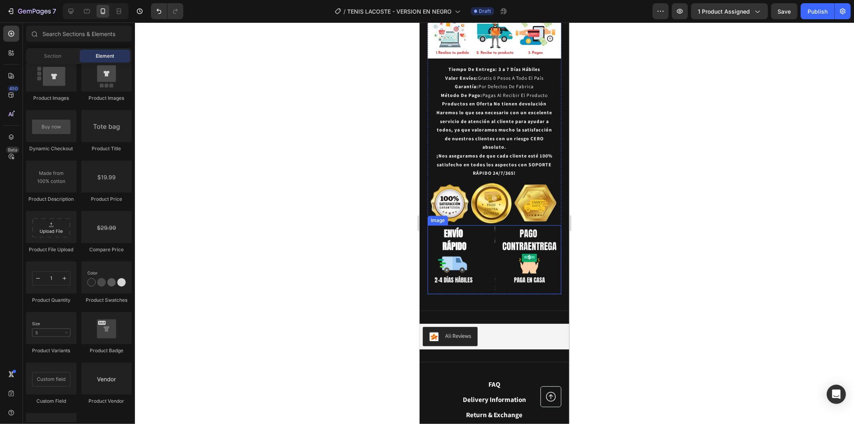
click at [524, 225] on img at bounding box center [494, 259] width 134 height 68
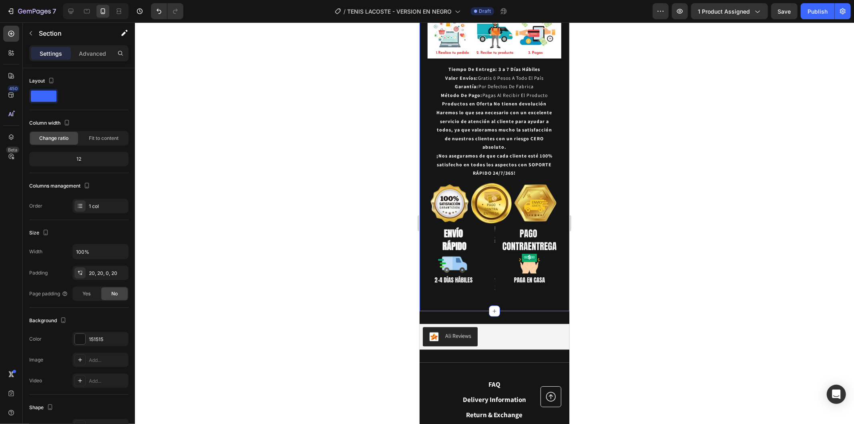
click at [554, 181] on img at bounding box center [494, 203] width 134 height 44
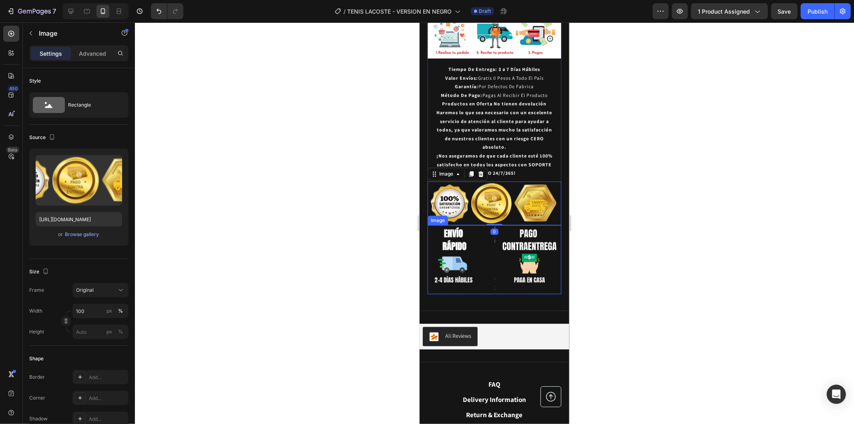
click at [526, 225] on img at bounding box center [494, 259] width 134 height 68
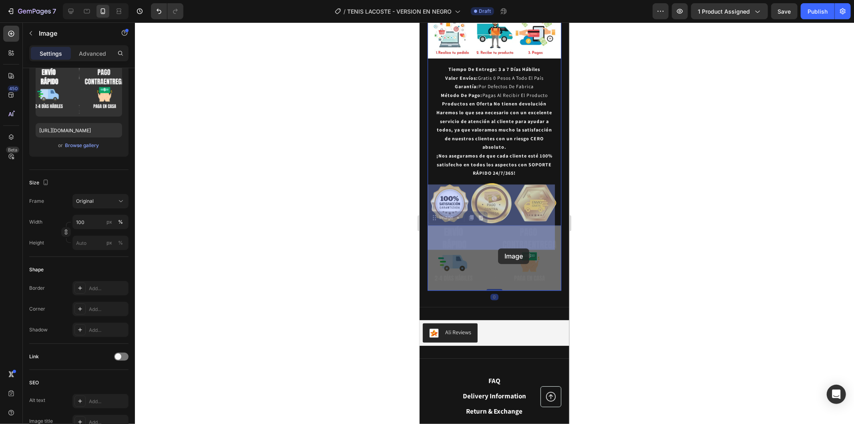
drag, startPoint x: 501, startPoint y: 213, endPoint x: 498, endPoint y: 248, distance: 35.0
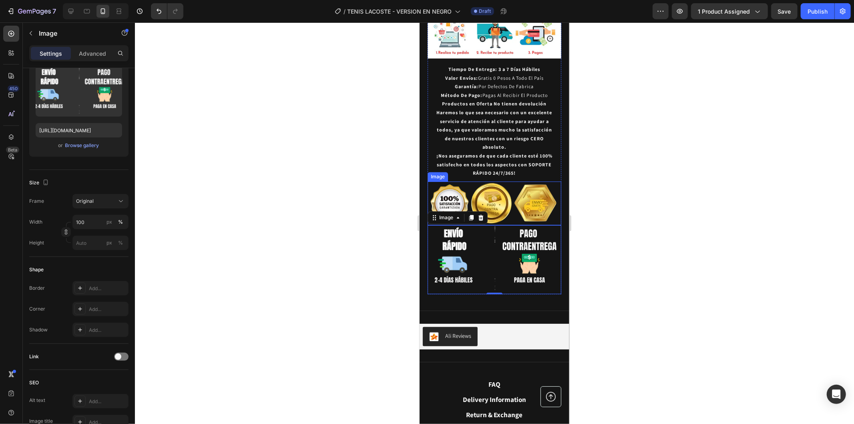
drag, startPoint x: 494, startPoint y: 175, endPoint x: 502, endPoint y: 177, distance: 8.6
click at [495, 181] on img at bounding box center [494, 203] width 134 height 44
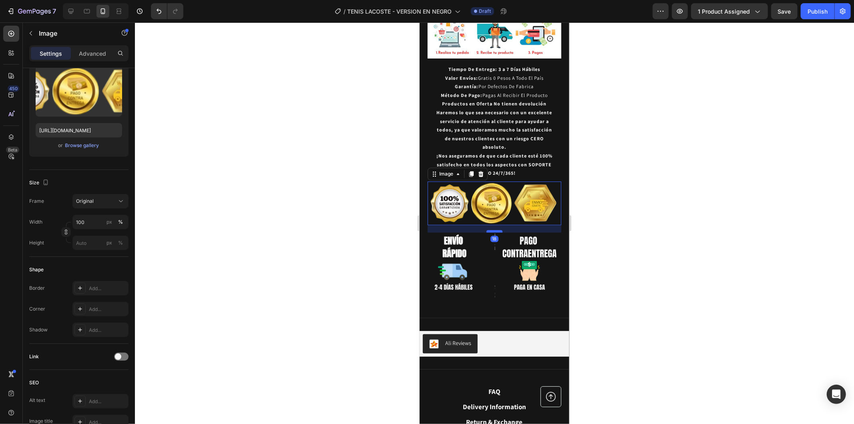
click at [493, 229] on div at bounding box center [494, 230] width 16 height 2
click at [647, 189] on div at bounding box center [494, 222] width 719 height 401
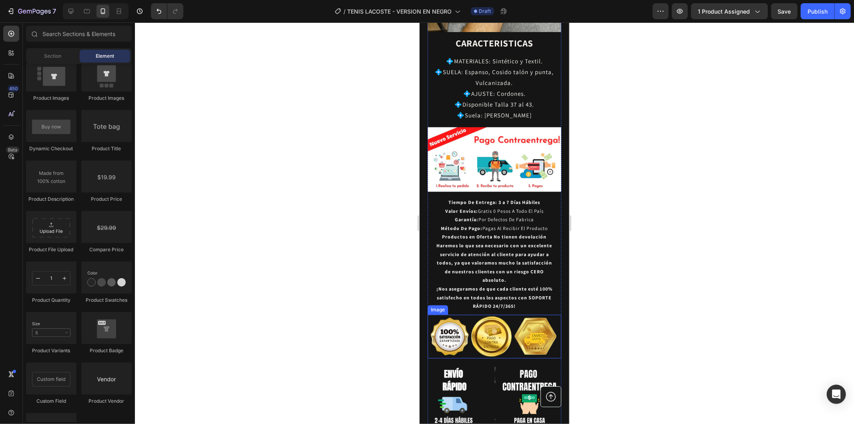
scroll to position [1480, 0]
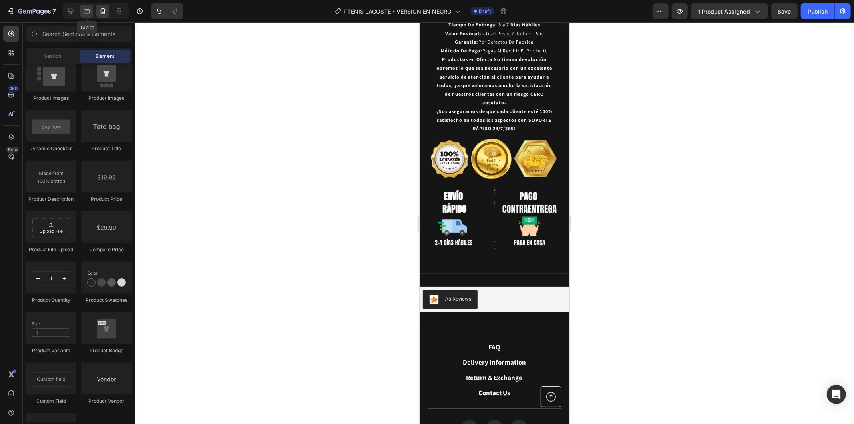
click at [83, 11] on icon at bounding box center [87, 11] width 8 height 8
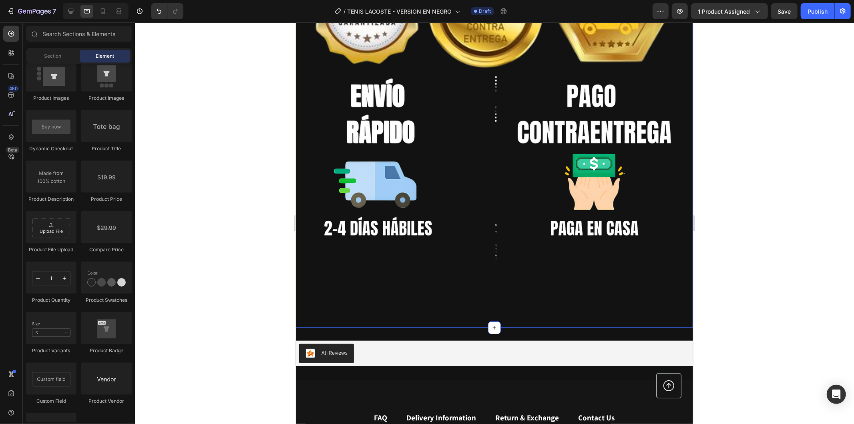
scroll to position [3090, 0]
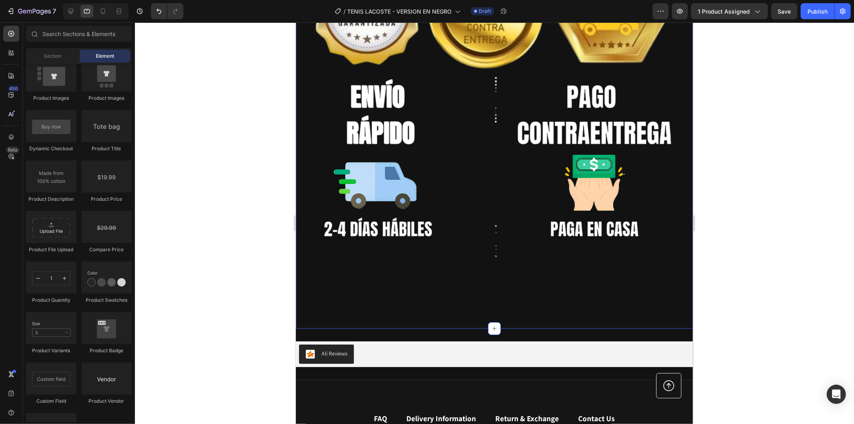
click at [498, 154] on img at bounding box center [494, 171] width 381 height 196
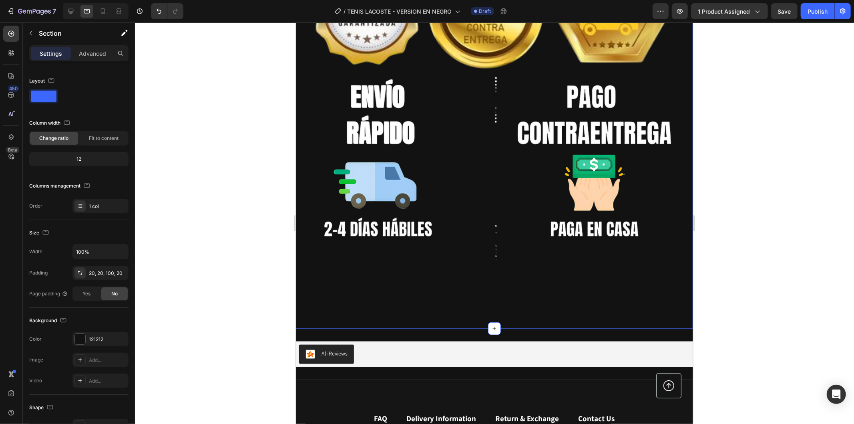
click at [498, 217] on img at bounding box center [494, 171] width 381 height 196
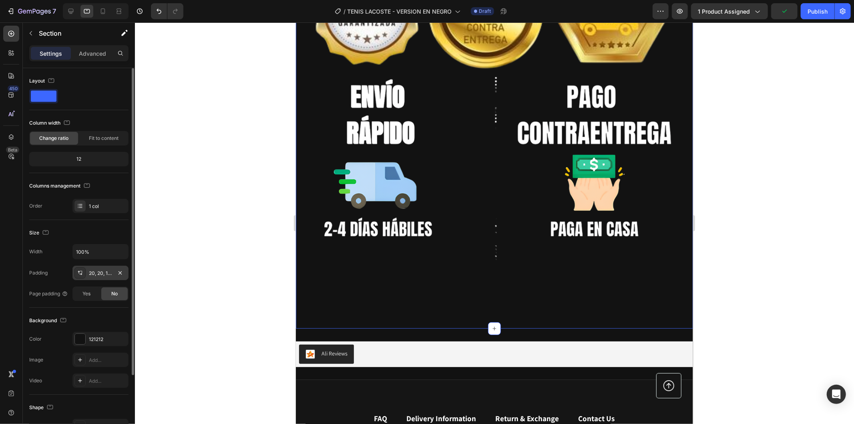
drag, startPoint x: 101, startPoint y: 273, endPoint x: 107, endPoint y: 274, distance: 6.1
click at [101, 273] on div "20, 20, 100, 20" at bounding box center [100, 272] width 23 height 7
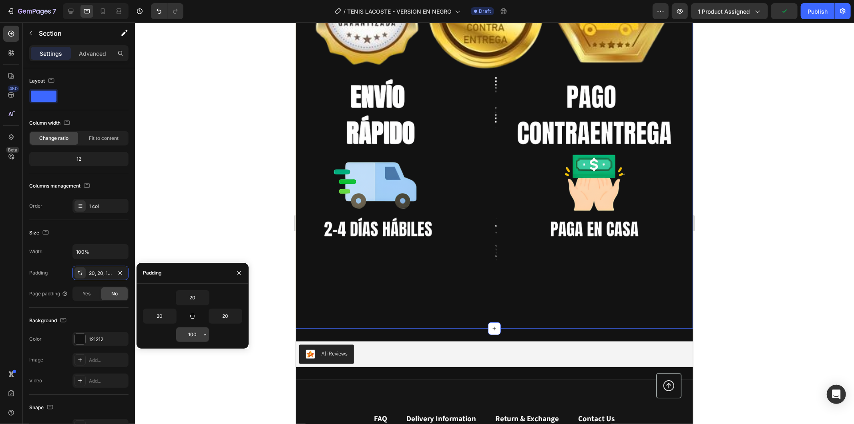
click at [197, 335] on input "100" at bounding box center [192, 334] width 33 height 14
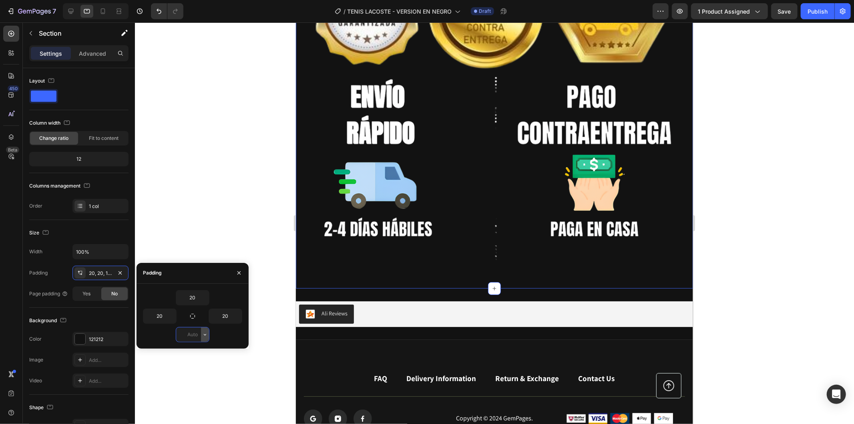
type input "0"
click at [241, 213] on div at bounding box center [494, 222] width 719 height 401
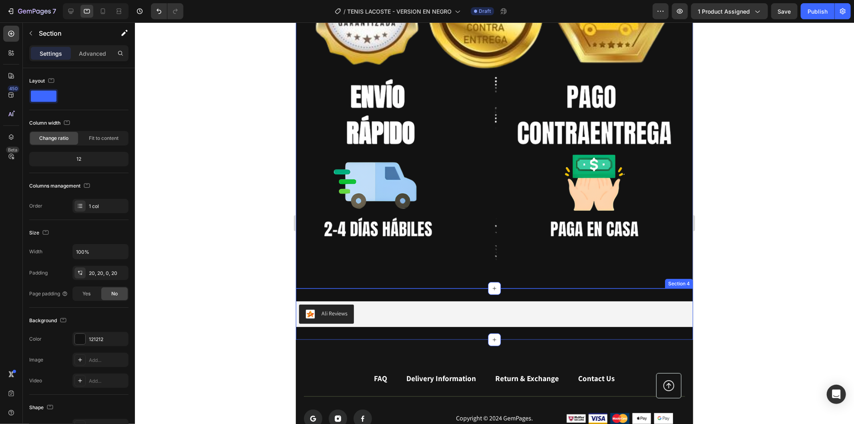
click at [451, 288] on div "Ali Reviews Ali Reviews Section 4" at bounding box center [494, 313] width 397 height 51
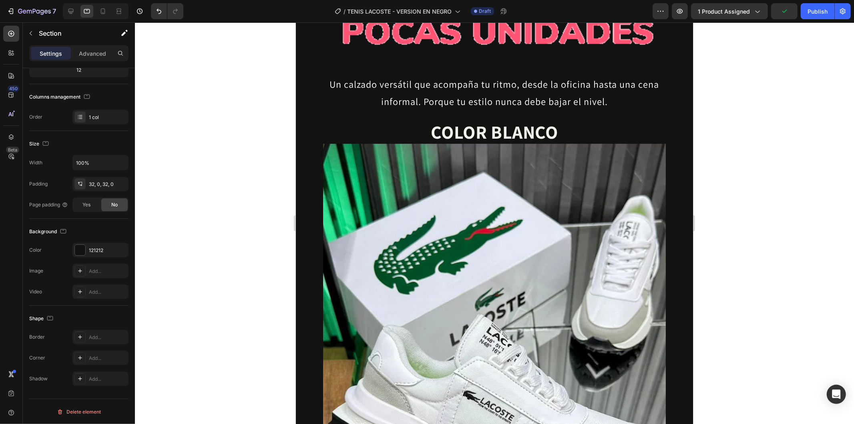
scroll to position [0, 0]
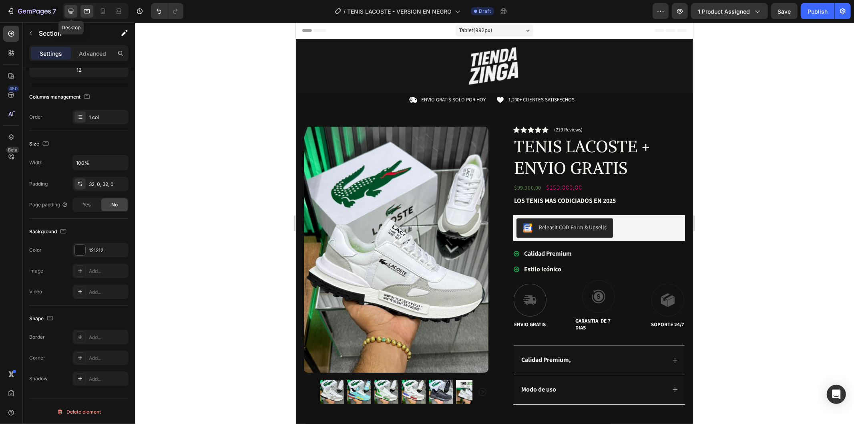
click at [65, 9] on div at bounding box center [70, 11] width 13 height 13
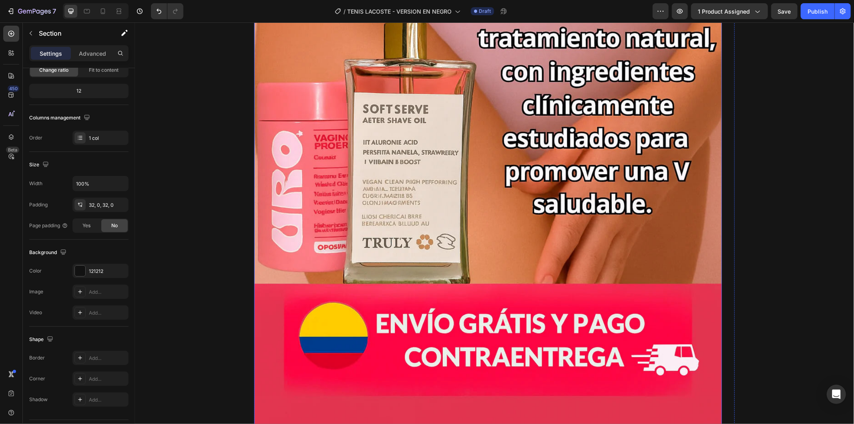
scroll to position [1110, 0]
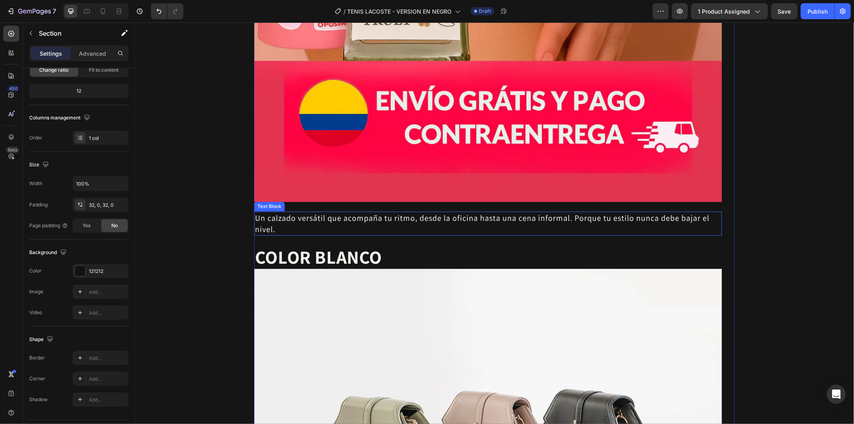
click at [450, 221] on p "Un calzado versátil que acompaña tu ritmo, desde la oficina hasta una cena info…" at bounding box center [488, 223] width 466 height 22
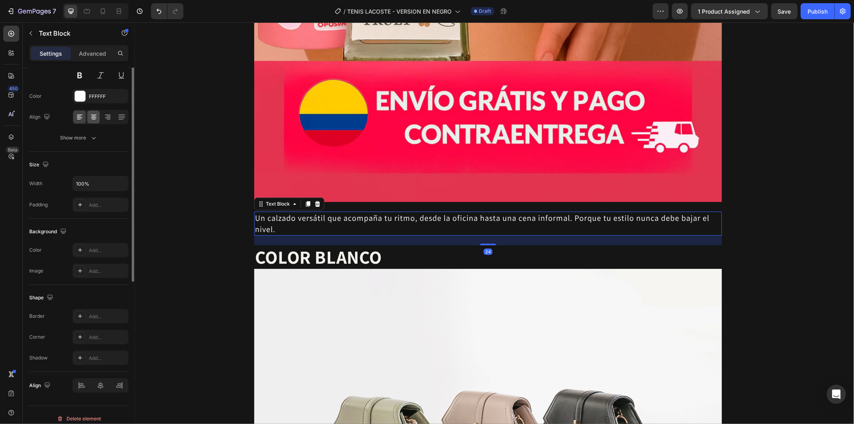
scroll to position [0, 0]
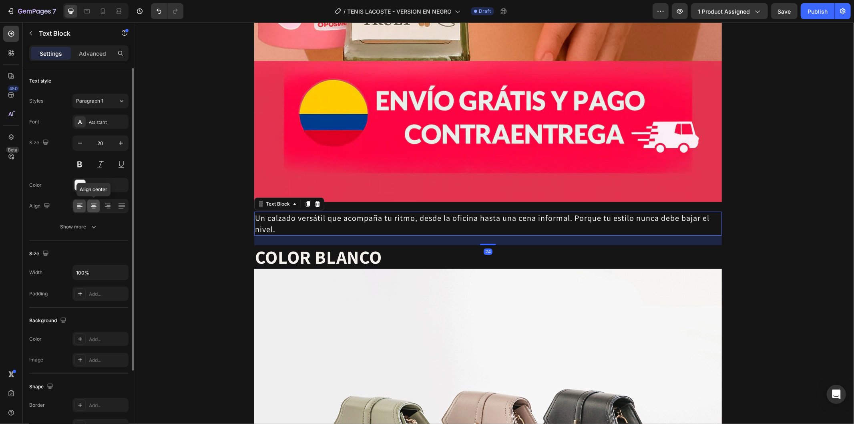
click at [93, 202] on icon at bounding box center [94, 206] width 8 height 8
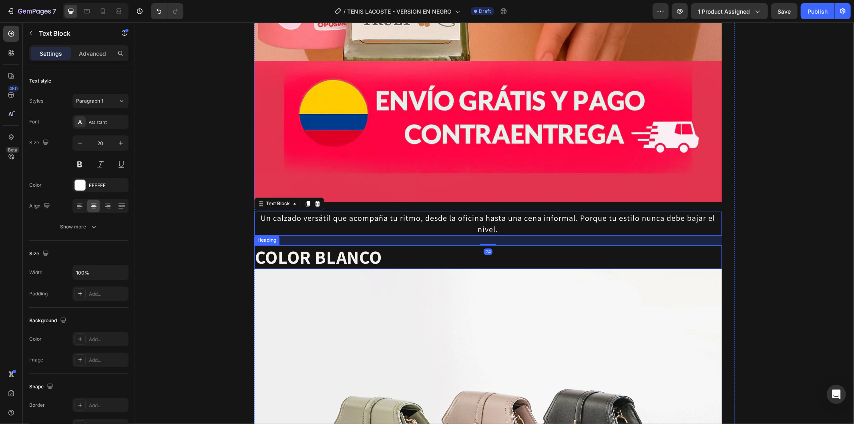
drag, startPoint x: 397, startPoint y: 253, endPoint x: 193, endPoint y: 261, distance: 204.4
click at [397, 253] on h2 "COLOR BLANCO" at bounding box center [488, 257] width 468 height 24
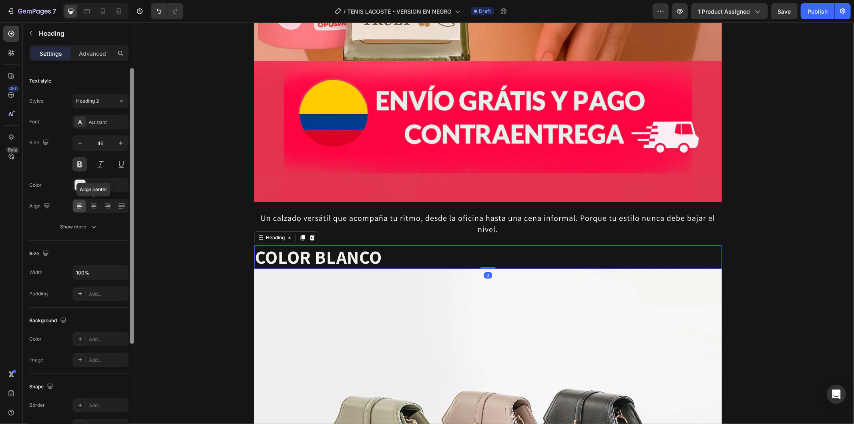
click at [93, 208] on icon at bounding box center [94, 208] width 4 height 1
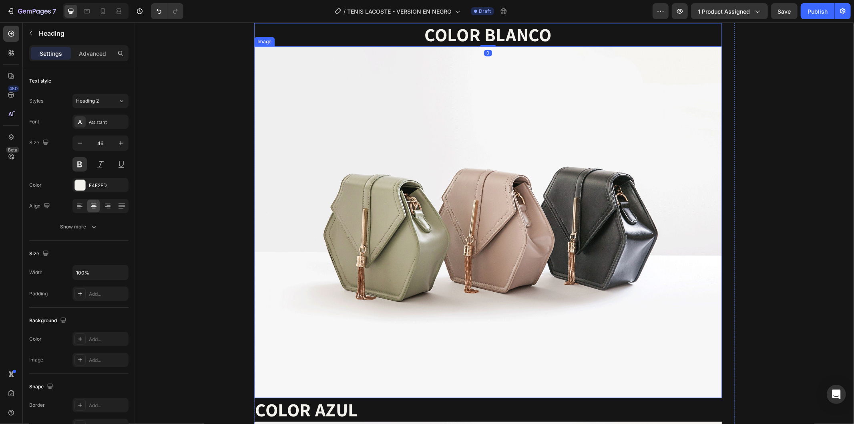
scroll to position [1466, 0]
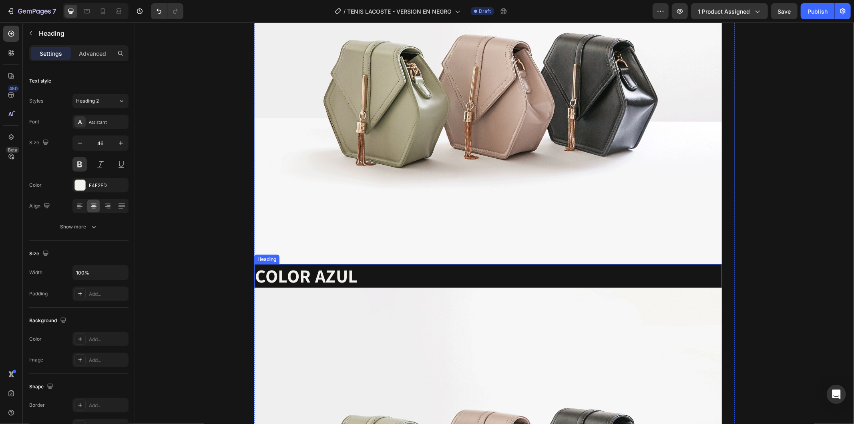
click at [469, 281] on h2 "COLOR AZUL" at bounding box center [488, 275] width 468 height 24
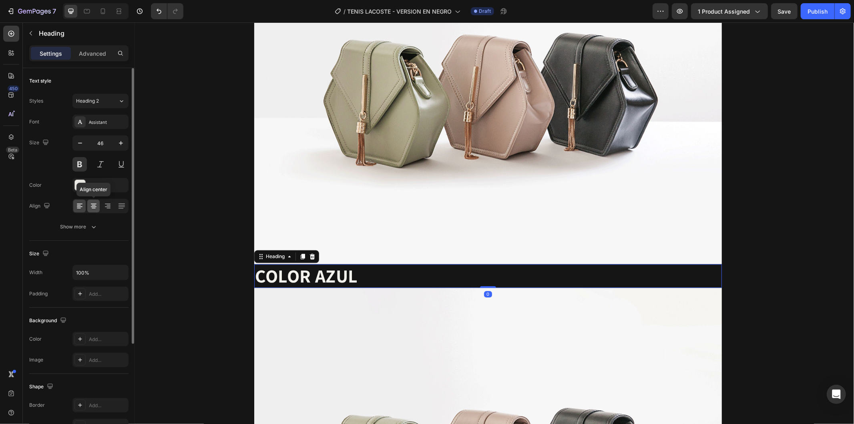
click at [92, 207] on div at bounding box center [93, 205] width 12 height 13
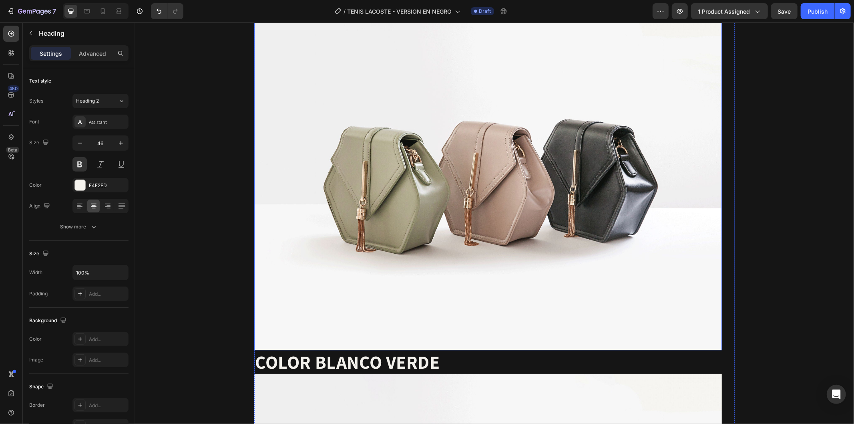
scroll to position [1866, 0]
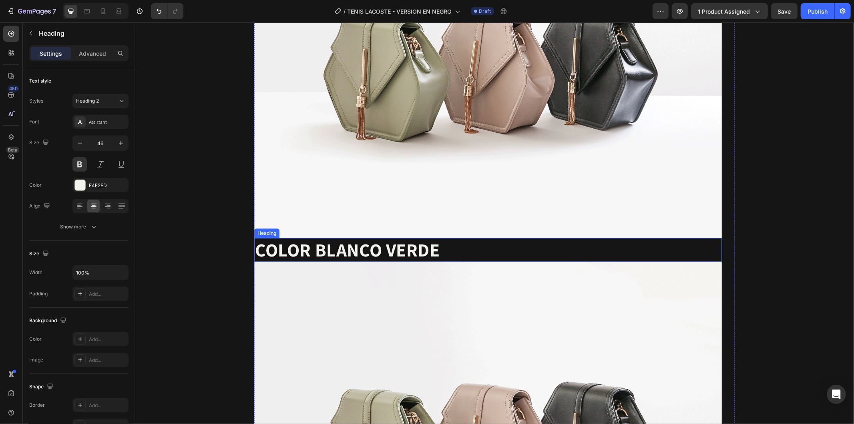
drag, startPoint x: 482, startPoint y: 257, endPoint x: 473, endPoint y: 257, distance: 9.2
click at [482, 257] on h2 "COLOR BLANCO VERDE" at bounding box center [488, 249] width 468 height 24
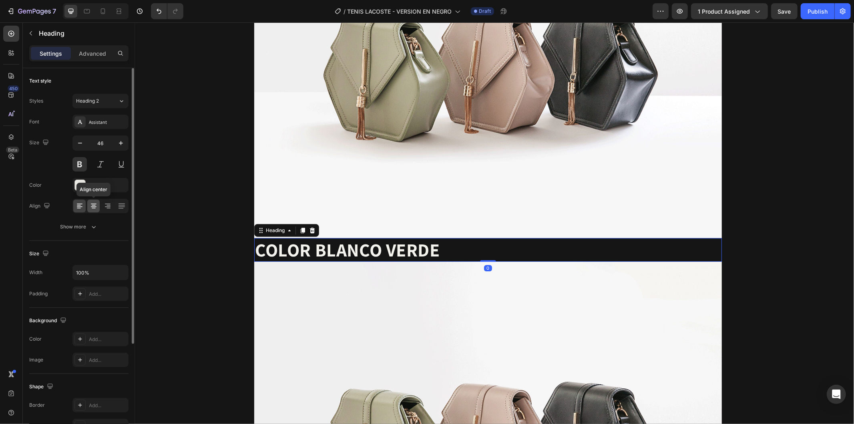
drag, startPoint x: 94, startPoint y: 209, endPoint x: 358, endPoint y: 197, distance: 264.6
click at [94, 209] on icon at bounding box center [94, 206] width 8 height 8
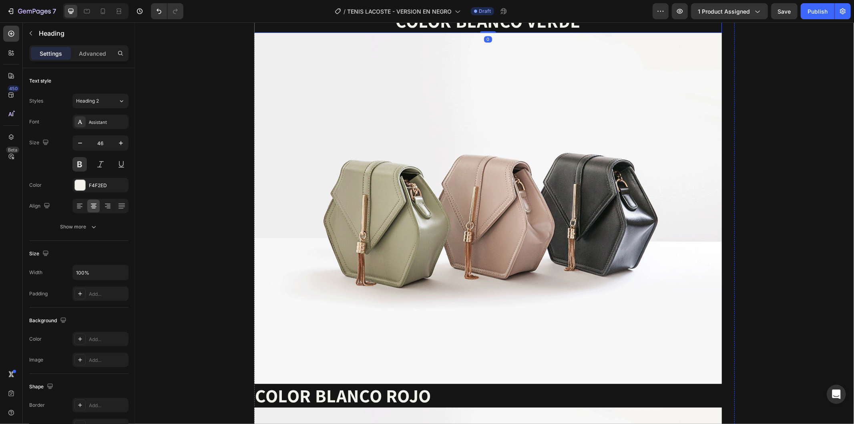
scroll to position [2266, 0]
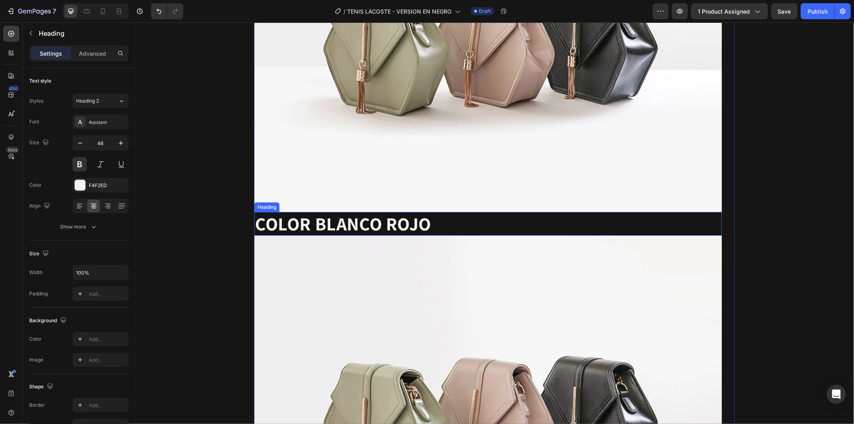
drag, startPoint x: 454, startPoint y: 221, endPoint x: 379, endPoint y: 227, distance: 75.5
click at [454, 220] on h2 "COLOR BLANCO ROJO" at bounding box center [488, 223] width 468 height 24
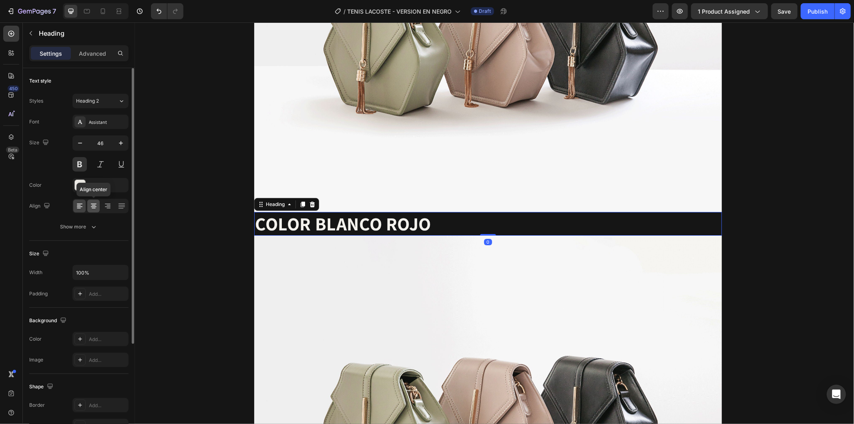
click at [90, 208] on icon at bounding box center [94, 206] width 8 height 8
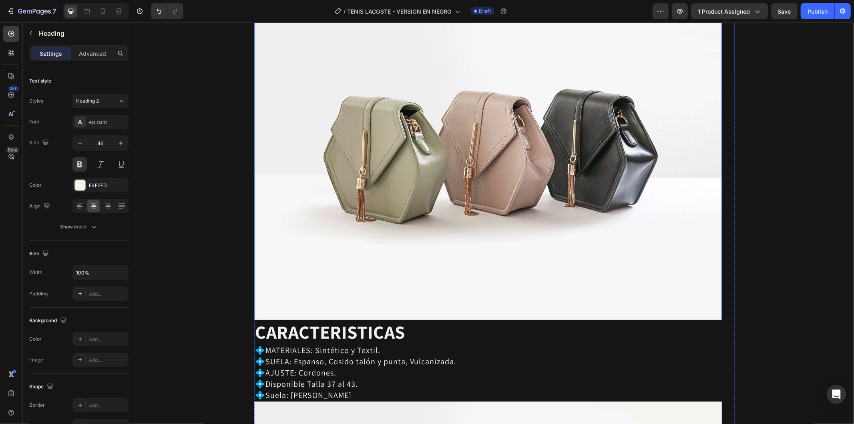
scroll to position [2667, 0]
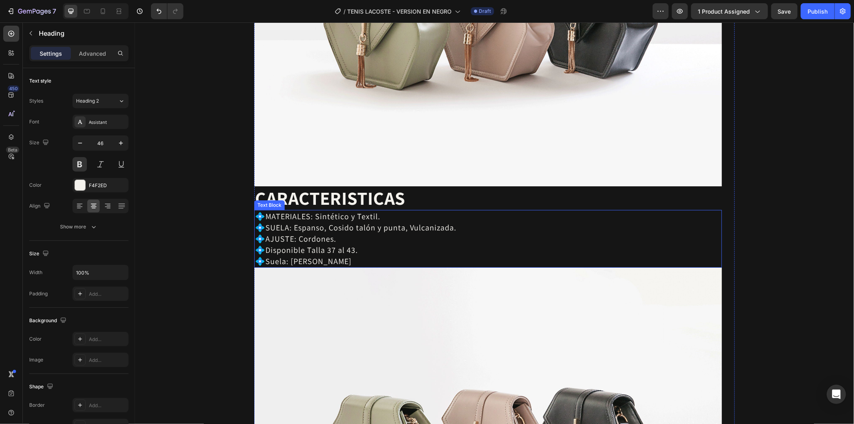
click at [441, 222] on p "💠SUELA: Espanso, Cosido talón y punta, Vulcanizada." at bounding box center [488, 226] width 466 height 11
click at [437, 198] on h2 "CARACTERISTICAS" at bounding box center [488, 198] width 468 height 24
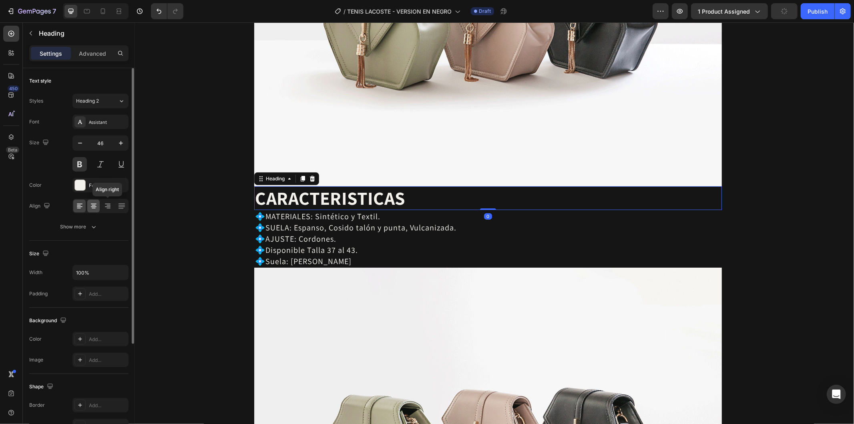
click at [99, 205] on div at bounding box center [93, 205] width 12 height 13
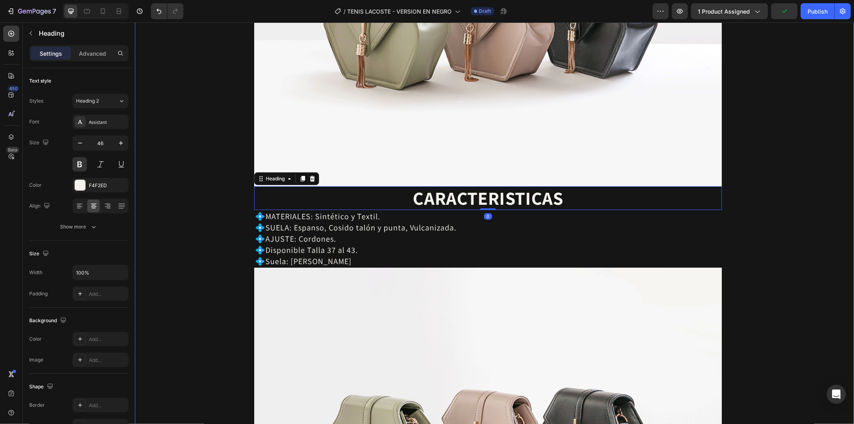
click at [453, 245] on p "💠Disponible Talla 37 al 43." at bounding box center [488, 249] width 466 height 11
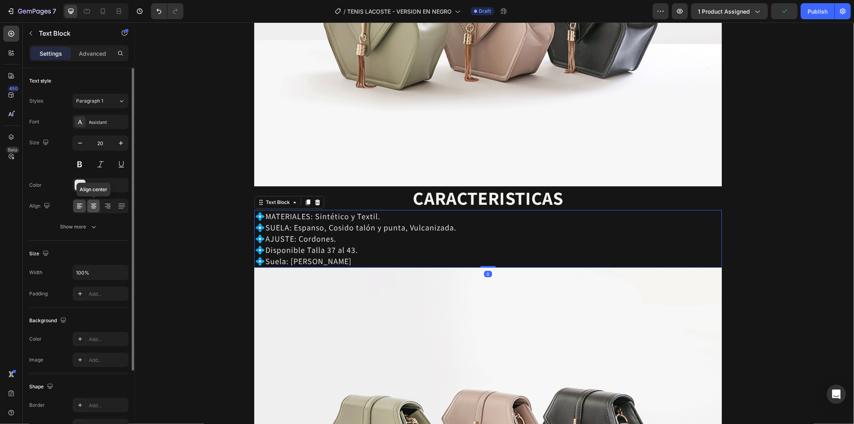
click at [97, 206] on icon at bounding box center [94, 206] width 8 height 8
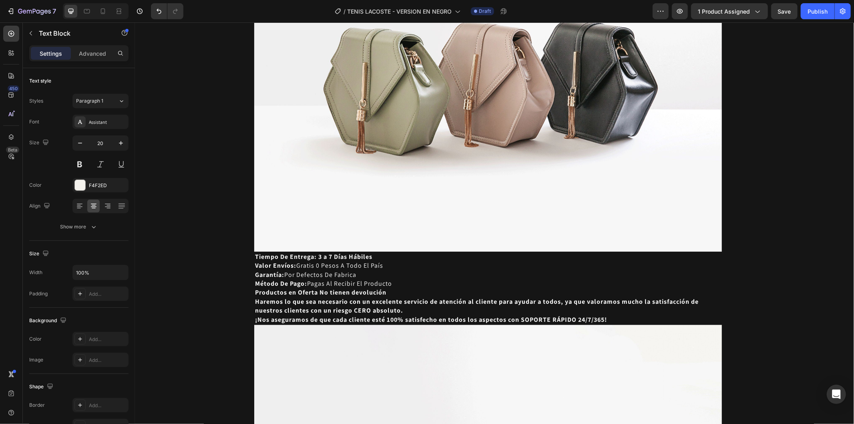
scroll to position [3112, 0]
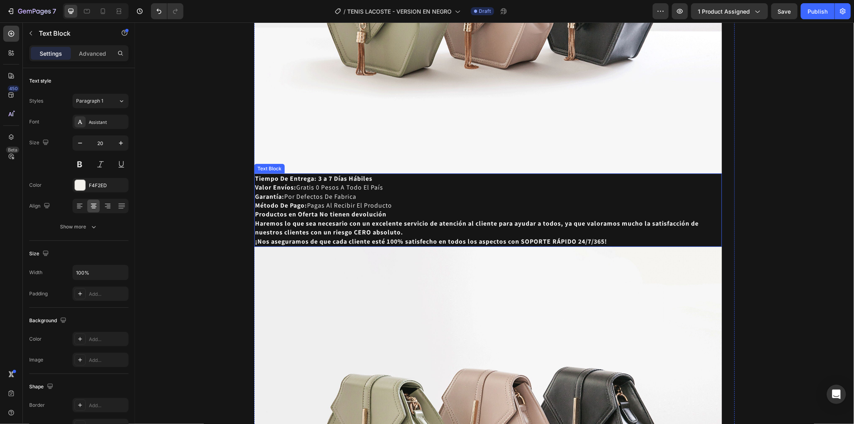
click at [447, 213] on p "Productos en Oferta No tienen devolución" at bounding box center [488, 213] width 466 height 9
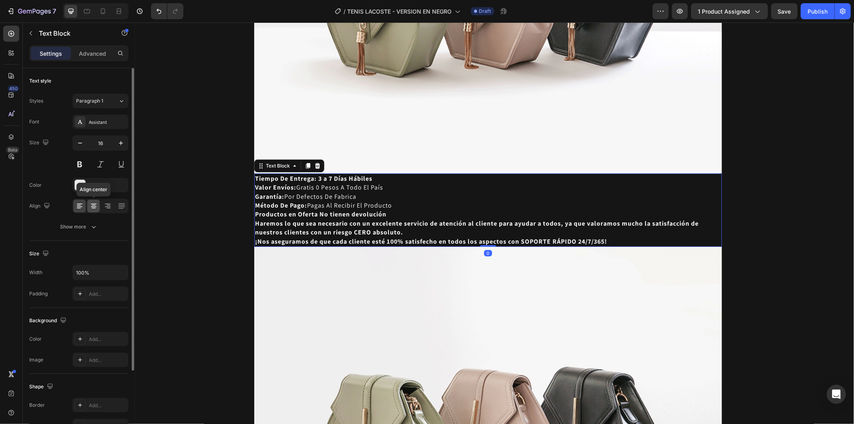
click at [93, 205] on icon at bounding box center [94, 206] width 8 height 8
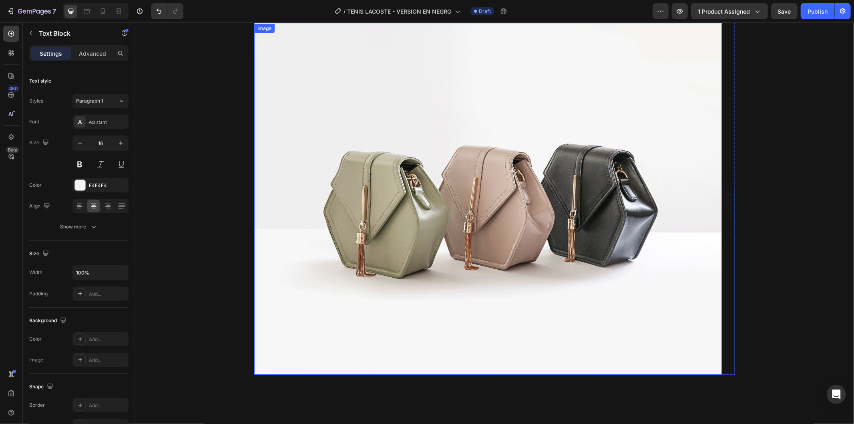
scroll to position [3419, 0]
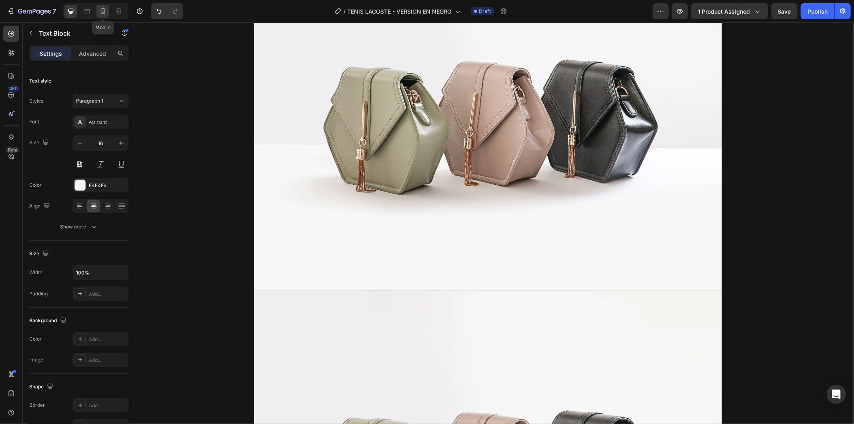
click at [101, 11] on icon at bounding box center [103, 11] width 4 height 6
type input "12"
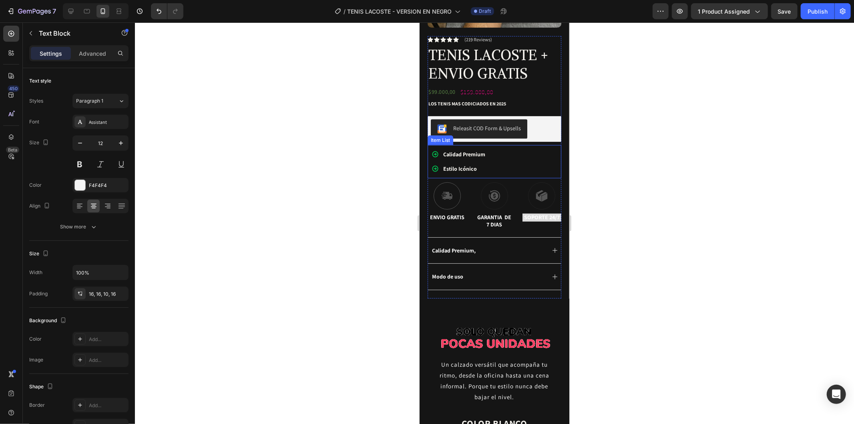
scroll to position [311, 0]
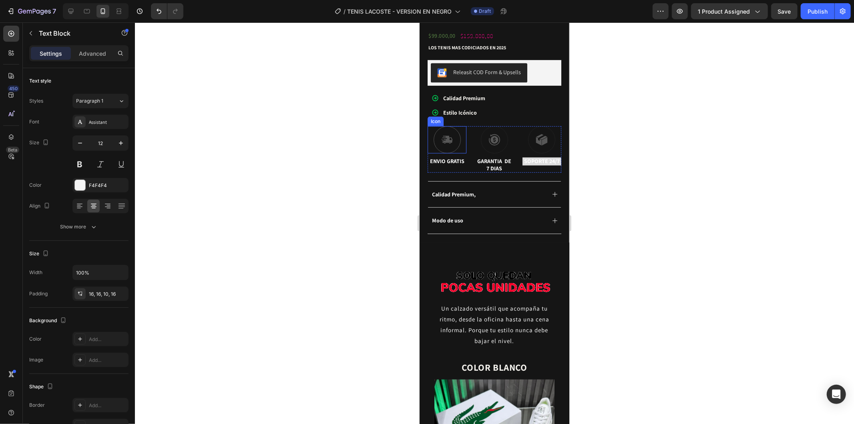
click at [452, 126] on div at bounding box center [446, 139] width 27 height 27
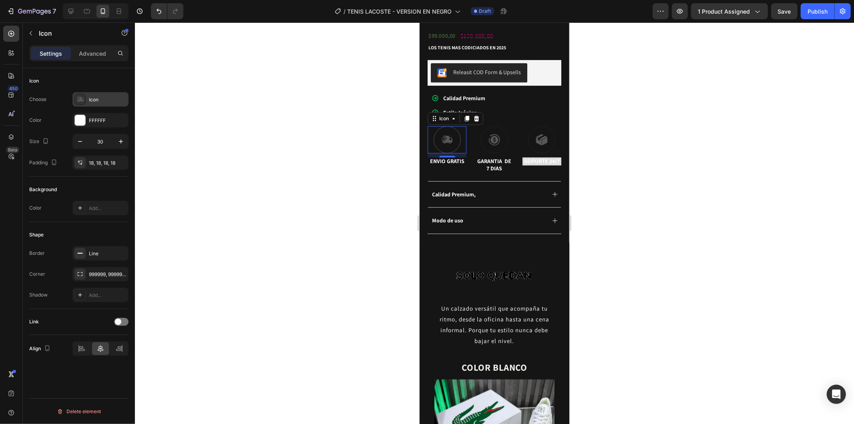
click at [90, 105] on div "Icon" at bounding box center [100, 99] width 56 height 14
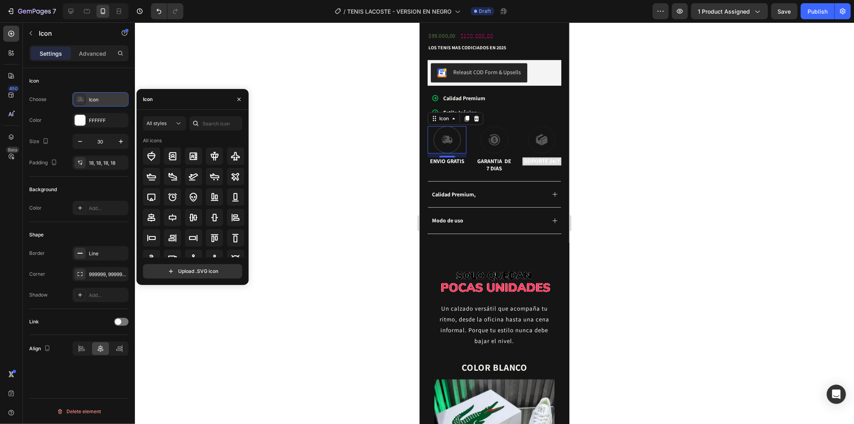
click at [92, 101] on div "Icon" at bounding box center [108, 99] width 38 height 7
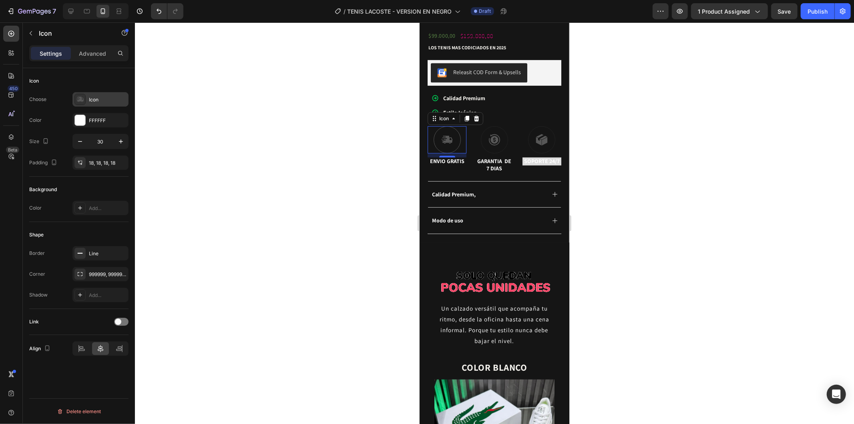
click at [92, 101] on div "Icon" at bounding box center [108, 99] width 38 height 7
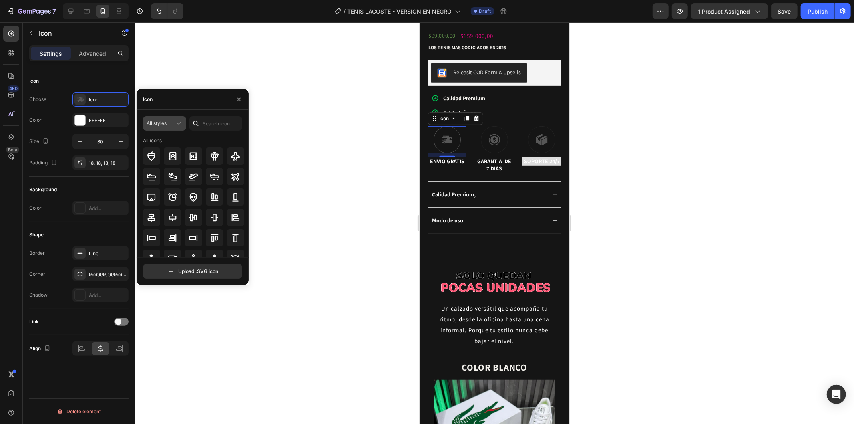
click at [171, 125] on div "All styles" at bounding box center [161, 123] width 28 height 7
click at [215, 66] on div at bounding box center [494, 222] width 719 height 401
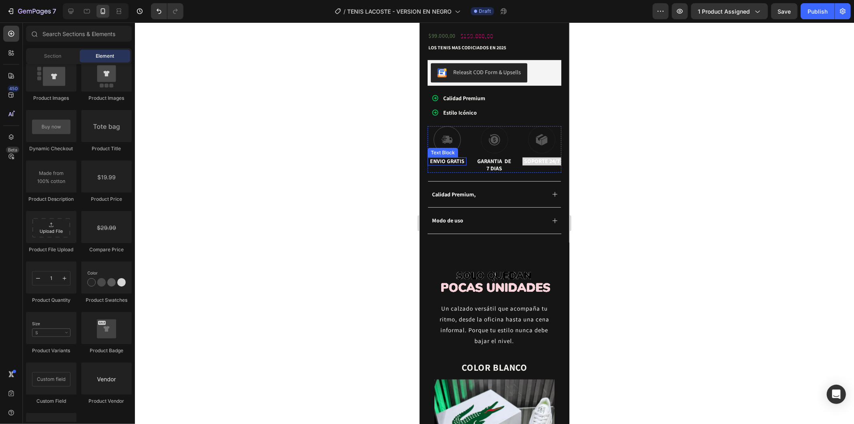
click at [449, 147] on div "Text Block" at bounding box center [442, 152] width 30 height 10
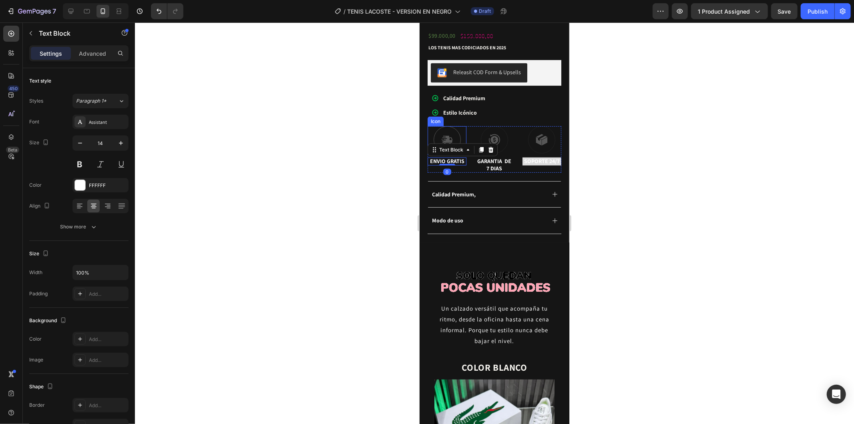
click at [449, 133] on icon at bounding box center [447, 139] width 12 height 12
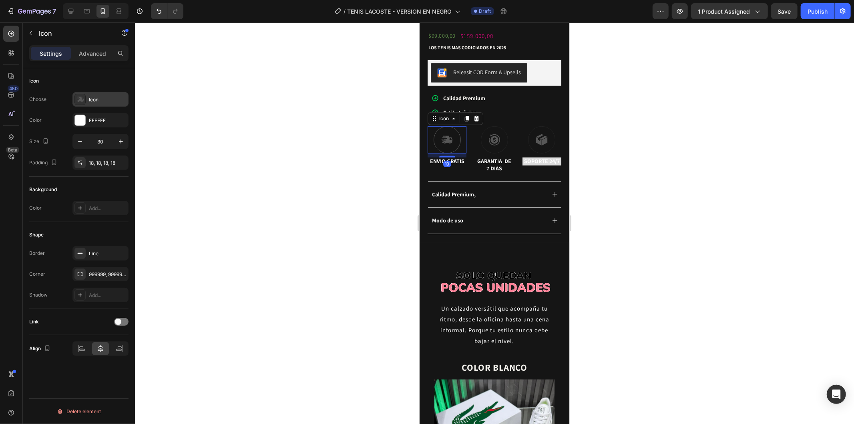
click at [92, 102] on div "Icon" at bounding box center [108, 99] width 38 height 7
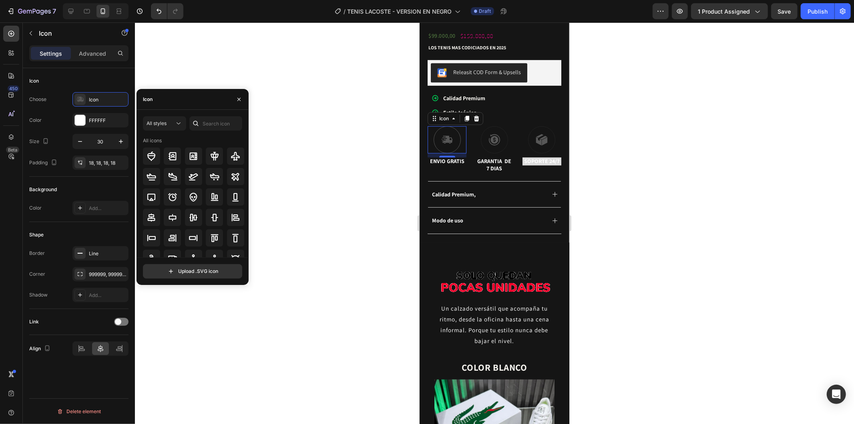
click at [123, 112] on div "Choose Icon Color FFFFFF Size 30 Padding 18, 18, 18, 18" at bounding box center [78, 131] width 99 height 78
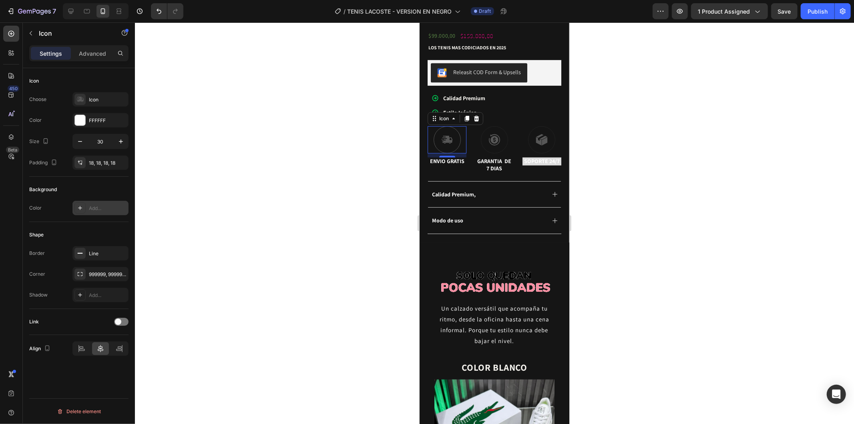
click at [102, 212] on div "Add..." at bounding box center [100, 208] width 56 height 14
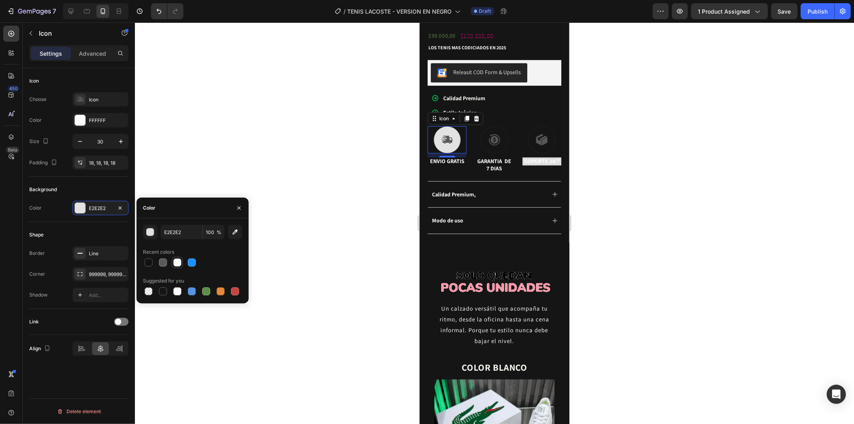
click at [177, 262] on div at bounding box center [177, 262] width 8 height 8
click at [149, 263] on div at bounding box center [149, 262] width 8 height 8
click at [175, 263] on div at bounding box center [177, 262] width 8 height 8
type input "FFFFFF"
click at [120, 206] on icon "button" at bounding box center [120, 208] width 6 height 6
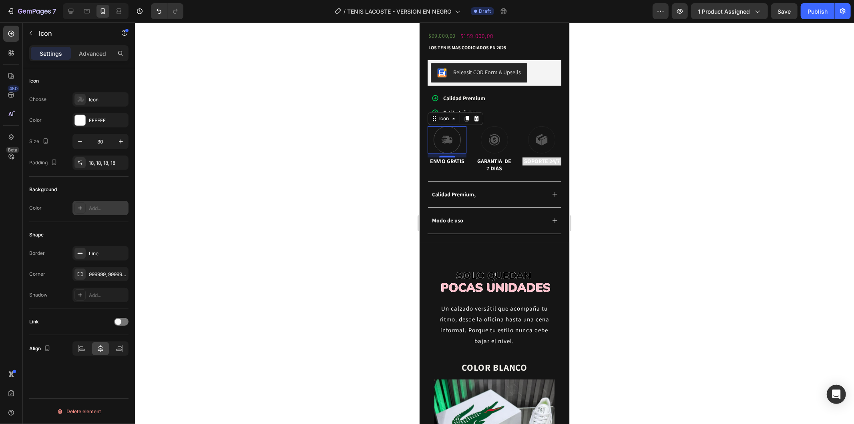
click at [203, 172] on div at bounding box center [494, 222] width 719 height 401
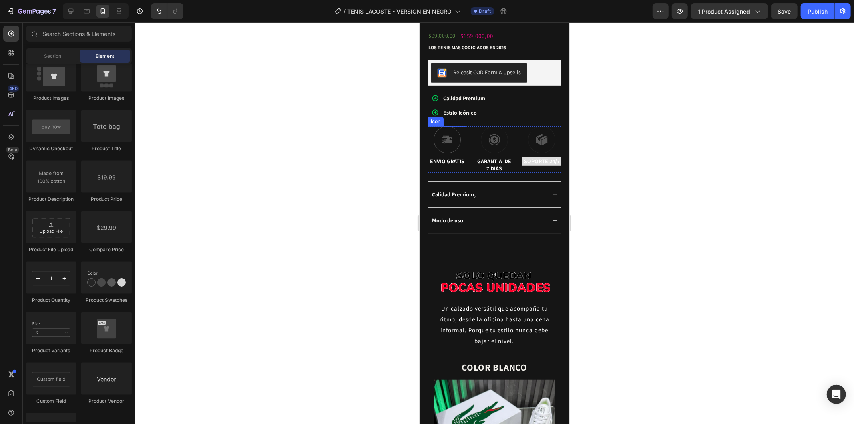
click at [456, 127] on div at bounding box center [446, 139] width 27 height 27
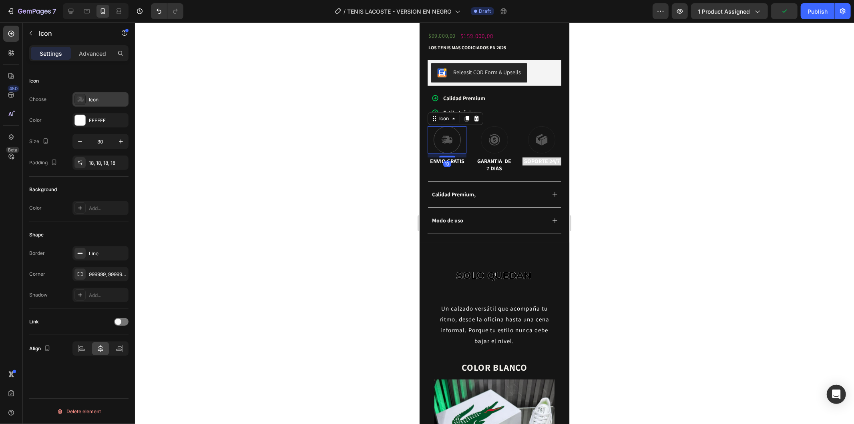
click at [101, 101] on div "Icon" at bounding box center [108, 99] width 38 height 7
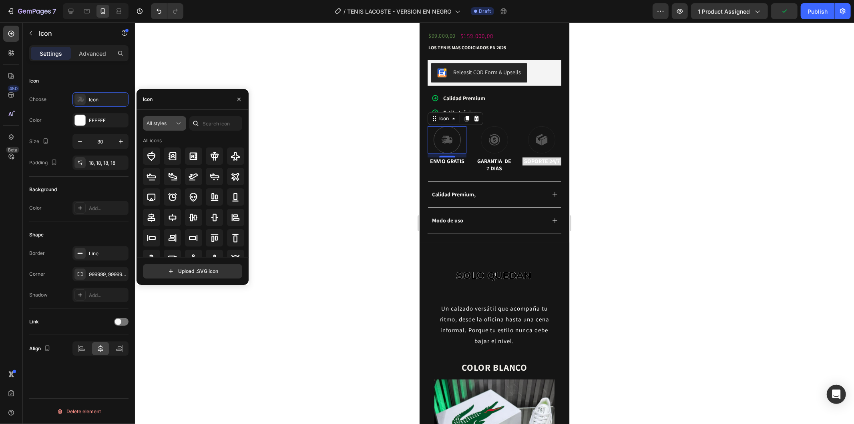
click at [171, 123] on div "All styles" at bounding box center [161, 123] width 28 height 7
click at [78, 100] on icon at bounding box center [80, 99] width 7 height 5
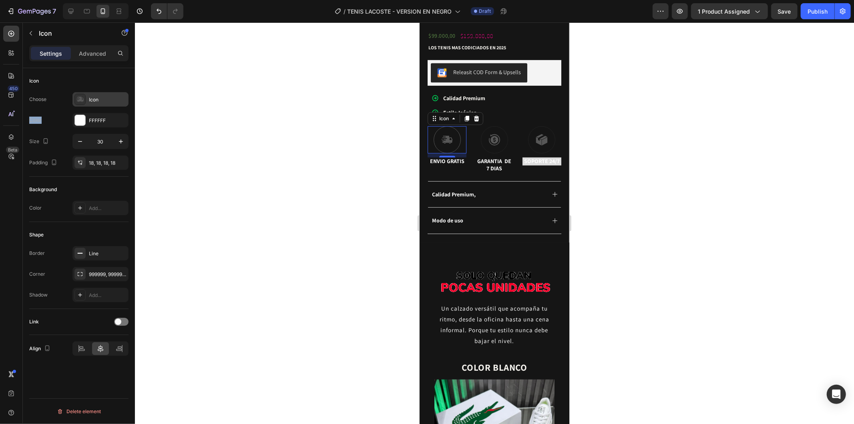
click at [78, 100] on icon at bounding box center [80, 99] width 7 height 5
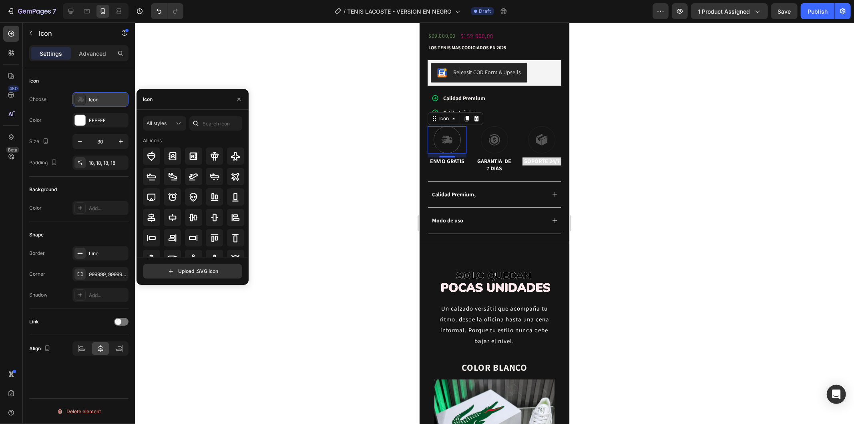
click at [78, 100] on icon at bounding box center [80, 99] width 7 height 5
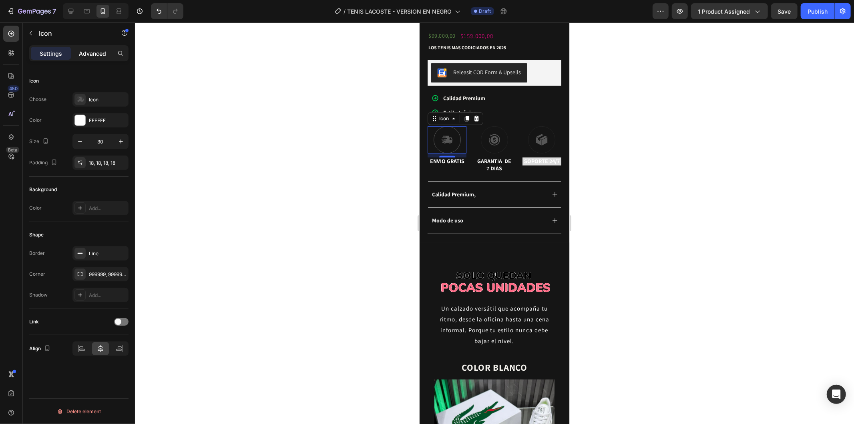
click at [85, 49] on p "Advanced" at bounding box center [92, 53] width 27 height 8
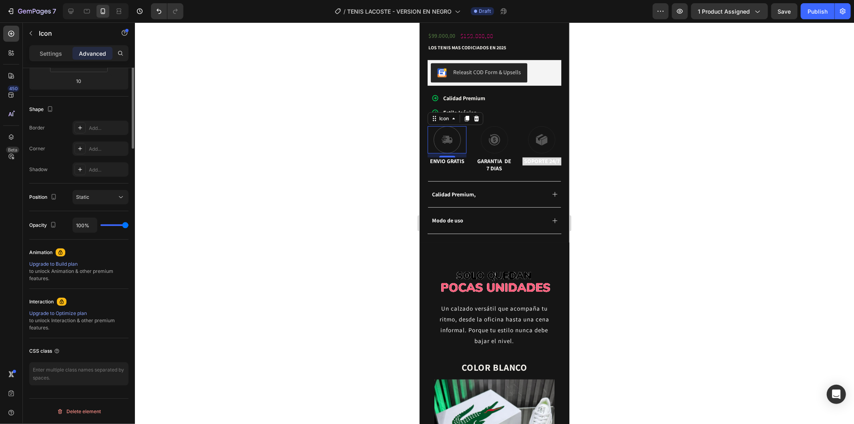
scroll to position [0, 0]
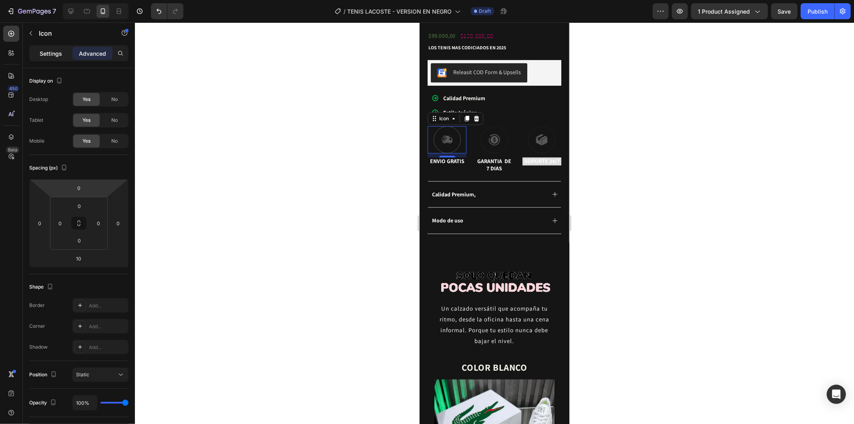
click at [56, 50] on p "Settings" at bounding box center [51, 53] width 22 height 8
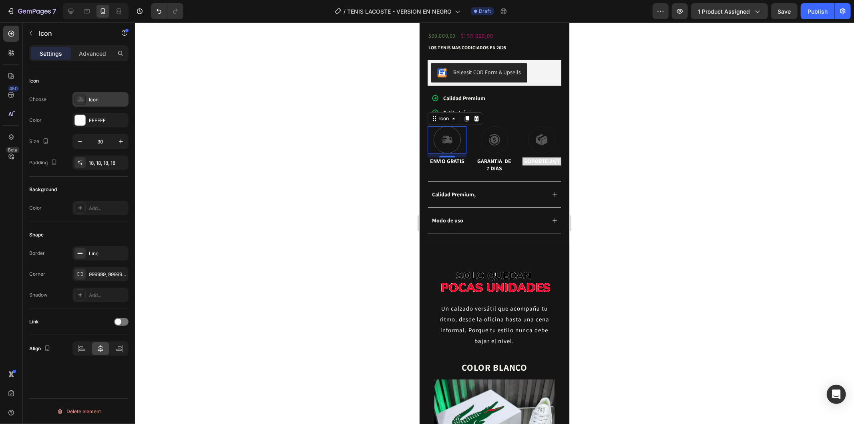
click at [107, 99] on div "Icon" at bounding box center [108, 99] width 38 height 7
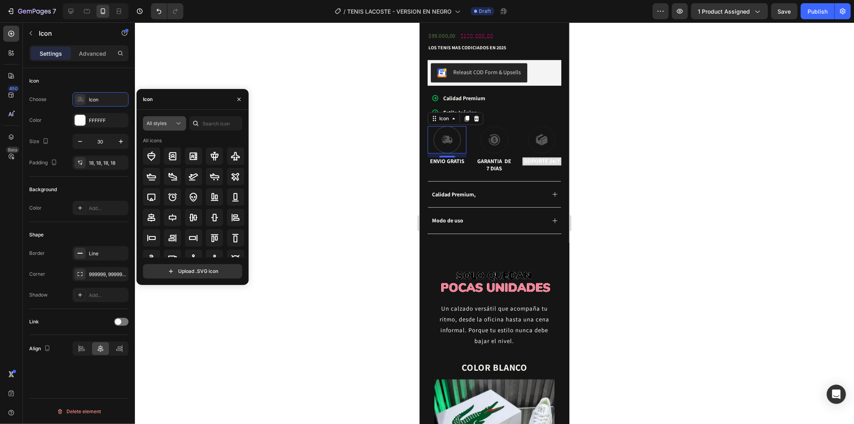
click at [174, 122] on div "All styles" at bounding box center [161, 123] width 28 height 7
click at [231, 156] on icon at bounding box center [235, 156] width 9 height 9
click at [219, 125] on input "text" at bounding box center [215, 123] width 53 height 14
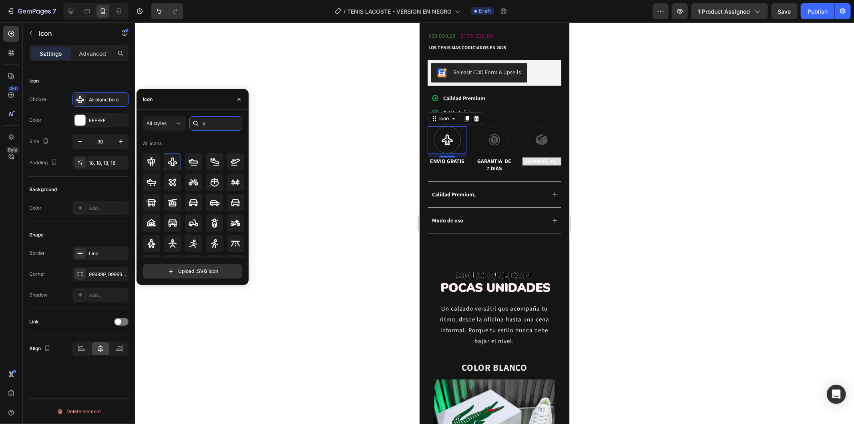
type input "t"
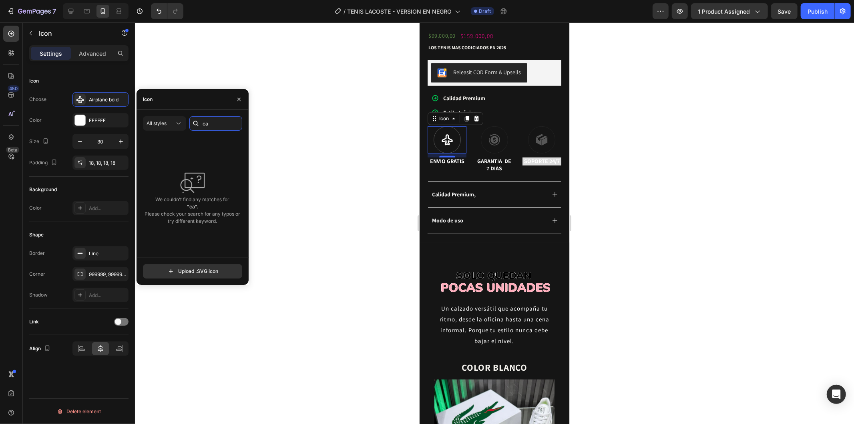
type input "c"
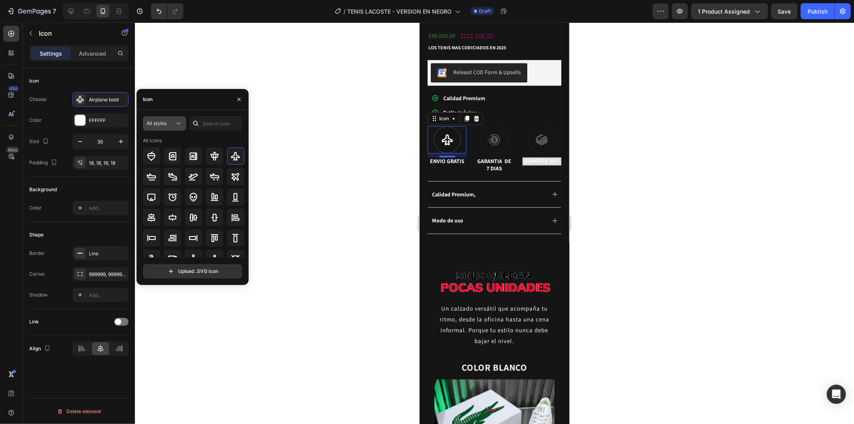
click at [177, 127] on button "All styles" at bounding box center [164, 123] width 43 height 14
click at [172, 116] on button "All styles" at bounding box center [164, 123] width 43 height 14
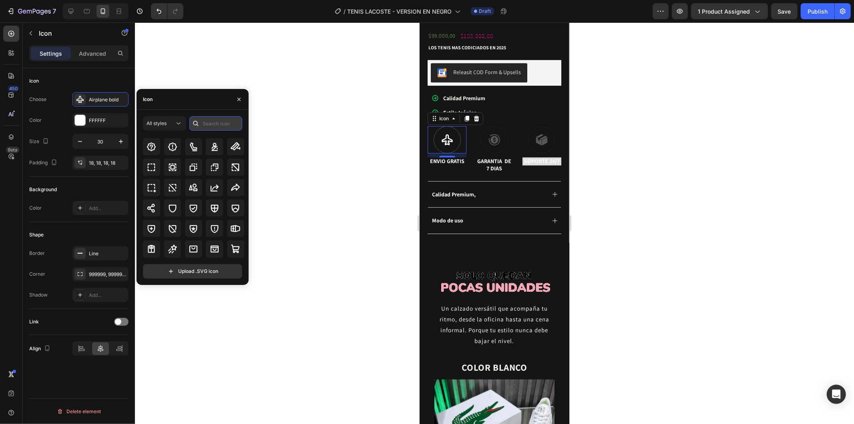
click at [229, 124] on input "text" at bounding box center [215, 123] width 53 height 14
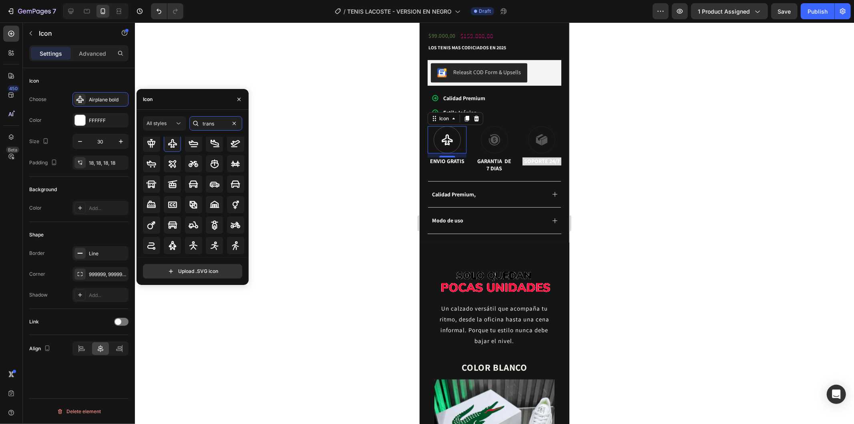
scroll to position [0, 0]
type input "trans"
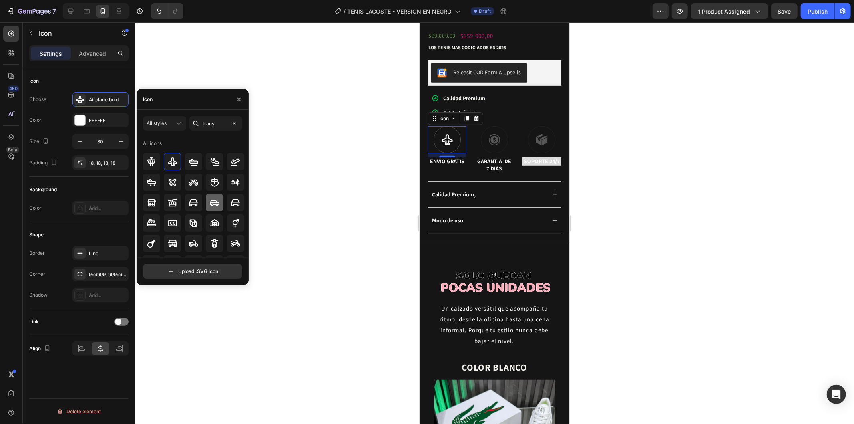
click at [213, 198] on icon at bounding box center [215, 203] width 10 height 10
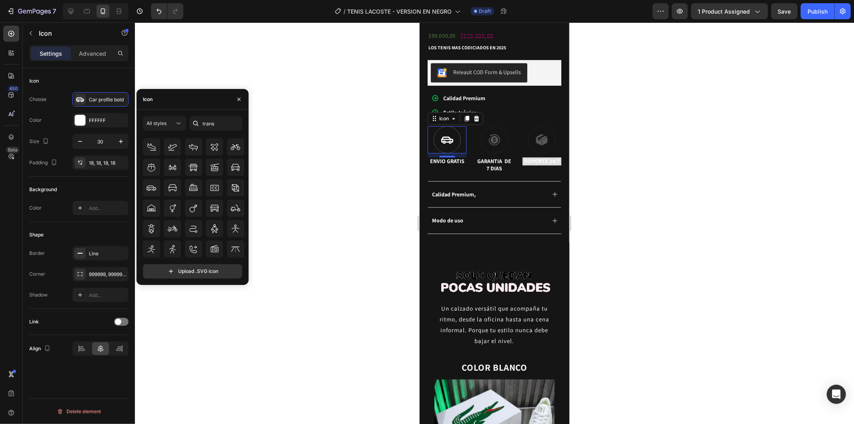
scroll to position [171, 0]
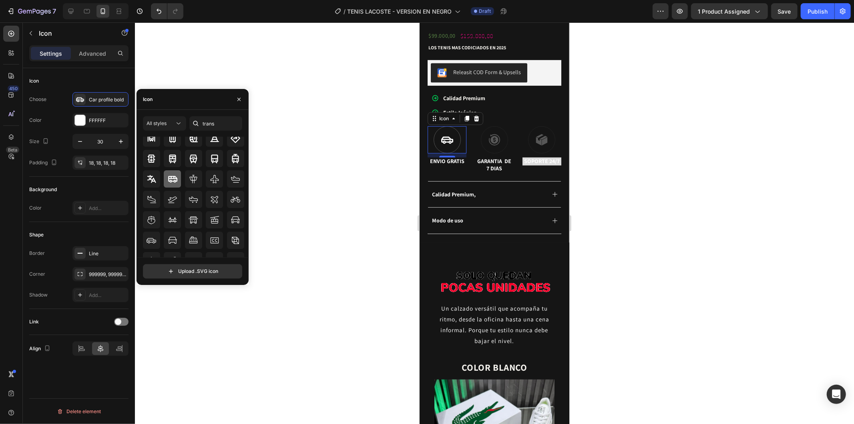
click at [175, 183] on div at bounding box center [172, 178] width 17 height 17
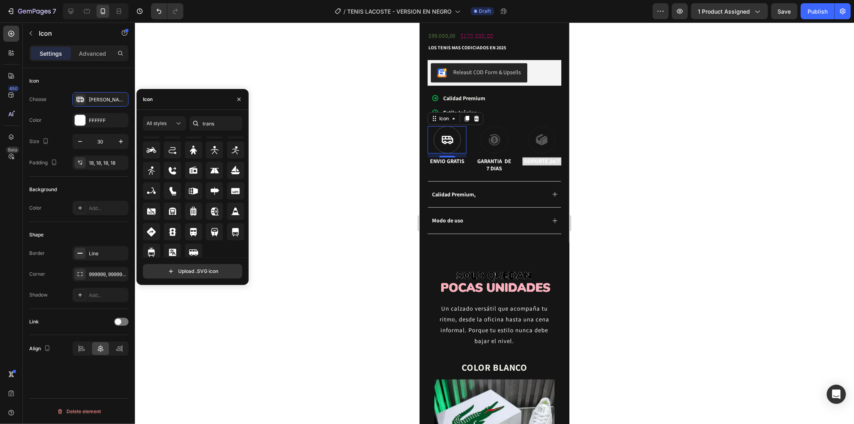
scroll to position [639, 0]
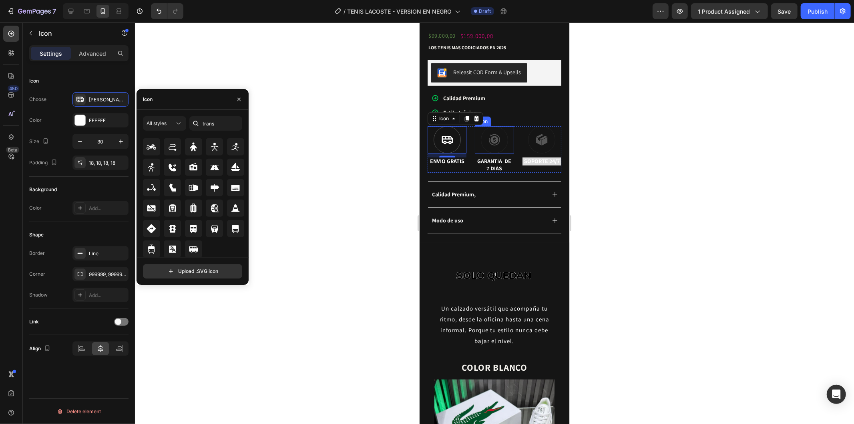
click at [494, 134] on icon at bounding box center [494, 139] width 11 height 11
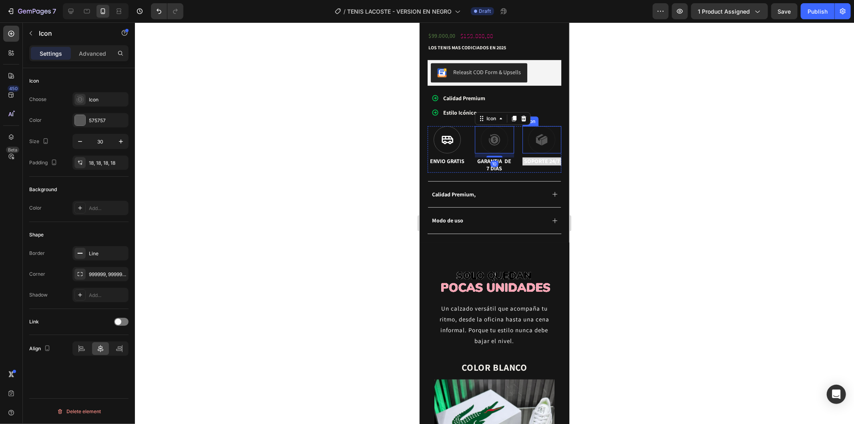
click at [542, 131] on div at bounding box center [541, 139] width 27 height 27
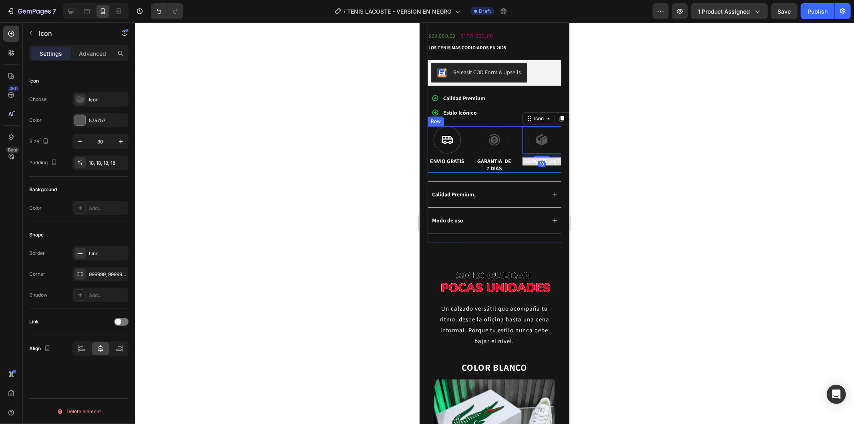
click at [495, 133] on icon at bounding box center [494, 139] width 12 height 12
click at [542, 137] on icon at bounding box center [545, 141] width 6 height 8
click at [95, 100] on div "Icon" at bounding box center [108, 99] width 38 height 7
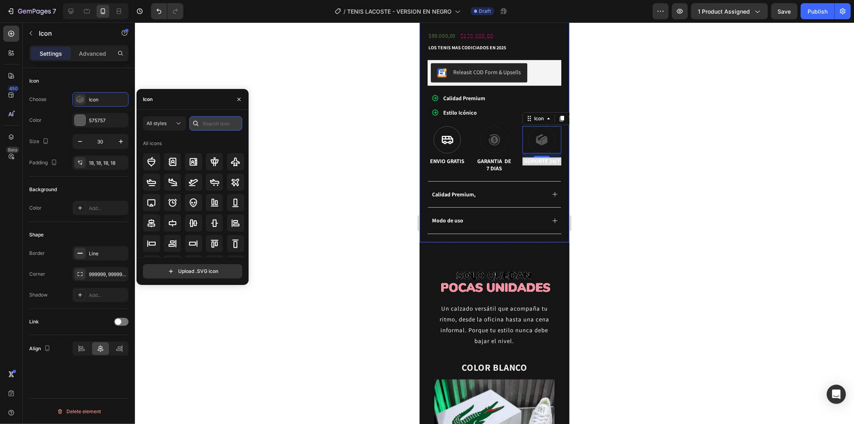
click at [219, 125] on input "text" at bounding box center [215, 123] width 53 height 14
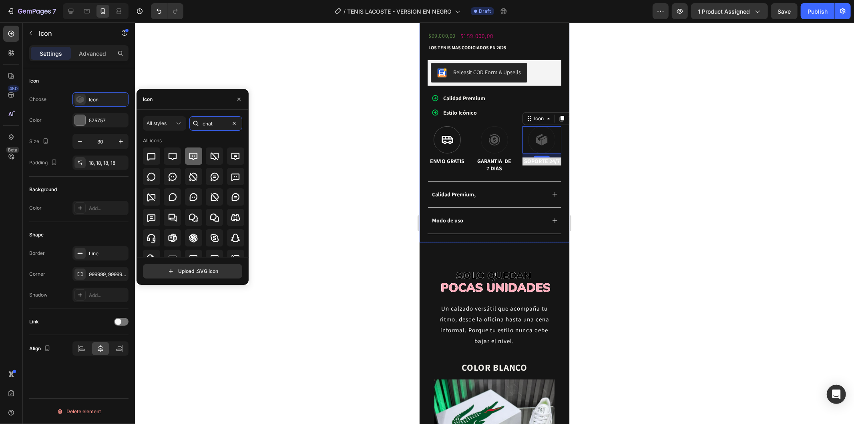
type input "chat"
click at [190, 156] on icon at bounding box center [194, 156] width 10 height 10
click at [82, 120] on div at bounding box center [80, 120] width 10 height 10
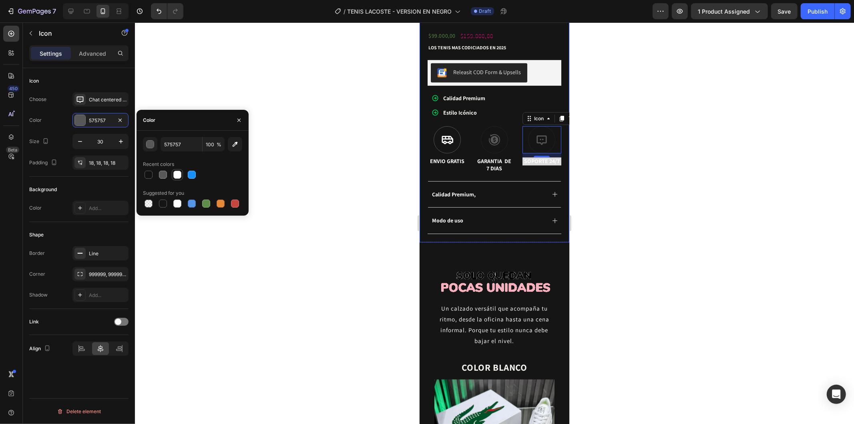
click at [177, 176] on div at bounding box center [177, 175] width 8 height 8
type input "FFFFFF"
click at [316, 109] on div at bounding box center [494, 222] width 719 height 401
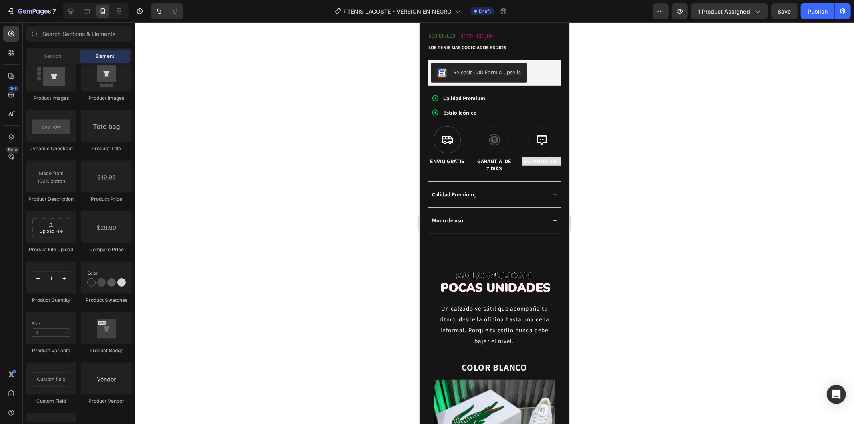
click at [316, 109] on div at bounding box center [494, 222] width 719 height 401
click at [502, 134] on div at bounding box center [493, 139] width 27 height 27
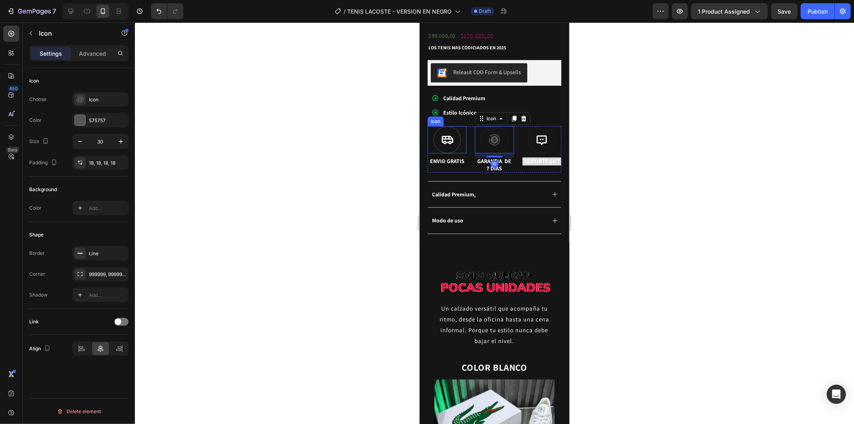
click at [449, 135] on icon at bounding box center [447, 139] width 12 height 12
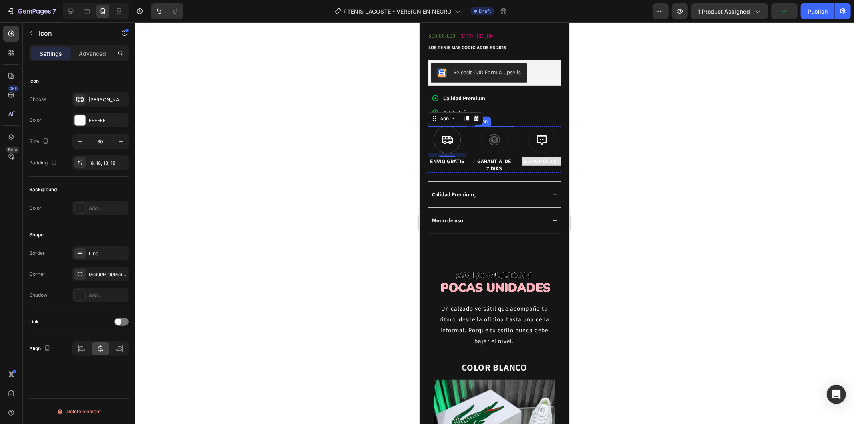
click at [489, 134] on icon at bounding box center [494, 139] width 11 height 11
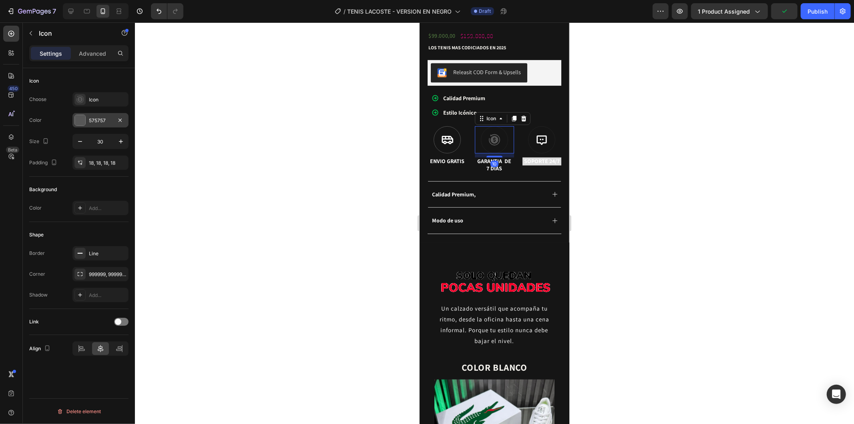
click at [94, 125] on div "575757" at bounding box center [100, 120] width 56 height 14
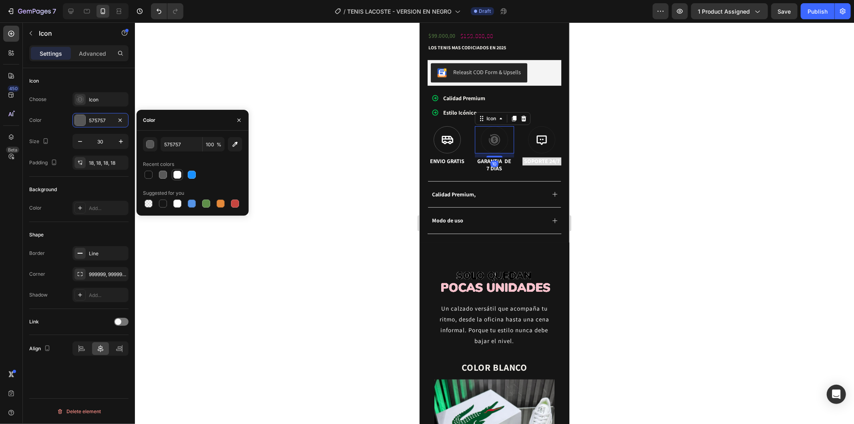
click at [175, 173] on div at bounding box center [177, 175] width 8 height 8
type input "FFFFFF"
click at [177, 203] on div at bounding box center [177, 203] width 8 height 8
click at [105, 96] on div "Icon" at bounding box center [108, 99] width 38 height 7
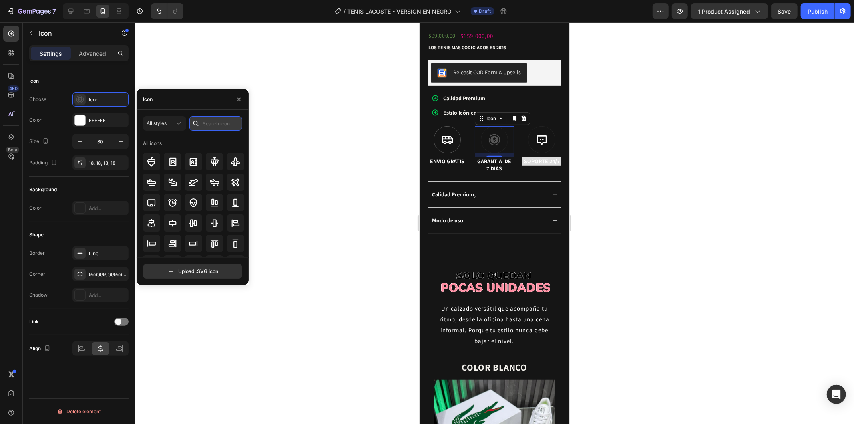
click at [213, 125] on input "text" at bounding box center [215, 123] width 53 height 14
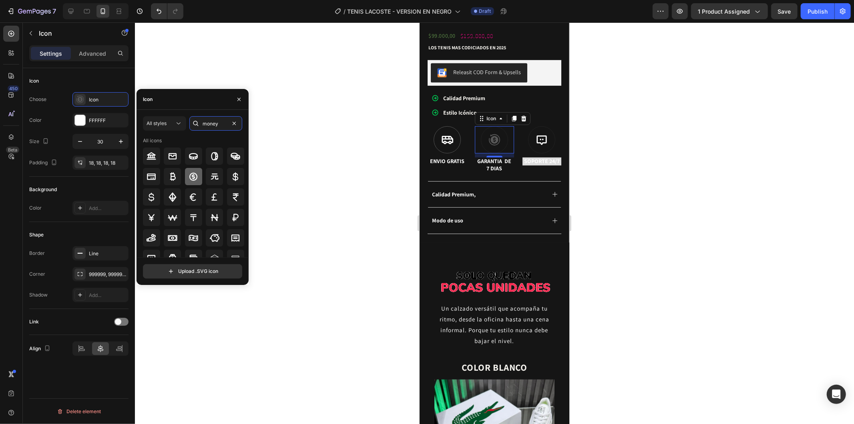
type input "money"
click at [185, 181] on div at bounding box center [193, 176] width 17 height 17
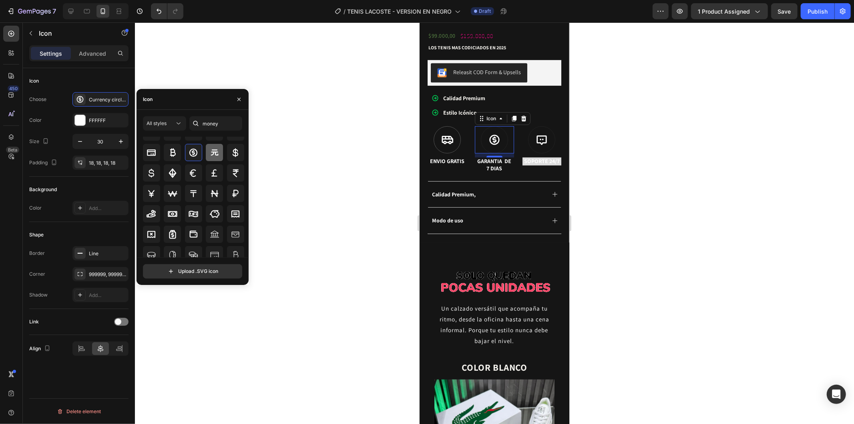
scroll to position [44, 0]
click at [450, 142] on div at bounding box center [446, 139] width 27 height 27
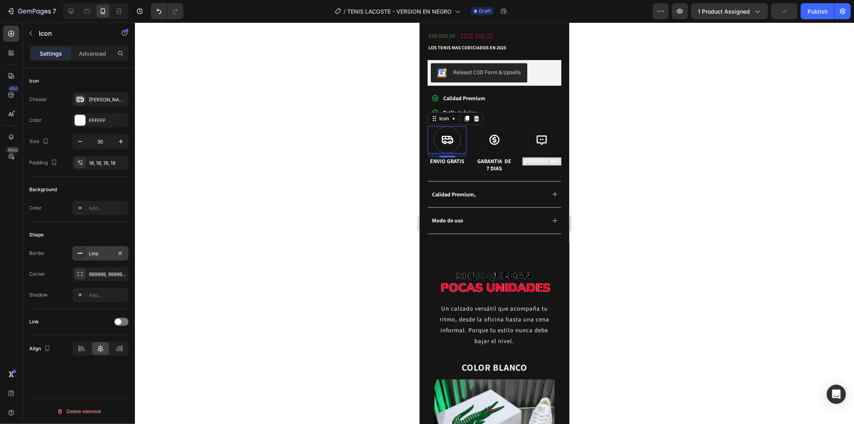
click at [93, 253] on div "Line" at bounding box center [100, 253] width 23 height 7
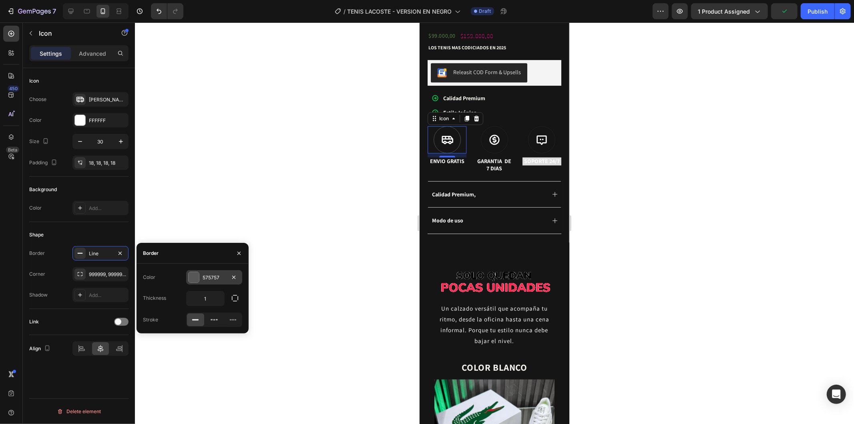
click at [200, 277] on div "575757" at bounding box center [214, 277] width 56 height 14
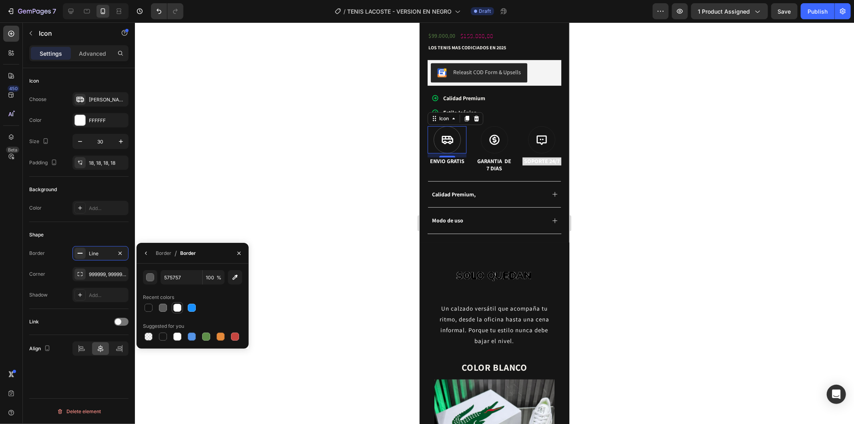
click at [178, 306] on div at bounding box center [177, 308] width 8 height 8
type input "FFFFFF"
click at [488, 133] on icon at bounding box center [494, 139] width 12 height 12
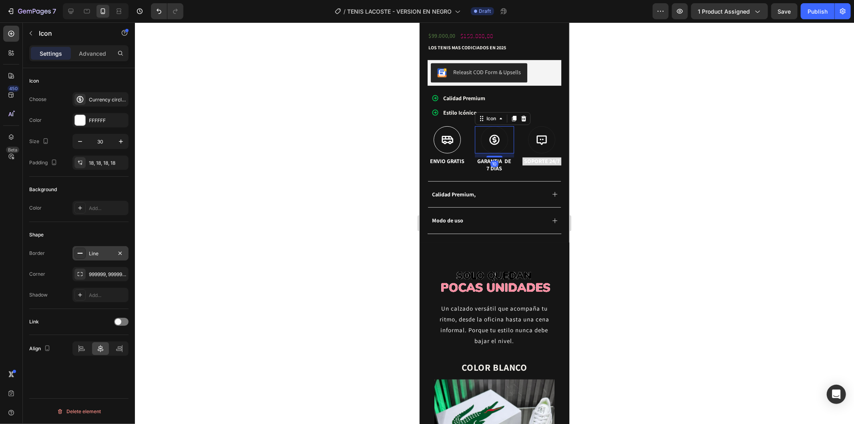
click at [92, 255] on div "Line" at bounding box center [100, 253] width 23 height 7
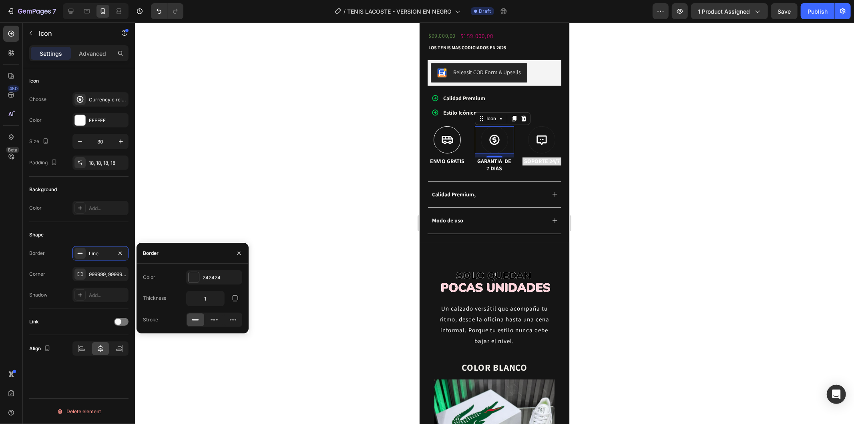
click at [103, 235] on div "Shape" at bounding box center [78, 234] width 99 height 13
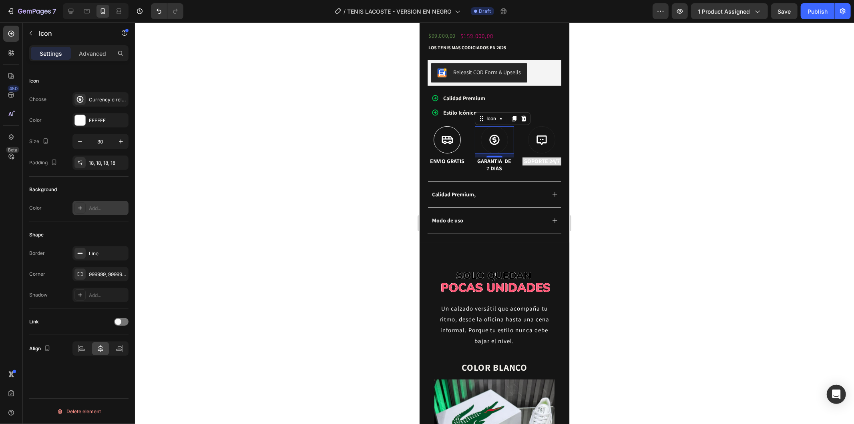
click at [110, 207] on div "Add..." at bounding box center [108, 208] width 38 height 7
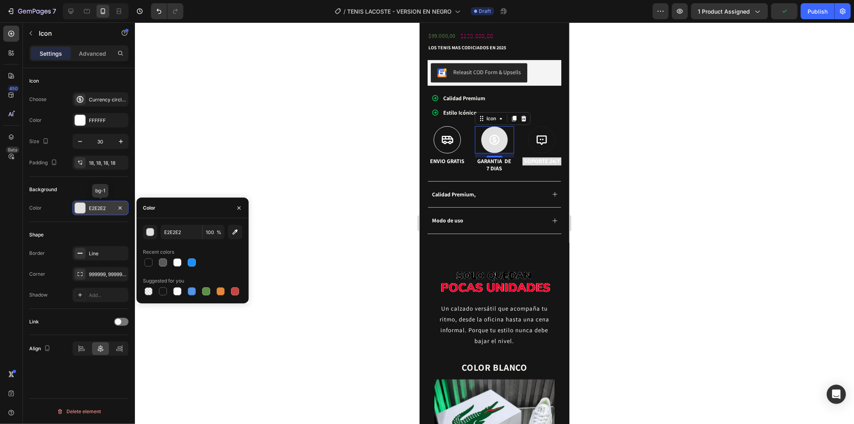
click at [110, 207] on div "E2E2E2" at bounding box center [100, 208] width 23 height 7
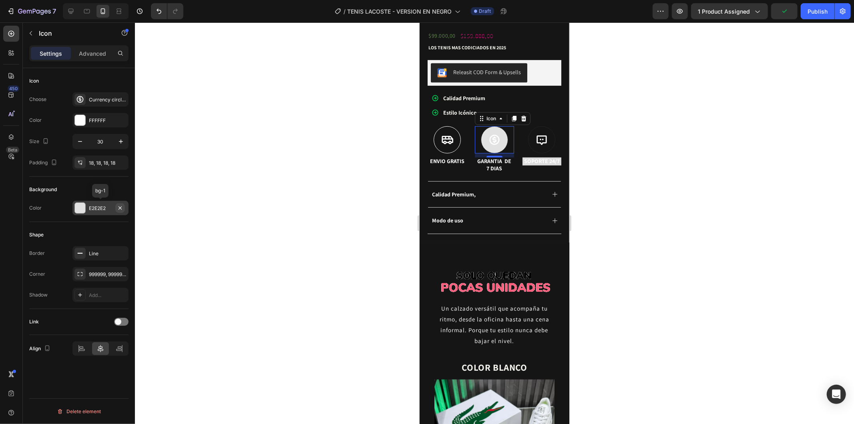
click at [122, 207] on icon "button" at bounding box center [120, 208] width 6 height 6
click at [99, 255] on div "Line" at bounding box center [100, 253] width 23 height 7
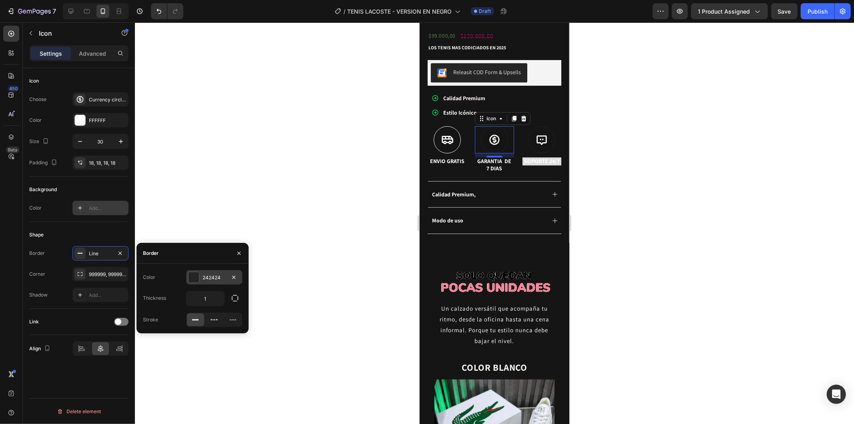
click at [205, 282] on div "242424" at bounding box center [214, 277] width 56 height 14
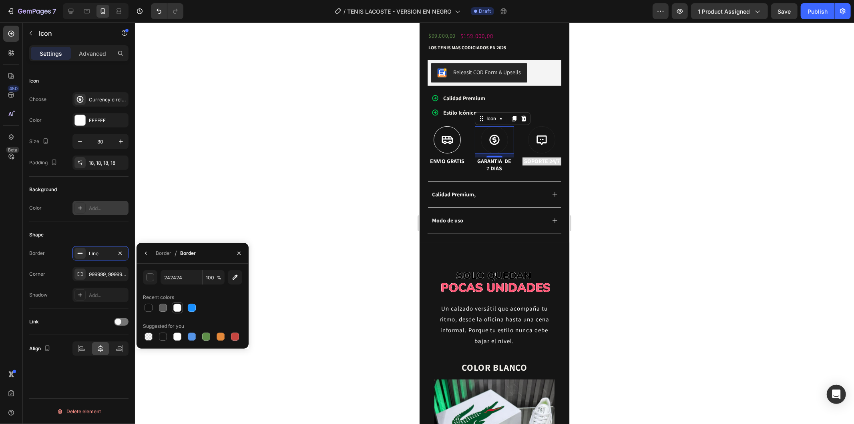
click at [175, 309] on div at bounding box center [177, 308] width 8 height 8
type input "FFFFFF"
click at [550, 137] on div "Icon" at bounding box center [541, 139] width 39 height 27
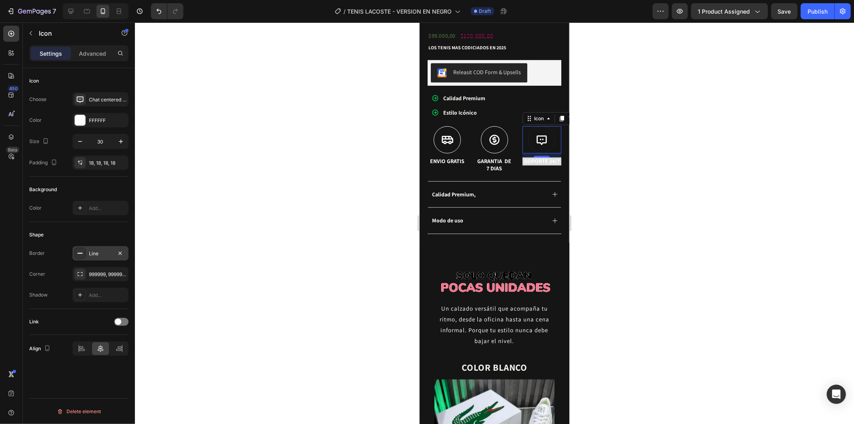
click at [103, 255] on div "Line" at bounding box center [100, 253] width 23 height 7
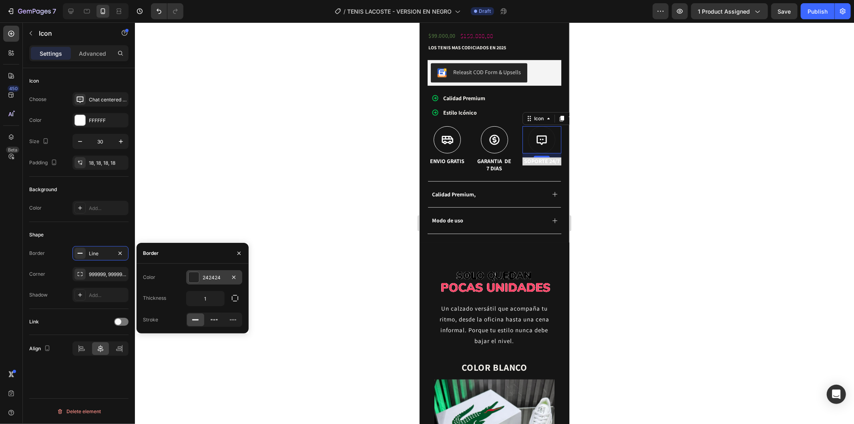
click at [200, 275] on div "242424" at bounding box center [214, 277] width 56 height 14
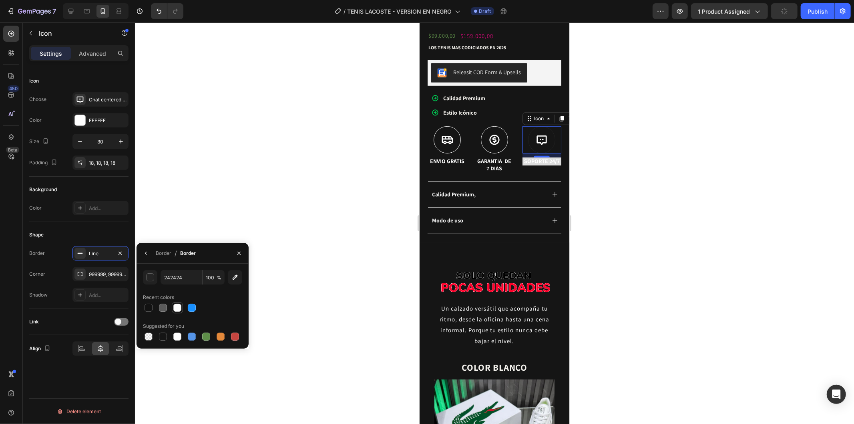
click at [181, 309] on div at bounding box center [177, 307] width 11 height 11
type input "FFFFFF"
click at [179, 309] on div at bounding box center [177, 308] width 8 height 8
click at [284, 198] on div at bounding box center [494, 222] width 719 height 401
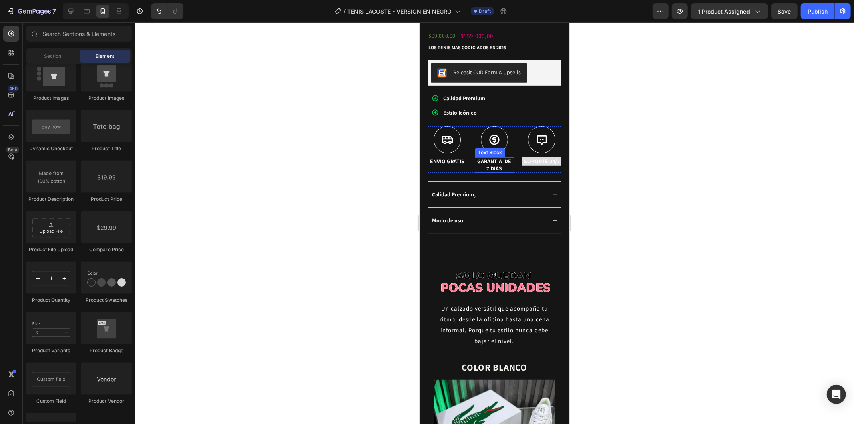
click at [526, 169] on div "Icon Icon Icon Icon Icon Icon List (219 Reviews) Text Block Row TENIS LACOSTE +…" at bounding box center [494, 111] width 134 height 262
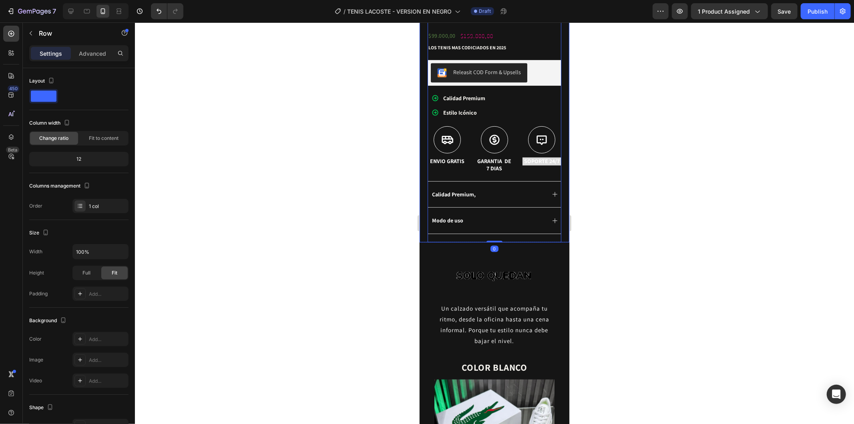
click at [630, 161] on div at bounding box center [494, 222] width 719 height 401
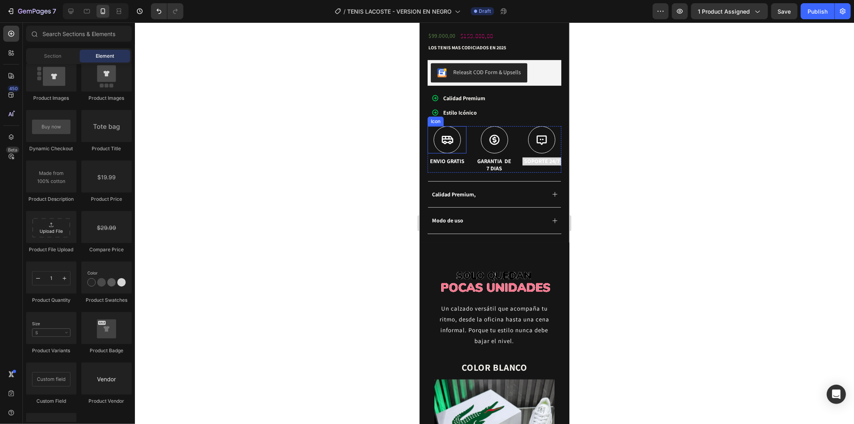
click at [443, 133] on icon at bounding box center [447, 139] width 12 height 12
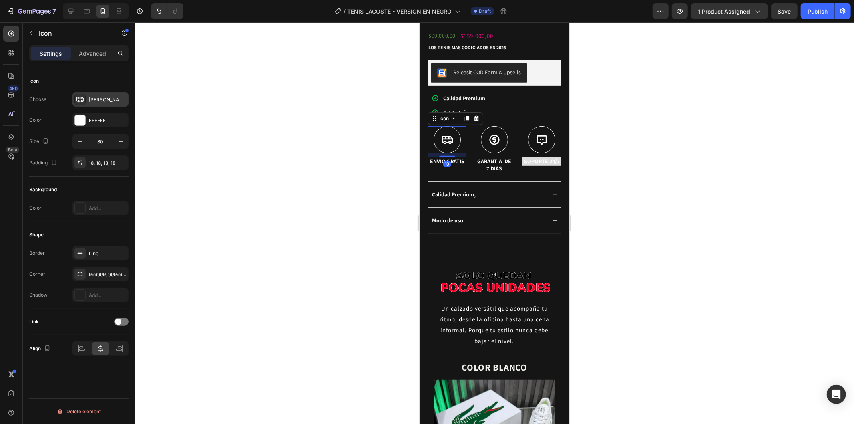
click at [88, 93] on div "[PERSON_NAME]" at bounding box center [100, 99] width 56 height 14
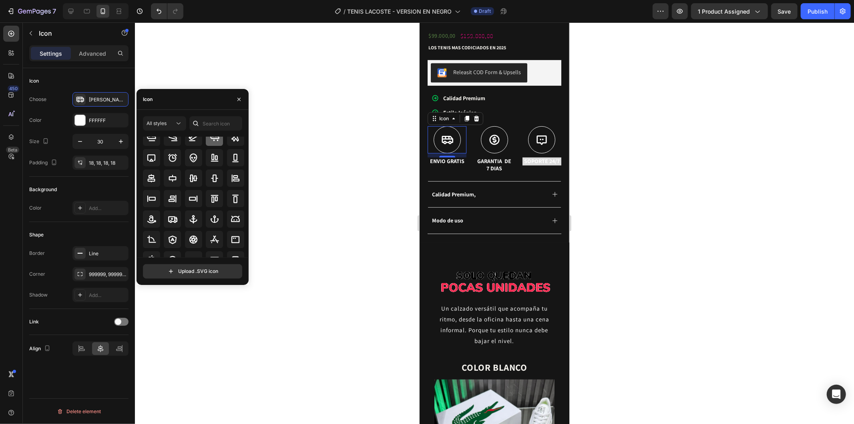
scroll to position [89, 0]
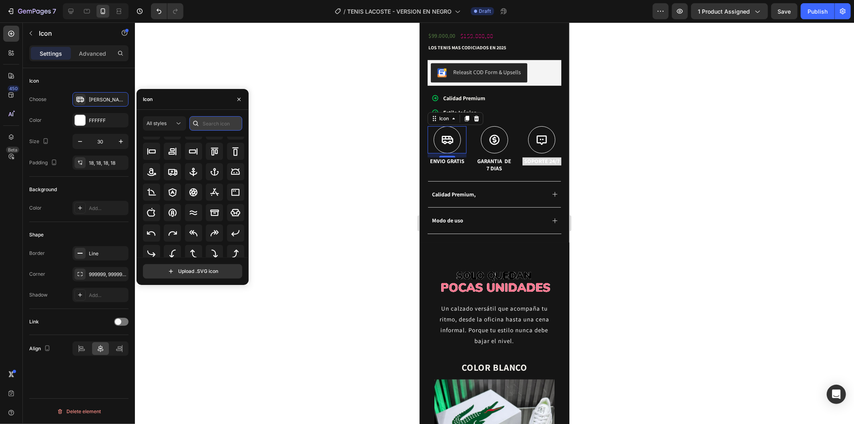
click at [215, 125] on input "text" at bounding box center [215, 123] width 53 height 14
type input "envio"
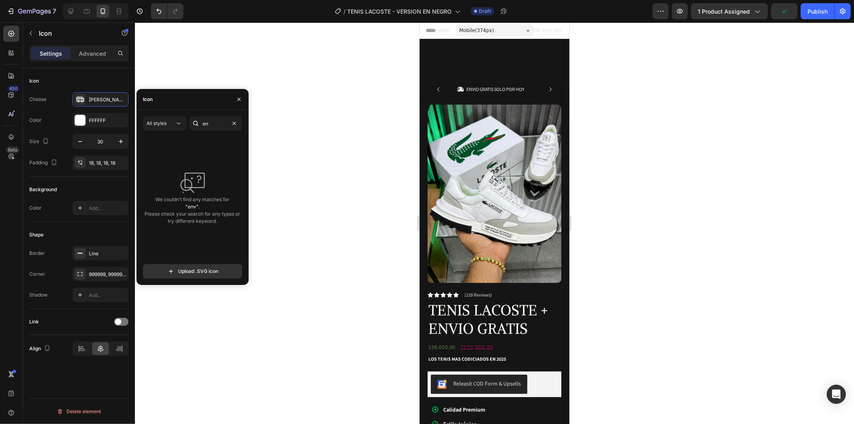
scroll to position [311, 0]
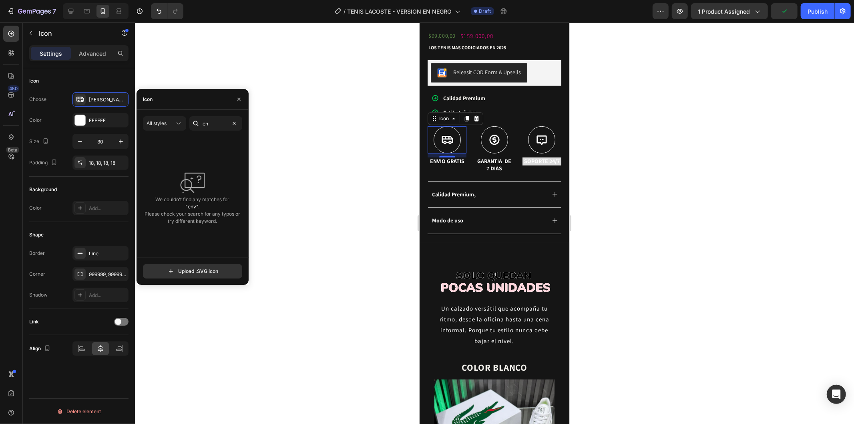
type input "e"
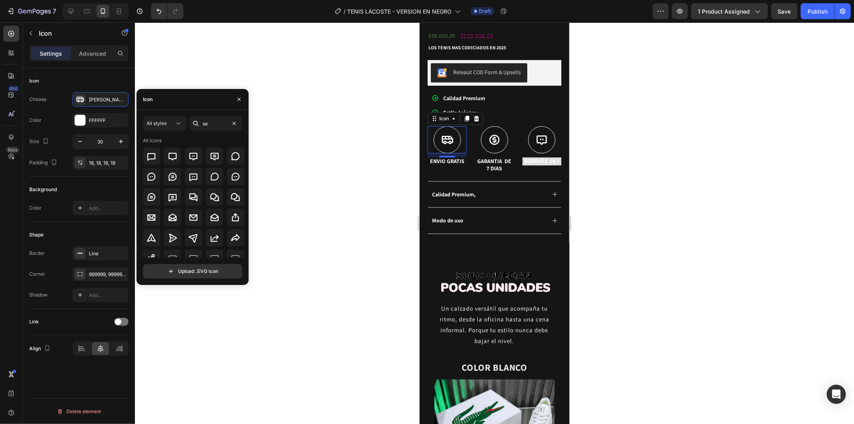
type input "s"
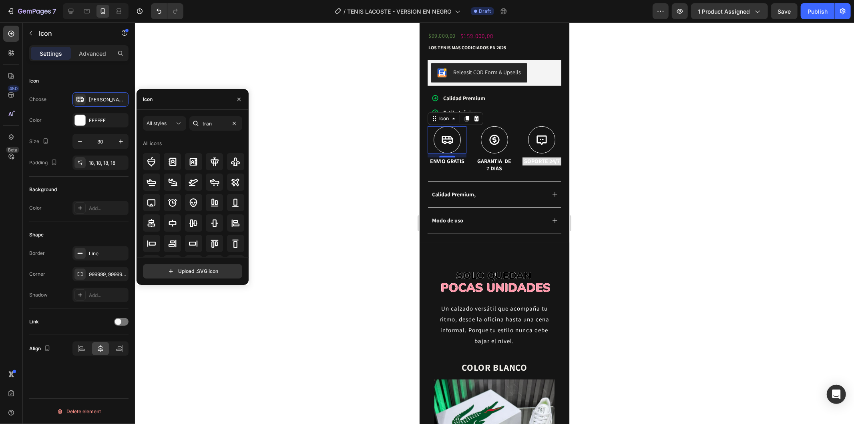
type input "trans"
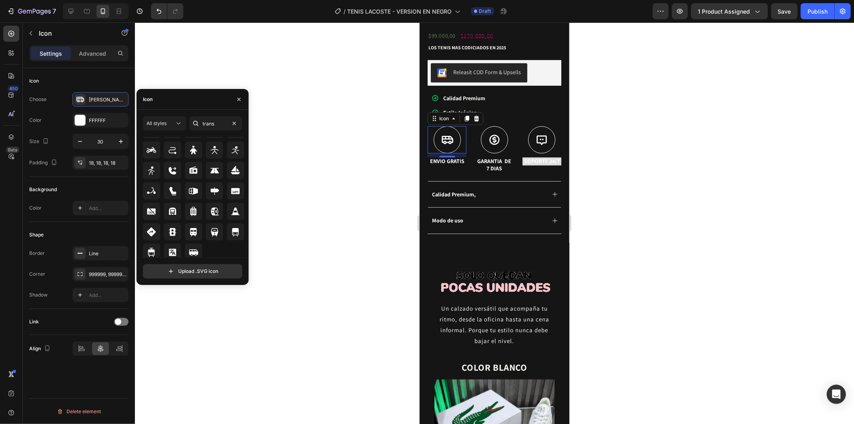
scroll to position [639, 0]
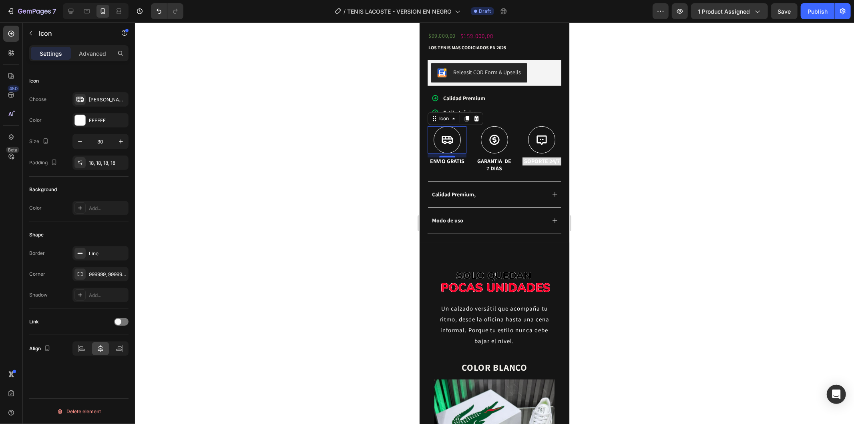
click at [291, 222] on div at bounding box center [494, 222] width 719 height 401
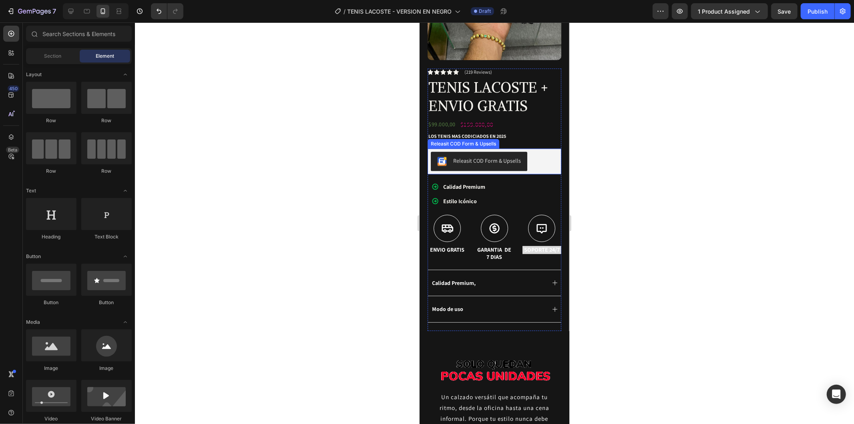
scroll to position [222, 0]
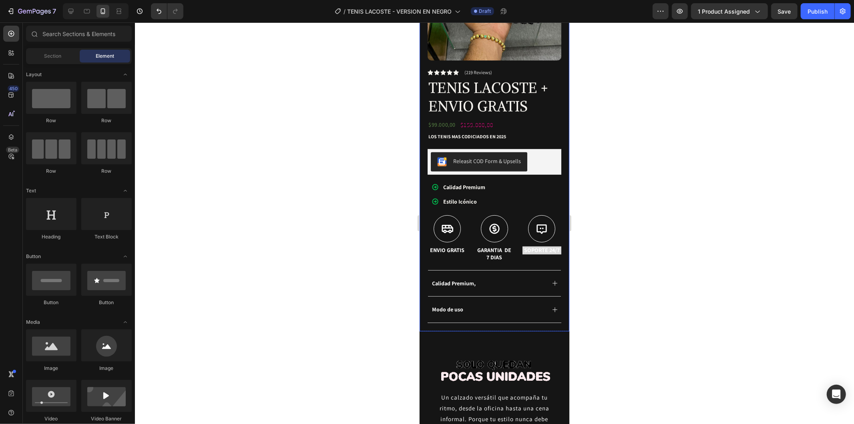
click at [655, 157] on div at bounding box center [494, 222] width 719 height 401
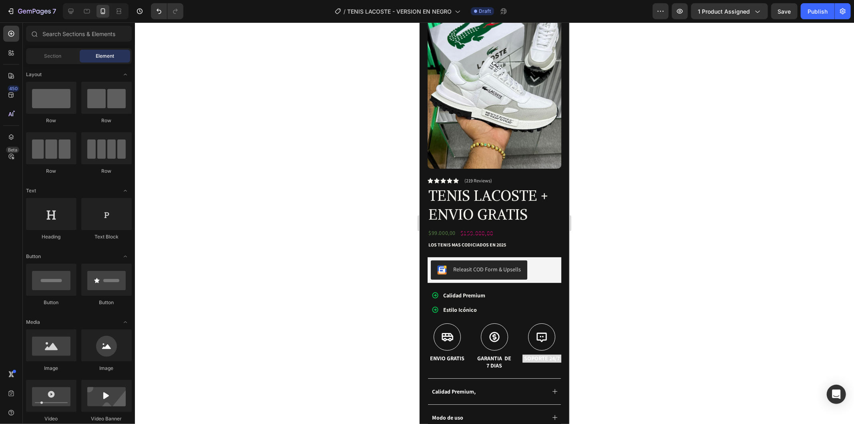
scroll to position [178, 0]
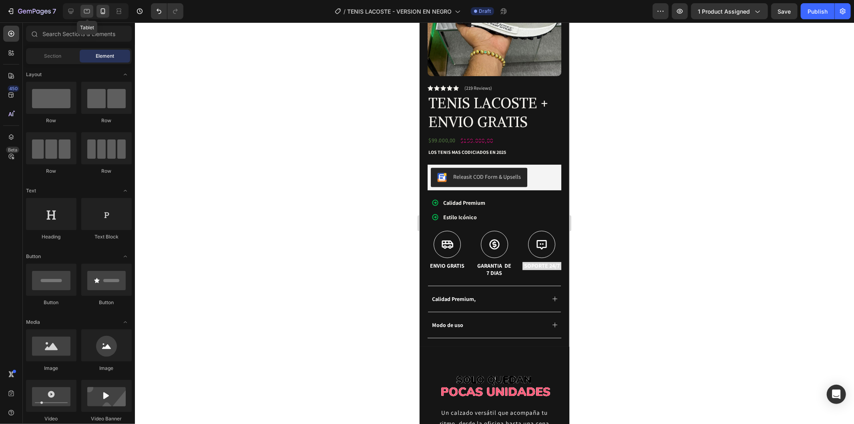
click at [90, 10] on icon at bounding box center [87, 11] width 8 height 8
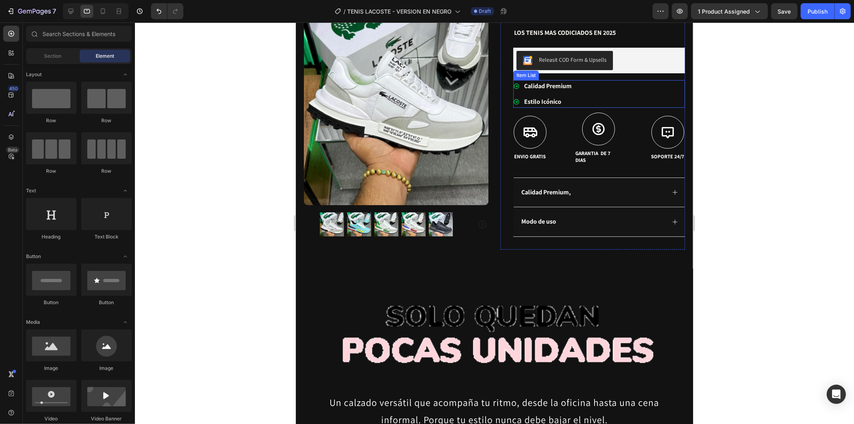
scroll to position [133, 0]
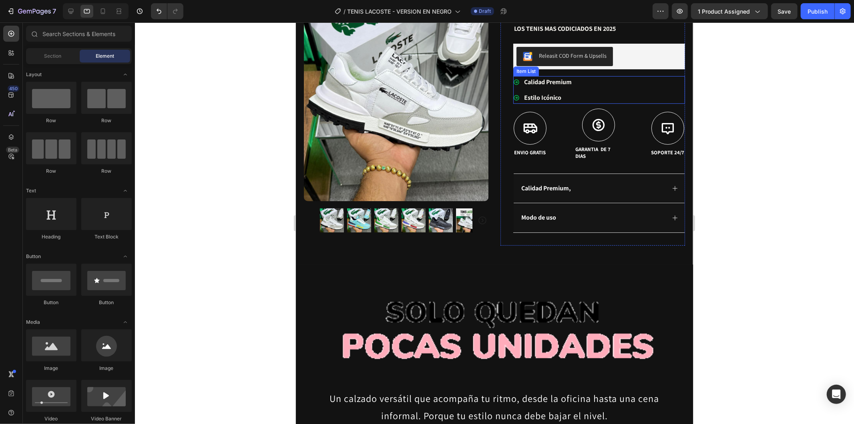
click at [592, 154] on p "GARANTIA DE 7 DIAS" at bounding box center [598, 153] width 46 height 14
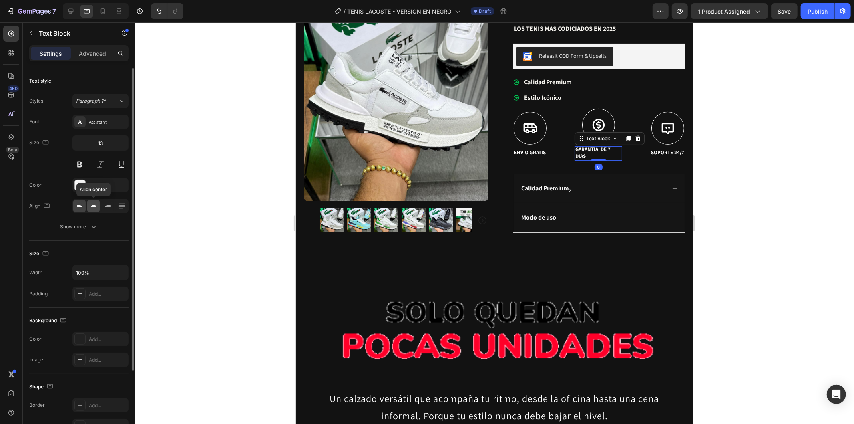
click at [92, 203] on icon at bounding box center [94, 206] width 8 height 8
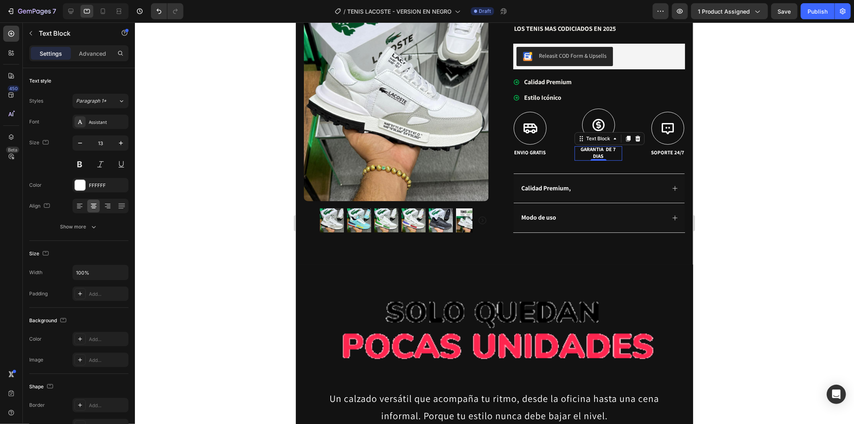
click at [605, 149] on p "GARANTIA DE 7 DIAS" at bounding box center [598, 153] width 46 height 14
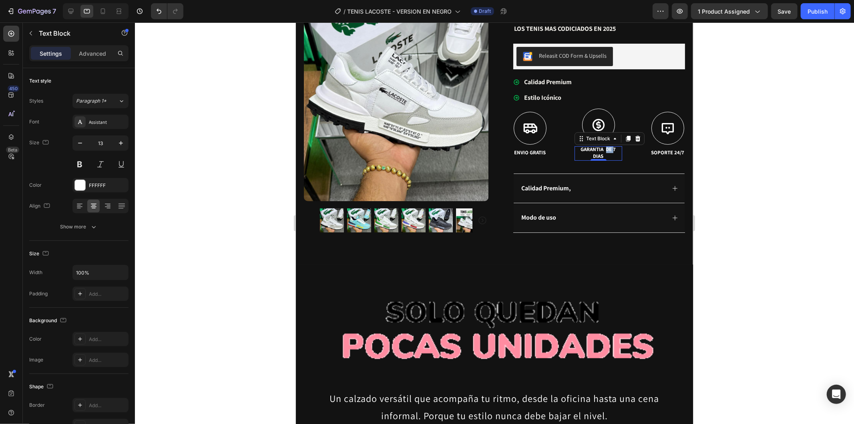
click at [605, 149] on p "GARANTIA DE 7 DIAS" at bounding box center [598, 153] width 46 height 14
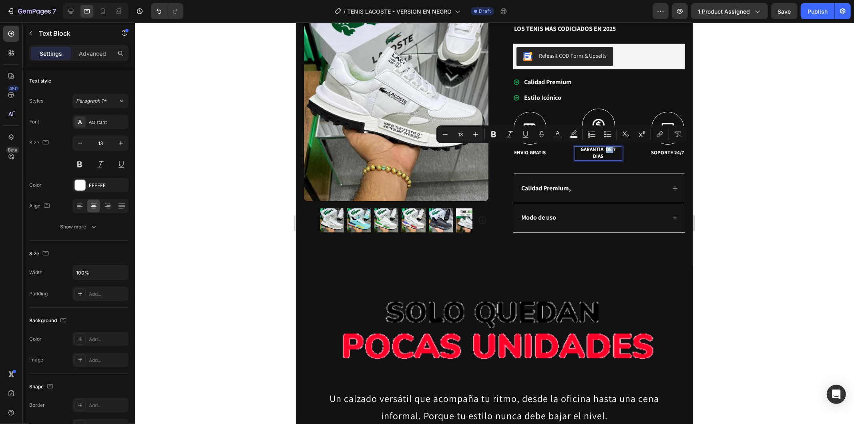
click at [606, 149] on p "GARANTIA DE 7 DIAS" at bounding box center [598, 153] width 46 height 14
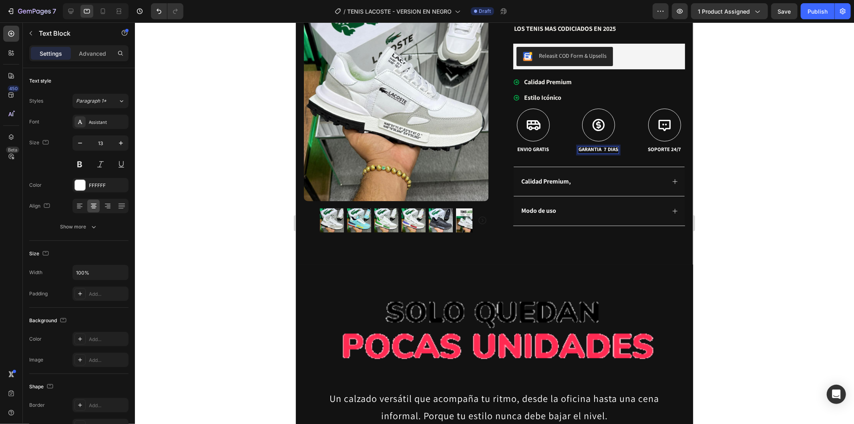
click at [749, 180] on div at bounding box center [494, 222] width 719 height 401
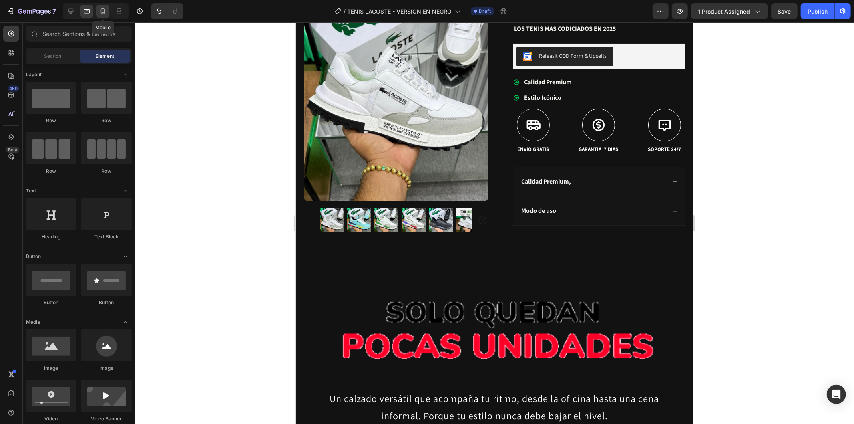
click at [103, 8] on icon at bounding box center [103, 11] width 4 height 6
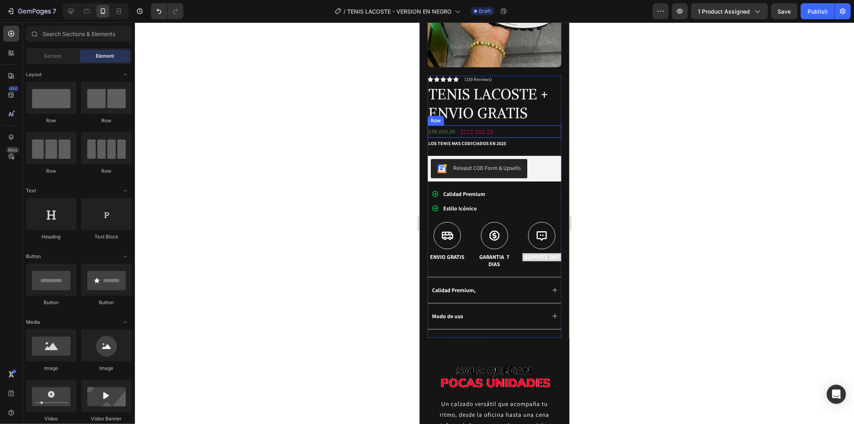
scroll to position [222, 0]
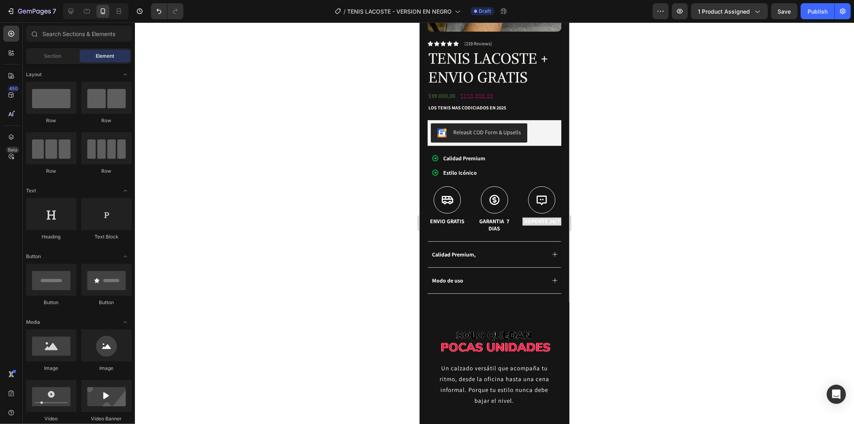
click at [591, 218] on div at bounding box center [494, 222] width 719 height 401
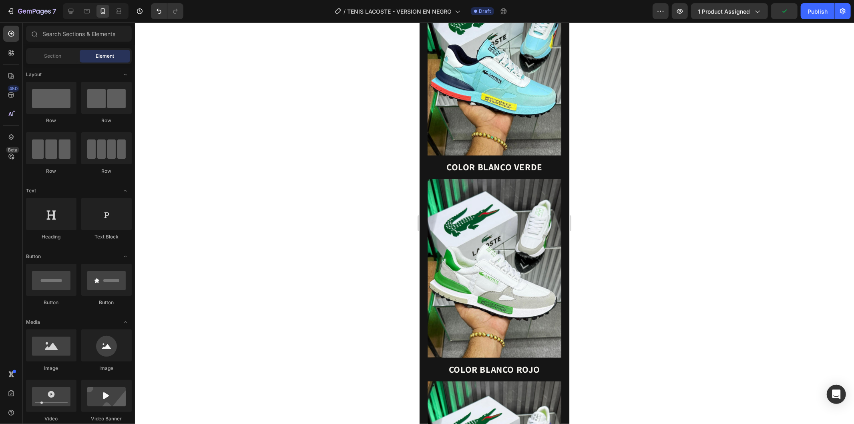
scroll to position [801, 0]
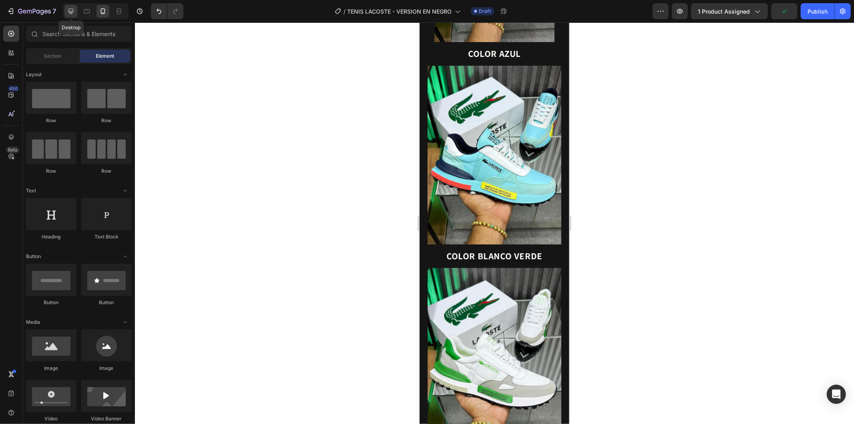
click at [73, 7] on icon at bounding box center [71, 11] width 8 height 8
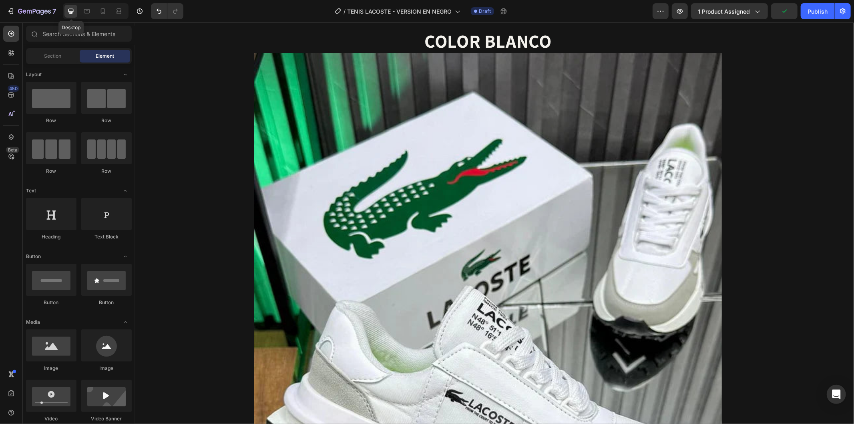
scroll to position [1383, 0]
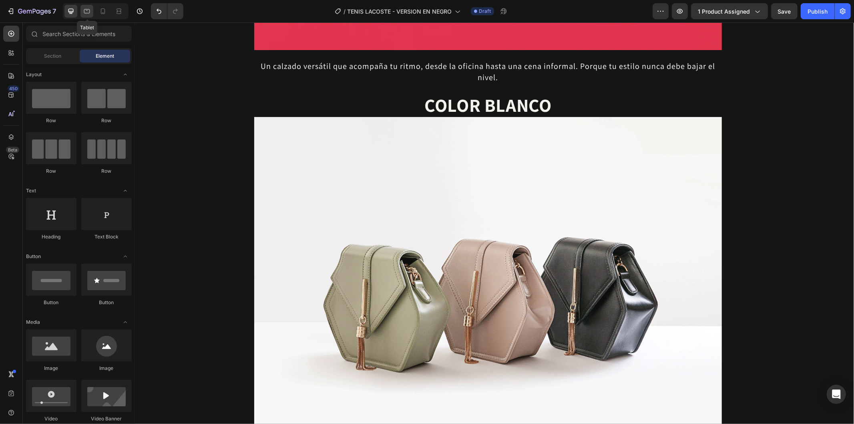
click at [89, 11] on icon at bounding box center [87, 11] width 6 height 4
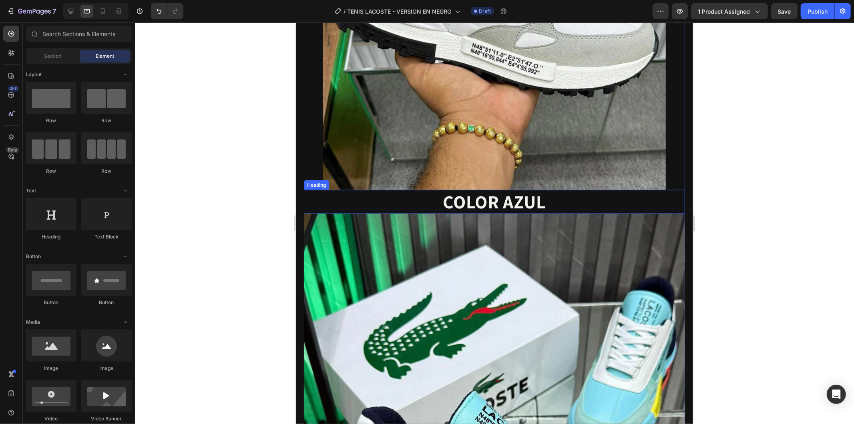
scroll to position [1062, 0]
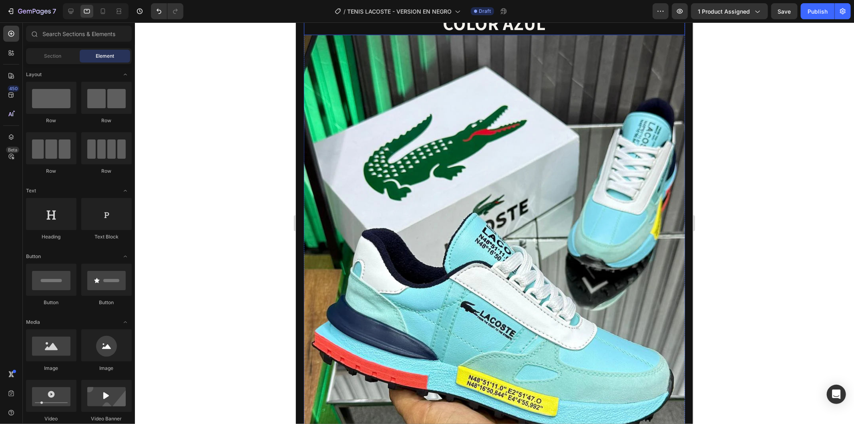
click at [508, 177] on img at bounding box center [494, 289] width 381 height 508
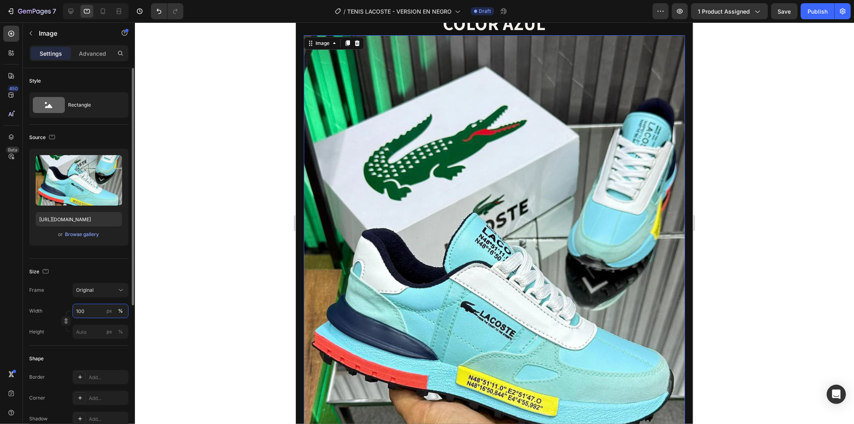
click at [98, 308] on input "100" at bounding box center [100, 311] width 56 height 14
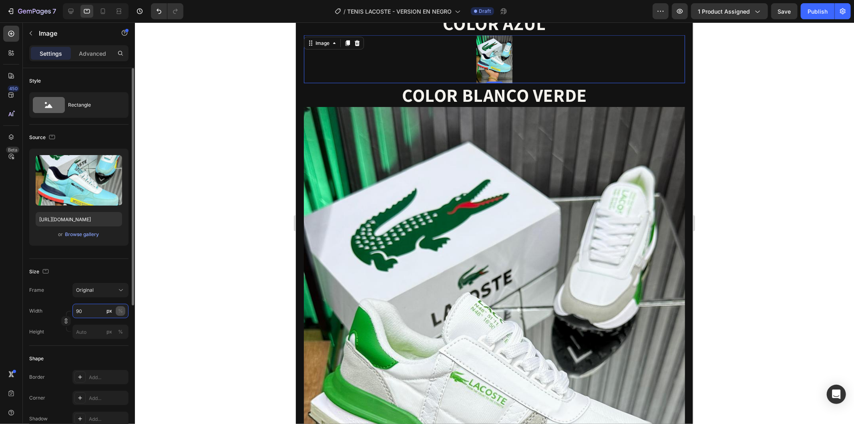
type input "90"
click at [119, 312] on div "%" at bounding box center [120, 310] width 5 height 7
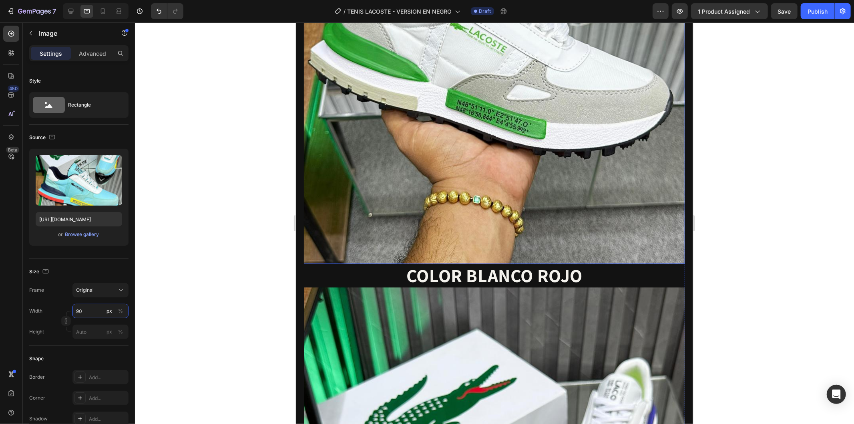
scroll to position [1417, 0]
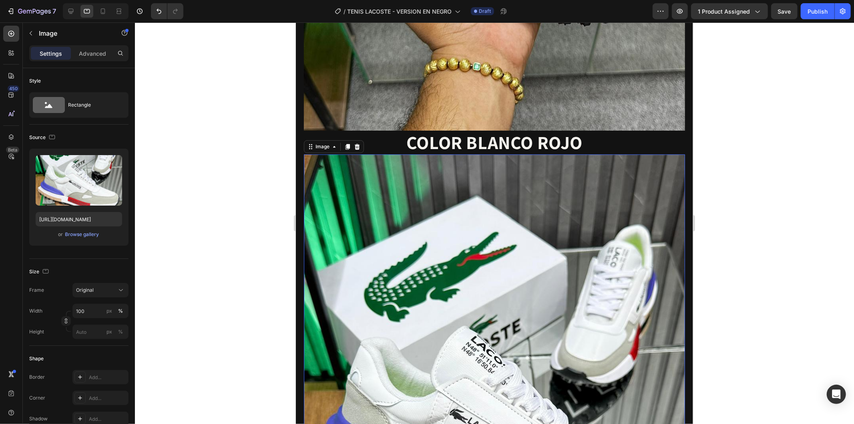
scroll to position [1551, 0]
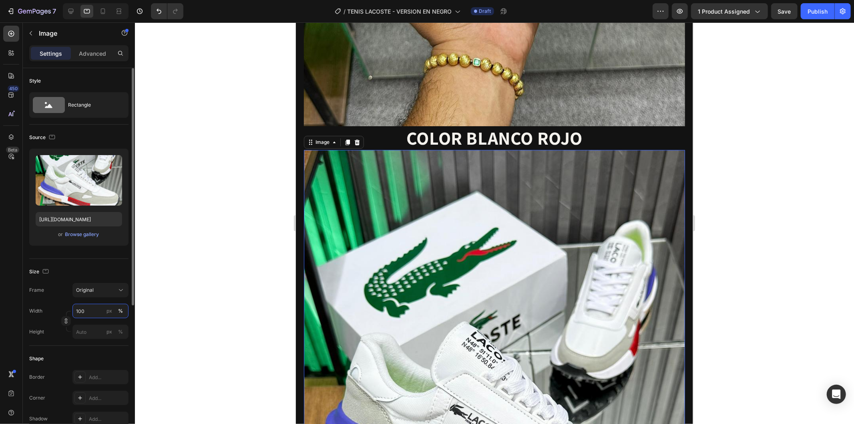
click at [90, 313] on input "100" at bounding box center [100, 311] width 56 height 14
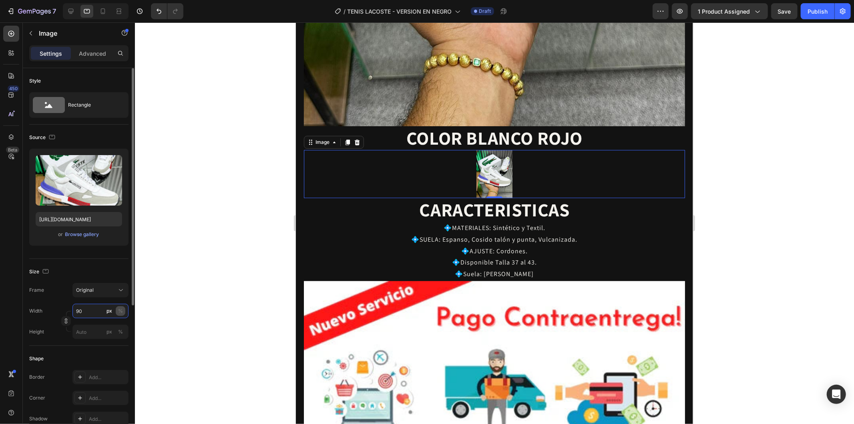
type input "90"
click at [120, 310] on div "%" at bounding box center [120, 310] width 5 height 7
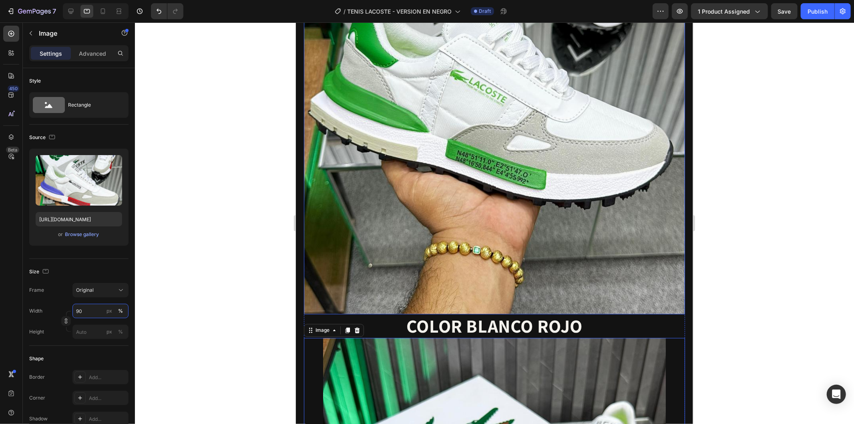
scroll to position [1284, 0]
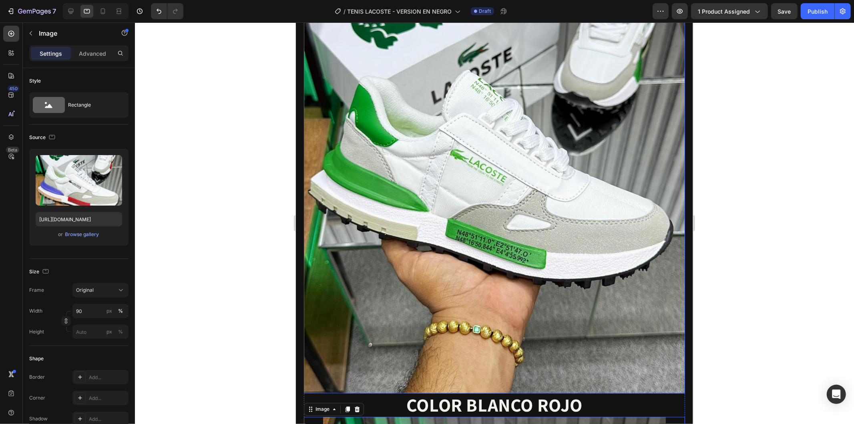
click at [413, 234] on img at bounding box center [494, 138] width 381 height 508
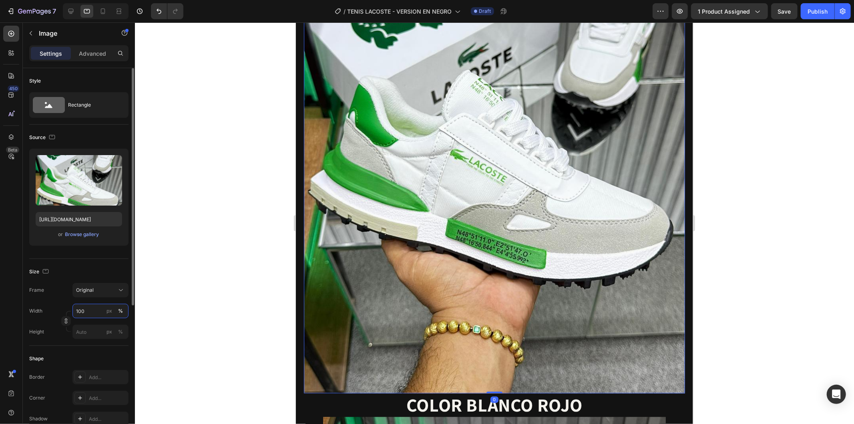
click at [96, 311] on input "100" at bounding box center [100, 311] width 56 height 14
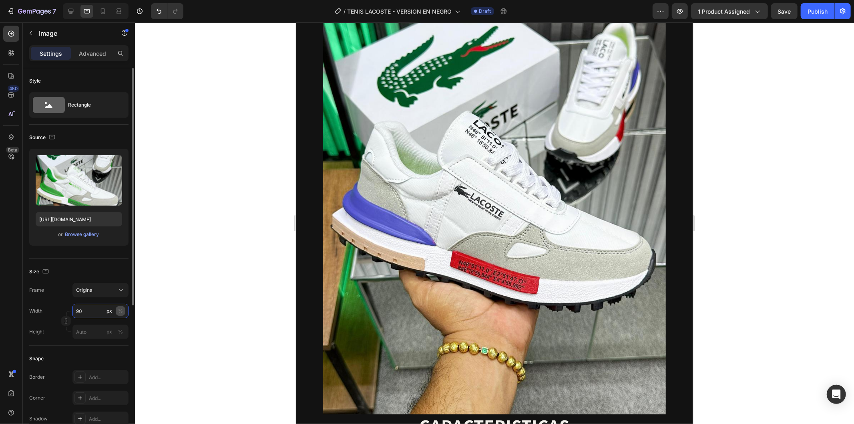
type input "90"
click at [123, 310] on div "%" at bounding box center [120, 310] width 5 height 7
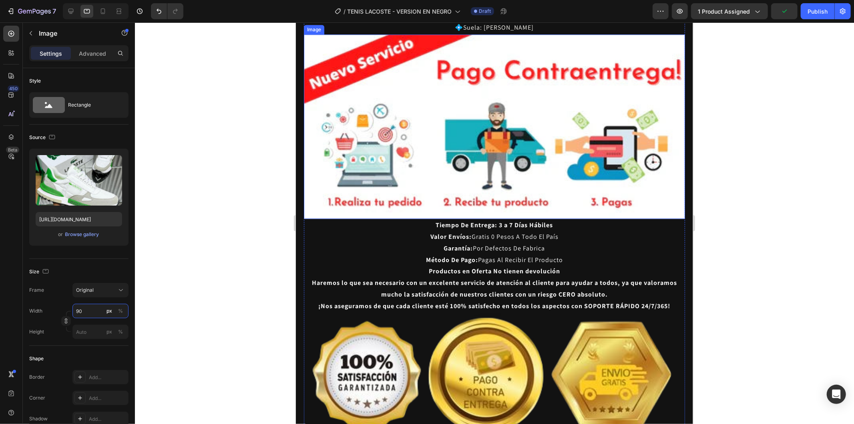
scroll to position [1684, 0]
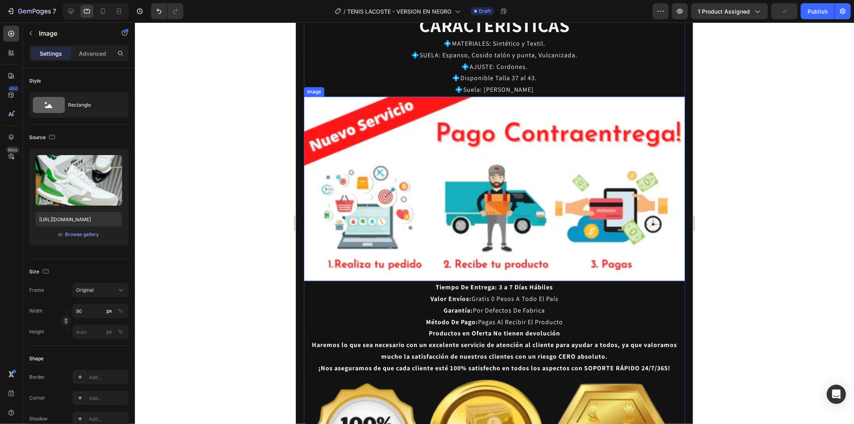
click at [446, 191] on img at bounding box center [494, 188] width 381 height 184
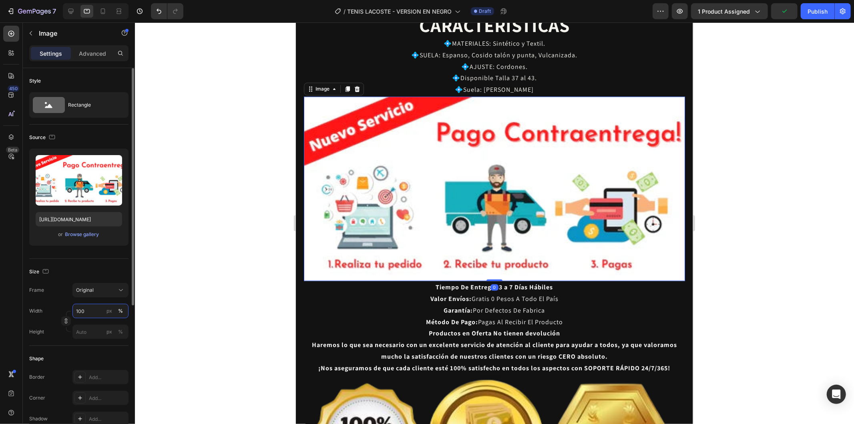
click at [93, 313] on input "100" at bounding box center [100, 311] width 56 height 14
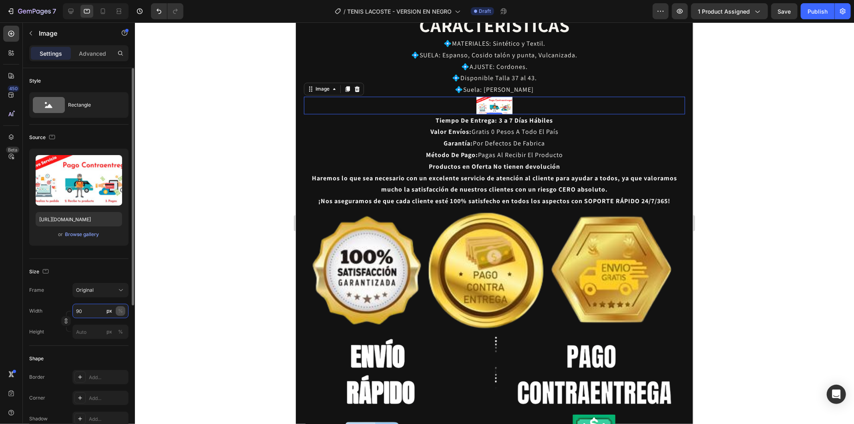
type input "90"
click at [122, 310] on div "%" at bounding box center [120, 310] width 5 height 7
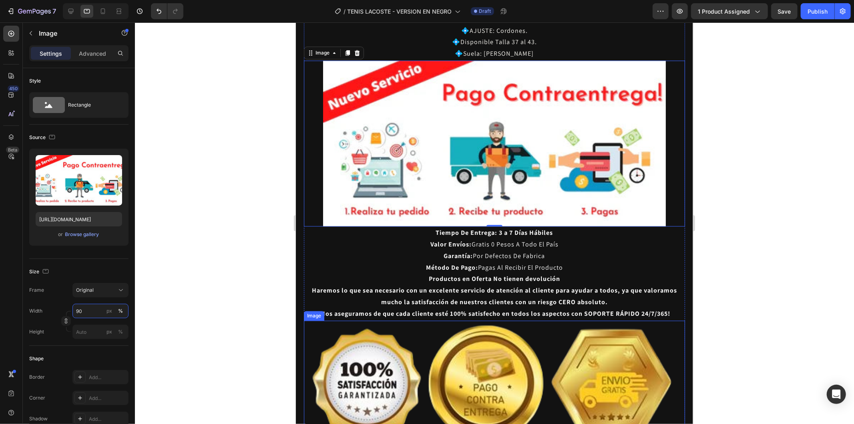
scroll to position [1773, 0]
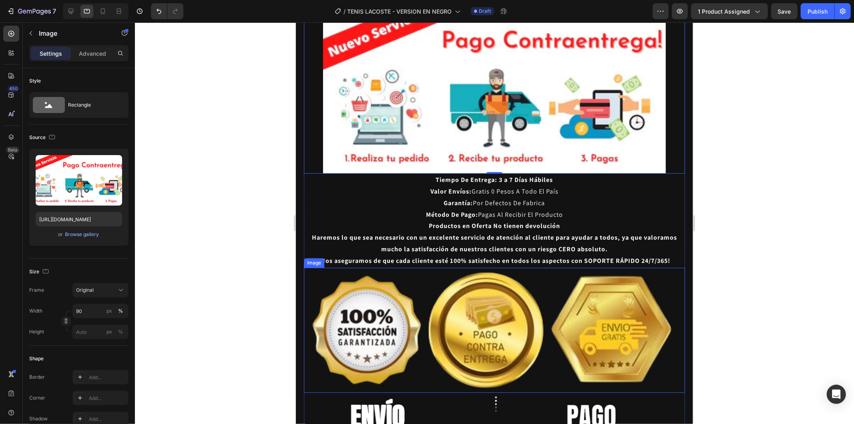
click at [483, 267] on img at bounding box center [494, 329] width 381 height 125
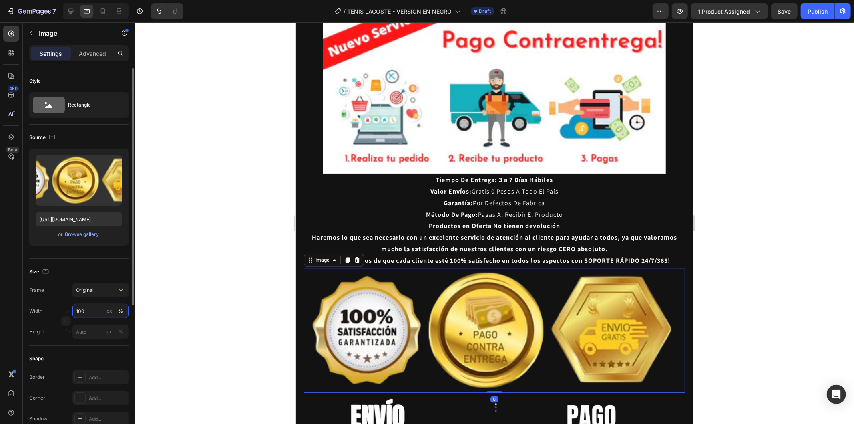
click at [92, 310] on input "100" at bounding box center [100, 311] width 56 height 14
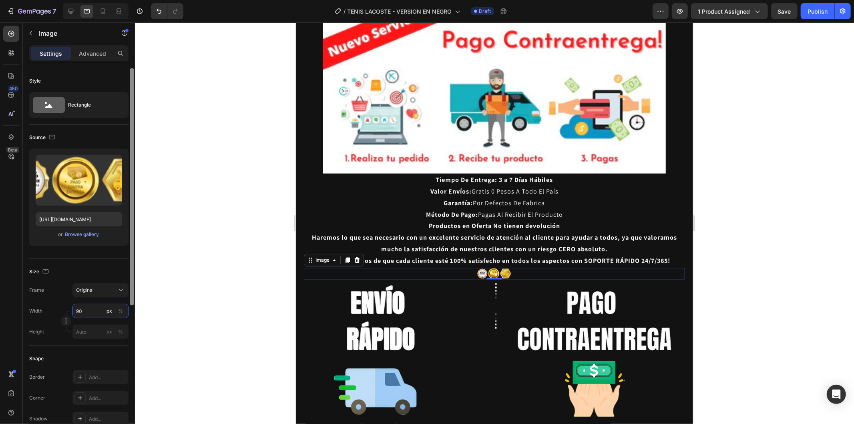
type input "90"
click at [119, 310] on div "%" at bounding box center [120, 310] width 5 height 7
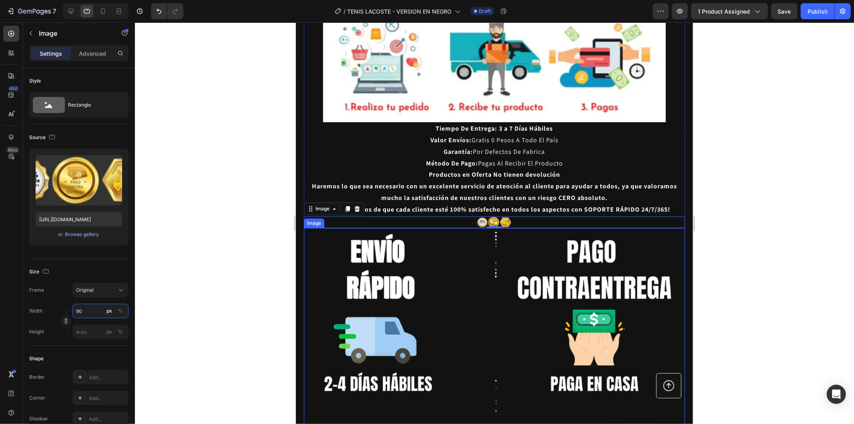
scroll to position [1907, 0]
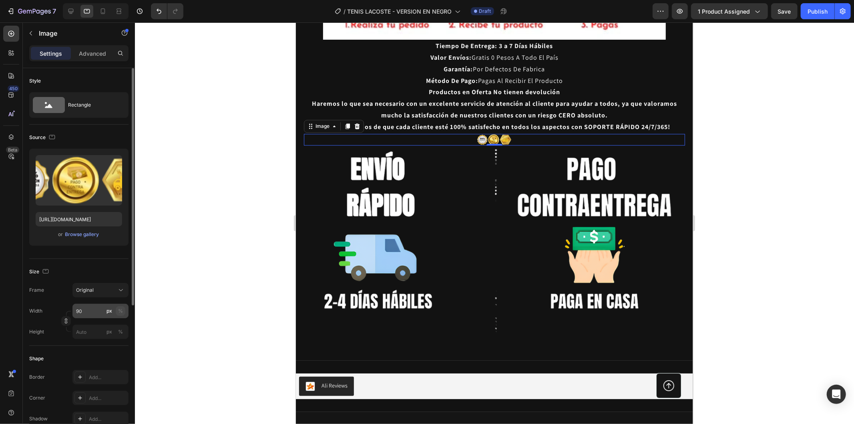
click at [124, 310] on button "%" at bounding box center [121, 311] width 10 height 10
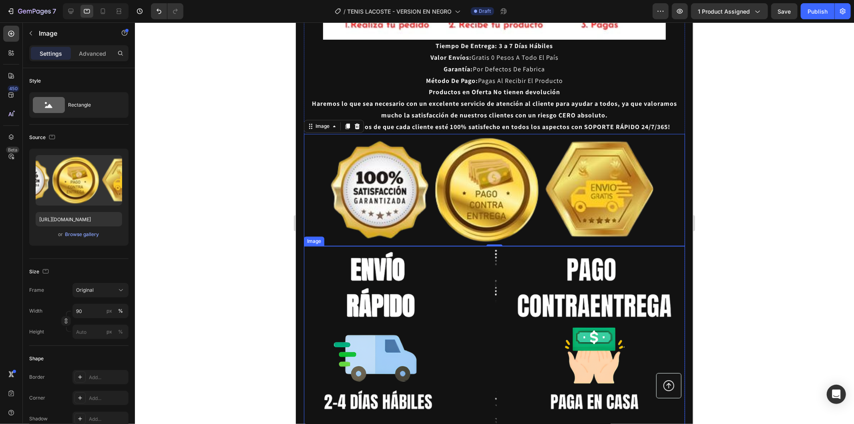
click at [471, 273] on img at bounding box center [494, 343] width 381 height 196
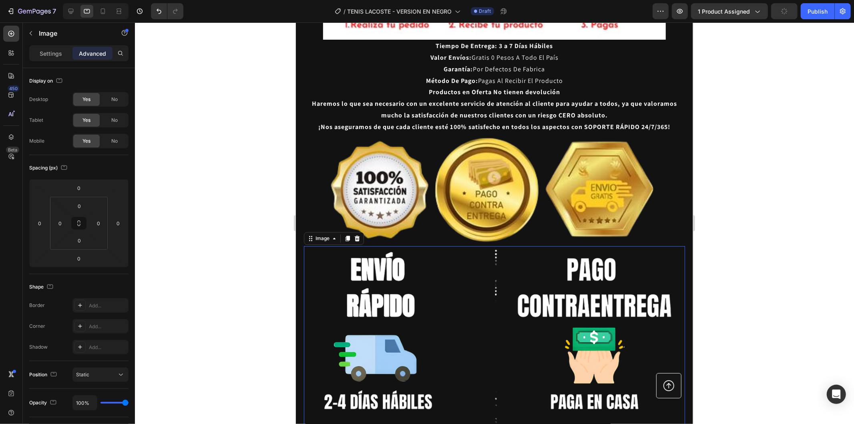
click at [426, 323] on img at bounding box center [494, 343] width 381 height 196
click at [207, 308] on div at bounding box center [494, 222] width 719 height 401
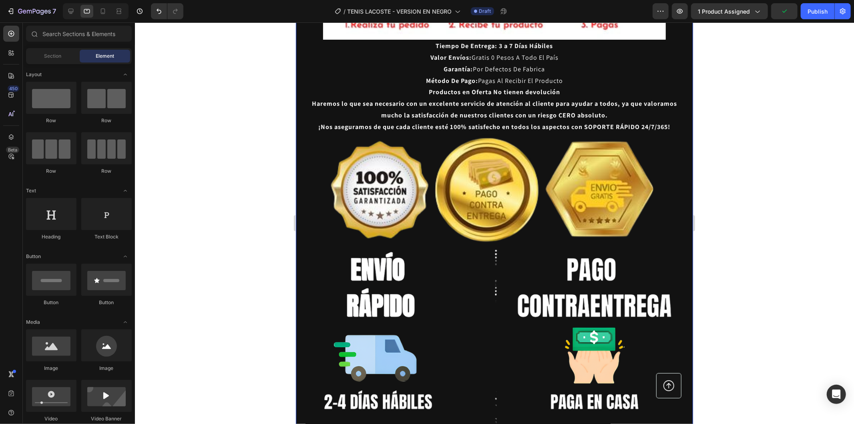
click at [389, 324] on img at bounding box center [494, 343] width 381 height 196
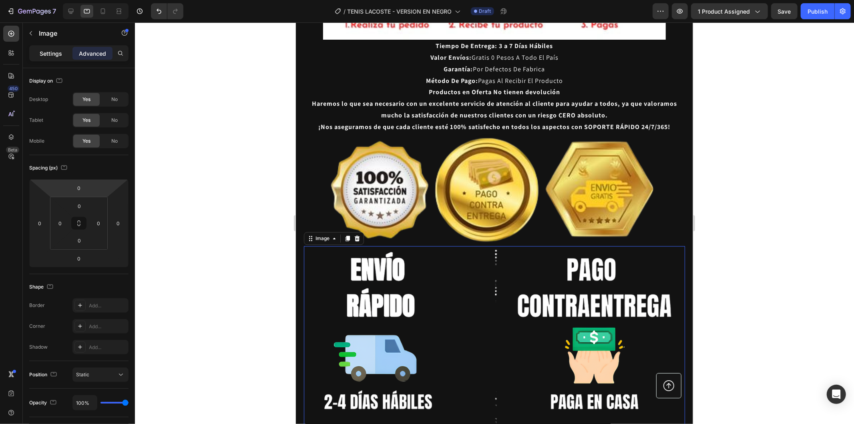
click at [54, 54] on p "Settings" at bounding box center [51, 53] width 22 height 8
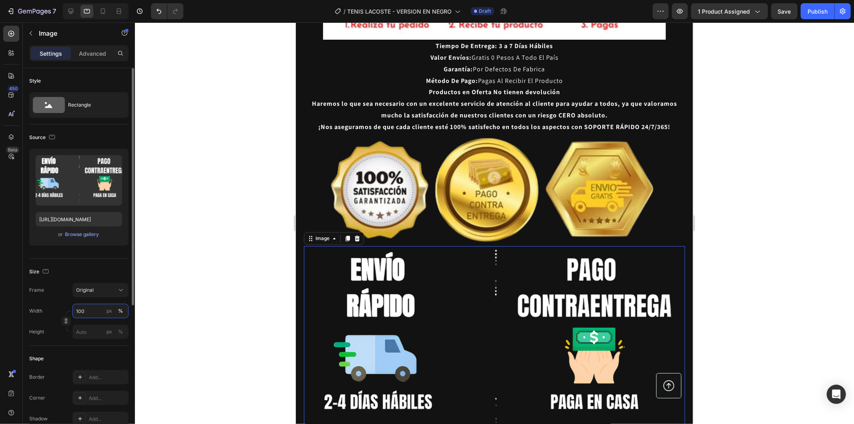
click at [90, 309] on input "100" at bounding box center [100, 311] width 56 height 14
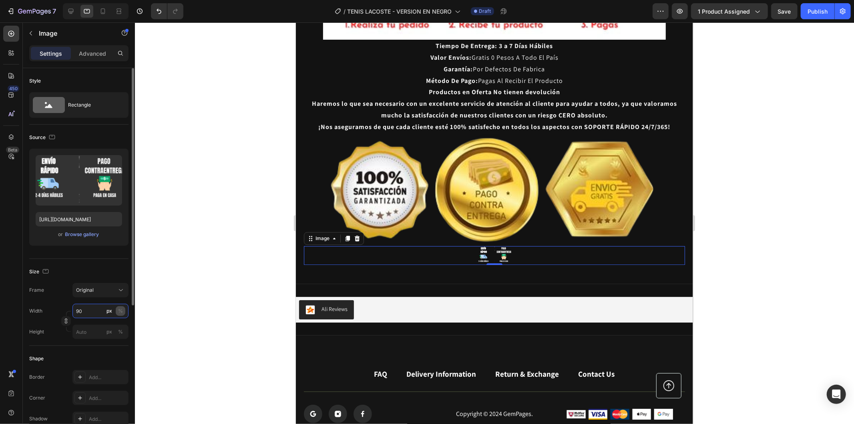
type input "90"
click at [119, 309] on div "%" at bounding box center [120, 310] width 5 height 7
click at [185, 246] on div at bounding box center [494, 222] width 719 height 401
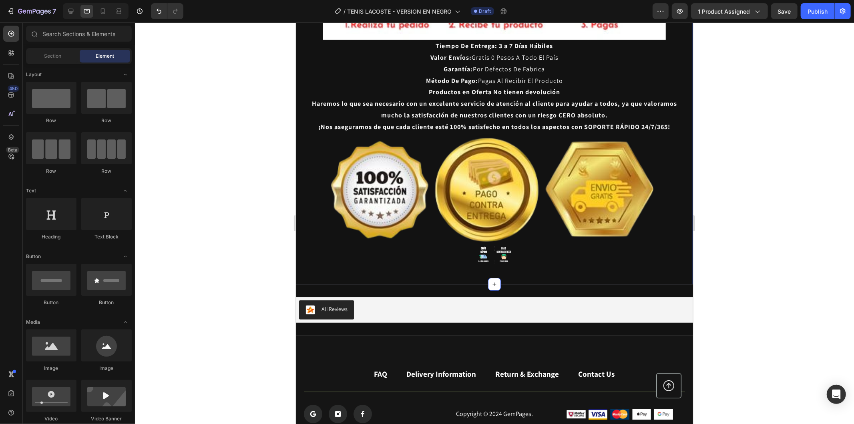
drag, startPoint x: 416, startPoint y: 238, endPoint x: 494, endPoint y: 228, distance: 78.7
click at [418, 245] on div at bounding box center [494, 254] width 381 height 18
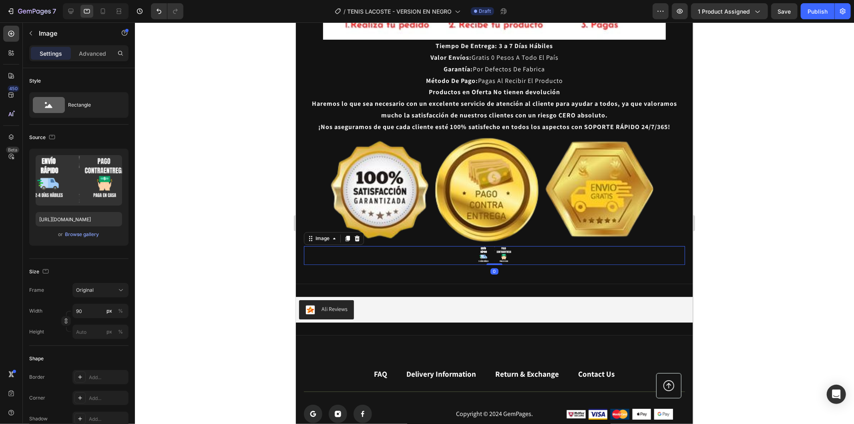
click at [504, 245] on img at bounding box center [494, 254] width 36 height 18
click at [122, 311] on div "%" at bounding box center [120, 310] width 5 height 7
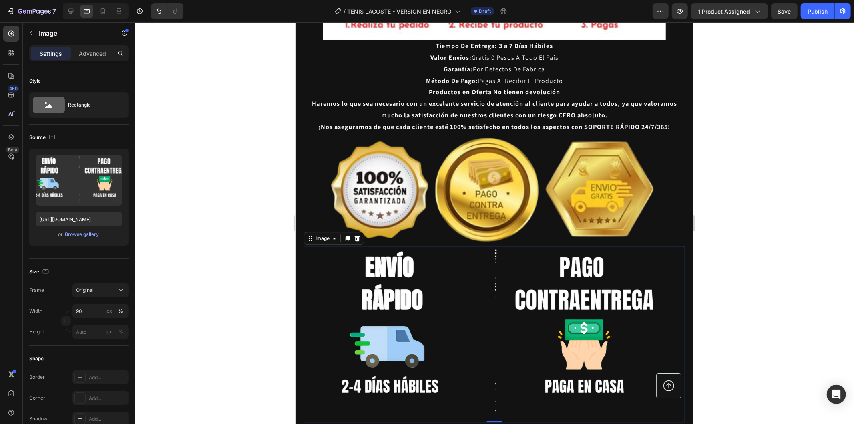
click at [221, 236] on div at bounding box center [494, 222] width 719 height 401
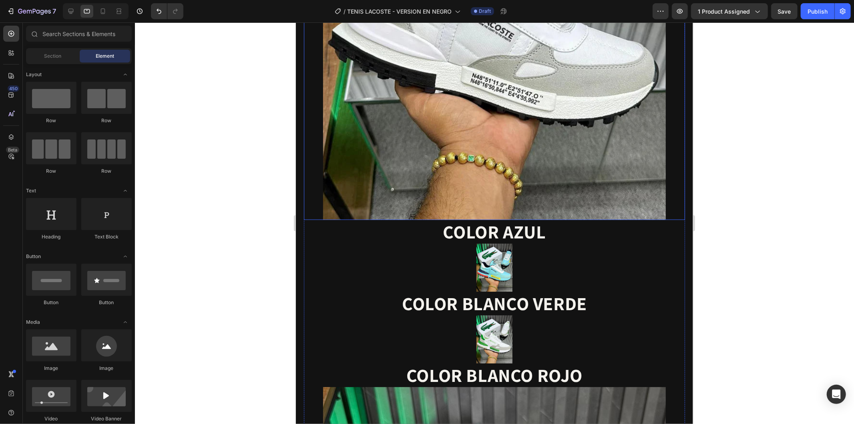
scroll to position [1031, 0]
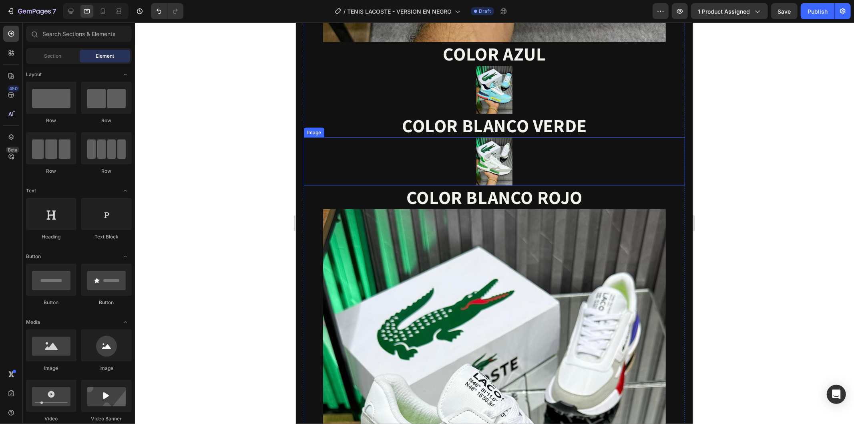
click at [496, 93] on img at bounding box center [494, 89] width 36 height 48
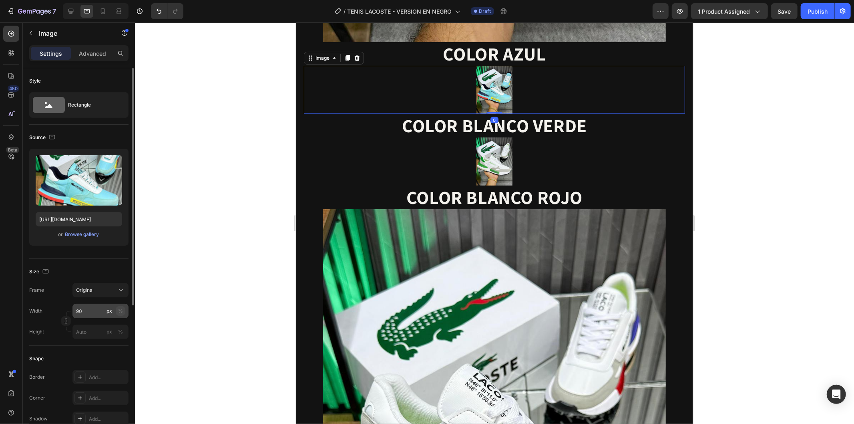
click at [119, 309] on div "%" at bounding box center [120, 310] width 5 height 7
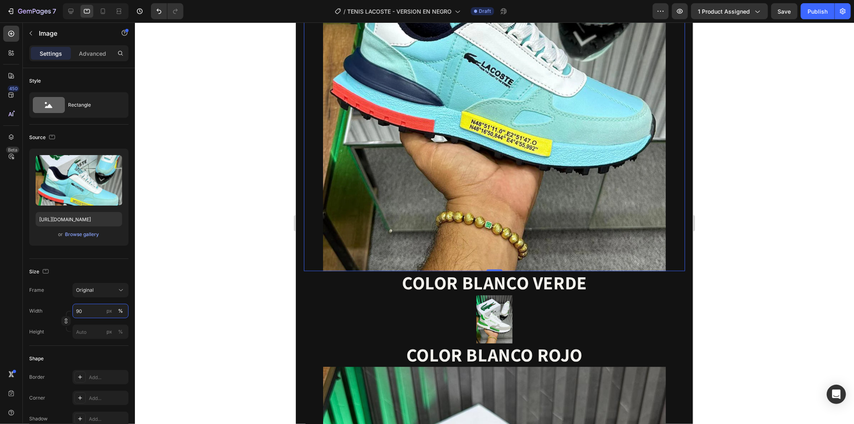
scroll to position [1298, 0]
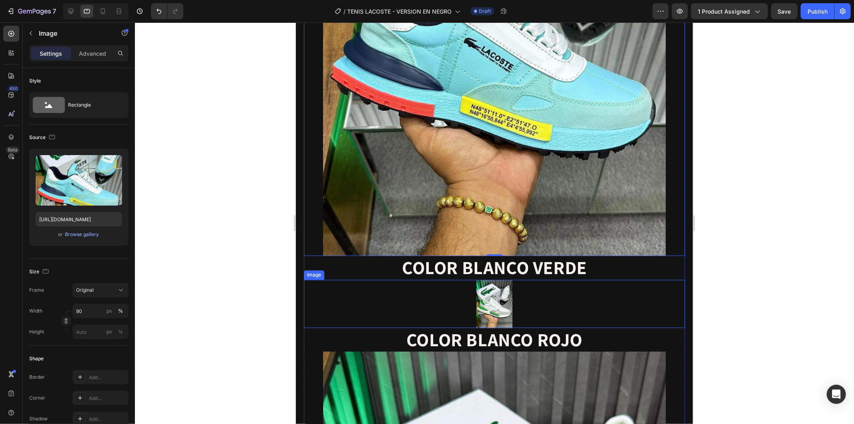
click at [511, 279] on div at bounding box center [494, 303] width 381 height 48
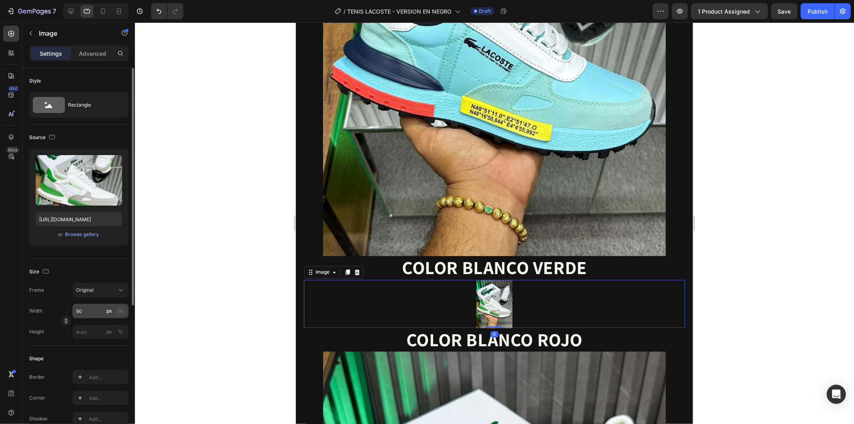
click at [117, 312] on button "%" at bounding box center [121, 311] width 10 height 10
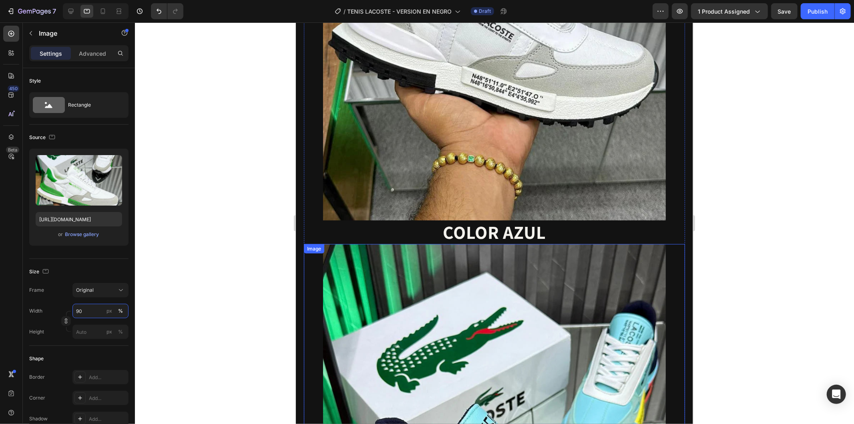
scroll to position [809, 0]
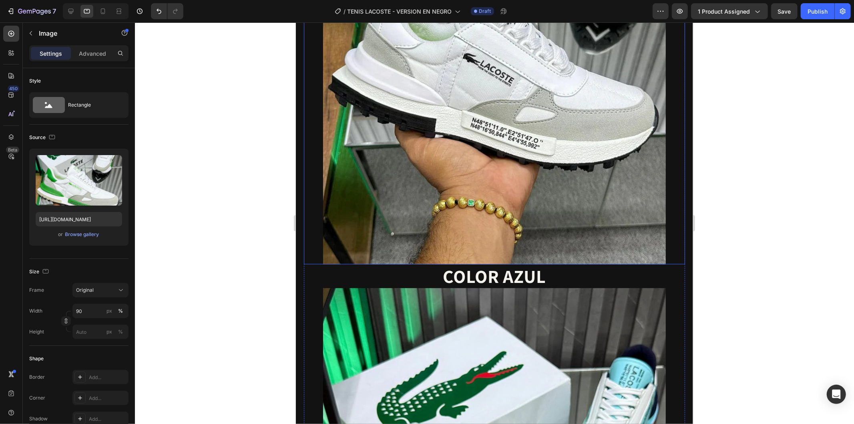
click at [579, 226] on img at bounding box center [494, 35] width 343 height 458
click at [72, 10] on icon at bounding box center [71, 11] width 8 height 8
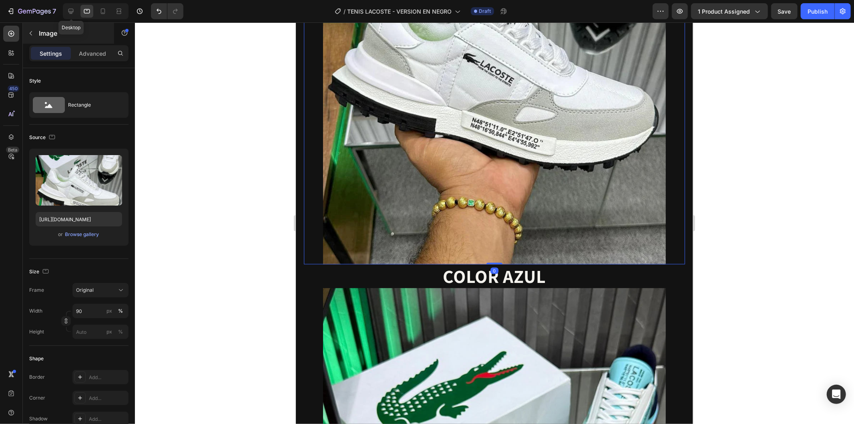
type input "https://cdn.shopify.com/s/files/1/2005/9307/files/image_demo.jpg"
type input "100"
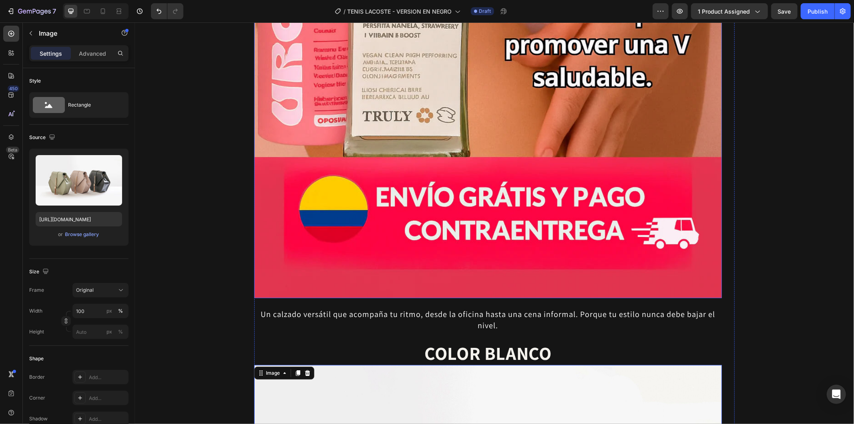
scroll to position [792, 0]
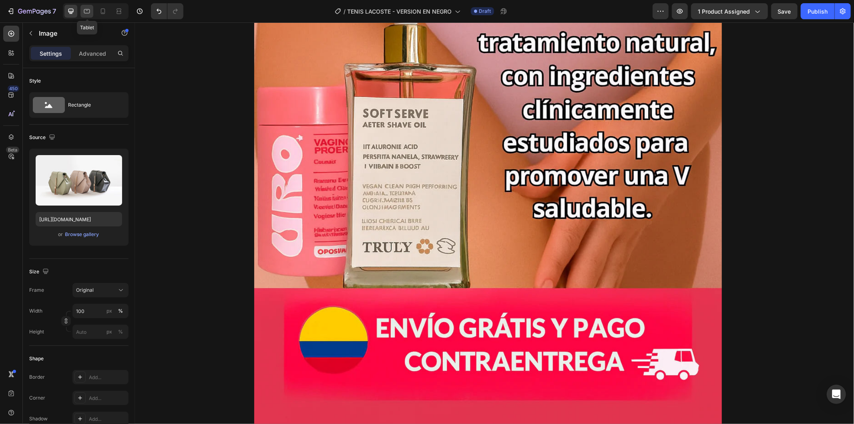
click at [87, 11] on icon at bounding box center [87, 11] width 8 height 8
type input "https://cdn.shopify.com/s/files/1/0937/2994/7940/files/gempages_579785421223887…"
type input "90"
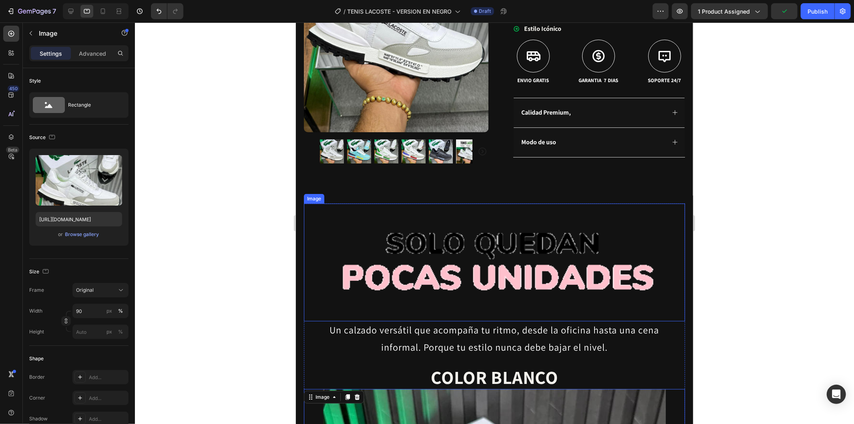
scroll to position [251, 0]
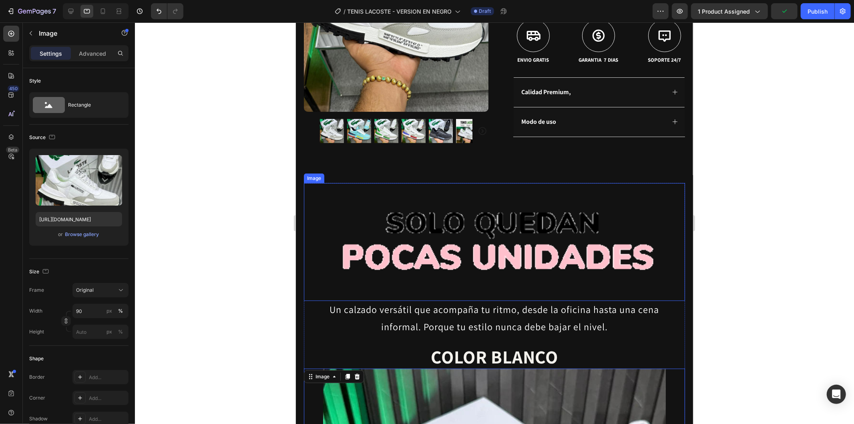
click at [505, 221] on img at bounding box center [494, 242] width 381 height 118
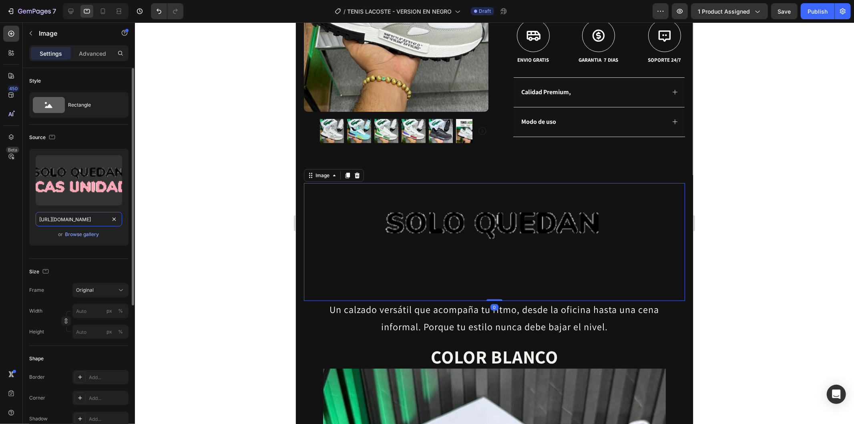
click at [93, 213] on input "https://cdn.shopify.com/s/files/1/0937/2994/7940/files/gempages_579785421223887…" at bounding box center [79, 219] width 86 height 14
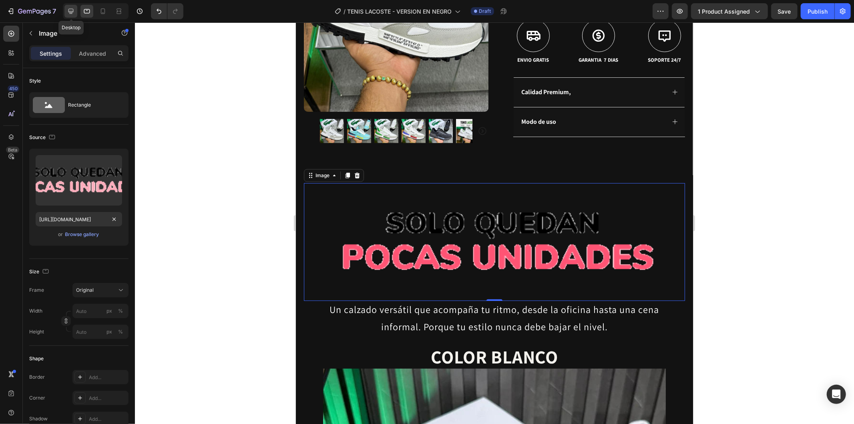
click at [69, 8] on icon at bounding box center [71, 11] width 8 height 8
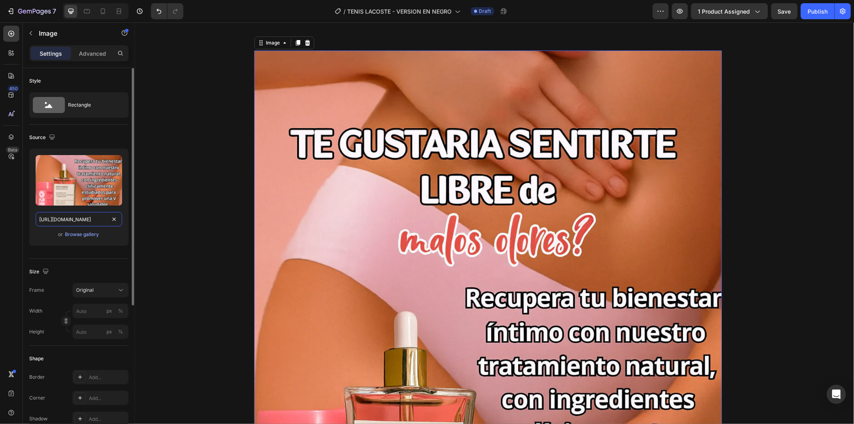
click at [92, 221] on input "https://cdn.shopify.com/s/files/1/0937/2994/7940/files/gempages_579785421223887…" at bounding box center [79, 219] width 86 height 14
paste input "74c50710-04d7-4cf3-91ec-9a1a41d53951.gif"
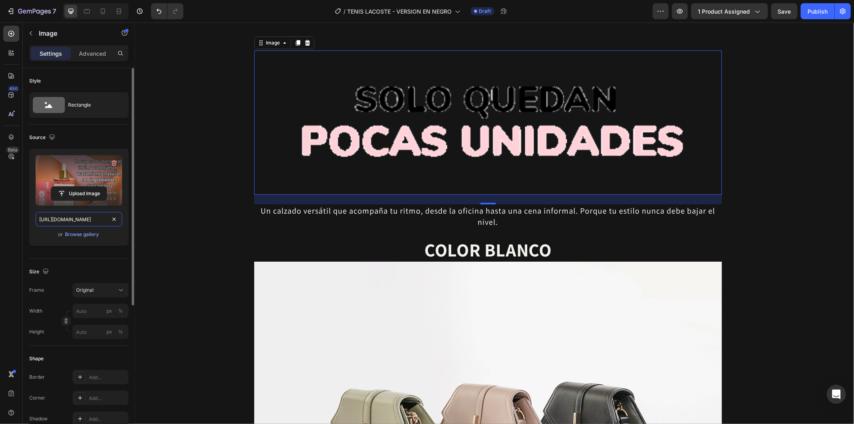
scroll to position [0, 242]
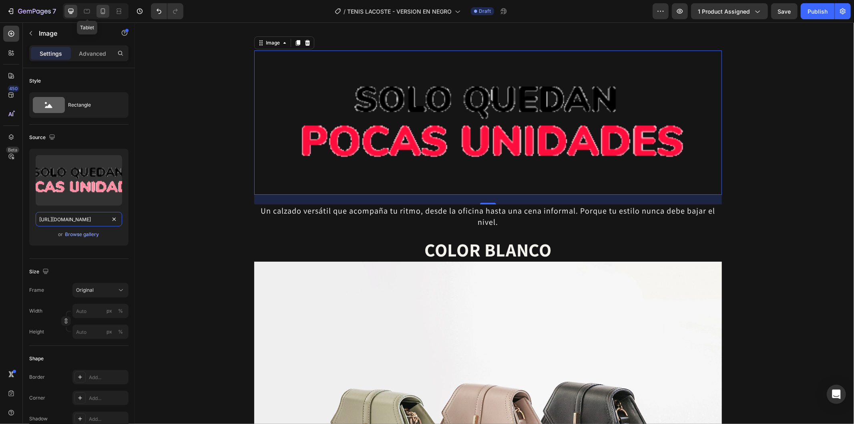
type input "https://cdn.shopify.com/s/files/1/0937/2994/7940/files/gempages_579785421223887…"
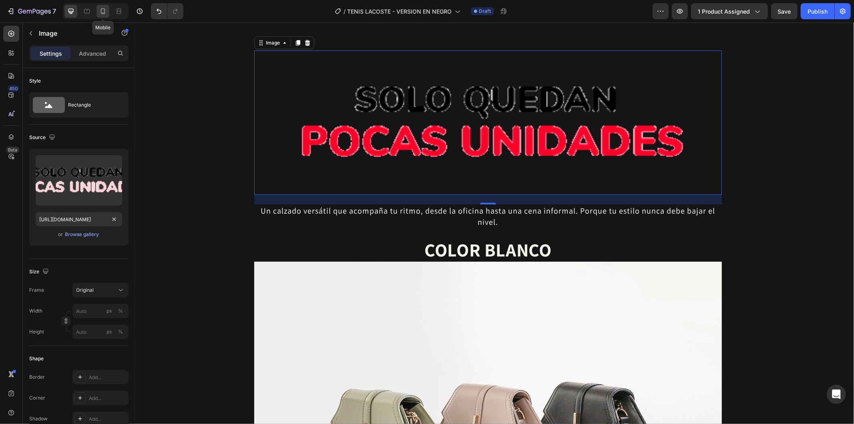
click at [105, 12] on icon at bounding box center [103, 11] width 4 height 6
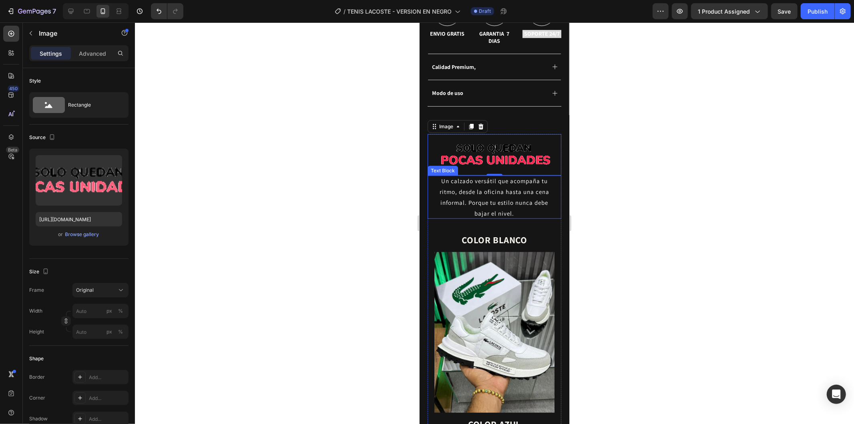
scroll to position [422, 0]
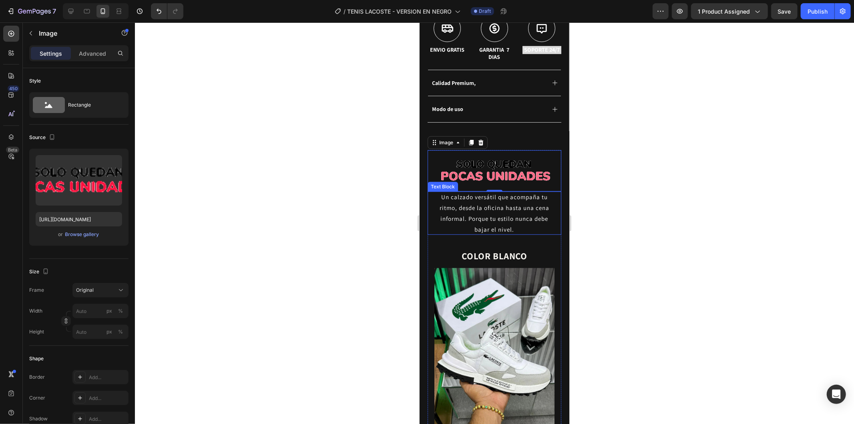
click at [506, 206] on p "Un calzado versátil que acompaña tu ritmo, desde la oficina hasta una cena info…" at bounding box center [494, 212] width 110 height 43
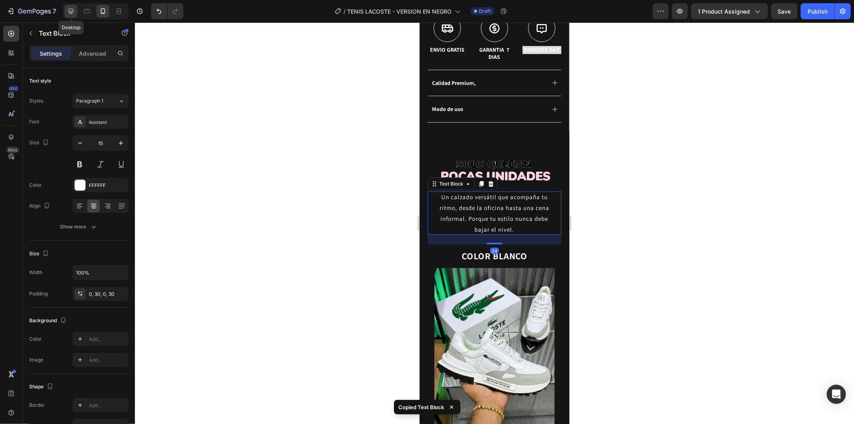
click at [70, 9] on icon at bounding box center [71, 11] width 8 height 8
type input "20"
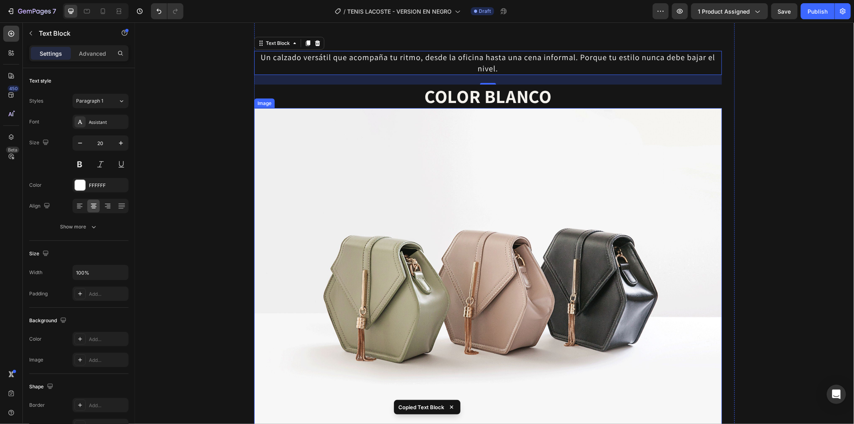
scroll to position [517, 0]
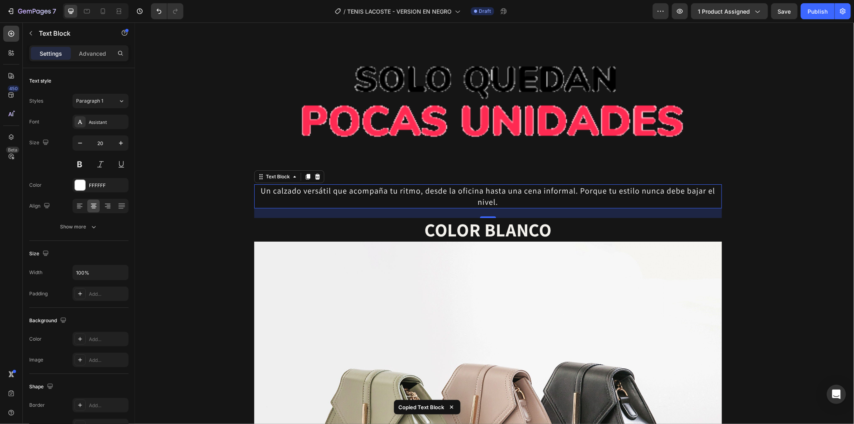
click at [503, 190] on p "Un calzado versátil que acompaña tu ritmo, desde la oficina hasta una cena info…" at bounding box center [488, 196] width 466 height 22
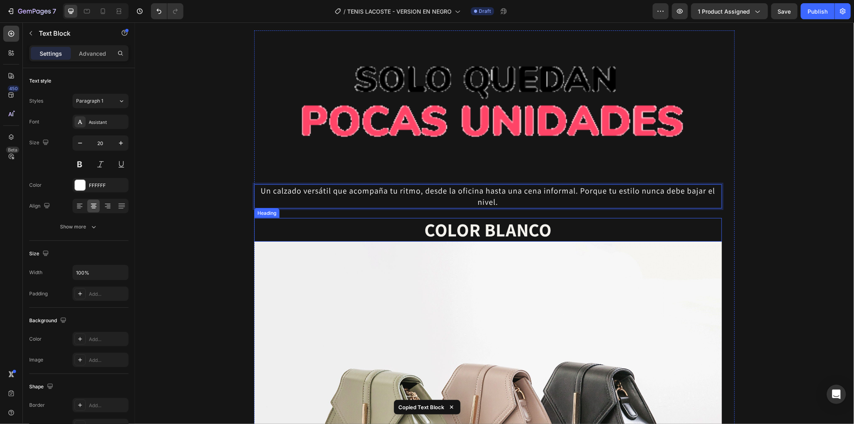
click at [510, 225] on h2 "COLOR BLANCO" at bounding box center [488, 229] width 468 height 24
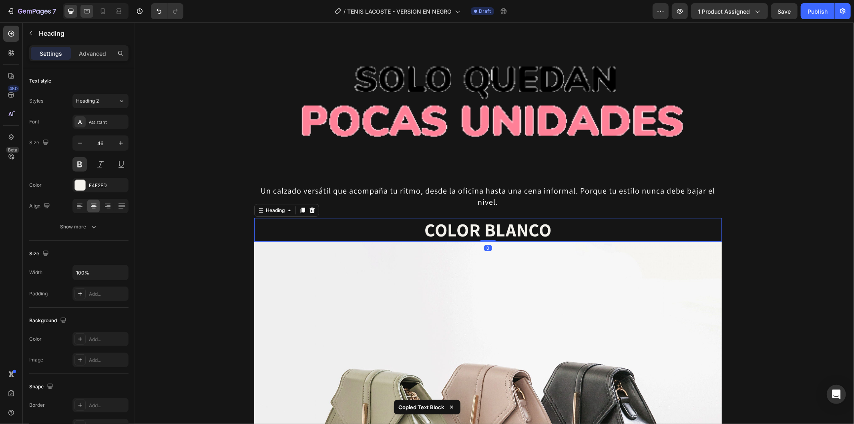
click at [93, 11] on div at bounding box center [86, 11] width 13 height 13
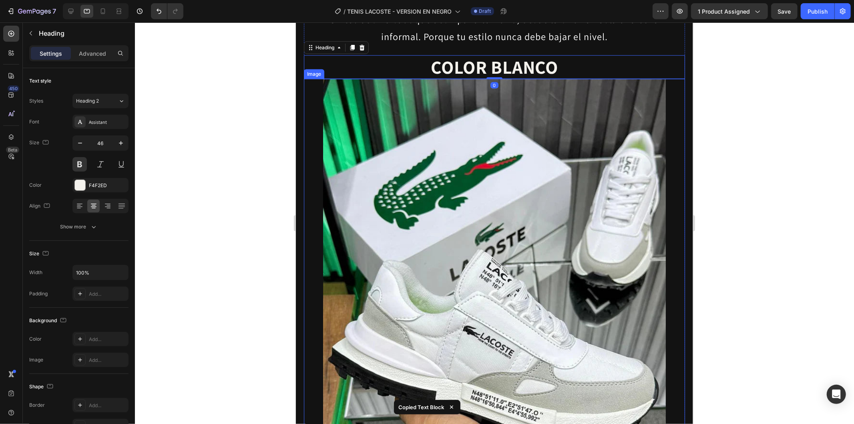
scroll to position [568, 0]
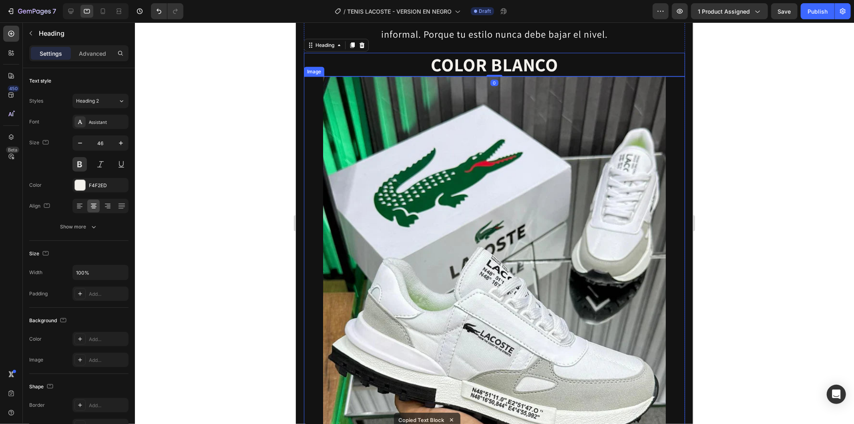
click at [493, 264] on img at bounding box center [494, 305] width 343 height 458
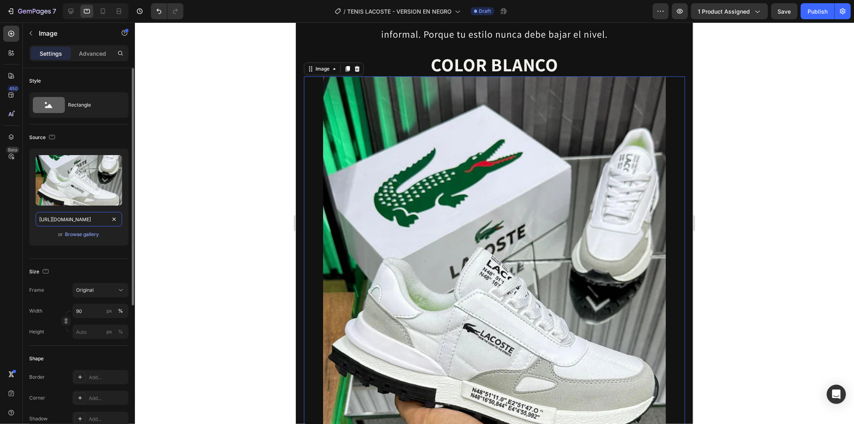
click at [87, 219] on input "https://cdn.shopify.com/s/files/1/0937/2994/7940/files/gempages_579785421223887…" at bounding box center [79, 219] width 86 height 14
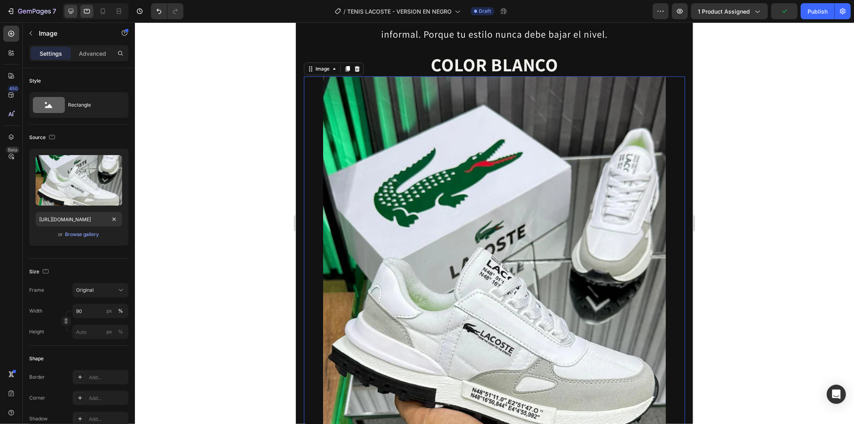
click at [66, 13] on div at bounding box center [70, 11] width 13 height 13
type input "https://cdn.shopify.com/s/files/1/2005/9307/files/image_demo.jpg"
type input "100"
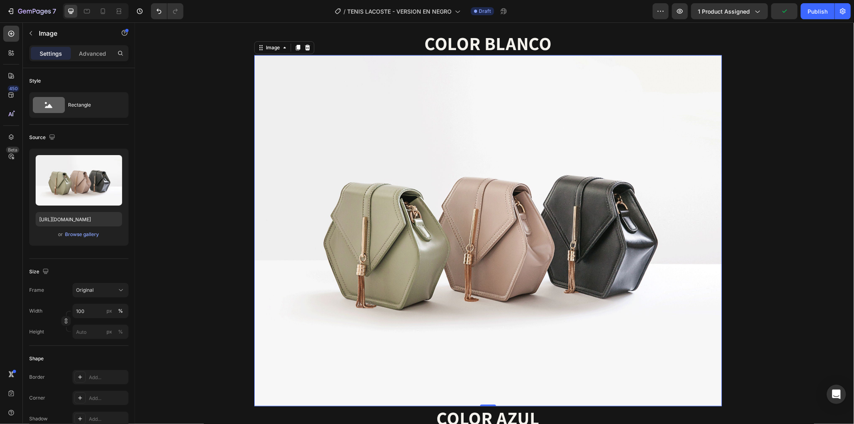
click at [462, 244] on img at bounding box center [488, 230] width 468 height 351
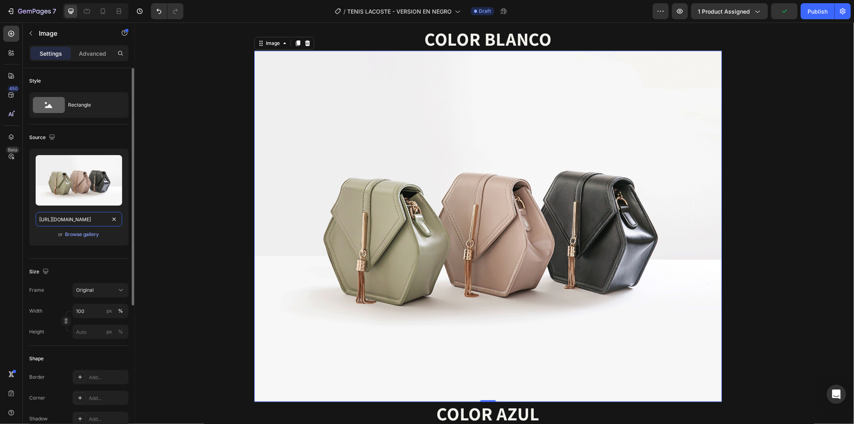
click at [99, 222] on input "https://cdn.shopify.com/s/files/1/2005/9307/files/image_demo.jpg" at bounding box center [79, 219] width 86 height 14
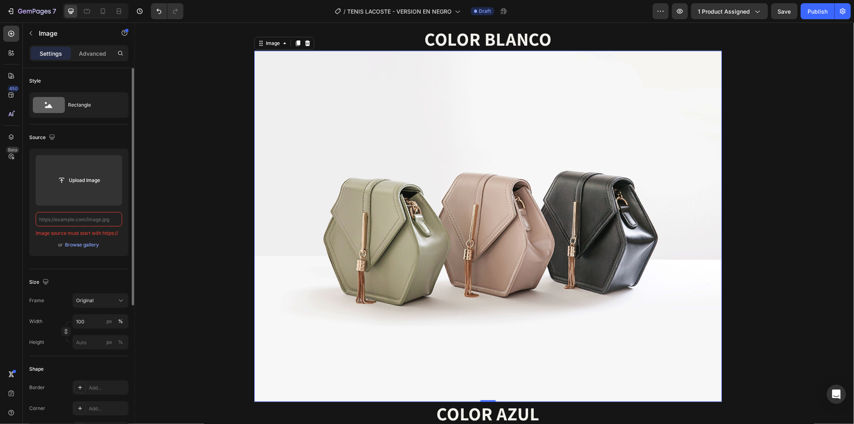
paste input "https://cdn.shopify.com/s/files/1/0937/2994/7940/files/gempages_579785421223887…"
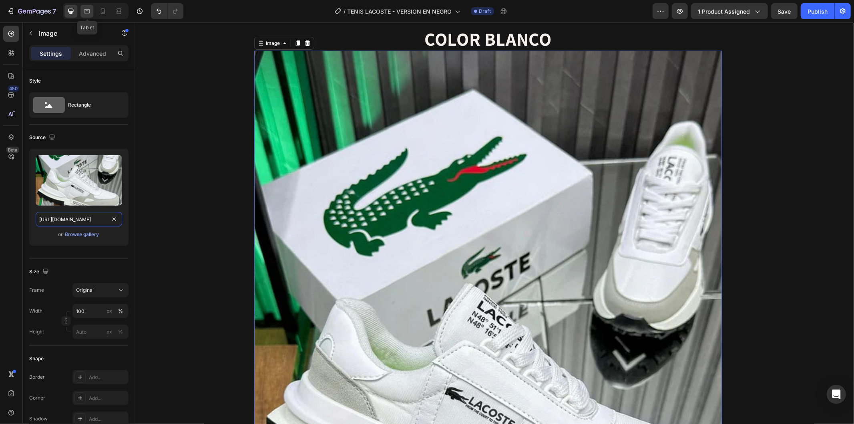
type input "https://cdn.shopify.com/s/files/1/0937/2994/7940/files/gempages_579785421223887…"
click at [90, 10] on icon at bounding box center [87, 11] width 8 height 8
type input "90"
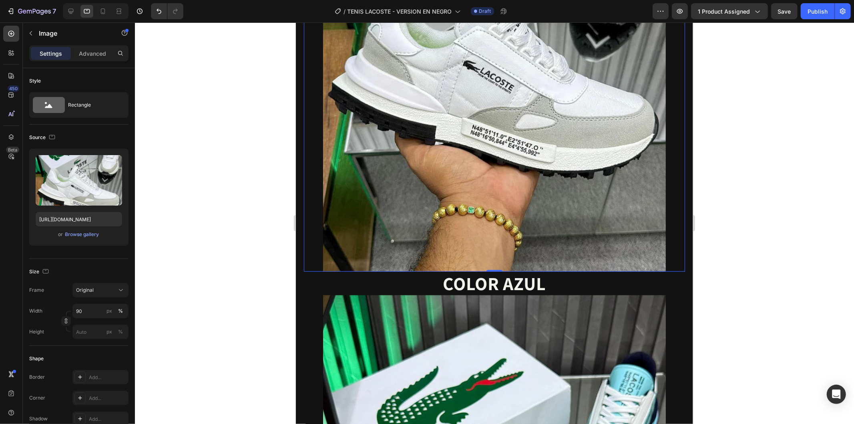
scroll to position [903, 0]
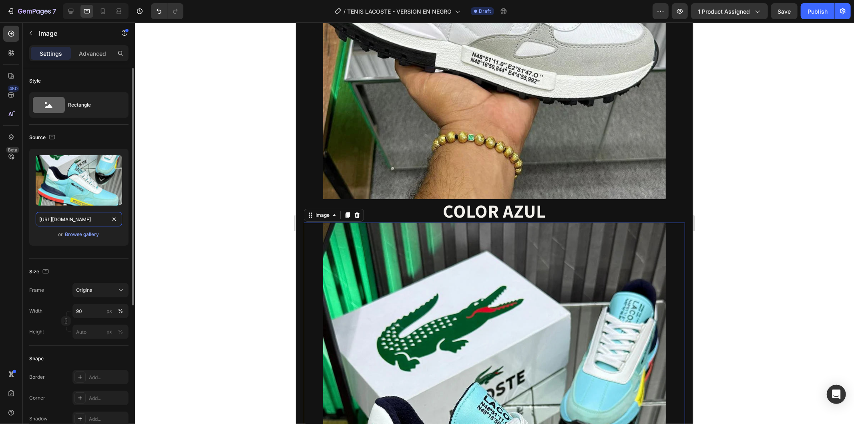
click at [81, 219] on input "https://cdn.shopify.com/s/files/1/0937/2994/7940/files/gempages_579785421223887…" at bounding box center [79, 219] width 86 height 14
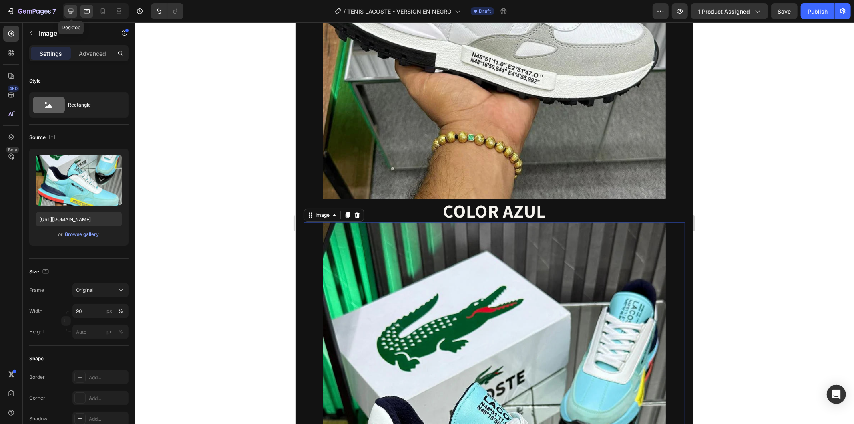
click at [72, 13] on icon at bounding box center [71, 11] width 8 height 8
type input "https://cdn.shopify.com/s/files/1/2005/9307/files/image_demo.jpg"
type input "100"
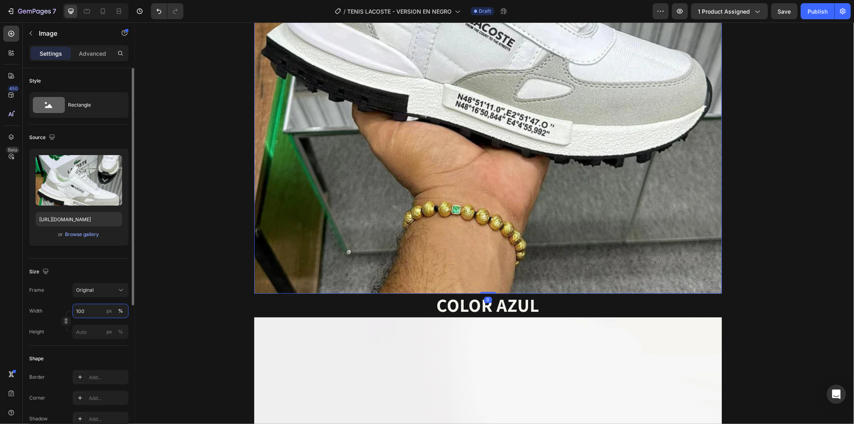
click at [91, 310] on input "100" at bounding box center [100, 311] width 56 height 14
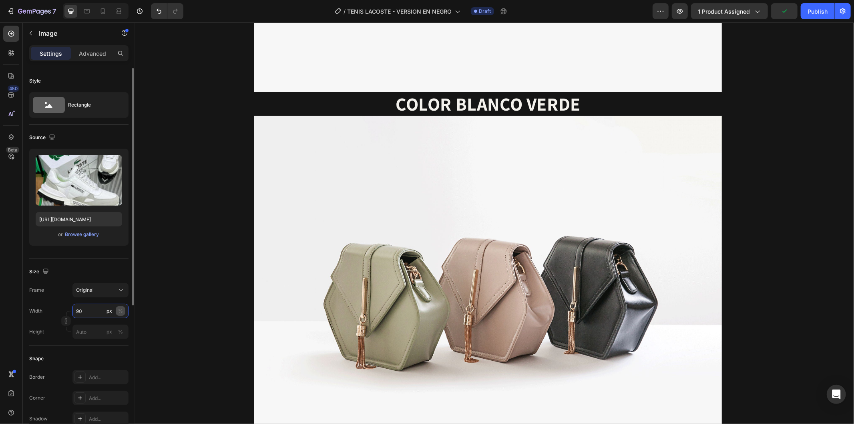
type input "90"
click at [119, 313] on div "%" at bounding box center [120, 310] width 5 height 7
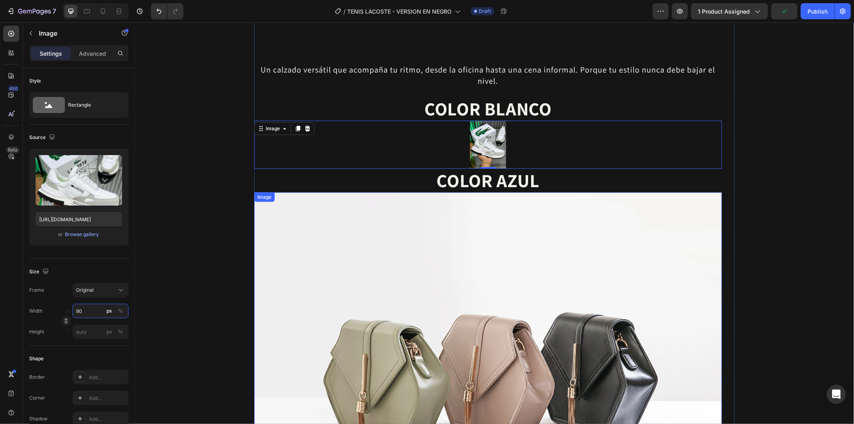
scroll to position [555, 0]
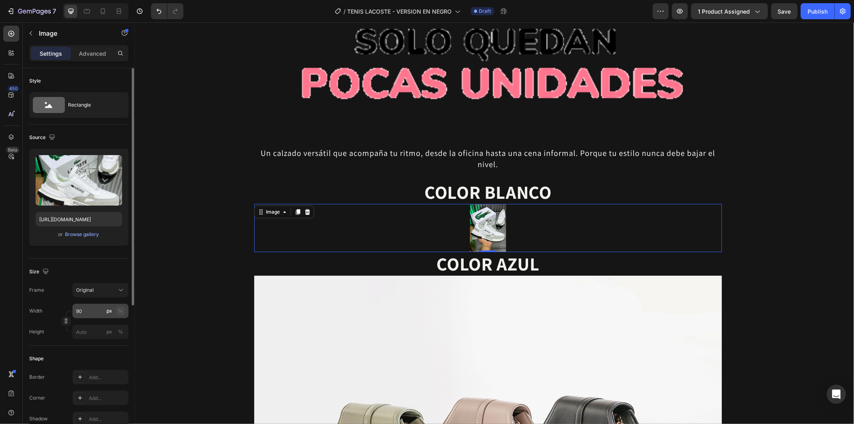
click at [121, 312] on div "%" at bounding box center [120, 310] width 5 height 7
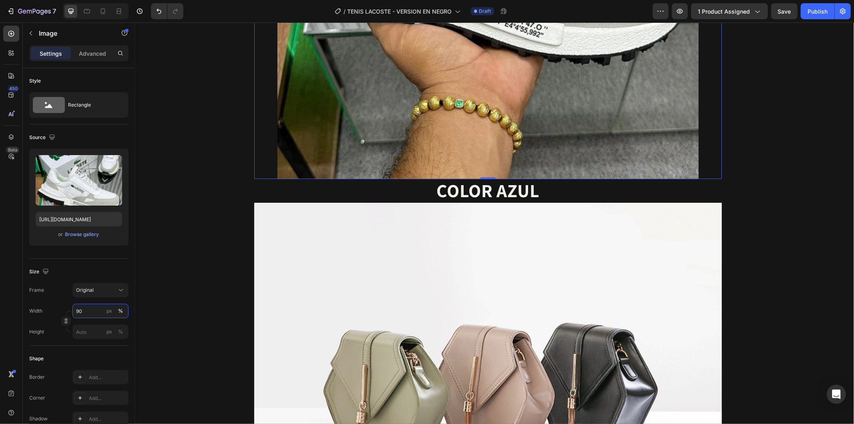
scroll to position [1222, 0]
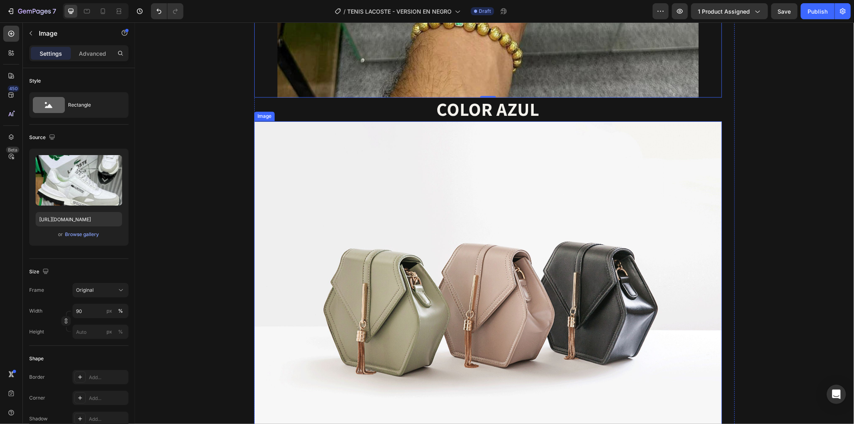
click at [503, 251] on img at bounding box center [488, 296] width 468 height 351
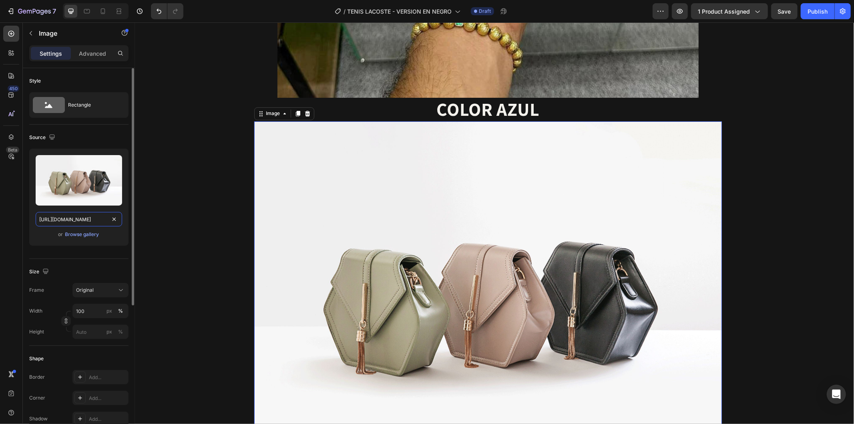
click at [103, 224] on input "https://cdn.shopify.com/s/files/1/2005/9307/files/image_demo.jpg" at bounding box center [79, 219] width 86 height 14
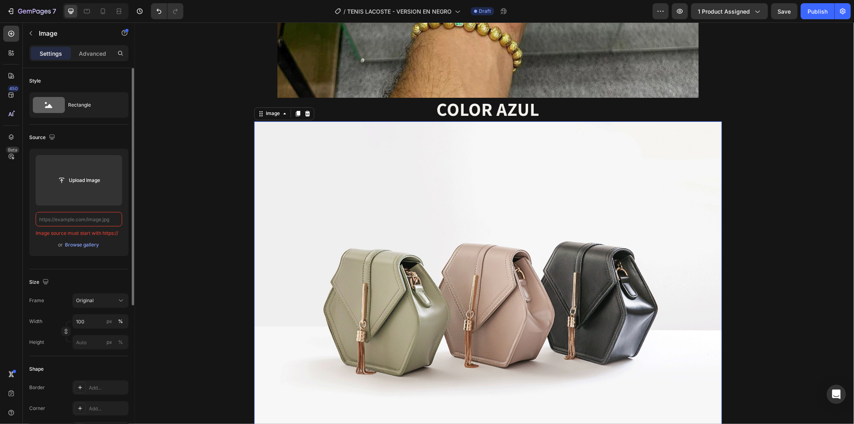
paste input "https://cdn.shopify.com/s/files/1/0937/2994/7940/files/gempages_579785421223887…"
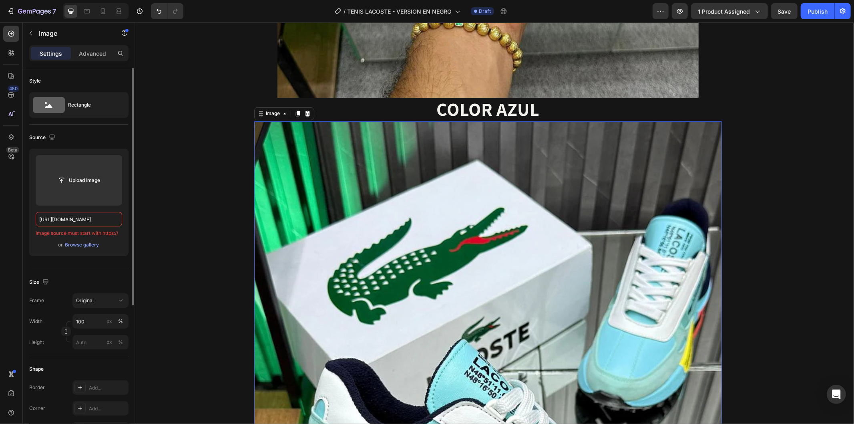
scroll to position [0, 250]
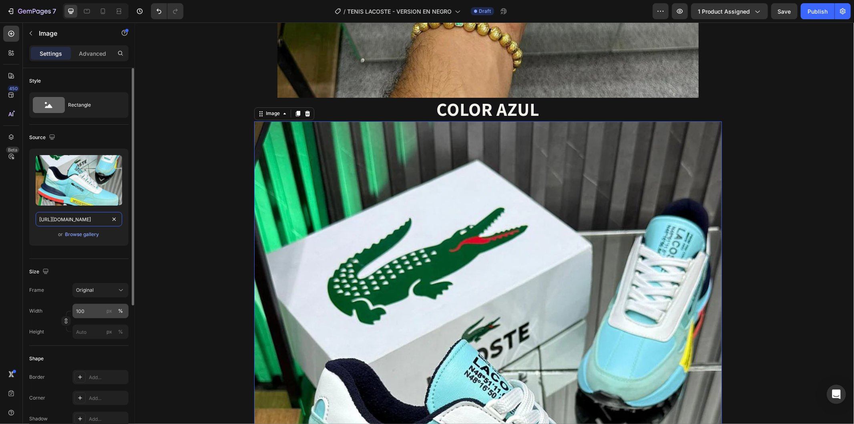
type input "https://cdn.shopify.com/s/files/1/0937/2994/7940/files/gempages_579785421223887…"
click at [121, 311] on div "%" at bounding box center [120, 310] width 5 height 7
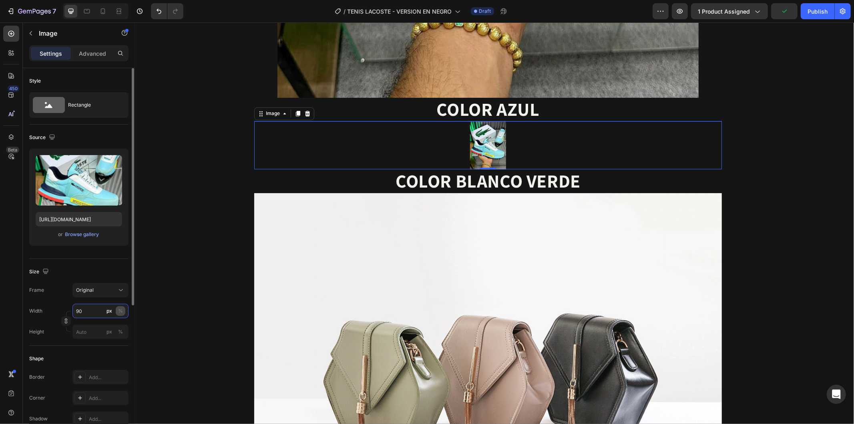
type input "90"
click at [117, 312] on button "%" at bounding box center [121, 311] width 10 height 10
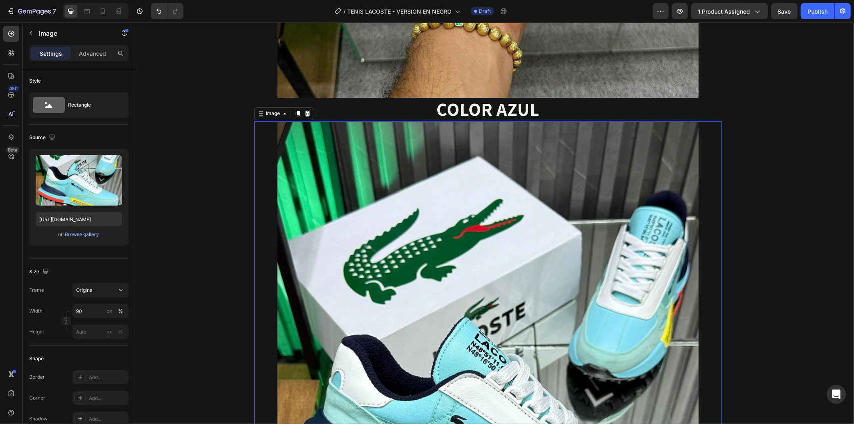
click at [637, 234] on img at bounding box center [487, 401] width 421 height 561
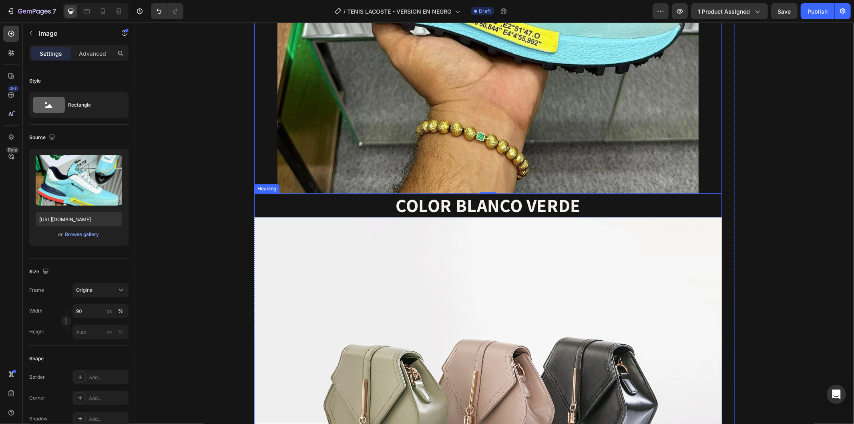
click at [697, 212] on h2 "COLOR BLANCO VERDE" at bounding box center [488, 205] width 468 height 24
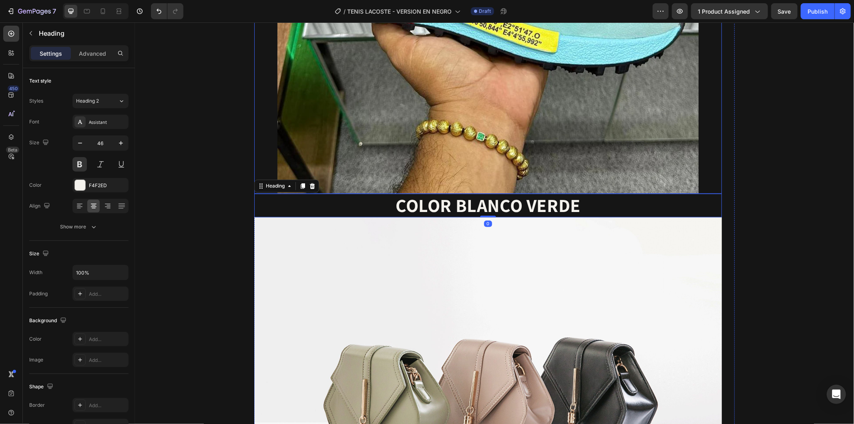
scroll to position [1534, 0]
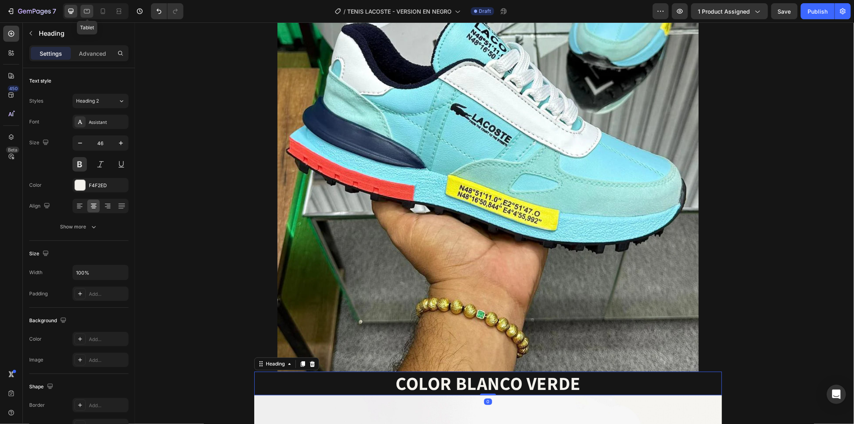
click at [91, 12] on div at bounding box center [86, 11] width 13 height 13
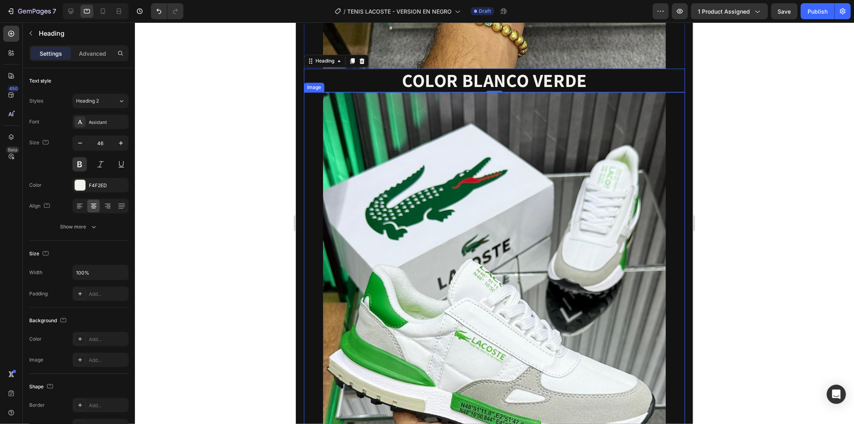
scroll to position [1692, 0]
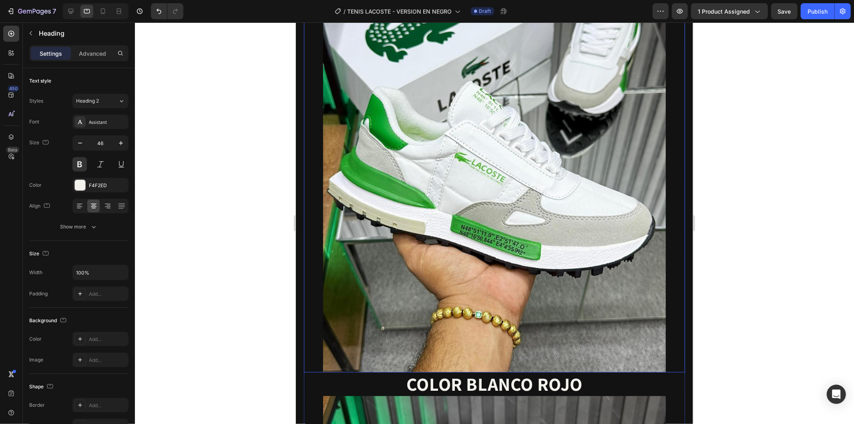
click at [474, 216] on img at bounding box center [494, 142] width 343 height 457
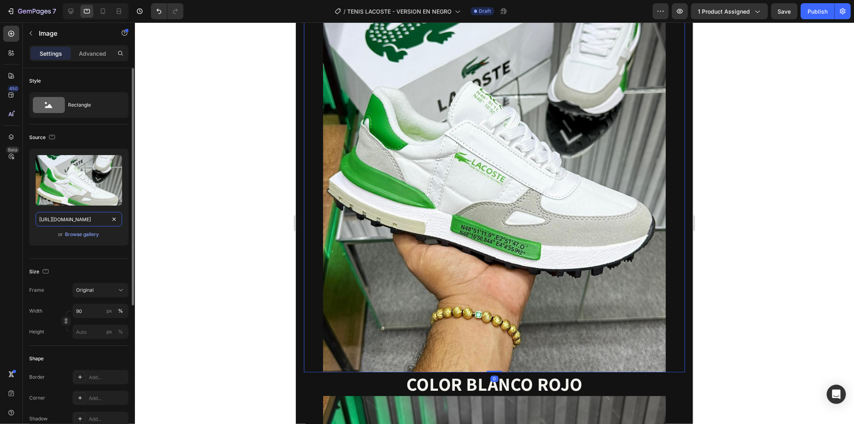
click at [101, 217] on input "https://cdn.shopify.com/s/files/1/0937/2994/7940/files/gempages_579785421223887…" at bounding box center [79, 219] width 86 height 14
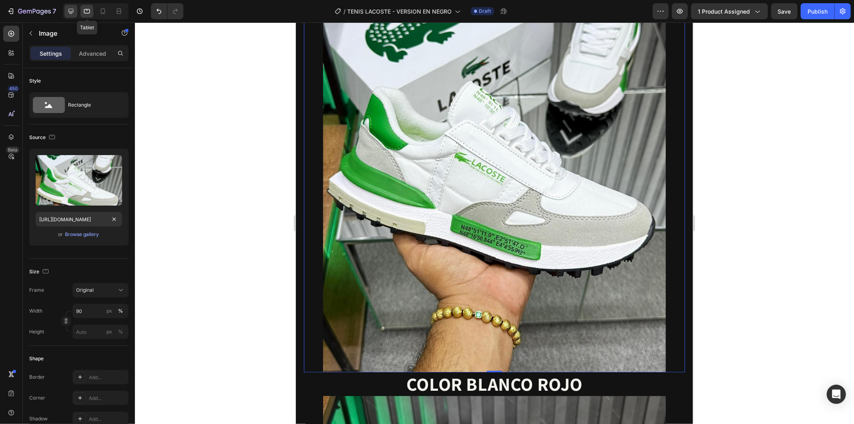
click at [69, 12] on icon at bounding box center [70, 11] width 5 height 5
type input "https://cdn.shopify.com/s/files/1/2005/9307/files/image_demo.jpg"
type input "100"
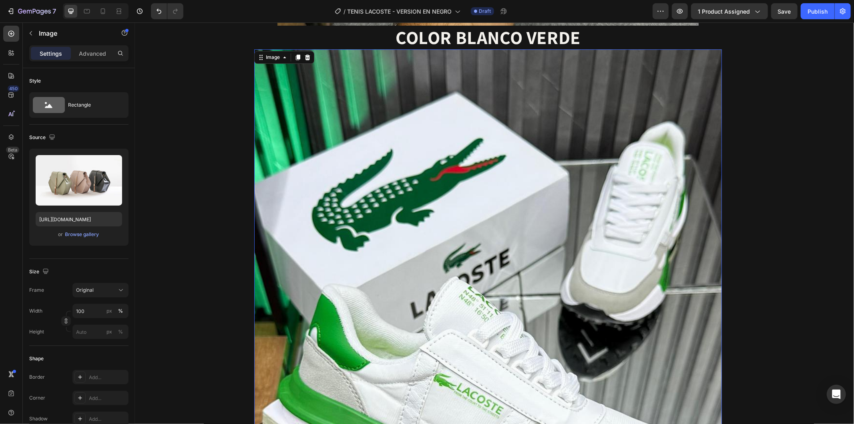
scroll to position [1878, 0]
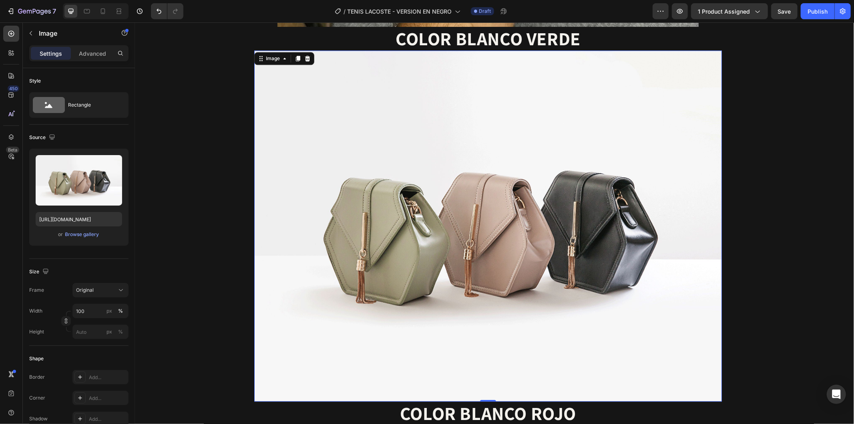
click at [507, 208] on img at bounding box center [488, 225] width 468 height 351
click at [92, 217] on input "https://cdn.shopify.com/s/files/1/2005/9307/files/image_demo.jpg" at bounding box center [79, 219] width 86 height 14
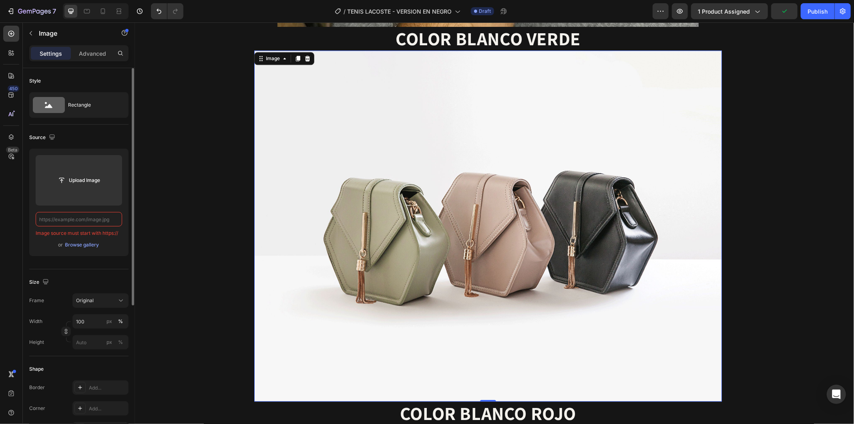
paste input "https://cdn.shopify.com/s/files/1/0937/2994/7940/files/gempages_579785421223887…"
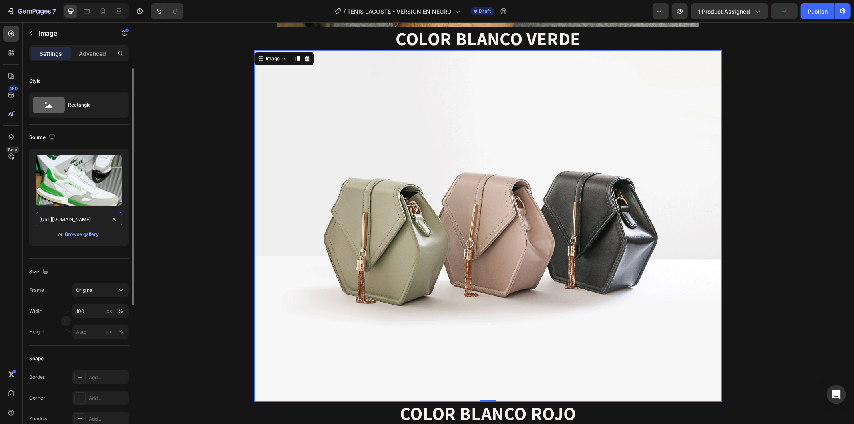
scroll to position [0, 243]
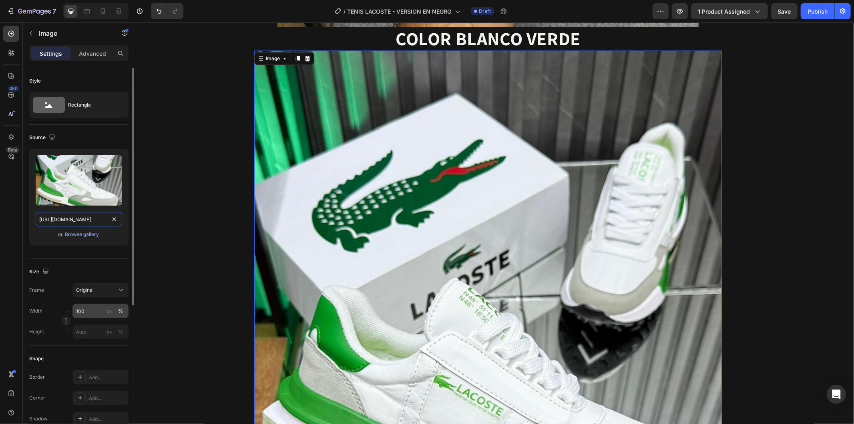
type input "https://cdn.shopify.com/s/files/1/0937/2994/7940/files/gempages_579785421223887…"
click at [86, 314] on input "100" at bounding box center [100, 311] width 56 height 14
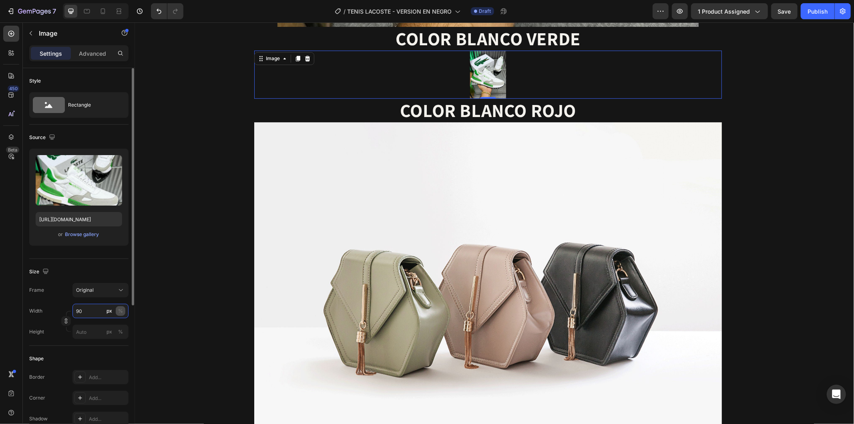
type input "90"
click at [117, 311] on button "%" at bounding box center [121, 311] width 10 height 10
click at [117, 310] on button "%" at bounding box center [121, 311] width 10 height 10
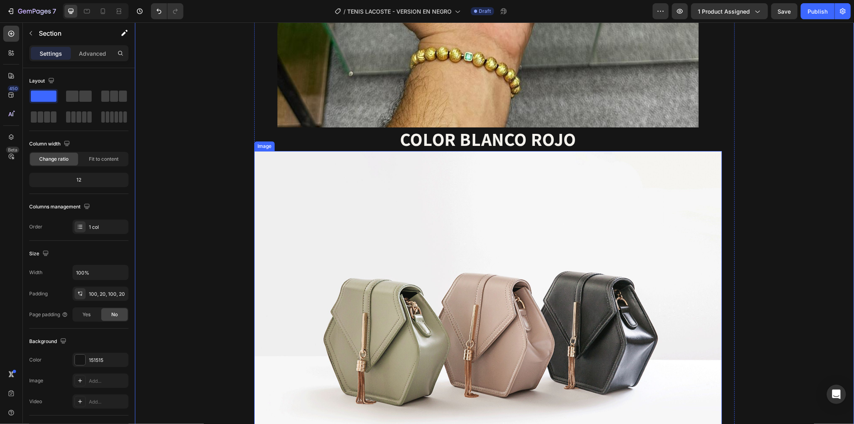
scroll to position [2412, 0]
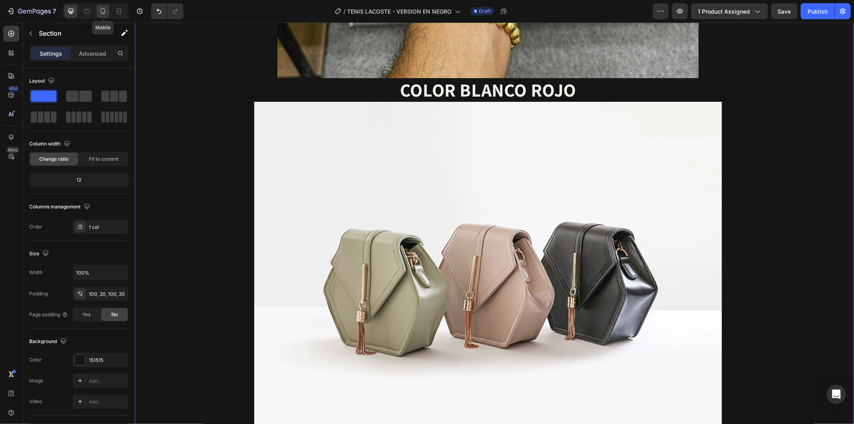
click at [103, 12] on icon at bounding box center [103, 11] width 8 height 8
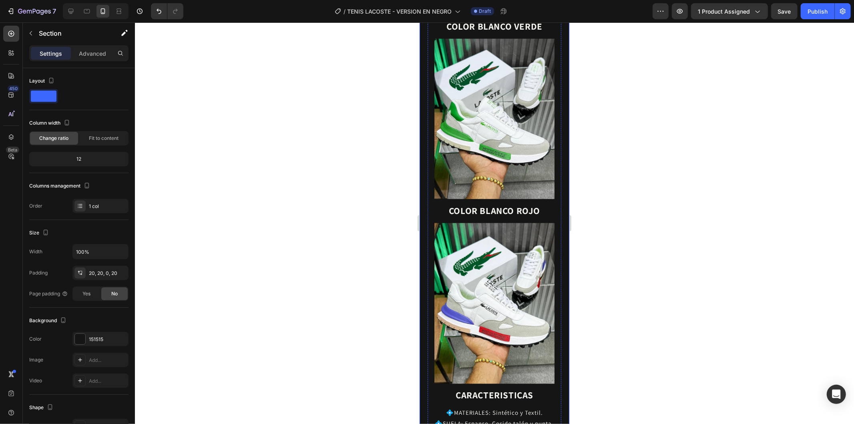
scroll to position [1111, 0]
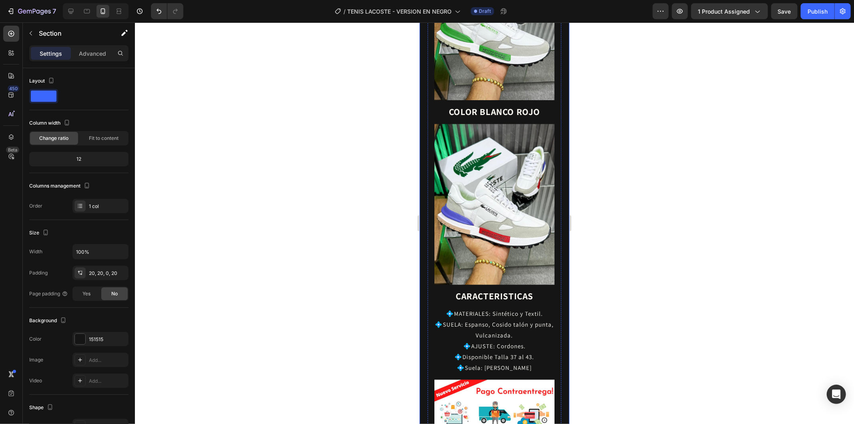
click at [524, 220] on img at bounding box center [494, 204] width 121 height 161
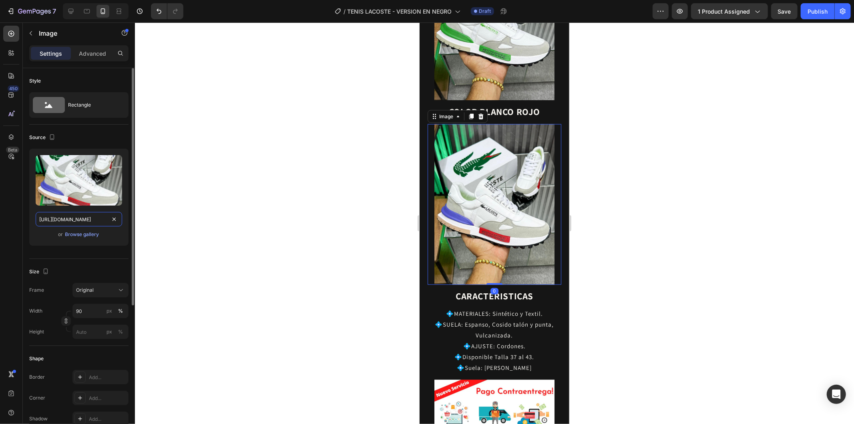
click at [83, 218] on input "https://cdn.shopify.com/s/files/1/0937/2994/7940/files/gempages_579785421223887…" at bounding box center [79, 219] width 86 height 14
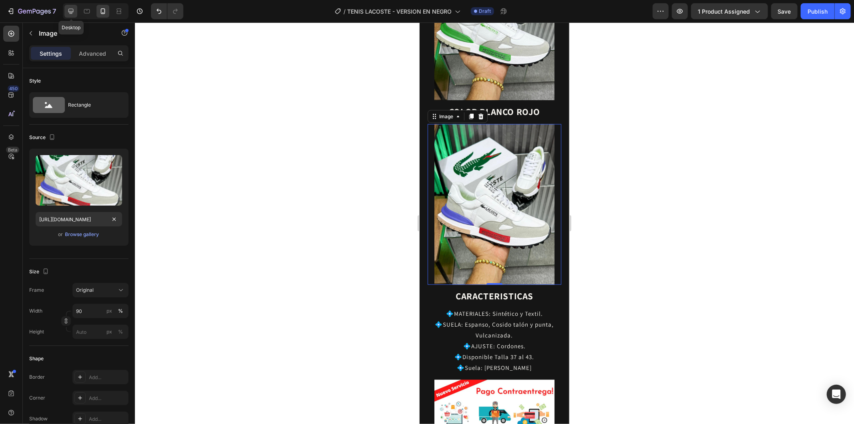
click at [68, 10] on icon at bounding box center [70, 11] width 5 height 5
type input "https://cdn.shopify.com/s/files/1/2005/9307/files/image_demo.jpg"
type input "100"
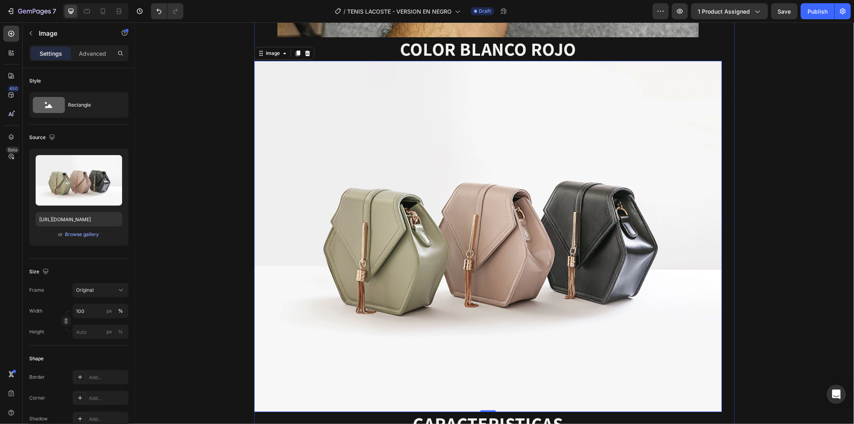
scroll to position [2559, 0]
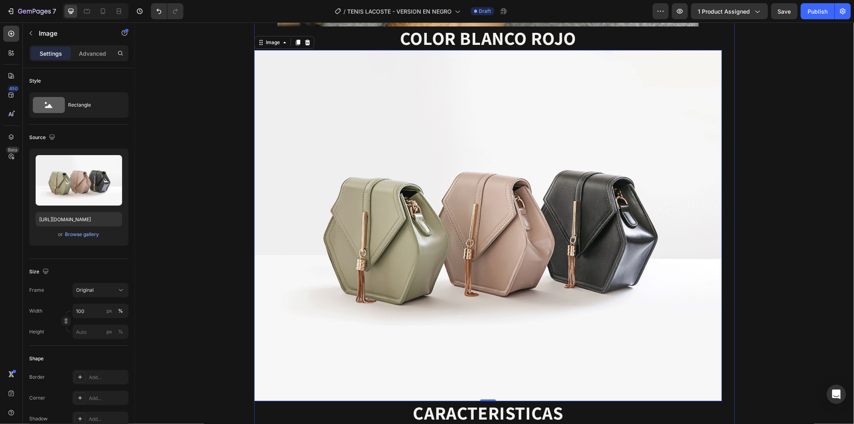
click at [523, 229] on img at bounding box center [488, 225] width 468 height 351
click at [85, 214] on input "https://cdn.shopify.com/s/files/1/2005/9307/files/image_demo.jpg" at bounding box center [79, 219] width 86 height 14
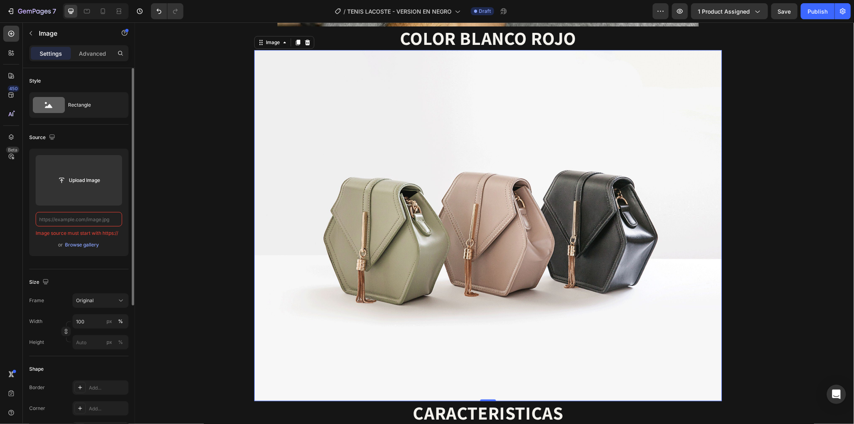
paste input "https://cdn.shopify.com/s/files/1/0937/2994/7940/files/gempages_579785421223887…"
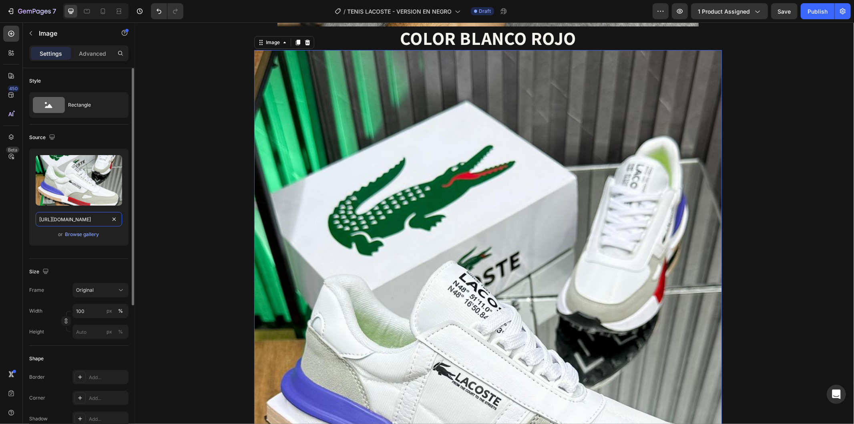
scroll to position [0, 245]
type input "https://cdn.shopify.com/s/files/1/0937/2994/7940/files/gempages_579785421223887…"
click at [89, 314] on input "100" at bounding box center [100, 311] width 56 height 14
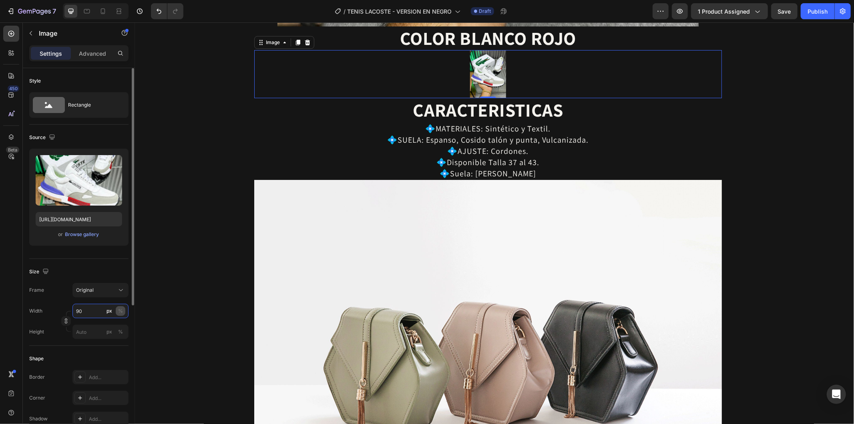
type input "90"
click at [123, 309] on button "%" at bounding box center [121, 311] width 10 height 10
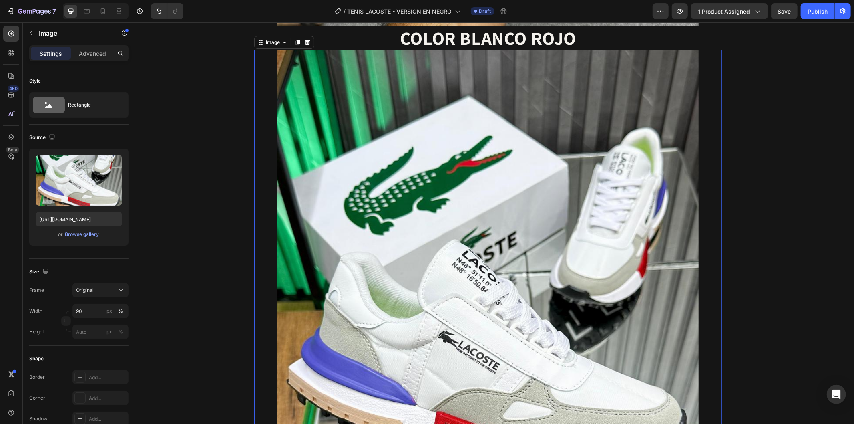
click at [254, 236] on div at bounding box center [488, 330] width 468 height 561
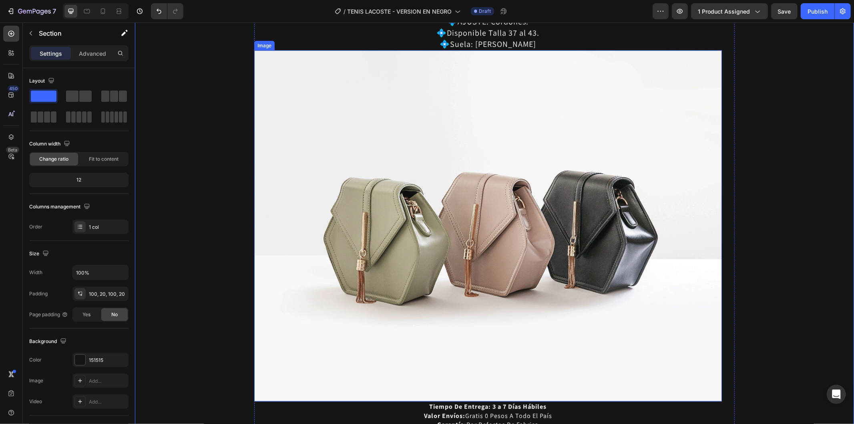
scroll to position [3315, 0]
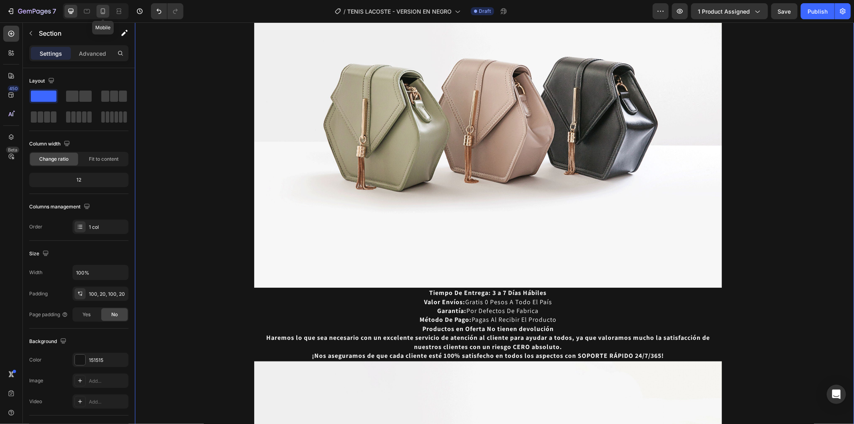
click at [102, 11] on icon at bounding box center [103, 11] width 8 height 8
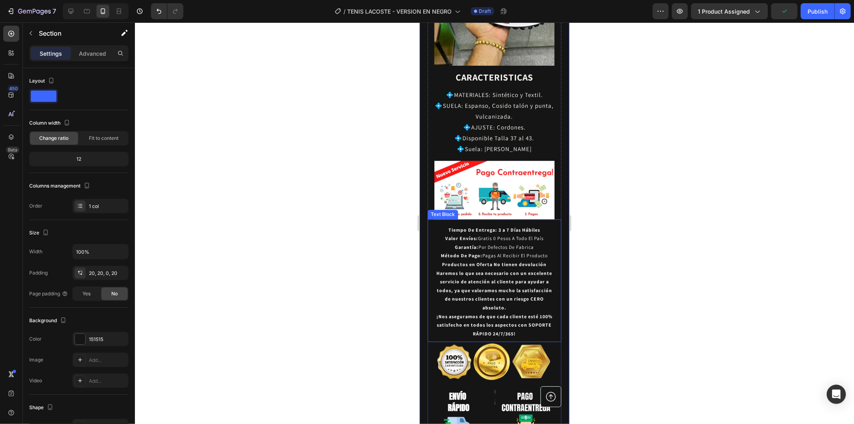
scroll to position [1416, 0]
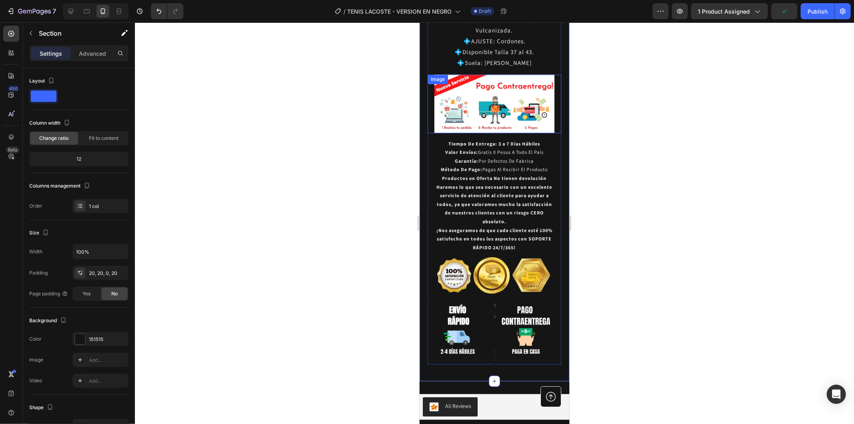
click at [483, 92] on img at bounding box center [494, 103] width 121 height 58
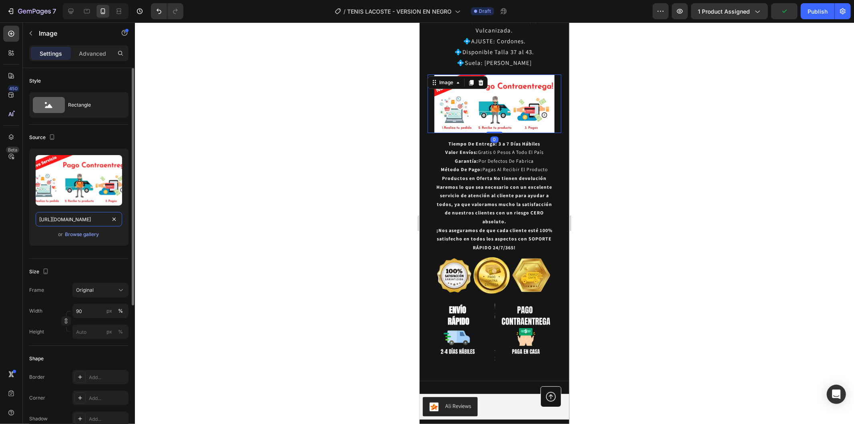
click at [86, 215] on input "https://cdn.shopify.com/s/files/1/0937/2994/7940/files/gempages_579785421223887…" at bounding box center [79, 219] width 86 height 14
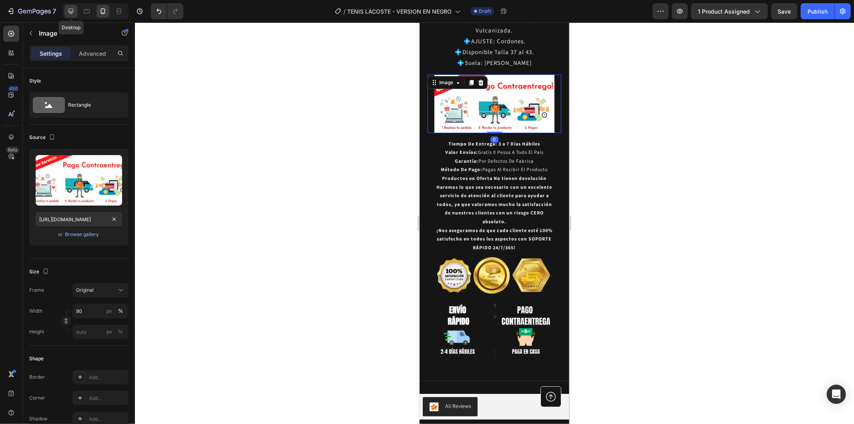
click at [70, 10] on icon at bounding box center [71, 11] width 8 height 8
type input "https://cdn.shopify.com/s/files/1/2005/9307/files/image_demo.jpg"
type input "100"
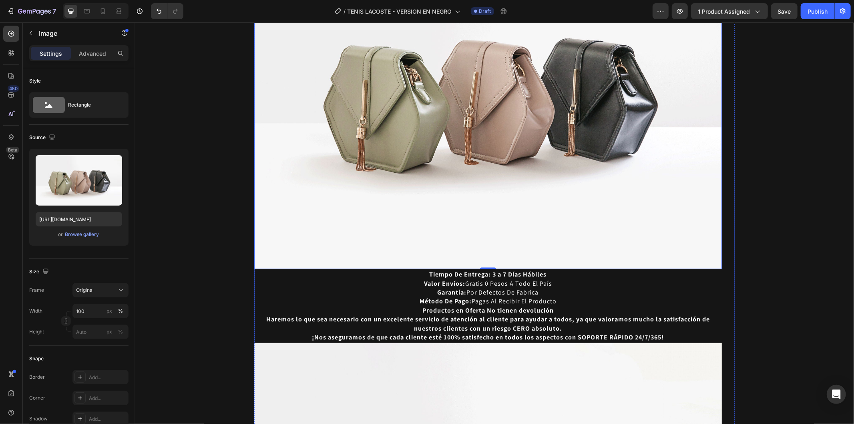
scroll to position [3155, 0]
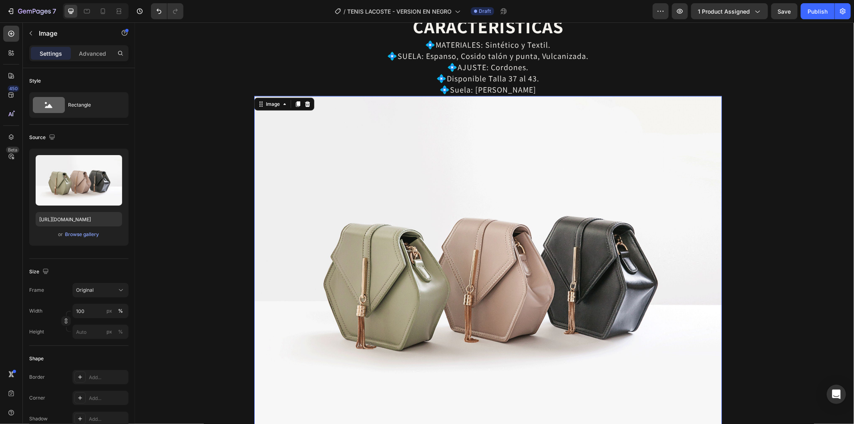
click at [449, 266] on img at bounding box center [488, 271] width 468 height 351
click at [78, 221] on input "https://cdn.shopify.com/s/files/1/2005/9307/files/image_demo.jpg" at bounding box center [79, 219] width 86 height 14
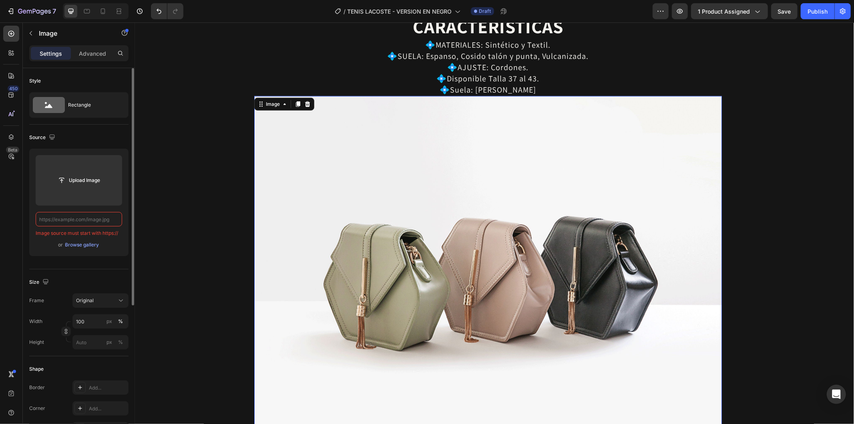
paste input "https://cdn.shopify.com/s/files/1/0937/2994/7940/files/gempages_579785421223887…"
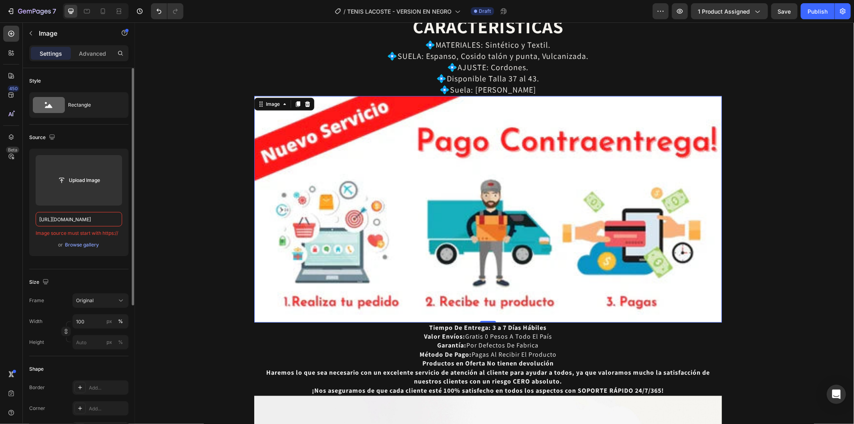
scroll to position [0, 249]
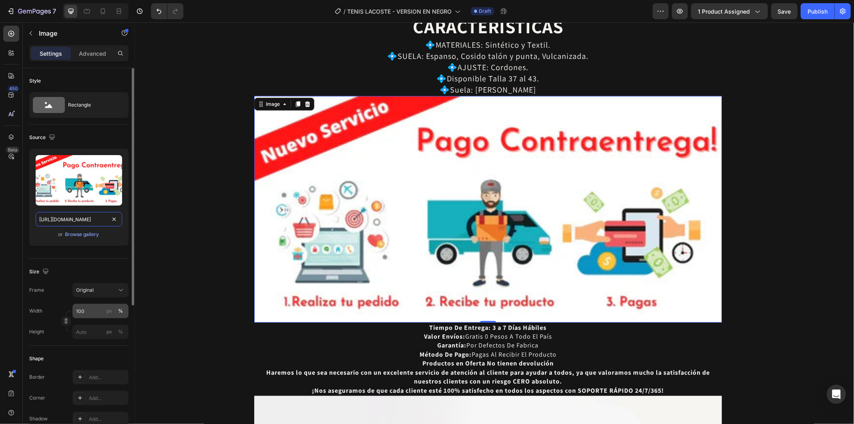
type input "https://cdn.shopify.com/s/files/1/0937/2994/7940/files/gempages_579785421223887…"
click at [98, 308] on input "100" at bounding box center [100, 311] width 56 height 14
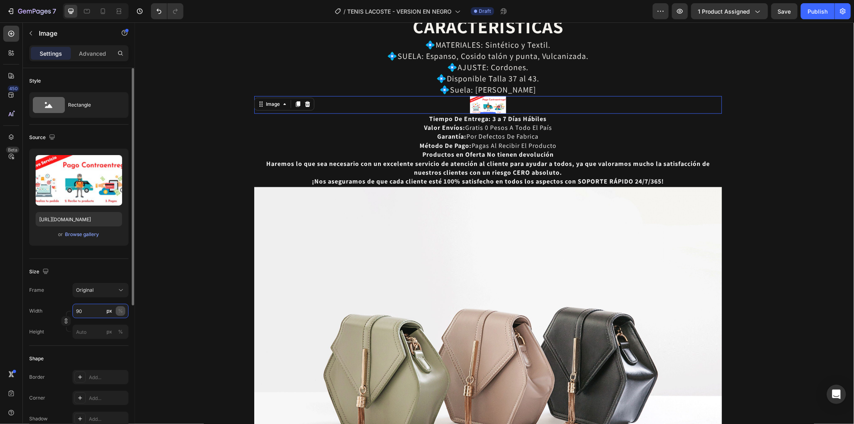
type input "90"
click at [117, 314] on button "%" at bounding box center [121, 311] width 10 height 10
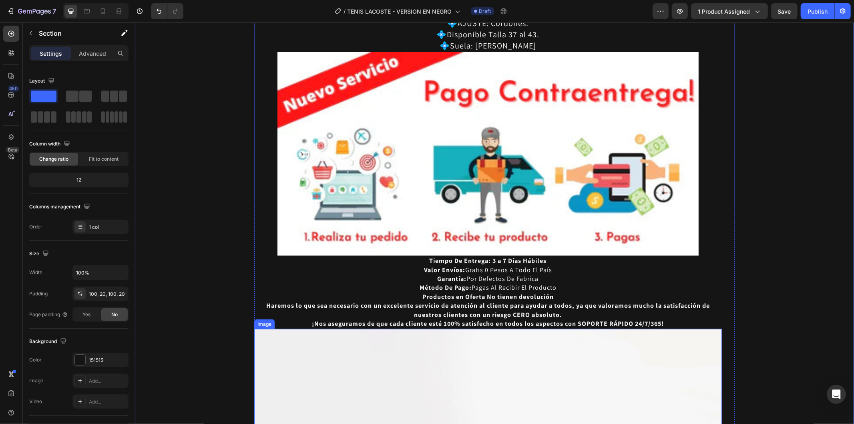
scroll to position [3333, 0]
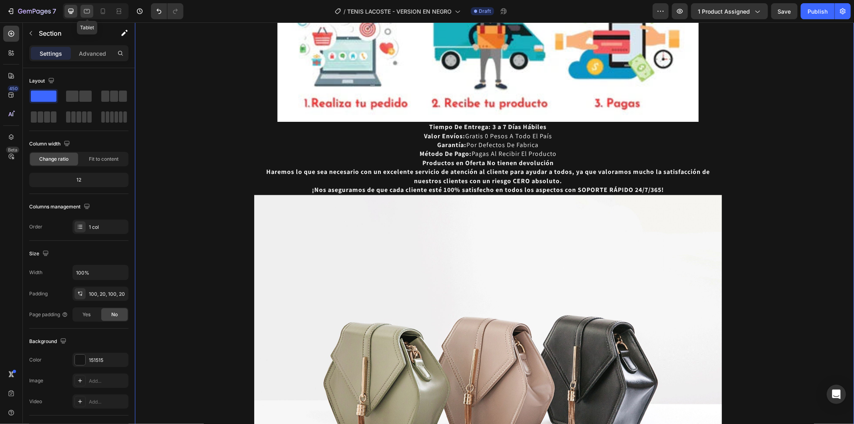
click at [87, 11] on icon at bounding box center [87, 11] width 8 height 8
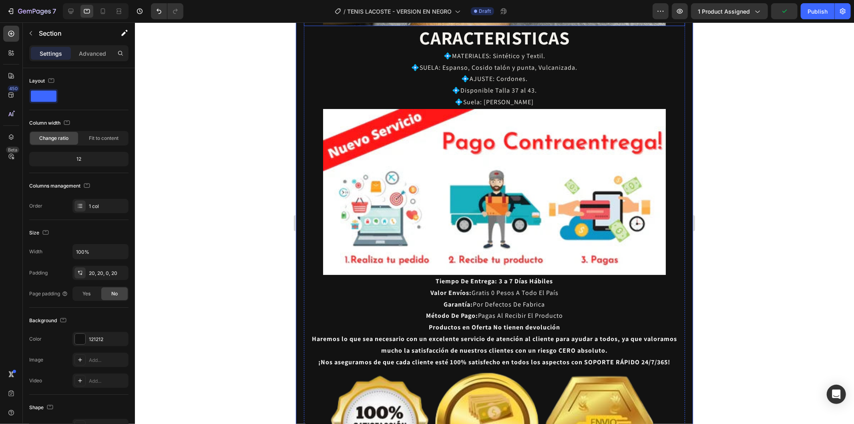
scroll to position [2713, 0]
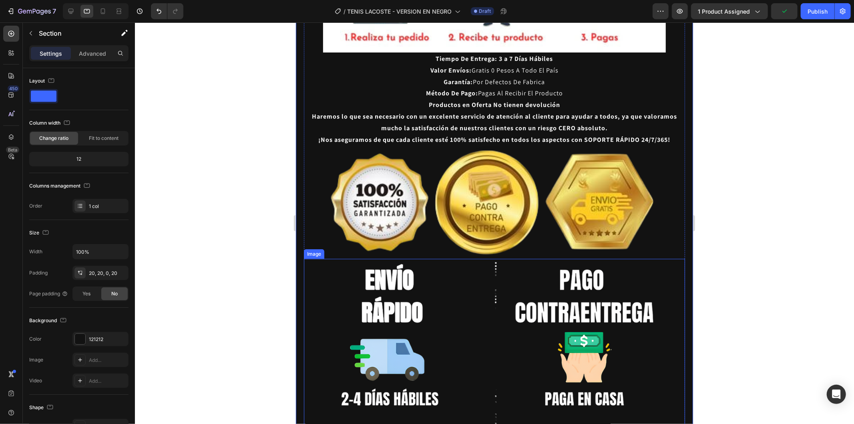
click at [526, 258] on img at bounding box center [494, 346] width 343 height 176
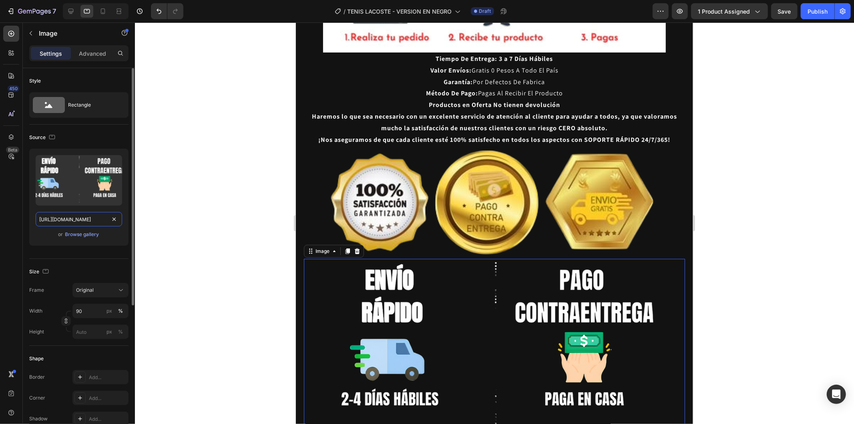
click at [79, 218] on input "https://cdn.shopify.com/s/files/1/0937/2994/7940/files/gempages_579785421223887…" at bounding box center [79, 219] width 86 height 14
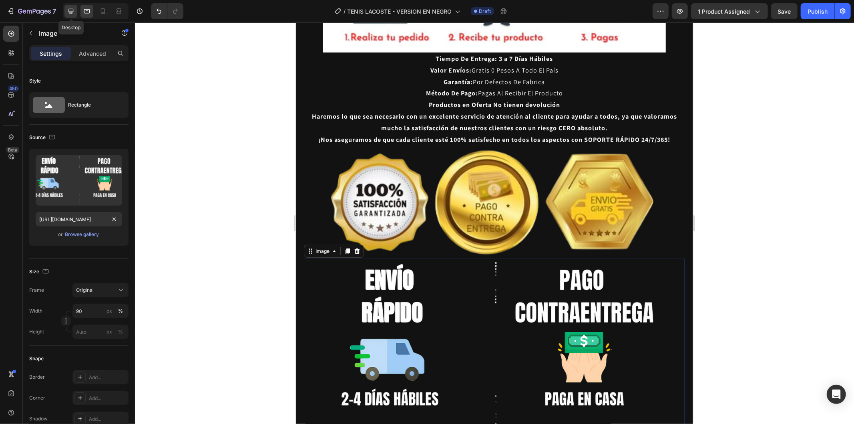
click at [64, 8] on div at bounding box center [70, 11] width 13 height 13
type input "https://cdn.shopify.com/s/files/1/2005/9307/files/image_demo.jpg"
type input "100"
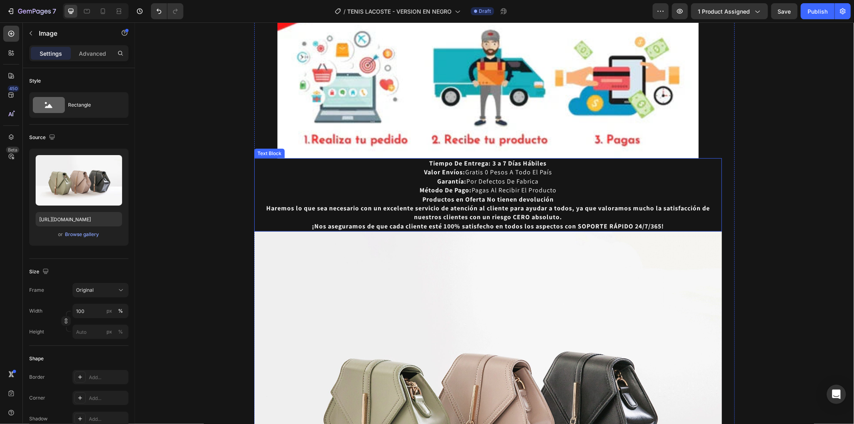
scroll to position [3170, 0]
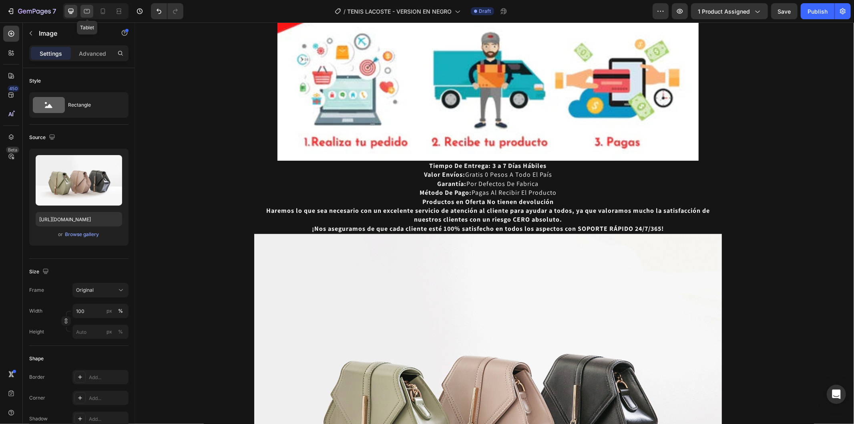
click at [88, 9] on icon at bounding box center [87, 11] width 6 height 4
type input "https://cdn.shopify.com/s/files/1/0937/2994/7940/files/gempages_579785421223887…"
type input "90"
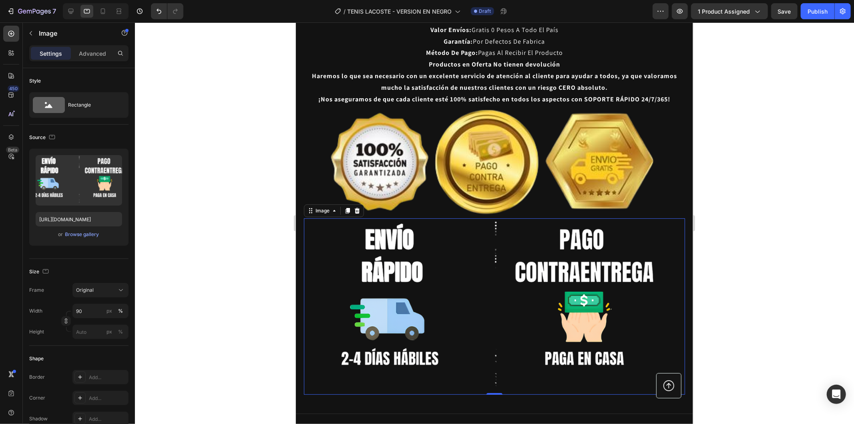
scroll to position [2749, 0]
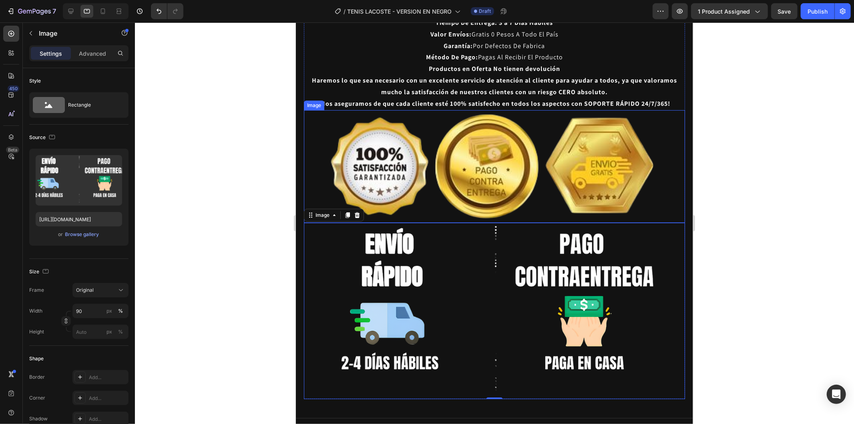
click at [502, 147] on img at bounding box center [494, 166] width 343 height 113
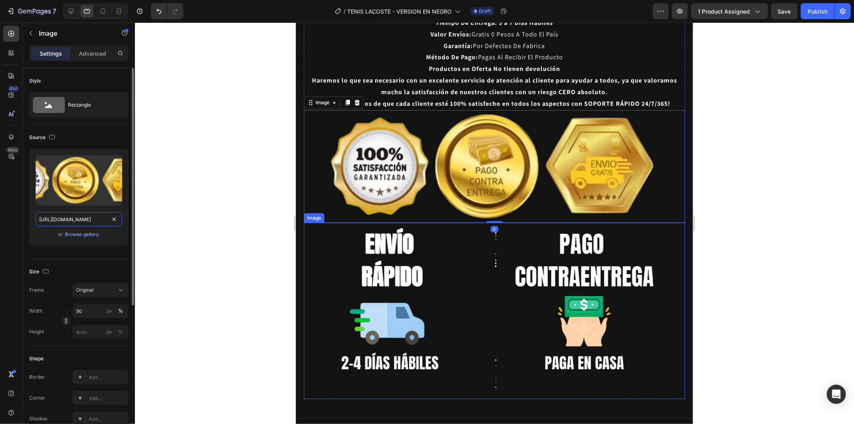
click at [82, 218] on input "https://cdn.shopify.com/s/files/1/0937/2994/7940/files/gempages_579785421223887…" at bounding box center [79, 219] width 86 height 14
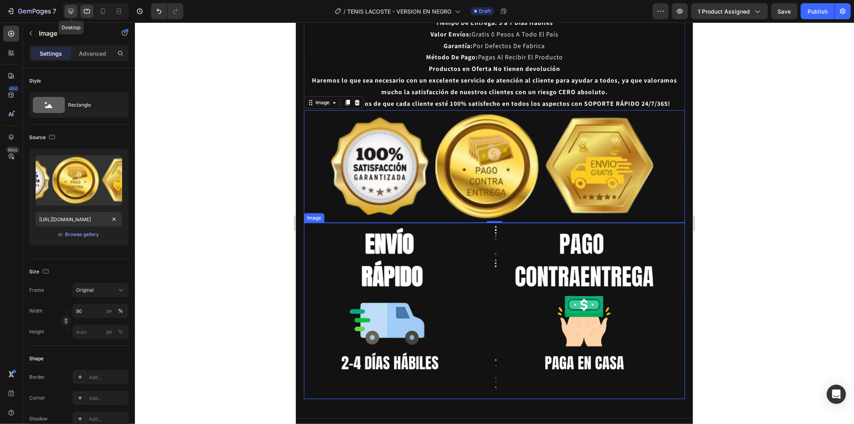
click at [67, 10] on icon at bounding box center [71, 11] width 8 height 8
type input "https://cdn.shopify.com/s/files/1/2005/9307/files/image_demo.jpg"
type input "100"
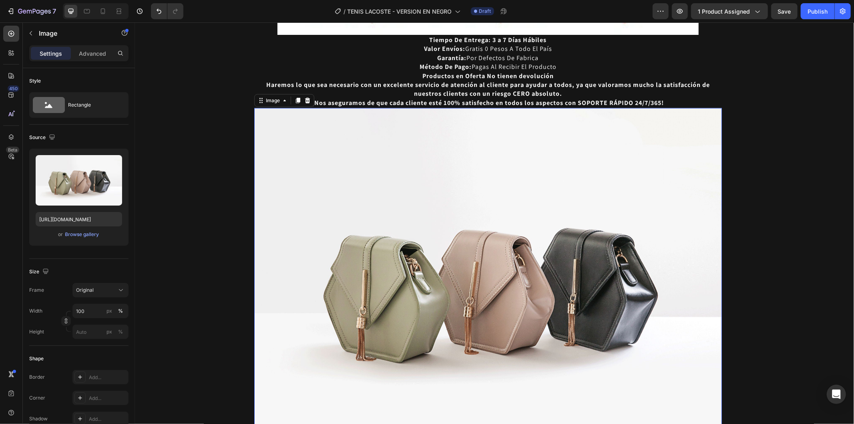
scroll to position [3354, 0]
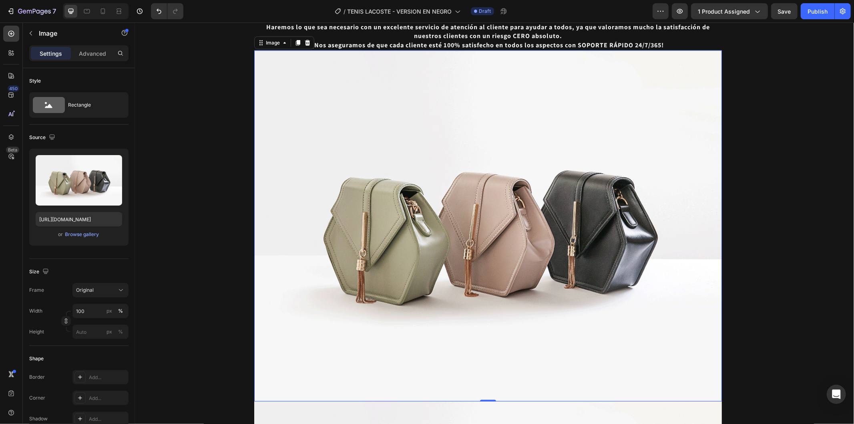
click at [495, 257] on img at bounding box center [488, 225] width 468 height 351
click at [81, 217] on input "https://cdn.shopify.com/s/files/1/2005/9307/files/image_demo.jpg" at bounding box center [79, 219] width 86 height 14
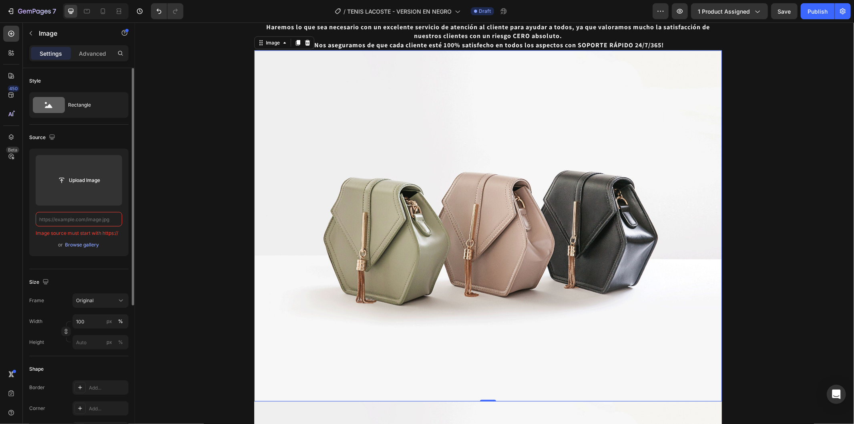
paste input "https://cdn.shopify.com/s/files/1/0937/2994/7940/files/gempages_579785421223887…"
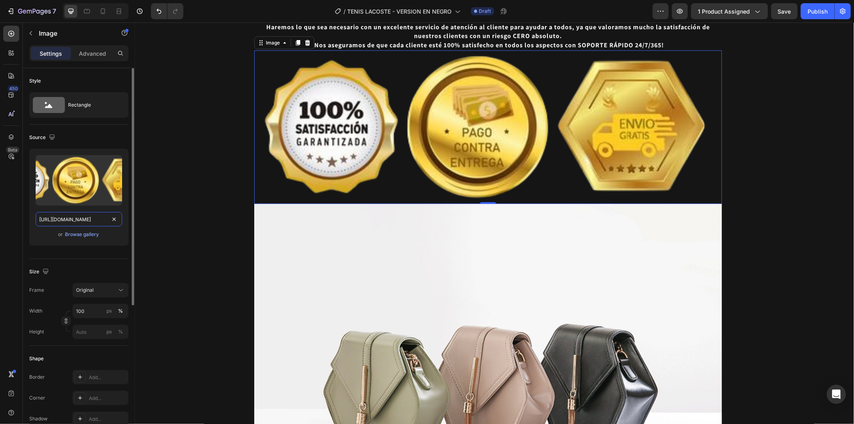
scroll to position [0, 245]
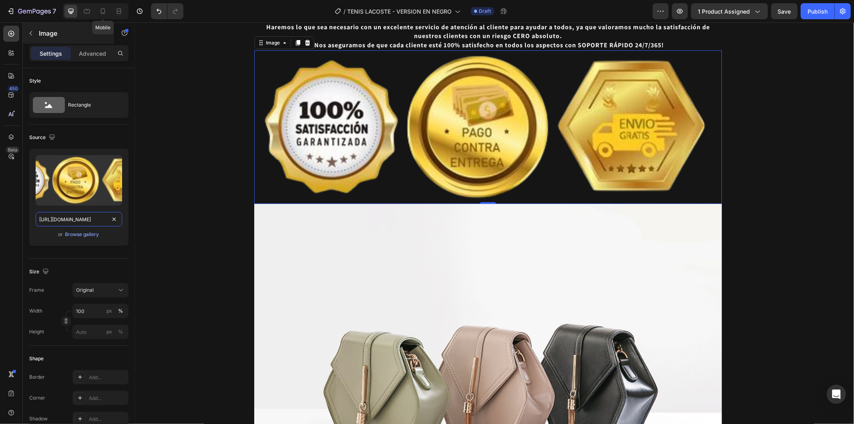
type input "https://cdn.shopify.com/s/files/1/0937/2994/7940/files/gempages_579785421223887…"
click at [99, 13] on icon at bounding box center [103, 11] width 8 height 8
type input "90"
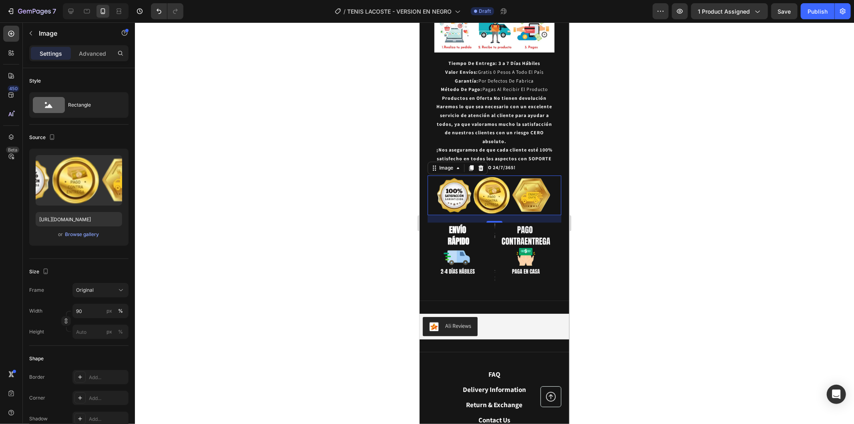
scroll to position [1372, 0]
click at [507, 222] on img at bounding box center [494, 253] width 121 height 62
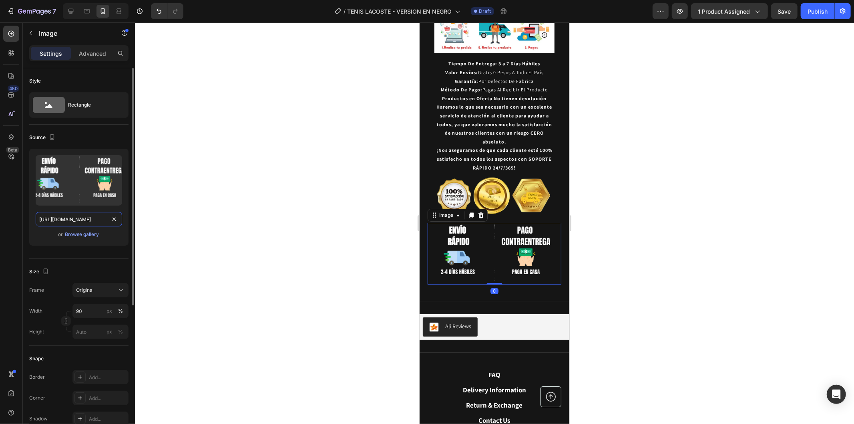
click at [67, 214] on input "https://cdn.shopify.com/s/files/1/0937/2994/7940/files/gempages_579785421223887…" at bounding box center [79, 219] width 86 height 14
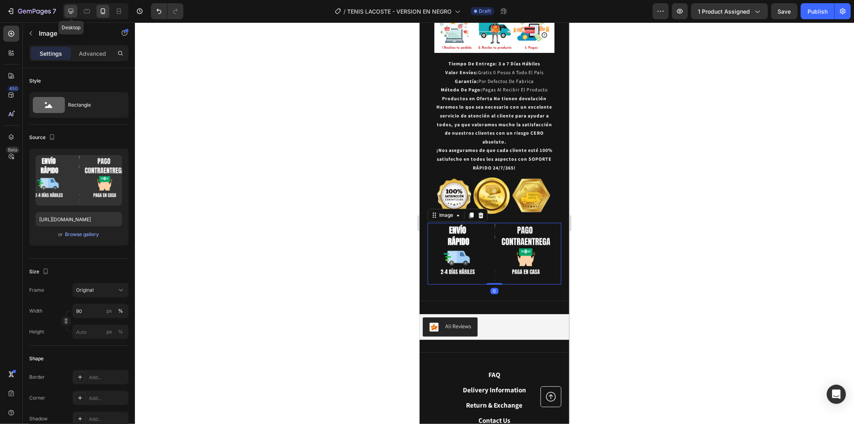
click at [71, 5] on div at bounding box center [70, 11] width 13 height 13
type input "https://cdn.shopify.com/s/files/1/2005/9307/files/image_demo.jpg"
type input "100"
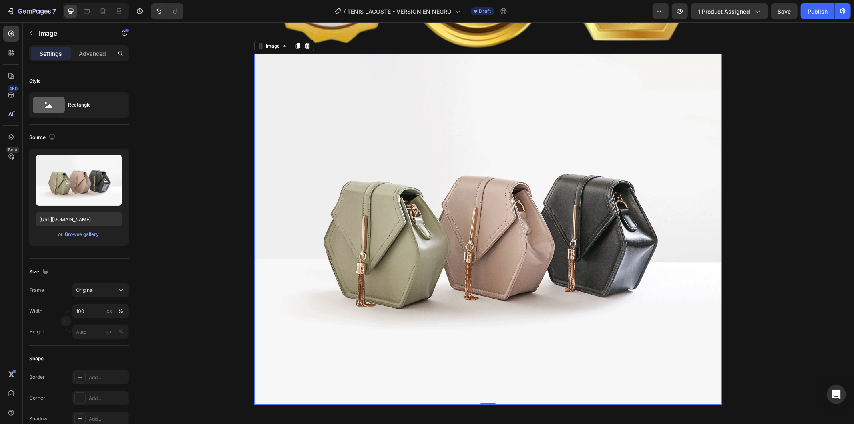
scroll to position [3507, 0]
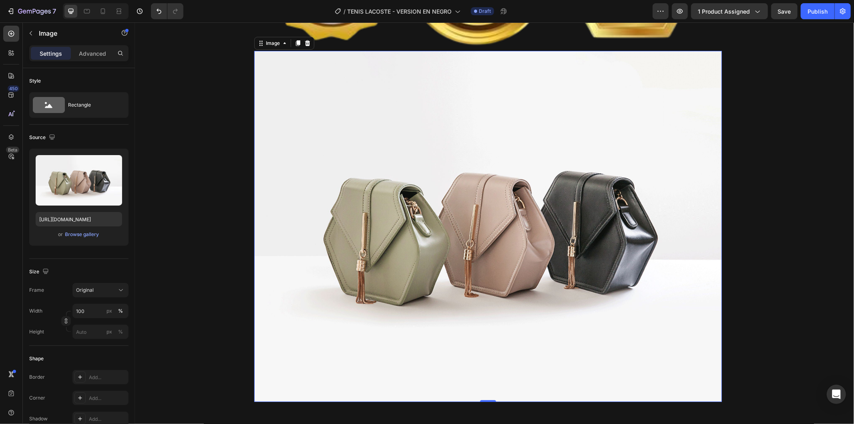
click at [500, 219] on img at bounding box center [488, 225] width 468 height 351
click at [93, 222] on input "https://cdn.shopify.com/s/files/1/2005/9307/files/image_demo.jpg" at bounding box center [79, 219] width 86 height 14
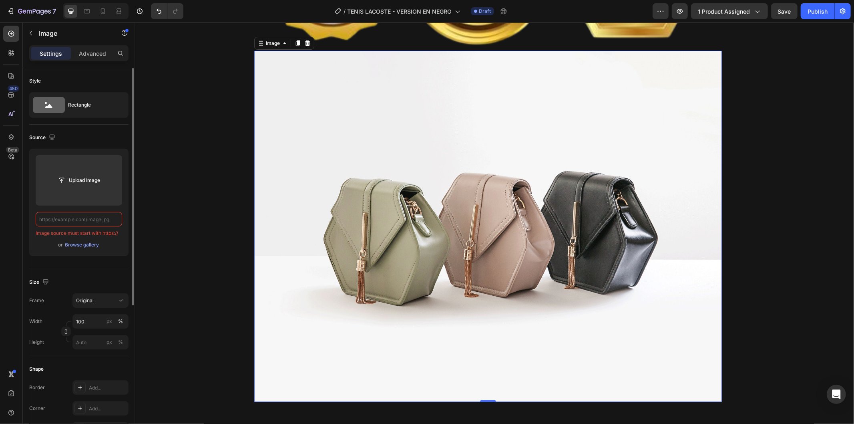
paste input "https://cdn.shopify.com/s/files/1/0937/2994/7940/files/gempages_579785421223887…"
type input "https://cdn.shopify.com/s/files/1/0937/2994/7940/files/gempages_579785421223887…"
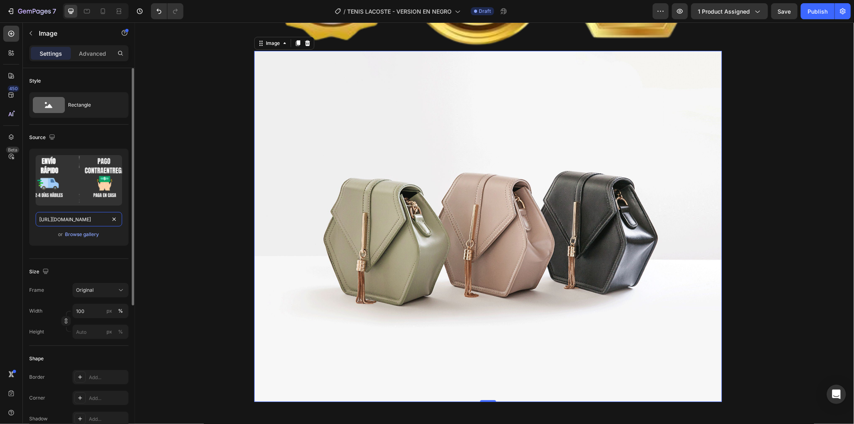
scroll to position [0, 250]
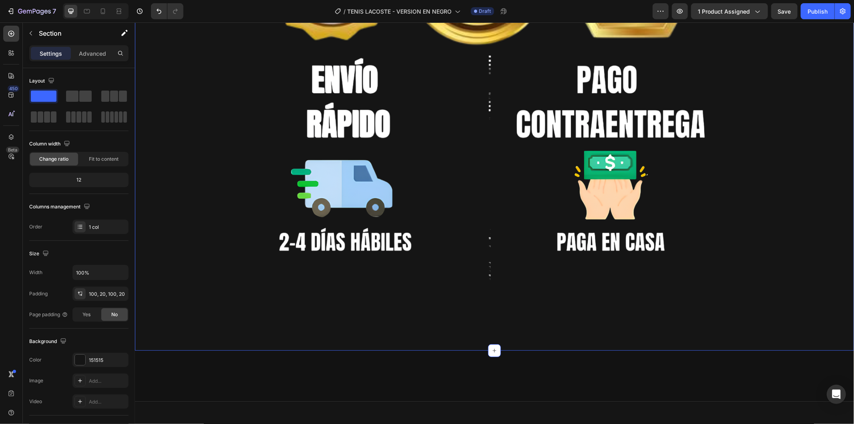
click at [543, 377] on div at bounding box center [494, 376] width 719 height 26
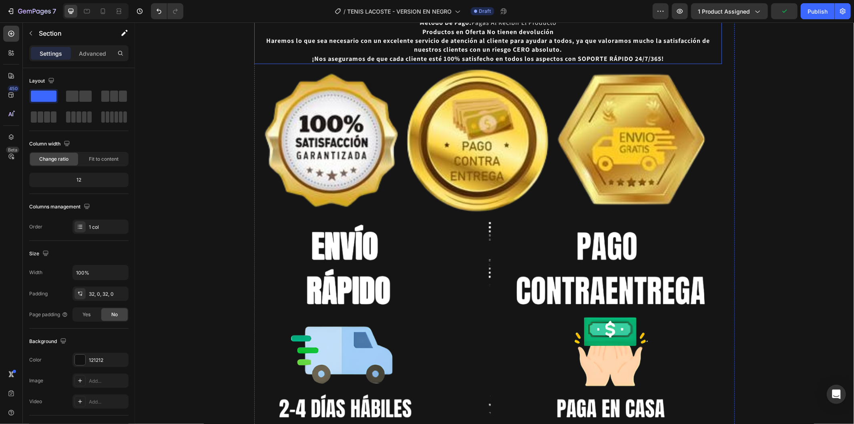
scroll to position [3418, 0]
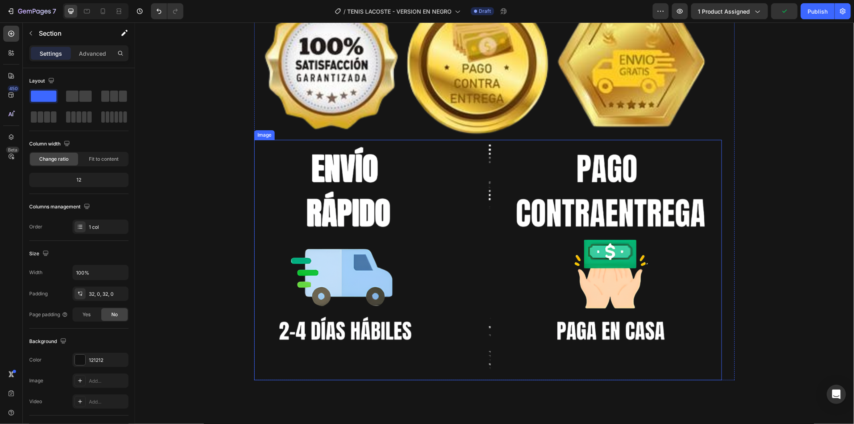
click at [445, 91] on img at bounding box center [488, 62] width 468 height 153
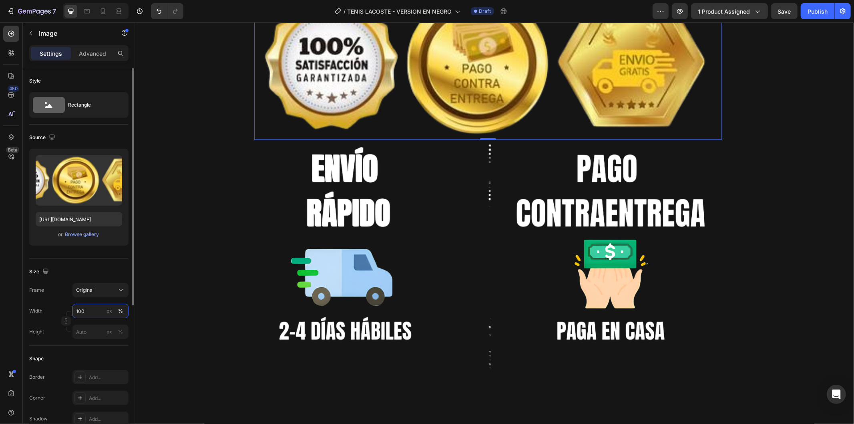
click at [94, 309] on input "100" at bounding box center [100, 311] width 56 height 14
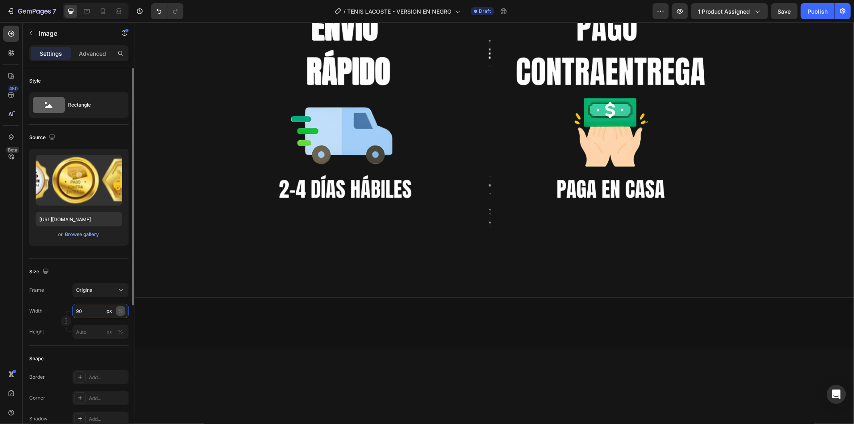
type input "90"
click at [122, 314] on div "%" at bounding box center [120, 310] width 5 height 7
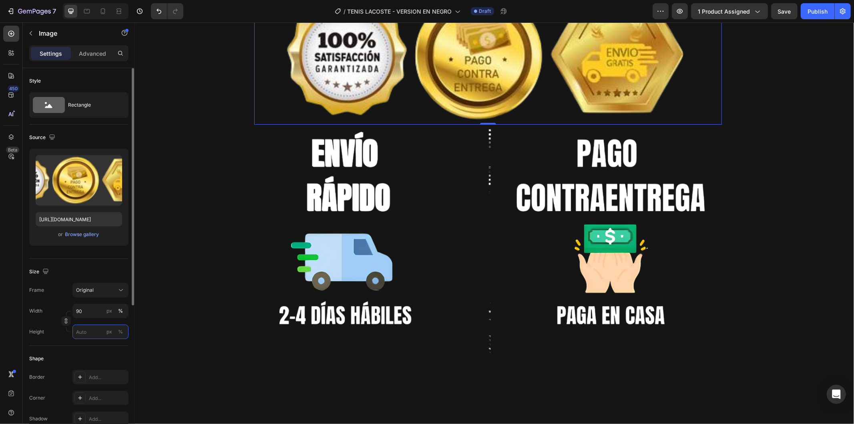
click at [97, 333] on input "px %" at bounding box center [100, 331] width 56 height 14
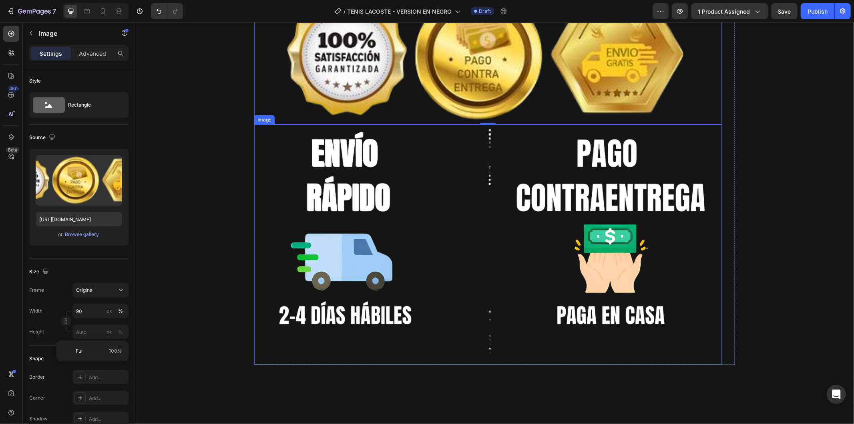
click at [446, 230] on img at bounding box center [488, 244] width 468 height 240
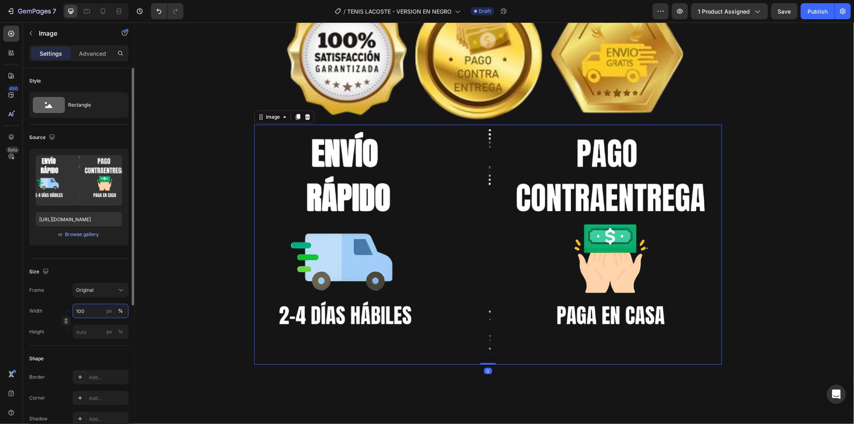
click at [93, 315] on input "100" at bounding box center [100, 311] width 56 height 14
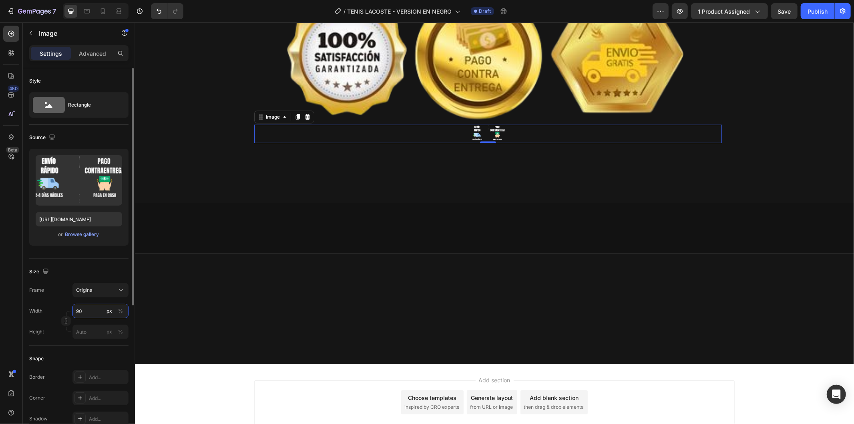
type input "90"
click at [115, 310] on div "px %" at bounding box center [115, 311] width 21 height 14
click at [115, 310] on input "90" at bounding box center [100, 311] width 56 height 14
click at [118, 310] on div "%" at bounding box center [120, 310] width 5 height 7
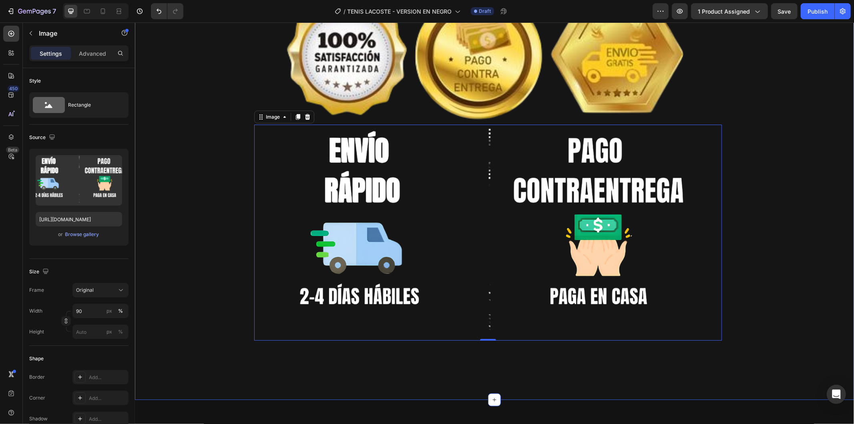
click at [255, 283] on div at bounding box center [488, 232] width 468 height 216
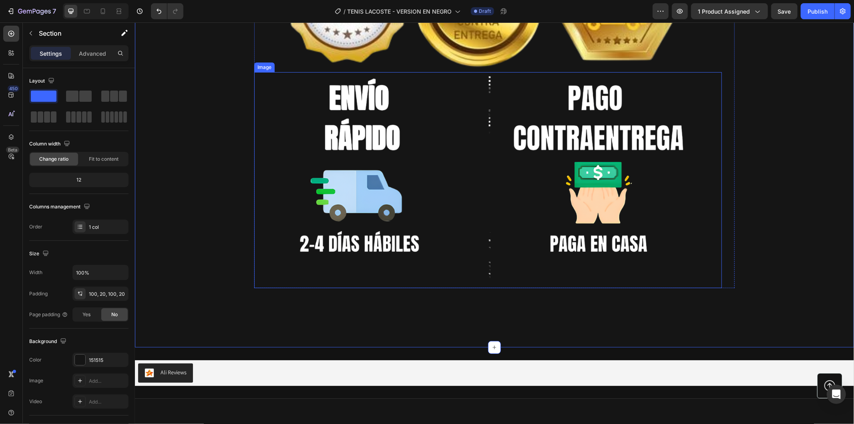
scroll to position [3596, 0]
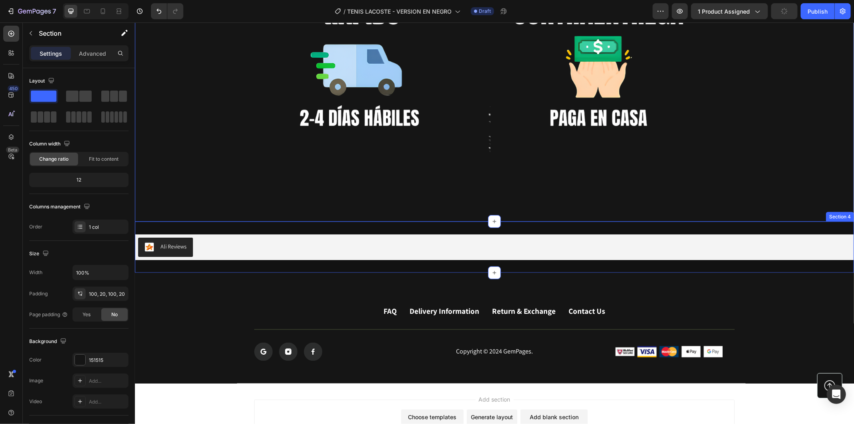
click at [295, 249] on div "Ali Reviews" at bounding box center [494, 246] width 713 height 19
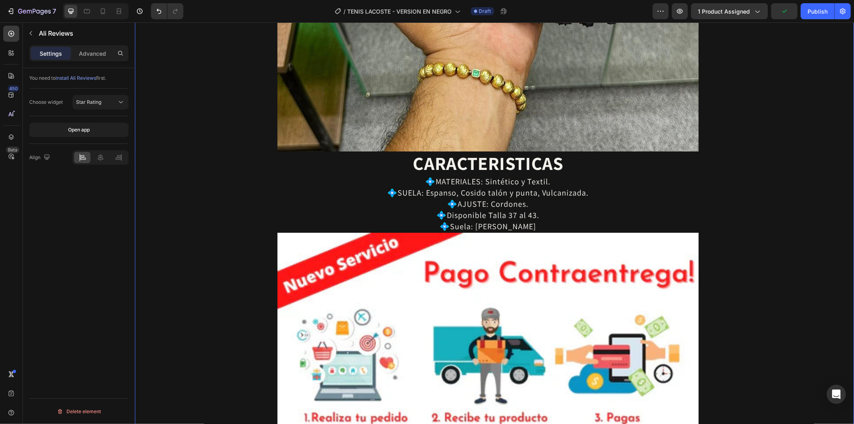
scroll to position [2884, 0]
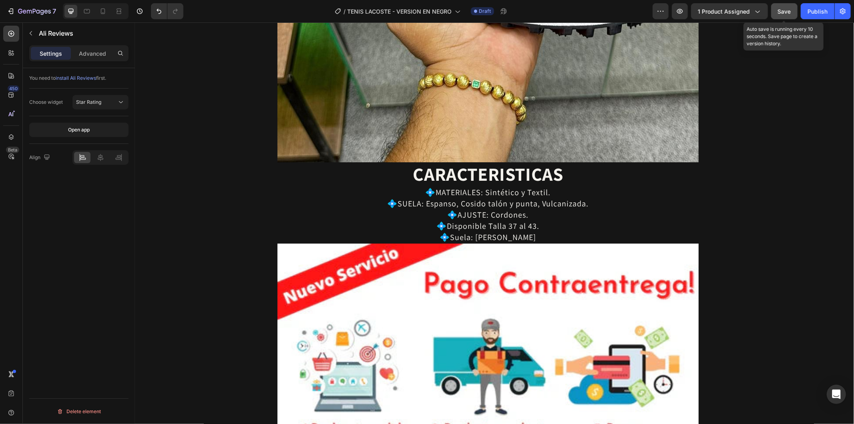
click at [787, 8] on span "Save" at bounding box center [784, 11] width 13 height 7
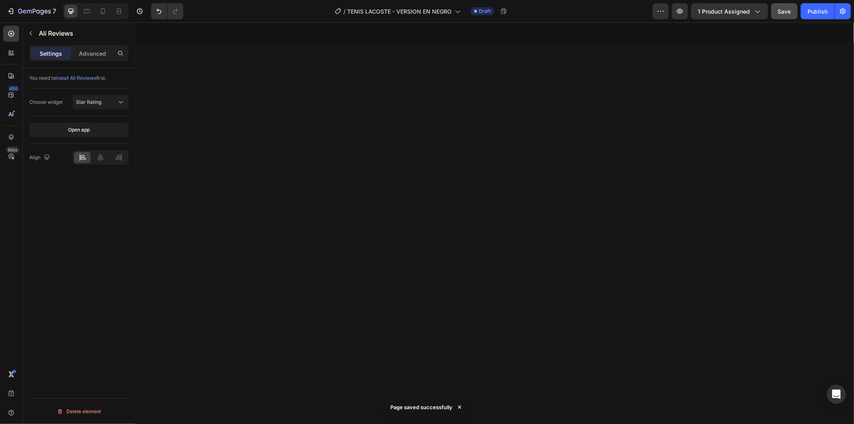
scroll to position [0, 0]
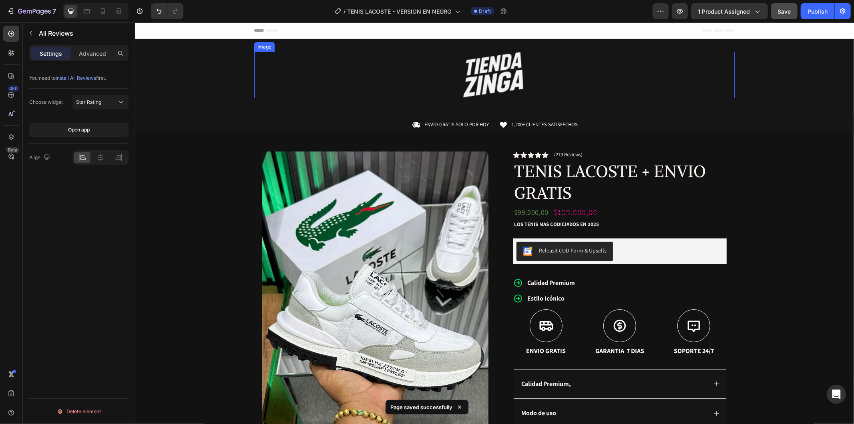
click at [552, 78] on div at bounding box center [494, 74] width 480 height 46
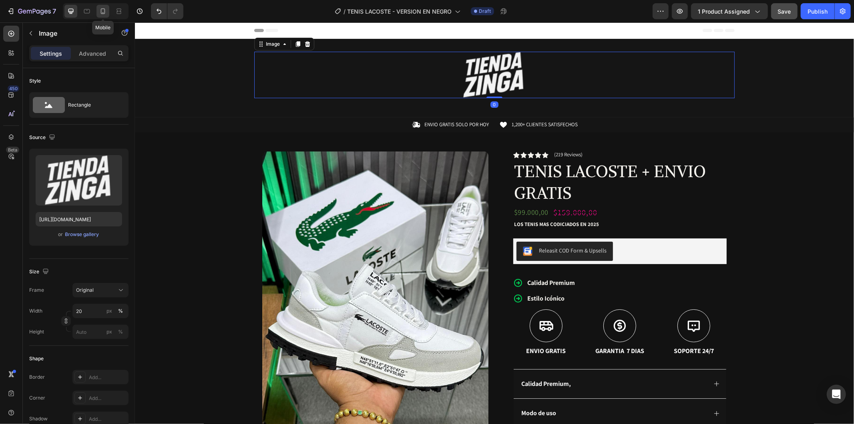
click at [99, 13] on icon at bounding box center [103, 11] width 8 height 8
type input "150"
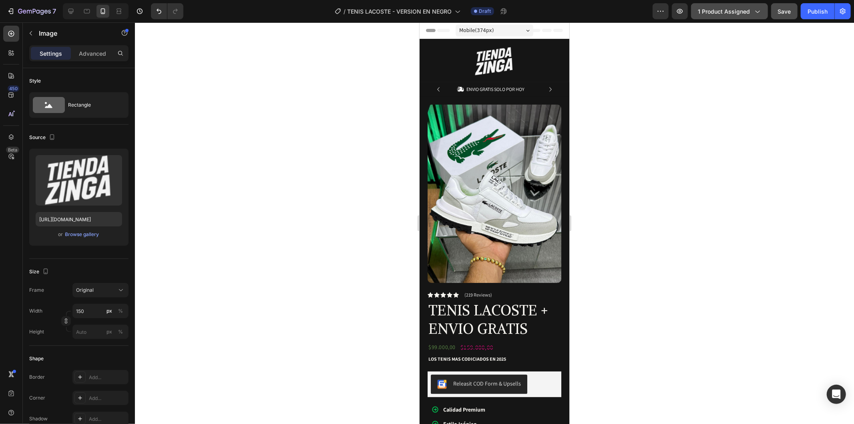
click at [740, 9] on span "1 product assigned" at bounding box center [724, 11] width 52 height 8
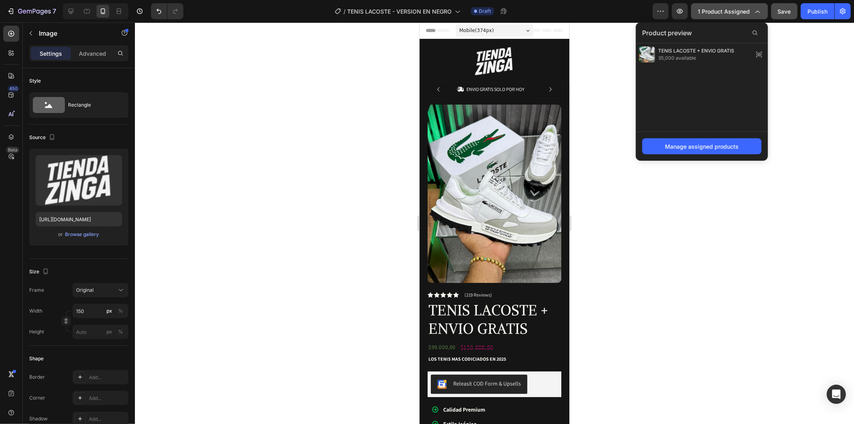
click at [740, 9] on span "1 product assigned" at bounding box center [724, 11] width 52 height 8
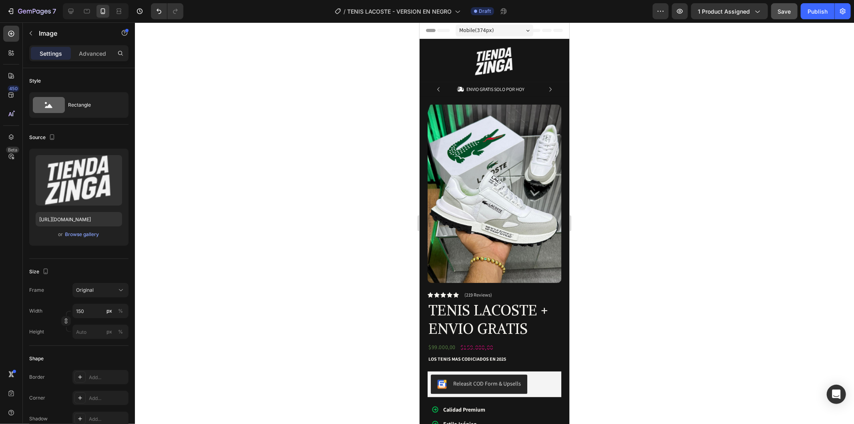
click at [791, 95] on div at bounding box center [494, 222] width 719 height 401
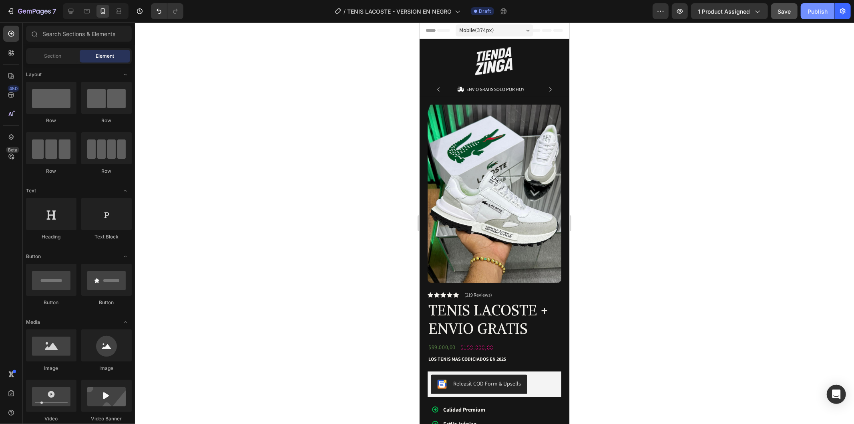
click at [818, 13] on div "Publish" at bounding box center [818, 11] width 20 height 8
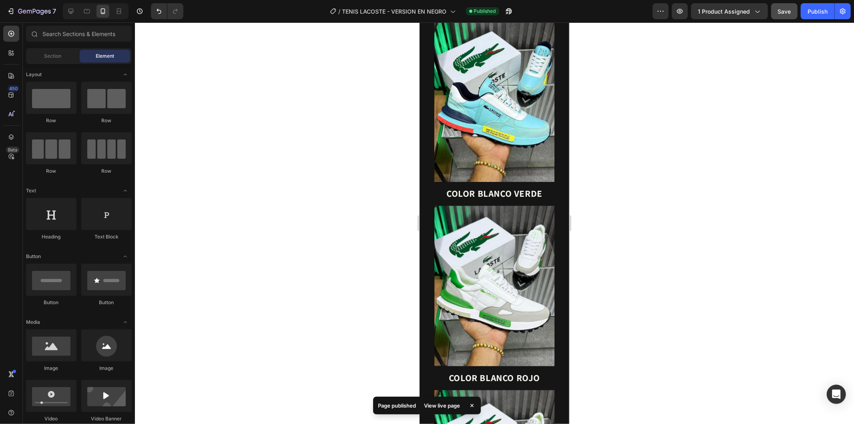
scroll to position [667, 0]
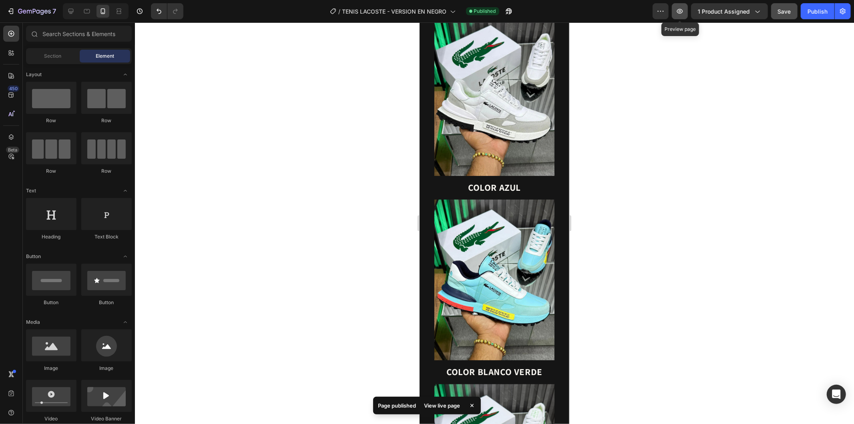
click at [683, 12] on icon "button" at bounding box center [680, 11] width 6 height 5
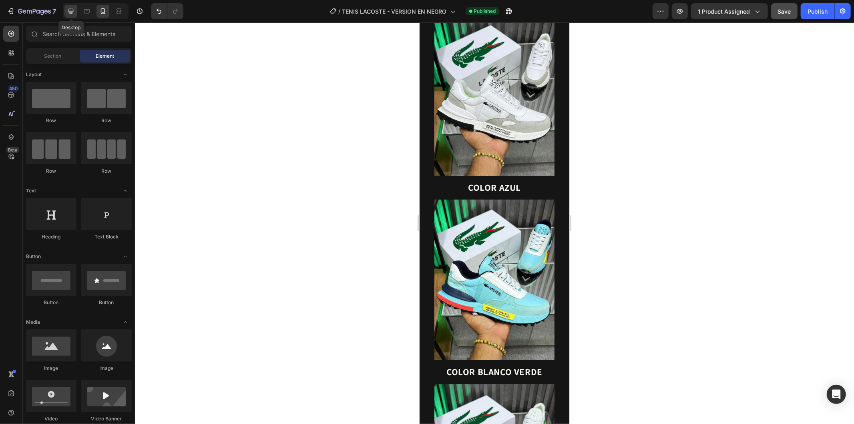
click at [73, 10] on icon at bounding box center [71, 11] width 8 height 8
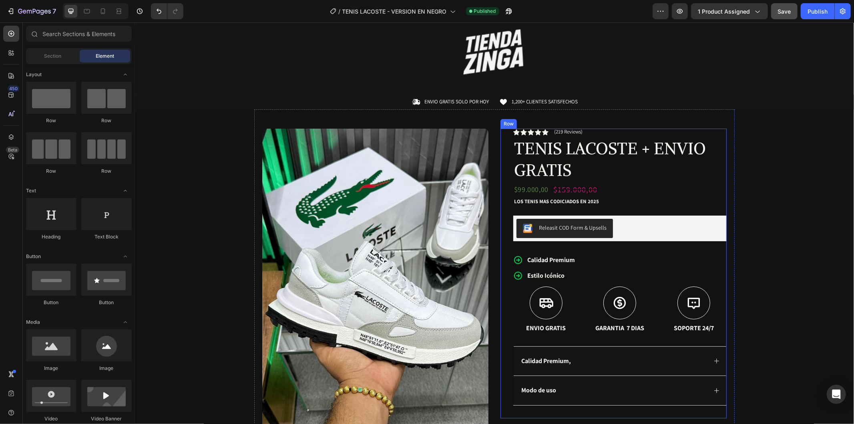
scroll to position [44, 0]
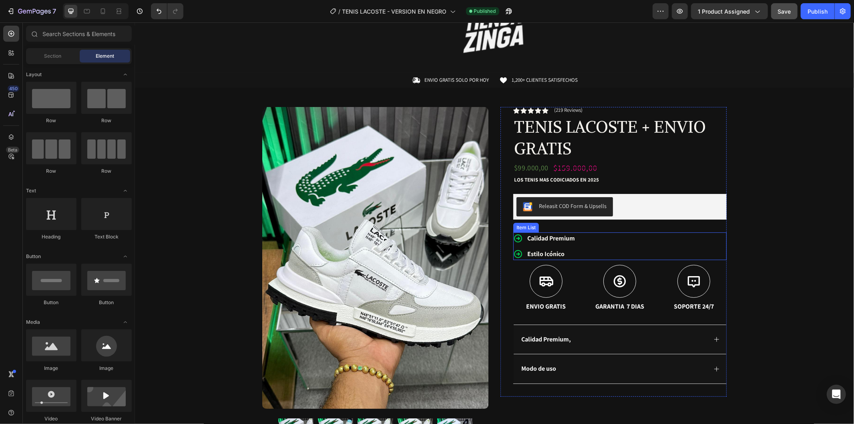
click at [624, 245] on div "Calidad Premium Estilo Icónico" at bounding box center [619, 246] width 213 height 28
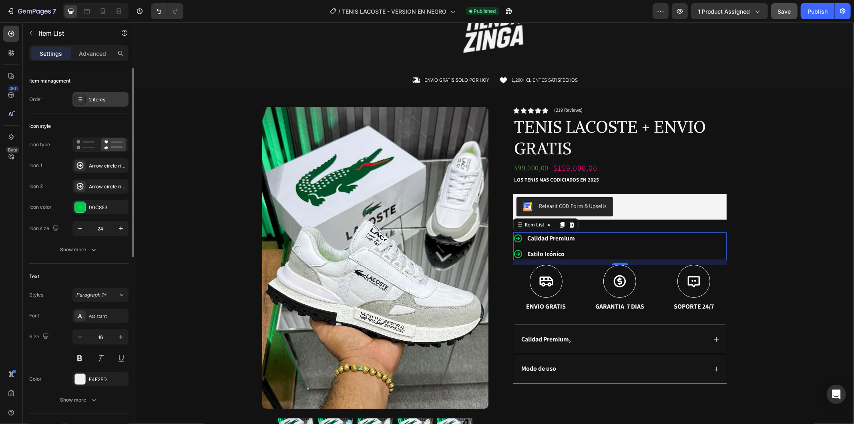
click at [93, 101] on div "2 items" at bounding box center [108, 99] width 38 height 7
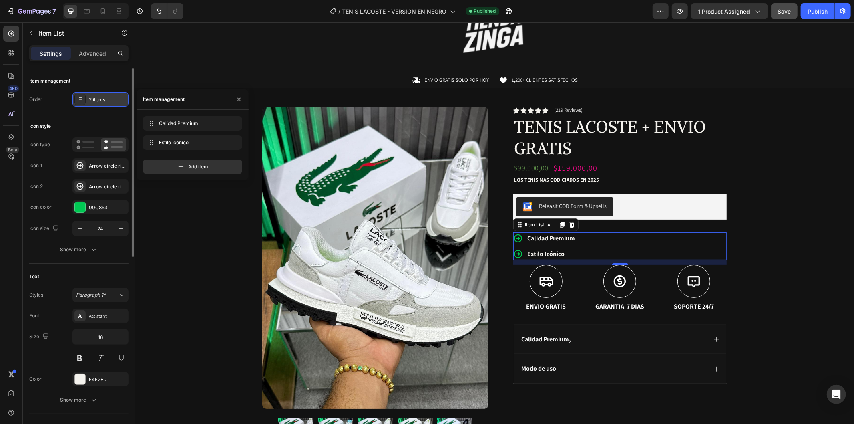
click at [93, 101] on div "2 items" at bounding box center [108, 99] width 38 height 7
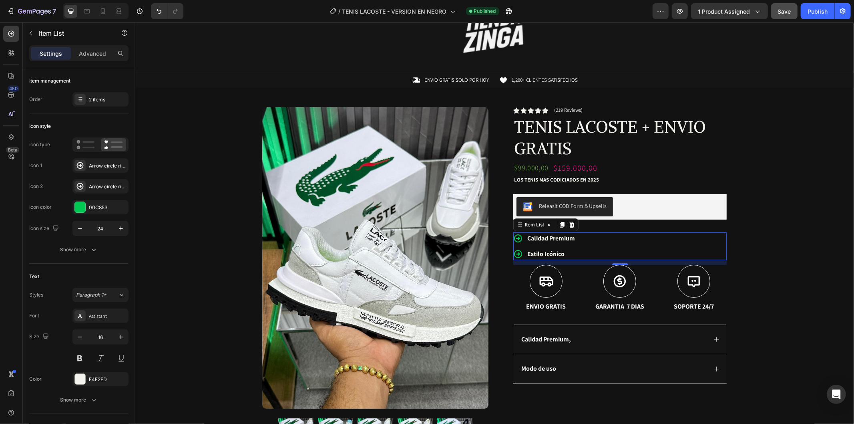
click at [538, 254] on strong "Estilo Icónico" at bounding box center [545, 253] width 37 height 8
click at [518, 251] on icon at bounding box center [518, 254] width 10 height 10
click at [514, 251] on icon at bounding box center [518, 254] width 10 height 10
click at [514, 253] on icon at bounding box center [518, 253] width 8 height 8
click at [535, 223] on div "Item List" at bounding box center [534, 224] width 22 height 7
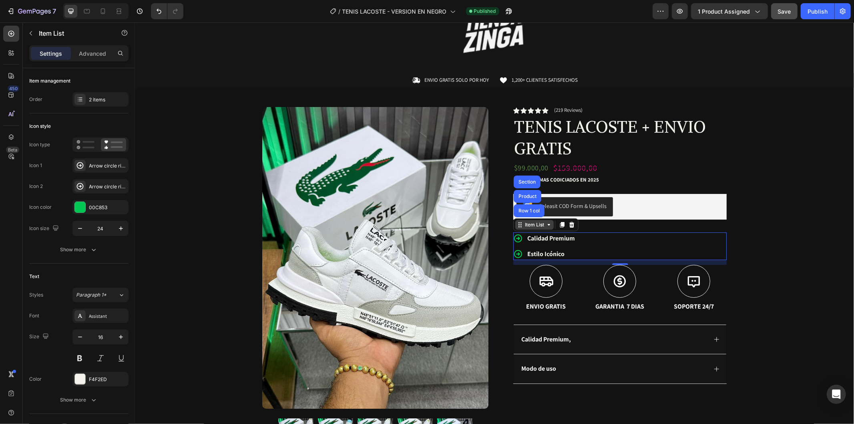
click at [535, 223] on div "Item List" at bounding box center [534, 224] width 22 height 7
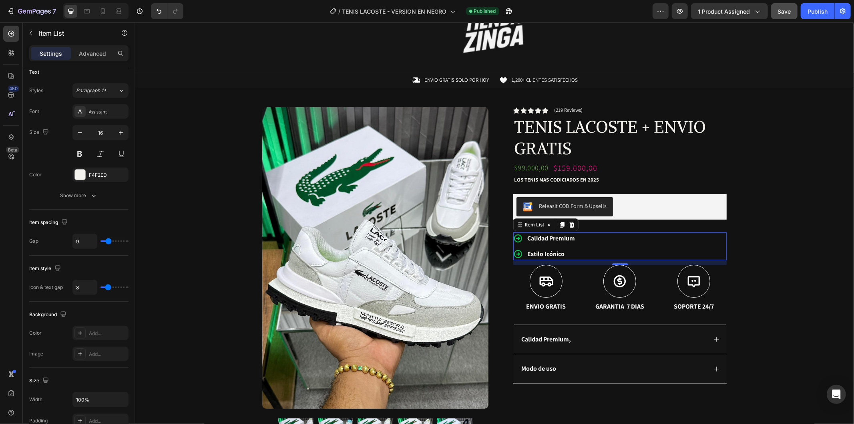
scroll to position [0, 0]
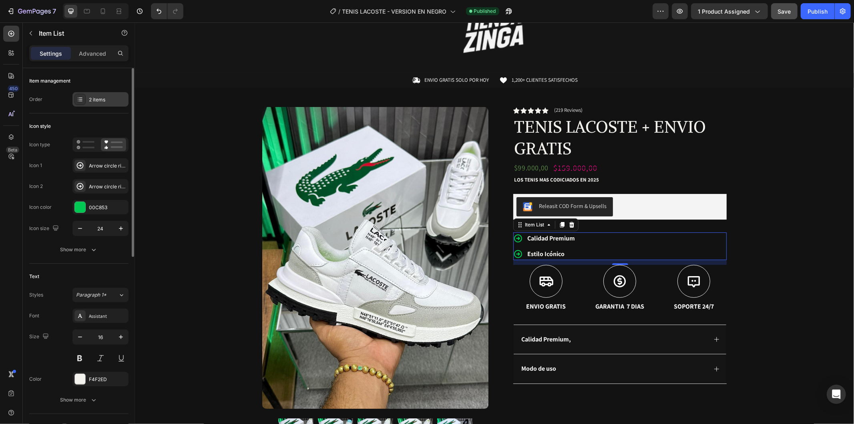
click at [109, 101] on div "2 items" at bounding box center [108, 99] width 38 height 7
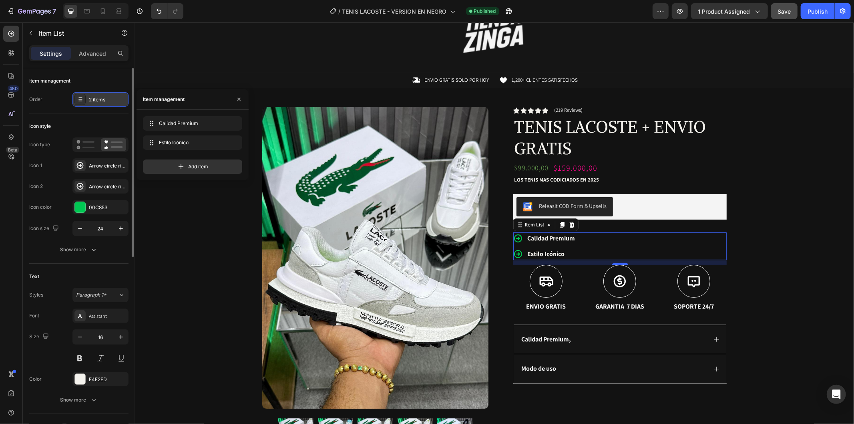
click at [109, 101] on div "2 items" at bounding box center [108, 99] width 38 height 7
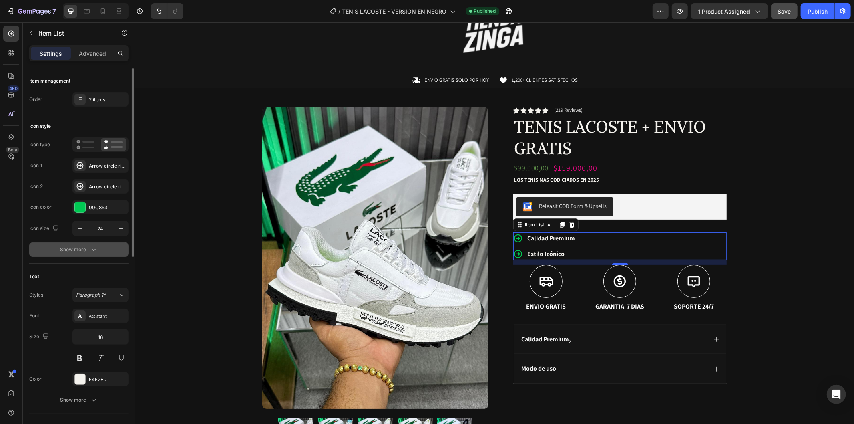
click at [92, 247] on icon "button" at bounding box center [94, 249] width 8 height 8
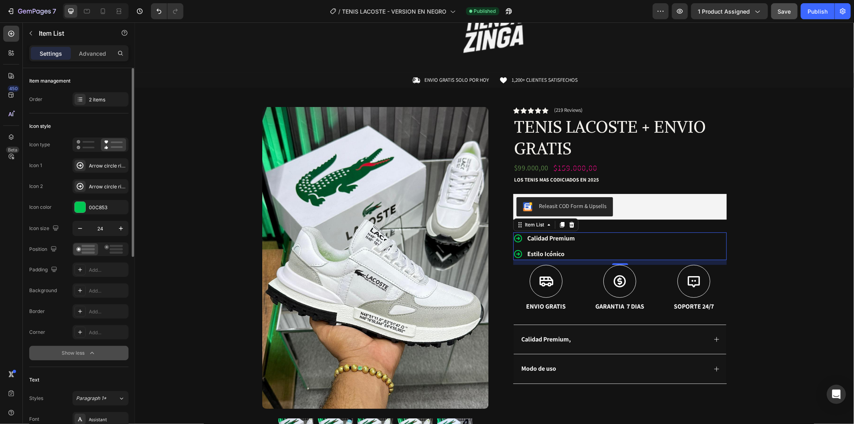
scroll to position [44, 0]
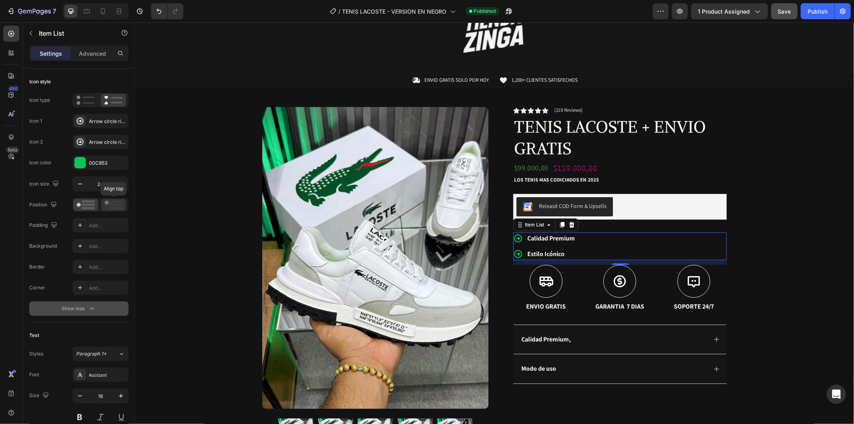
click at [111, 203] on rect at bounding box center [116, 204] width 13 height 2
click at [91, 207] on icon at bounding box center [85, 204] width 18 height 9
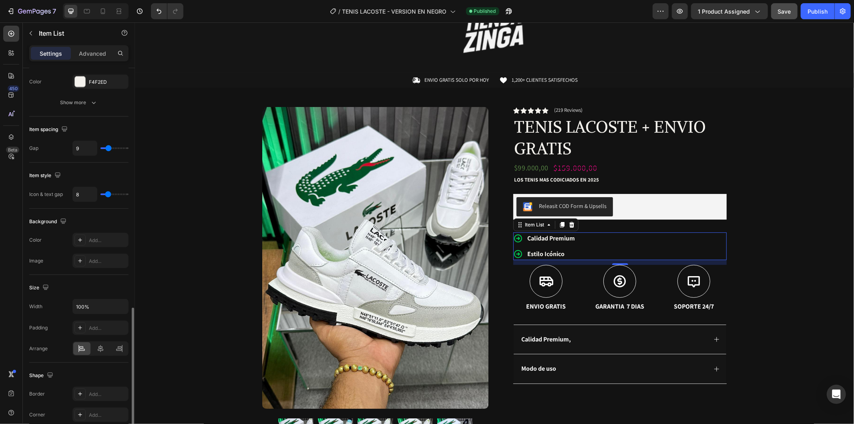
scroll to position [445, 0]
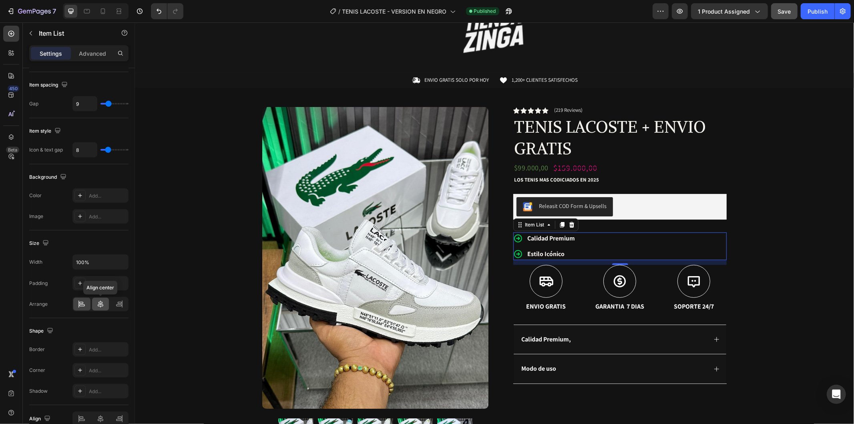
click at [103, 308] on icon at bounding box center [101, 304] width 8 height 8
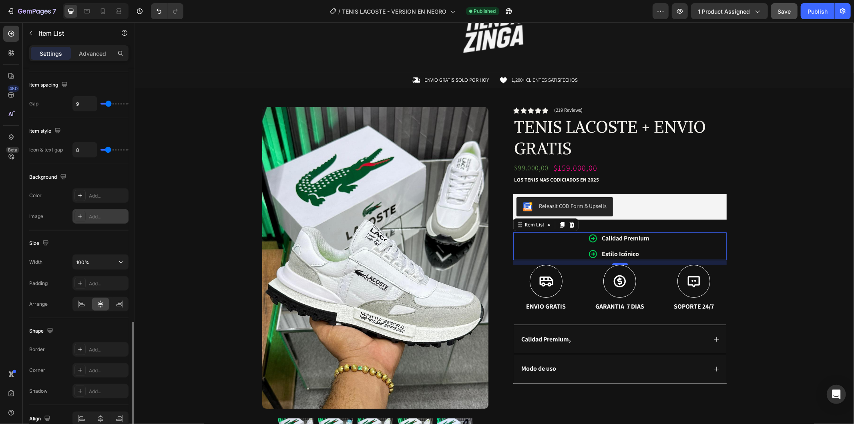
scroll to position [485, 0]
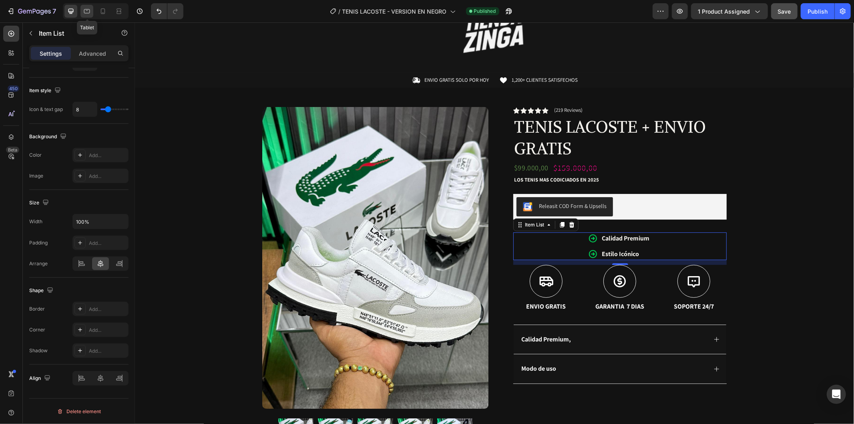
click at [88, 13] on icon at bounding box center [87, 11] width 6 height 4
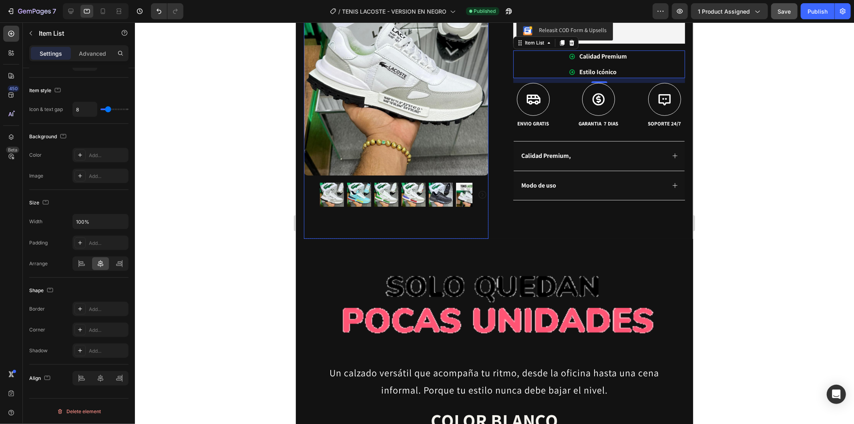
scroll to position [107, 0]
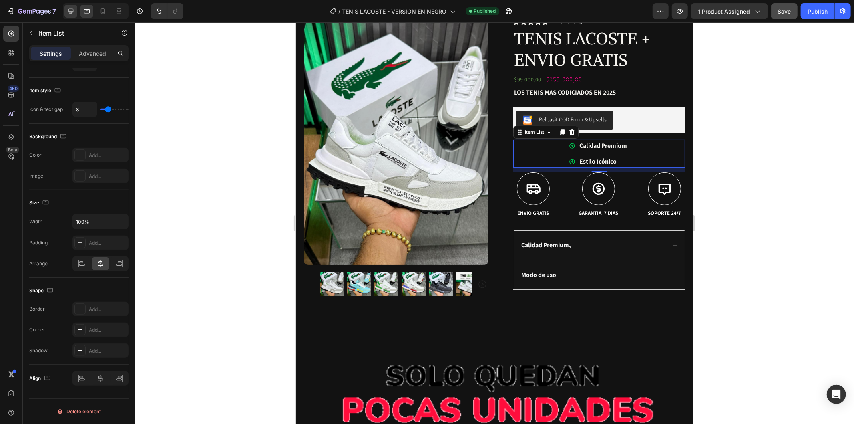
click at [75, 13] on div at bounding box center [70, 11] width 13 height 13
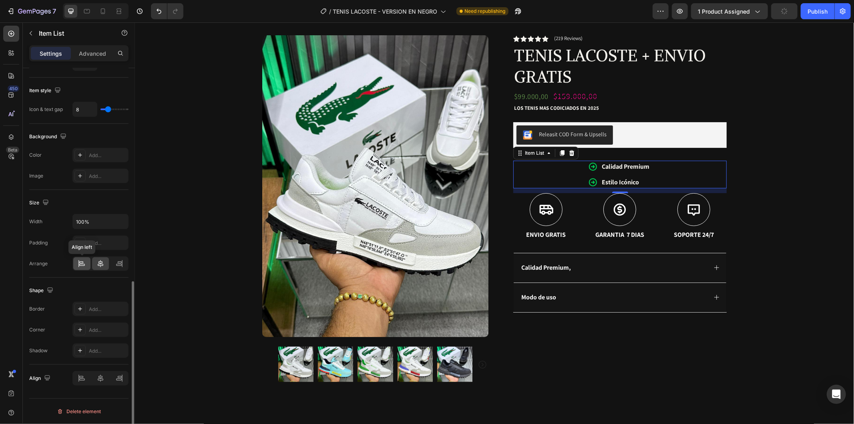
scroll to position [217, 0]
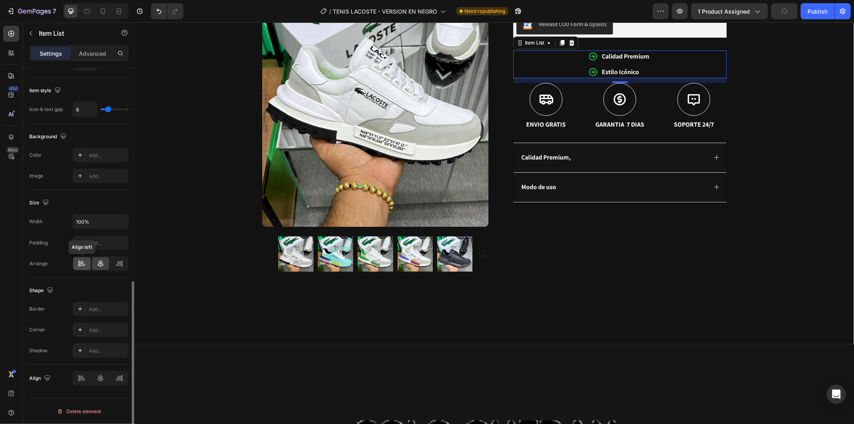
click at [84, 264] on icon at bounding box center [82, 265] width 6 height 2
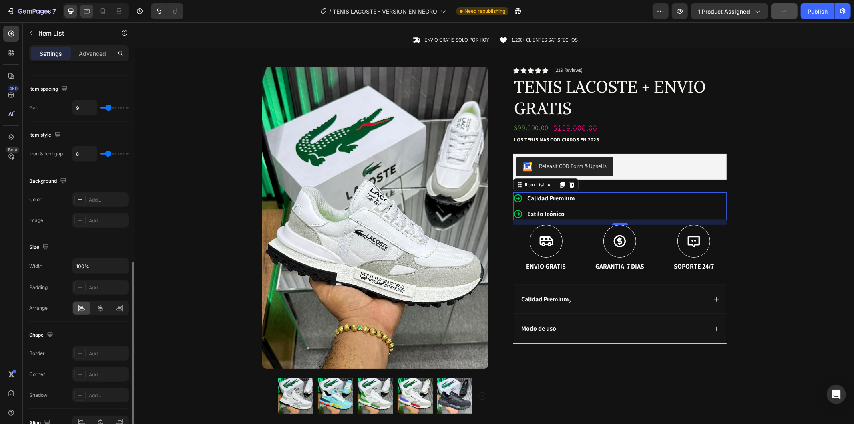
scroll to position [84, 0]
click at [103, 12] on icon at bounding box center [103, 11] width 8 height 8
type input "18"
type input "14"
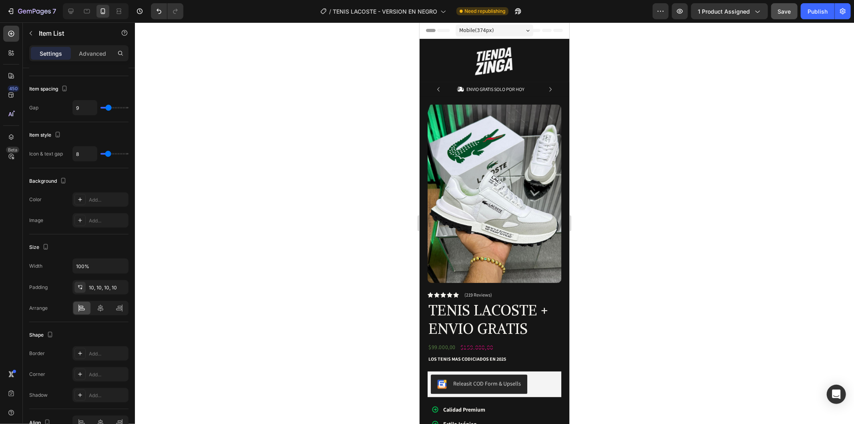
click at [634, 107] on div at bounding box center [494, 222] width 719 height 401
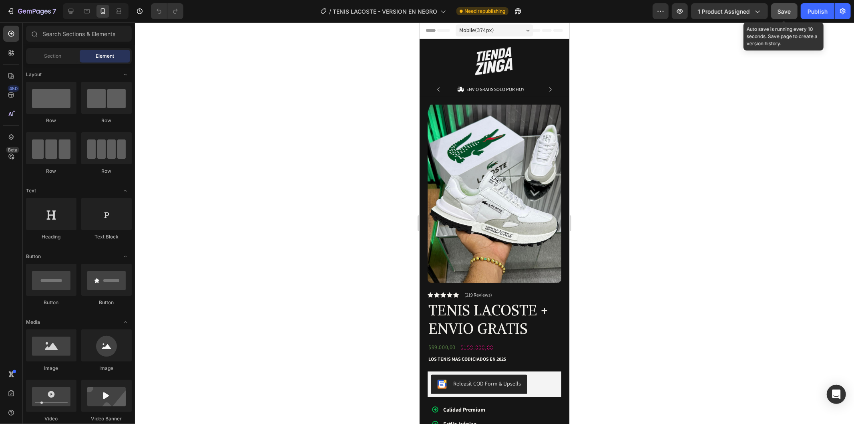
click at [790, 12] on span "Save" at bounding box center [784, 11] width 13 height 7
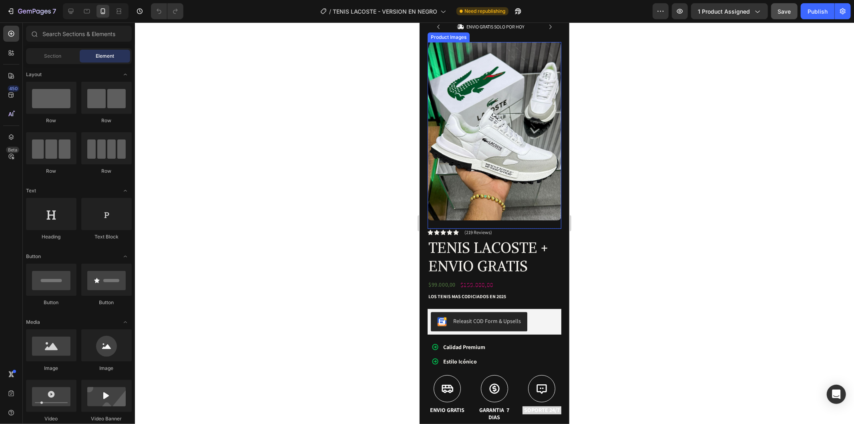
scroll to position [178, 0]
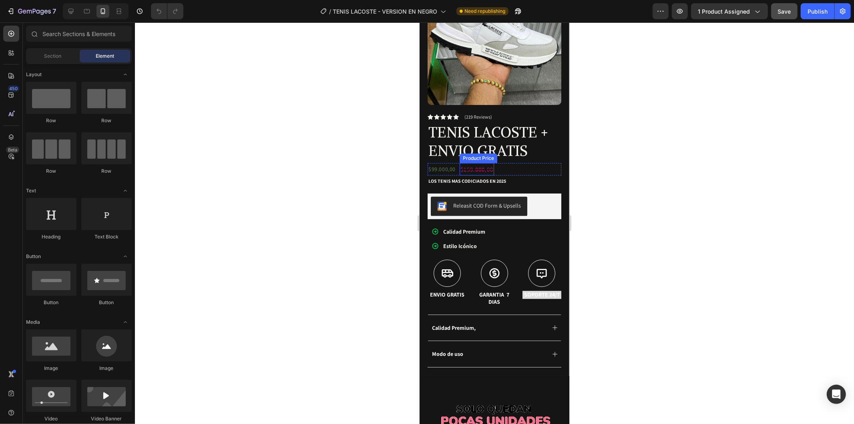
click at [485, 163] on div "$159.000,00" at bounding box center [476, 169] width 34 height 12
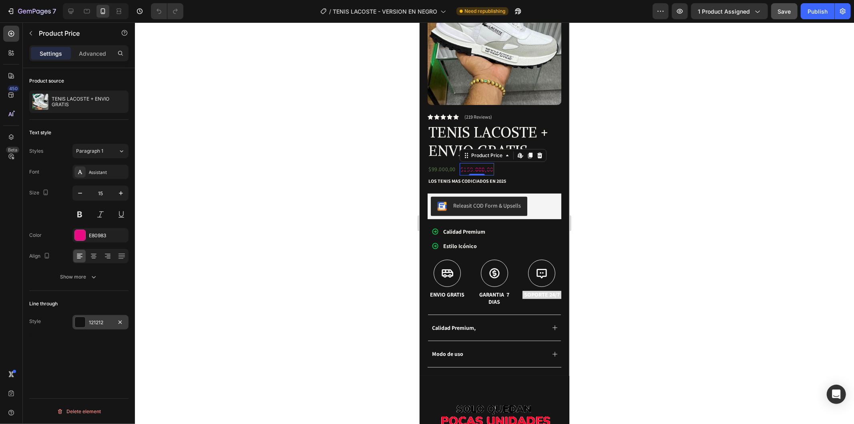
click at [90, 315] on div "121212" at bounding box center [100, 322] width 56 height 14
click at [99, 234] on div "E80983" at bounding box center [100, 235] width 23 height 7
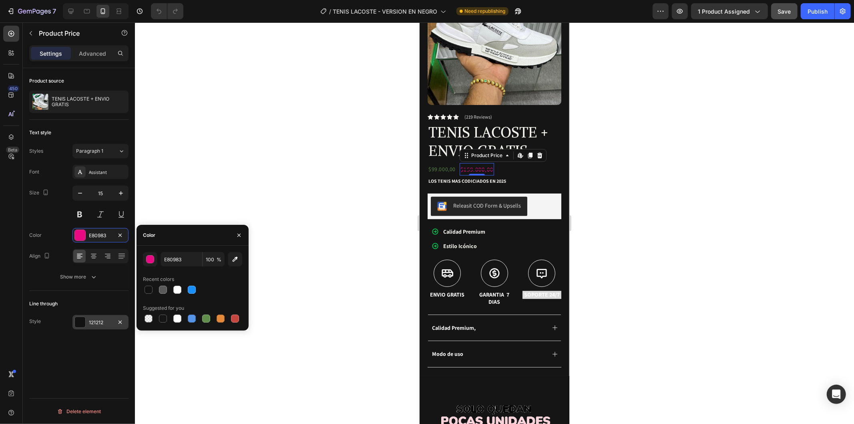
click at [110, 317] on div "121212" at bounding box center [100, 322] width 56 height 14
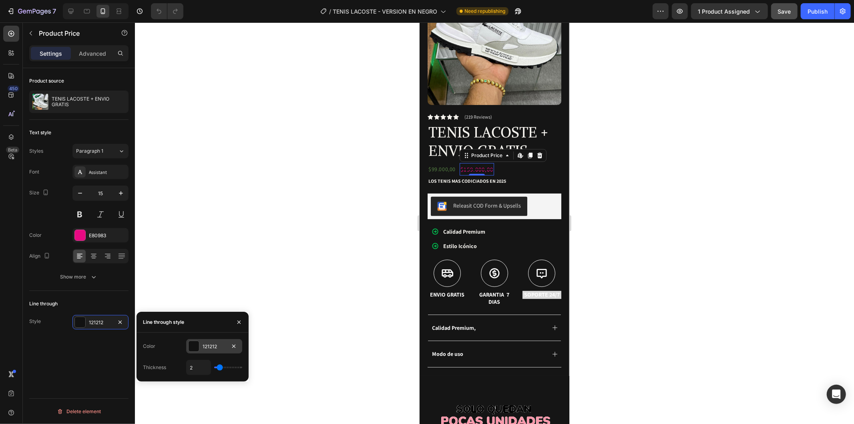
click at [227, 346] on div "121212" at bounding box center [214, 346] width 56 height 14
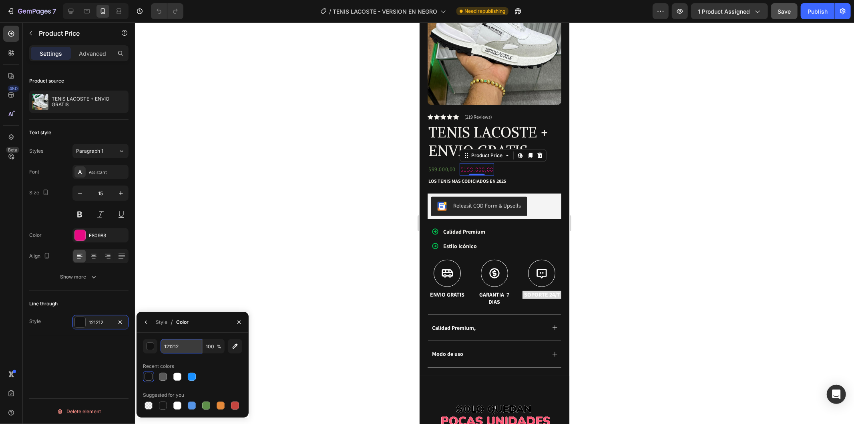
click at [0, 0] on input "121212" at bounding box center [0, 0] width 0 height 0
paste input "E80983"
click at [195, 374] on div at bounding box center [192, 376] width 8 height 8
click at [0, 0] on input "FFFFFF" at bounding box center [0, 0] width 0 height 0
click at [175, 377] on div at bounding box center [177, 376] width 8 height 8
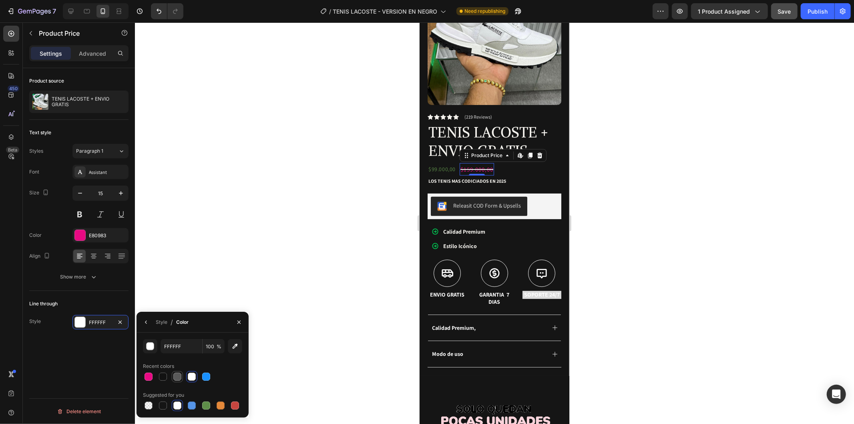
type input "595959"
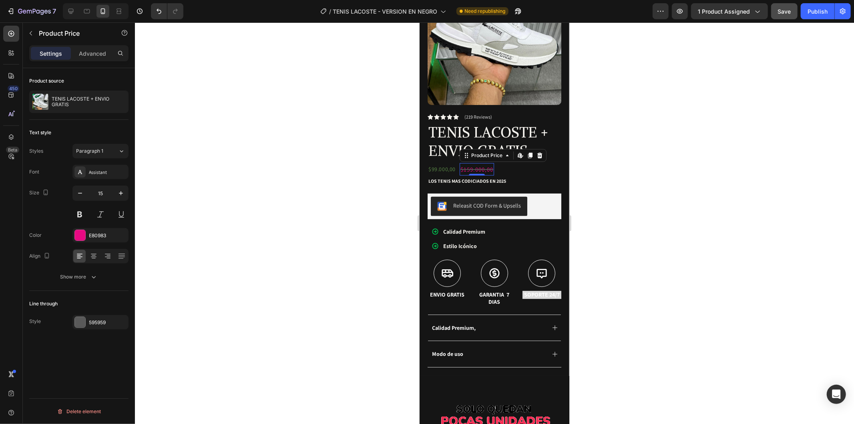
click at [269, 180] on div at bounding box center [494, 222] width 719 height 401
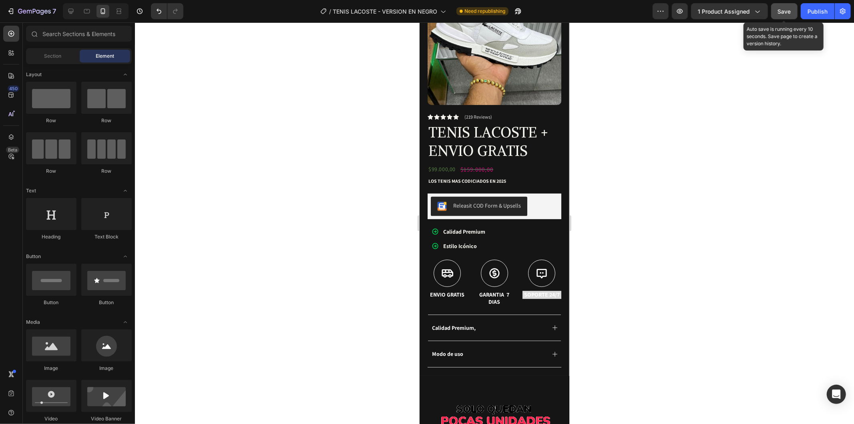
click at [795, 7] on button "Save" at bounding box center [784, 11] width 26 height 16
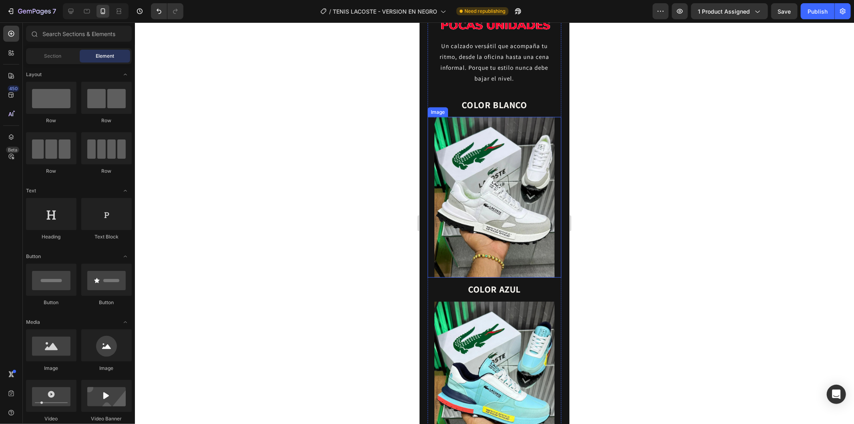
scroll to position [623, 0]
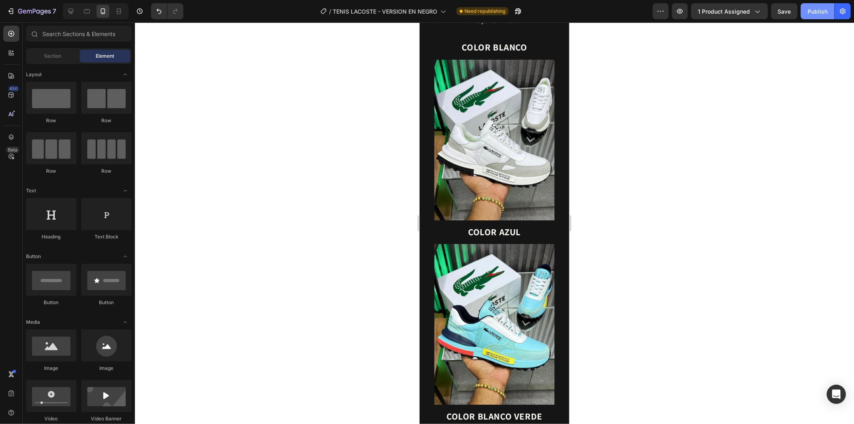
click at [818, 9] on div "Publish" at bounding box center [818, 11] width 20 height 8
click at [684, 15] on icon "button" at bounding box center [680, 11] width 8 height 8
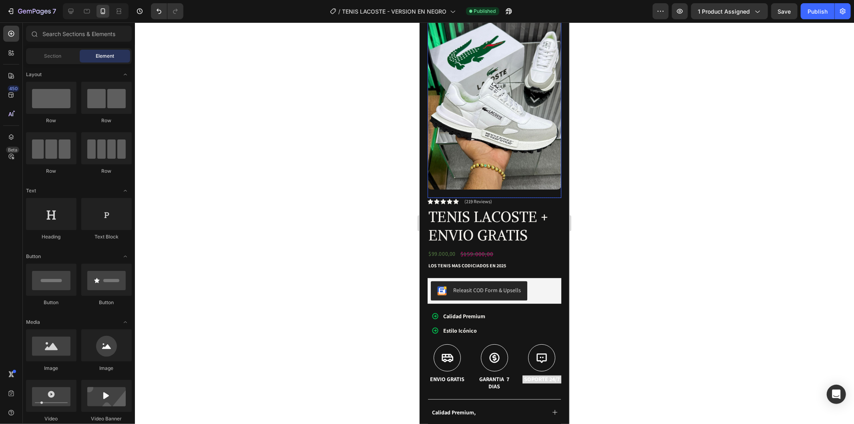
scroll to position [0, 0]
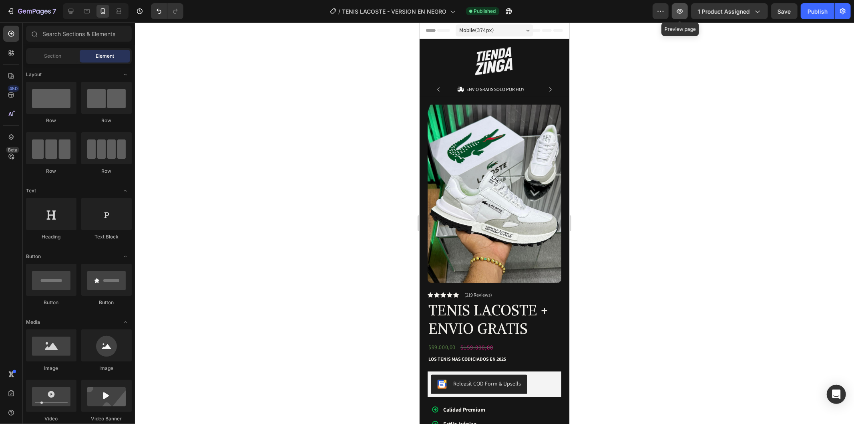
click at [685, 6] on button "button" at bounding box center [680, 11] width 16 height 16
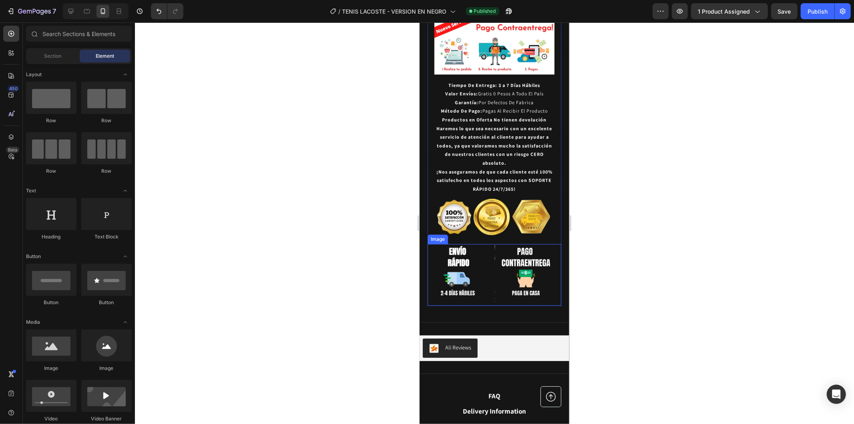
scroll to position [1512, 0]
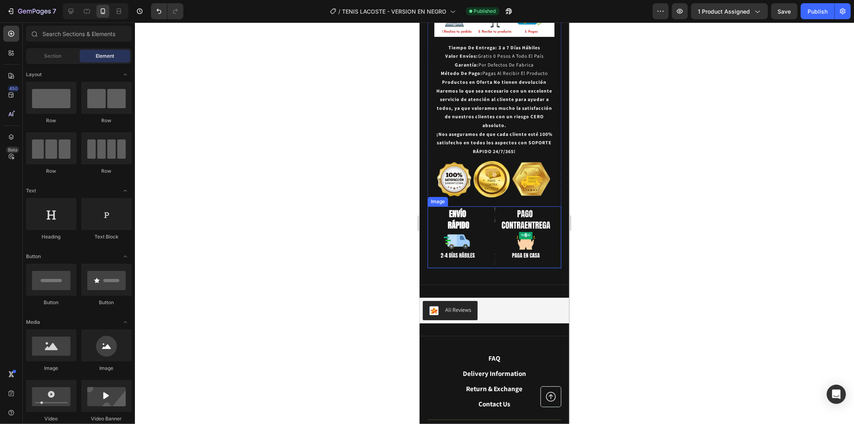
click at [507, 284] on div "Ali Reviews Ali Reviews Section 4" at bounding box center [494, 309] width 150 height 51
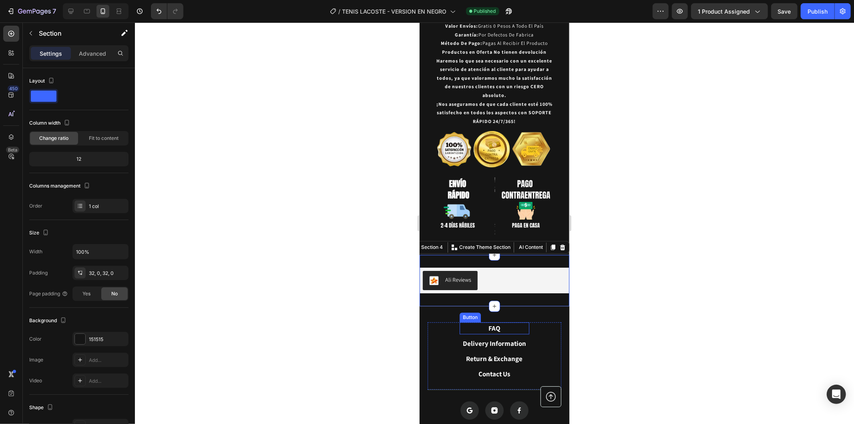
scroll to position [1557, 0]
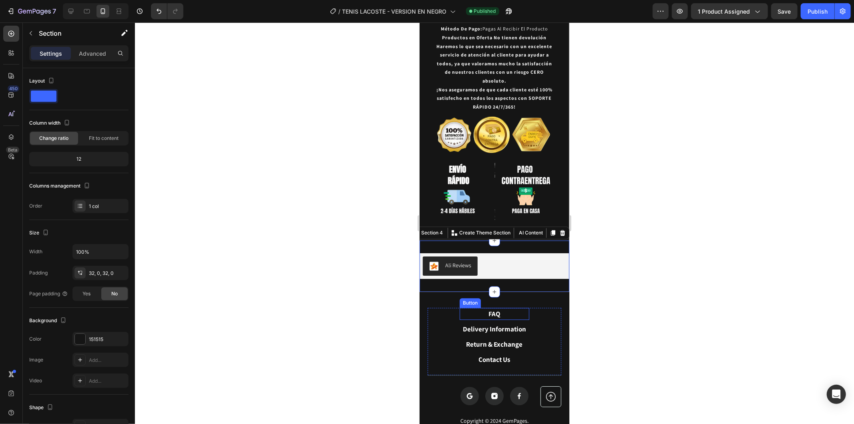
click at [523, 307] on link "FAQ" at bounding box center [494, 313] width 70 height 12
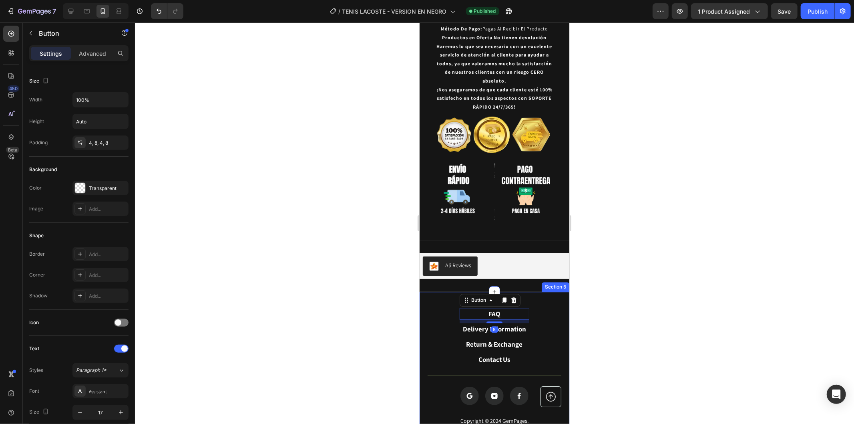
click at [543, 291] on div "FAQ Button 8 Delivery Information Button Return & Exchange Button Contact Us Bu…" at bounding box center [494, 369] width 150 height 156
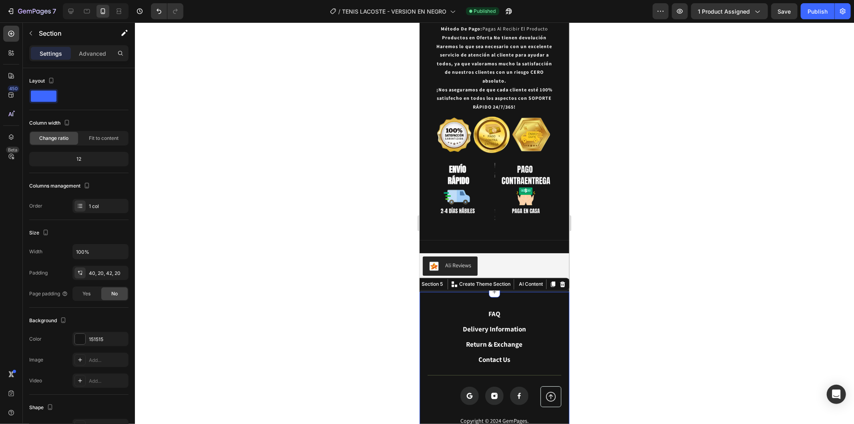
click at [508, 291] on div "FAQ Button Delivery Information Button Return & Exchange Button Contact Us Butt…" at bounding box center [494, 369] width 150 height 156
click at [499, 307] on link "FAQ" at bounding box center [494, 313] width 70 height 12
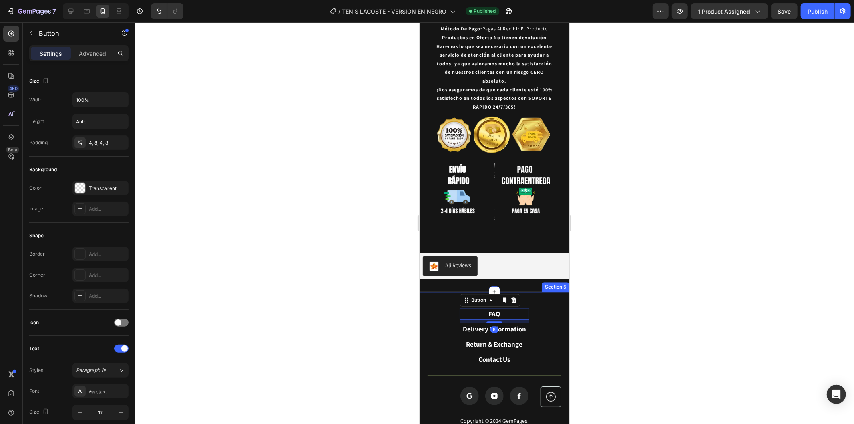
click at [527, 291] on div "FAQ Button 8 Delivery Information Button Return & Exchange Button Contact Us Bu…" at bounding box center [494, 369] width 150 height 156
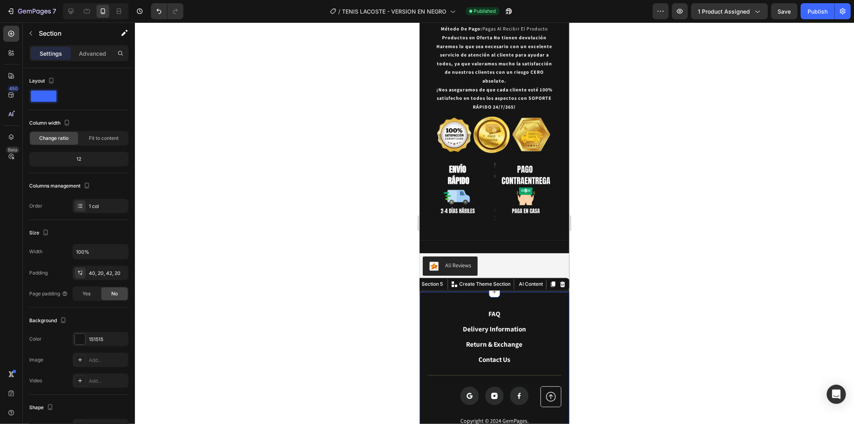
click at [539, 291] on div "FAQ Button Delivery Information Button Return & Exchange Button Contact Us Butt…" at bounding box center [494, 369] width 150 height 156
click at [625, 253] on div at bounding box center [494, 222] width 719 height 401
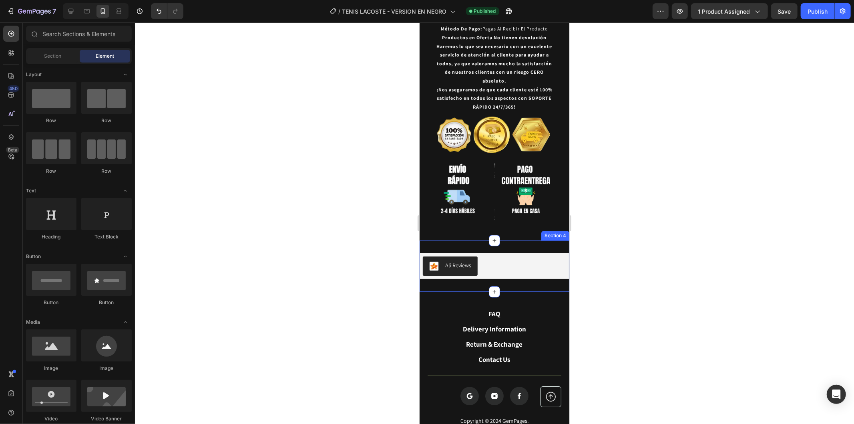
click at [525, 244] on div "Ali Reviews Ali Reviews Section 4" at bounding box center [494, 265] width 150 height 51
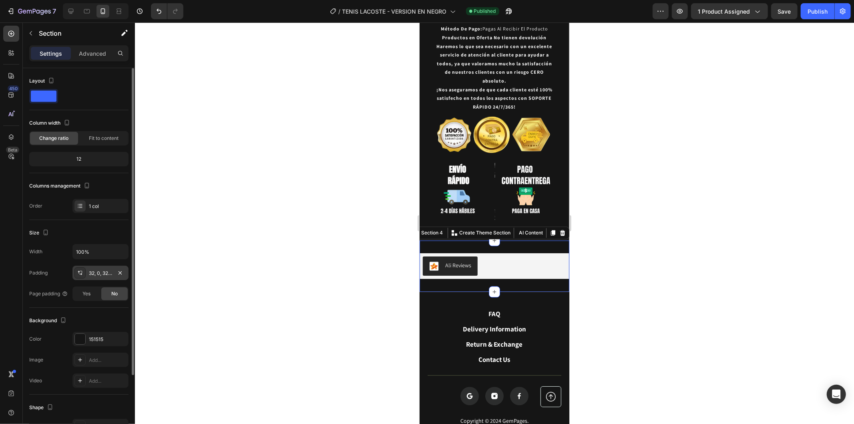
click at [110, 271] on div "32, 0, 32, 0" at bounding box center [100, 272] width 23 height 7
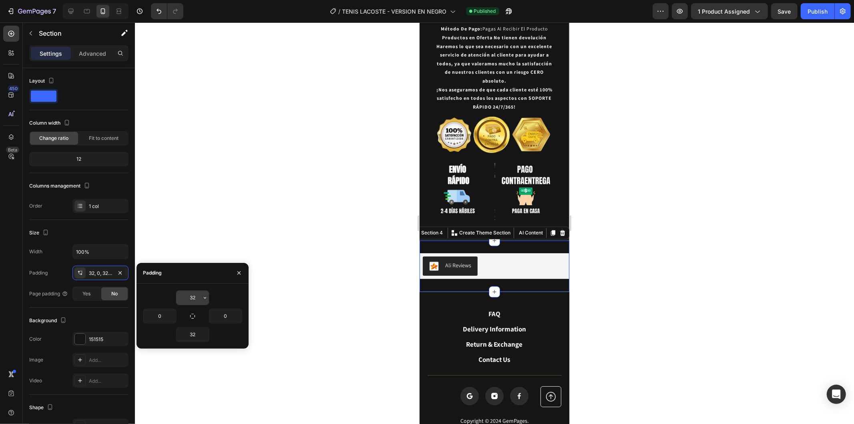
click at [194, 300] on input "32" at bounding box center [192, 297] width 33 height 14
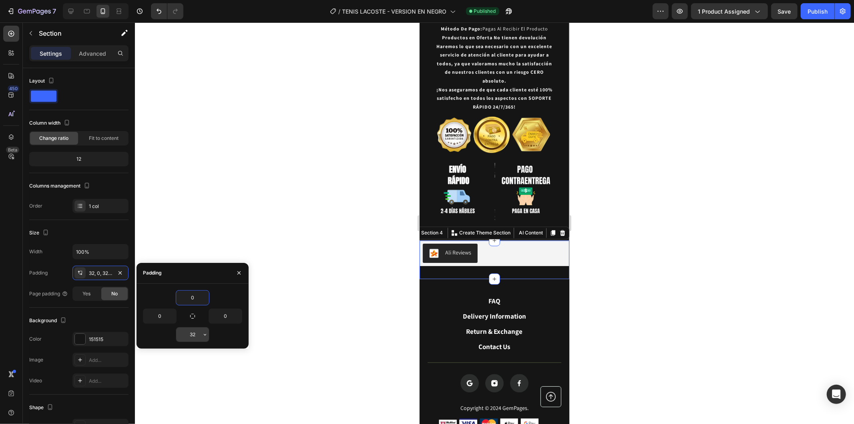
type input "0"
click at [194, 329] on input "32" at bounding box center [192, 334] width 33 height 14
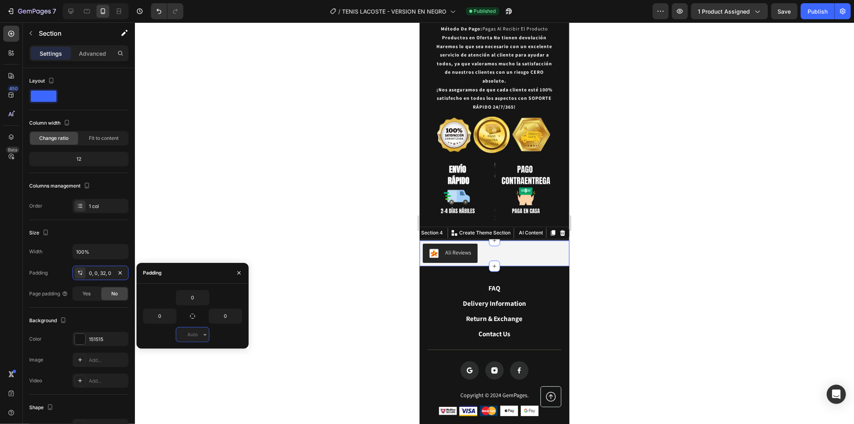
type input "0"
click at [539, 281] on div "FAQ Button Delivery Information Button Return & Exchange Button Contact Us Butt…" at bounding box center [494, 315] width 134 height 68
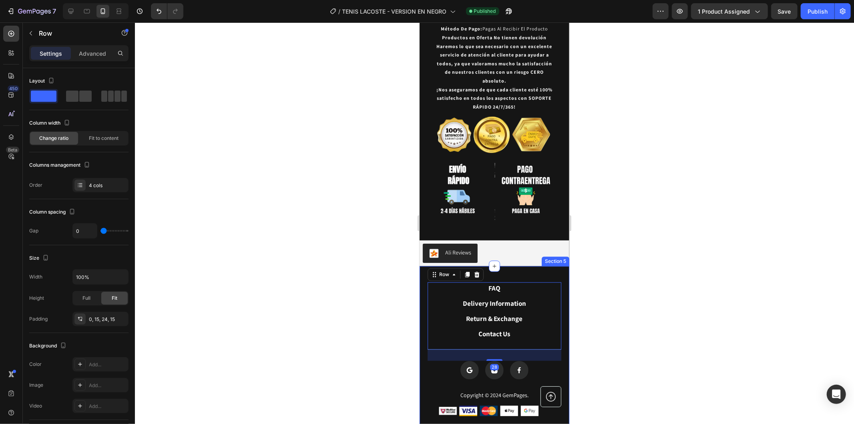
click at [524, 265] on div "FAQ Button Delivery Information Button Return & Exchange Button Contact Us Butt…" at bounding box center [494, 348] width 150 height 167
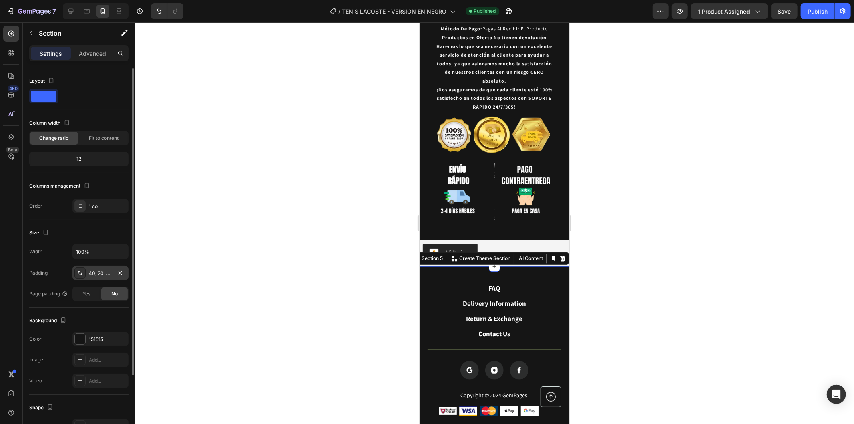
click at [93, 274] on div "40, 20, 42, 20" at bounding box center [100, 272] width 23 height 7
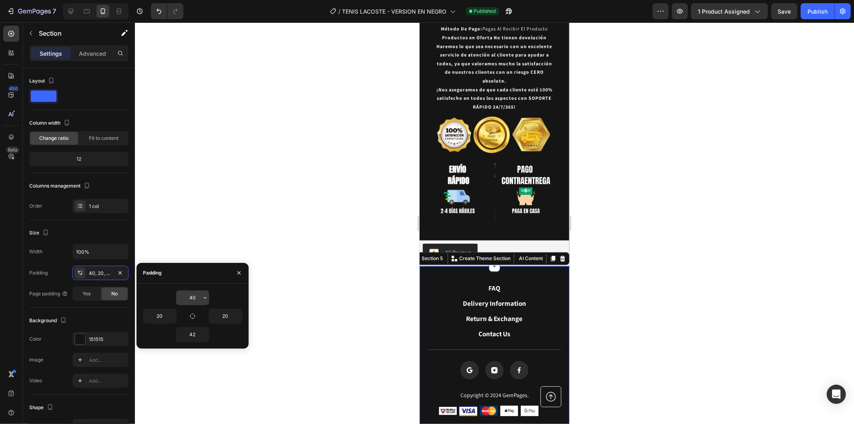
click at [196, 298] on input "40" at bounding box center [192, 297] width 33 height 14
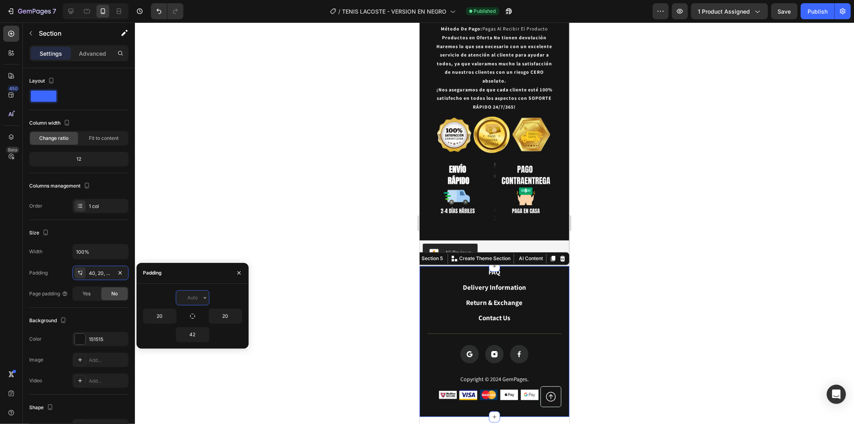
type input "0"
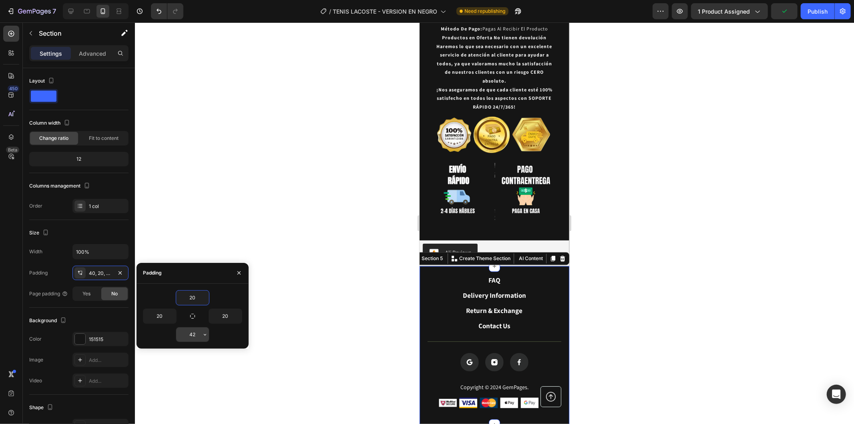
type input "20"
click at [195, 338] on input "42" at bounding box center [192, 334] width 33 height 14
type input "0"
click at [285, 315] on div at bounding box center [494, 222] width 719 height 401
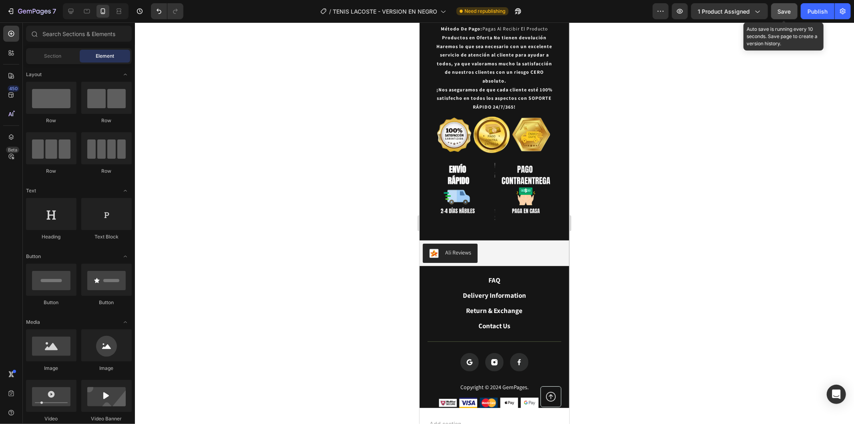
click at [790, 10] on span "Save" at bounding box center [784, 11] width 13 height 7
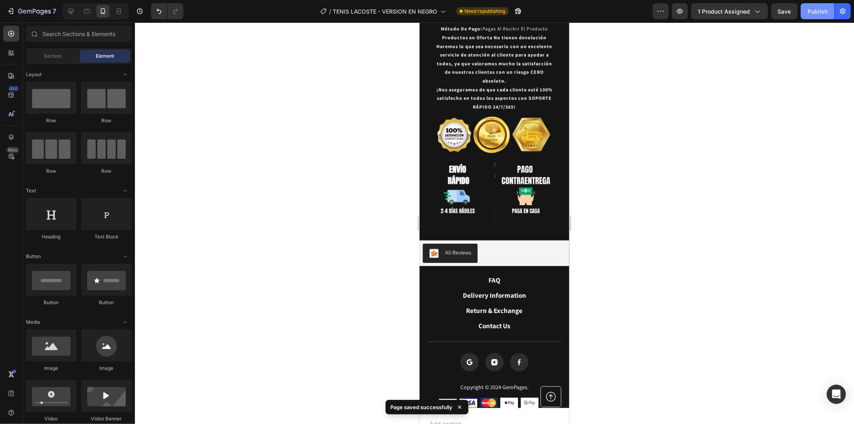
click at [823, 14] on div "Publish" at bounding box center [818, 11] width 20 height 8
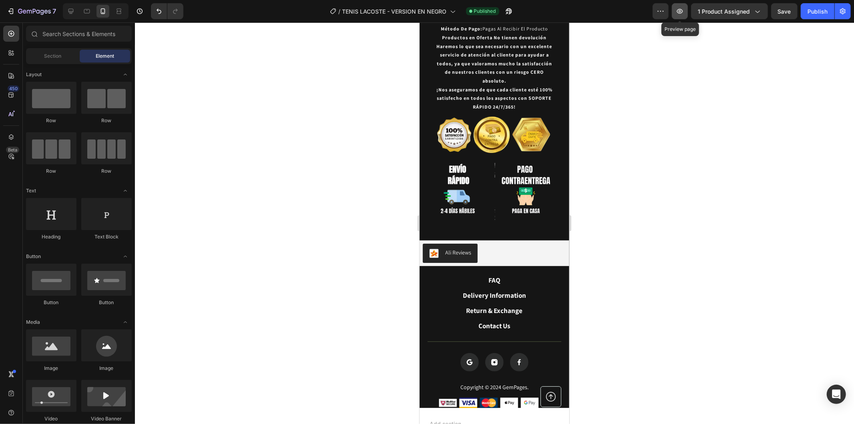
click at [682, 11] on icon "button" at bounding box center [680, 11] width 8 height 8
